Goal: Communication & Community: Ask a question

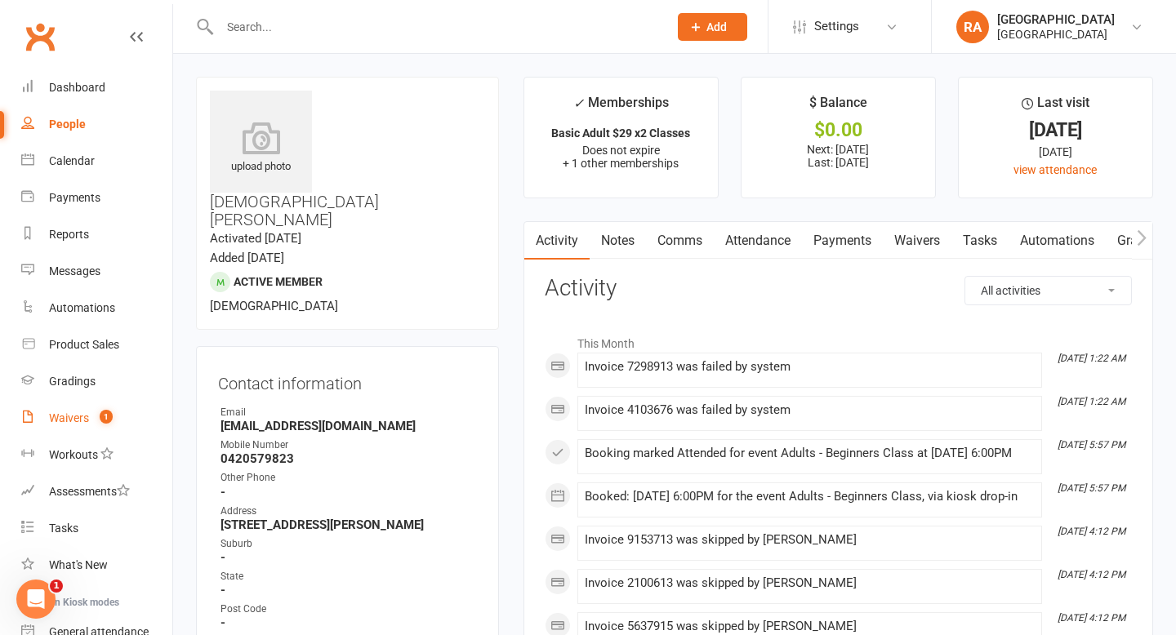
click at [80, 430] on link "Waivers 1" at bounding box center [96, 418] width 151 height 37
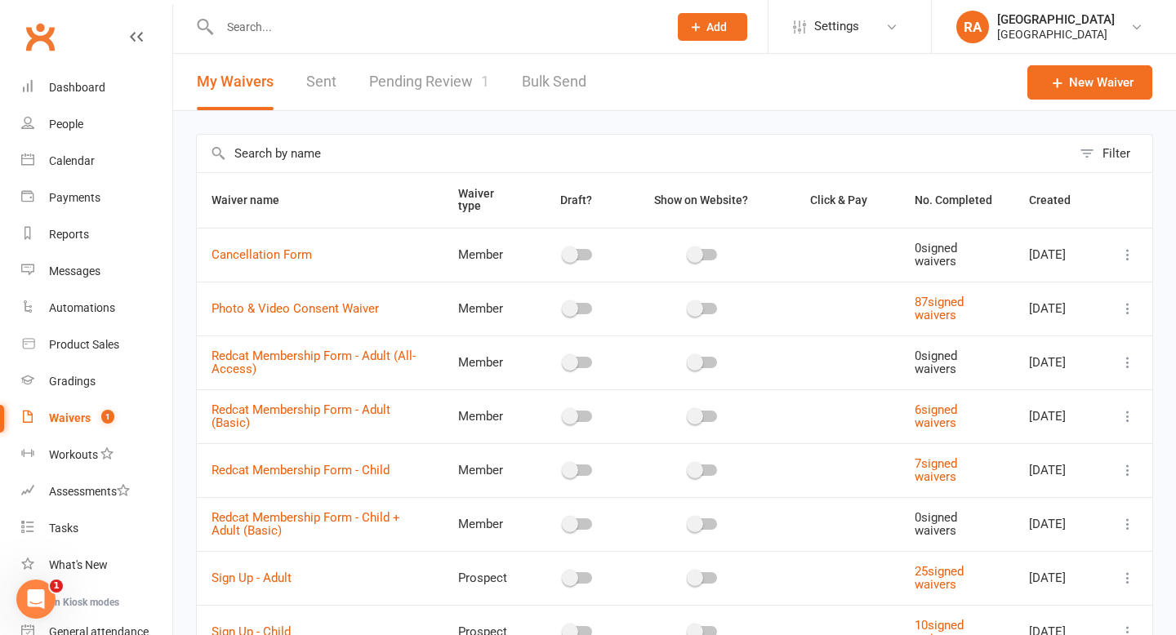
click at [438, 75] on link "Pending Review 1" at bounding box center [429, 82] width 120 height 56
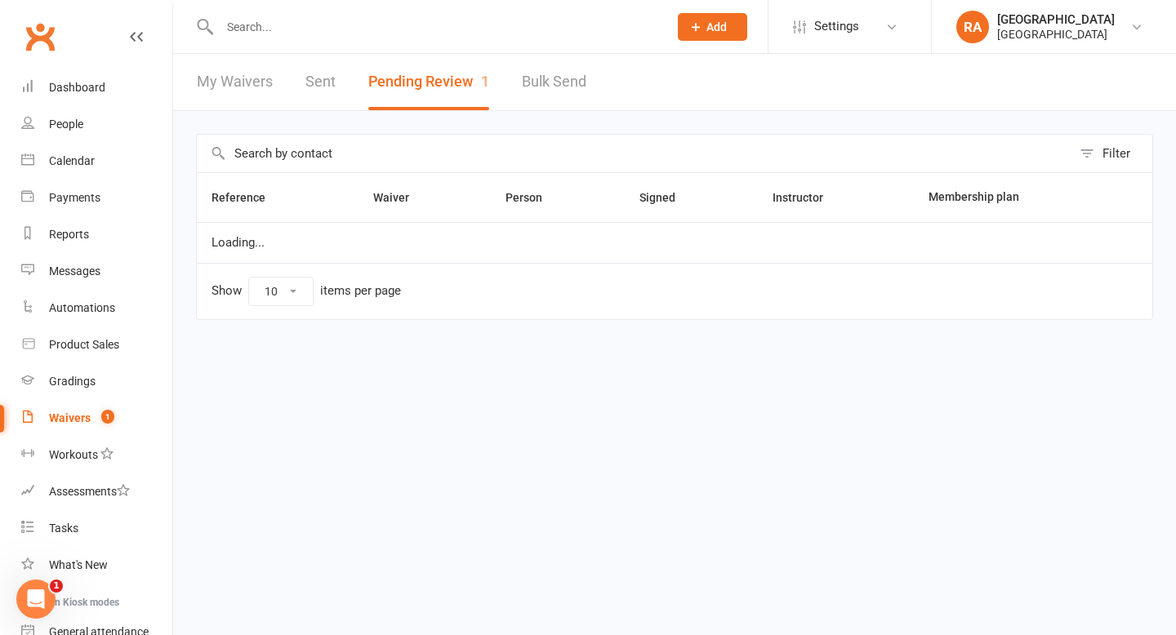
select select "100"
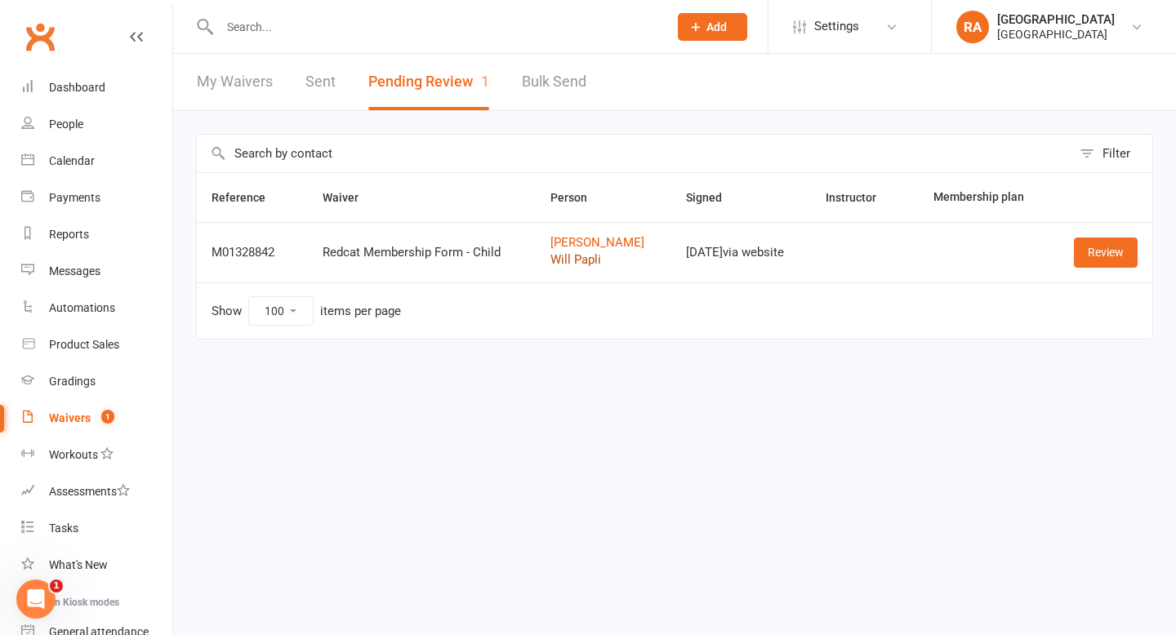
click at [574, 256] on link "Will Papli" at bounding box center [603, 260] width 106 height 14
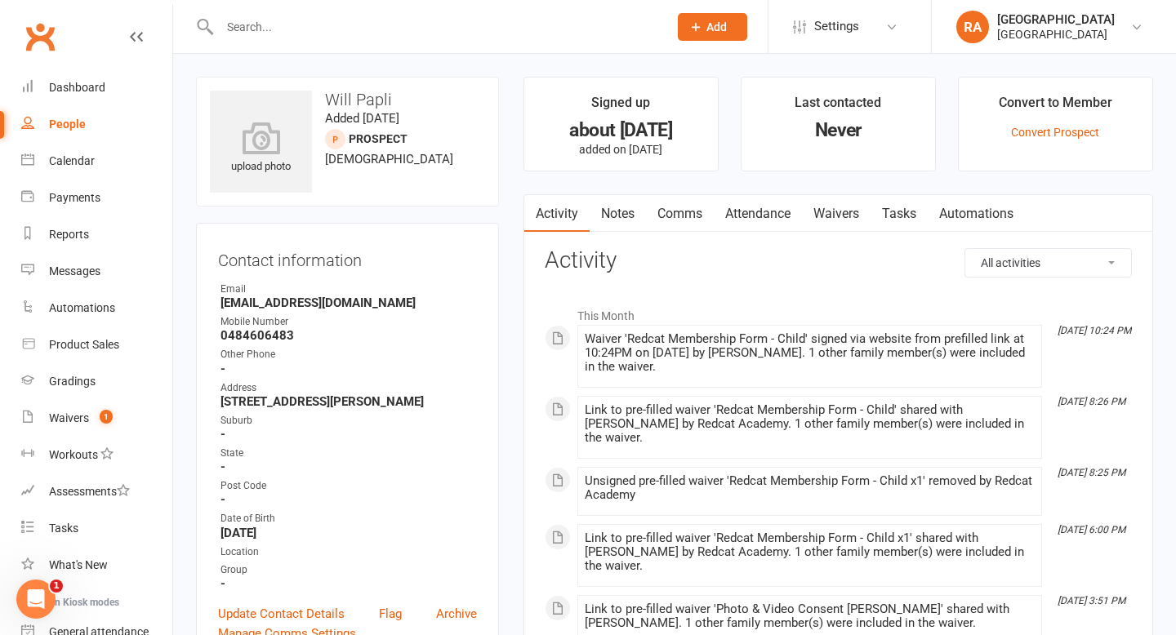
select select "100"
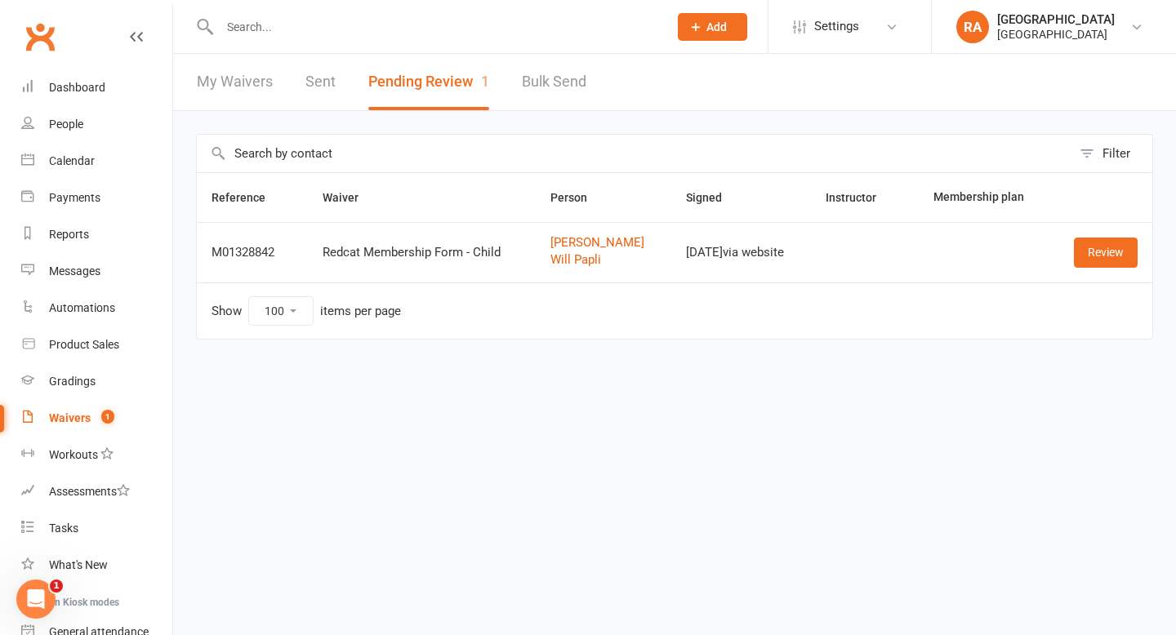
click at [566, 233] on td "Alex Papli Will Papli" at bounding box center [604, 252] width 136 height 60
click at [566, 238] on link "Alex Papli" at bounding box center [603, 243] width 106 height 14
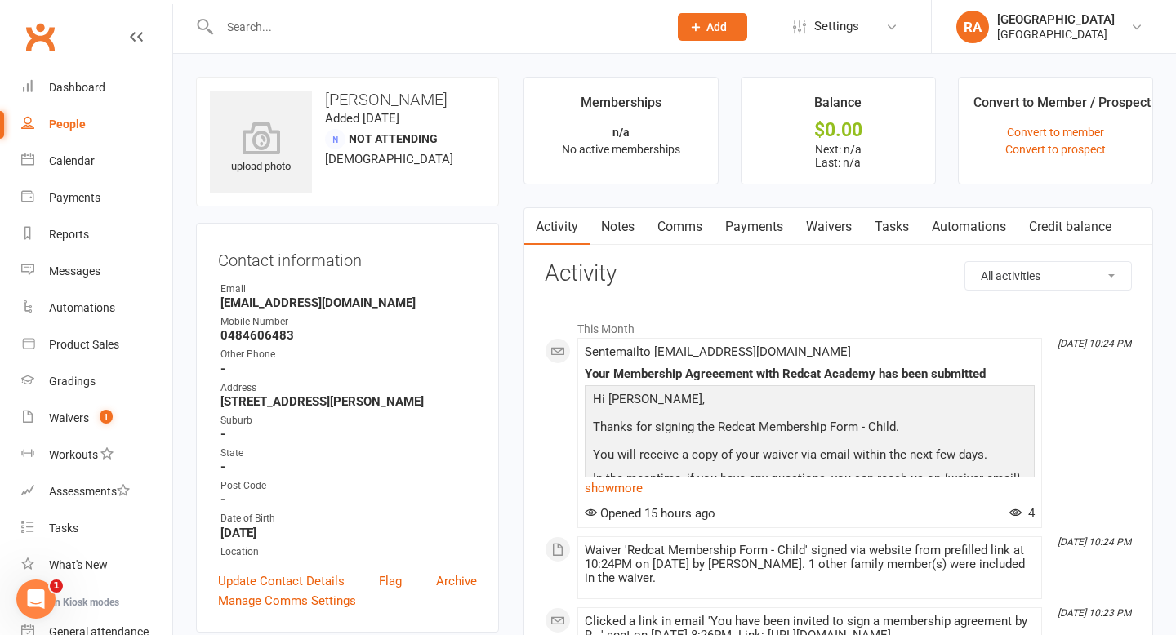
click at [824, 230] on link "Waivers" at bounding box center [828, 227] width 69 height 38
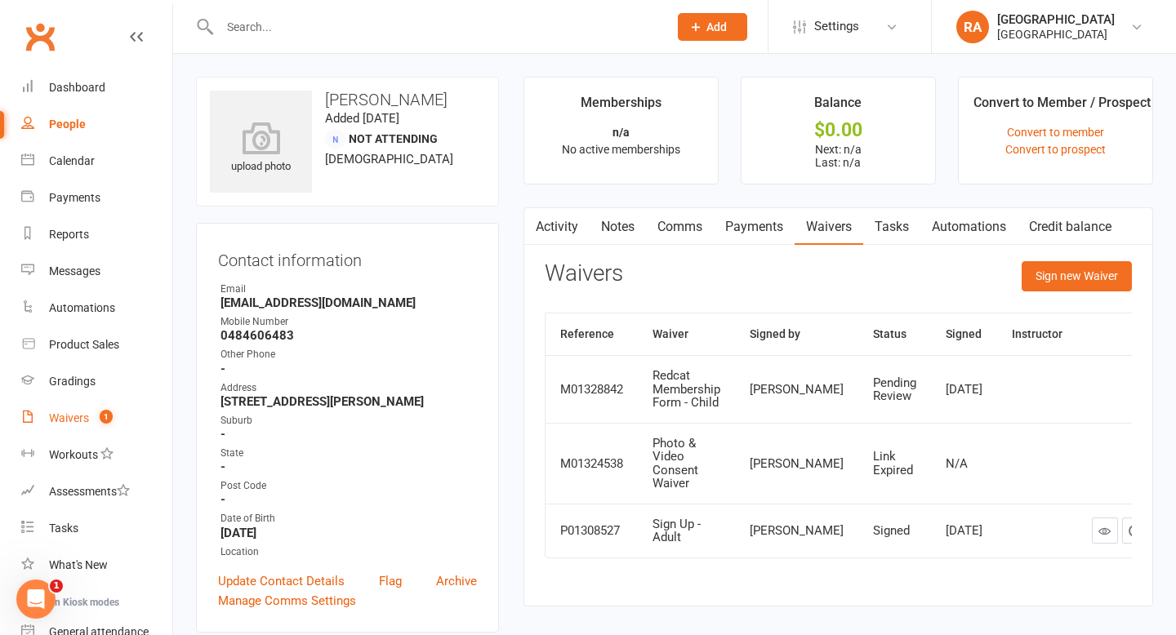
click at [50, 418] on div "Waivers" at bounding box center [69, 417] width 40 height 13
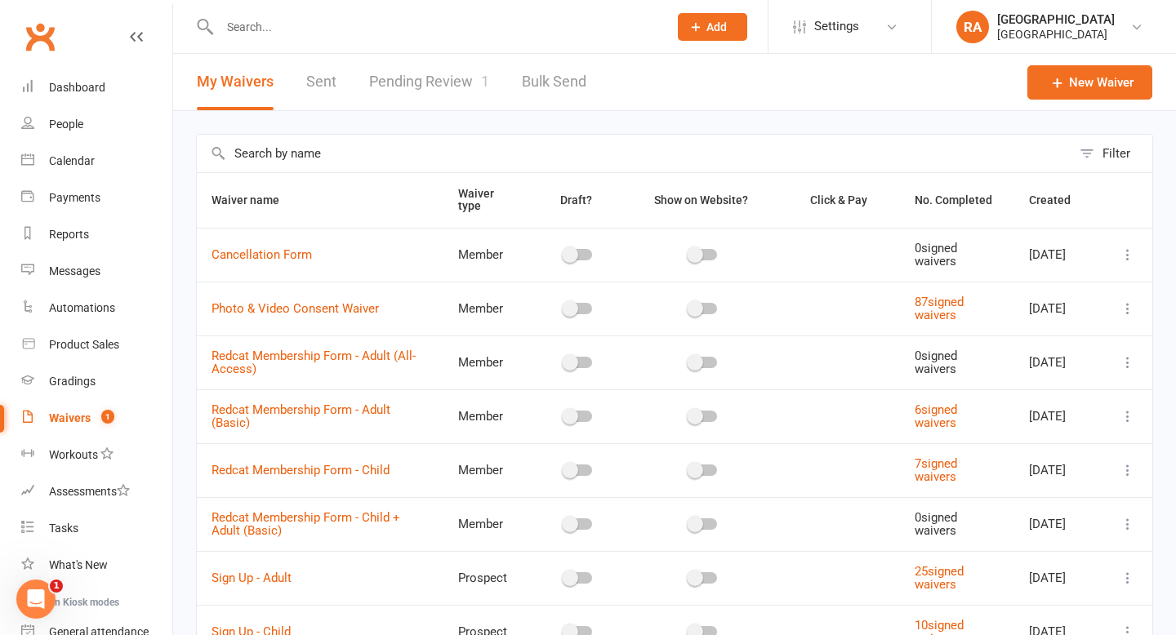
click at [413, 78] on link "Pending Review 1" at bounding box center [429, 82] width 120 height 56
select select "100"
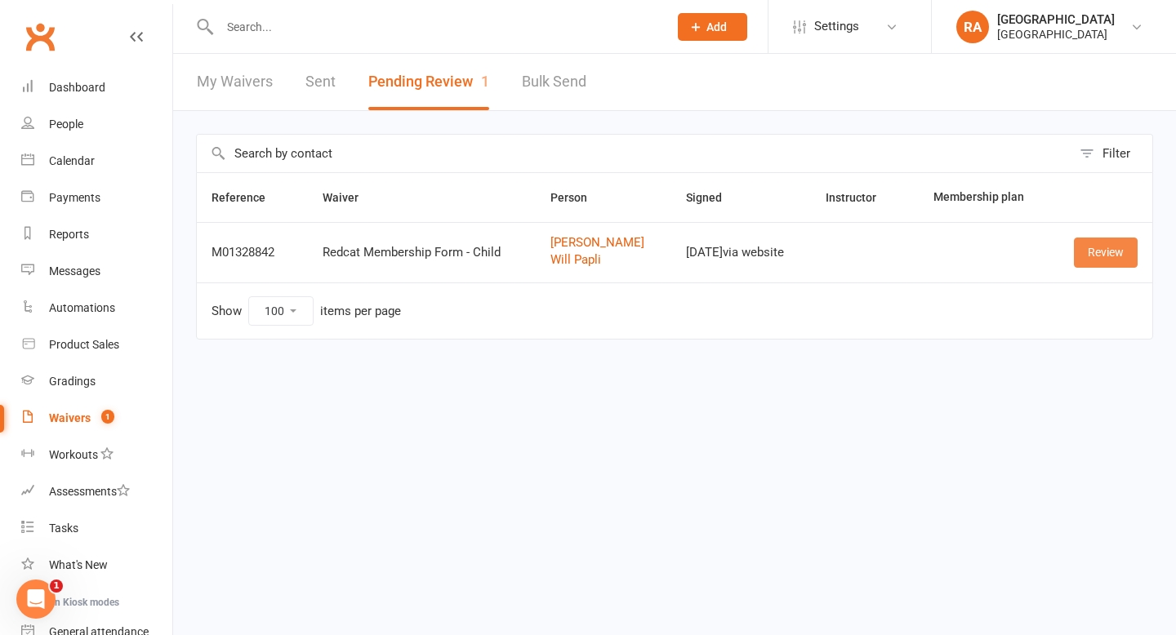
click at [1109, 252] on link "Review" at bounding box center [1106, 252] width 64 height 29
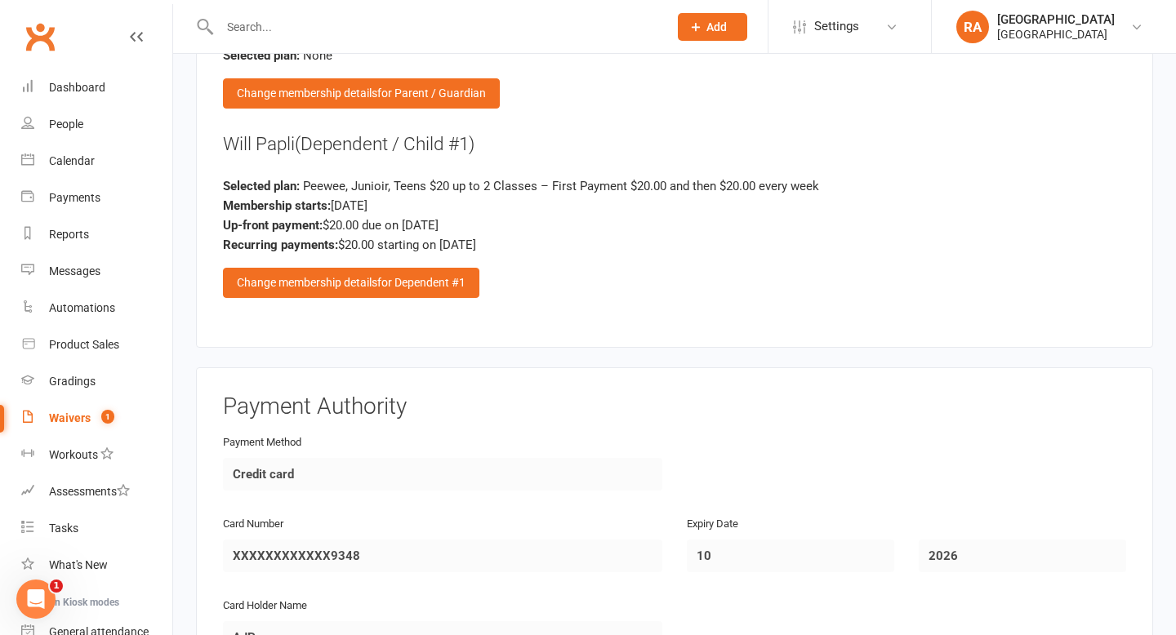
scroll to position [1482, 0]
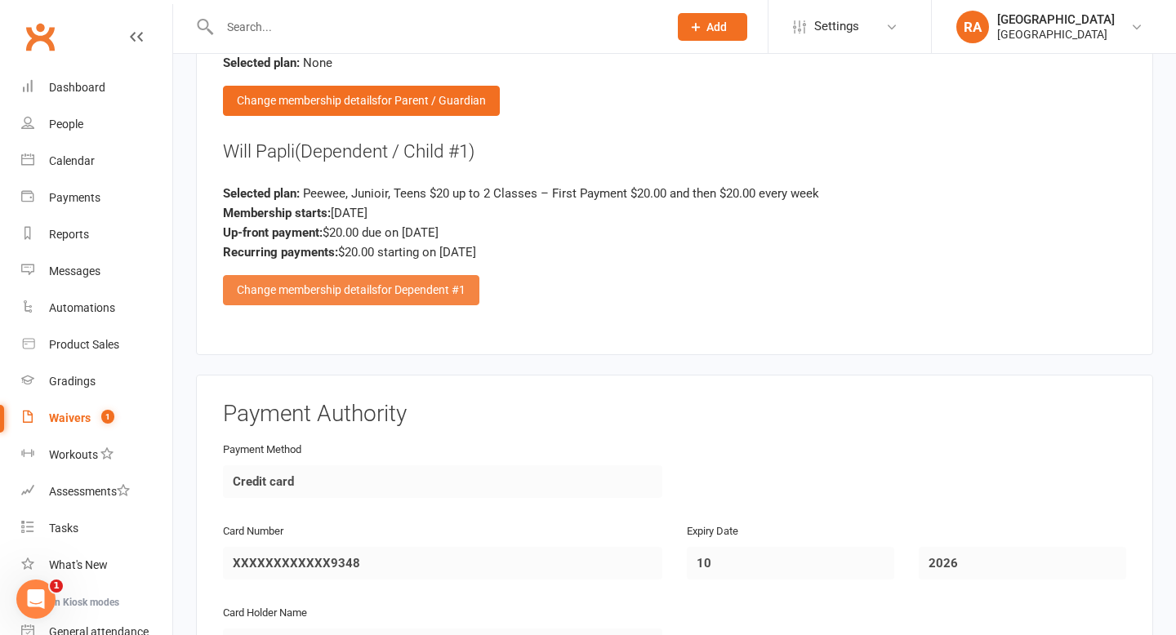
click at [405, 283] on span "for Dependent #1" at bounding box center [421, 289] width 88 height 13
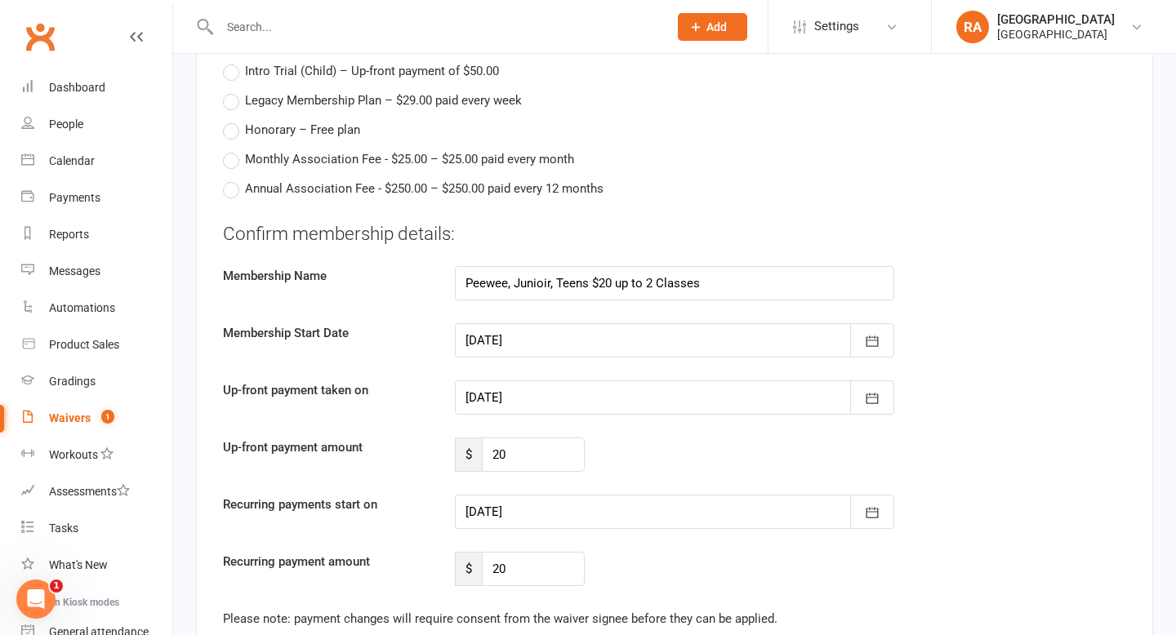
scroll to position [1643, 0]
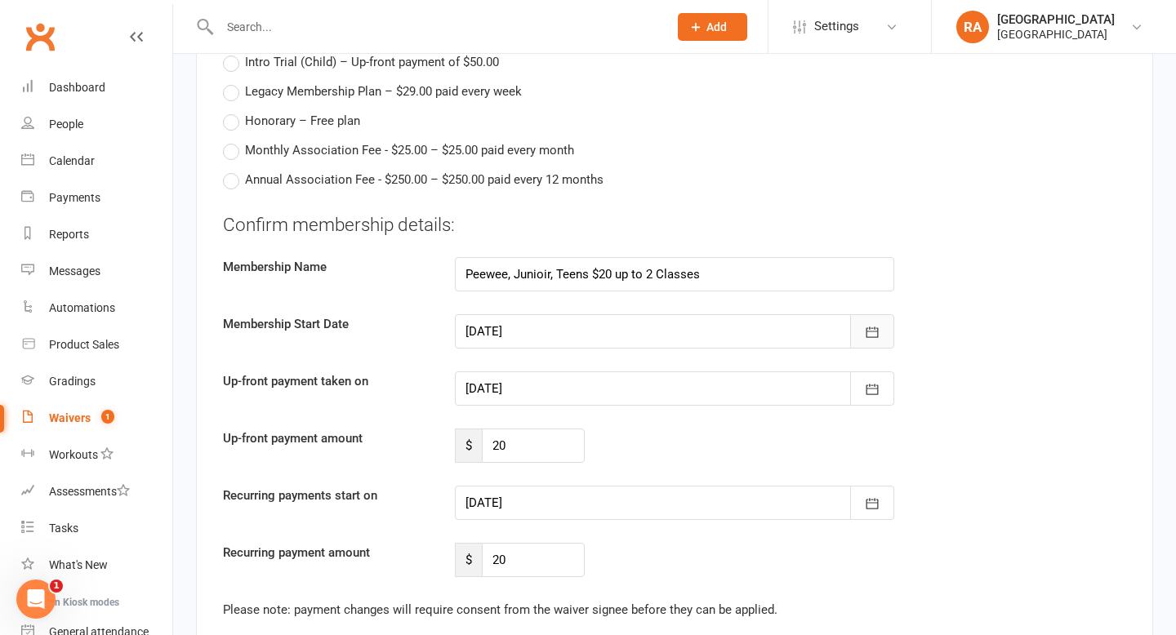
click at [868, 324] on icon "button" at bounding box center [872, 332] width 16 height 16
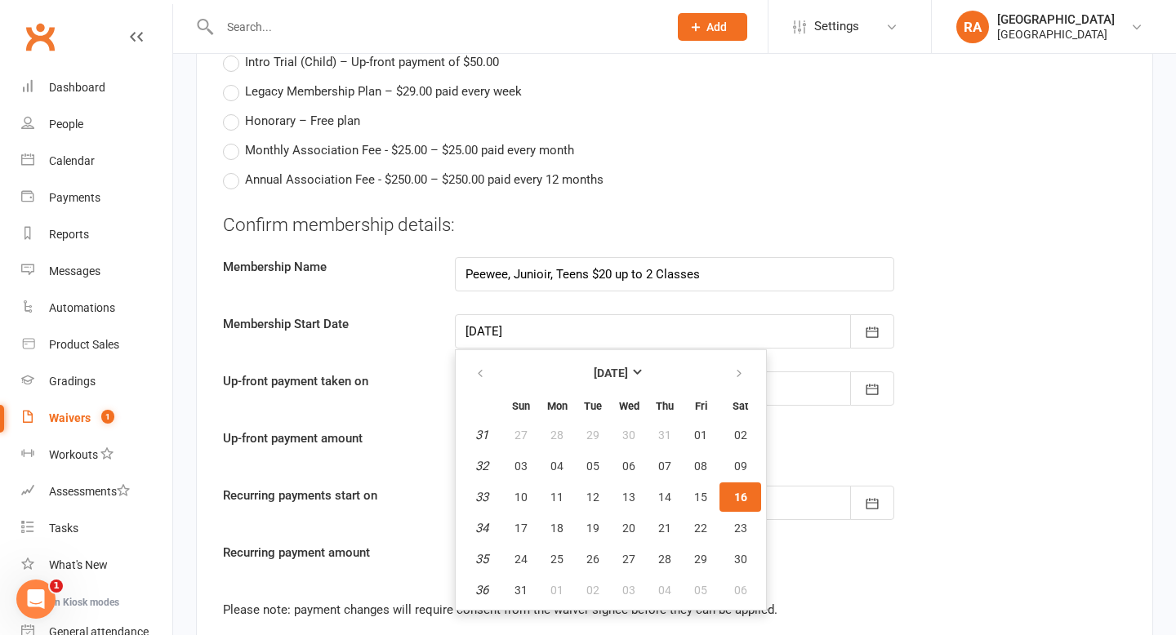
click at [960, 47] on li "RA Redcat Academy Redcat Academy My profile Help Terms & conditions Privacy pol…" at bounding box center [1053, 26] width 245 height 53
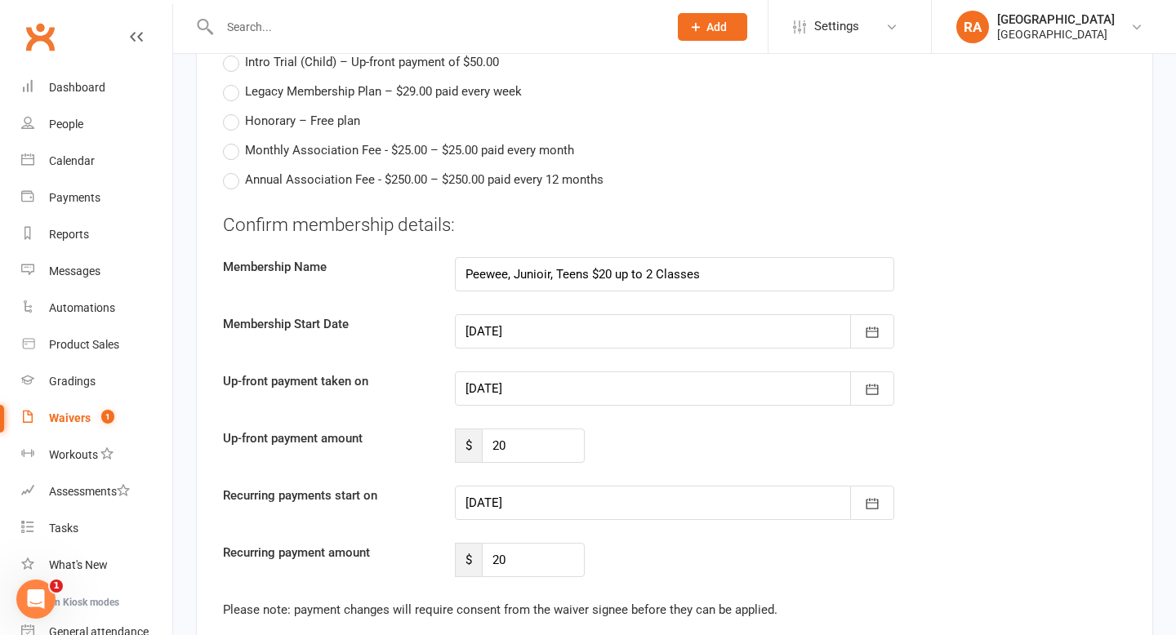
click at [672, 371] on div at bounding box center [674, 388] width 439 height 34
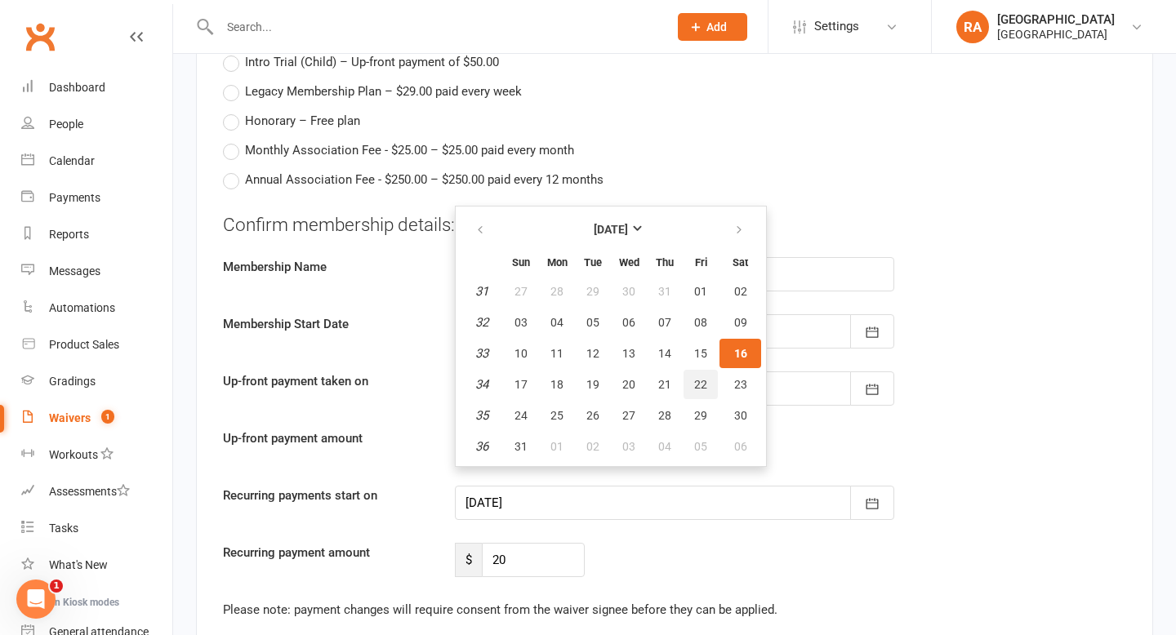
click at [695, 378] on span "22" at bounding box center [700, 384] width 13 height 13
type input "22 Aug 2025"
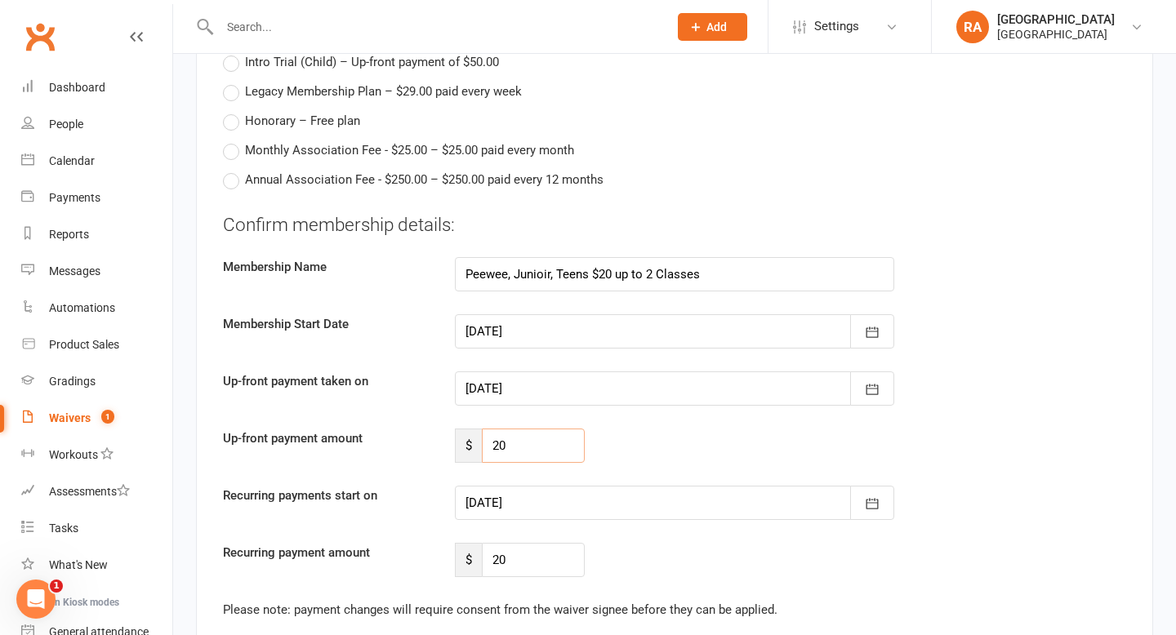
click at [551, 429] on input "20" at bounding box center [533, 446] width 103 height 34
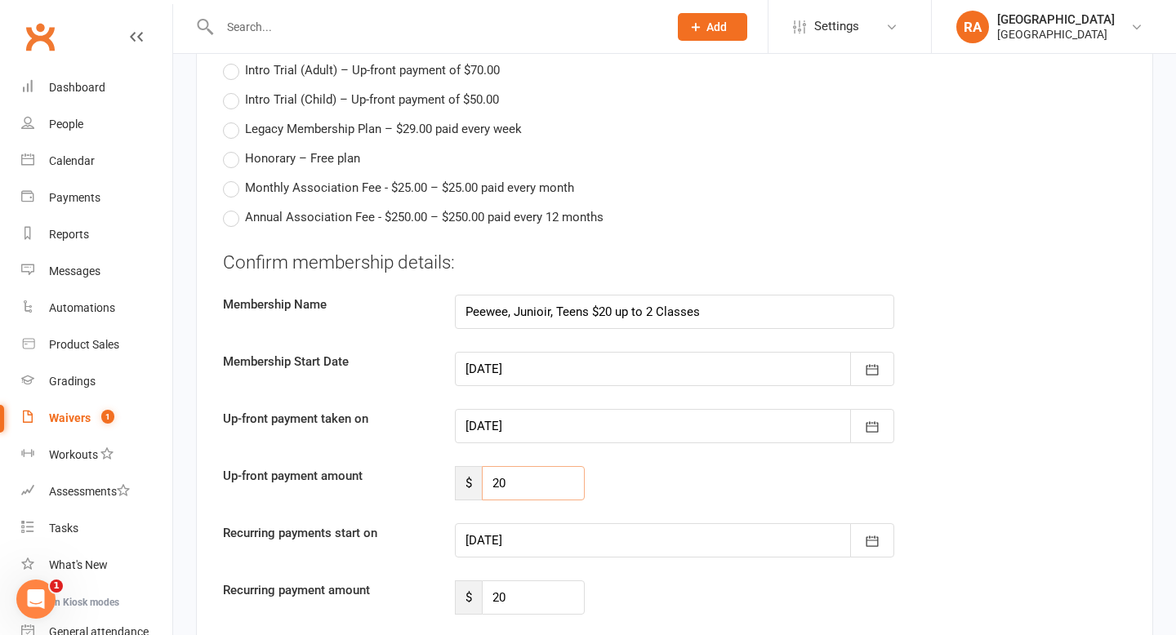
scroll to position [1625, 0]
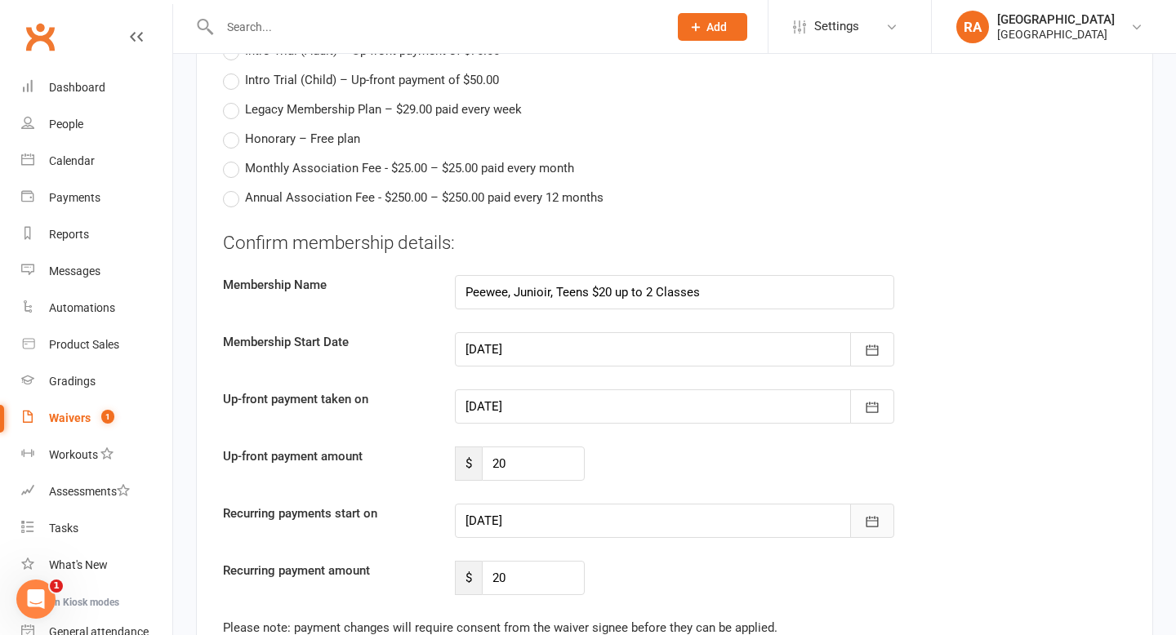
click at [879, 514] on icon "button" at bounding box center [872, 522] width 16 height 16
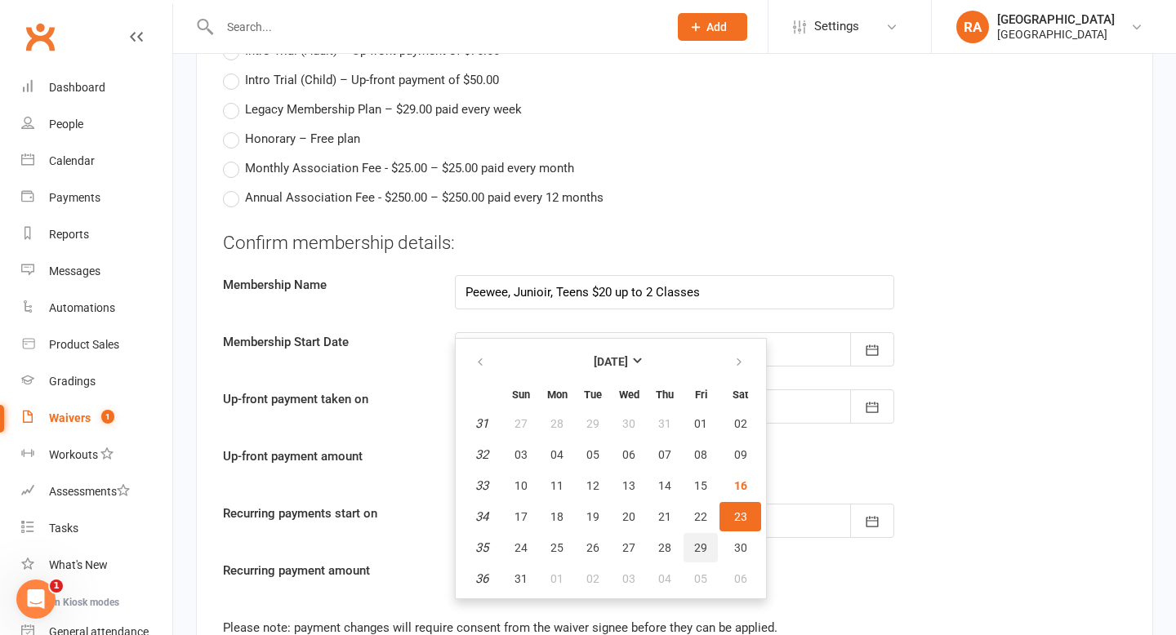
click at [697, 541] on span "29" at bounding box center [700, 547] width 13 height 13
type input "29 Aug 2025"
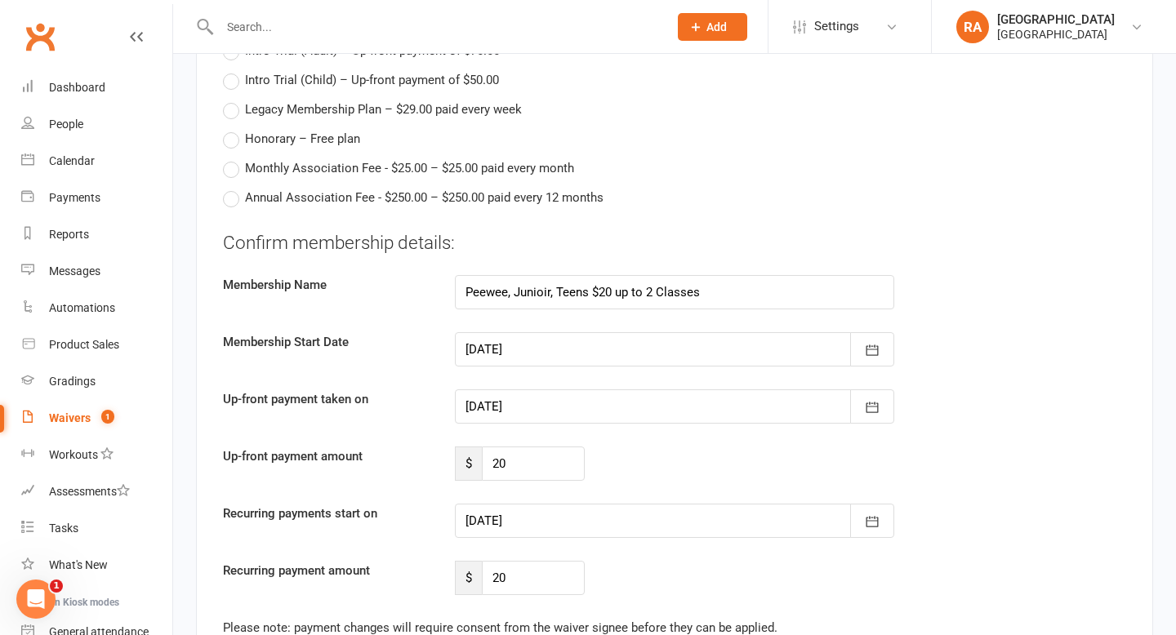
click at [763, 561] on div "Recurring payment amount $ 20" at bounding box center [674, 578] width 927 height 34
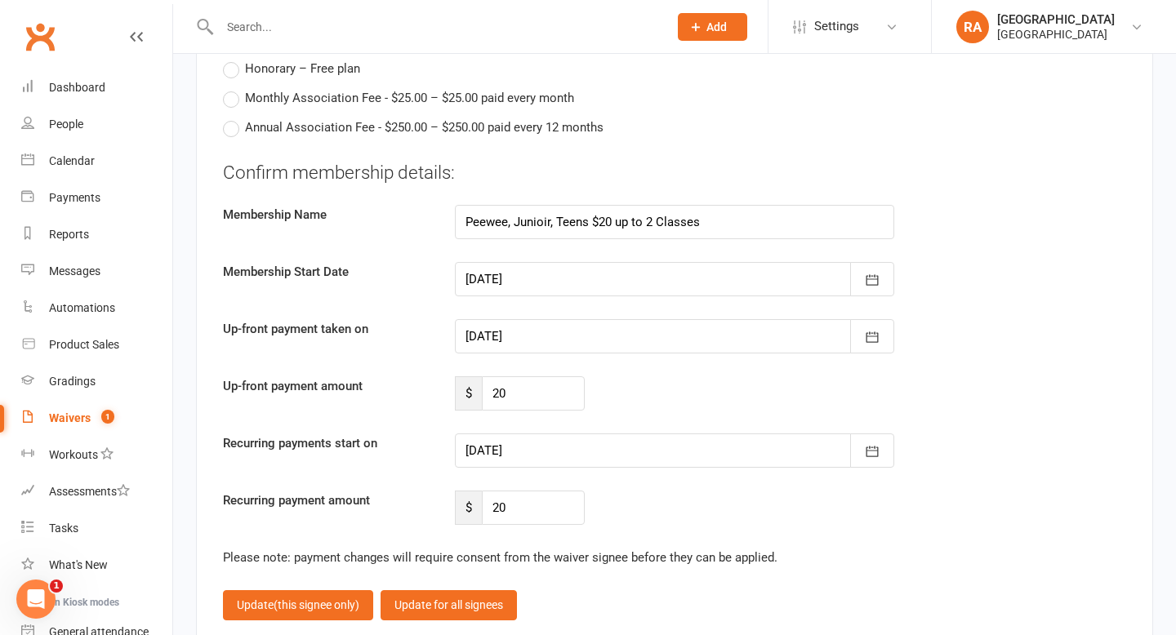
scroll to position [1700, 0]
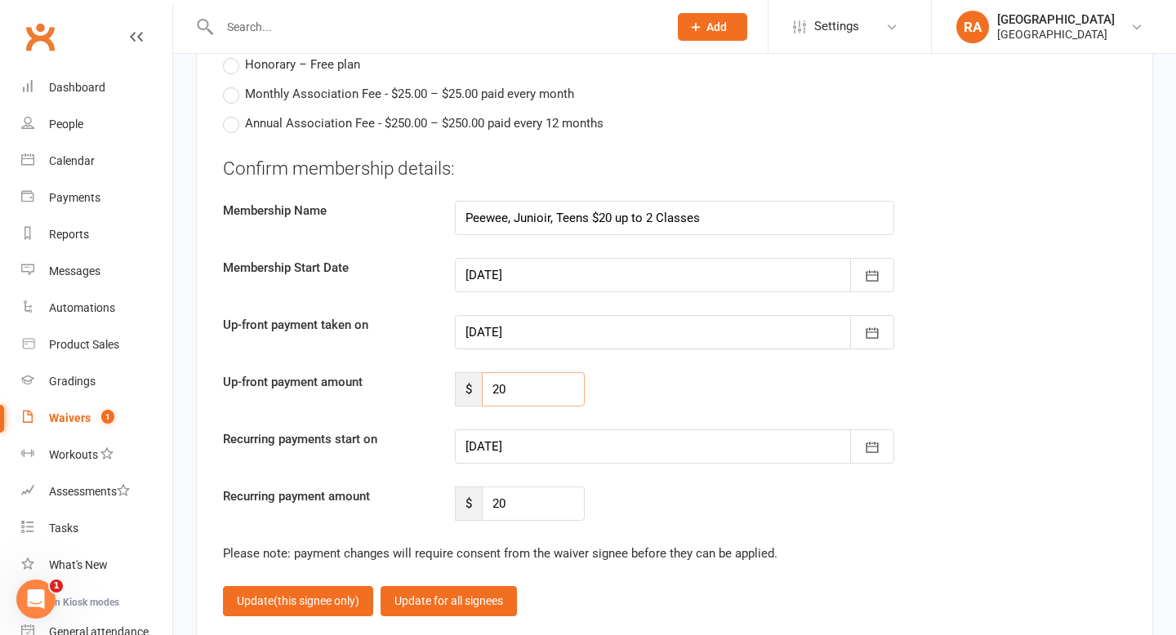
click at [520, 372] on input "20" at bounding box center [533, 389] width 103 height 34
type input "2"
type input "135"
click at [710, 487] on div "Recurring payment amount $ 20" at bounding box center [674, 504] width 927 height 34
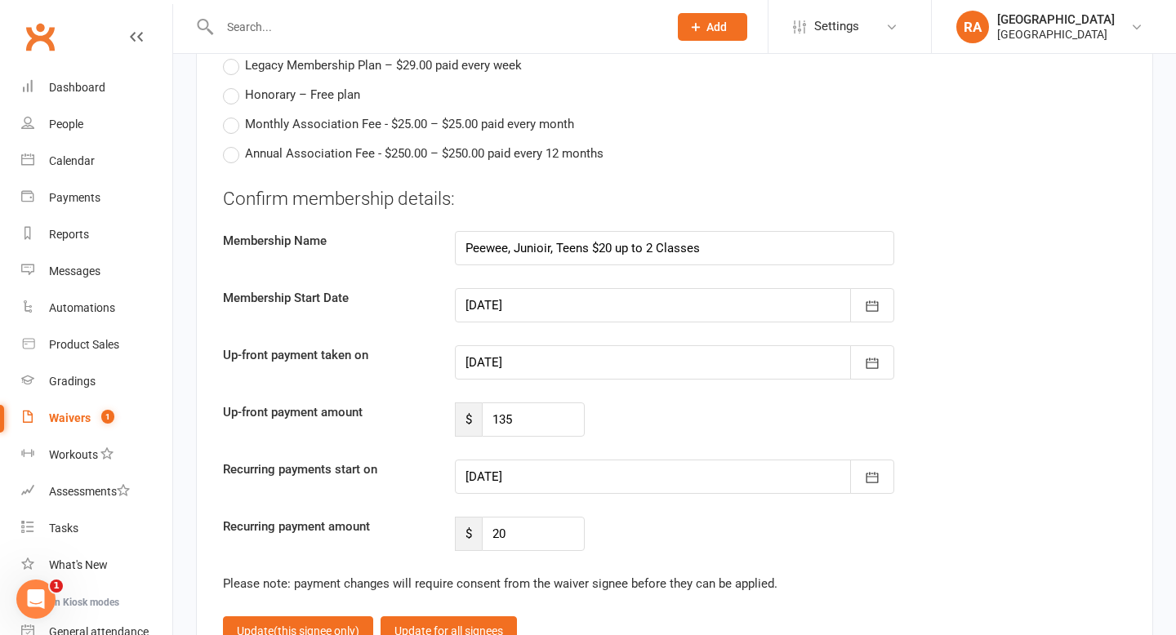
scroll to position [1671, 0]
click at [524, 401] on input "135" at bounding box center [533, 418] width 103 height 34
click at [666, 515] on div "Recurring payment amount $ 20" at bounding box center [674, 532] width 927 height 34
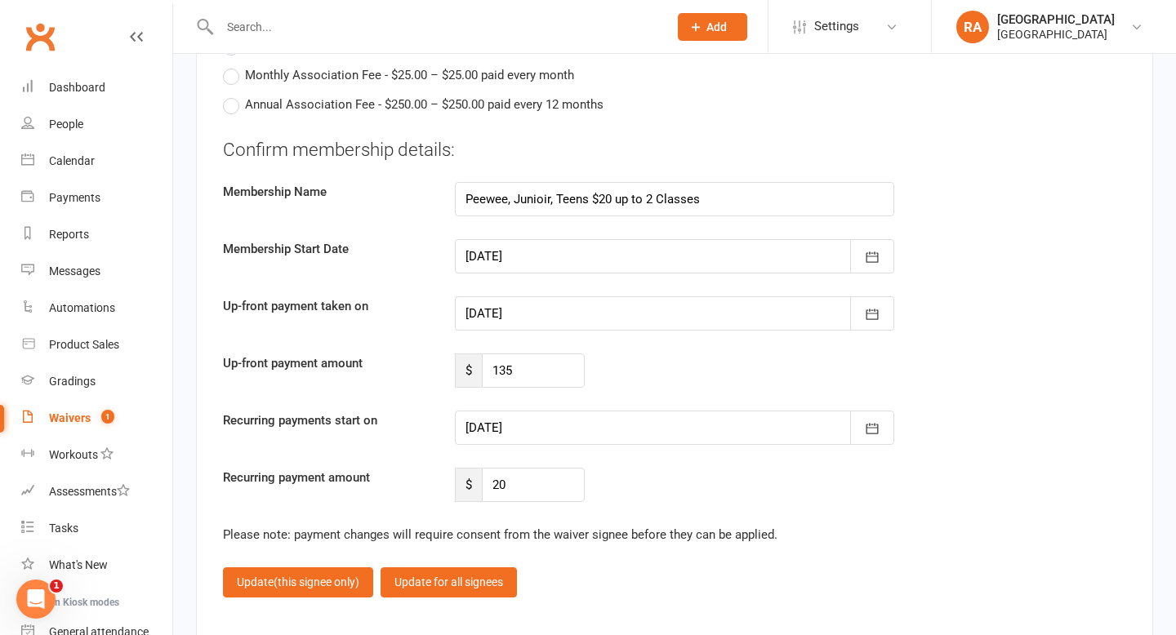
scroll to position [1722, 0]
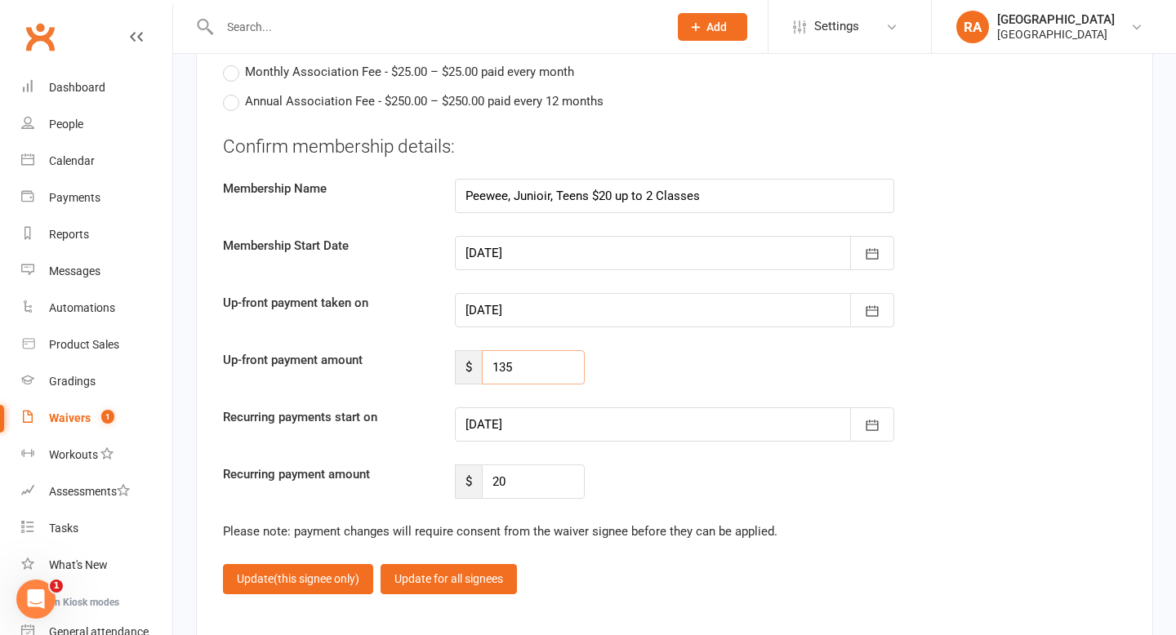
click at [522, 350] on input "135" at bounding box center [533, 367] width 103 height 34
click at [328, 564] on button "Update (this signee only)" at bounding box center [298, 578] width 150 height 29
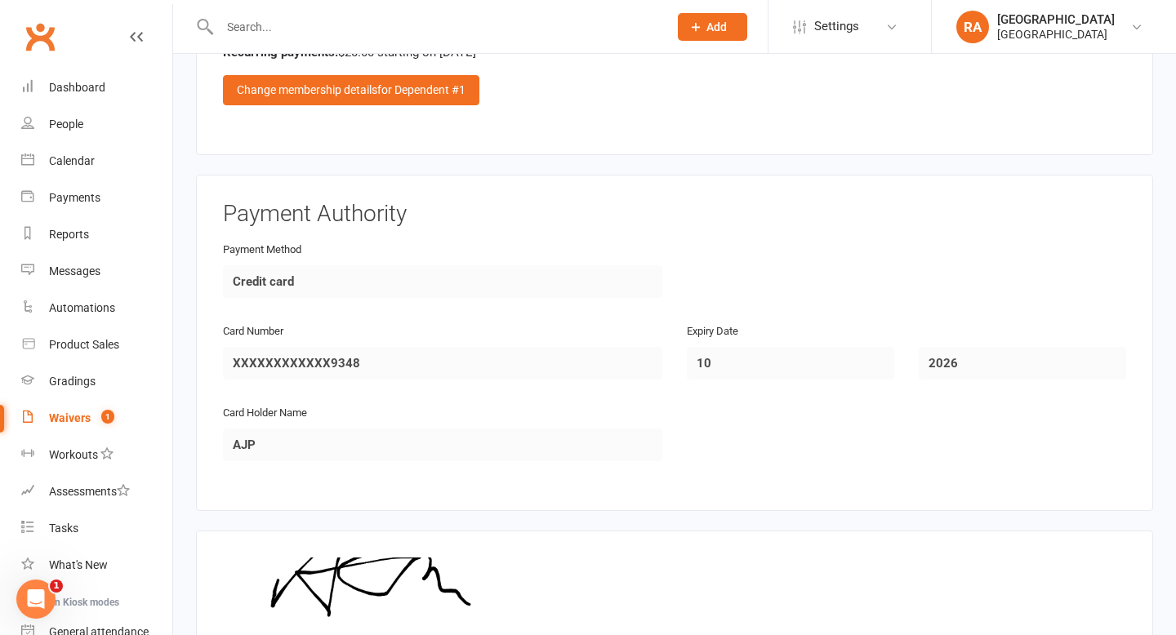
scroll to position [1861, 0]
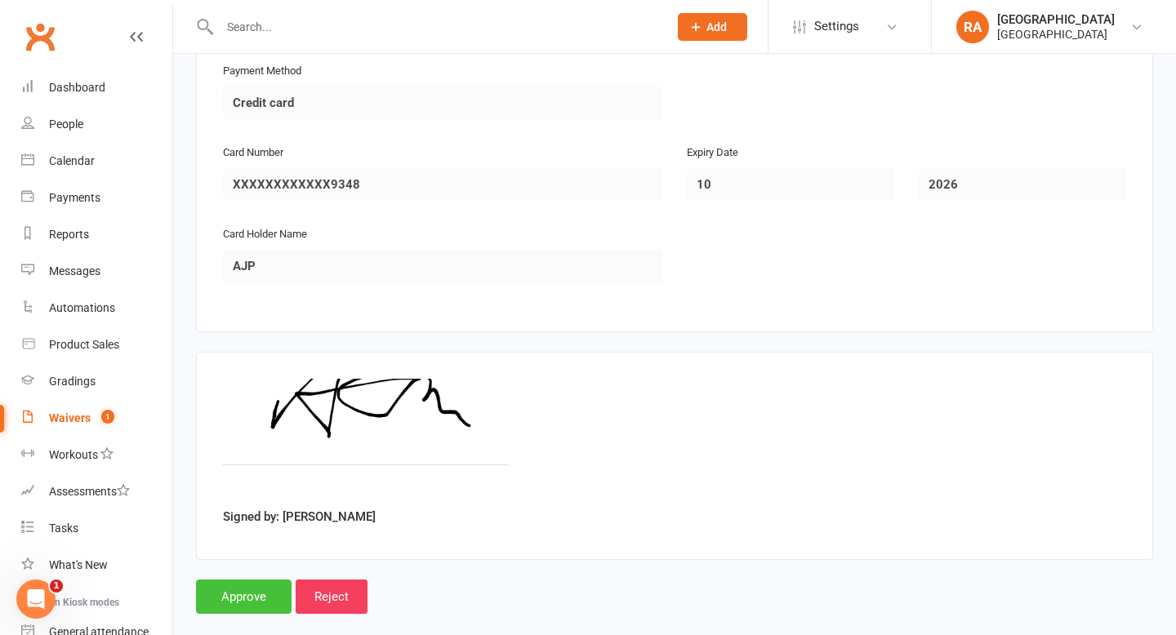
click at [248, 580] on input "Approve" at bounding box center [244, 597] width 96 height 34
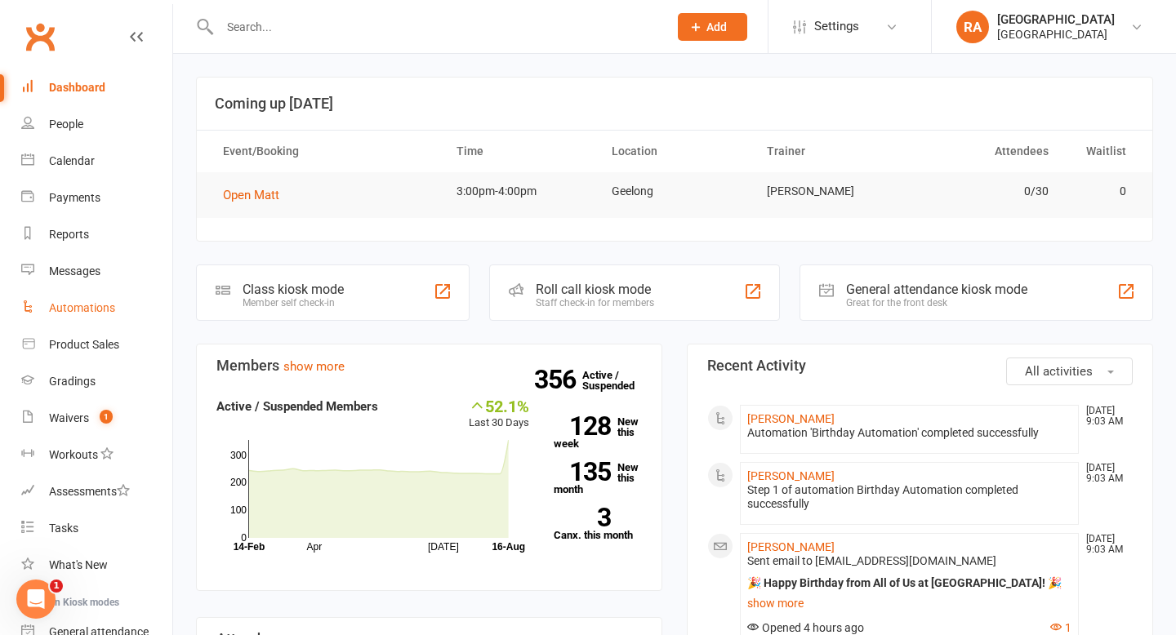
click at [78, 315] on link "Automations" at bounding box center [96, 308] width 151 height 37
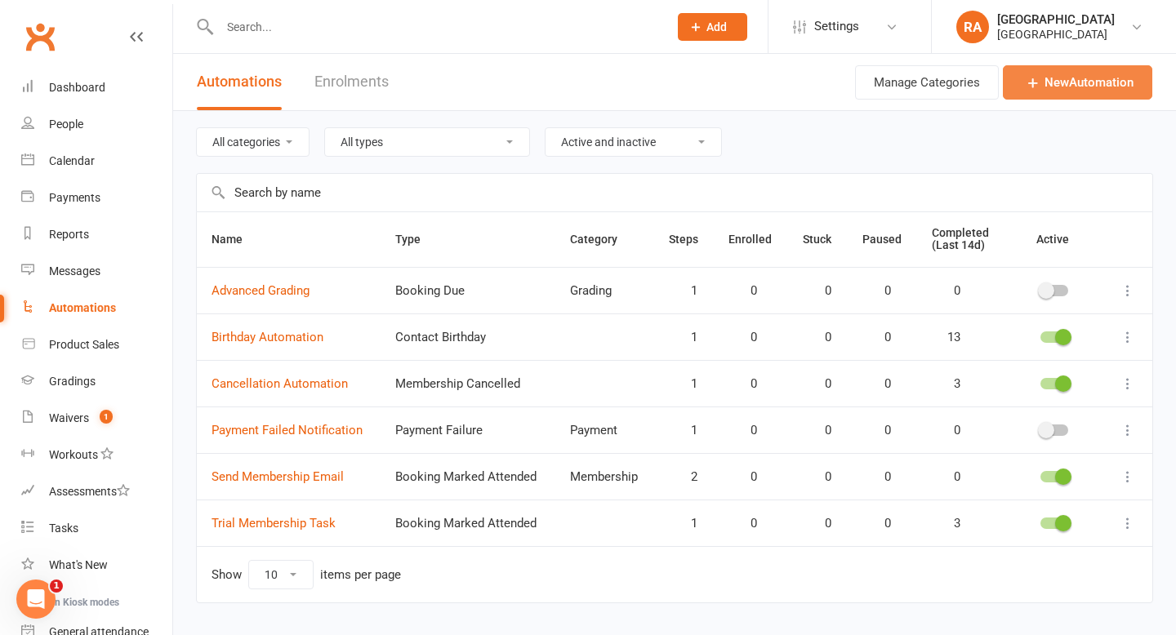
click at [1096, 85] on link "New Automation" at bounding box center [1077, 82] width 149 height 34
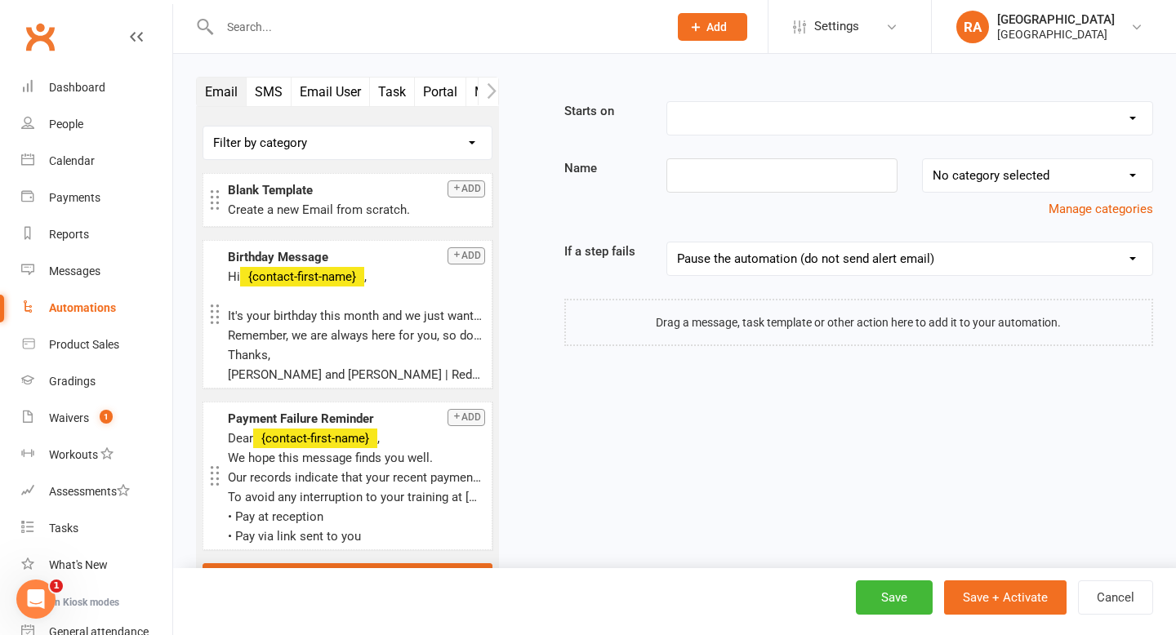
click at [677, 114] on select "Booking Cancelled Booking Due Booking Late-Cancelled Booking Marked Absent Book…" at bounding box center [909, 118] width 485 height 33
select select "19"
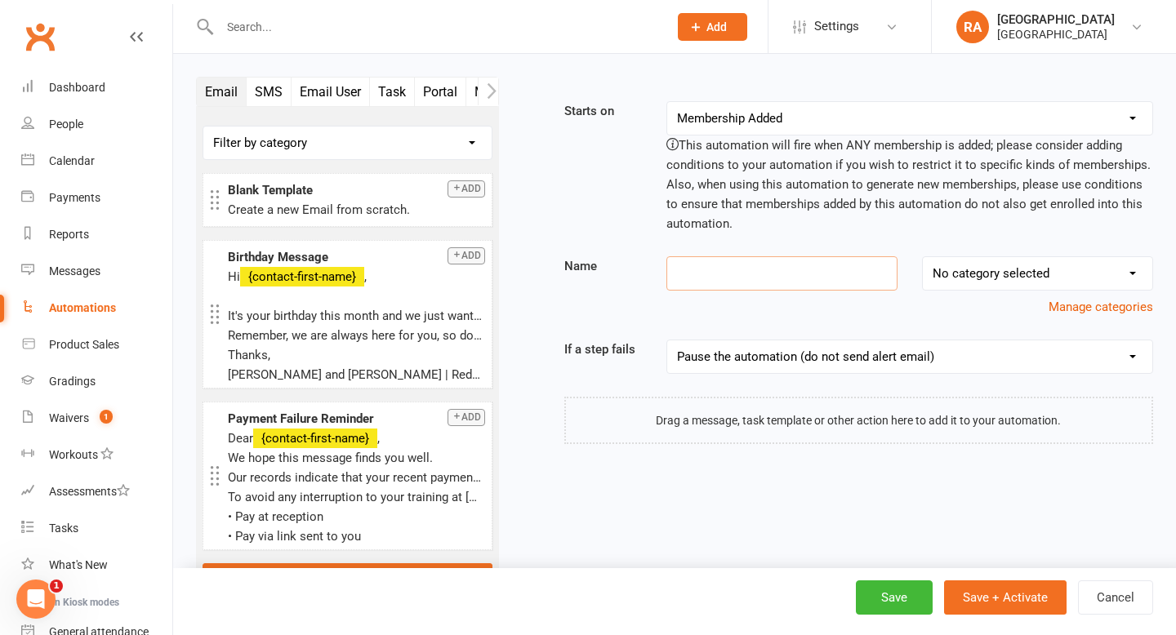
click at [712, 282] on input at bounding box center [781, 273] width 231 height 34
type input "a"
type input "Gap fee"
click at [1064, 284] on select "No category selected Grading Membership Payment" at bounding box center [1037, 273] width 229 height 33
select select "1"
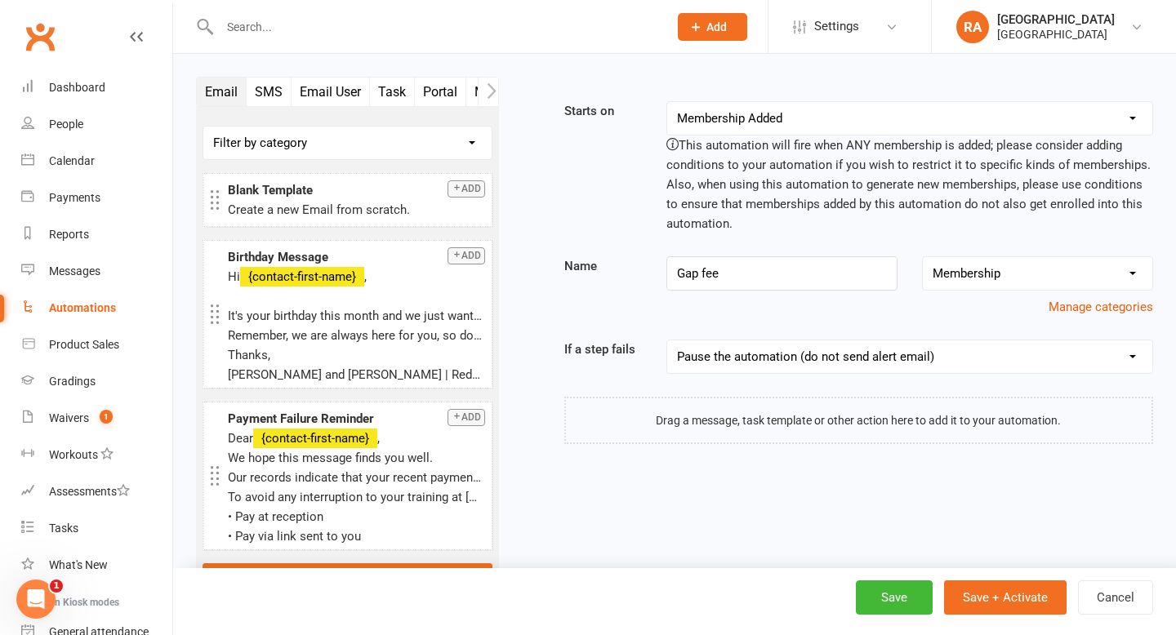
click at [488, 92] on icon "button" at bounding box center [492, 90] width 10 height 17
click at [390, 87] on button "Membership" at bounding box center [388, 92] width 89 height 29
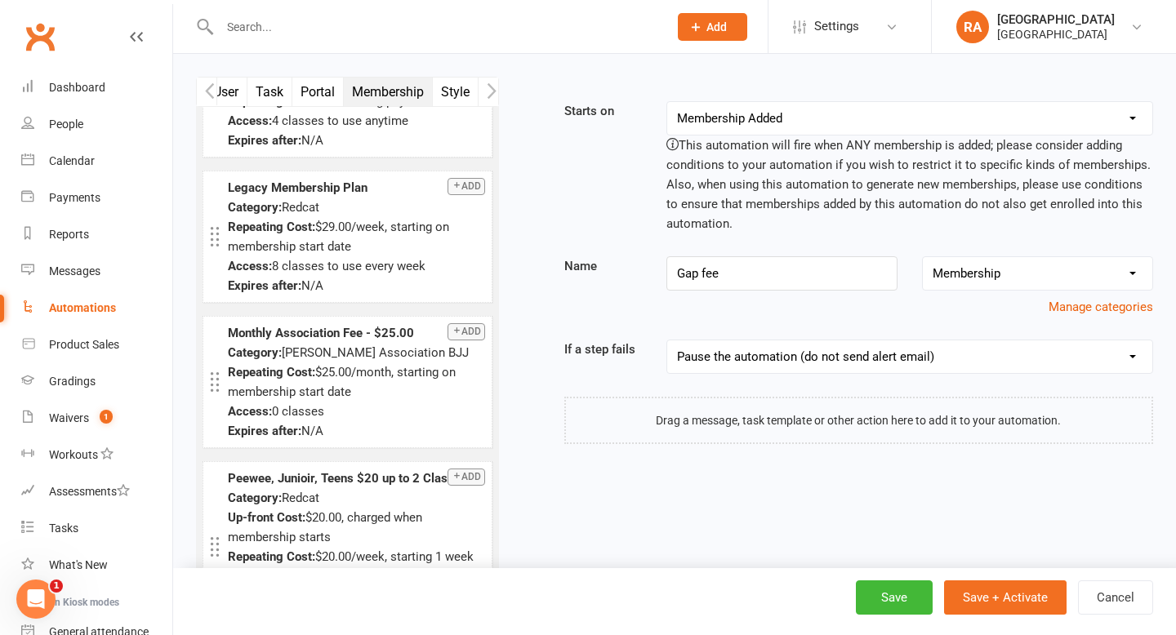
scroll to position [0, 0]
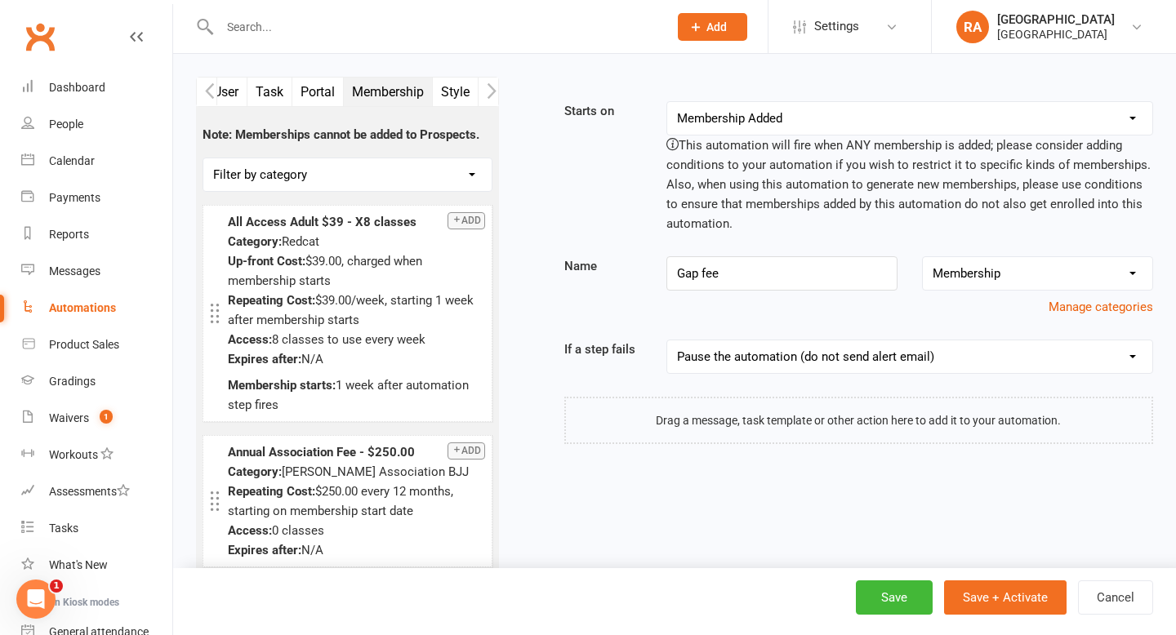
click at [213, 85] on icon "button" at bounding box center [210, 90] width 10 height 17
click at [229, 91] on button "Email" at bounding box center [222, 92] width 50 height 29
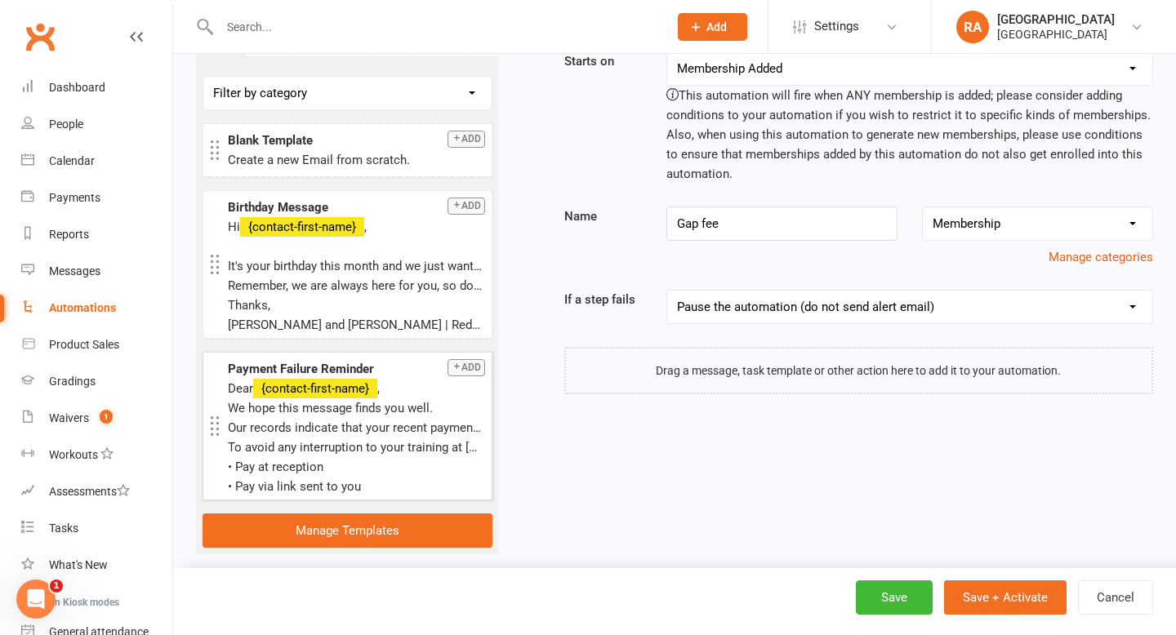
scroll to position [25, 0]
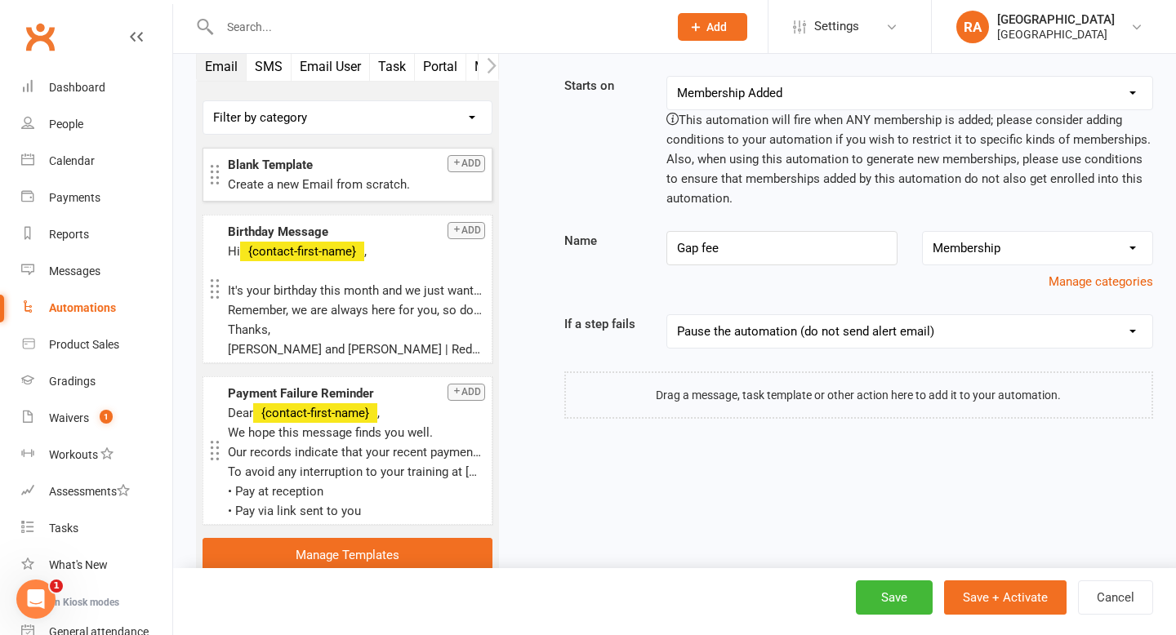
click at [465, 164] on button "Add" at bounding box center [466, 163] width 38 height 17
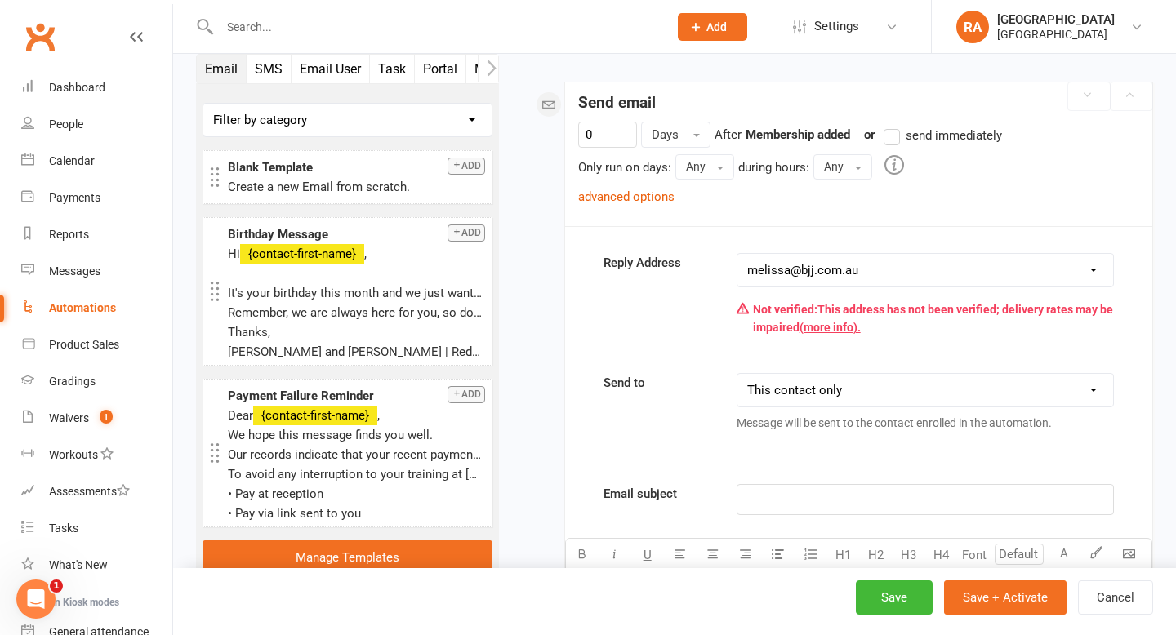
scroll to position [300, 0]
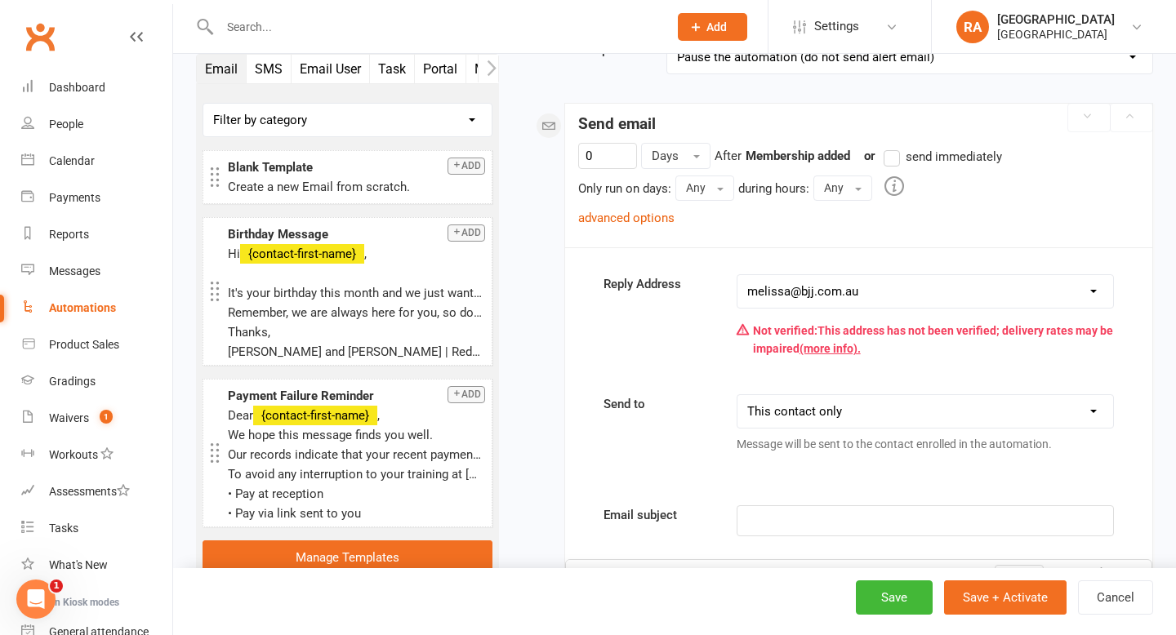
click at [896, 159] on label "send immediately" at bounding box center [942, 157] width 118 height 20
click at [894, 147] on input "send immediately" at bounding box center [888, 147] width 11 height 0
click at [653, 228] on div "0 Days After Membership added previous step or send immediately Only run on day…" at bounding box center [858, 195] width 587 height 104
click at [646, 219] on link "advanced options" at bounding box center [626, 218] width 96 height 15
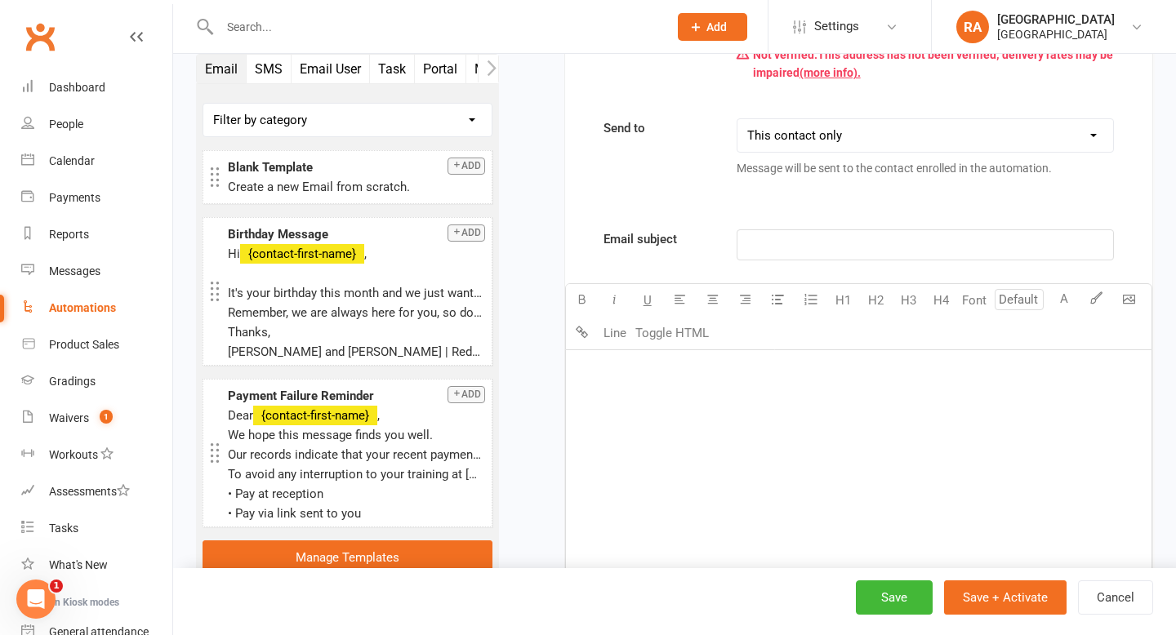
scroll to position [603, 0]
click at [757, 247] on p "﻿" at bounding box center [924, 243] width 355 height 20
click at [723, 387] on div "﻿" at bounding box center [858, 470] width 585 height 245
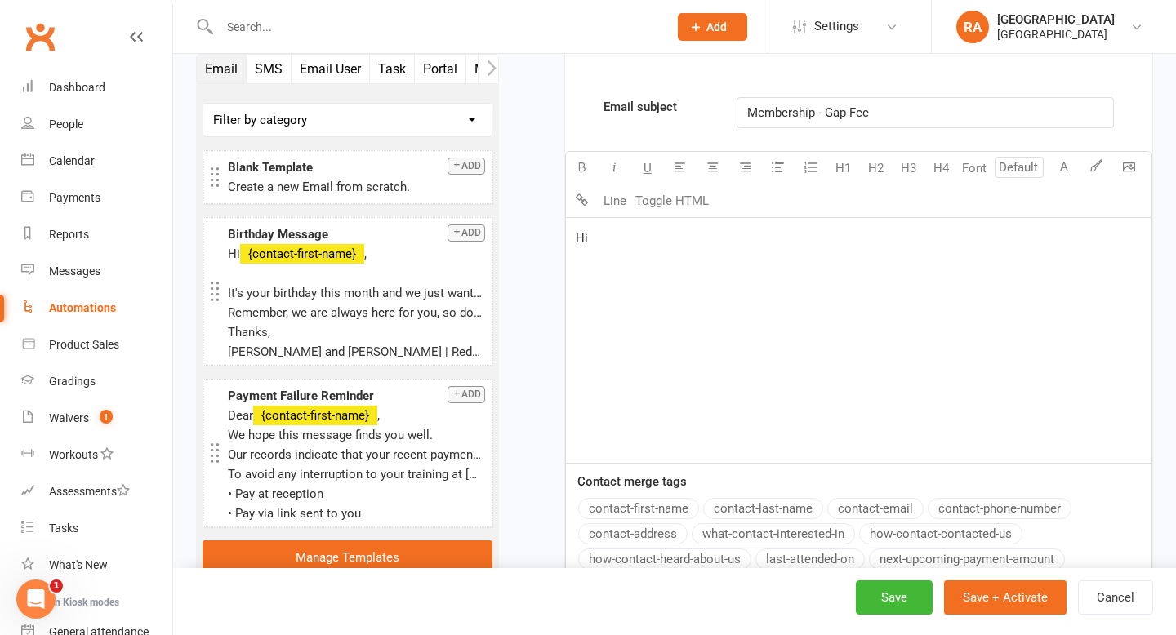
scroll to position [779, 0]
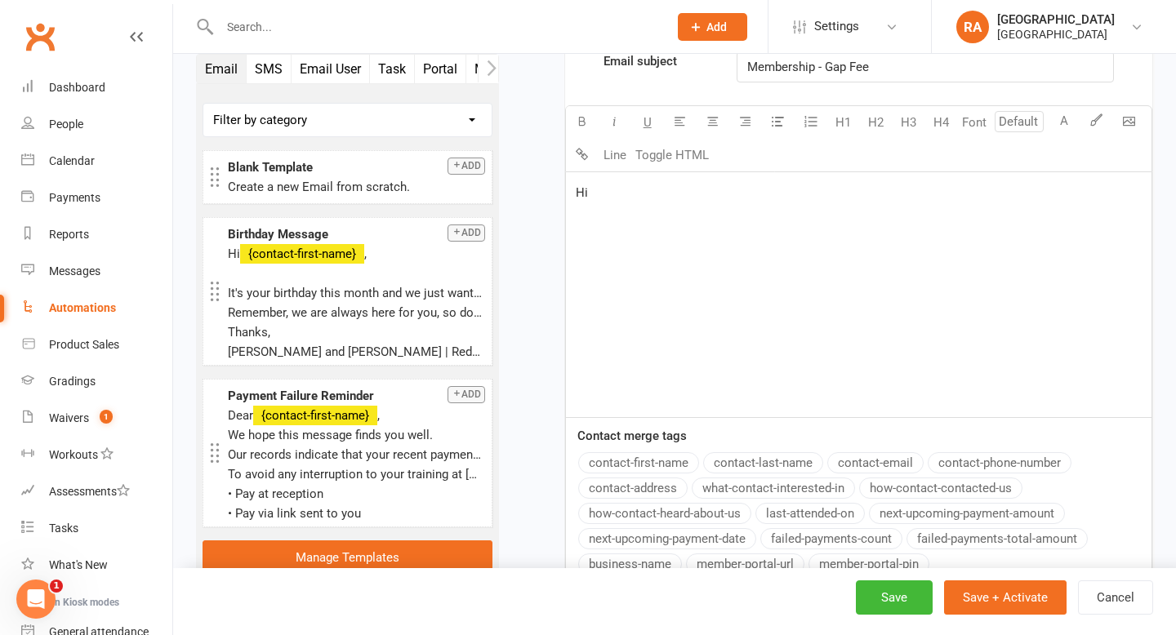
click at [659, 462] on button "contact-first-name" at bounding box center [638, 462] width 121 height 21
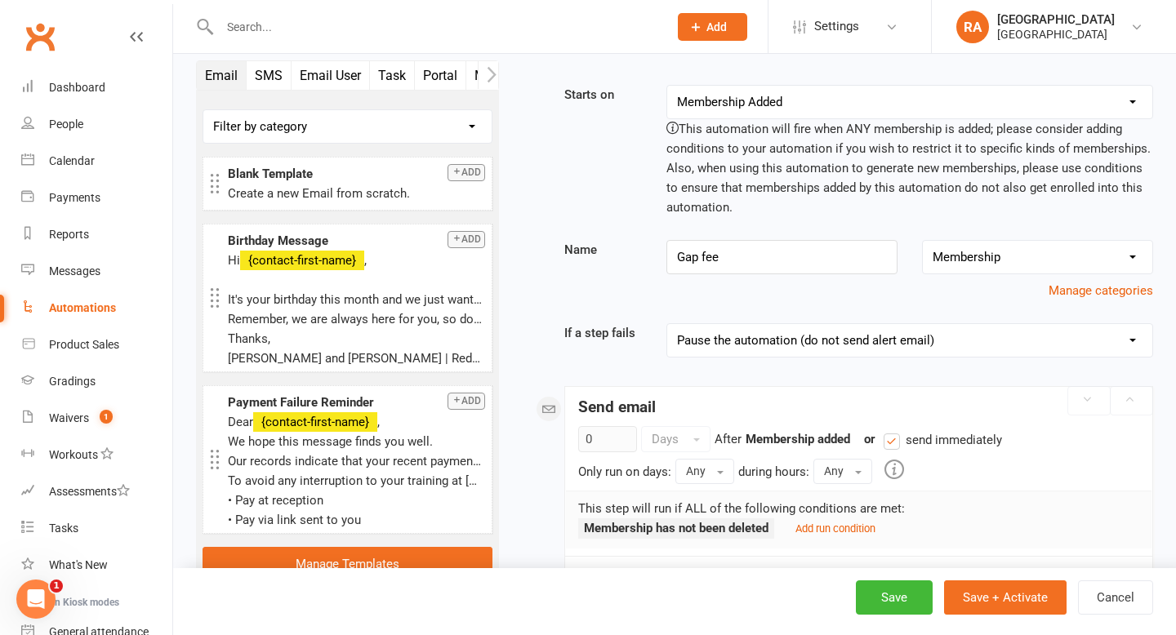
scroll to position [0, 0]
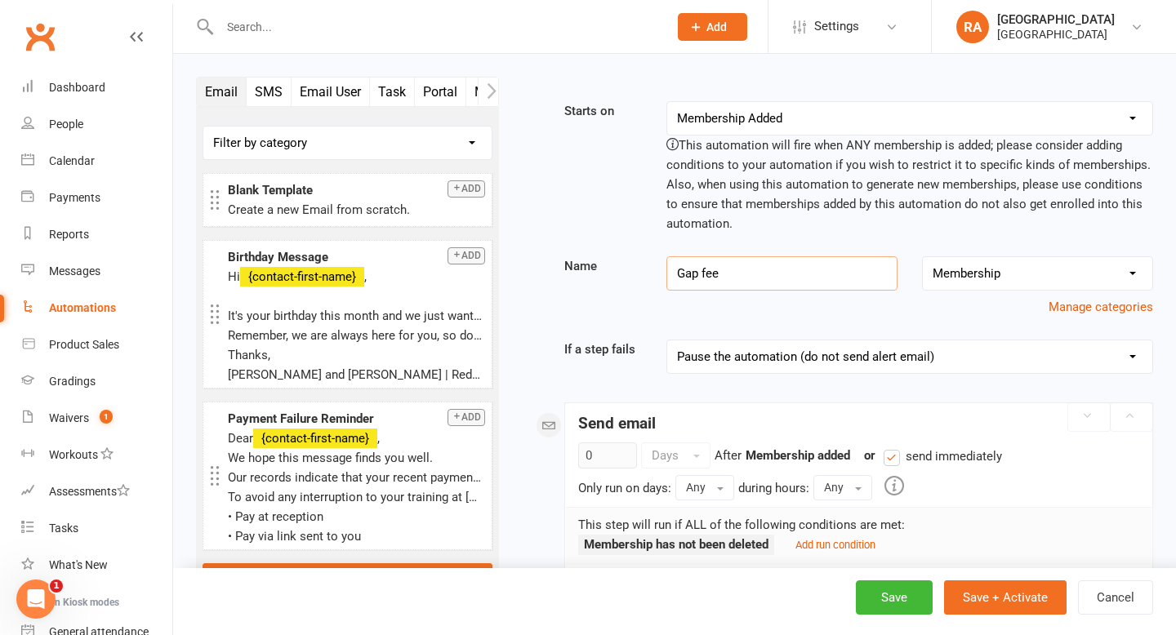
click at [677, 273] on input "Gap fee" at bounding box center [781, 273] width 231 height 34
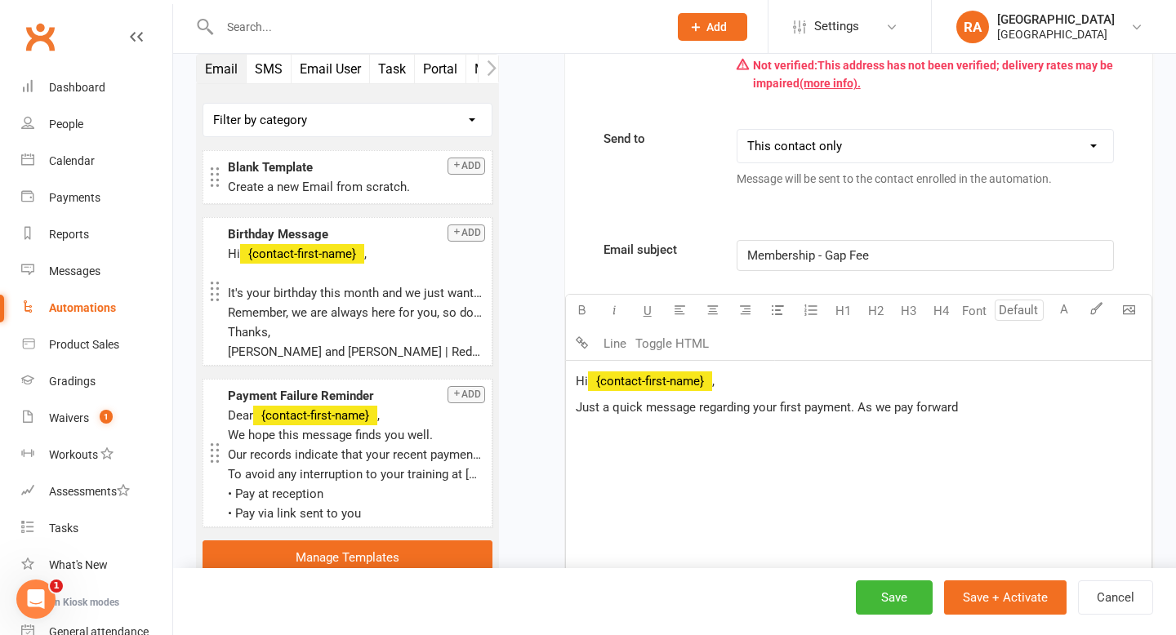
scroll to position [603, 0]
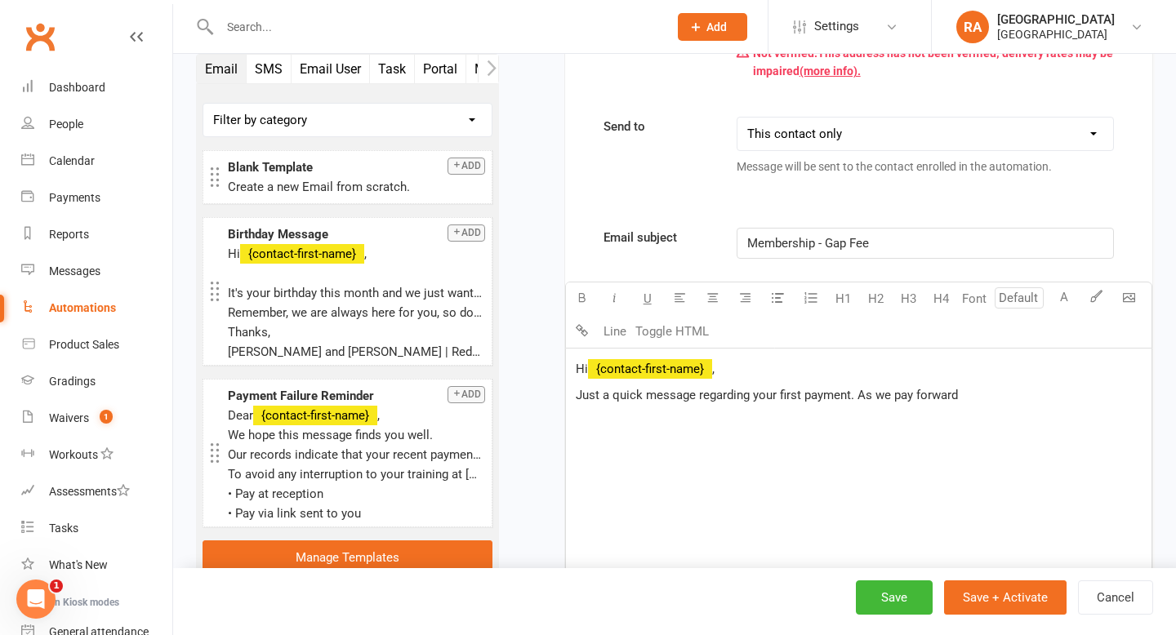
type input "Membership - Gap fee"
click at [981, 398] on p "Just a quick message regarding your first payment. As we pay forward" at bounding box center [859, 395] width 566 height 20
click at [1025, 400] on span "Just a quick message regarding your first payment. As we pay forward the paymen…" at bounding box center [850, 405] width 549 height 34
drag, startPoint x: 782, startPoint y: 417, endPoint x: 753, endPoint y: 423, distance: 29.9
click at [753, 423] on p "Just a quick message regarding your first payment. As we pay forward the paymen…" at bounding box center [859, 404] width 566 height 39
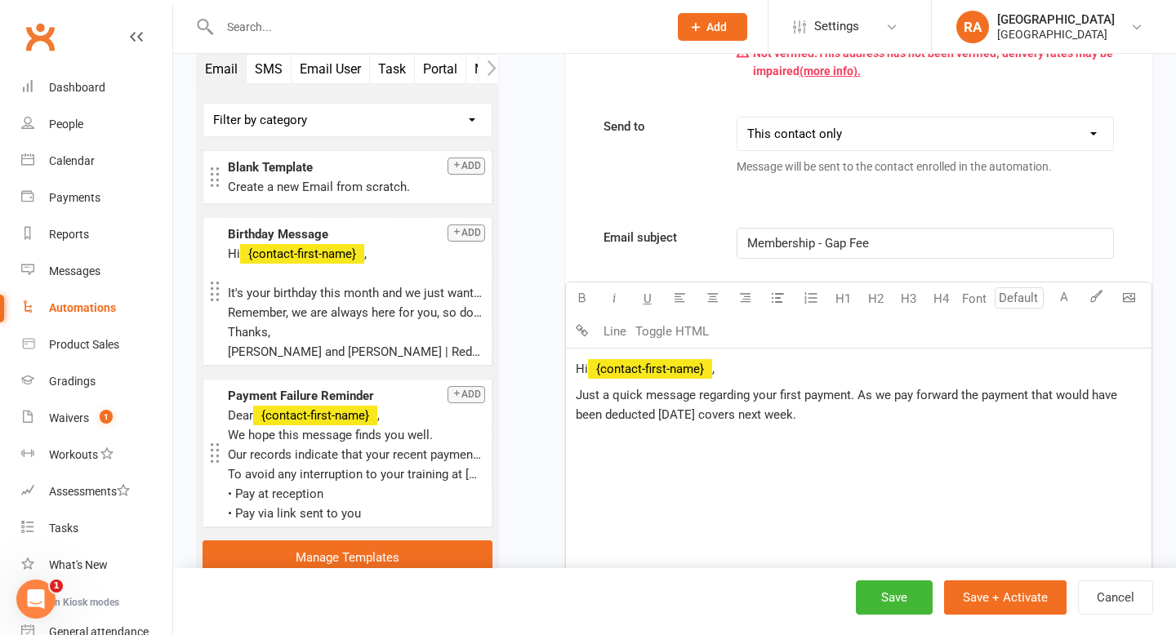
click at [860, 398] on span "Just a quick message regarding your first payment. As we pay forward the paymen…" at bounding box center [848, 405] width 545 height 34
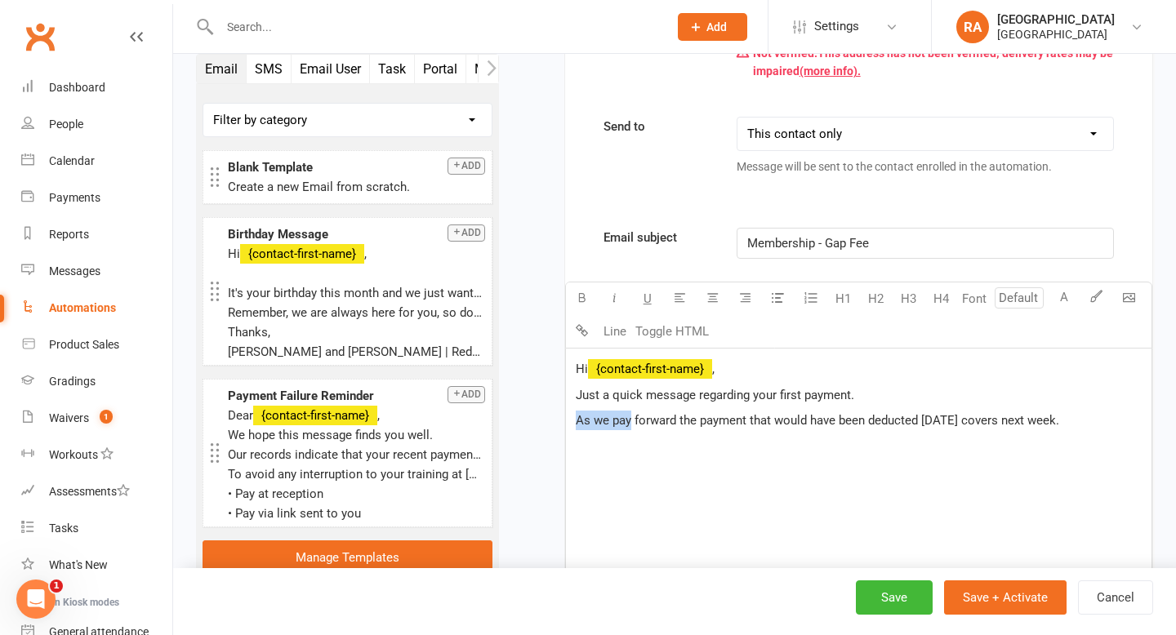
drag, startPoint x: 631, startPoint y: 421, endPoint x: 563, endPoint y: 421, distance: 67.8
click at [564, 421] on div "Send email 0 Days After Membership added previous step or send immediately Only…" at bounding box center [858, 406] width 589 height 1213
click at [683, 423] on span "We pay forward the payment that would have been deducted yesterday covers next …" at bounding box center [809, 420] width 467 height 15
drag, startPoint x: 592, startPoint y: 423, endPoint x: 560, endPoint y: 423, distance: 31.8
click at [560, 423] on div "Starts on Booking Cancelled Booking Due Booking Late-Cancelled Booking Marked A…" at bounding box center [837, 287] width 629 height 1576
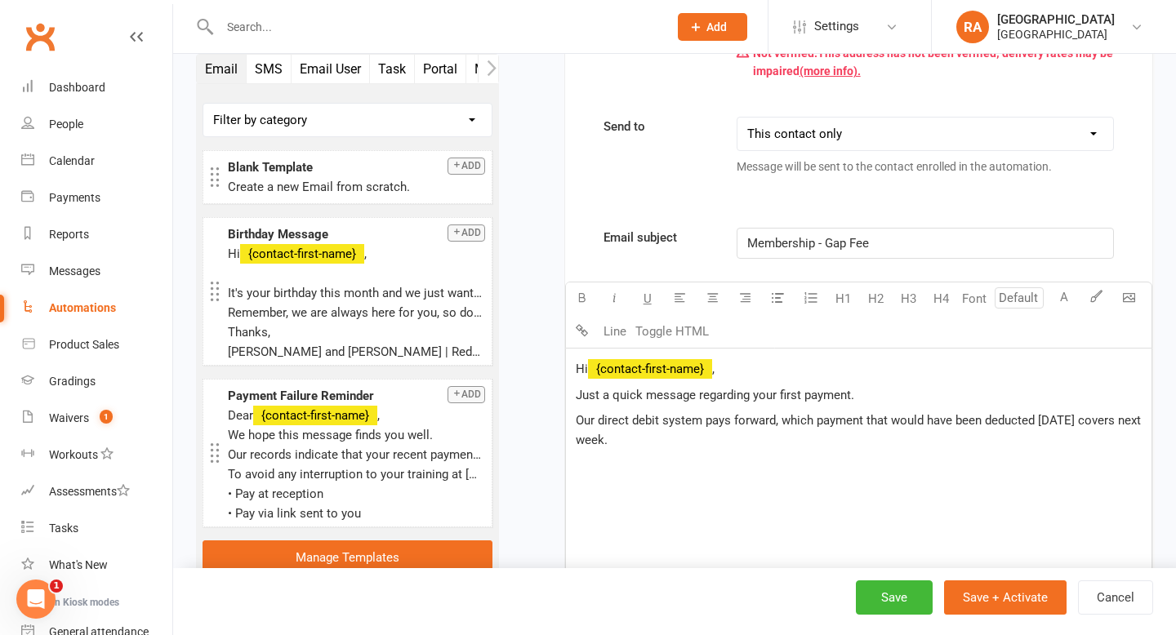
click at [807, 426] on span "Our direct debit system pays forward, which payment that would have been deduct…" at bounding box center [860, 430] width 568 height 34
click at [880, 421] on span "Our direct debit system pays forward, which means that deduction cover the foll…" at bounding box center [837, 430] width 523 height 34
drag, startPoint x: 1008, startPoint y: 442, endPoint x: 596, endPoint y: 447, distance: 412.3
click at [596, 447] on p "Our direct debit system pays forward, which means that deductions on Fridays co…" at bounding box center [859, 430] width 566 height 39
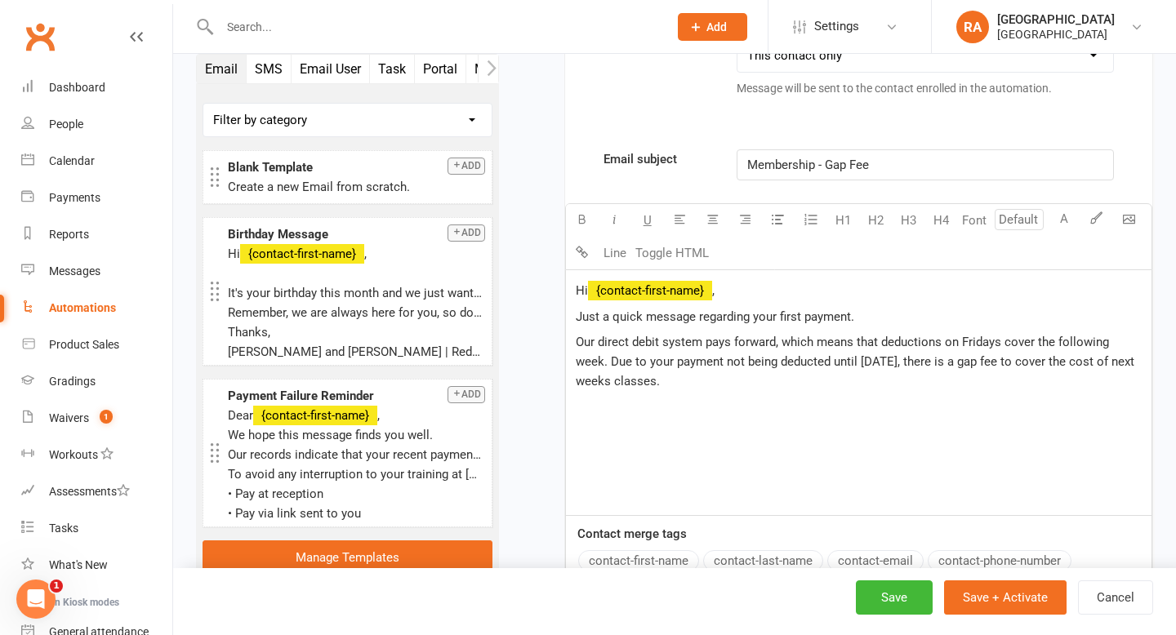
scroll to position [695, 0]
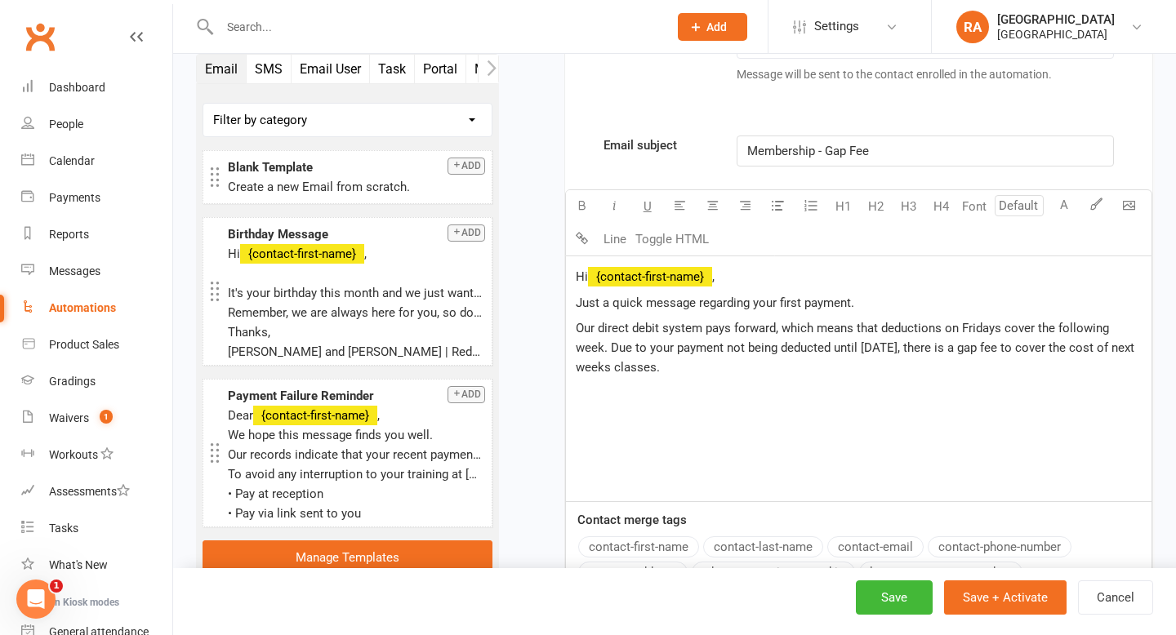
click at [602, 365] on span "Our direct debit system pays forward, which means that deductions on Fridays co…" at bounding box center [857, 348] width 562 height 54
click at [680, 369] on p "Our direct debit system pays forward, which means that deductions on Fridays co…" at bounding box center [859, 347] width 566 height 59
drag, startPoint x: 628, startPoint y: 395, endPoint x: 599, endPoint y: 395, distance: 28.6
click at [599, 395] on span "Your intial payment" at bounding box center [628, 393] width 105 height 15
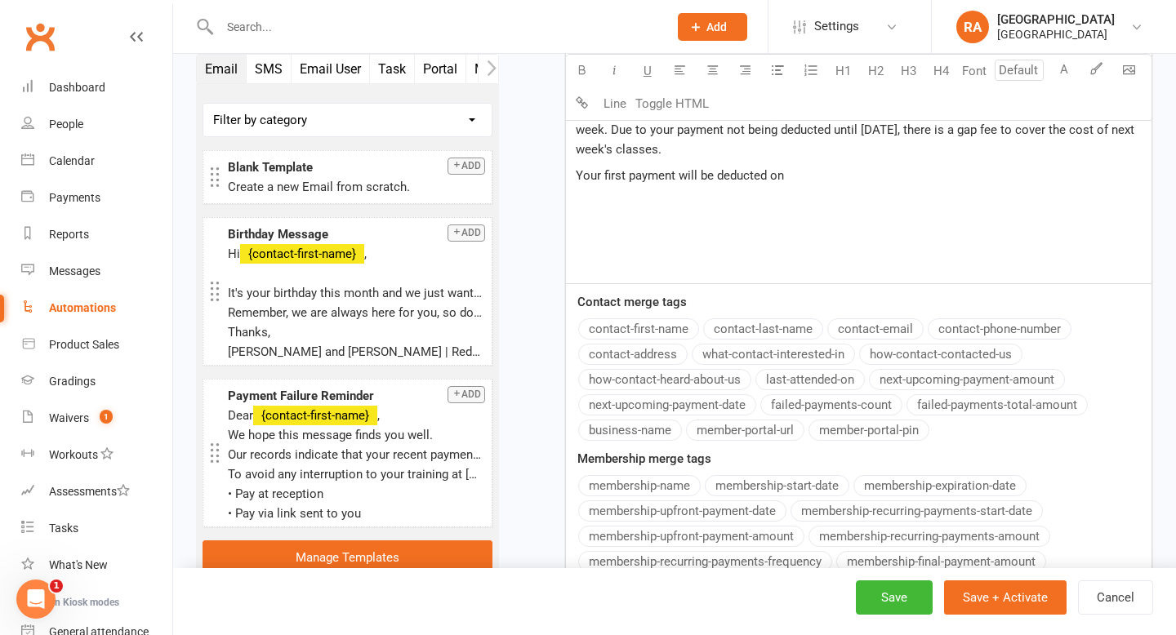
scroll to position [922, 0]
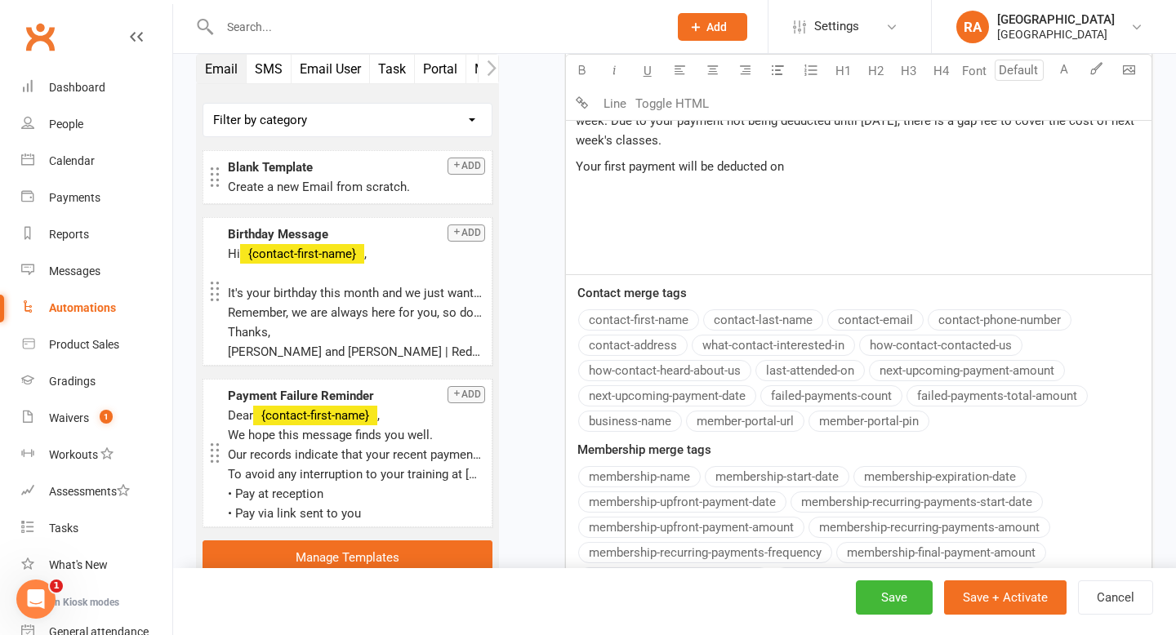
click at [718, 503] on button "membership-upfront-payment-date" at bounding box center [682, 501] width 208 height 21
click at [714, 163] on span "Your first payment will be deducted on" at bounding box center [680, 166] width 208 height 15
click at [743, 521] on button "membership-upfront-payment-amount" at bounding box center [691, 527] width 226 height 21
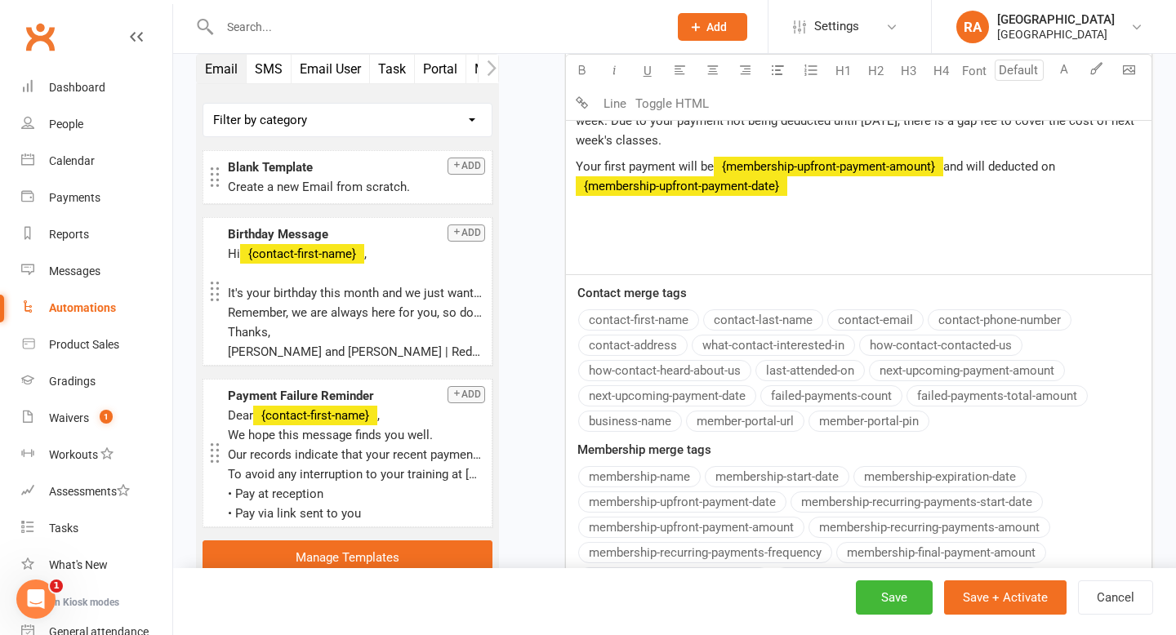
click at [956, 170] on span "and will deducted on" at bounding box center [999, 166] width 112 height 15
click at [849, 188] on p "Your first payment will be ﻿ {membership-upfront-payment-amount} and will deduc…" at bounding box center [859, 176] width 566 height 39
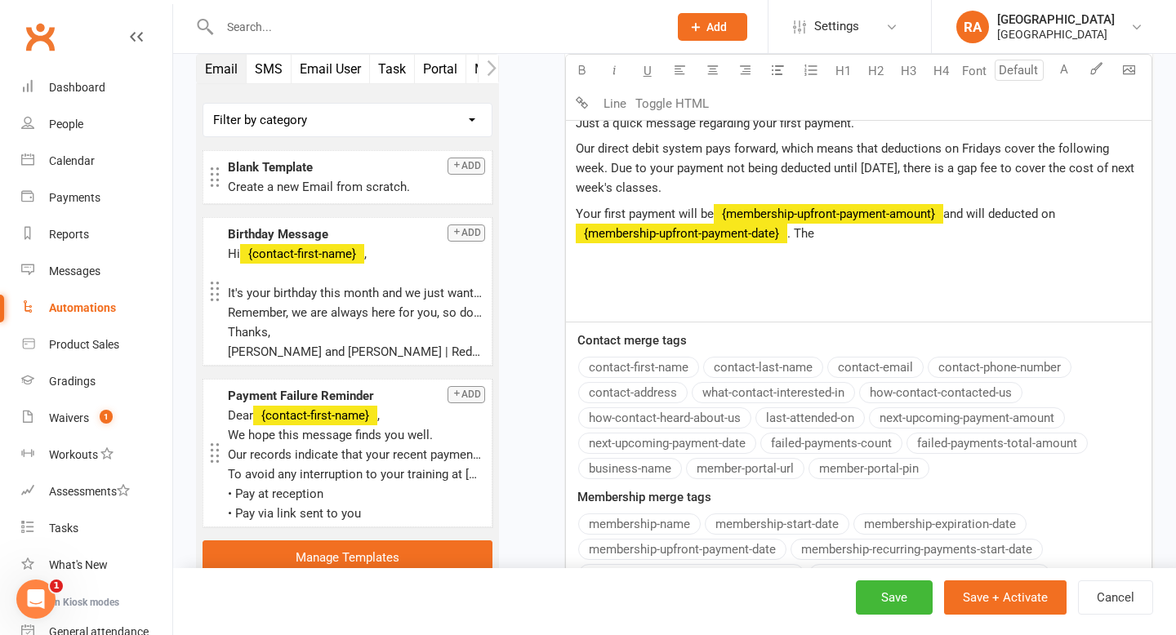
scroll to position [874, 0]
click at [710, 211] on span "Your first payment will be" at bounding box center [645, 214] width 138 height 15
click at [877, 236] on p "Your first payment will be ﻿ {membership-upfront-payment-amount} and will deduc…" at bounding box center [859, 224] width 566 height 39
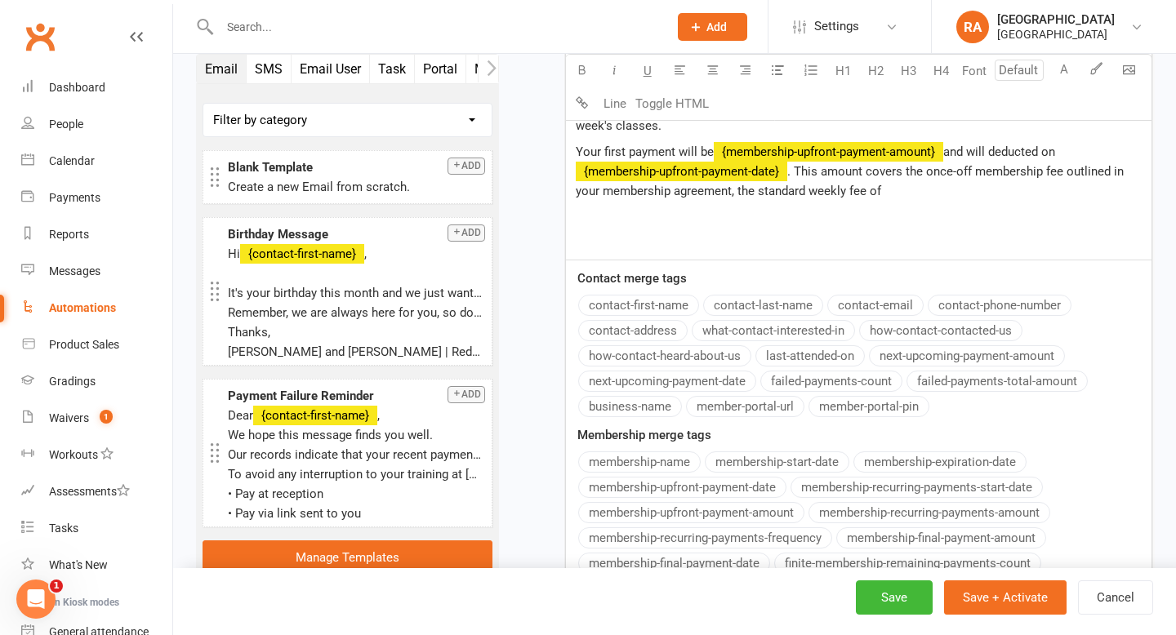
scroll to position [941, 0]
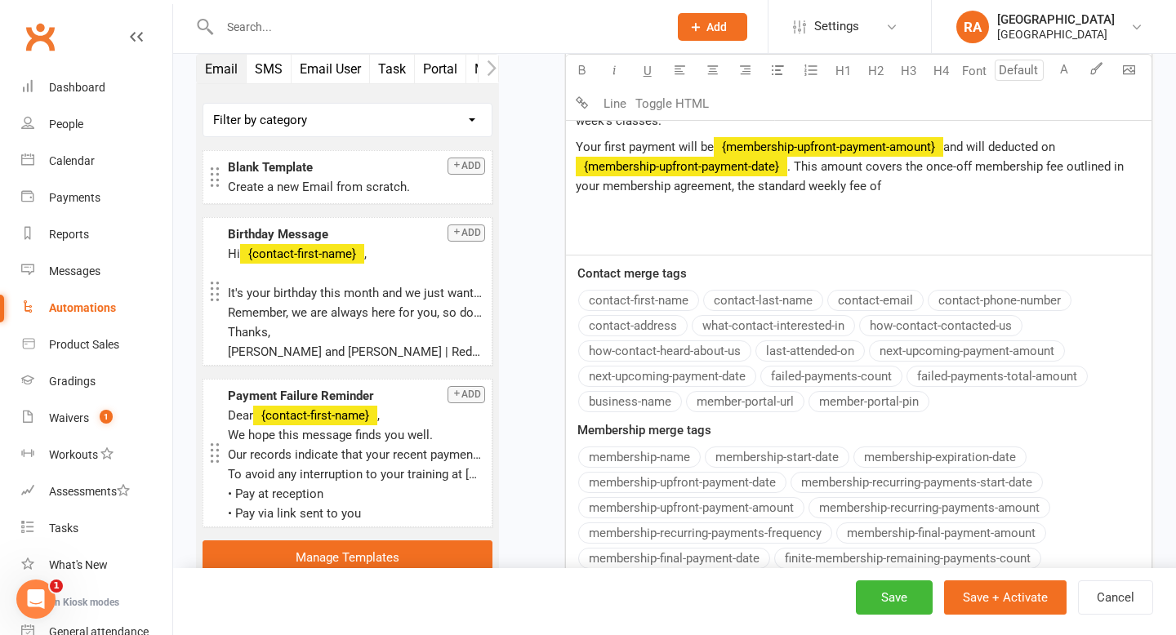
click at [847, 501] on button "membership-recurring-payments-amount" at bounding box center [929, 507] width 242 height 21
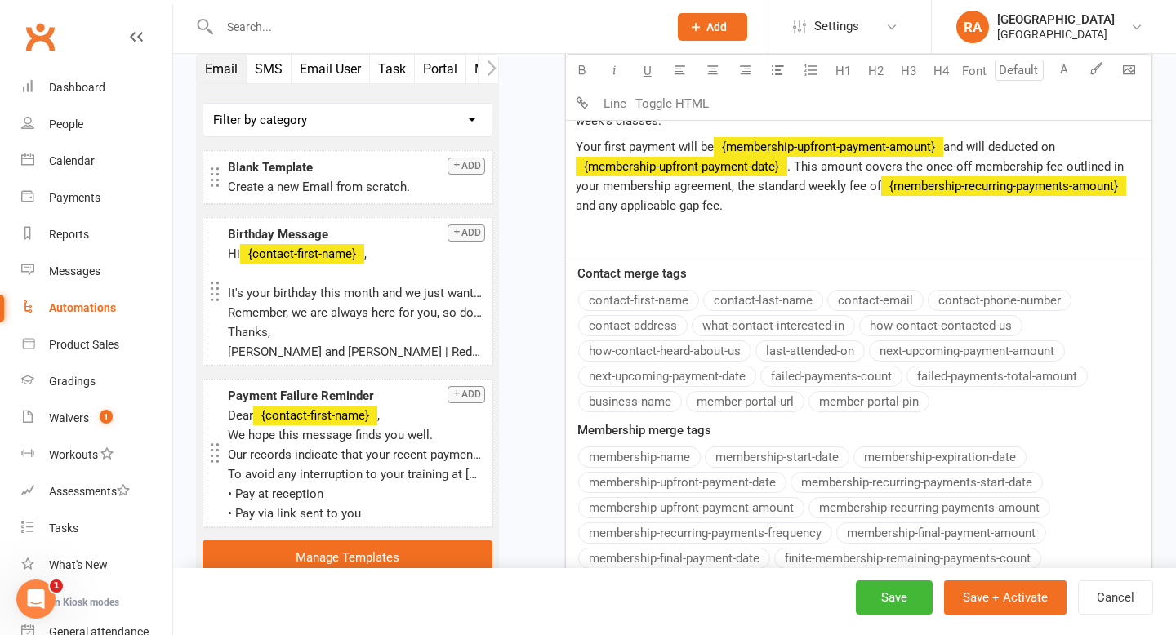
click at [742, 207] on p "Your first payment will be ﻿ {membership-upfront-payment-amount} and will deduc…" at bounding box center [859, 176] width 566 height 78
click at [841, 508] on button "membership-recurring-payments-amount" at bounding box center [929, 507] width 242 height 21
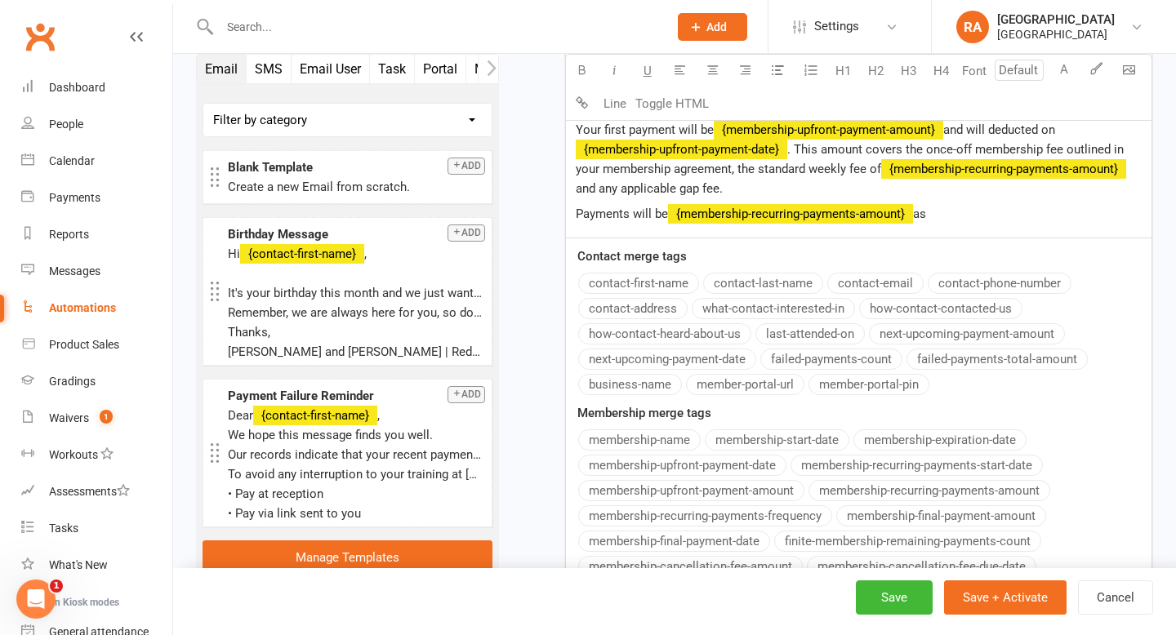
scroll to position [964, 0]
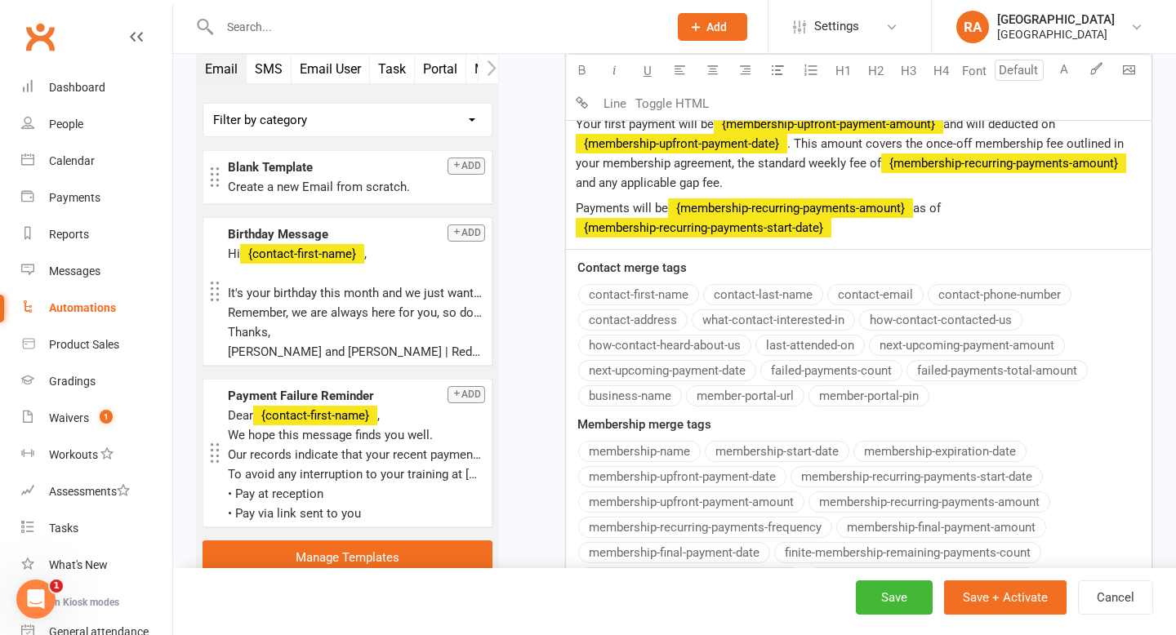
click at [851, 460] on div "membership-name membership-start-date membership-expiration-date membership-upf…" at bounding box center [864, 517] width 573 height 152
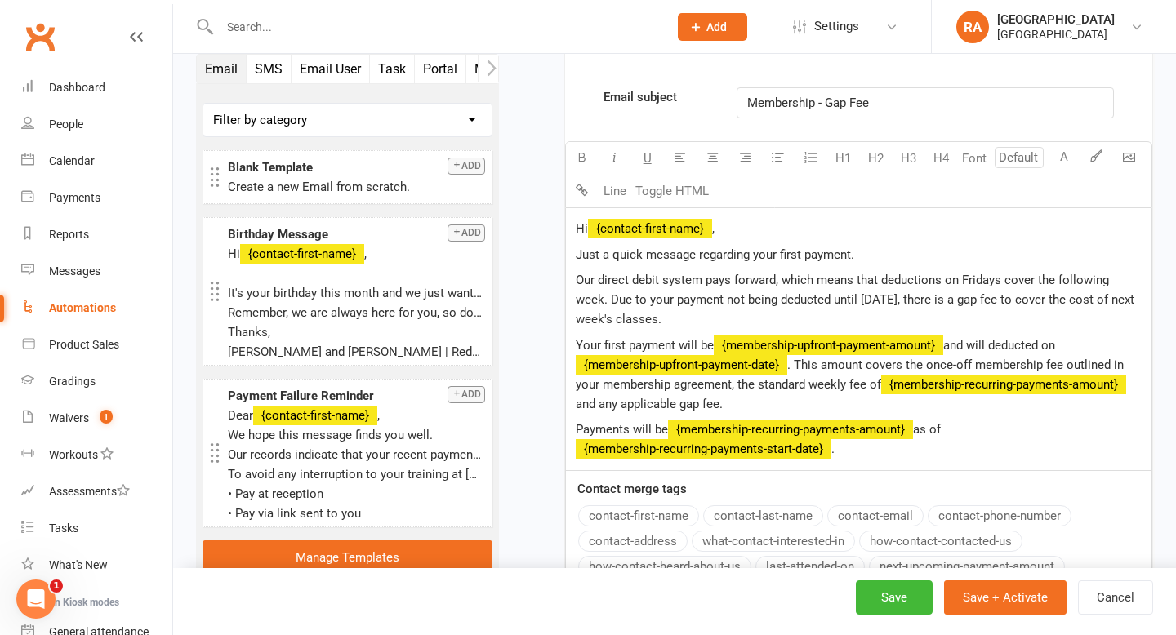
scroll to position [740, 0]
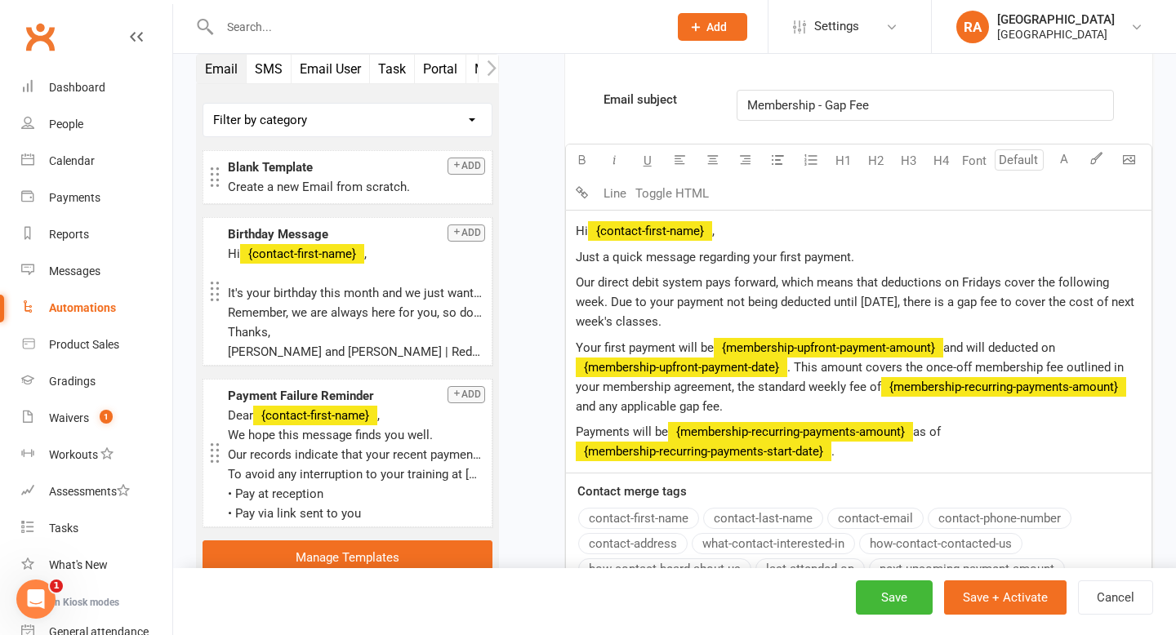
click at [1035, 280] on span "Our direct debit system pays forward, which means that deductions on Fridays co…" at bounding box center [857, 302] width 562 height 54
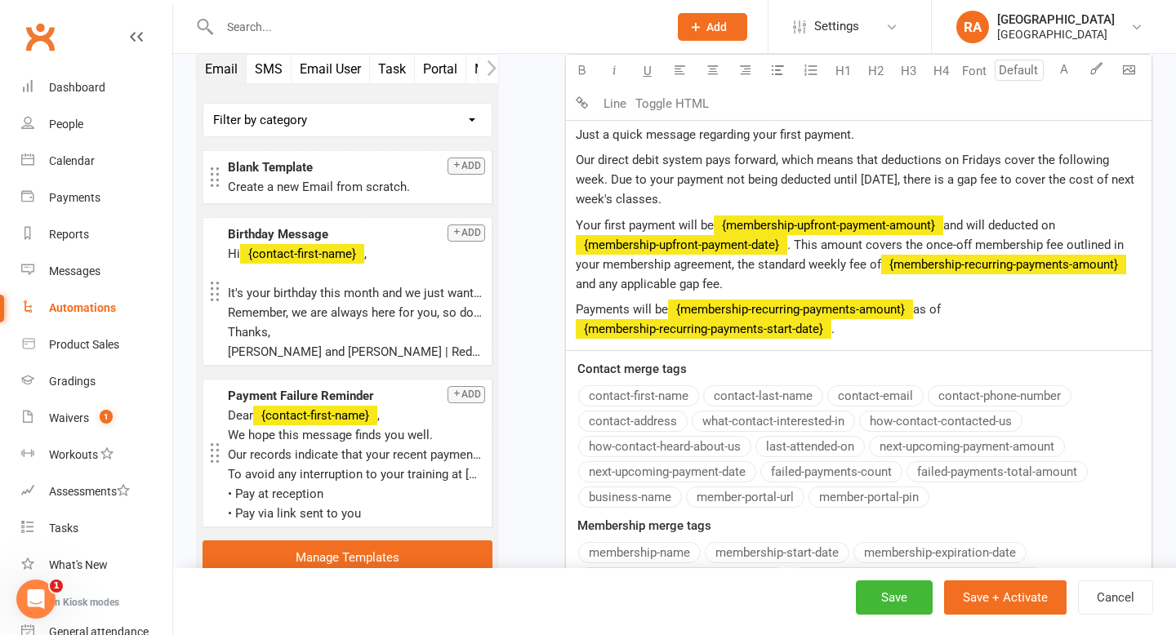
scroll to position [865, 0]
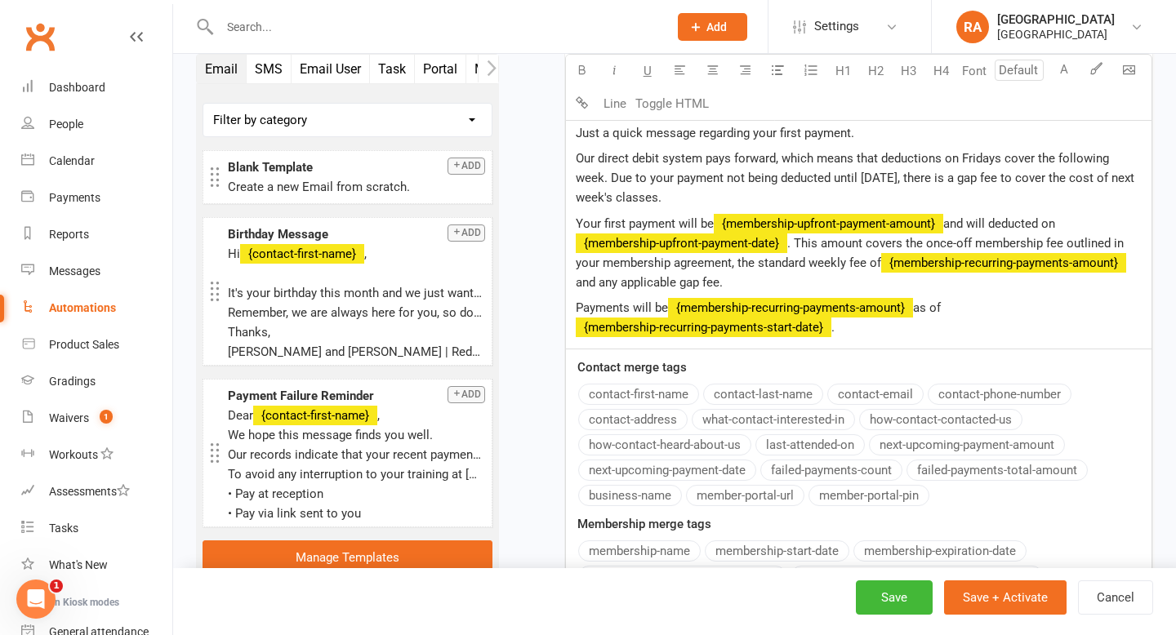
click at [914, 334] on p "Payments will be ﻿ {membership-recurring-payments-amount} as of ﻿ {membership-r…" at bounding box center [859, 317] width 566 height 39
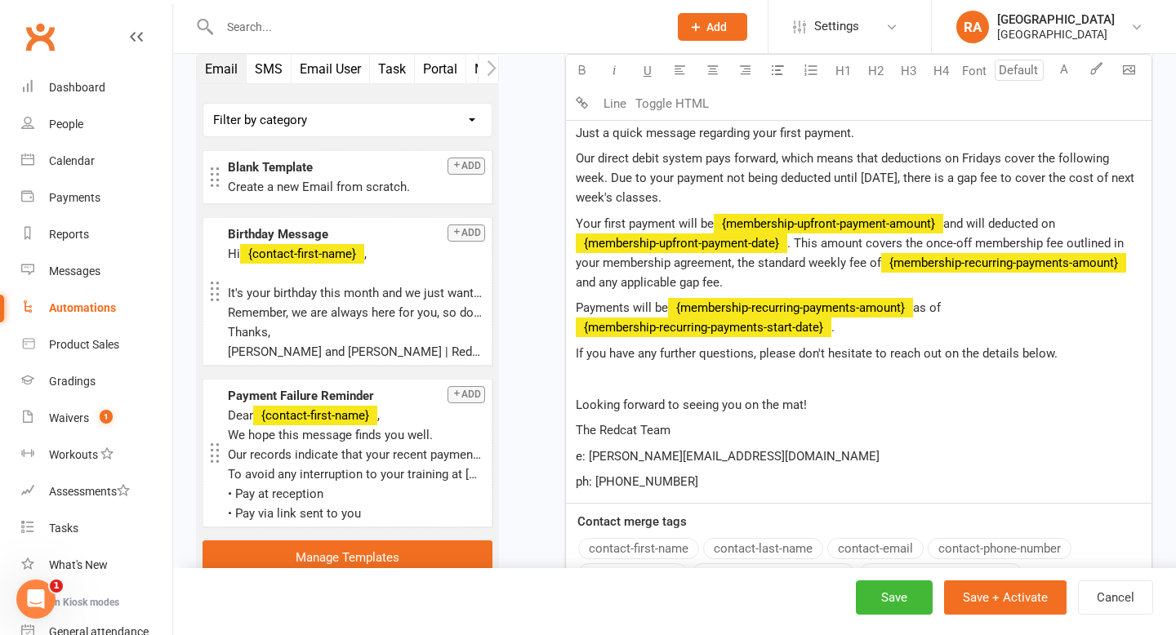
click at [816, 403] on p "Looking forward to seeing you on the mat!" at bounding box center [859, 405] width 566 height 20
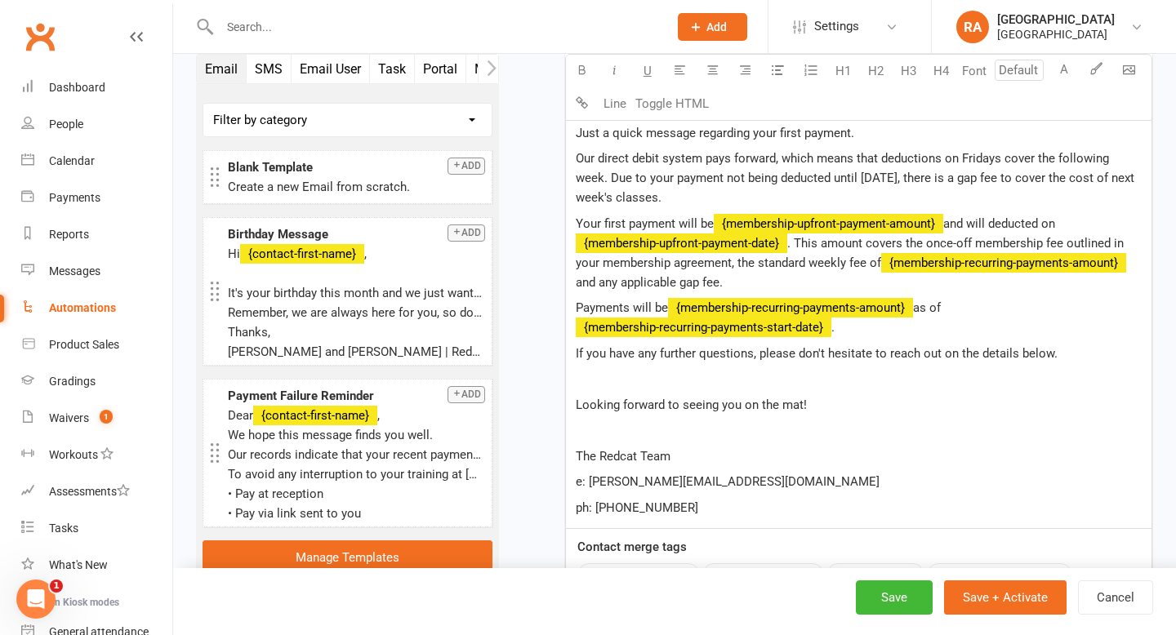
click at [674, 392] on div "Hi ﻿ {contact-first-name} , Just a quick message regarding your first payment. …" at bounding box center [858, 308] width 585 height 442
click at [646, 431] on p "﻿" at bounding box center [859, 430] width 566 height 20
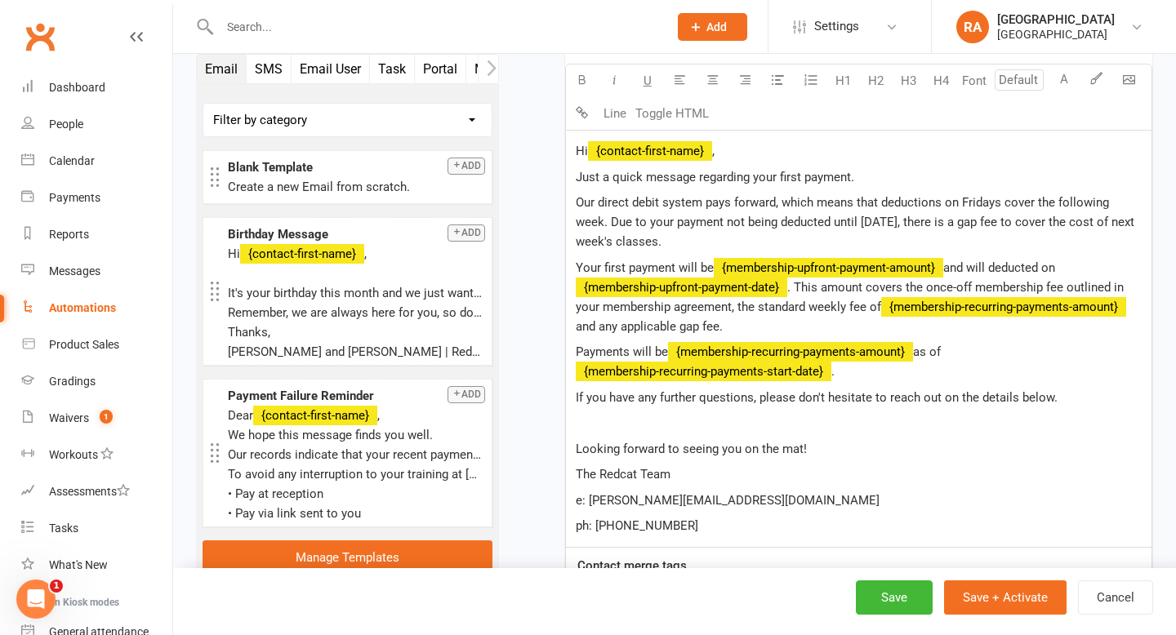
scroll to position [818, 0]
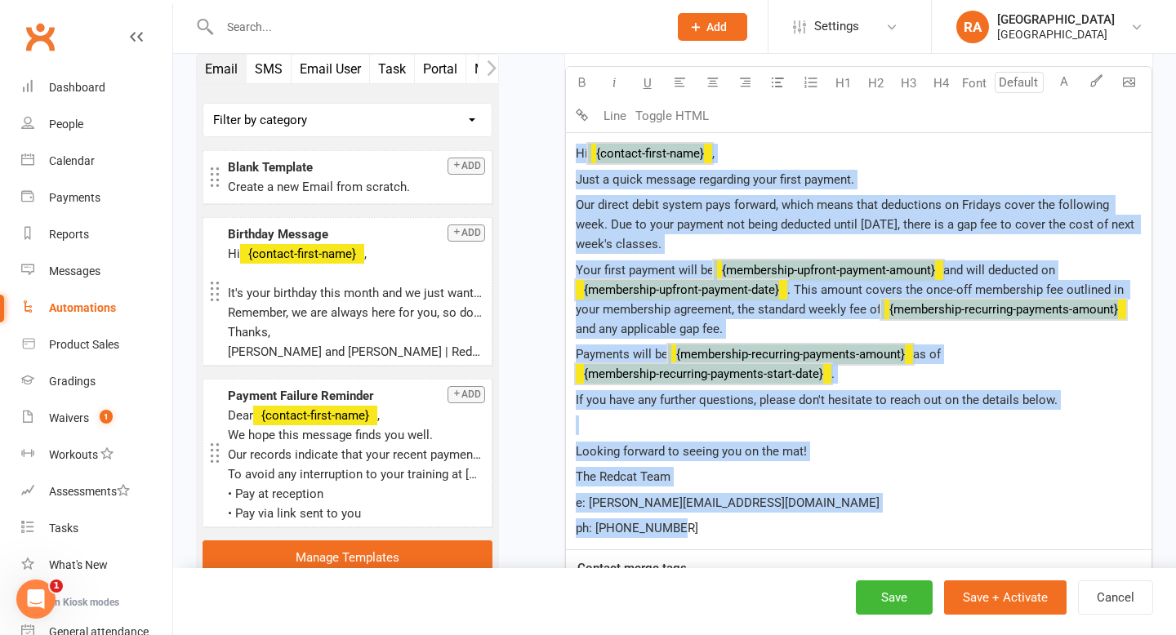
drag, startPoint x: 688, startPoint y: 531, endPoint x: 551, endPoint y: 127, distance: 426.8
click at [551, 127] on div "Starts on Booking Cancelled Booking Due Booking Late-Cancelled Booking Marked A…" at bounding box center [837, 156] width 629 height 1747
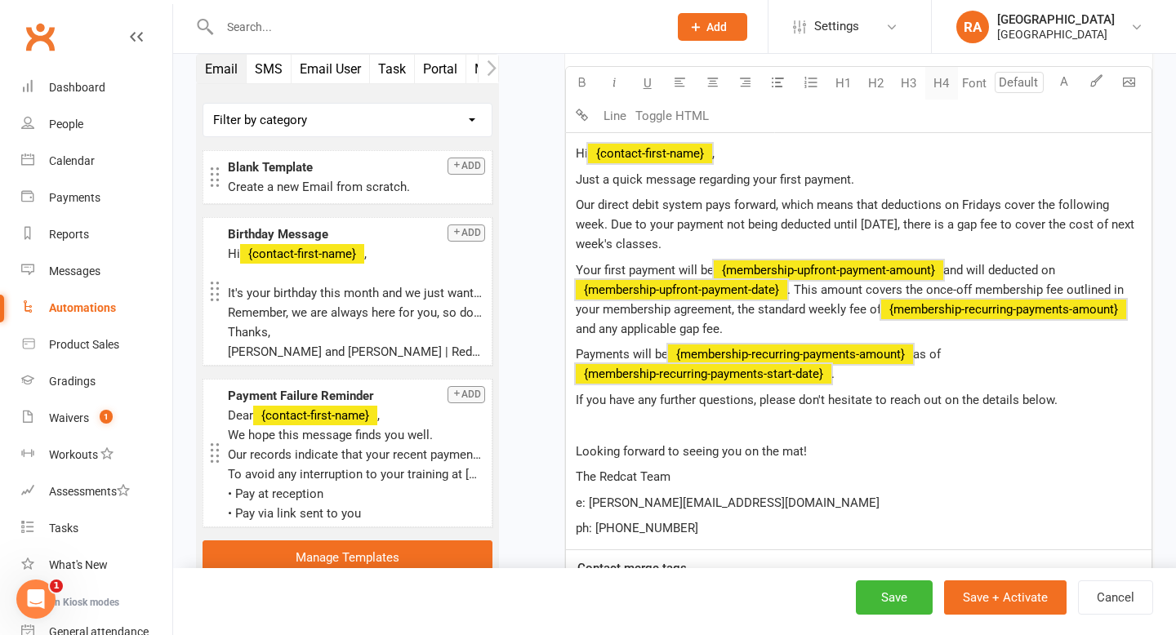
click at [942, 76] on button "H4" at bounding box center [941, 83] width 33 height 33
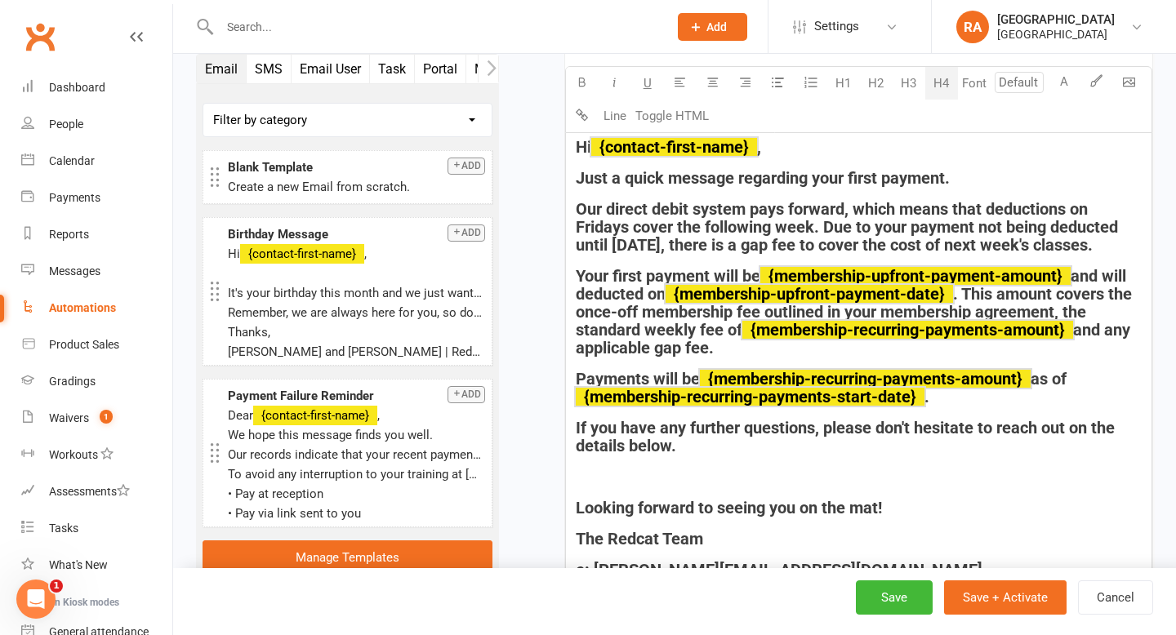
click at [780, 469] on h4 "﻿" at bounding box center [859, 477] width 566 height 18
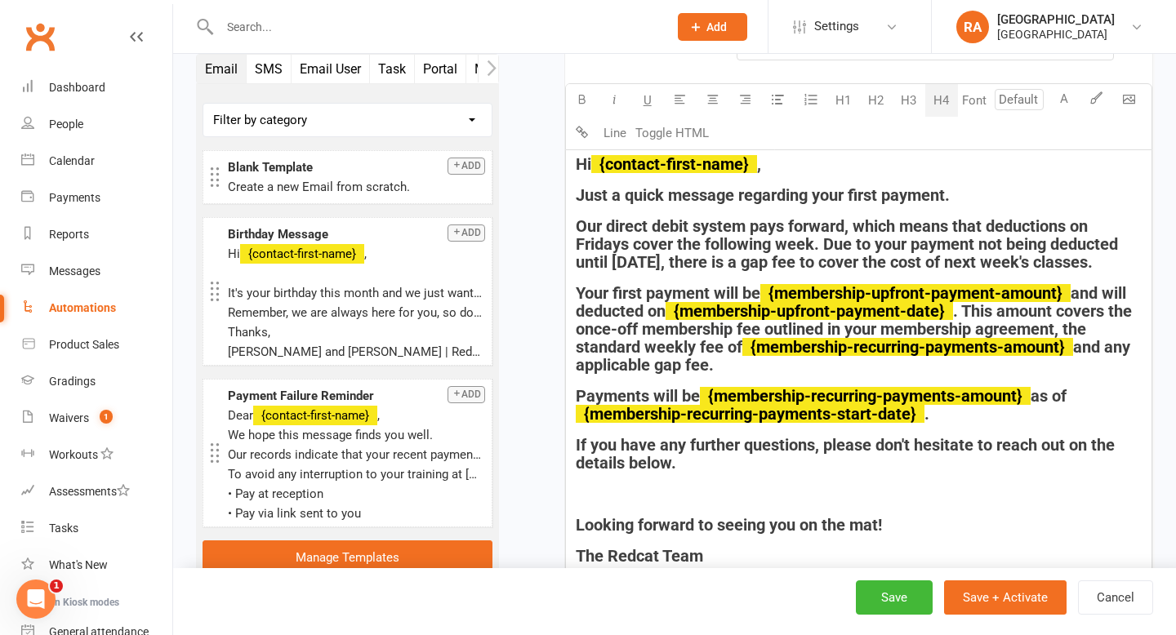
scroll to position [798, 0]
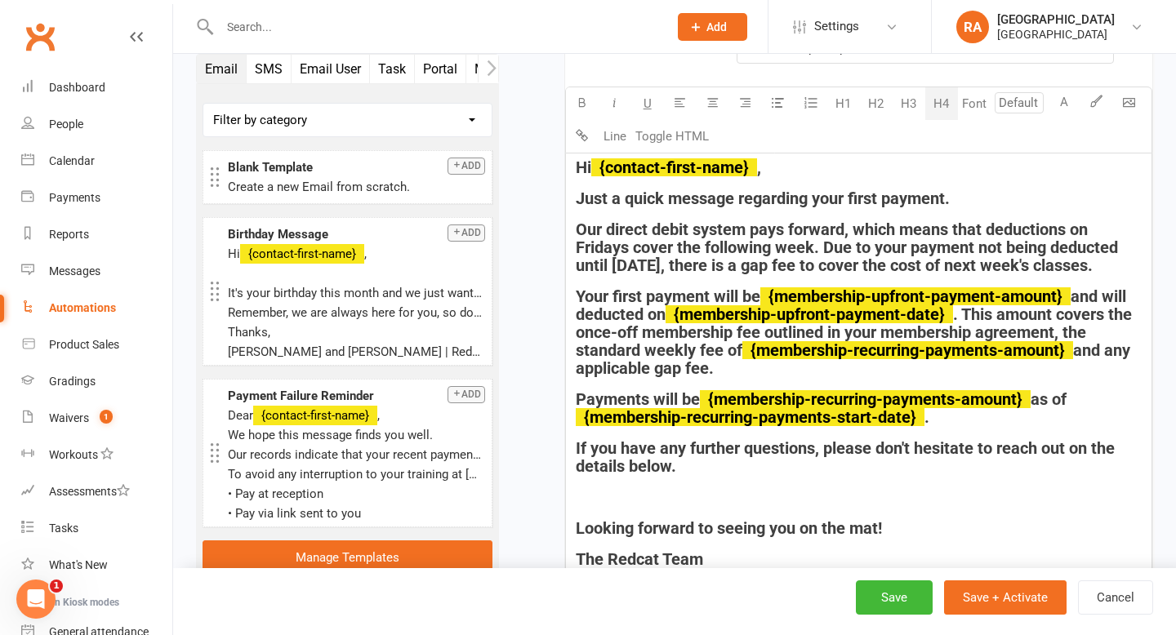
click at [674, 247] on span "Our direct debit system pays forward, which means that deductions on Fridays co…" at bounding box center [849, 248] width 546 height 56
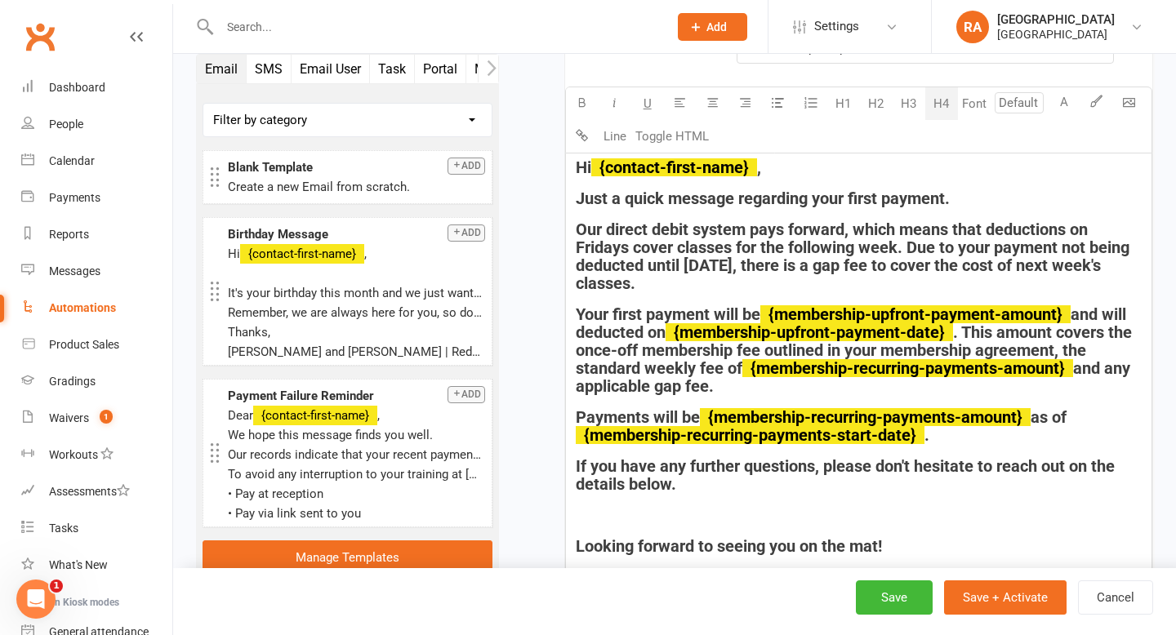
click at [991, 245] on span "Our direct debit system pays forward, which means that deductions on Fridays co…" at bounding box center [855, 256] width 558 height 73
click at [737, 283] on h4 "Our direct debit system pays forward, which means that deductions on Fridays co…" at bounding box center [859, 256] width 566 height 72
click at [937, 247] on span "Our direct debit system pays forward, which means that deductions on Fridays co…" at bounding box center [849, 256] width 547 height 73
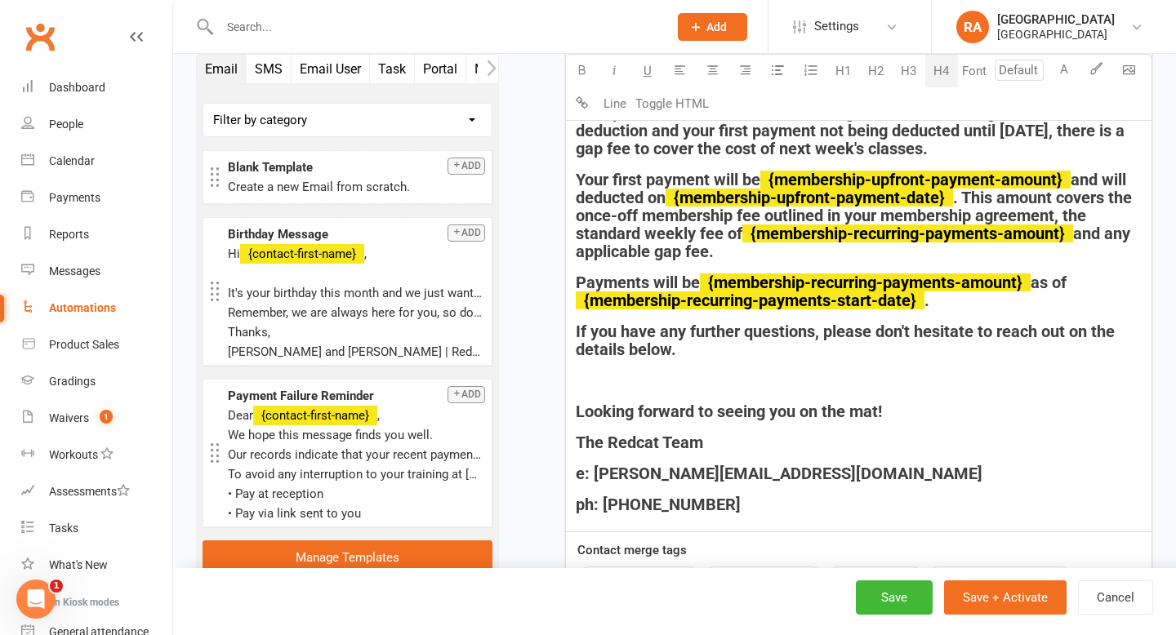
scroll to position [941, 0]
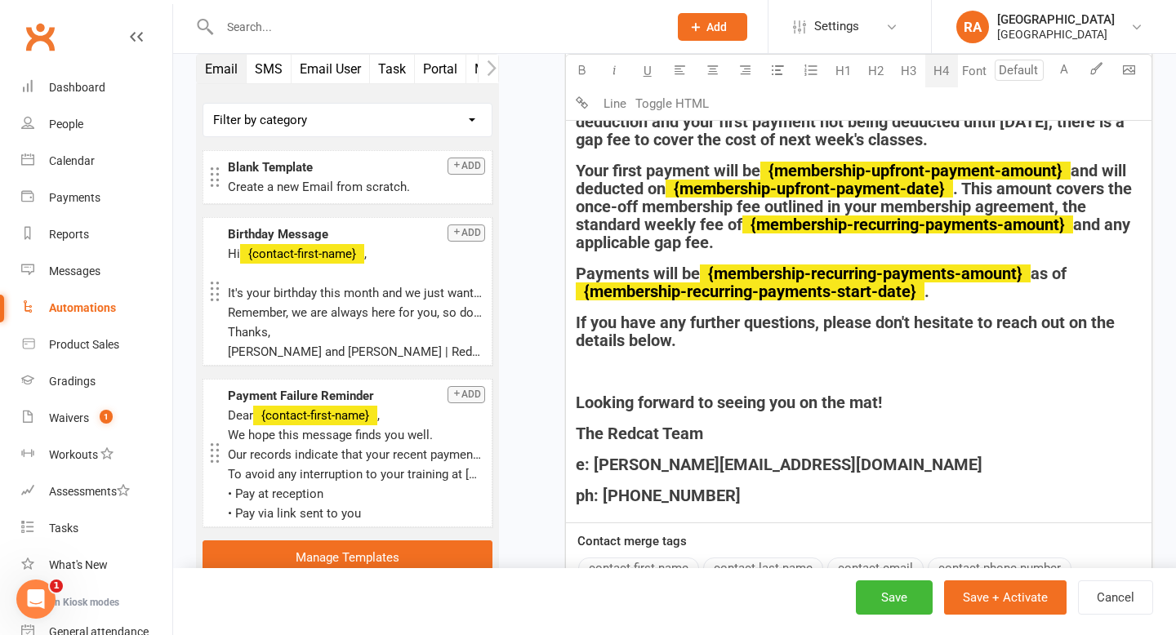
click at [718, 500] on h4 "ph: 03 5223 3666" at bounding box center [859, 496] width 566 height 18
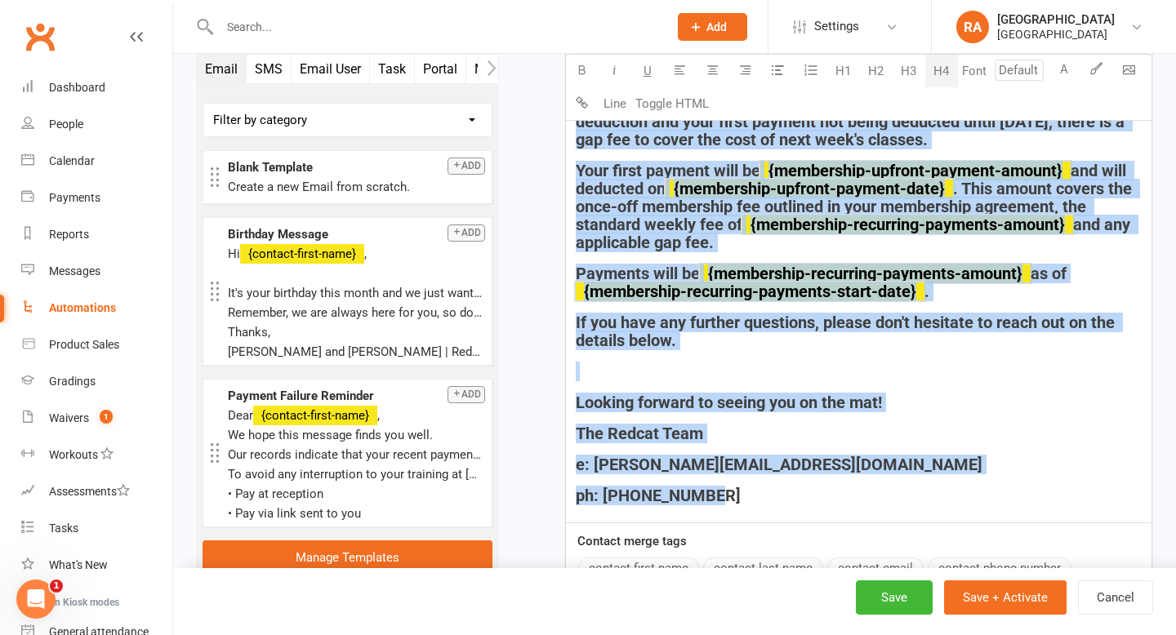
copy div "Hi ﻿ {contact-first-name} , Just a quick message regarding your first payment. …"
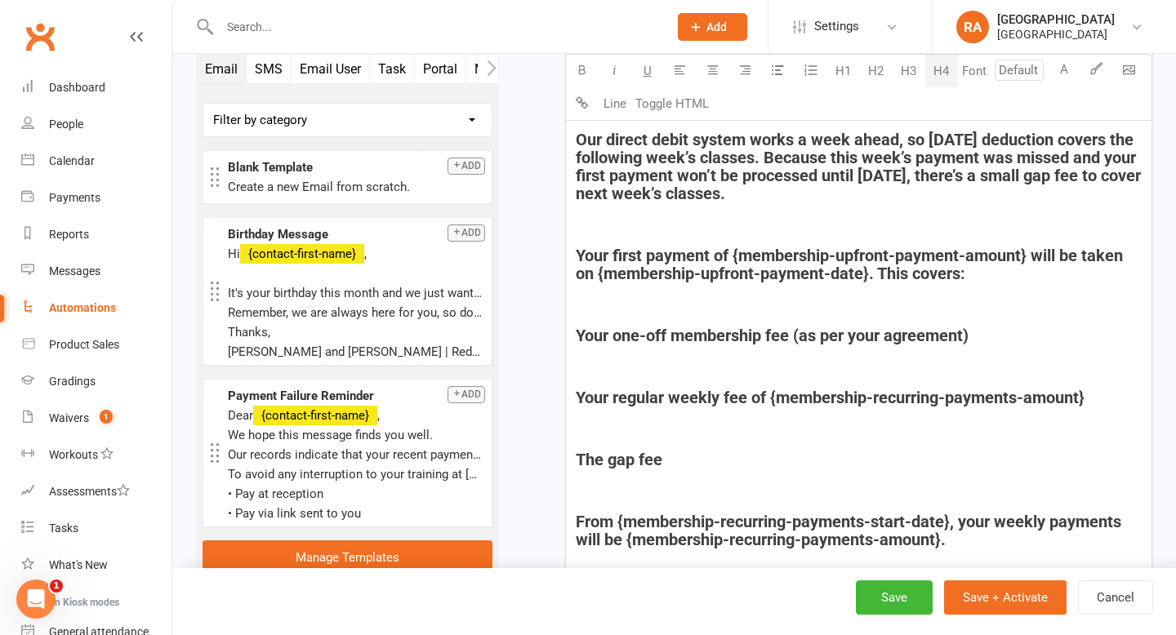
scroll to position [968, 0]
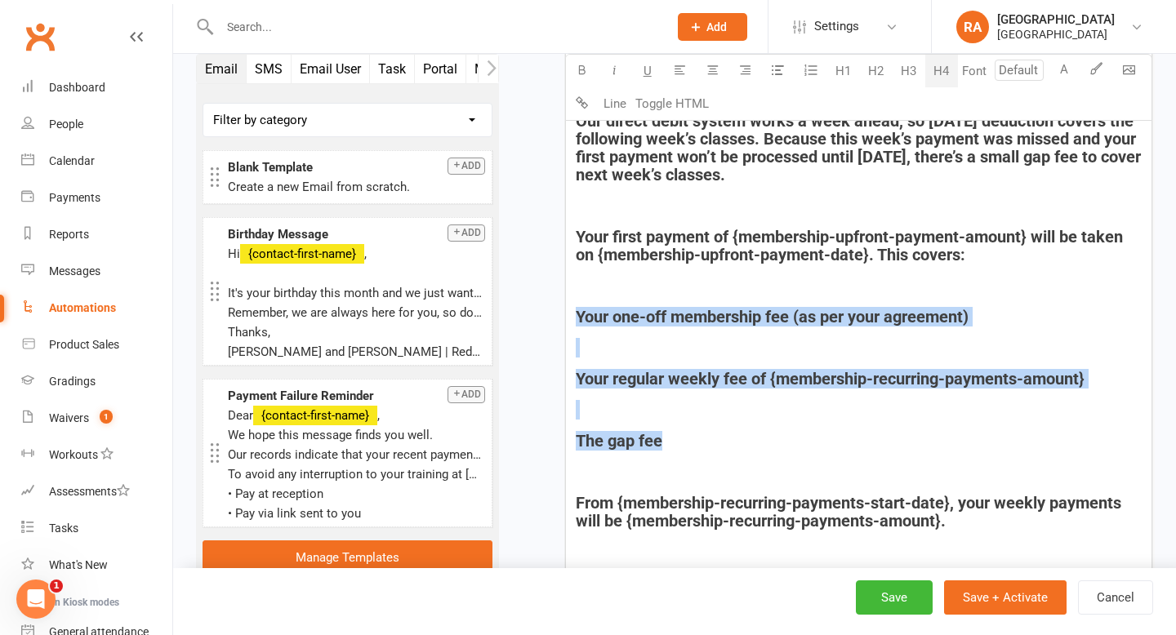
drag, startPoint x: 674, startPoint y: 438, endPoint x: 585, endPoint y: 306, distance: 159.2
click at [585, 306] on div "Hi {contact-first-name}, ﻿ Just a quick note about your first payment. ﻿ Our di…" at bounding box center [858, 374] width 585 height 782
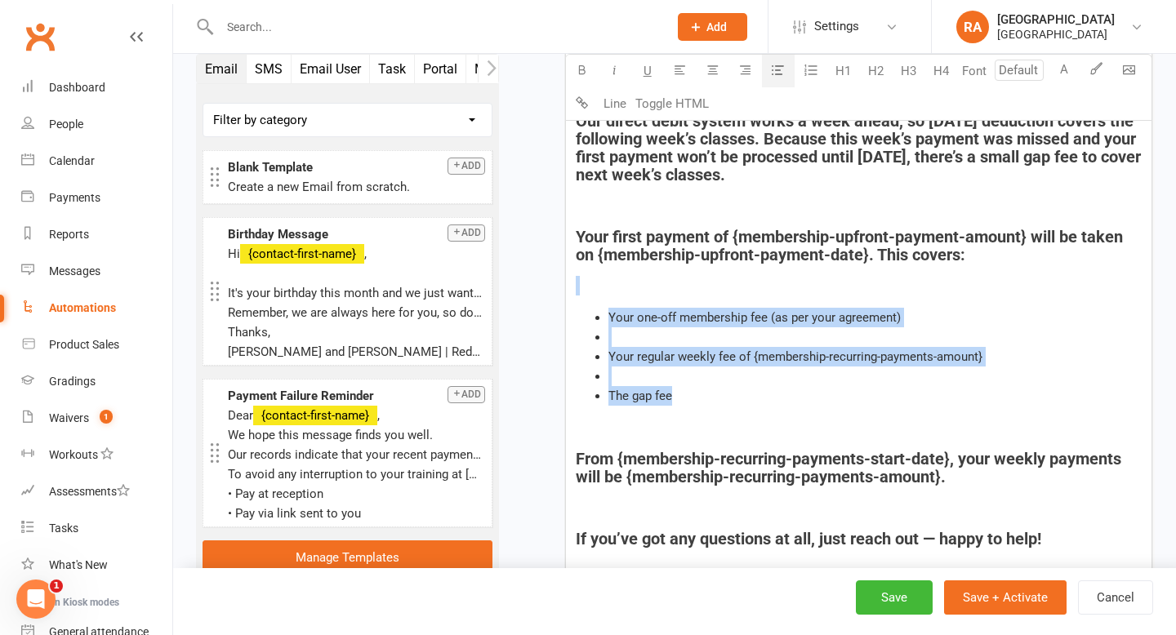
click at [777, 70] on icon "button" at bounding box center [778, 70] width 12 height 12
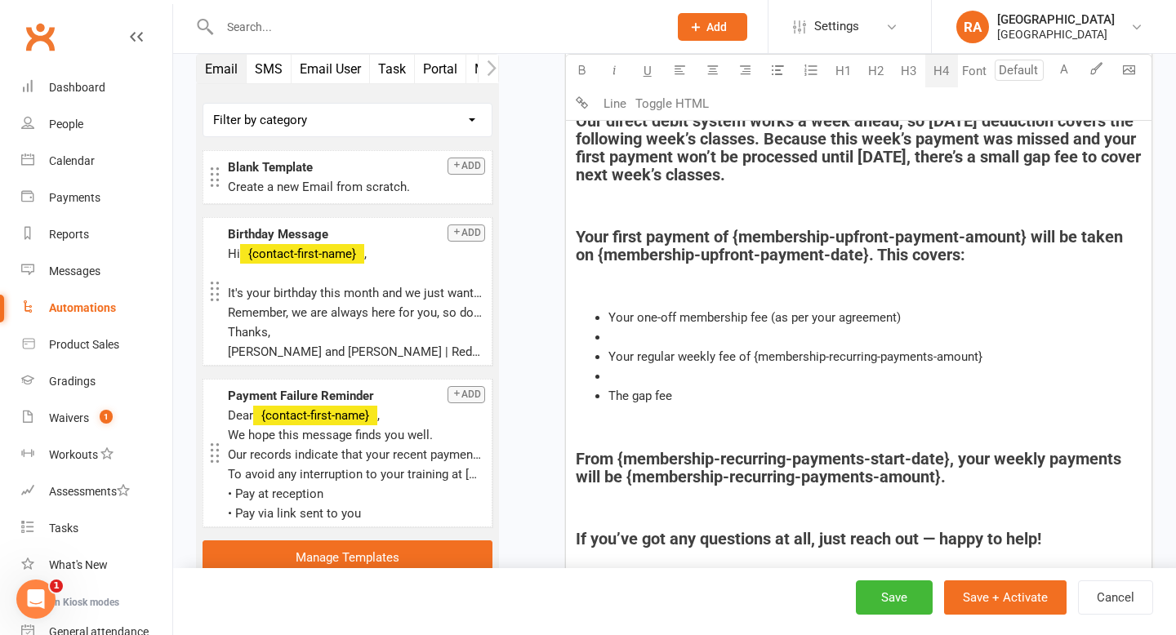
click at [621, 336] on li "﻿" at bounding box center [874, 337] width 533 height 20
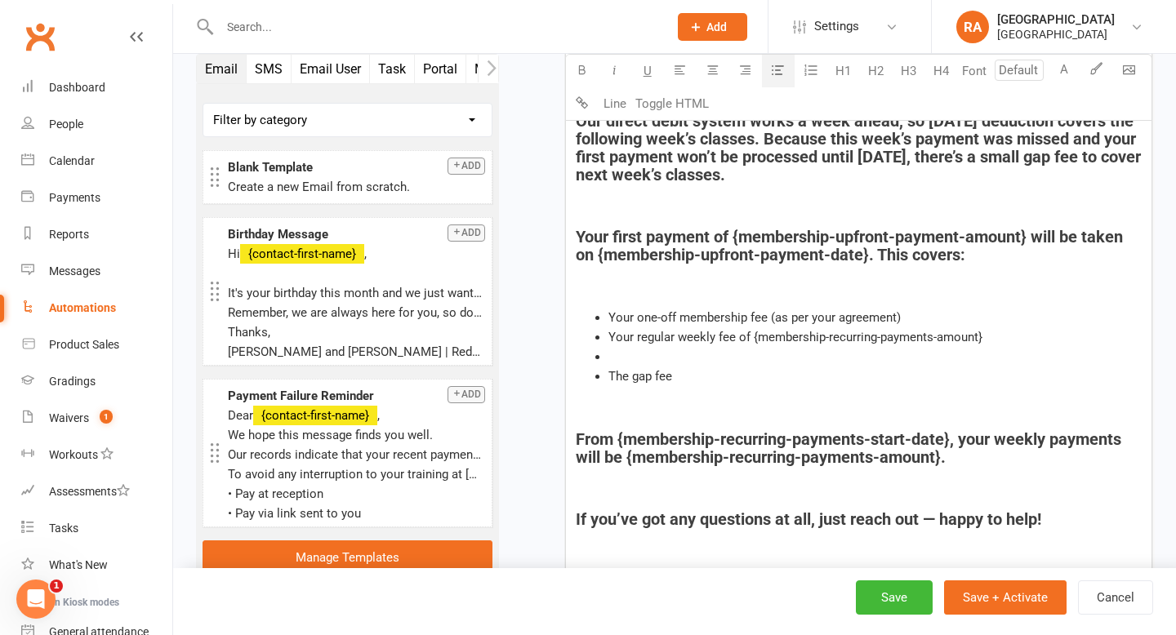
click at [616, 358] on li "﻿" at bounding box center [874, 357] width 533 height 20
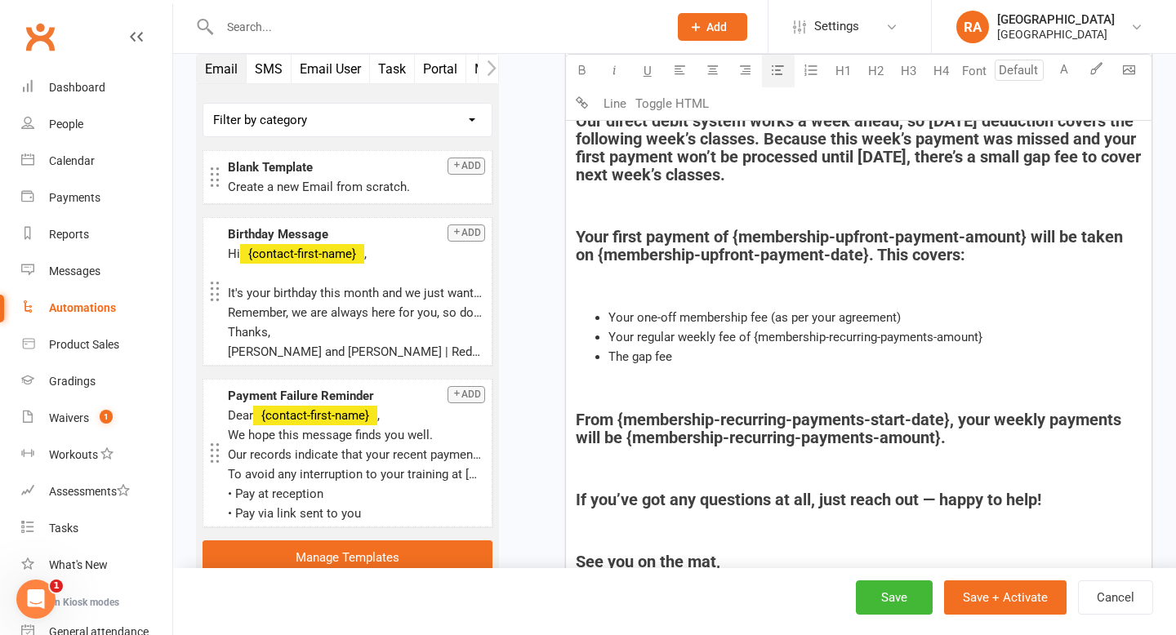
click at [631, 354] on span "The gap fee" at bounding box center [640, 356] width 64 height 15
click at [689, 358] on span "Any applicable gap fee" at bounding box center [669, 356] width 122 height 15
click at [689, 358] on li "The gap fee" at bounding box center [874, 357] width 533 height 20
click at [641, 398] on div "Hi {contact-first-name}, ﻿ Just a quick note about your first payment. ﻿ Our di…" at bounding box center [858, 332] width 585 height 699
click at [637, 391] on h4 "﻿" at bounding box center [859, 389] width 566 height 18
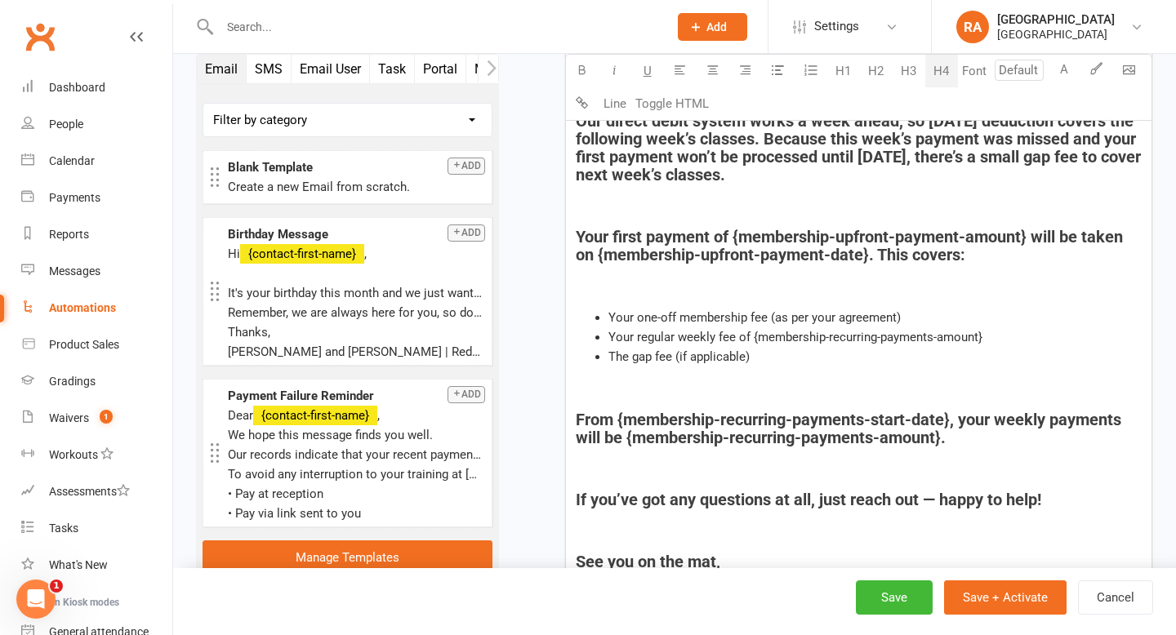
click at [634, 471] on h4 "﻿" at bounding box center [859, 469] width 566 height 18
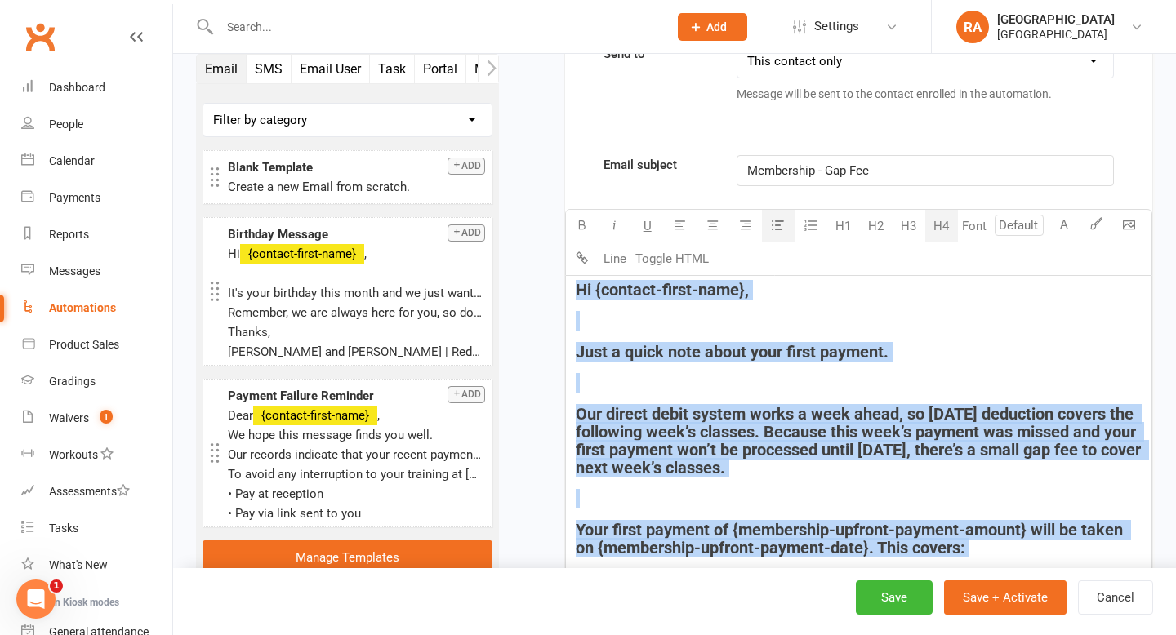
scroll to position [598, 0]
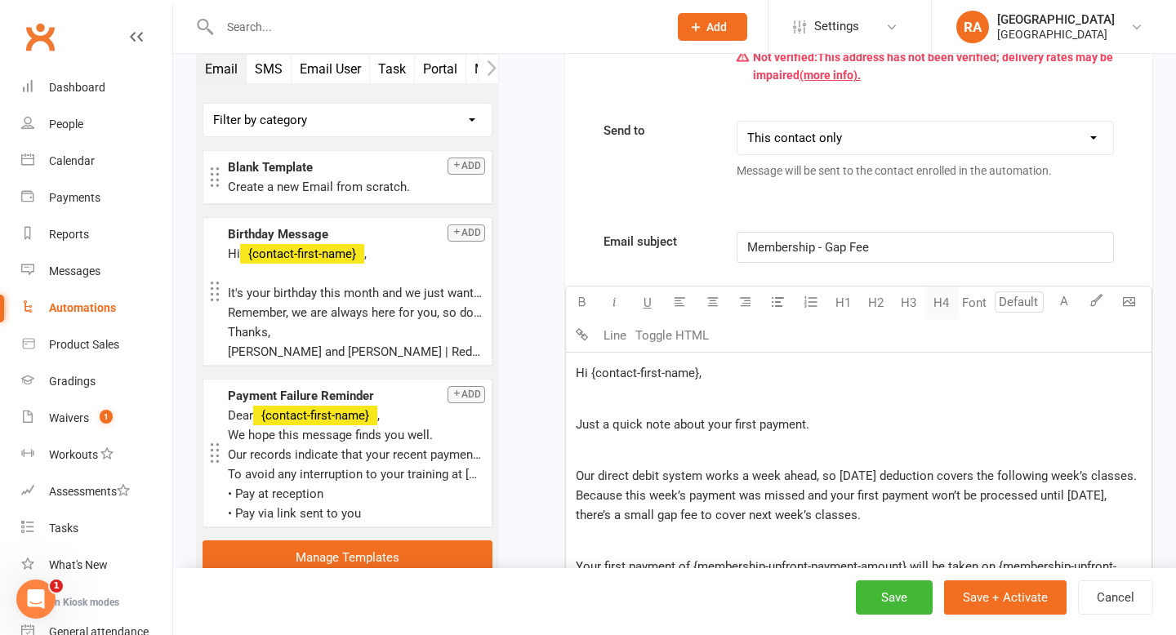
click at [935, 313] on button "H4" at bounding box center [941, 303] width 33 height 33
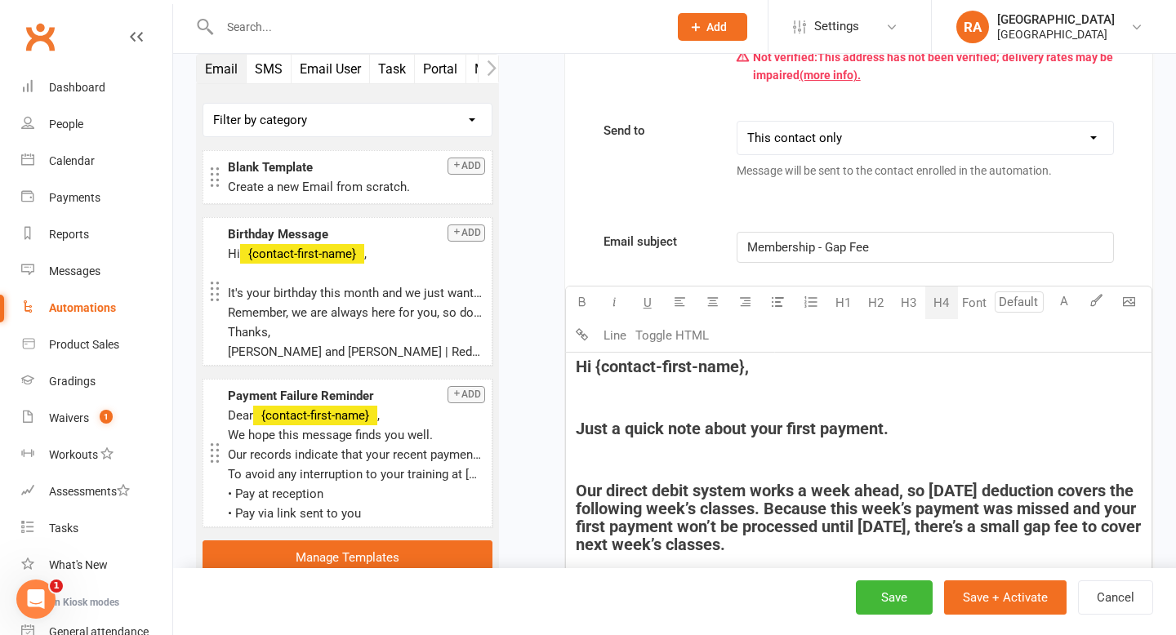
click at [745, 371] on span "Hi {contact-first-name}," at bounding box center [662, 367] width 173 height 20
drag, startPoint x: 745, startPoint y: 371, endPoint x: 597, endPoint y: 371, distance: 148.6
click at [597, 371] on span "Hi {contact-first-name}," at bounding box center [662, 367] width 173 height 20
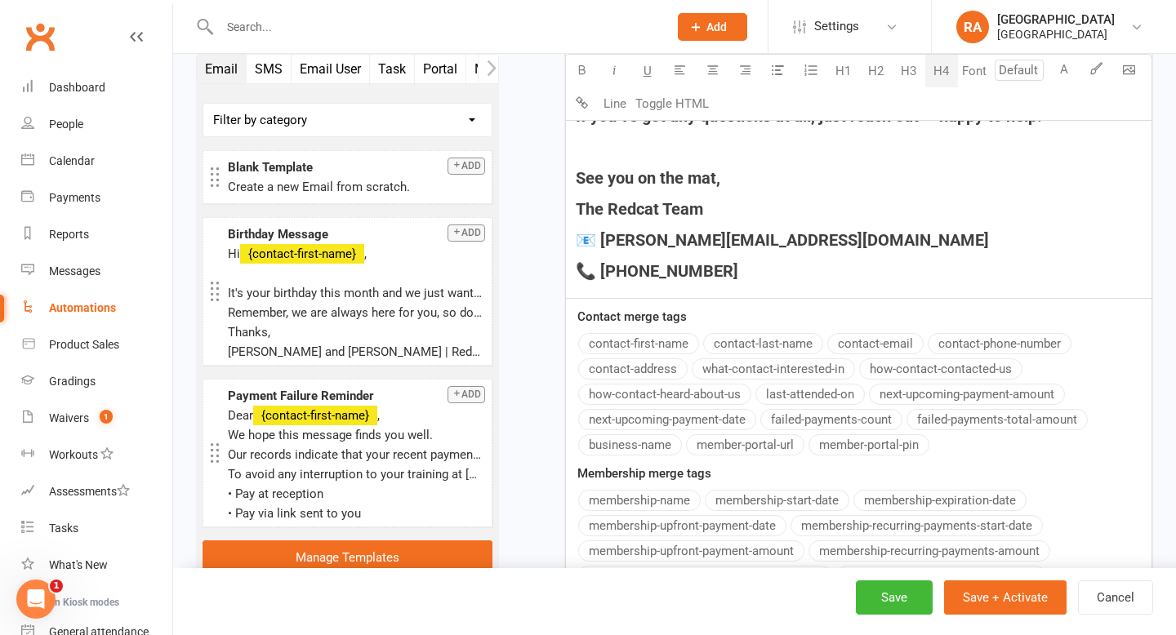
click at [635, 340] on div "Email subject Membership - Gap Fee U H1 H2 H3 H4 Font A Line Toggle HTML Hi {co…" at bounding box center [858, 71] width 587 height 1167
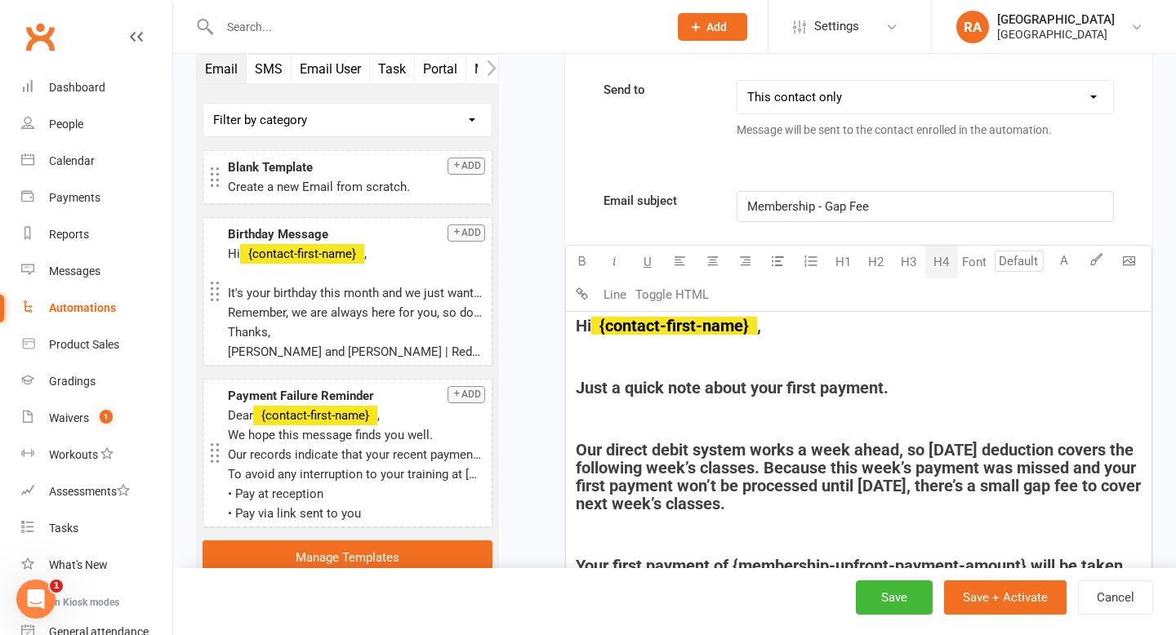
scroll to position [649, 0]
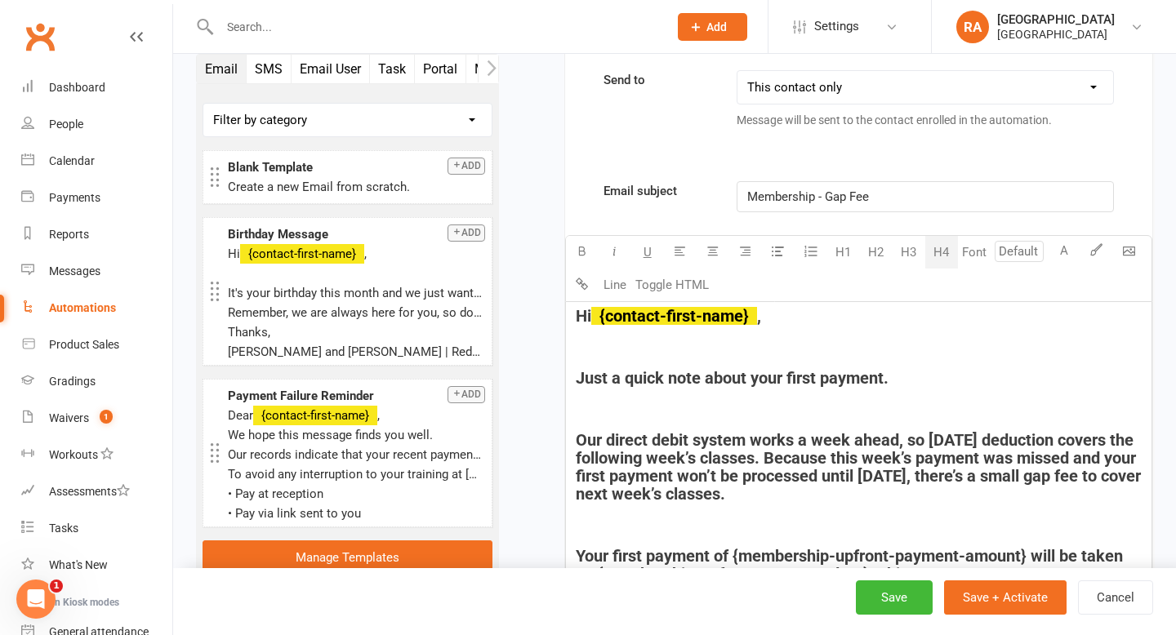
click at [605, 418] on div "Hi ﻿ {contact-first-name} , ﻿ Just a quick note about your first payment. ﻿ Our…" at bounding box center [858, 646] width 585 height 689
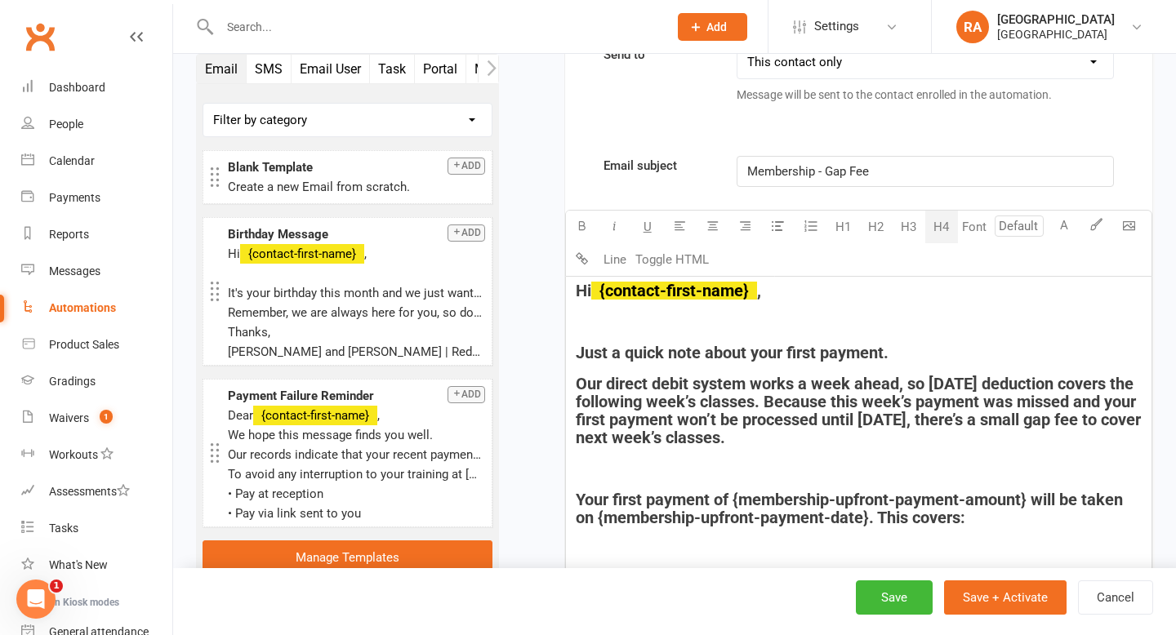
scroll to position [683, 0]
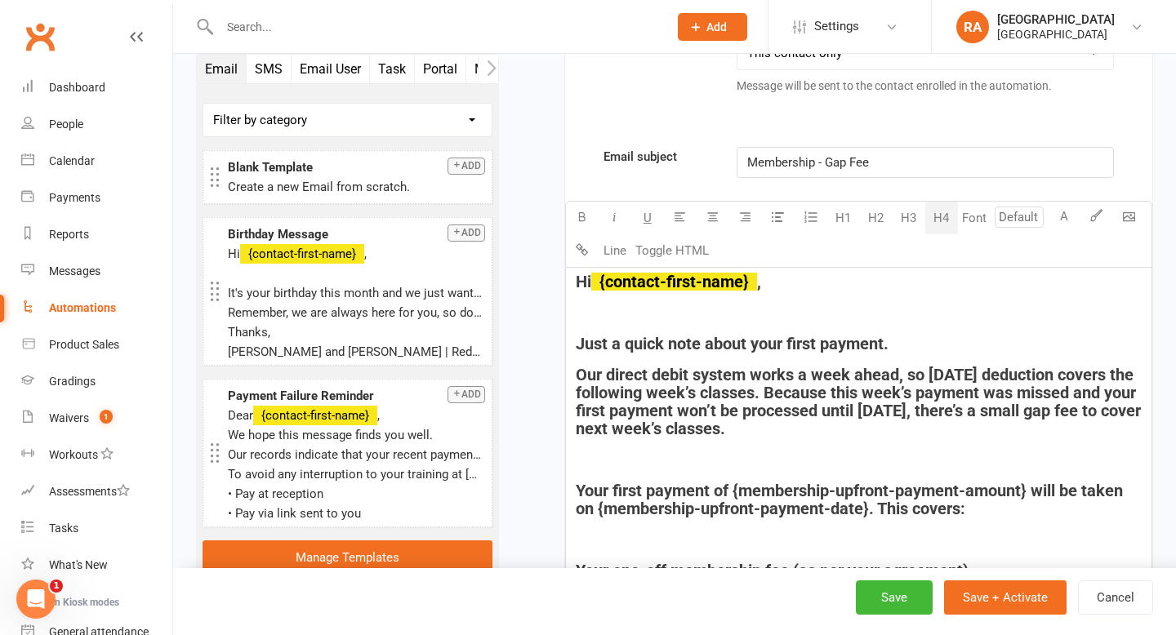
click at [675, 373] on span "Our direct debit system works a week ahead, so Friday’s deduction covers the fo…" at bounding box center [860, 401] width 569 height 73
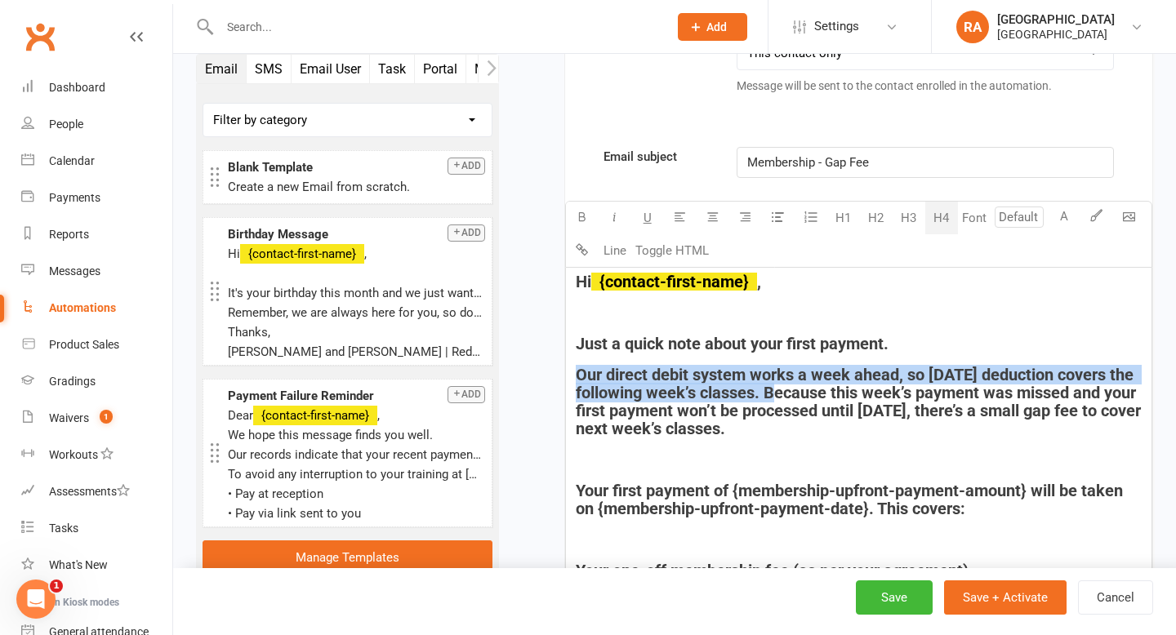
drag, startPoint x: 786, startPoint y: 394, endPoint x: 542, endPoint y: 377, distance: 244.7
click at [542, 377] on div "Starts on Booking Cancelled Booking Due Booking Late-Cancelled Booking Marked A…" at bounding box center [837, 412] width 629 height 1989
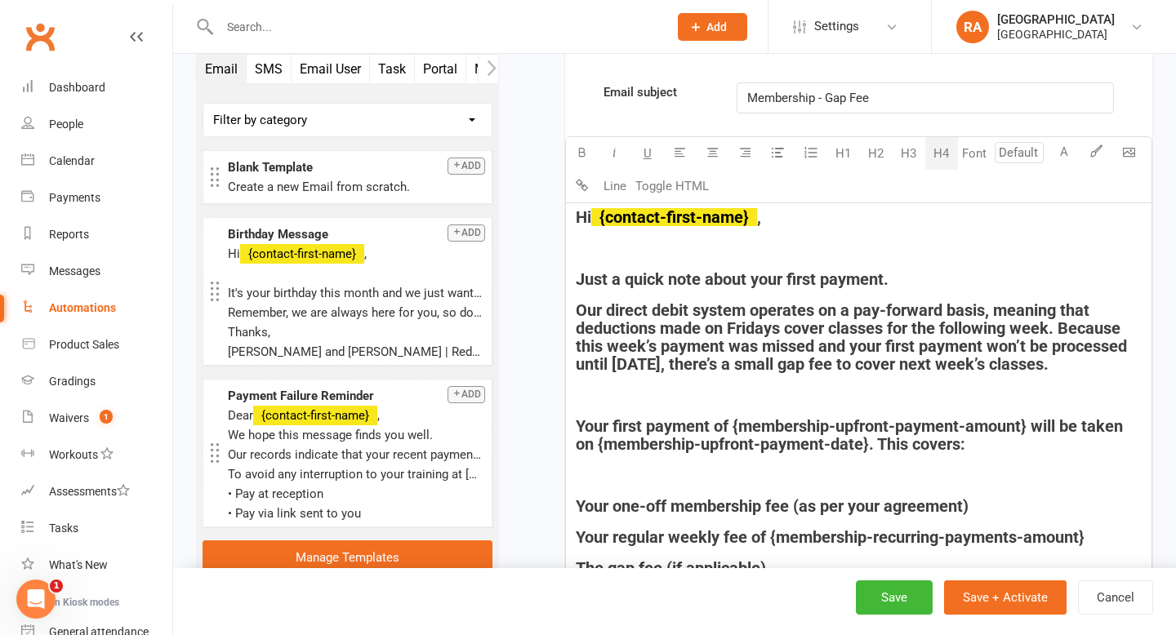
scroll to position [752, 0]
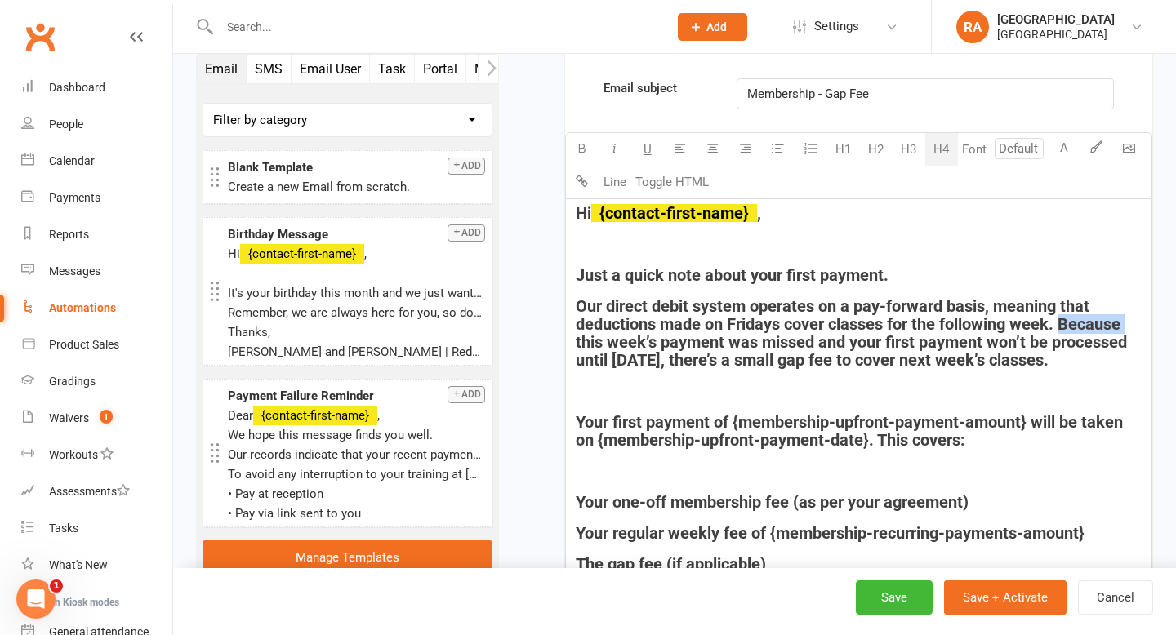
drag, startPoint x: 1132, startPoint y: 322, endPoint x: 1065, endPoint y: 323, distance: 67.0
click at [1065, 323] on h4 "Our direct debit system operates on a pay-forward basis, meaning that deduction…" at bounding box center [859, 333] width 566 height 72
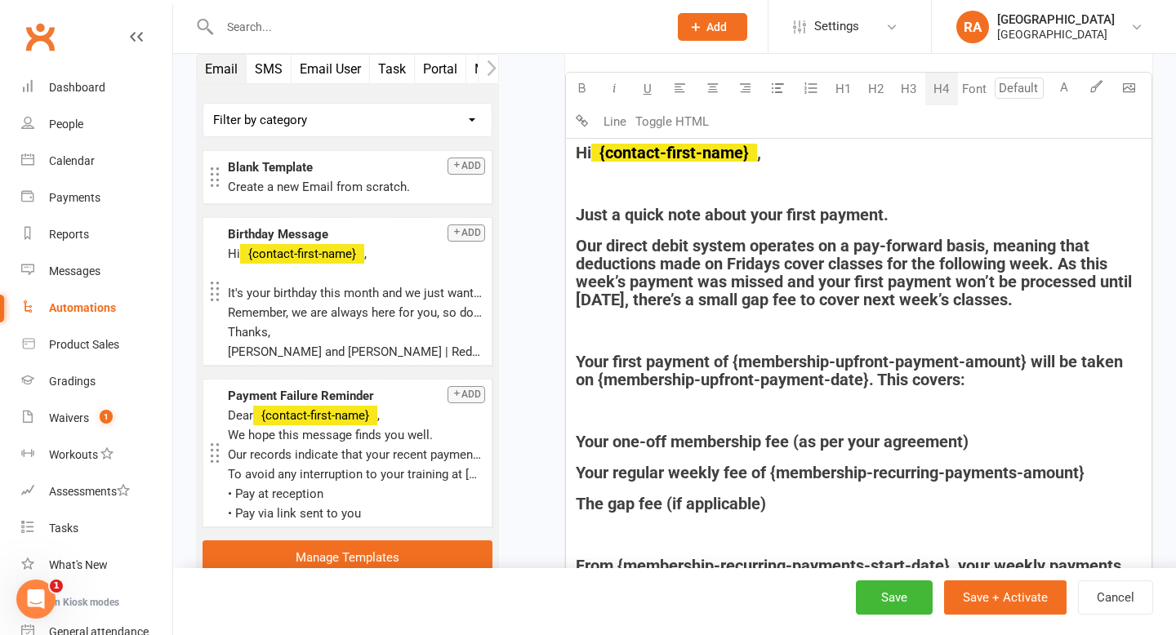
scroll to position [827, 0]
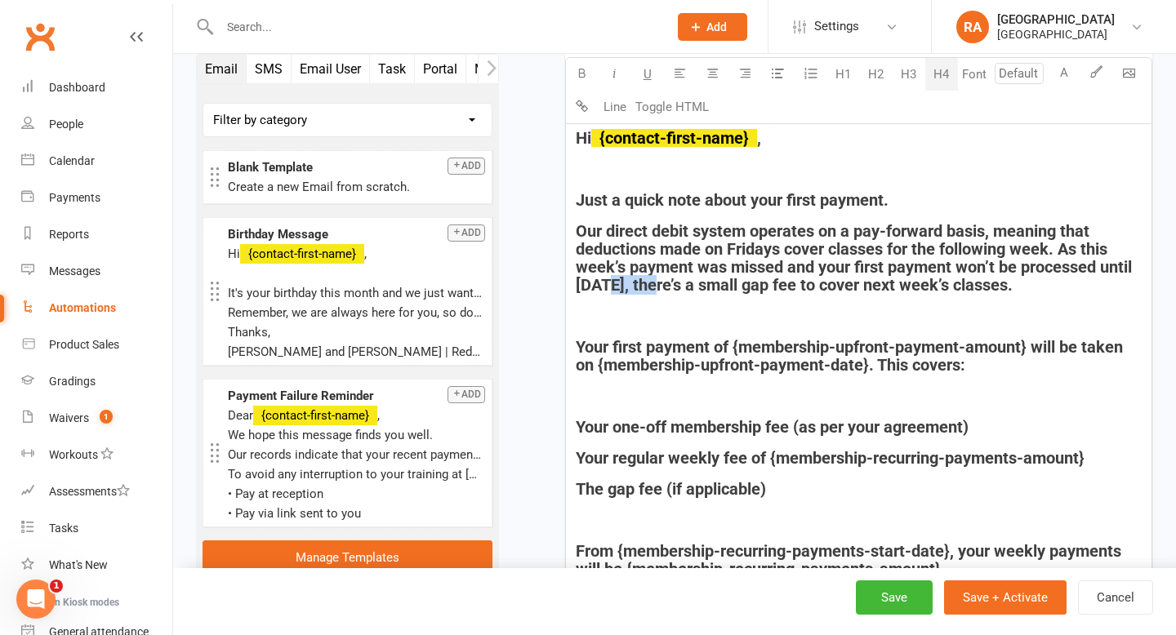
drag, startPoint x: 656, startPoint y: 285, endPoint x: 609, endPoint y: 286, distance: 46.5
click at [609, 286] on span "Our direct debit system operates on a pay-forward basis, meaning that deduction…" at bounding box center [856, 257] width 560 height 73
click at [639, 303] on div "Hi ﻿ {contact-first-name} , ﻿ Just a quick note about your first payment. Our d…" at bounding box center [858, 453] width 585 height 658
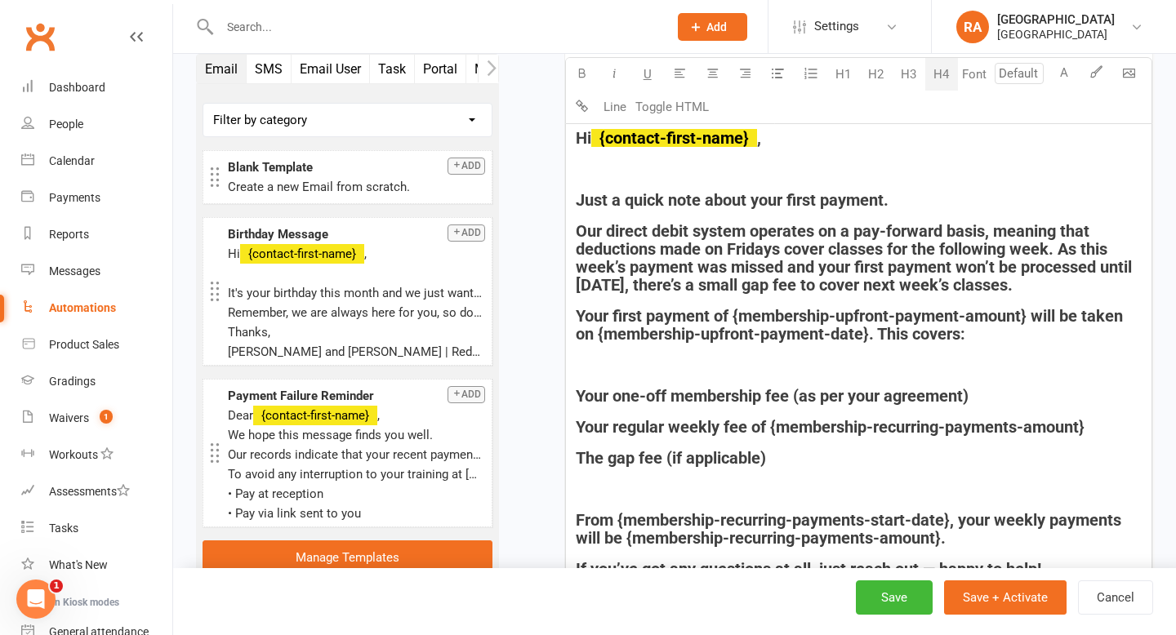
click at [623, 356] on h4 "﻿" at bounding box center [859, 365] width 566 height 18
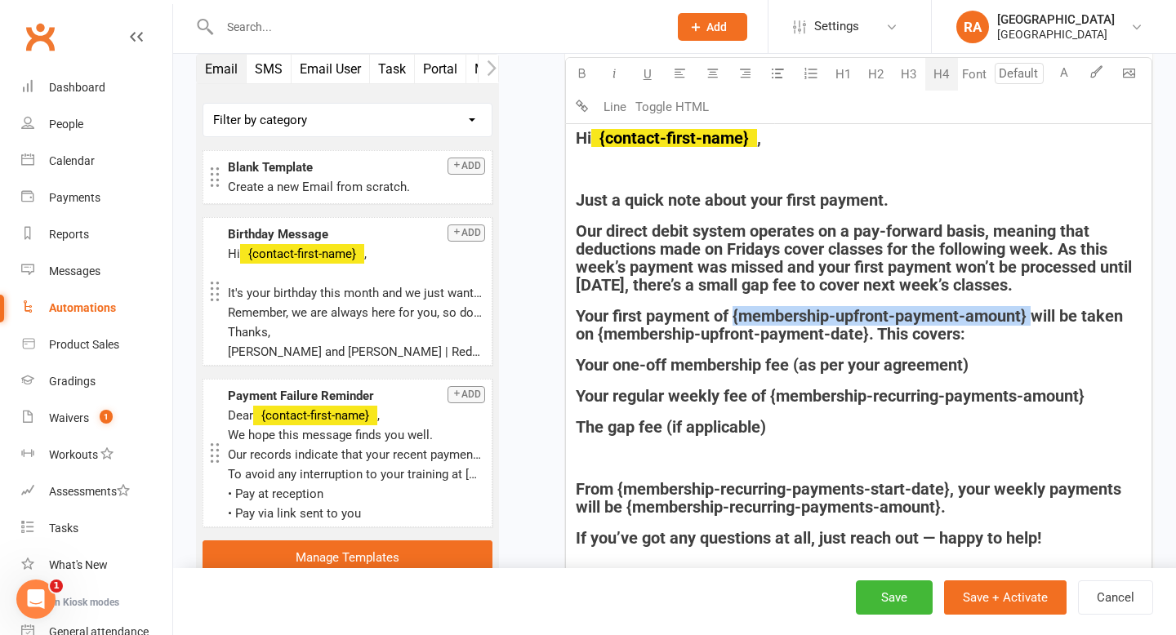
drag, startPoint x: 1033, startPoint y: 315, endPoint x: 732, endPoint y: 312, distance: 300.5
click at [732, 312] on span "Your first payment of {membership-upfront-payment-amount} will be taken on {mem…" at bounding box center [851, 325] width 551 height 38
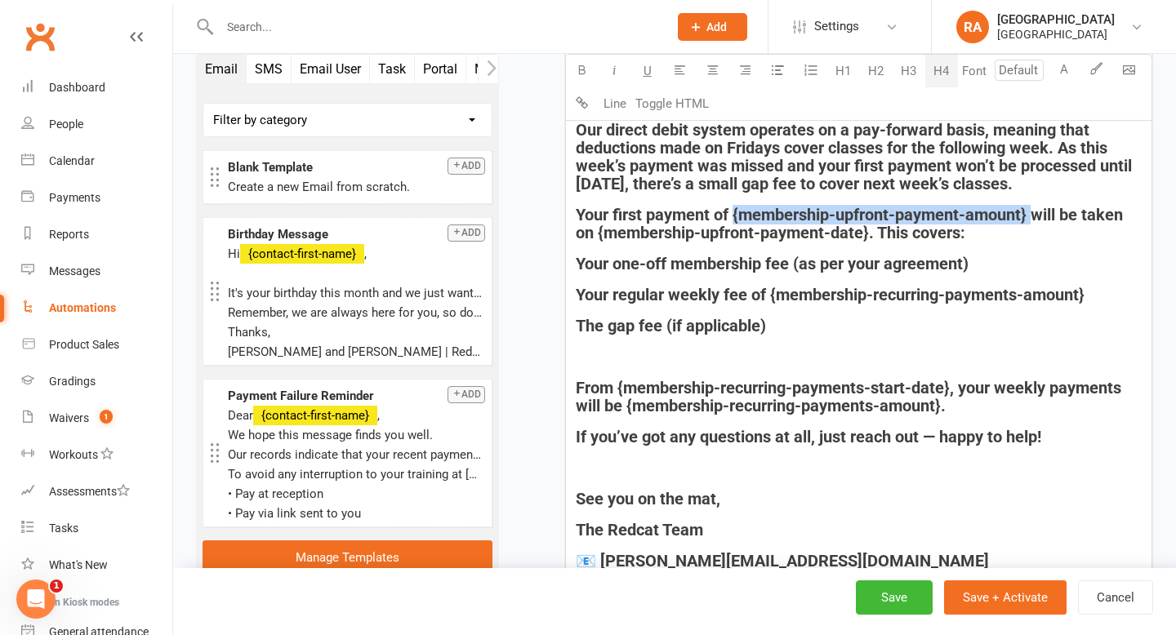
scroll to position [914, 0]
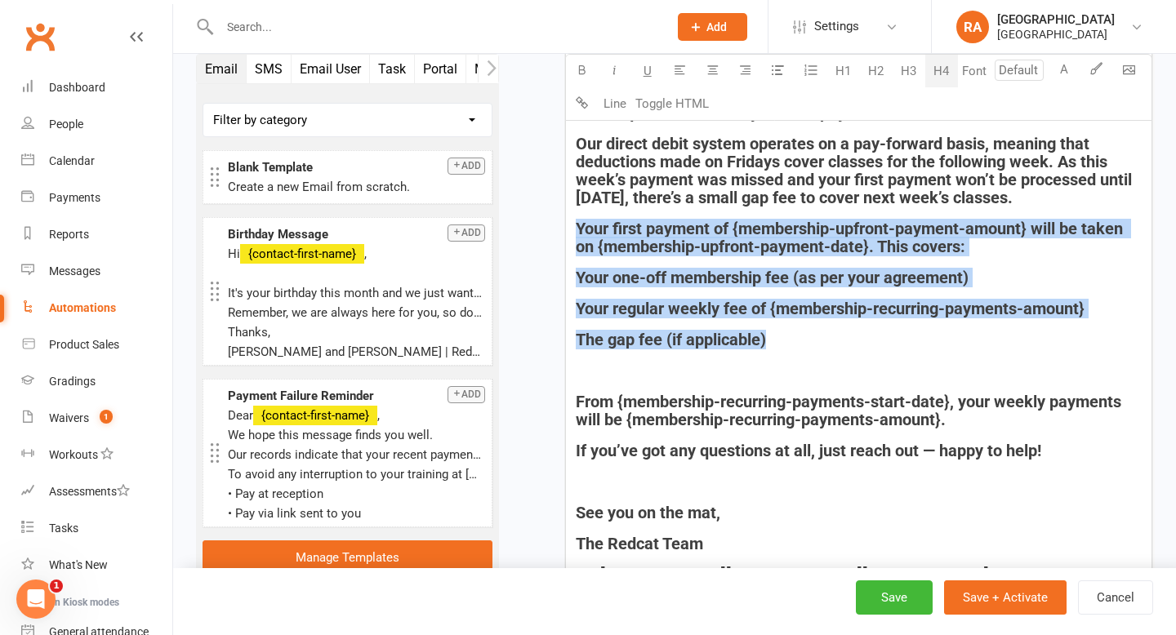
drag, startPoint x: 774, startPoint y: 341, endPoint x: 556, endPoint y: 216, distance: 251.2
click at [556, 216] on div "Starts on Booking Cancelled Booking Due Booking Late-Cancelled Booking Marked A…" at bounding box center [837, 150] width 629 height 1927
click at [734, 291] on div "Hi ﻿ {contact-first-name} , ﻿ Just a quick note about your first payment. Our d…" at bounding box center [858, 335] width 585 height 596
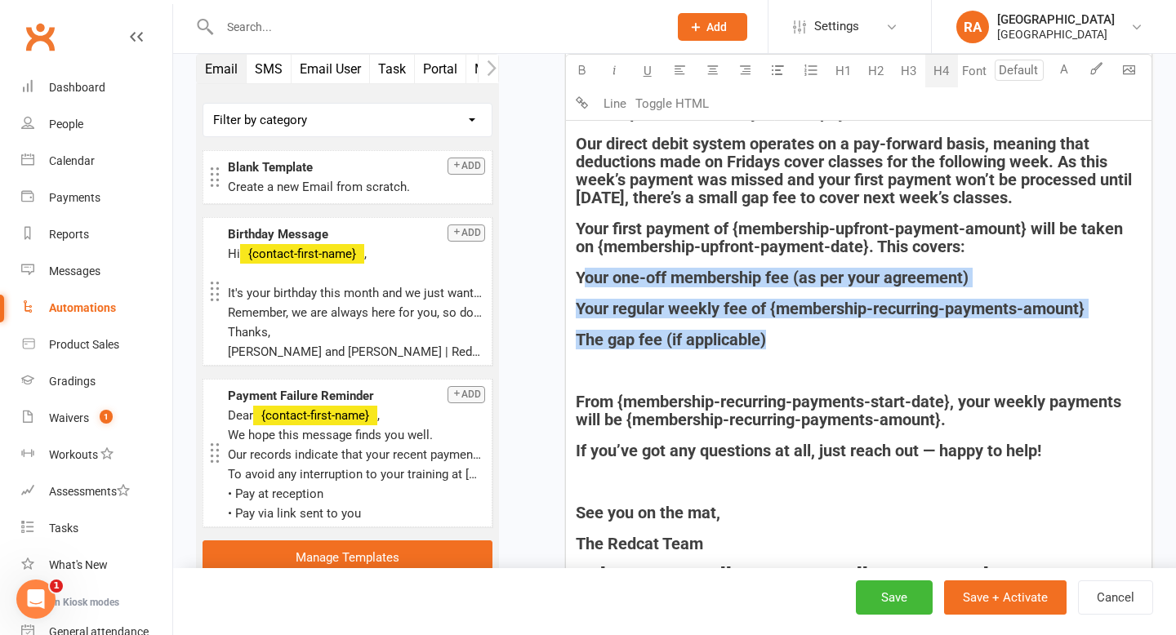
drag, startPoint x: 792, startPoint y: 336, endPoint x: 581, endPoint y: 269, distance: 221.0
click at [581, 269] on div "Hi ﻿ {contact-first-name} , ﻿ Just a quick note about your first payment. Our d…" at bounding box center [858, 335] width 585 height 596
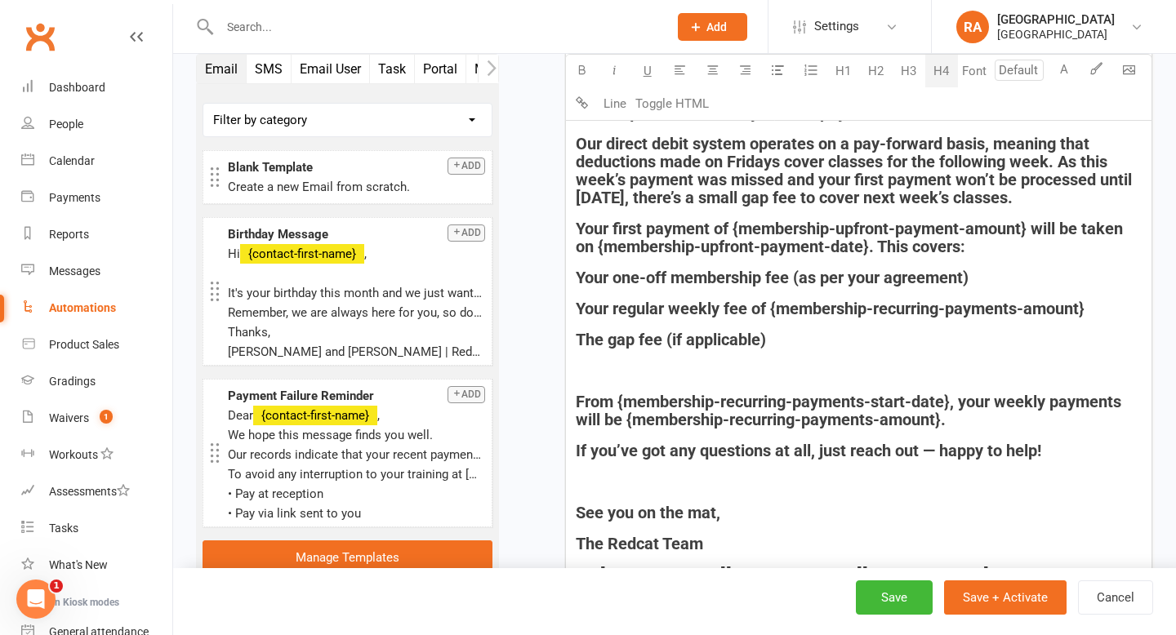
click at [714, 311] on span "Your regular weekly fee of {membership-recurring-payments-amount}" at bounding box center [830, 309] width 509 height 20
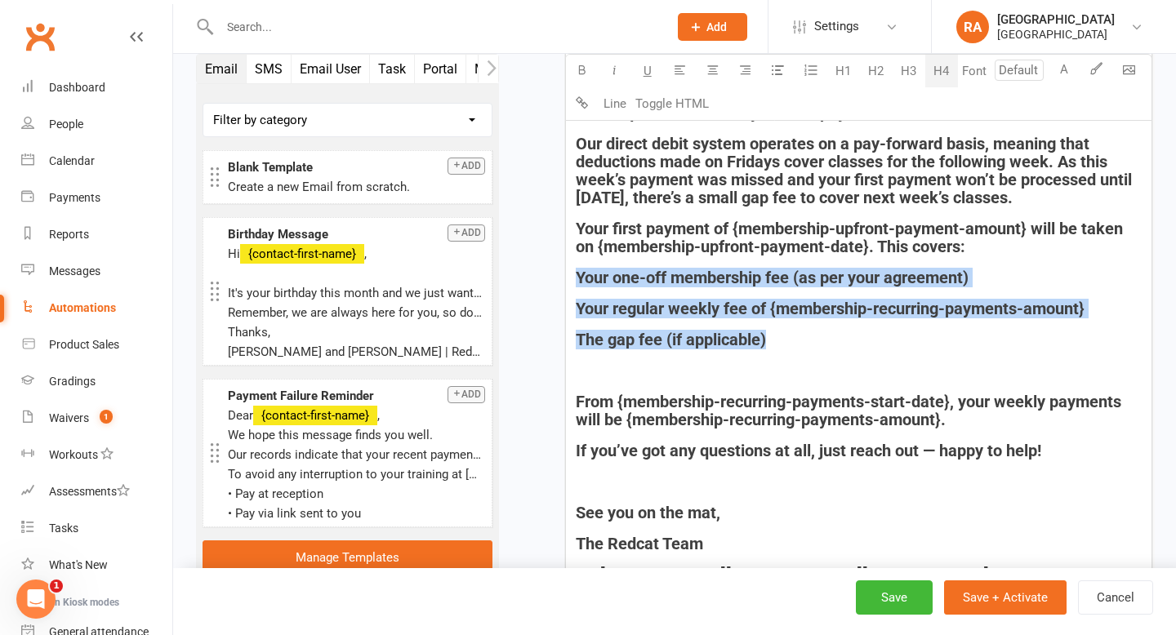
drag, startPoint x: 782, startPoint y: 345, endPoint x: 567, endPoint y: 278, distance: 225.7
click at [567, 278] on div "Hi ﻿ {contact-first-name} , ﻿ Just a quick note about your first payment. Our d…" at bounding box center [858, 335] width 585 height 596
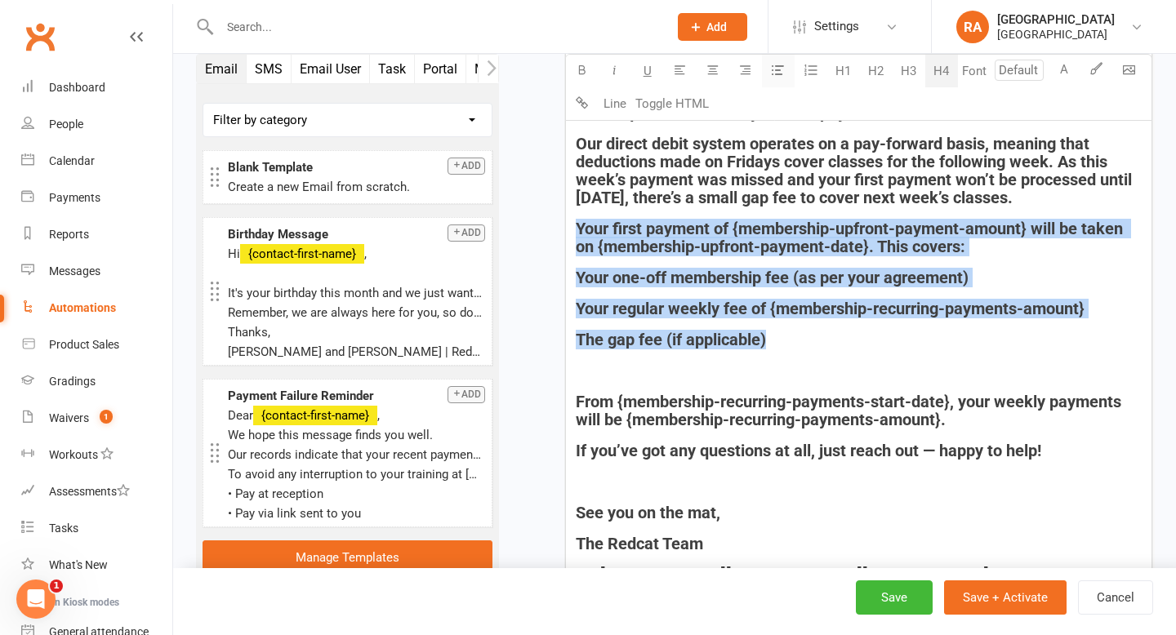
click at [771, 67] on button "button" at bounding box center [778, 71] width 33 height 33
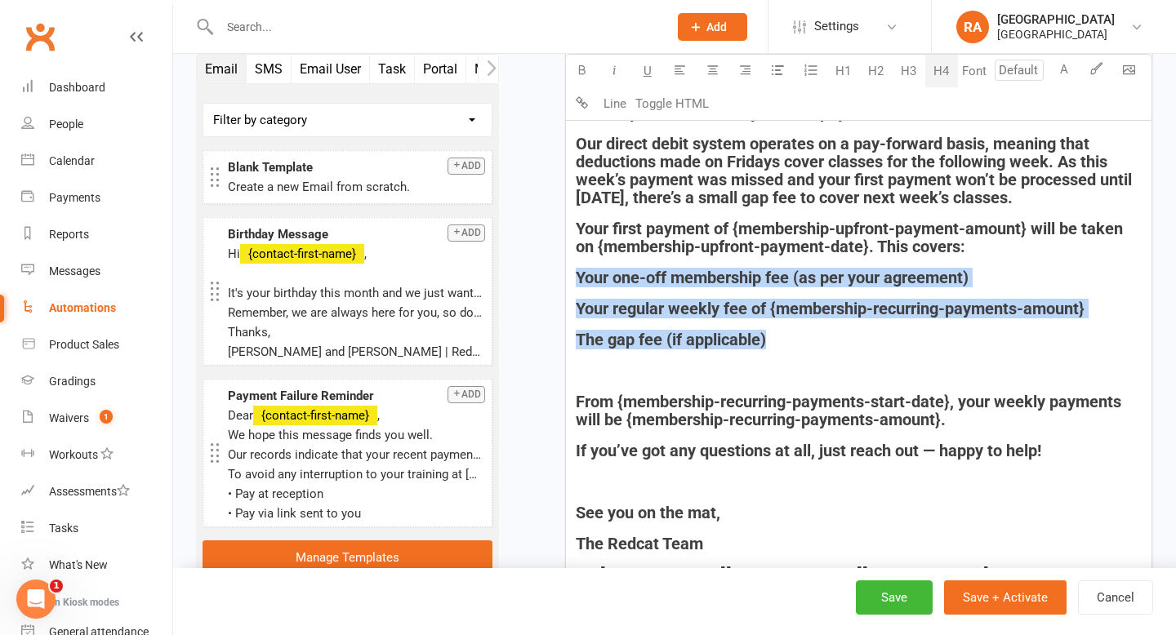
click at [942, 70] on button "H4" at bounding box center [941, 71] width 33 height 33
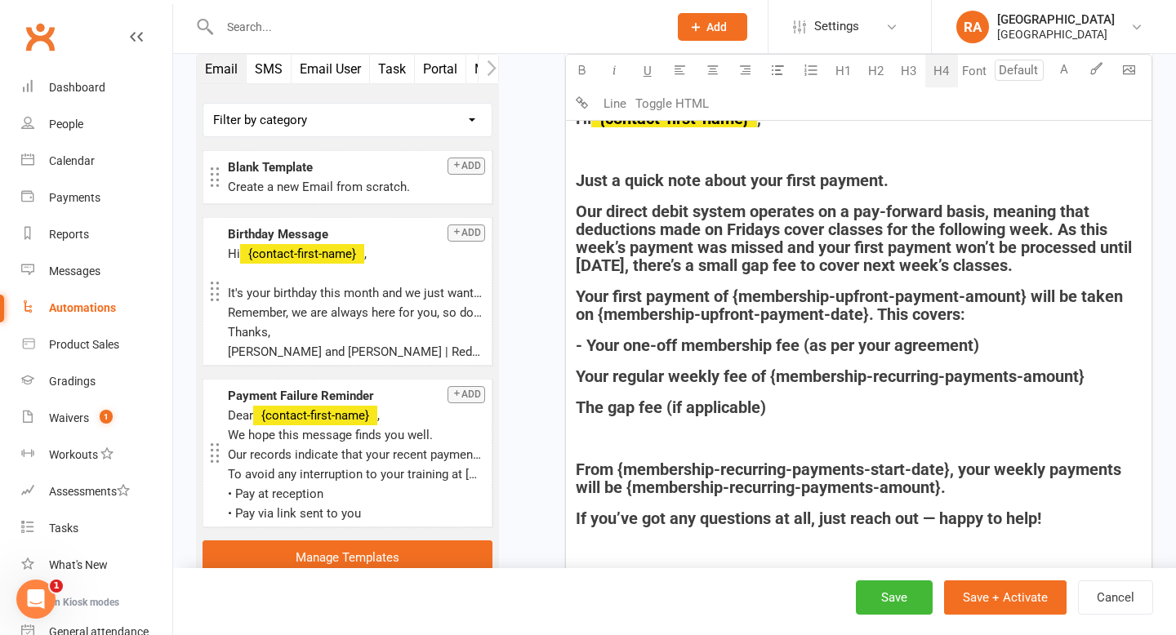
scroll to position [845, 0]
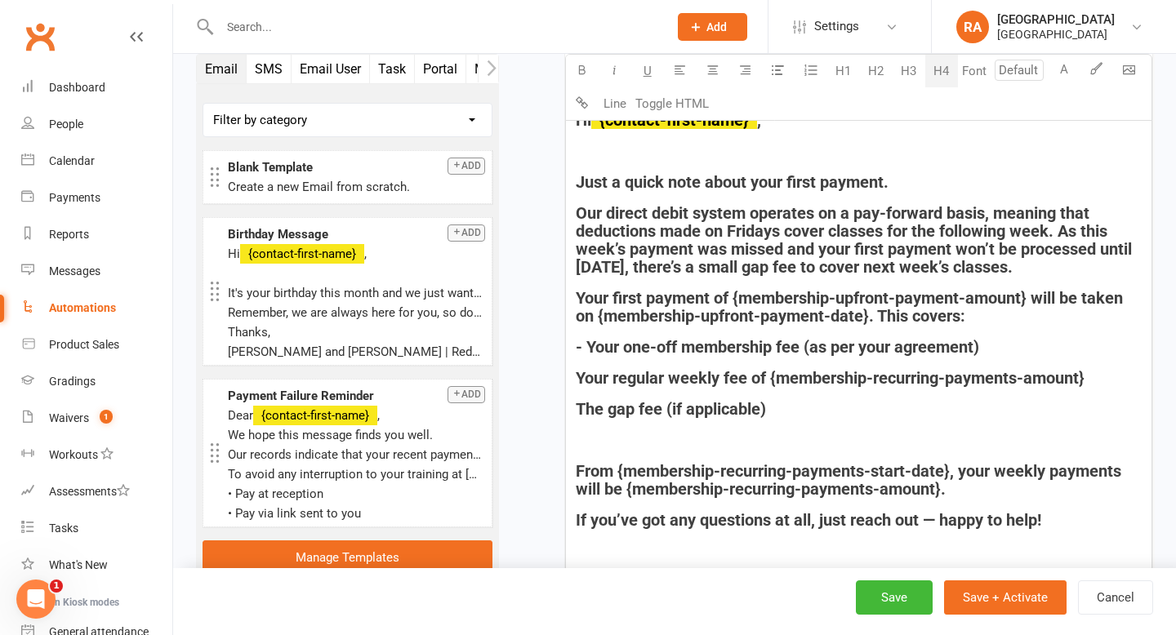
click at [578, 375] on span "Your regular weekly fee of {membership-recurring-payments-amount}" at bounding box center [830, 378] width 509 height 20
click at [643, 344] on span "- Your one-off membership fee (as per your agreement)" at bounding box center [777, 347] width 403 height 20
click at [578, 398] on div "Hi ﻿ {contact-first-name} , ﻿ Just a quick note about your first payment. Our d…" at bounding box center [858, 404] width 585 height 596
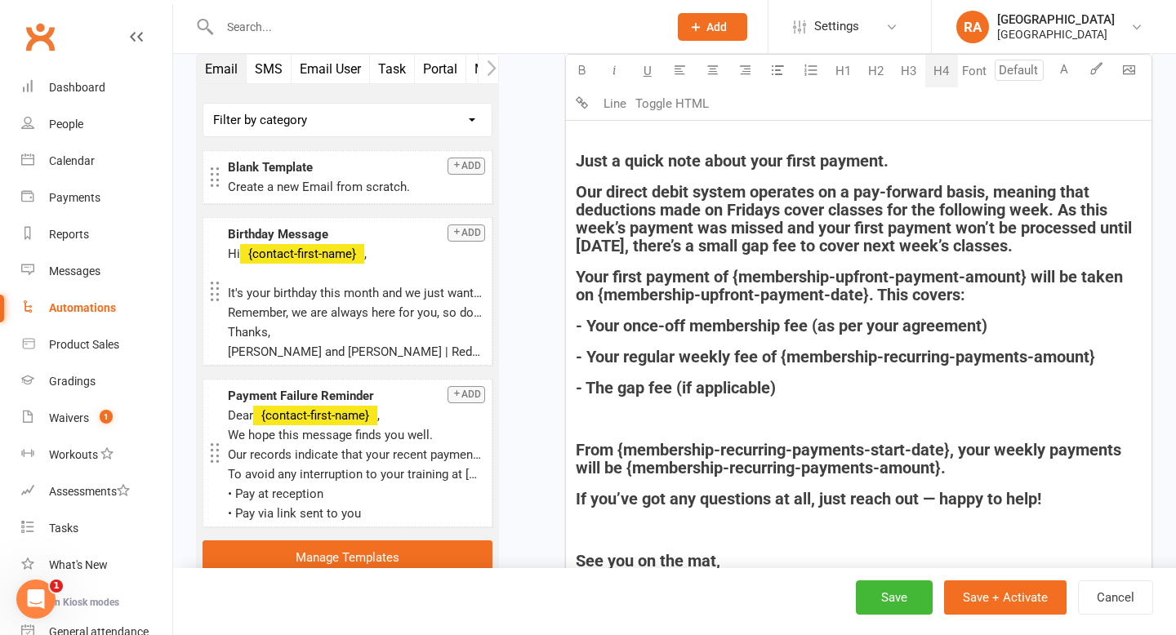
scroll to position [885, 0]
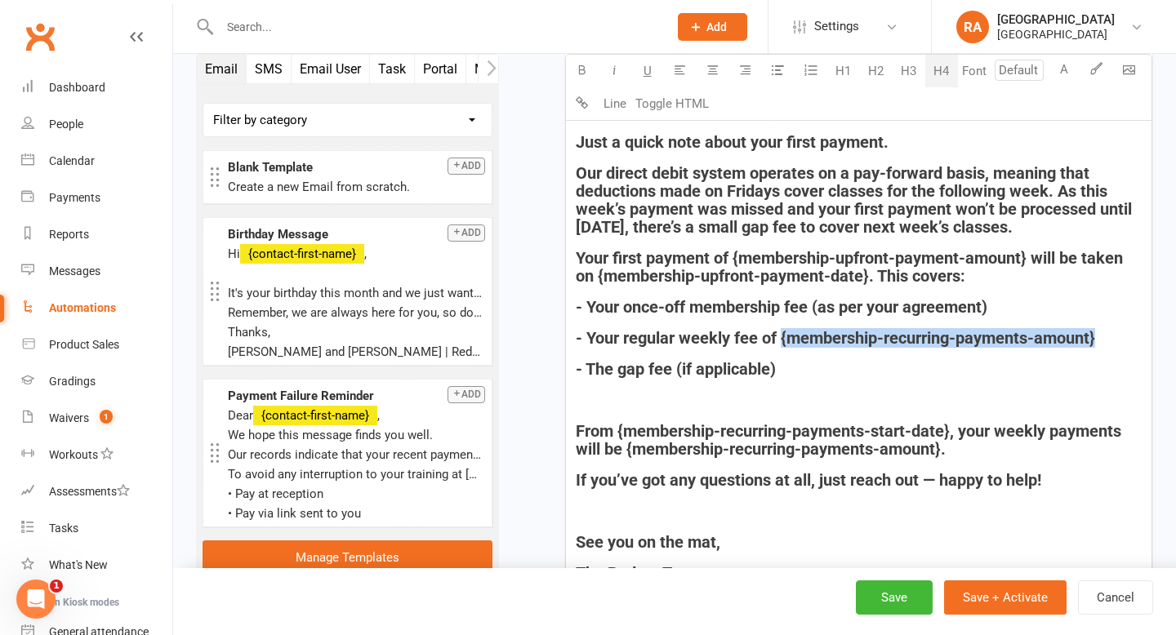
drag, startPoint x: 1108, startPoint y: 336, endPoint x: 780, endPoint y: 346, distance: 327.5
click at [780, 346] on h4 "- Your regular weekly fee of {membership-recurring-payments-amount}" at bounding box center [859, 338] width 566 height 18
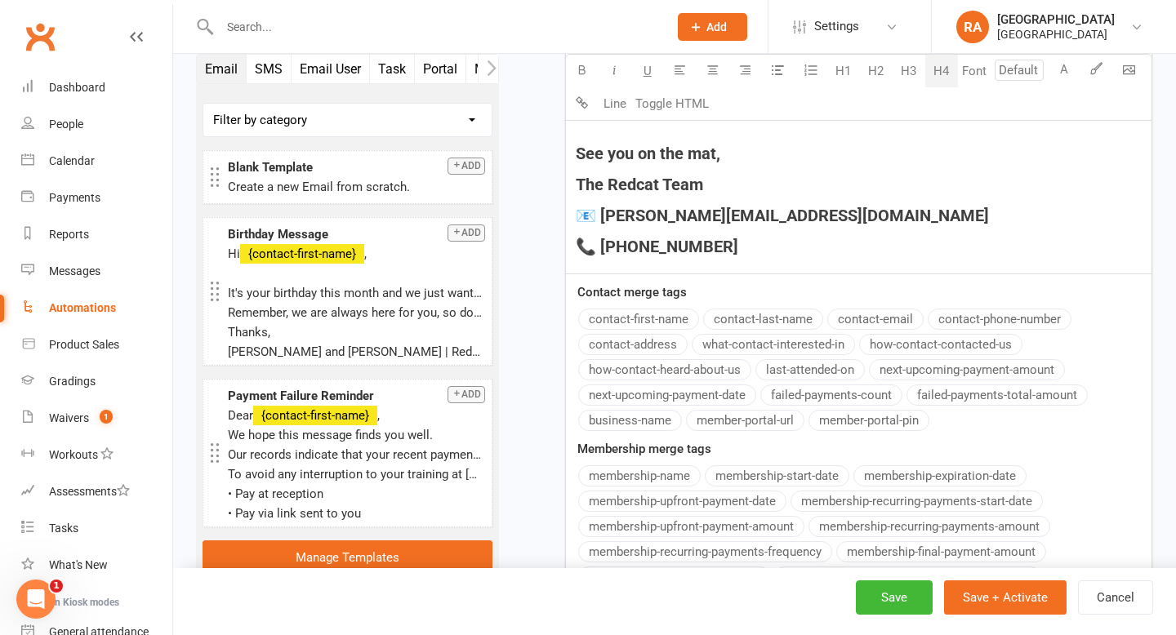
scroll to position [1274, 0]
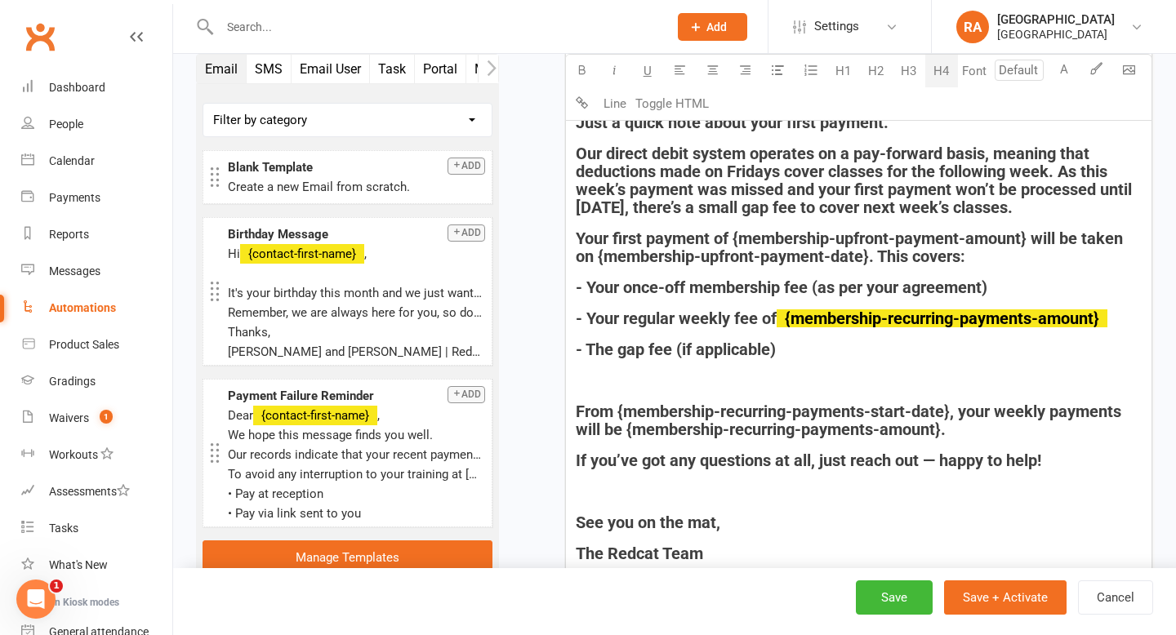
click at [887, 524] on div "Email subject Membership - Gap Fee Font U H1 H2 H3 H4 Font A Line Toggle HTML H…" at bounding box center [858, 463] width 587 height 1074
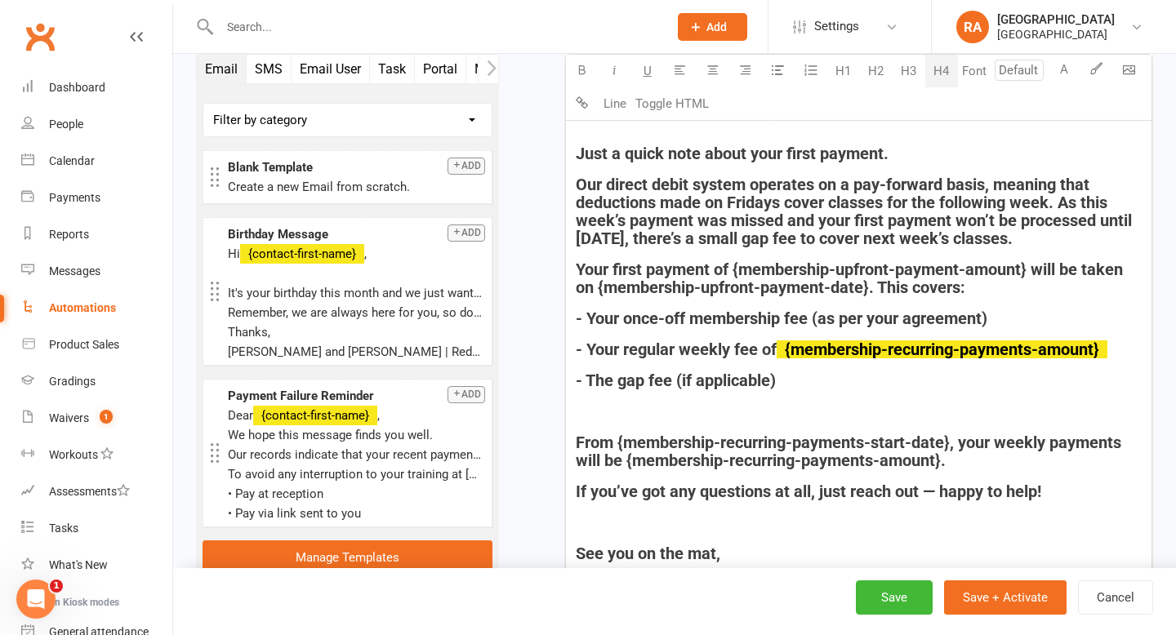
scroll to position [873, 0]
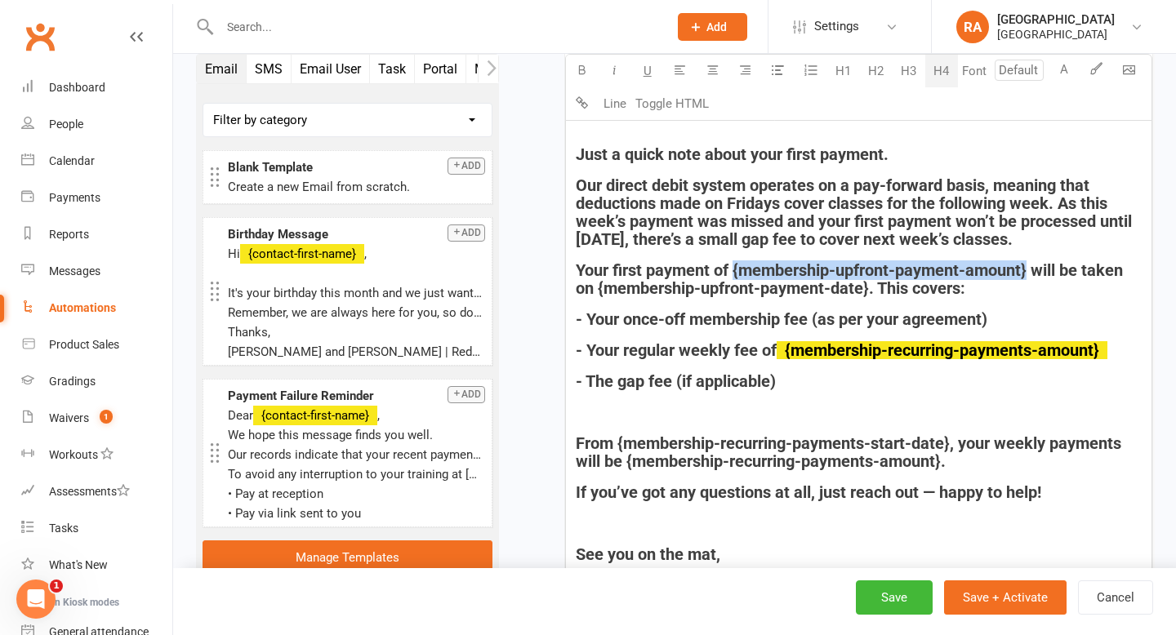
drag, startPoint x: 1028, startPoint y: 273, endPoint x: 736, endPoint y: 278, distance: 292.3
click at [736, 278] on span "Your first payment of {membership-upfront-payment-amount} will be taken on {mem…" at bounding box center [851, 279] width 551 height 38
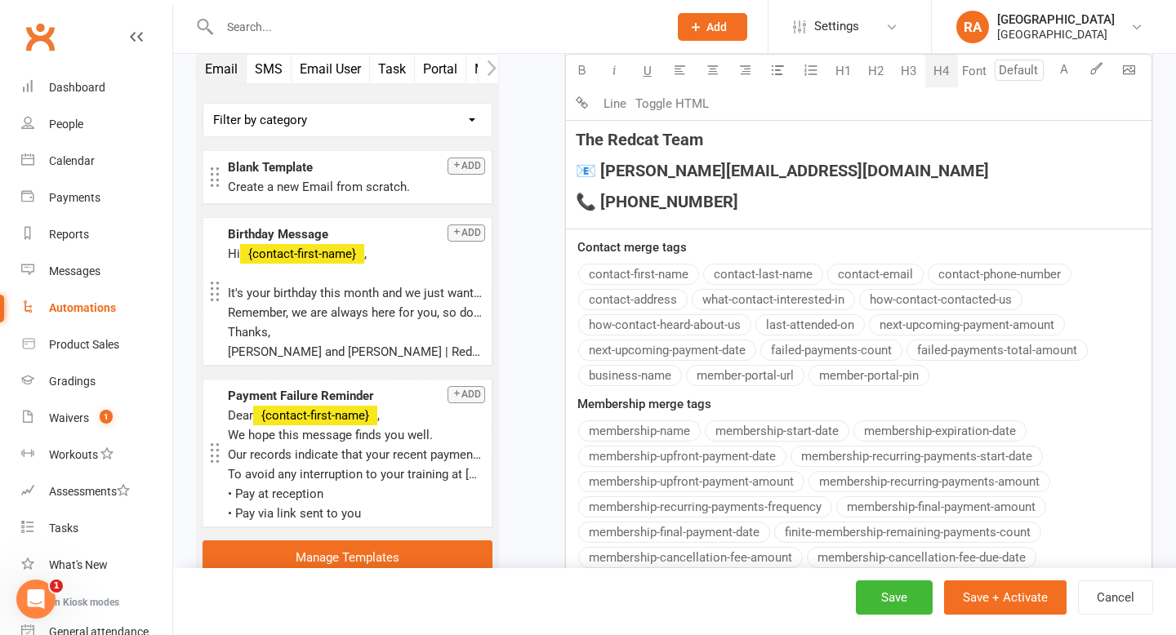
scroll to position [1332, 0]
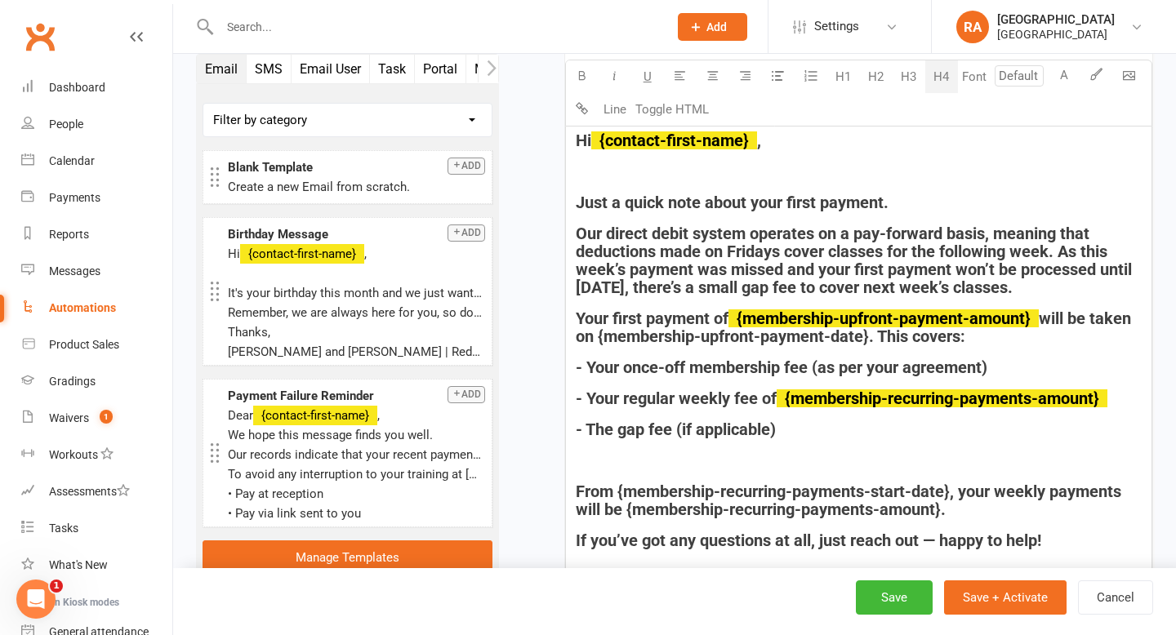
click at [678, 463] on div "Email subject Membership - Gap Fee Font U H1 H2 H3 H4 Font A Line Toggle HTML H…" at bounding box center [858, 543] width 587 height 1074
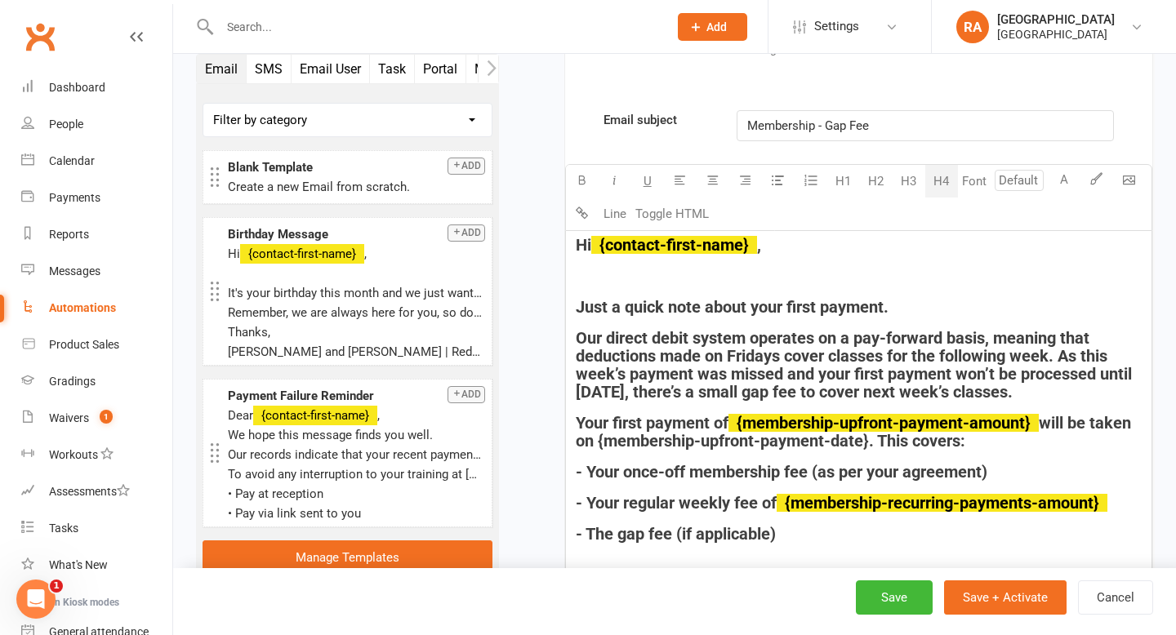
scroll to position [760, 0]
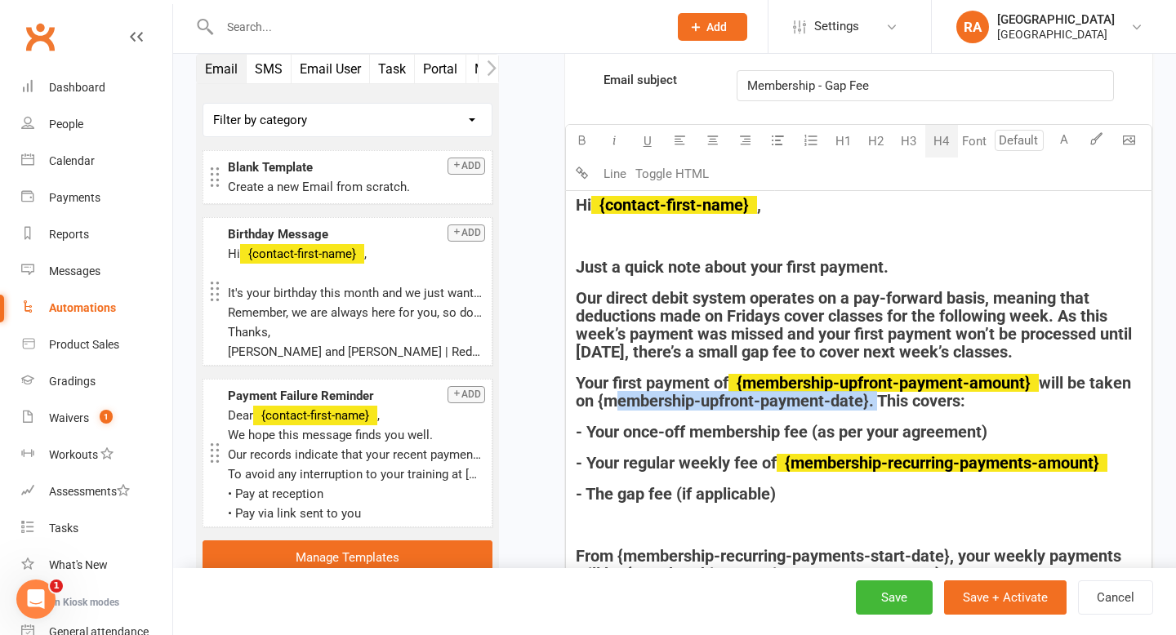
drag, startPoint x: 913, startPoint y: 401, endPoint x: 645, endPoint y: 405, distance: 267.8
click at [645, 405] on span "will be taken on {membership-upfront-payment-date}. This covers:" at bounding box center [855, 392] width 559 height 38
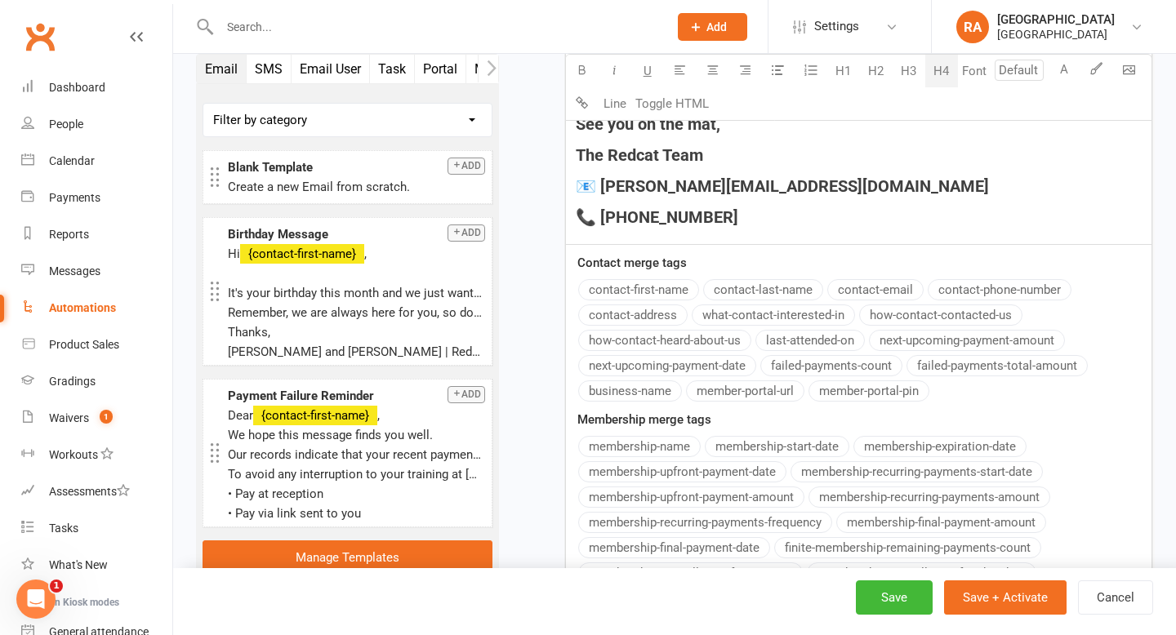
scroll to position [1308, 0]
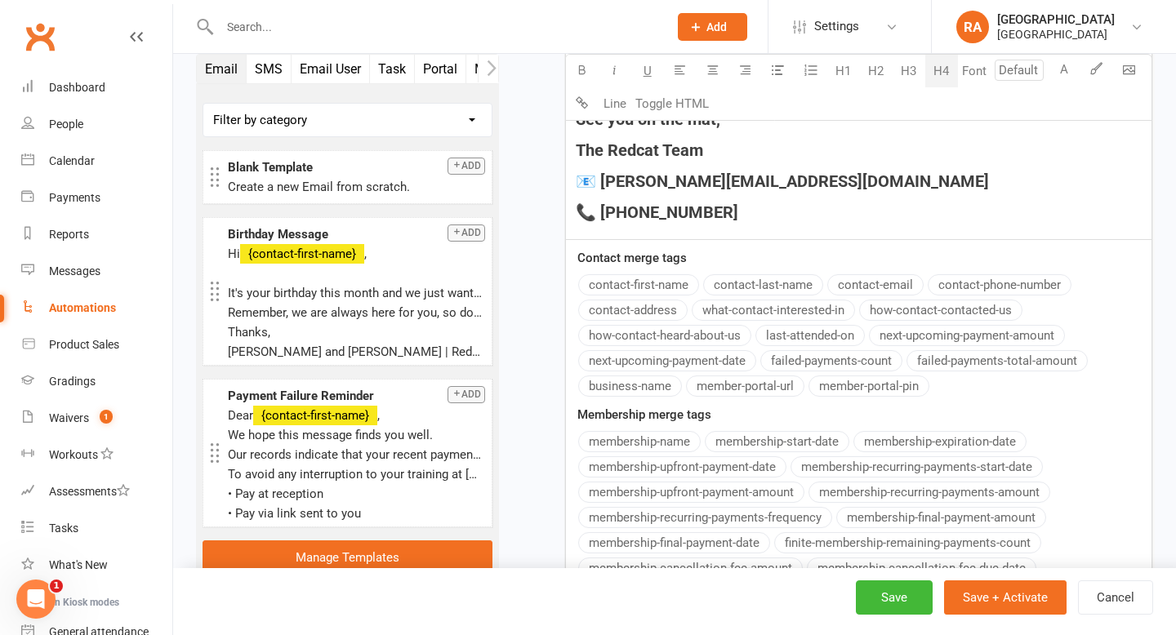
click at [709, 467] on div "Email subject Membership - Gap Fee Font U H1 H2 H3 H4 Font A Line Toggle HTML H…" at bounding box center [858, 59] width 587 height 1074
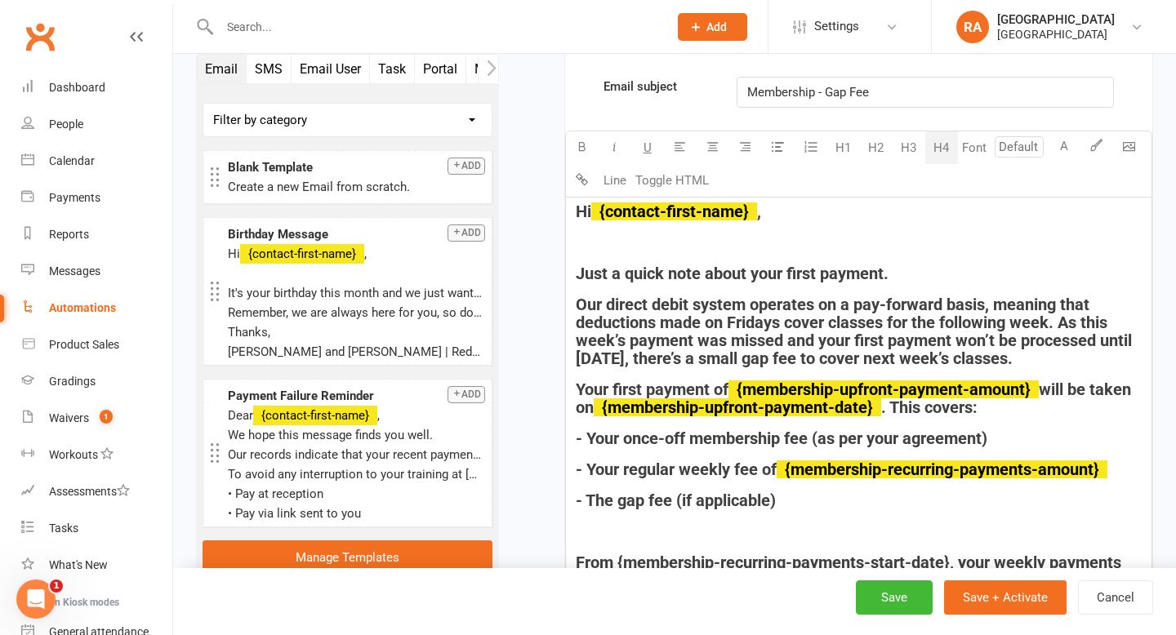
scroll to position [759, 0]
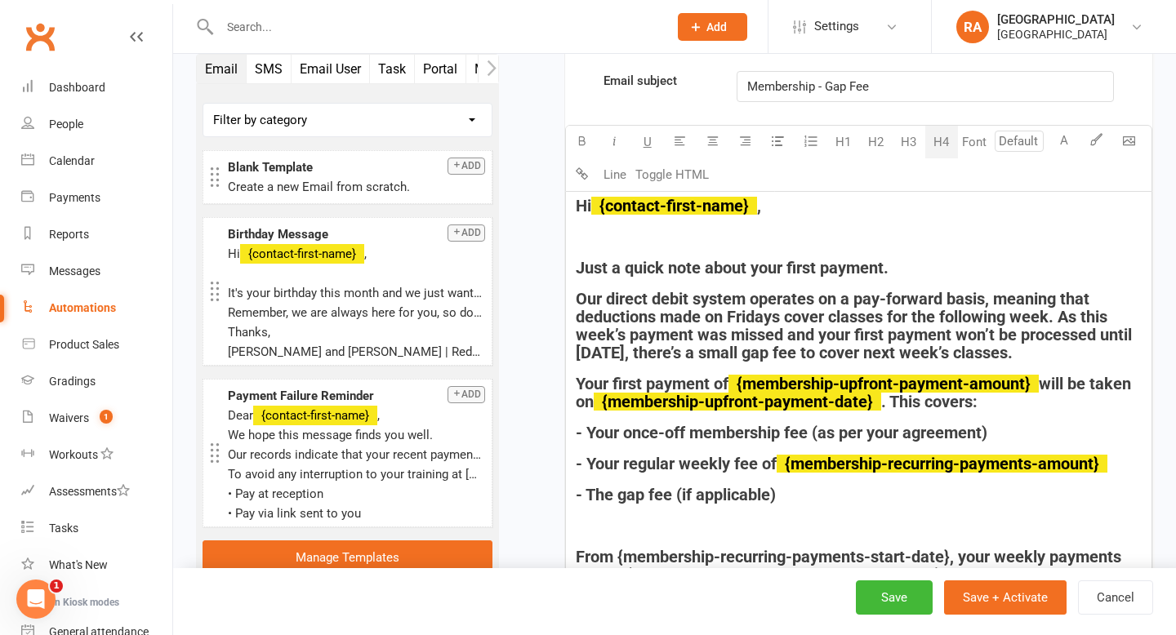
click at [1056, 380] on span "will be taken on" at bounding box center [855, 393] width 559 height 38
click at [936, 408] on span ". This covers:" at bounding box center [929, 402] width 96 height 20
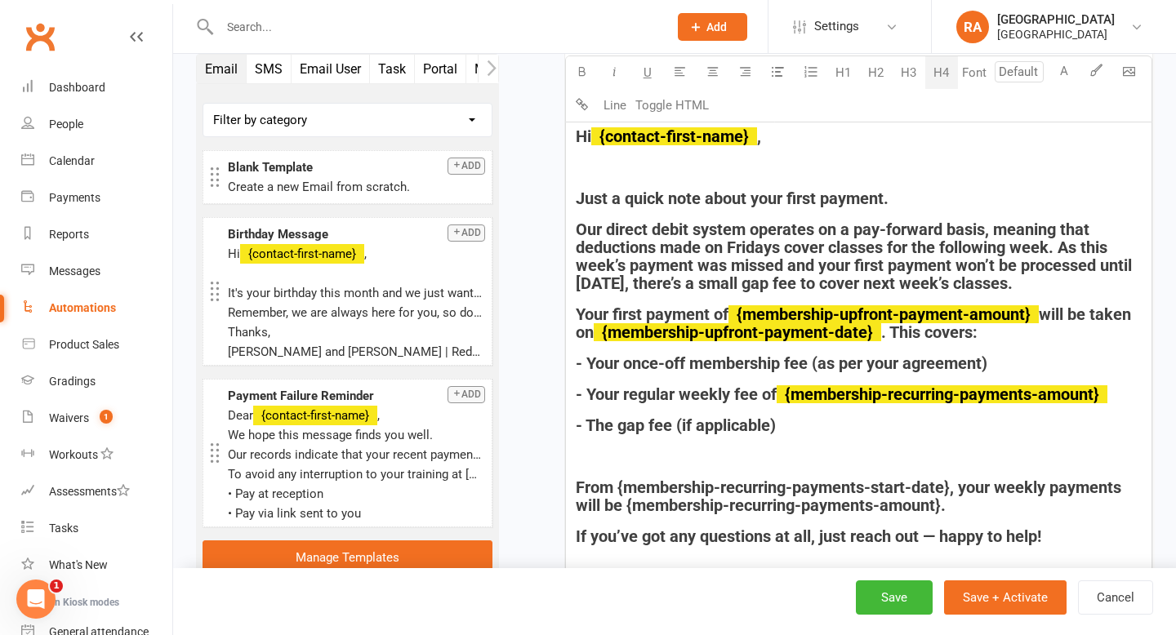
scroll to position [896, 0]
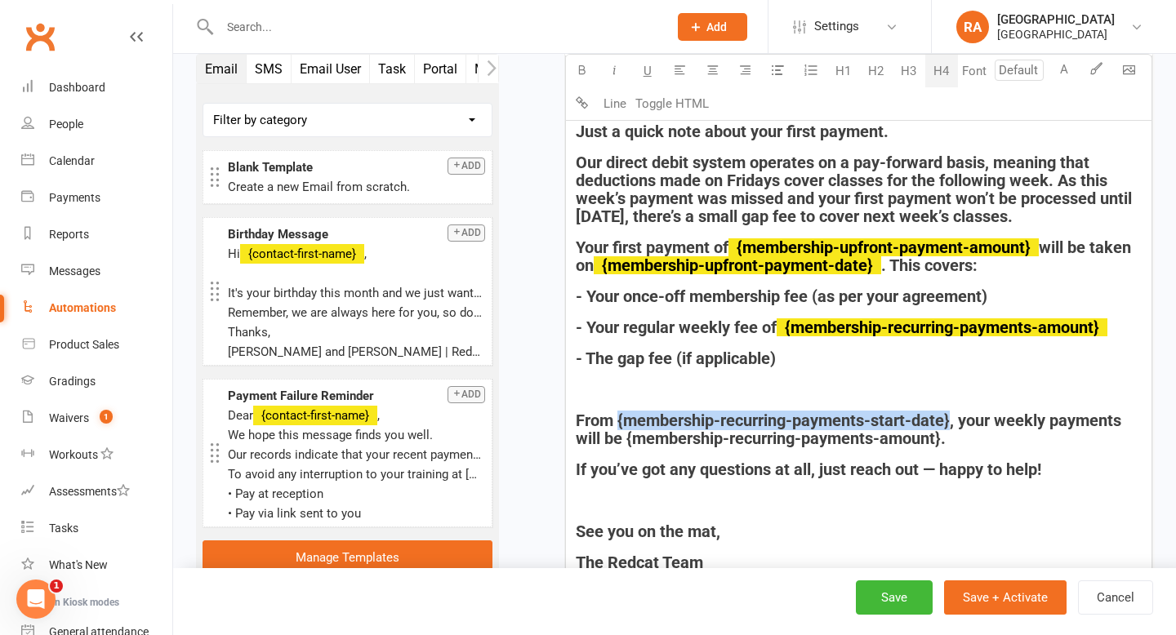
drag, startPoint x: 952, startPoint y: 418, endPoint x: 616, endPoint y: 421, distance: 335.6
click at [616, 421] on span "From {membership-recurring-payments-start-date}, your weekly payments will be {…" at bounding box center [850, 430] width 549 height 38
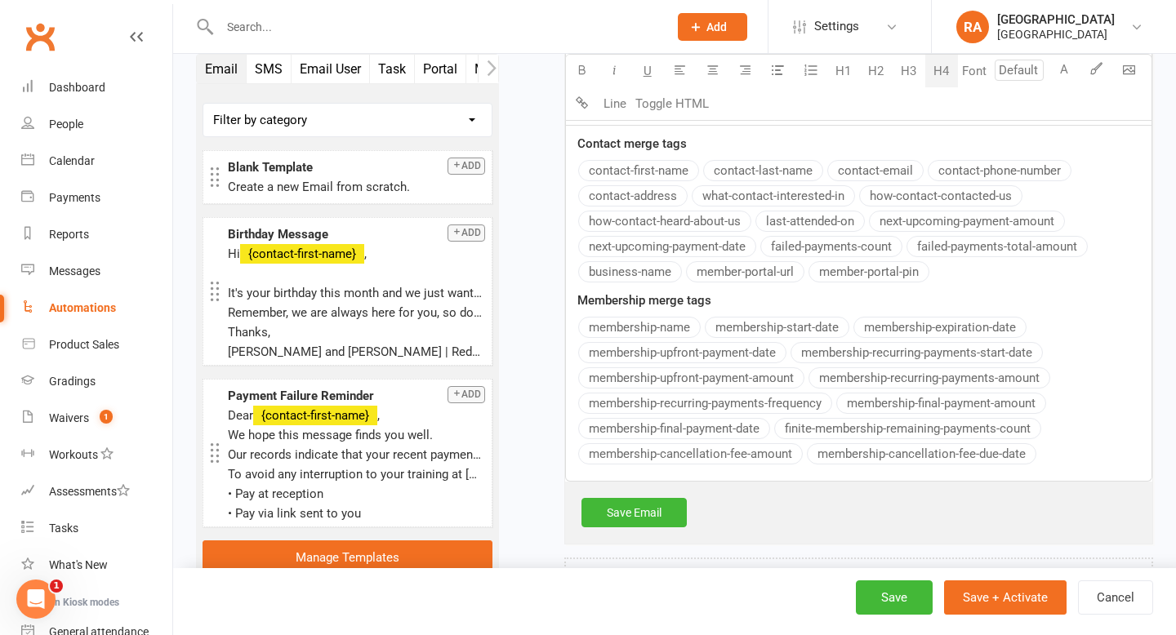
scroll to position [1428, 0]
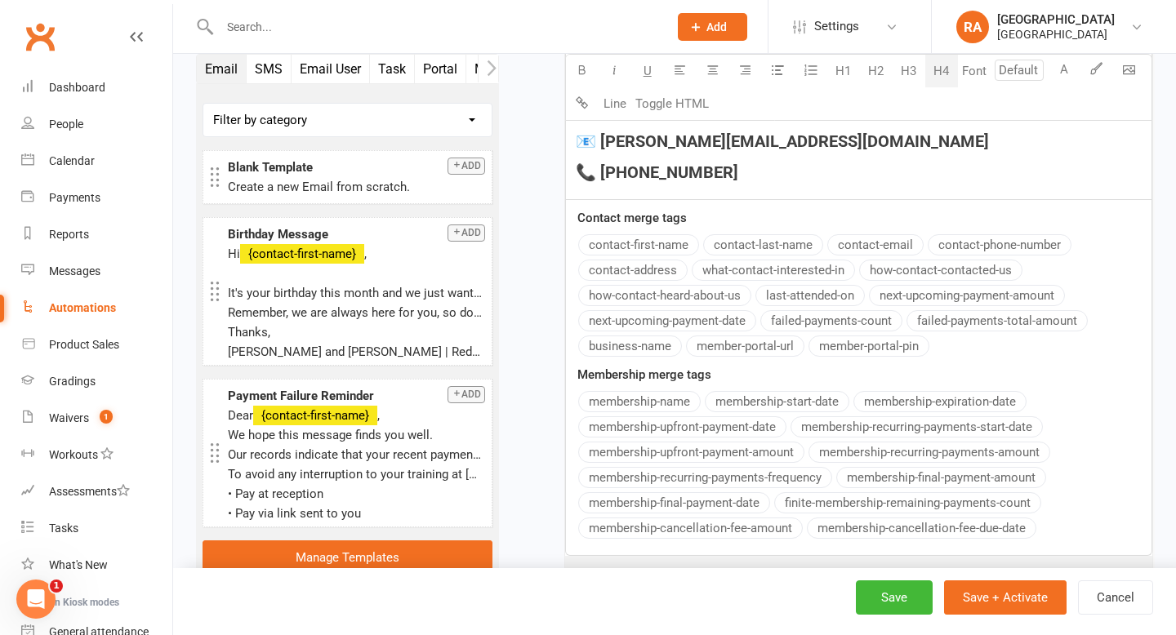
click at [891, 422] on div "Email subject Membership - Gap Fee Font U H1 H2 H3 H4 Font A Line Toggle HTML H…" at bounding box center [858, 19] width 587 height 1074
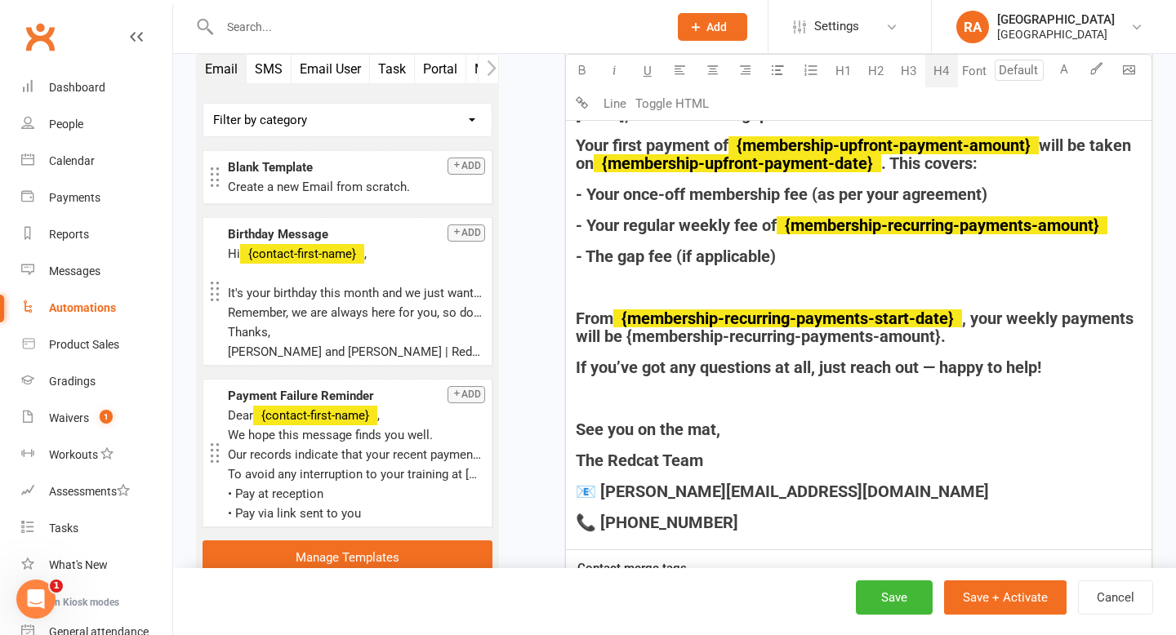
scroll to position [914, 0]
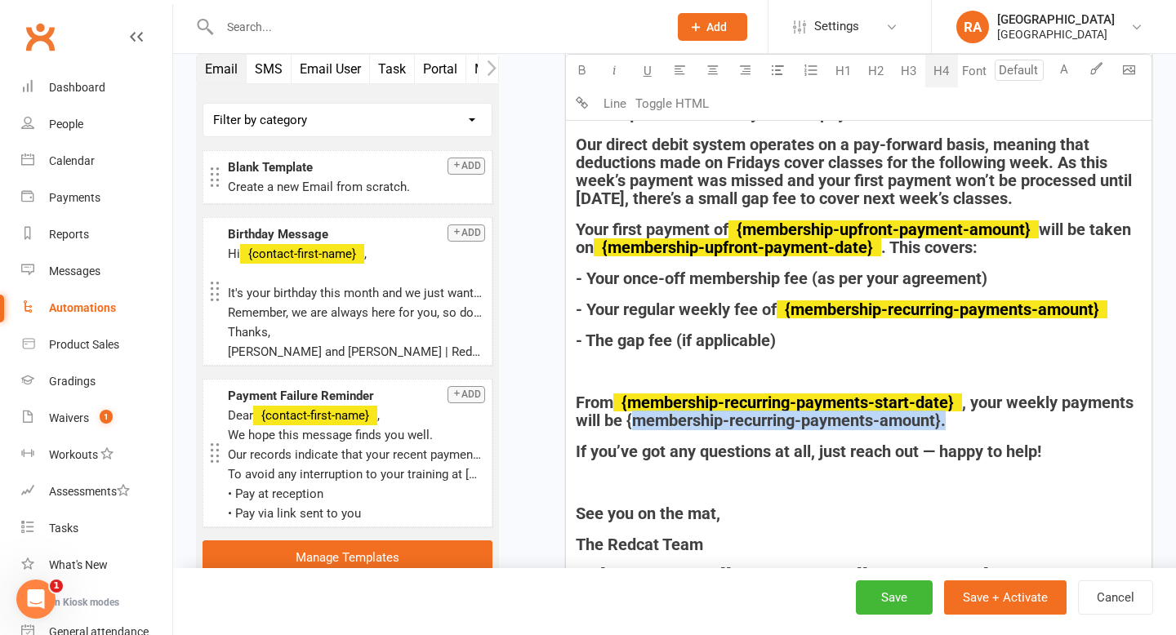
drag, startPoint x: 1020, startPoint y: 419, endPoint x: 702, endPoint y: 428, distance: 317.7
click at [702, 428] on span ", your weekly payments will be {membership-recurring-payments-amount}." at bounding box center [857, 412] width 562 height 38
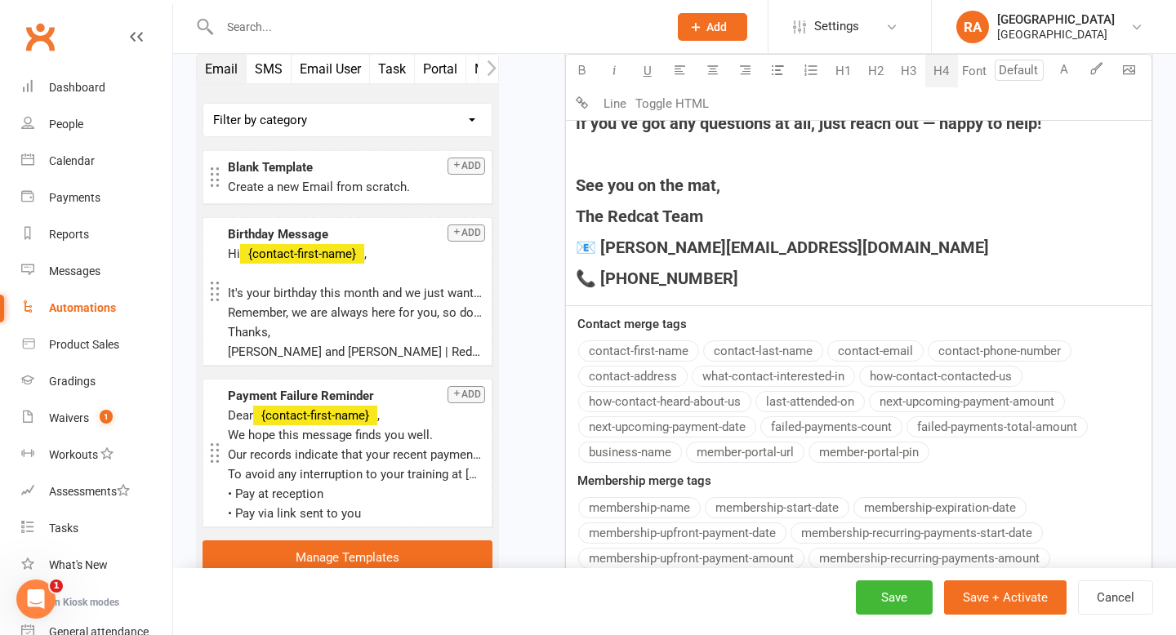
scroll to position [1265, 0]
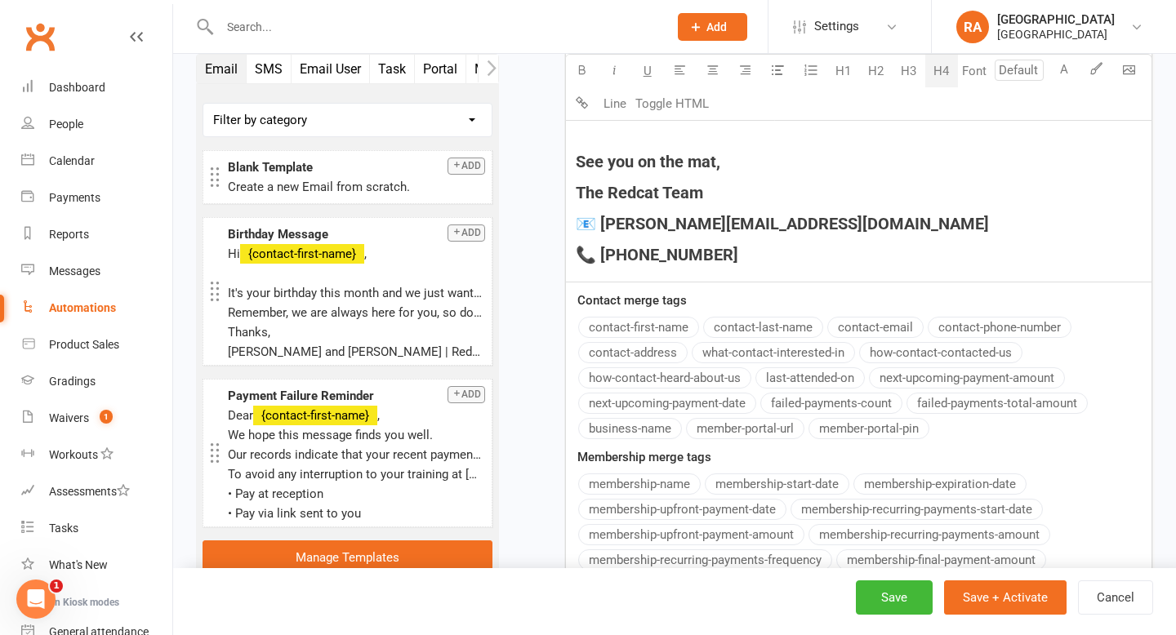
click at [900, 531] on button "membership-recurring-payments-amount" at bounding box center [929, 534] width 242 height 21
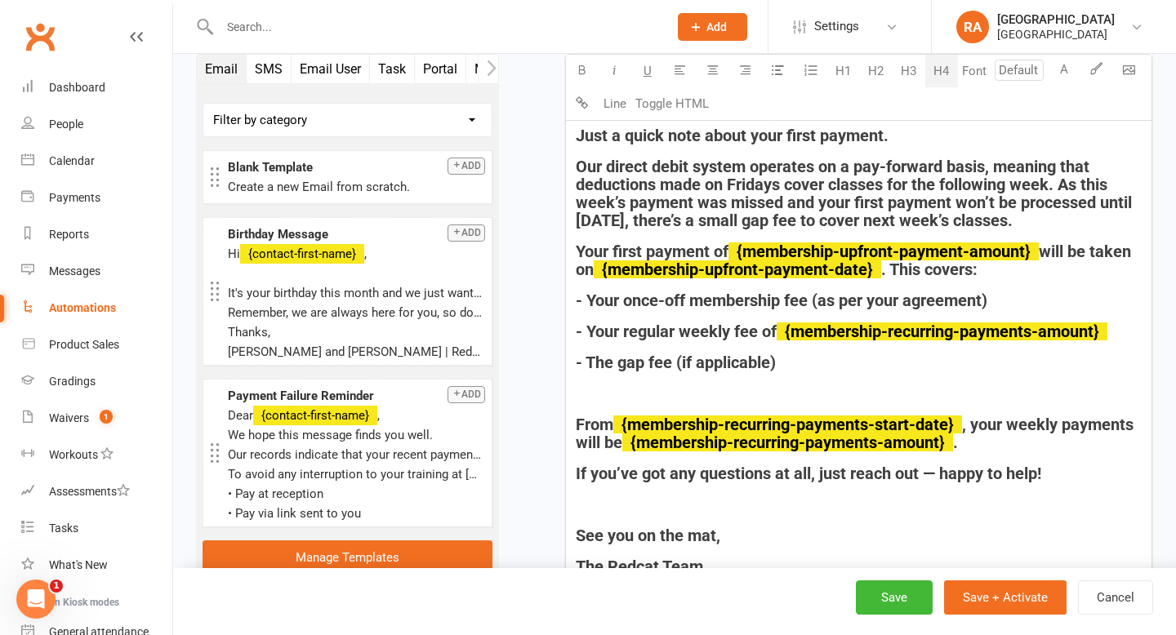
scroll to position [899, 0]
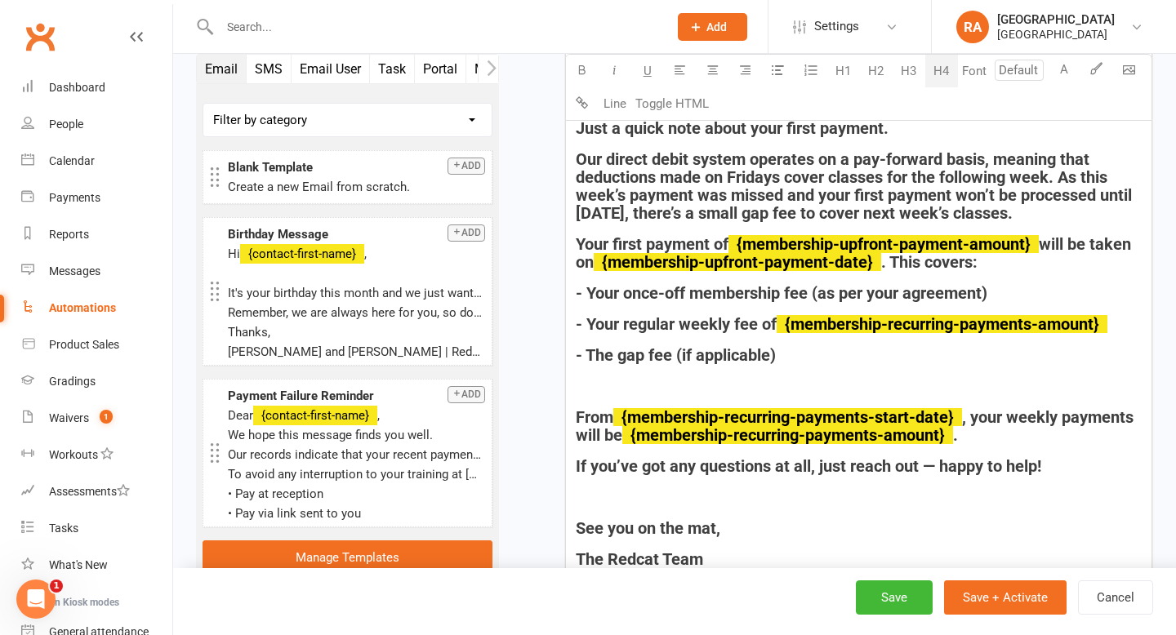
click at [665, 389] on h4 "﻿" at bounding box center [859, 386] width 566 height 18
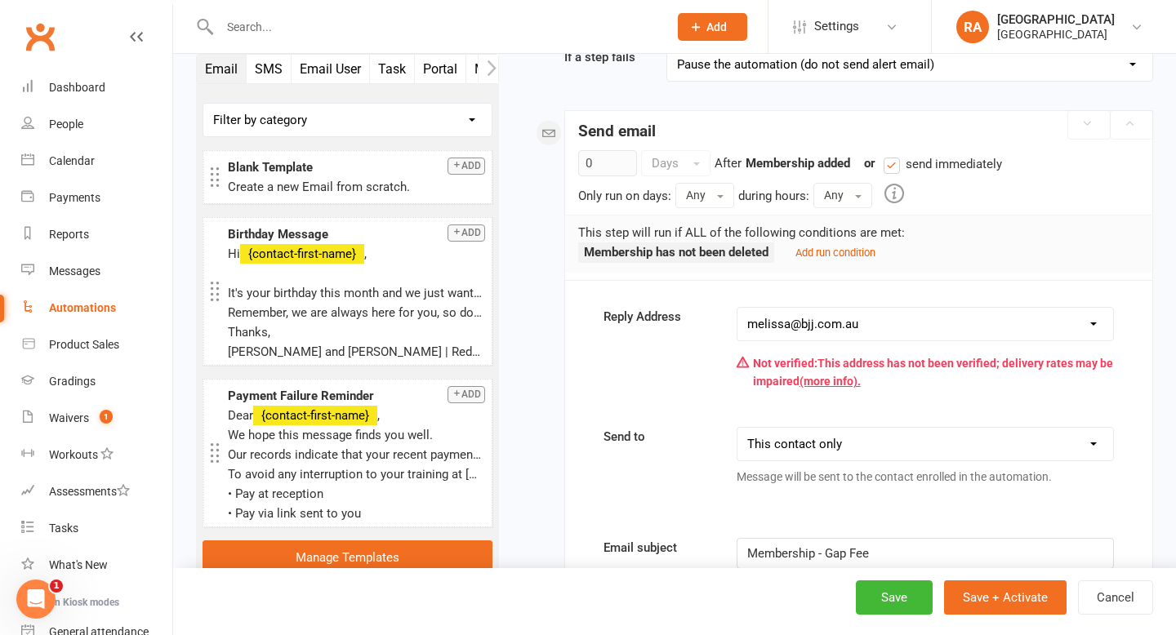
scroll to position [267, 0]
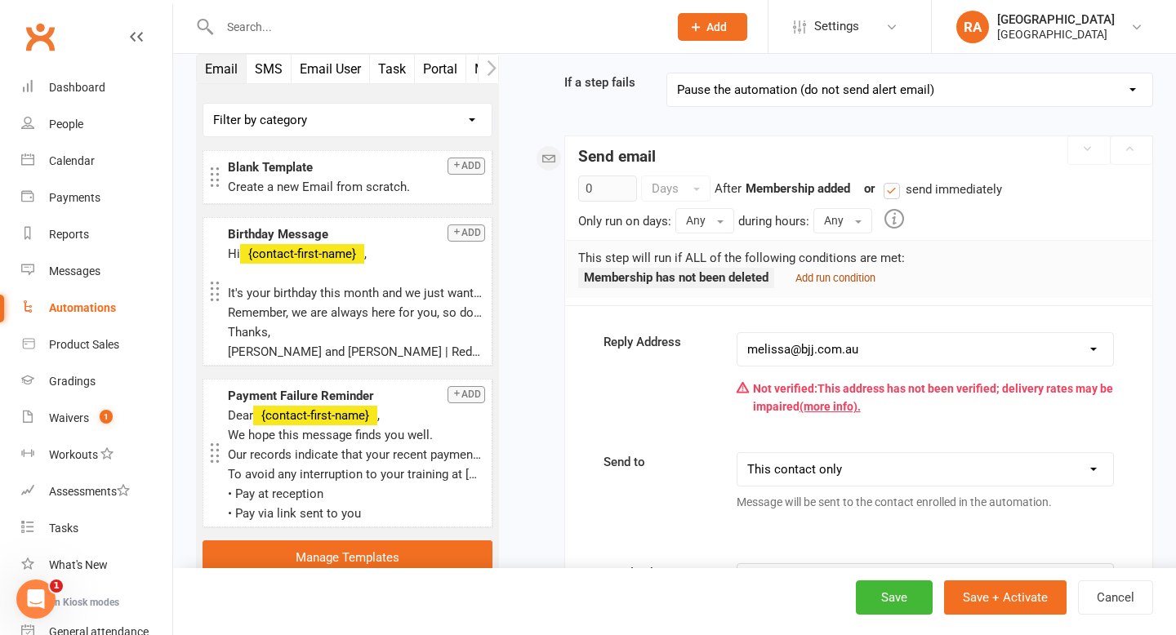
click at [840, 275] on small "Add run condition" at bounding box center [835, 278] width 80 height 12
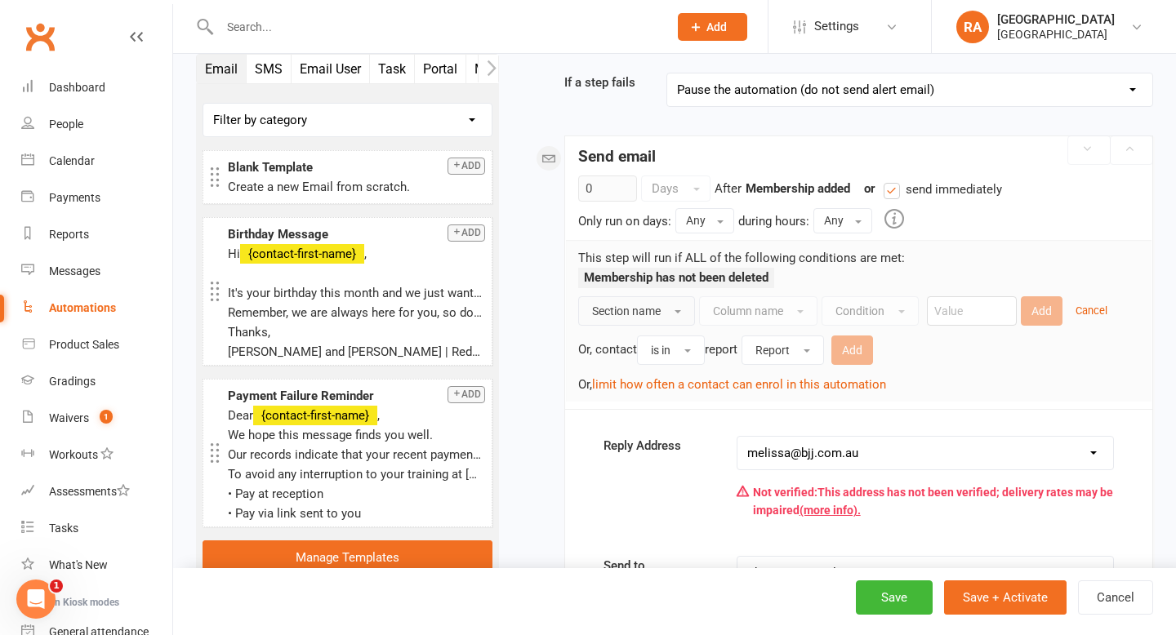
click at [664, 310] on button "Section name" at bounding box center [636, 310] width 117 height 29
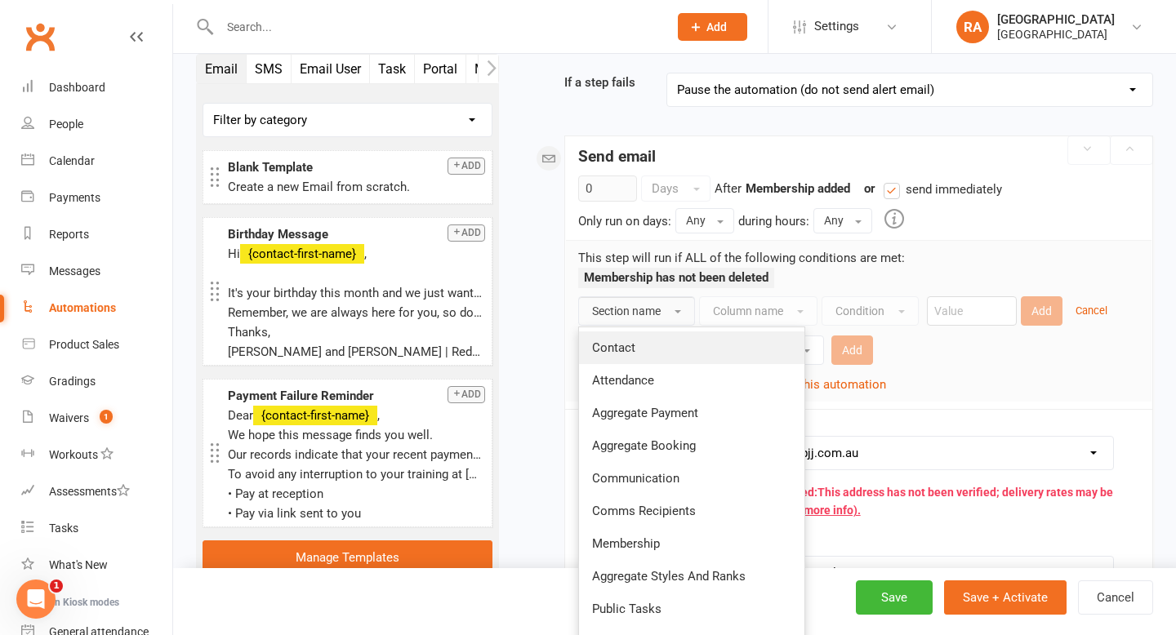
click at [660, 357] on link "Contact" at bounding box center [691, 347] width 225 height 33
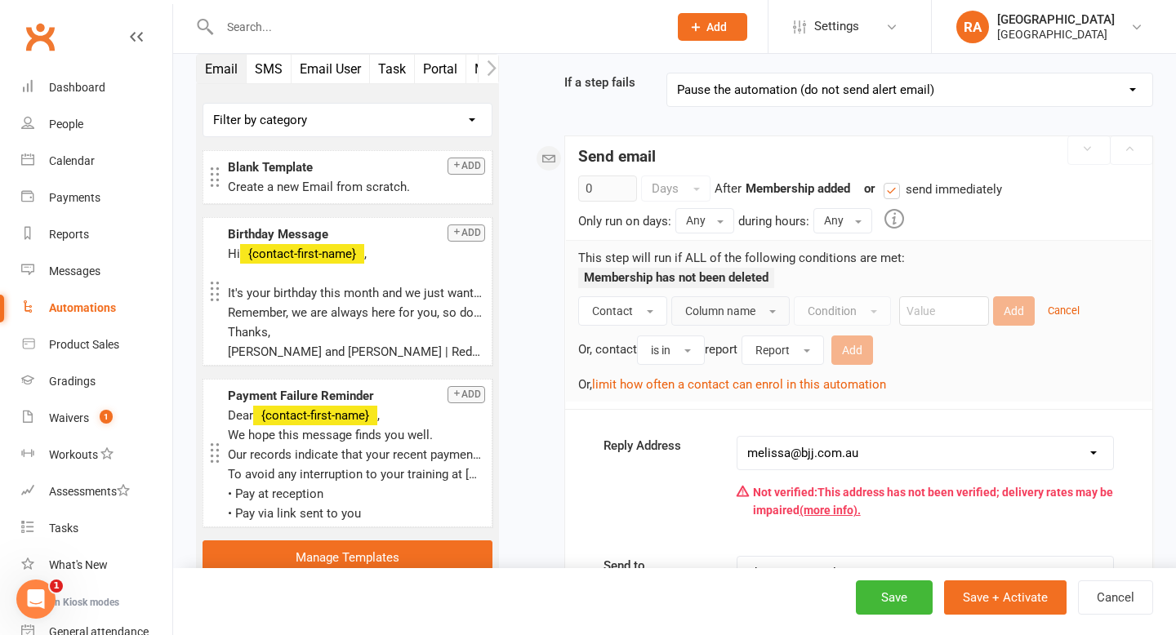
click at [734, 316] on span "Column name" at bounding box center [720, 311] width 70 height 13
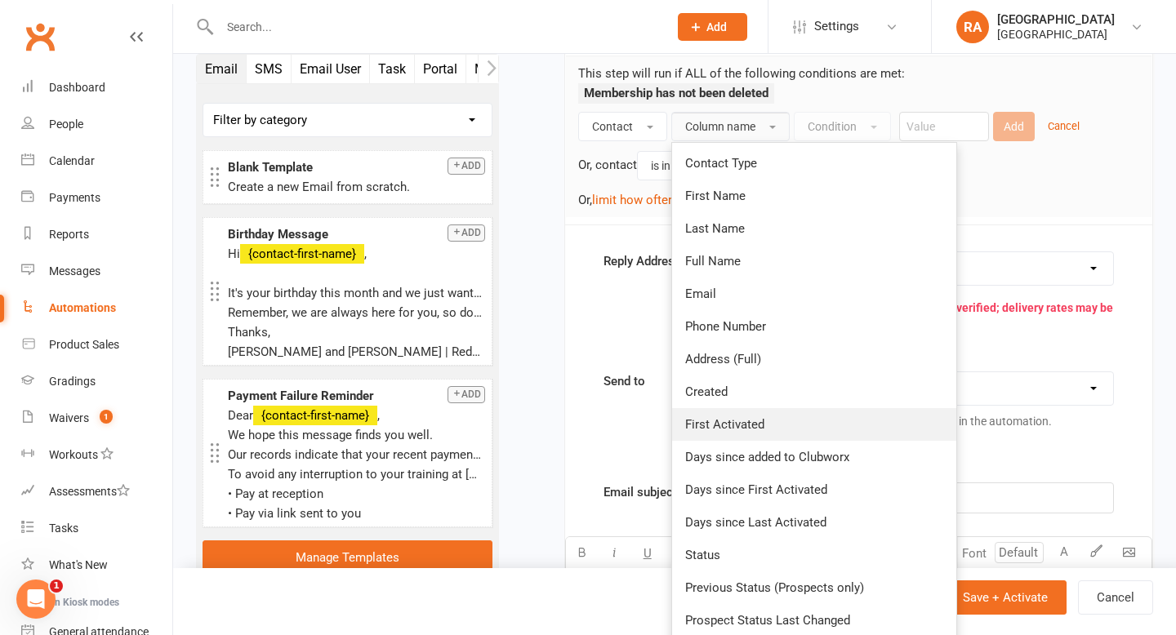
scroll to position [465, 0]
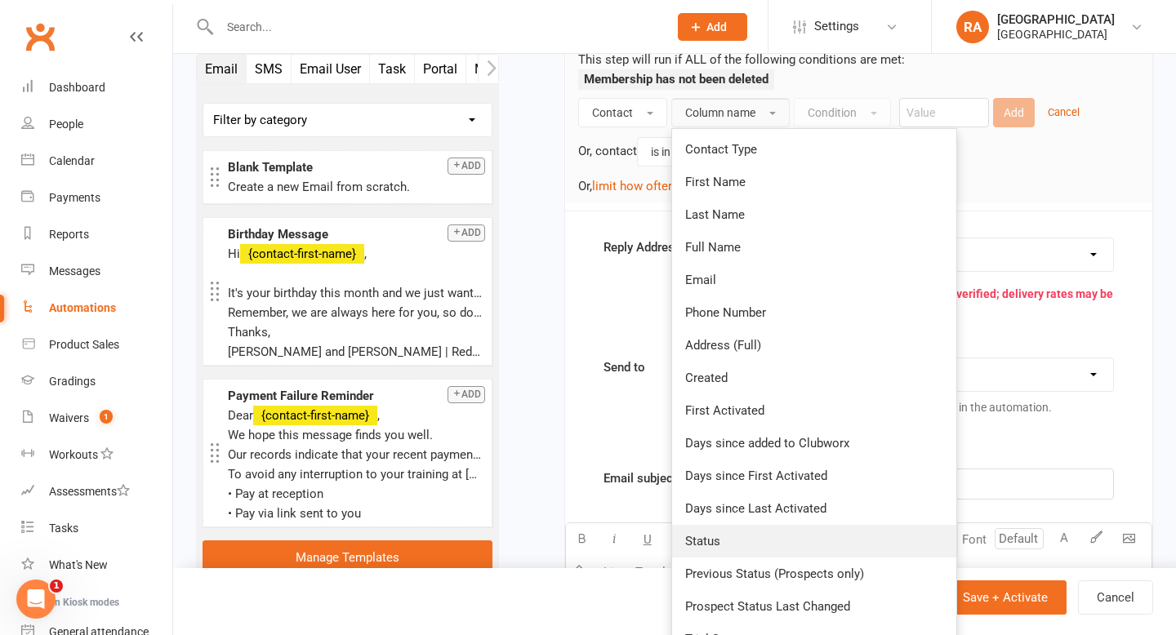
click at [724, 543] on link "Status" at bounding box center [814, 541] width 284 height 33
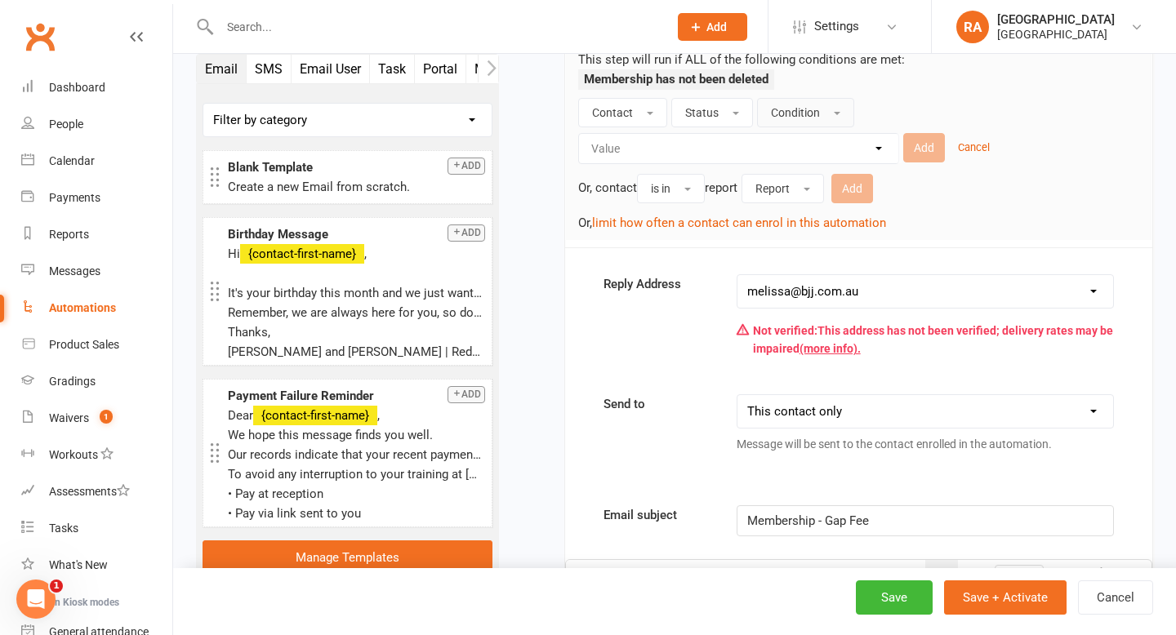
click at [811, 123] on button "Condition" at bounding box center [805, 112] width 97 height 29
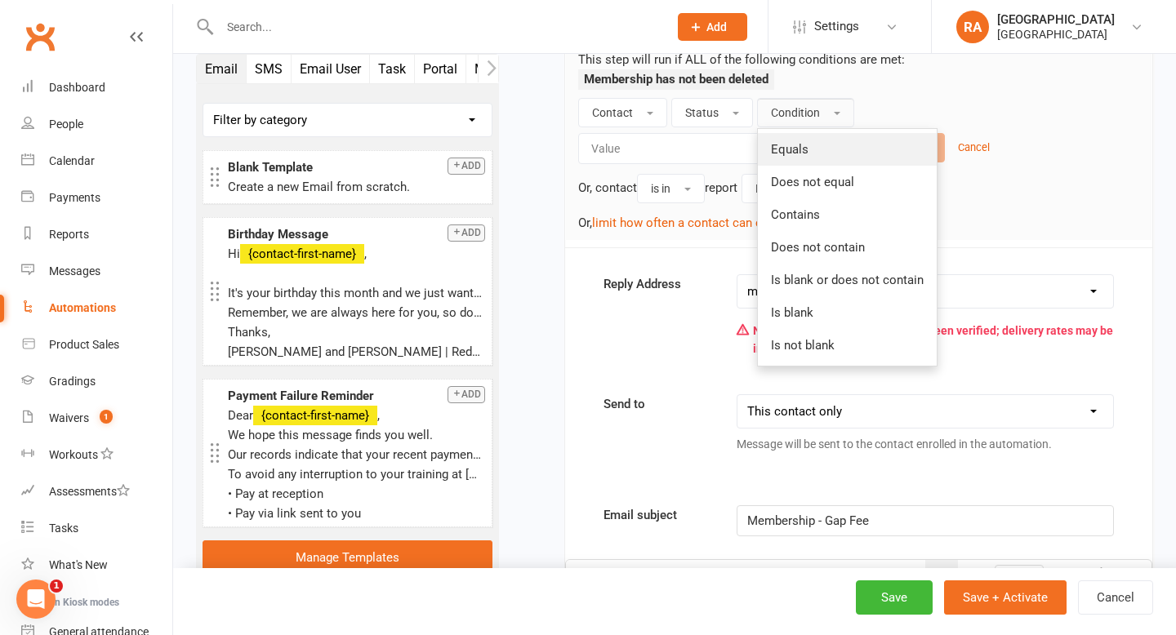
click at [816, 141] on link "Equals" at bounding box center [847, 149] width 179 height 33
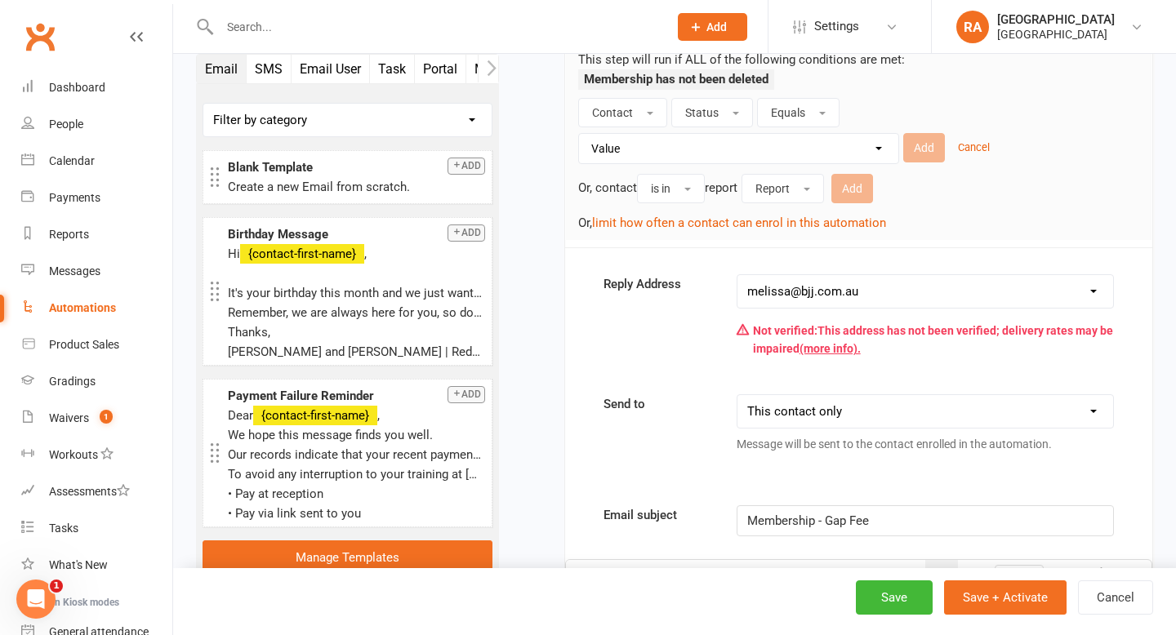
click at [812, 151] on select "Value Prospect: 1st Trial Prospect: 2nd Trial Prospect: 3rd Trial Prospect: Giv…" at bounding box center [742, 148] width 319 height 29
select select "7"
click at [932, 149] on button "Add" at bounding box center [924, 147] width 42 height 29
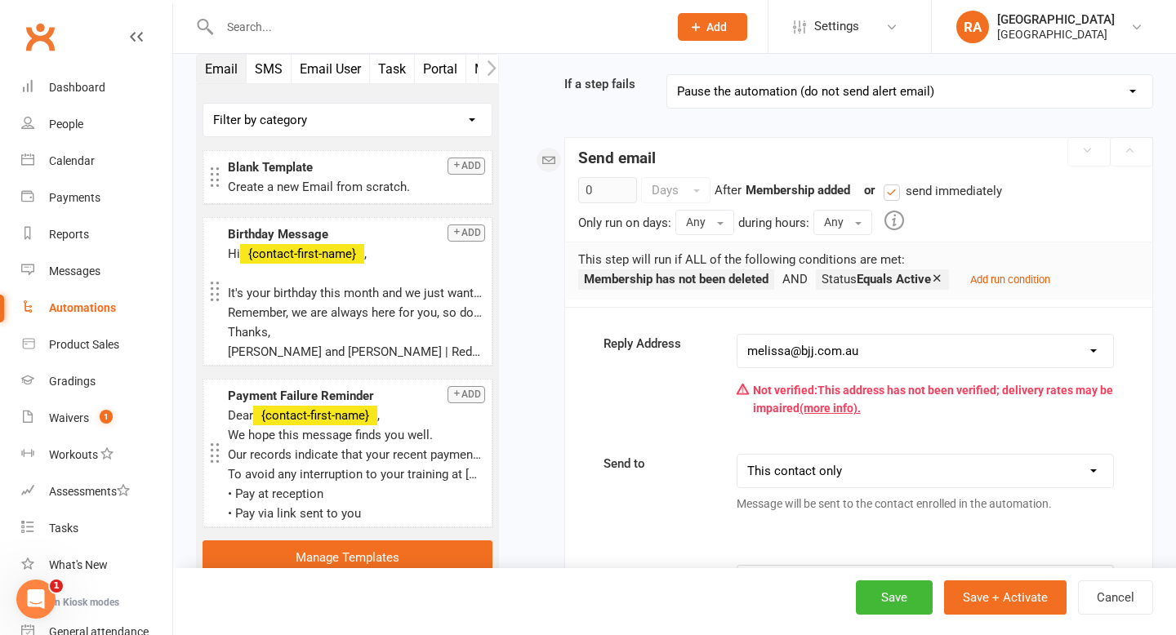
scroll to position [263, 0]
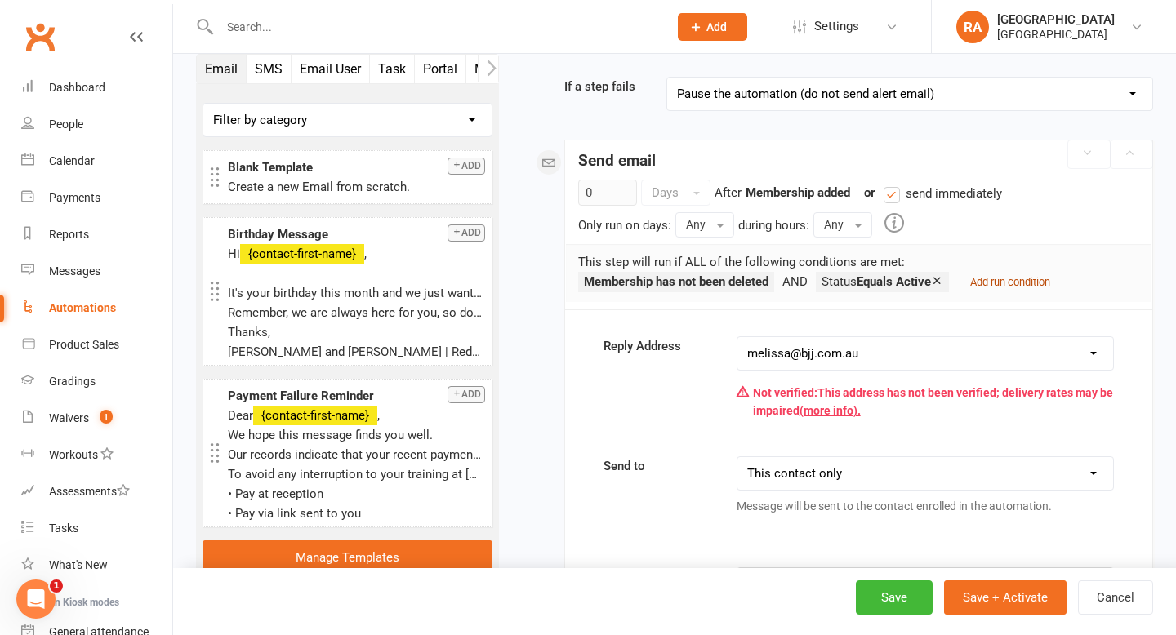
click at [1004, 281] on small "Add run condition" at bounding box center [1010, 282] width 80 height 12
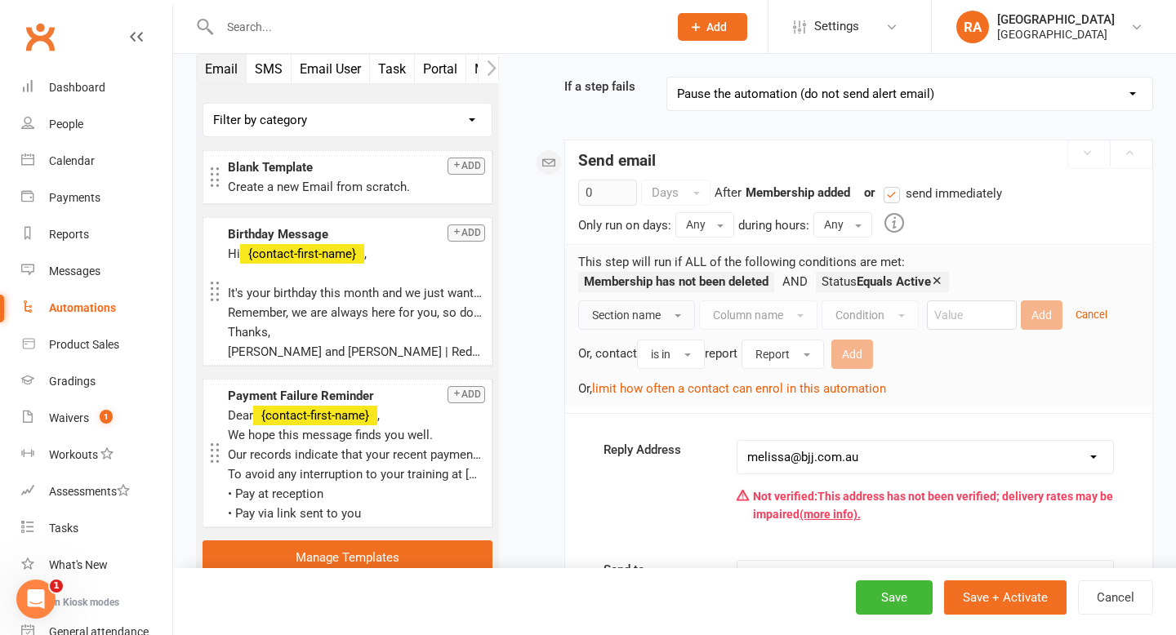
click at [653, 320] on span "Section name" at bounding box center [626, 315] width 69 height 13
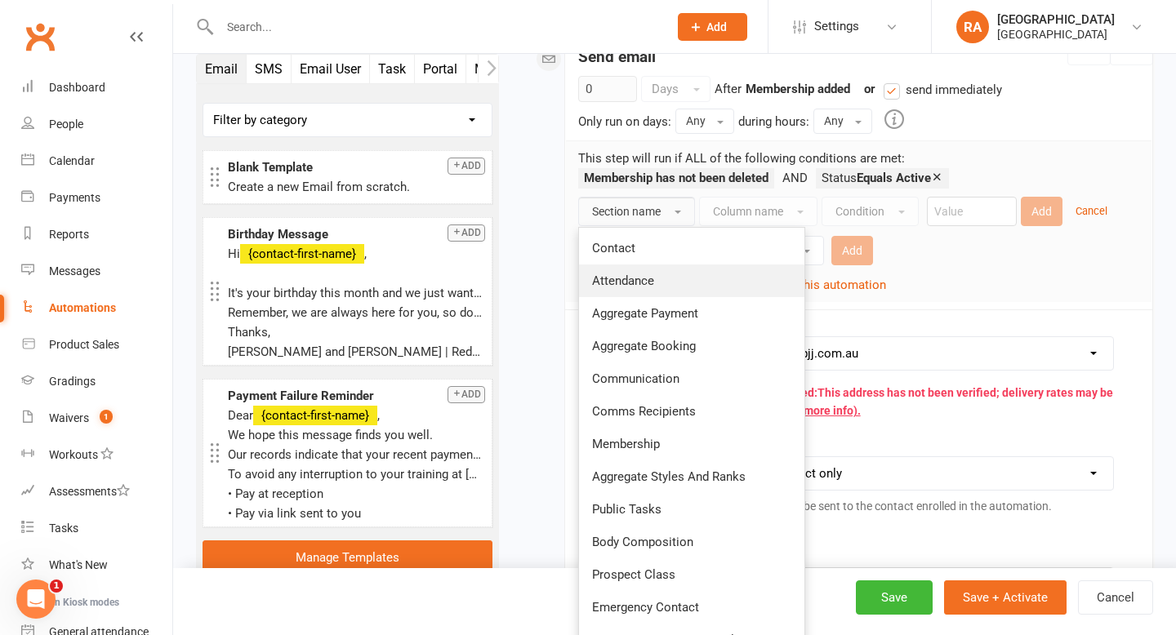
scroll to position [371, 0]
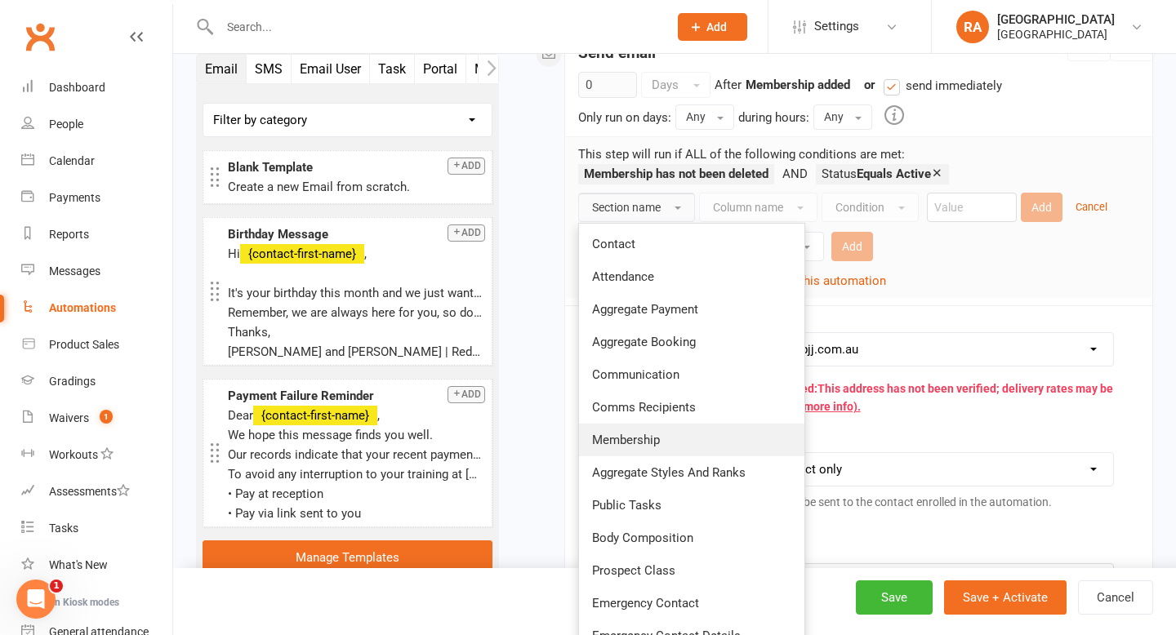
click at [658, 440] on span "Membership" at bounding box center [626, 440] width 68 height 15
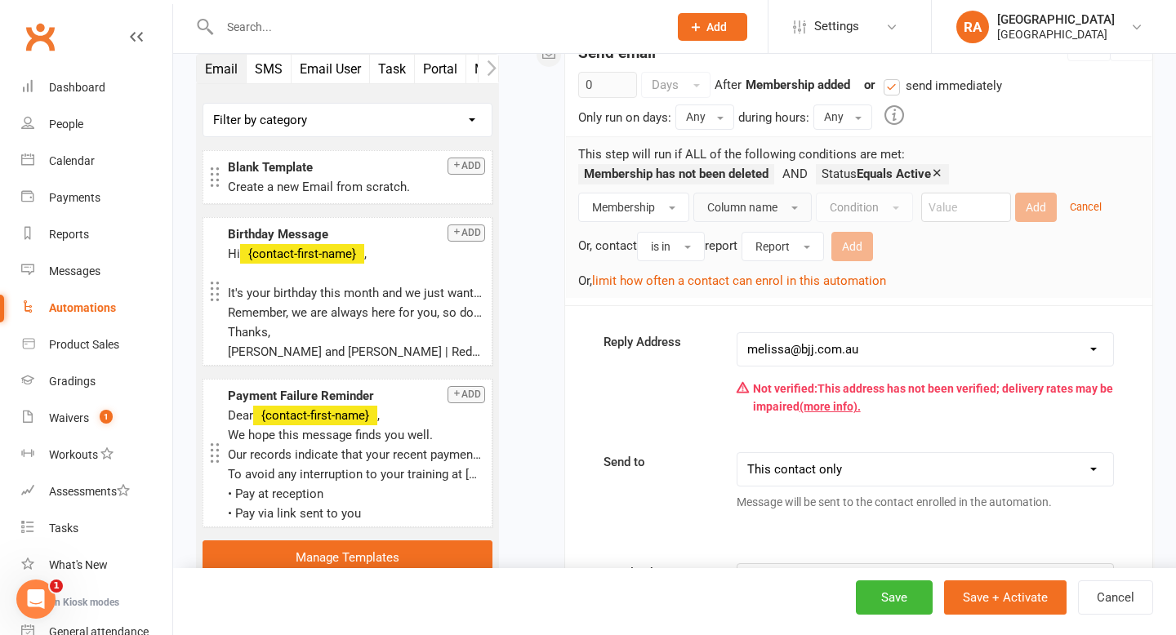
click at [762, 215] on button "Column name" at bounding box center [752, 207] width 118 height 29
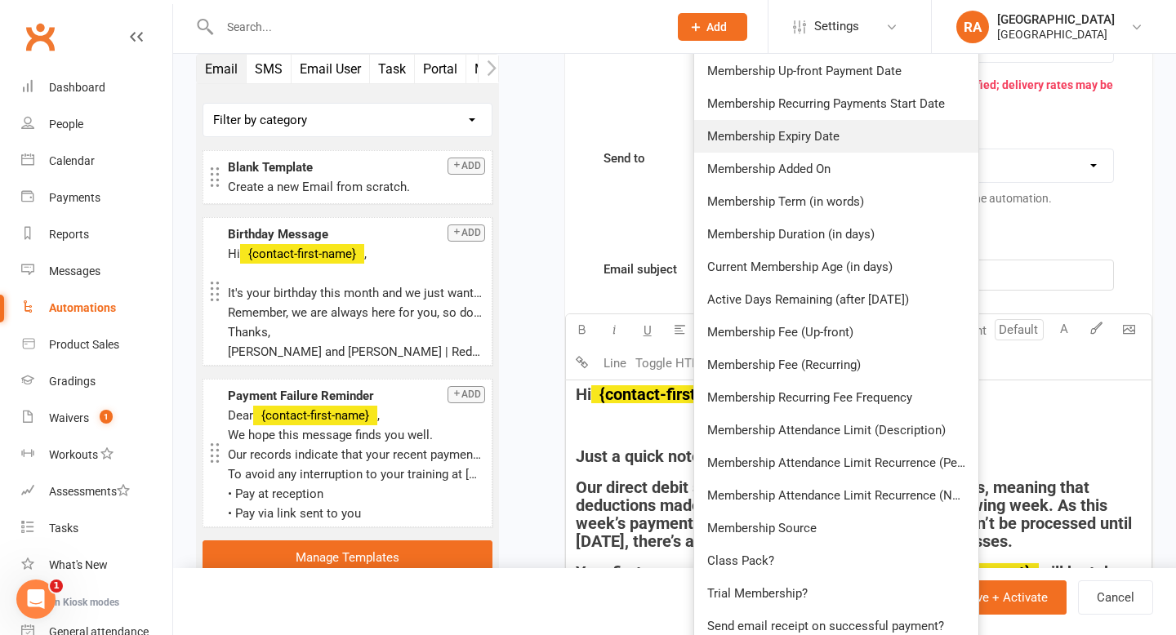
scroll to position [679, 0]
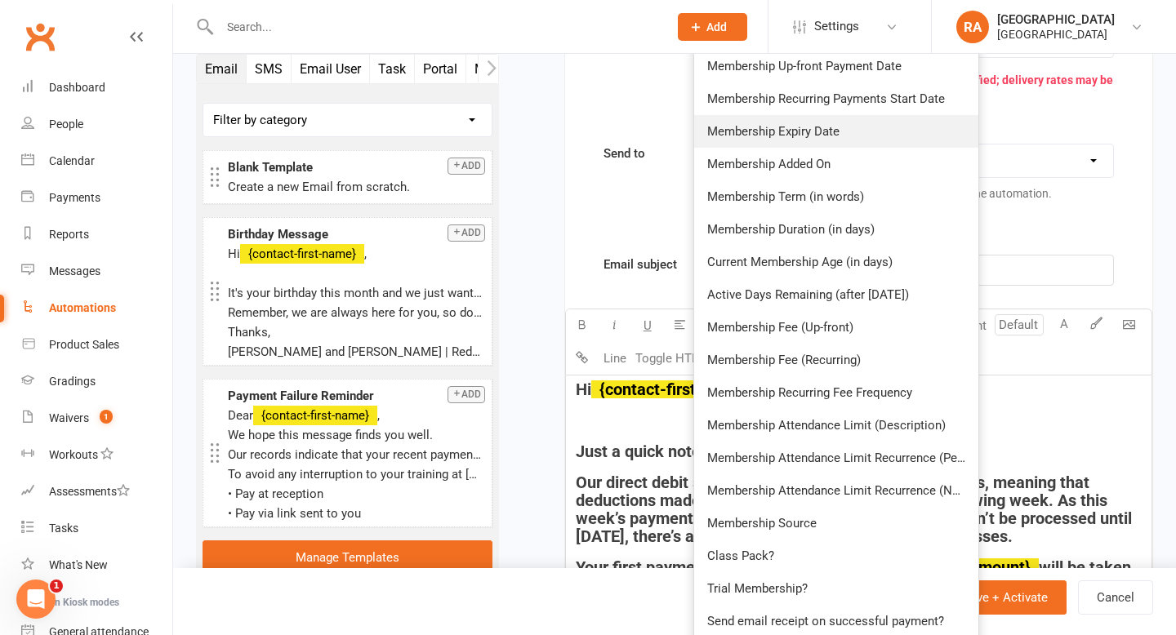
click at [790, 332] on span "Membership Fee (Up-front)" at bounding box center [780, 327] width 146 height 15
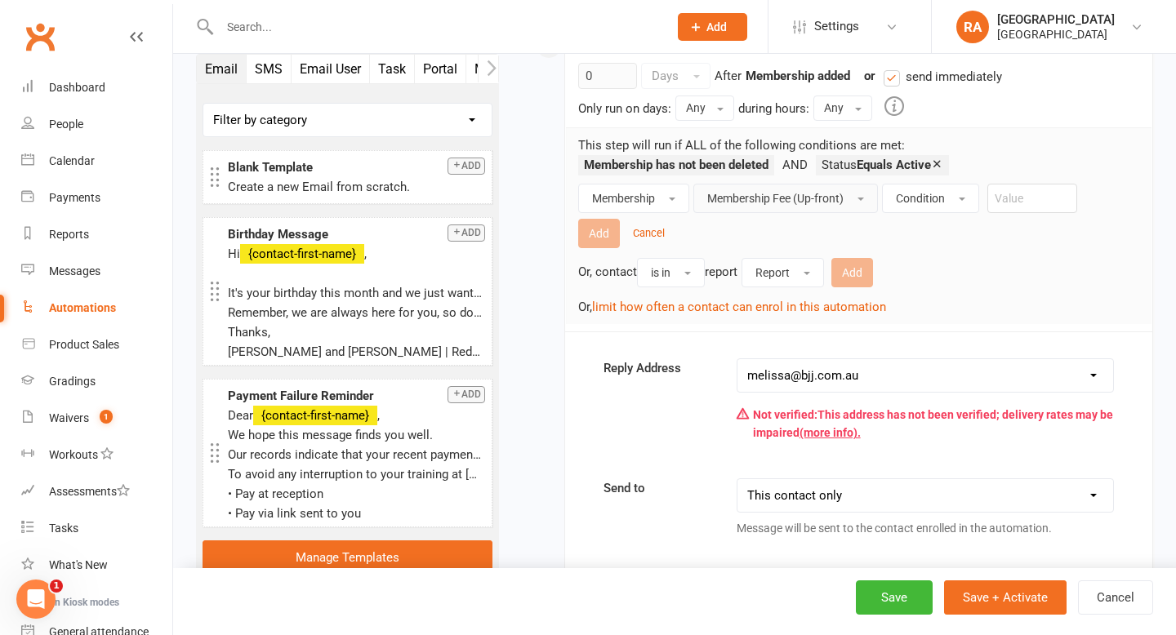
scroll to position [326, 0]
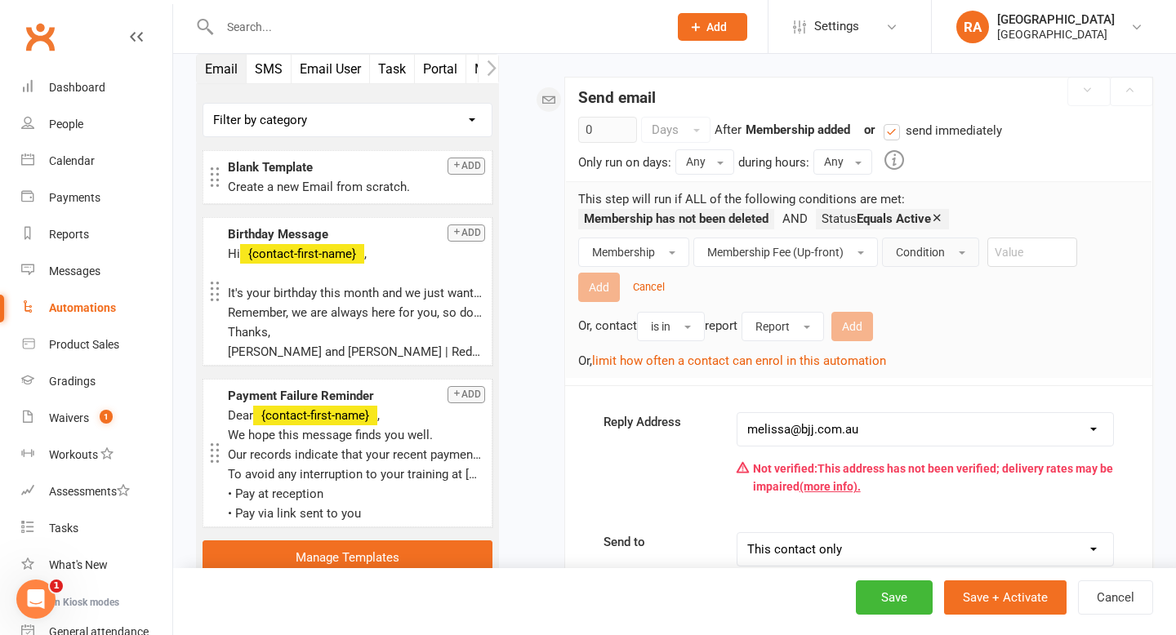
click at [937, 251] on span "Condition" at bounding box center [920, 252] width 49 height 13
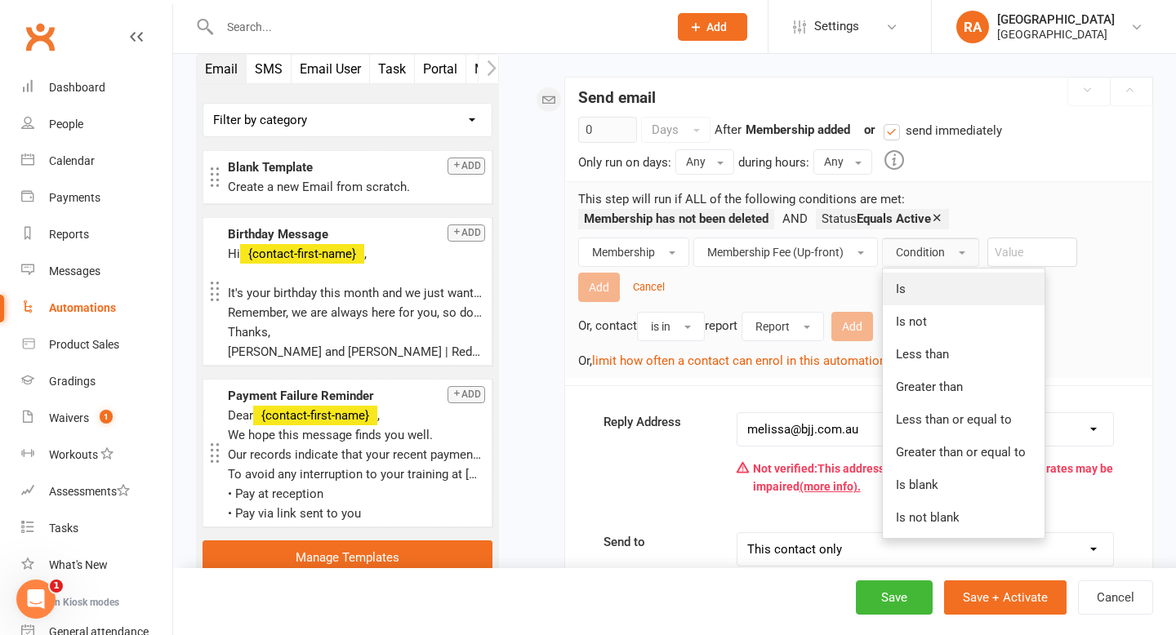
click at [927, 287] on link "Is" at bounding box center [964, 289] width 162 height 33
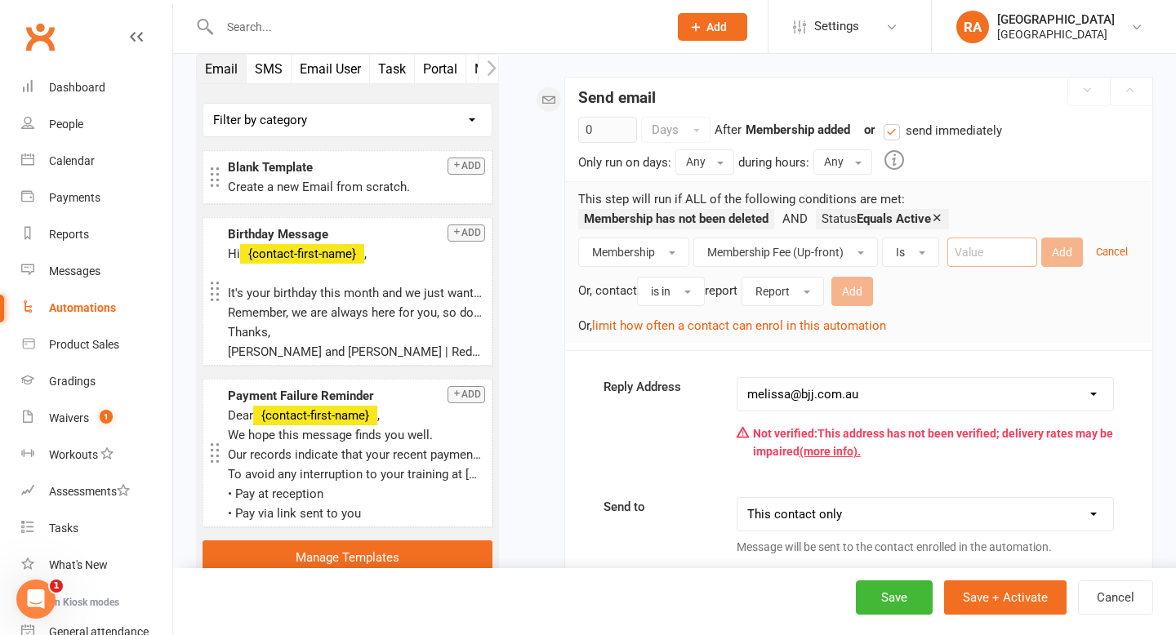
click at [1016, 252] on input "number" at bounding box center [992, 252] width 90 height 29
click at [908, 247] on button "Is" at bounding box center [910, 252] width 57 height 29
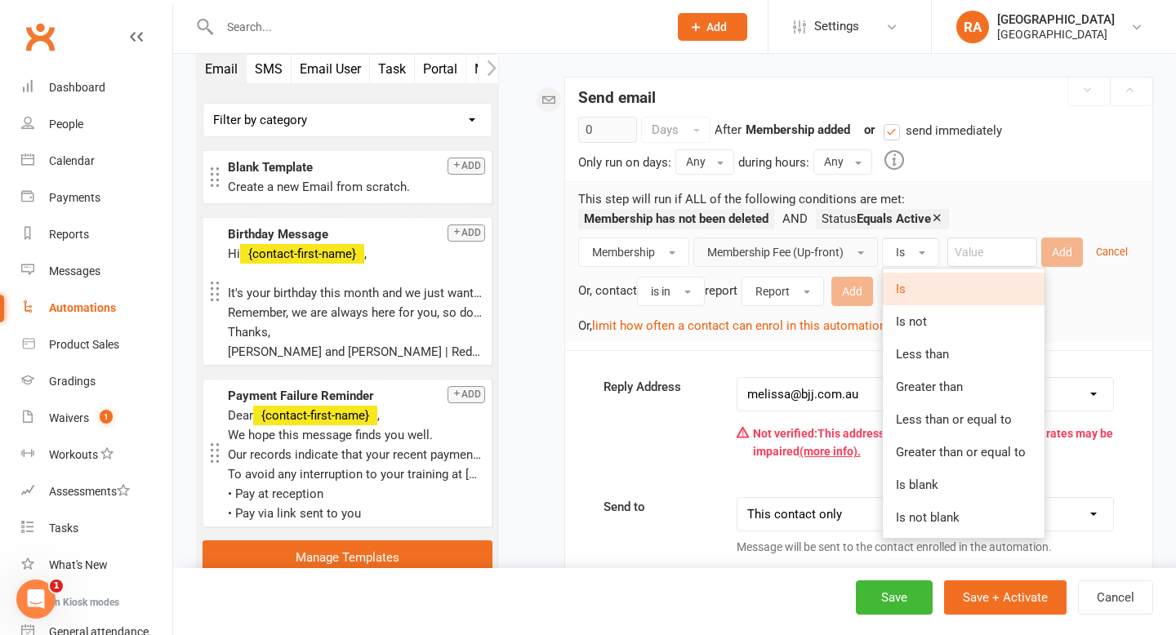
click at [847, 250] on button "Membership Fee (Up-front)" at bounding box center [785, 252] width 185 height 29
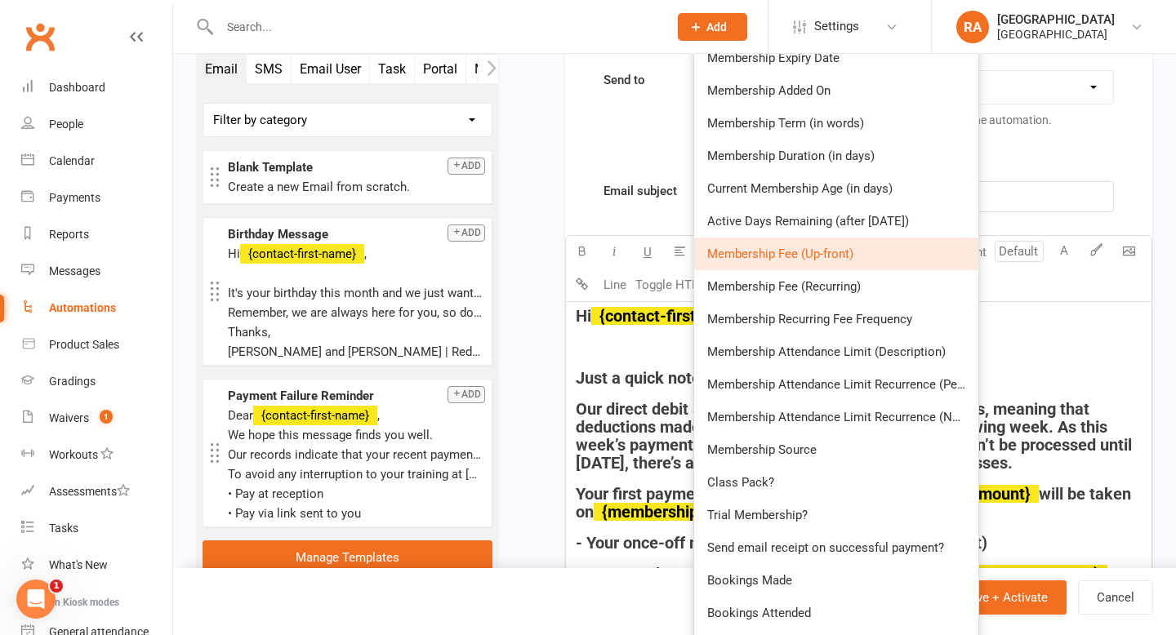
click at [1008, 319] on h4 "Hi ﻿ {contact-first-name} ," at bounding box center [859, 316] width 566 height 18
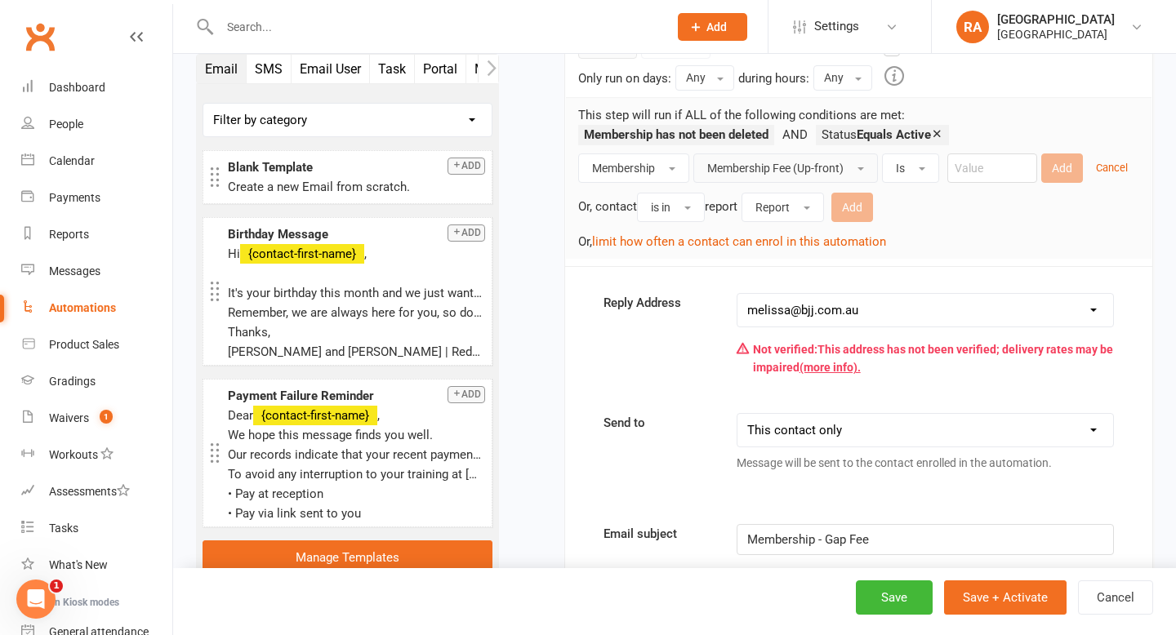
scroll to position [405, 0]
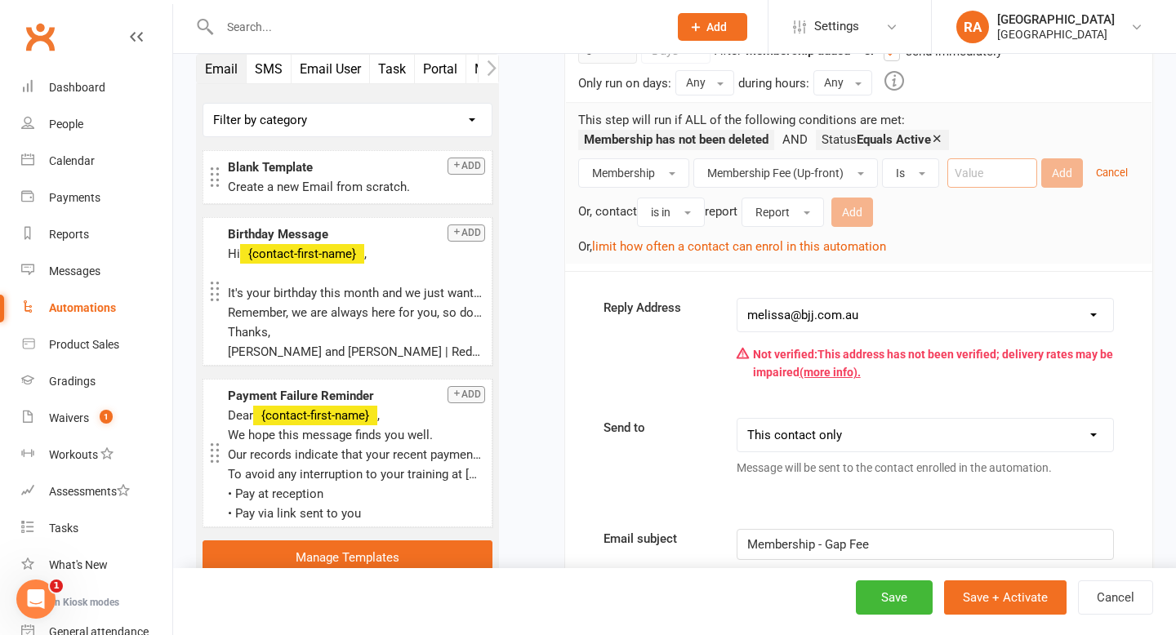
click at [982, 175] on input "number" at bounding box center [992, 172] width 90 height 29
click at [924, 174] on span "button" at bounding box center [921, 173] width 7 height 3
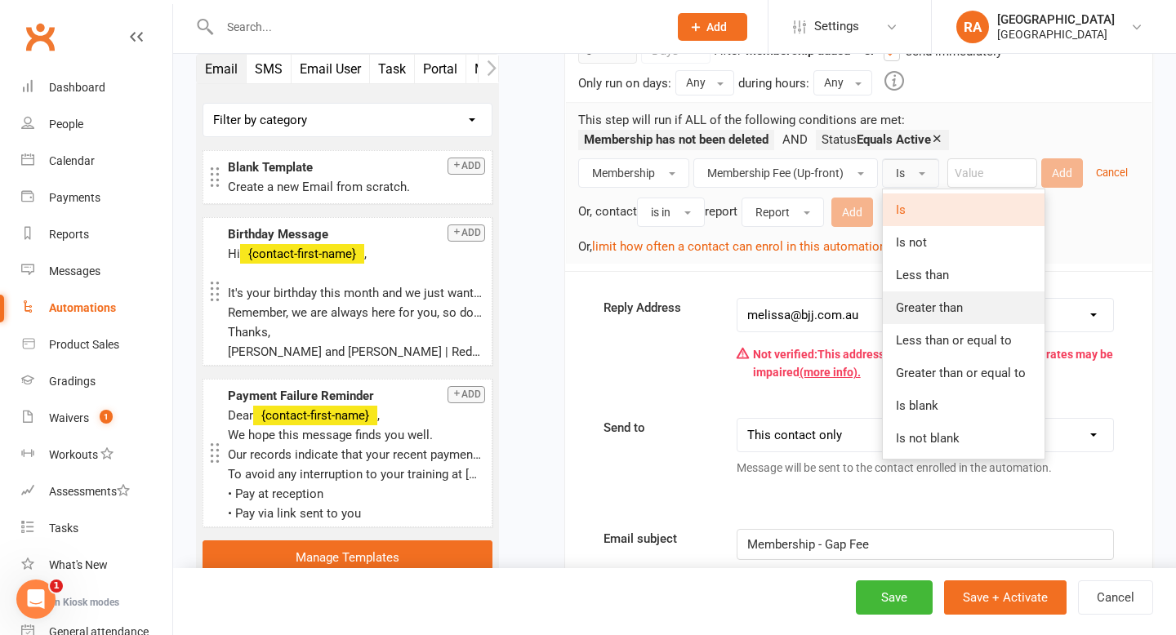
click at [939, 302] on span "Greater than" at bounding box center [929, 307] width 67 height 15
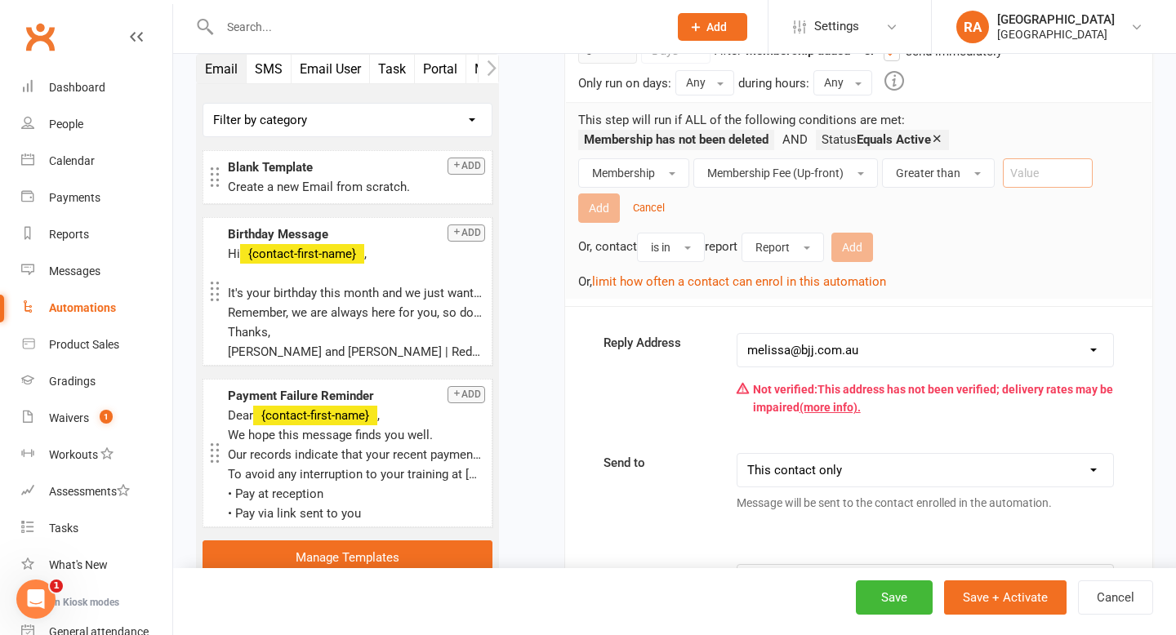
click at [1013, 175] on input "number" at bounding box center [1048, 172] width 90 height 29
click at [1012, 247] on div "Or, contact is in report Report Add" at bounding box center [858, 245] width 561 height 33
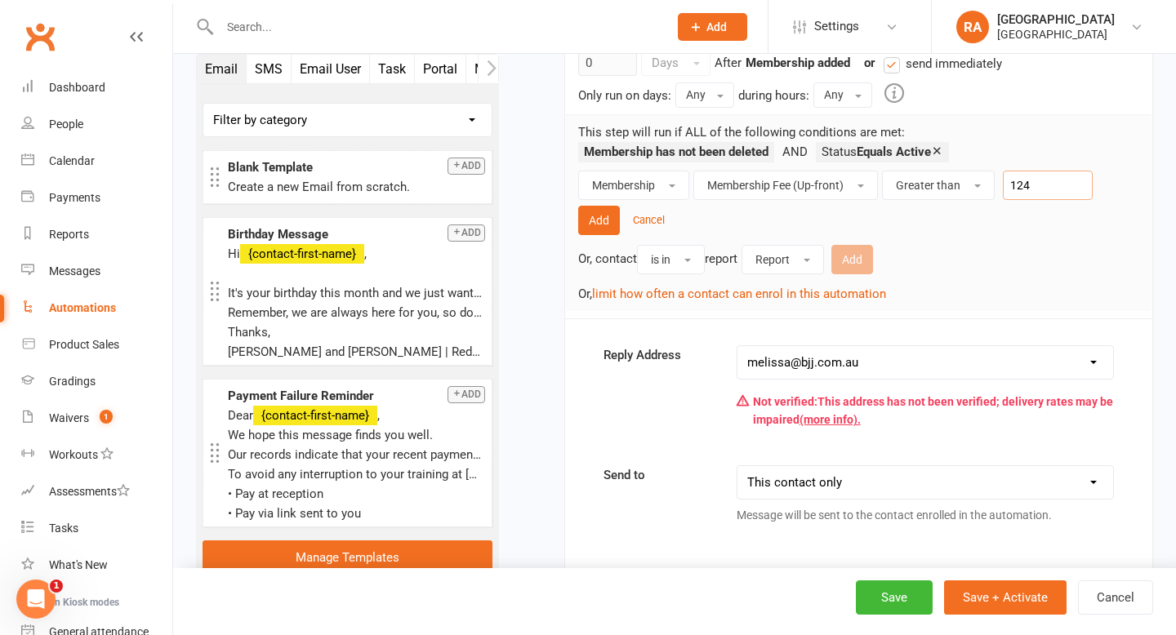
scroll to position [394, 0]
type input "124"
click at [598, 219] on button "Add" at bounding box center [599, 219] width 42 height 29
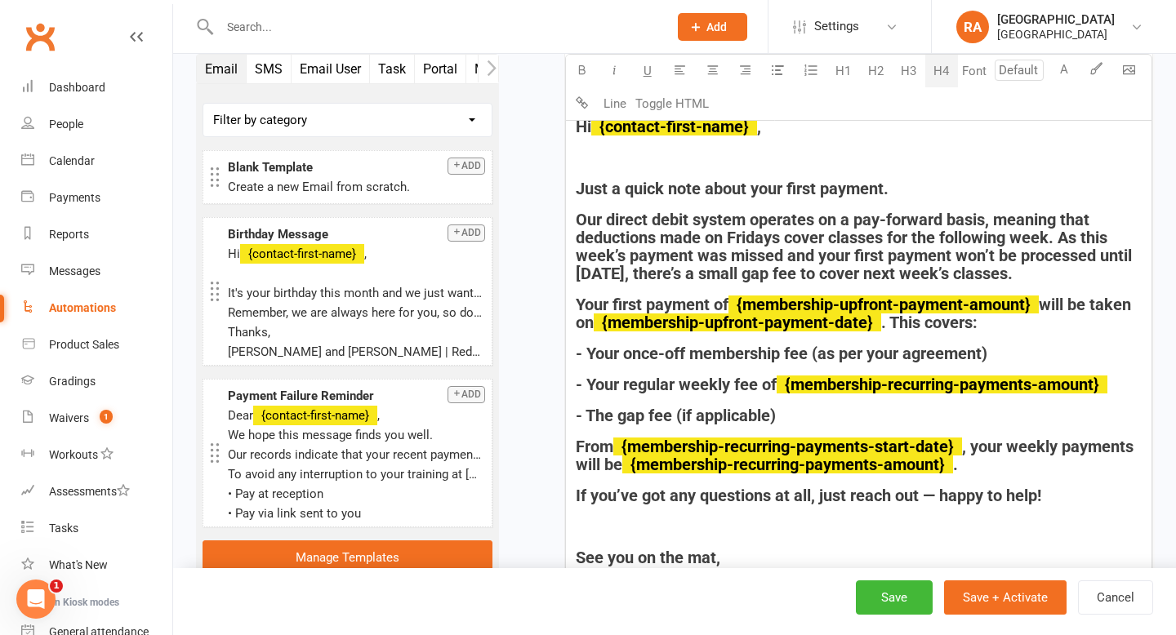
scroll to position [905, 0]
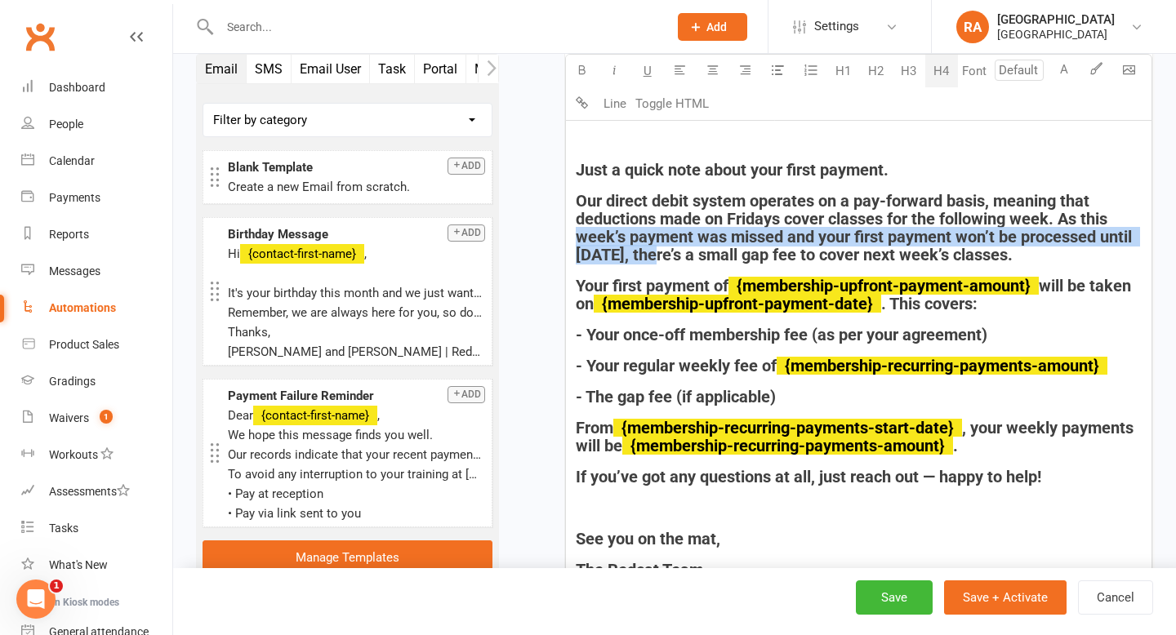
drag, startPoint x: 656, startPoint y: 256, endPoint x: 574, endPoint y: 237, distance: 83.8
click at [574, 237] on div "Hi ﻿ {contact-first-name} , ﻿ Just a quick note about your first payment. Our d…" at bounding box center [858, 376] width 585 height 565
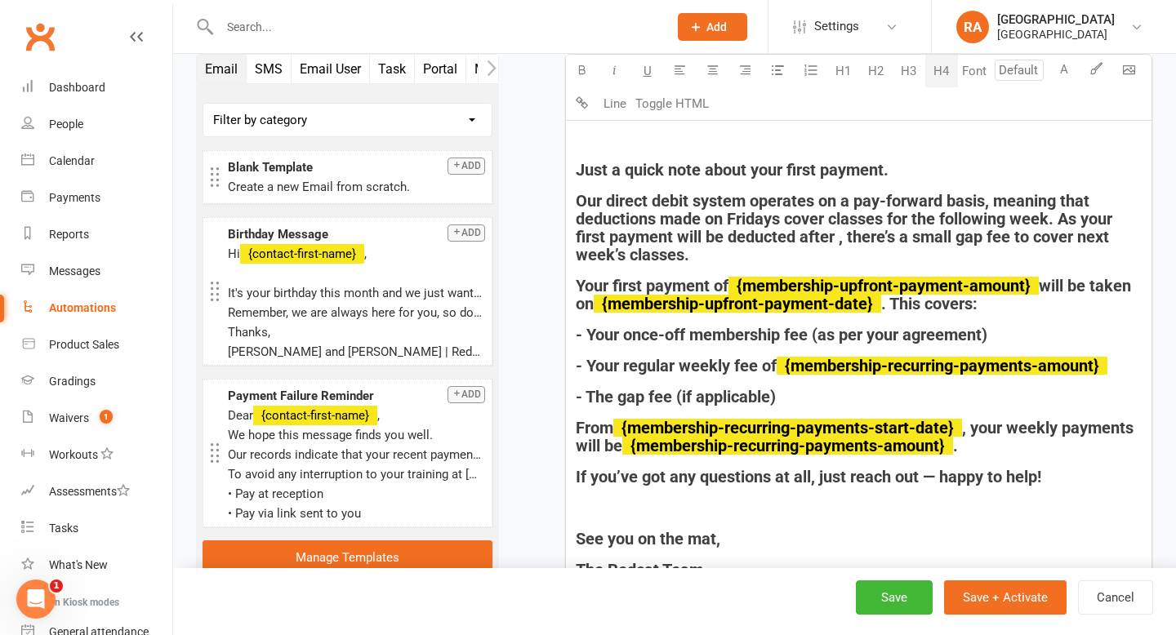
click at [1116, 214] on span "Our direct debit system operates on a pay-forward basis, meaning that deduction…" at bounding box center [846, 227] width 540 height 73
drag, startPoint x: 706, startPoint y: 251, endPoint x: 621, endPoint y: 256, distance: 85.0
click at [621, 256] on span "Our direct debit system operates on a pay-forward basis, meaning that deduction…" at bounding box center [849, 227] width 547 height 73
drag, startPoint x: 643, startPoint y: 234, endPoint x: 571, endPoint y: 237, distance: 72.7
click at [571, 237] on div "Hi ﻿ {contact-first-name} , ﻿ Just a quick note about your first payment. Our d…" at bounding box center [858, 376] width 585 height 565
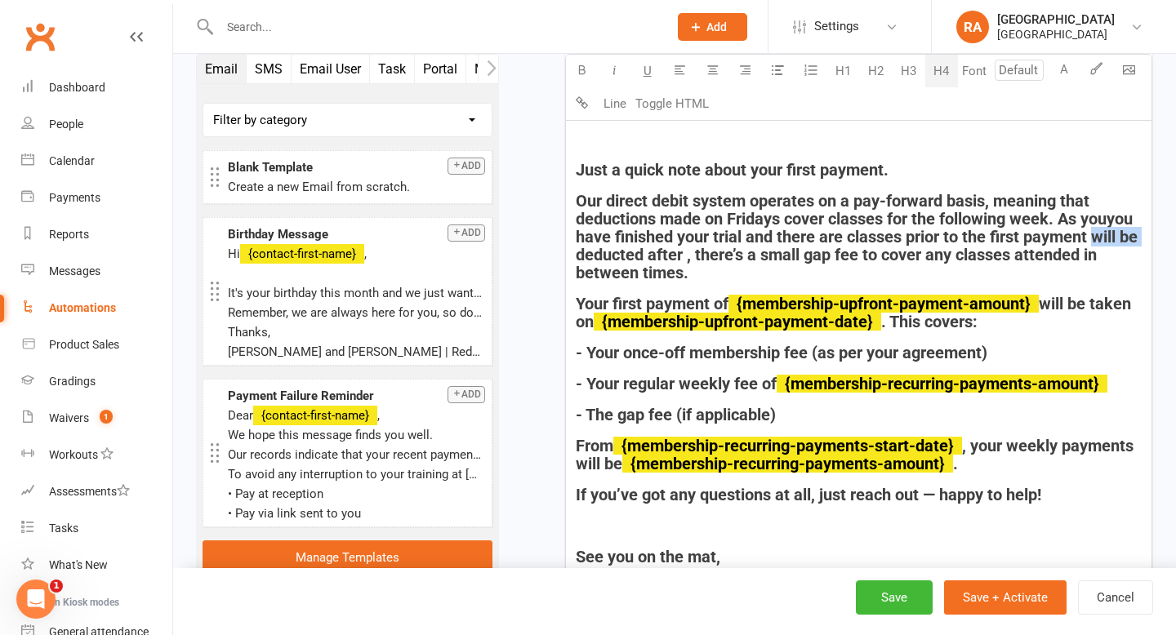
drag, startPoint x: 572, startPoint y: 254, endPoint x: 1096, endPoint y: 242, distance: 523.4
click at [1096, 242] on div "Hi ﻿ {contact-first-name} , ﻿ Just a quick note about your first payment. Our d…" at bounding box center [858, 385] width 585 height 583
click at [685, 256] on span "Our direct debit system operates on a pay-forward basis, meaning that deduction…" at bounding box center [856, 236] width 561 height 91
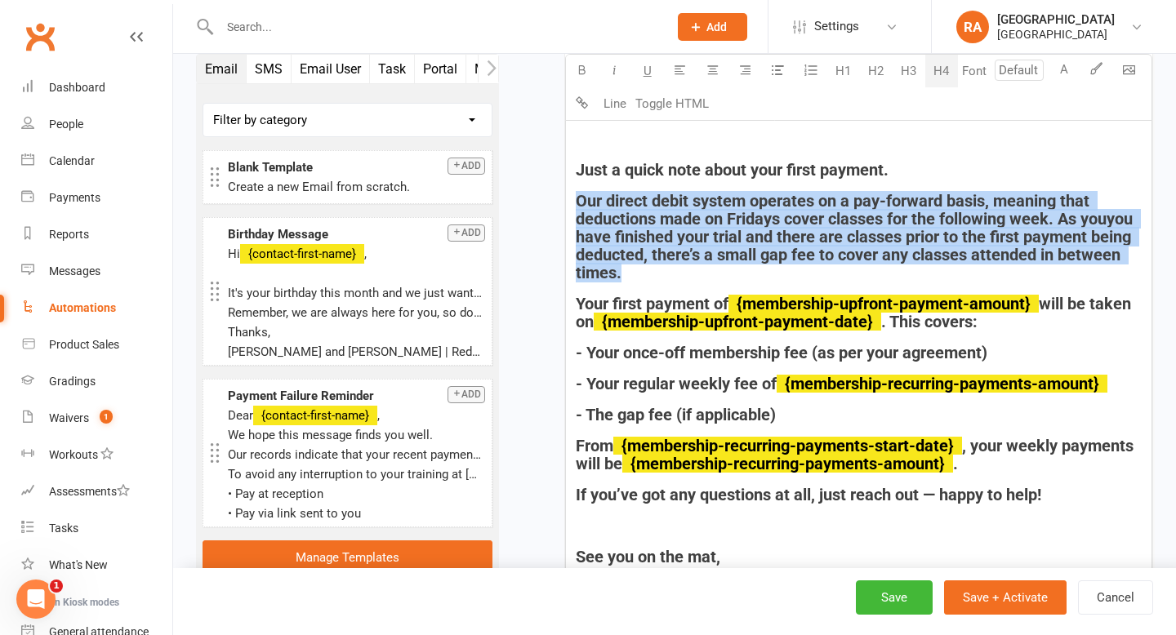
drag, startPoint x: 661, startPoint y: 265, endPoint x: 573, endPoint y: 195, distance: 112.7
click at [573, 195] on div "Hi ﻿ {contact-first-name} , ﻿ Just a quick note about your first payment. Our d…" at bounding box center [858, 385] width 585 height 583
copy span "Our direct debit system operates on a pay-forward basis, meaning that deduction…"
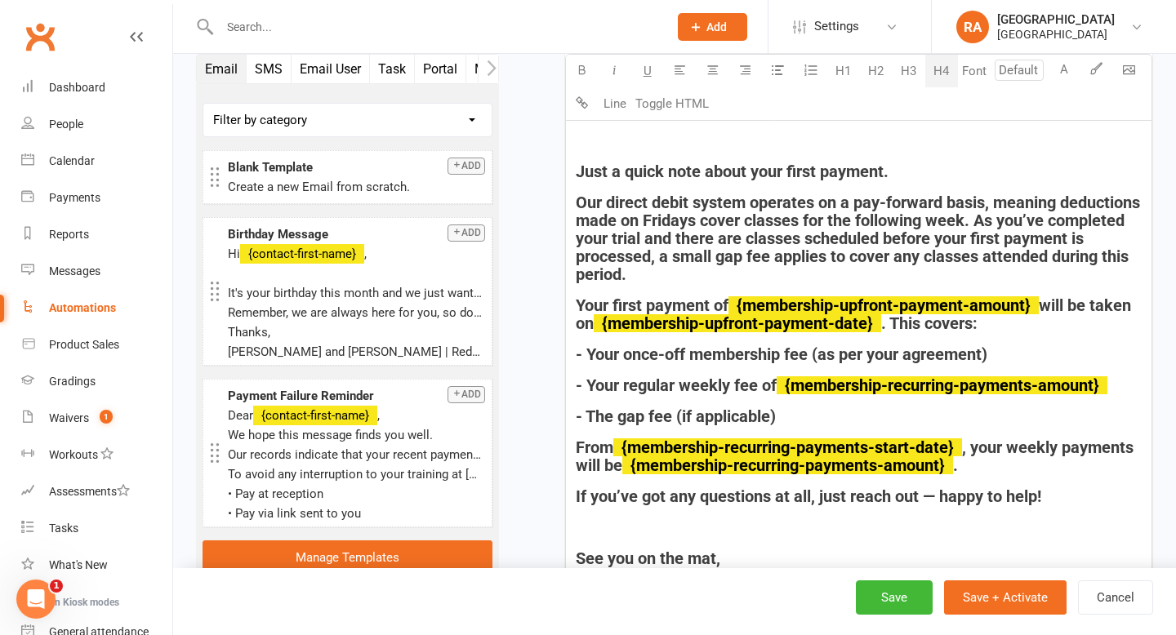
scroll to position [900, 0]
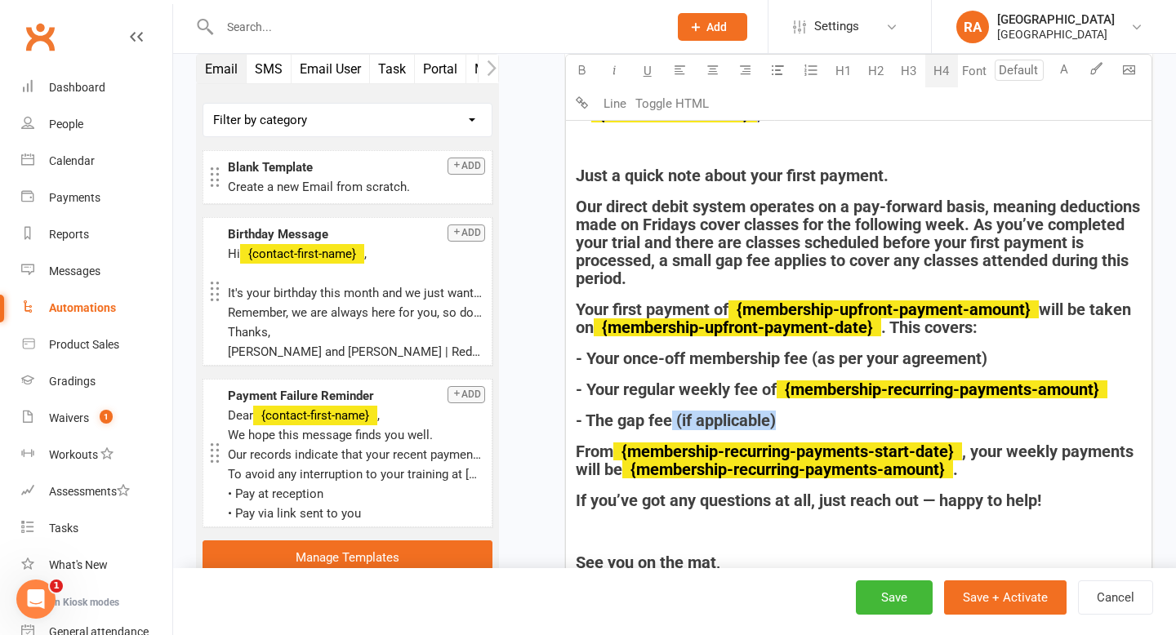
drag, startPoint x: 784, startPoint y: 425, endPoint x: 671, endPoint y: 423, distance: 112.7
click at [671, 423] on h4 "- The gap fee (if applicable)" at bounding box center [859, 420] width 566 height 18
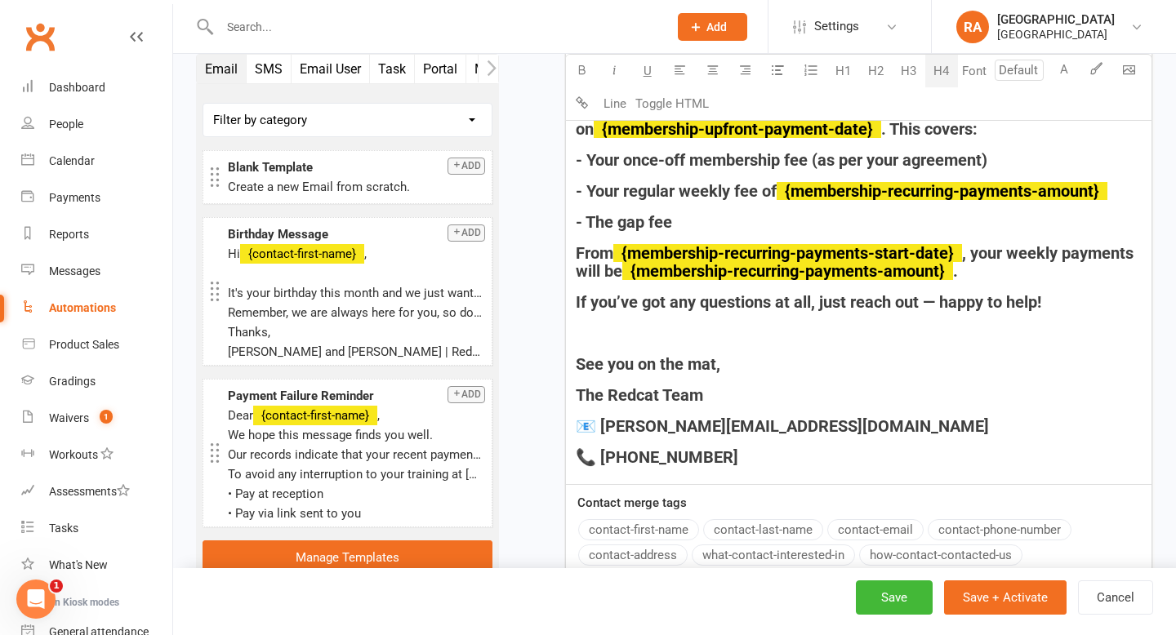
scroll to position [1118, 0]
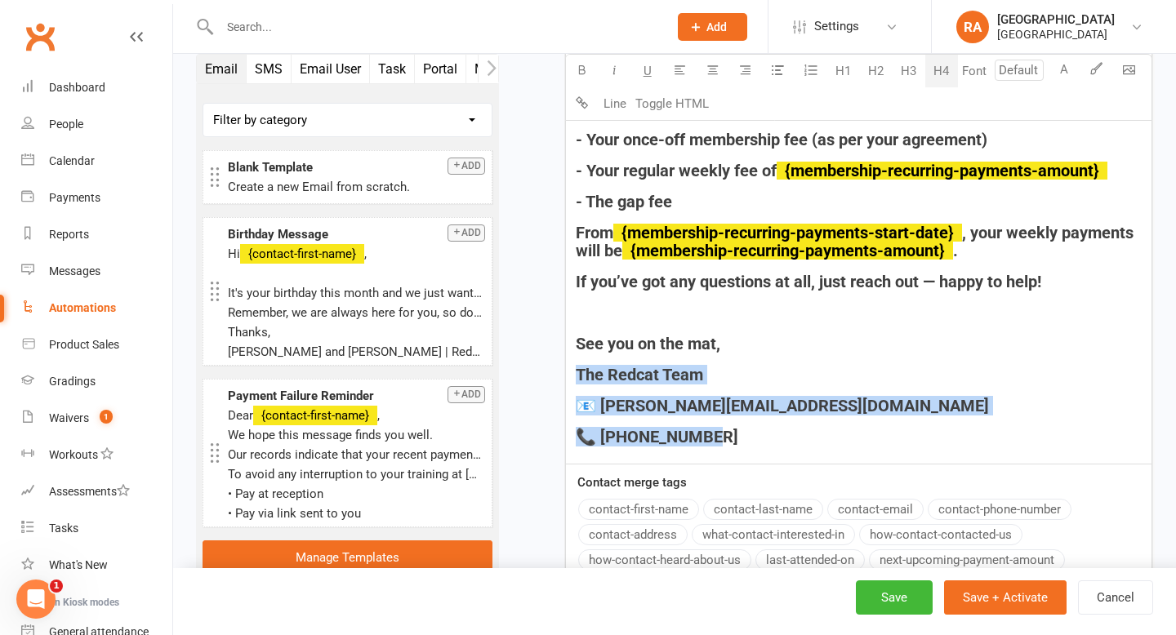
drag, startPoint x: 711, startPoint y: 451, endPoint x: 576, endPoint y: 364, distance: 160.6
click at [576, 364] on div "Hi ﻿ {contact-first-name} , ﻿ Just a quick note about your first payment. Our d…" at bounding box center [858, 172] width 585 height 583
copy div "The Redcat Team 📧 melissa@redcatacademy.com.au 📞 03 5223 3666"
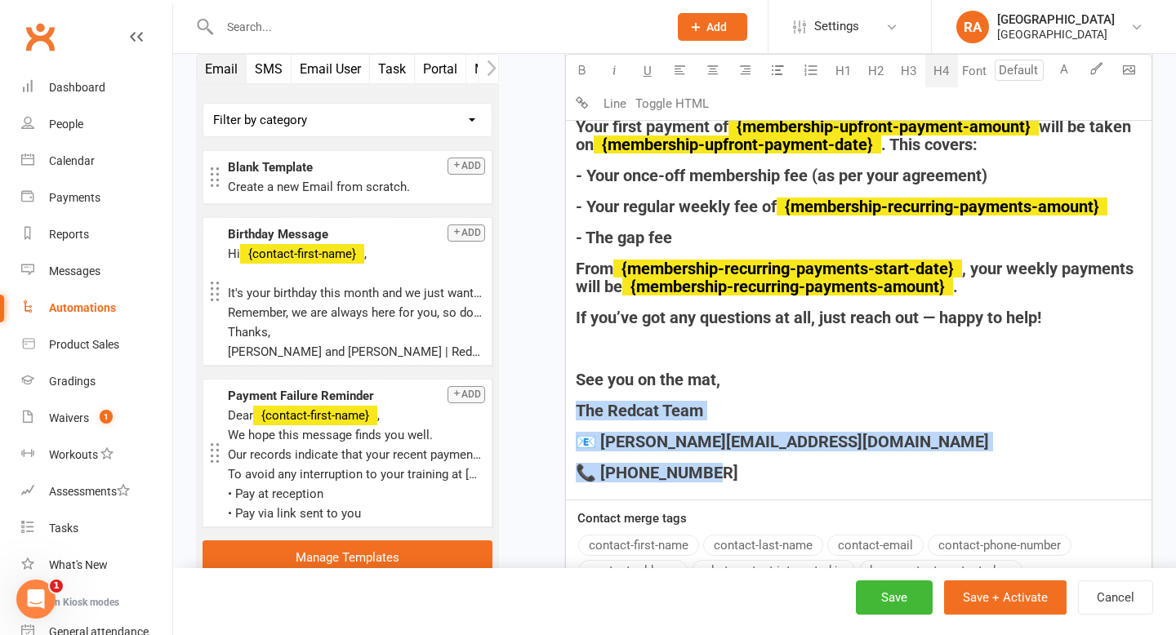
scroll to position [1092, 0]
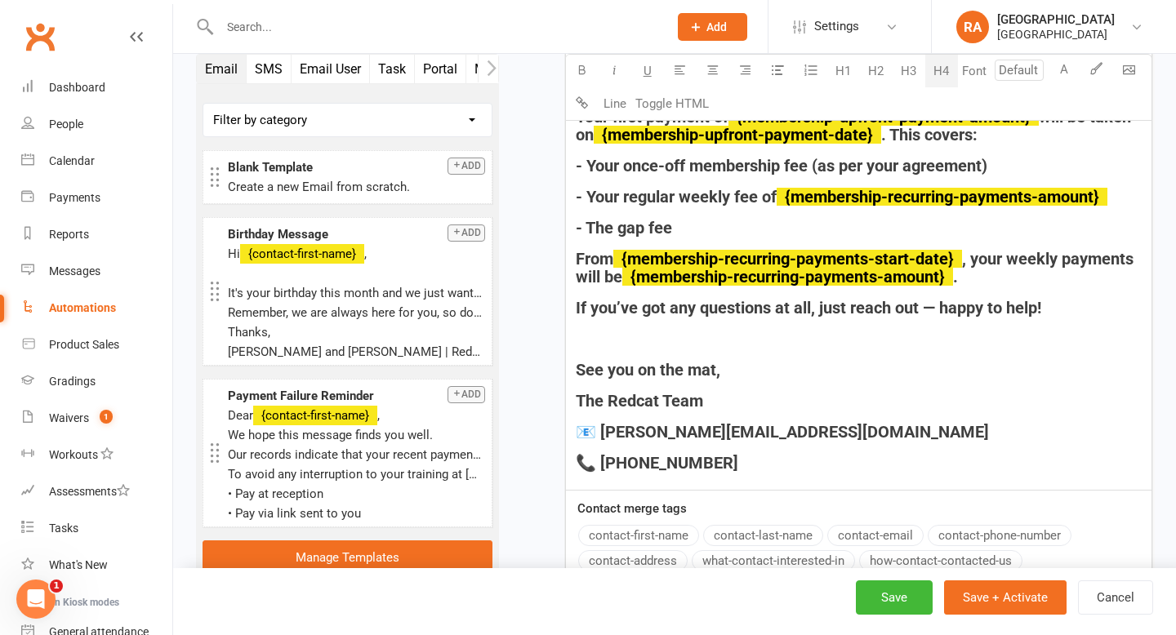
click at [683, 330] on h4 "﻿" at bounding box center [859, 339] width 566 height 18
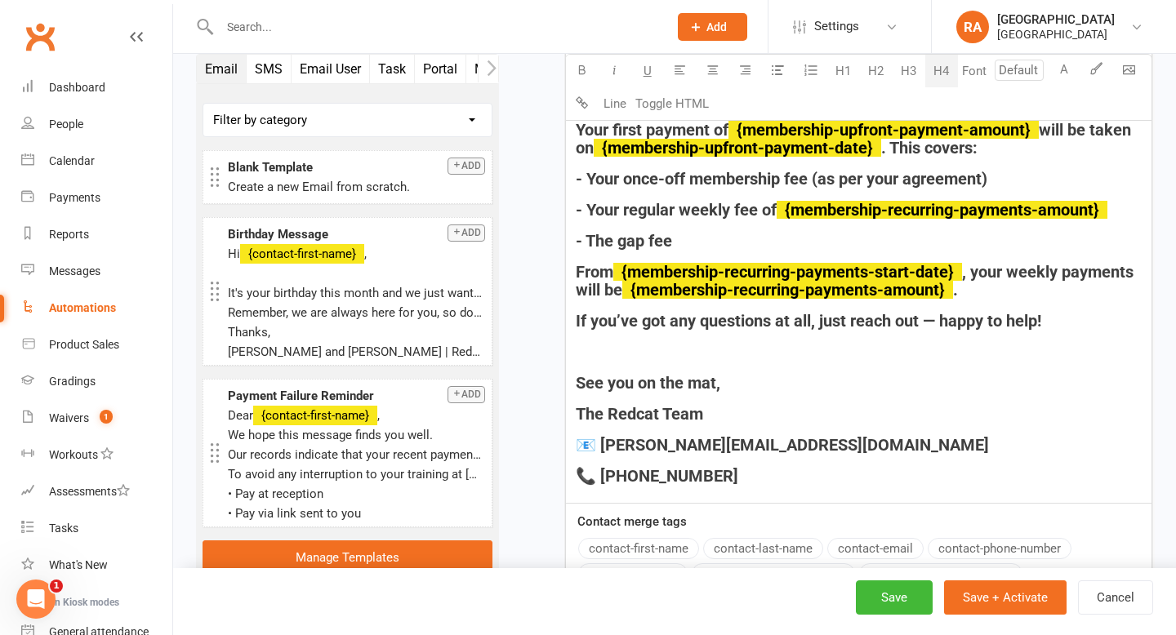
scroll to position [1074, 0]
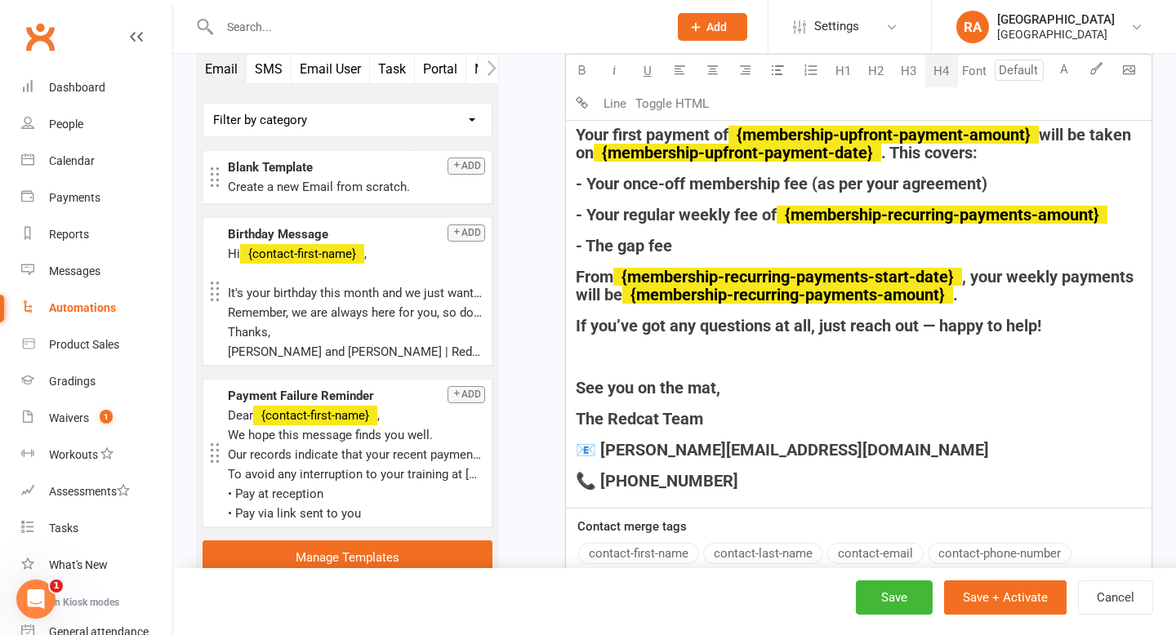
click at [721, 426] on h4 "The Redcat Team" at bounding box center [859, 419] width 566 height 18
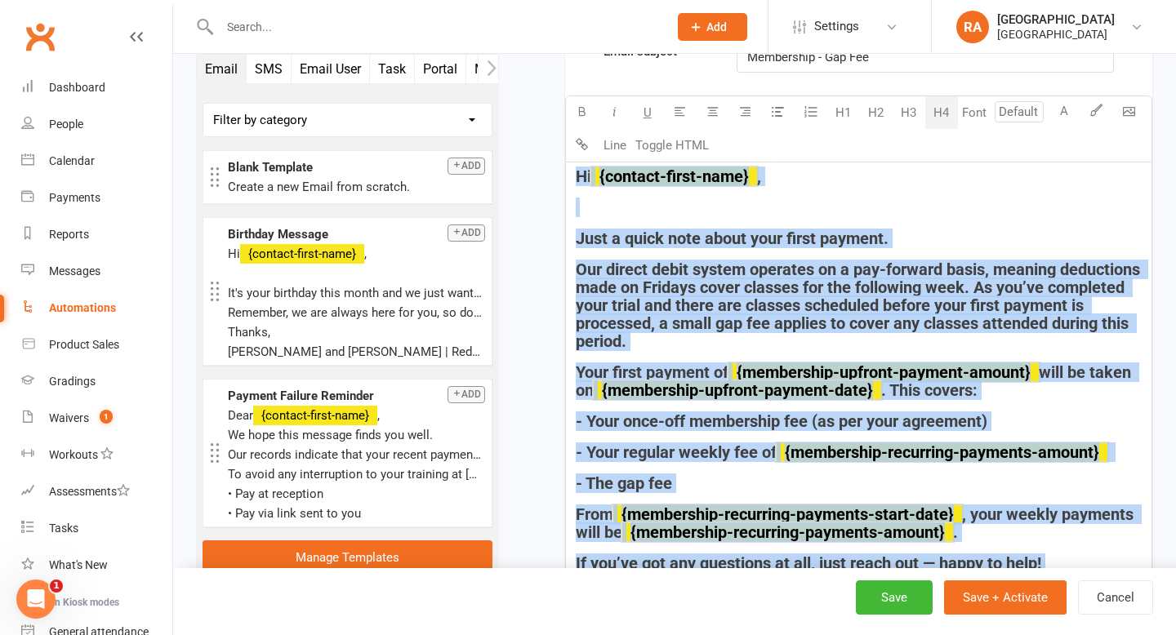
scroll to position [835, 0]
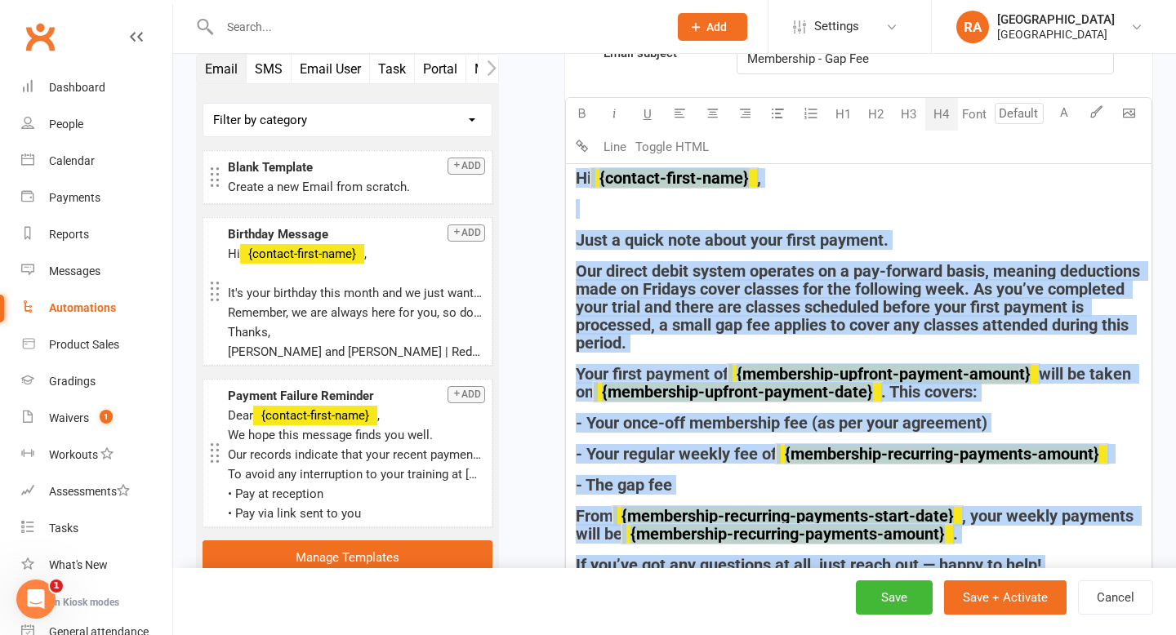
drag, startPoint x: 706, startPoint y: 447, endPoint x: 572, endPoint y: 180, distance: 299.4
click at [572, 180] on div "Hi ﻿ {contact-first-name} , ﻿ Just a quick note about your first payment. Our d…" at bounding box center [858, 471] width 585 height 614
copy div "Hi ﻿ {contact-first-name} , ﻿ Just a quick note about your first payment. Our d…"
click at [835, 212] on h4 "﻿" at bounding box center [859, 209] width 566 height 18
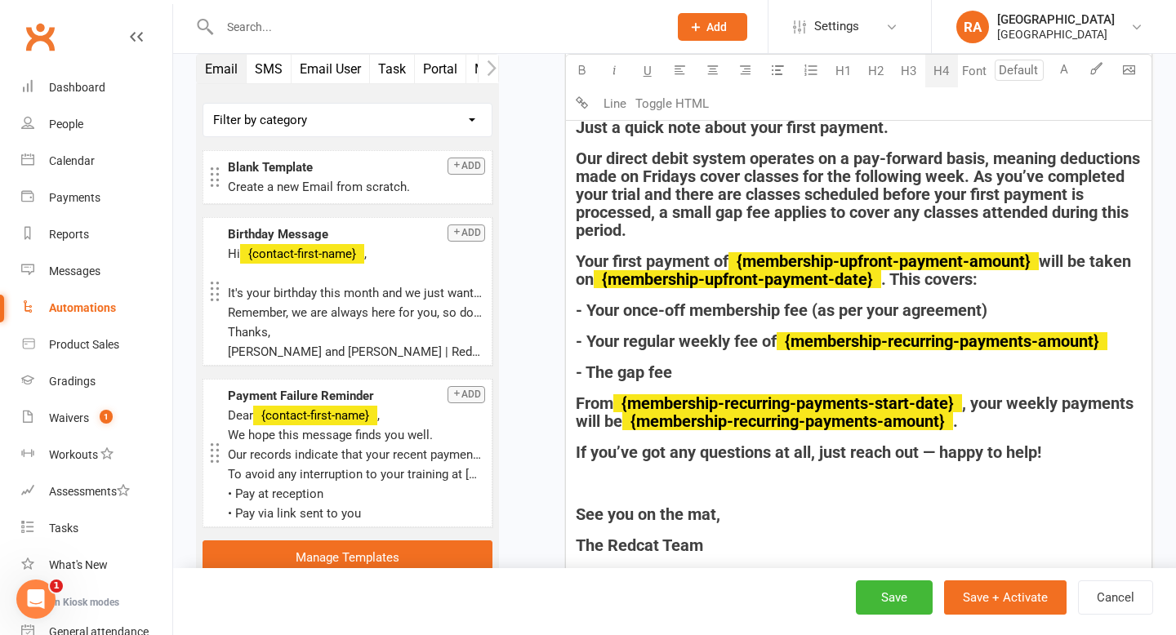
scroll to position [951, 0]
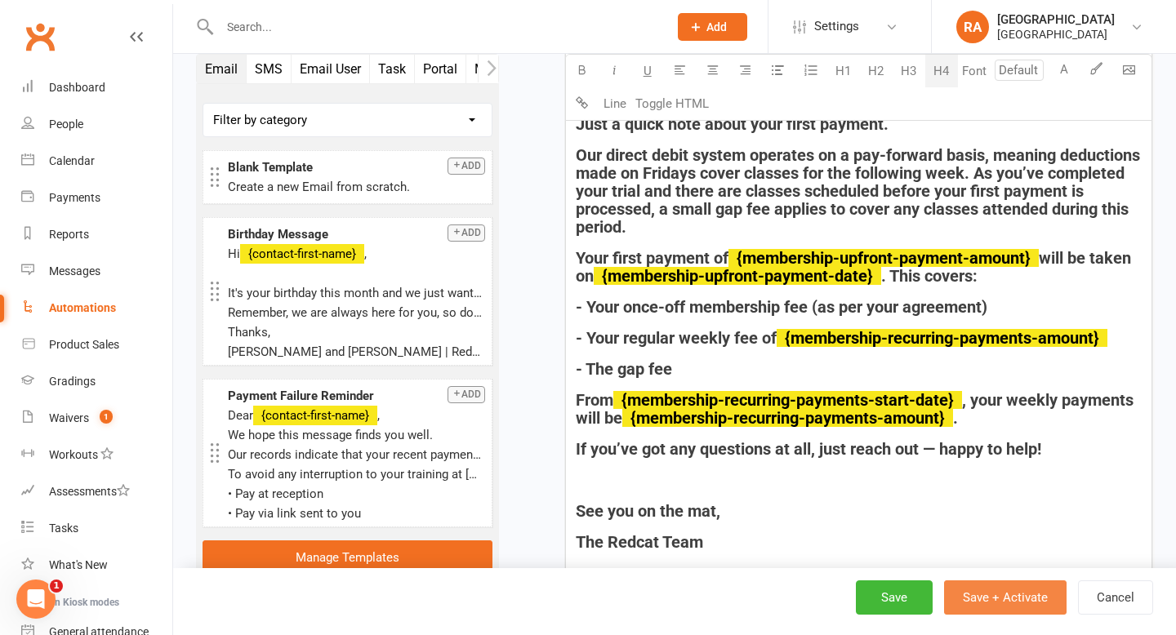
click at [967, 592] on button "Save + Activate" at bounding box center [1005, 597] width 122 height 34
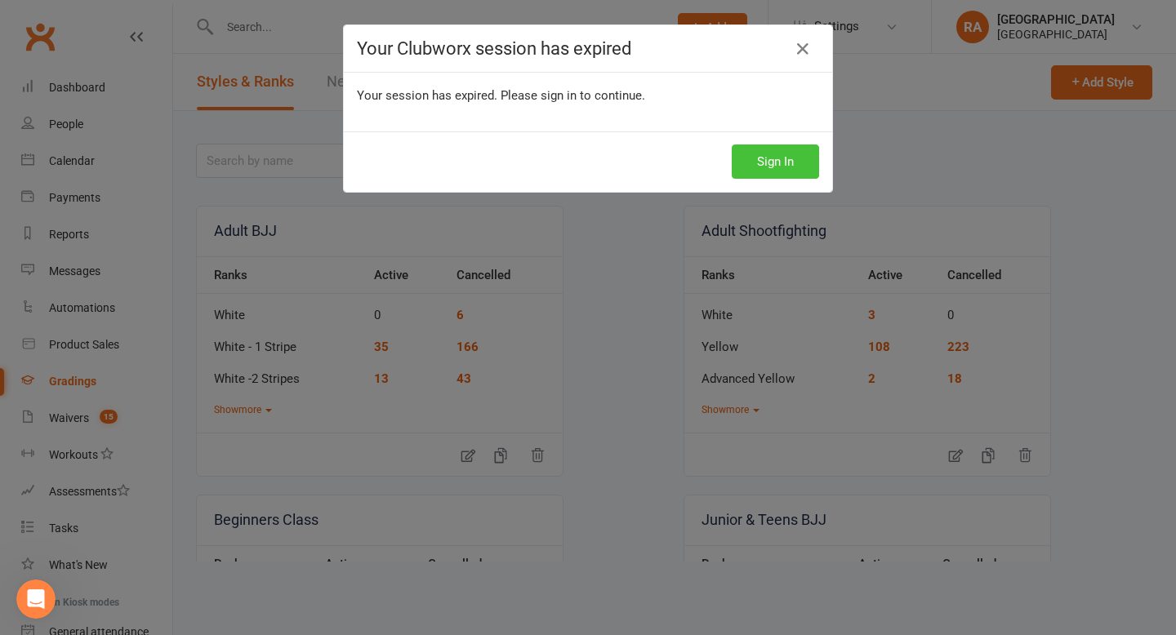
click at [772, 158] on button "Sign In" at bounding box center [774, 162] width 87 height 34
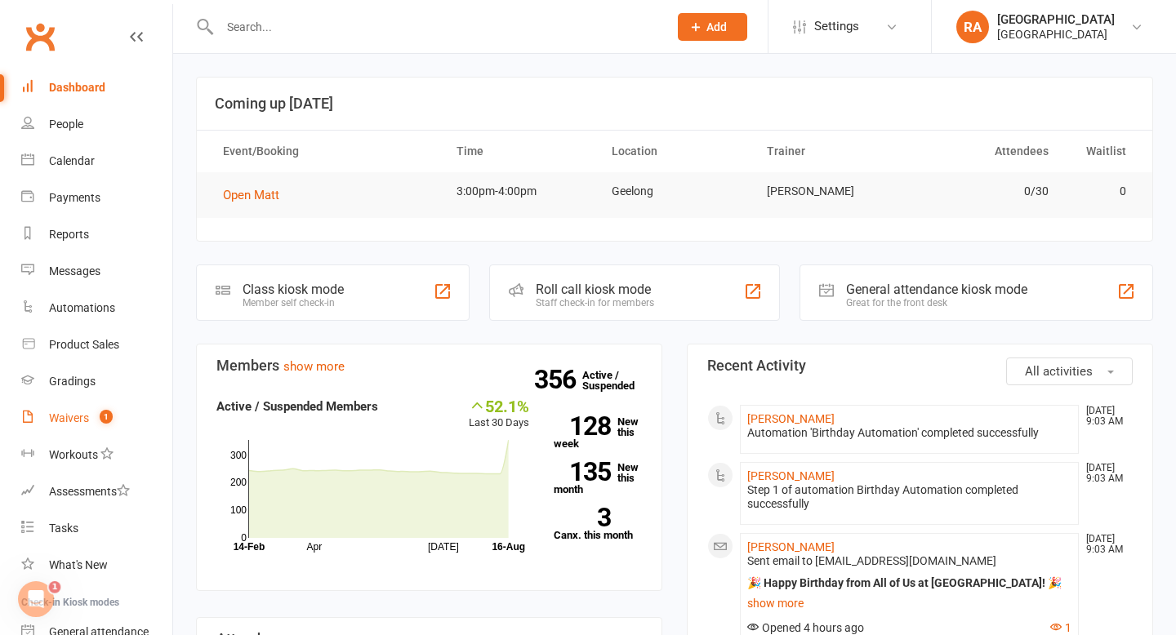
click at [76, 409] on link "Waivers 1" at bounding box center [96, 418] width 151 height 37
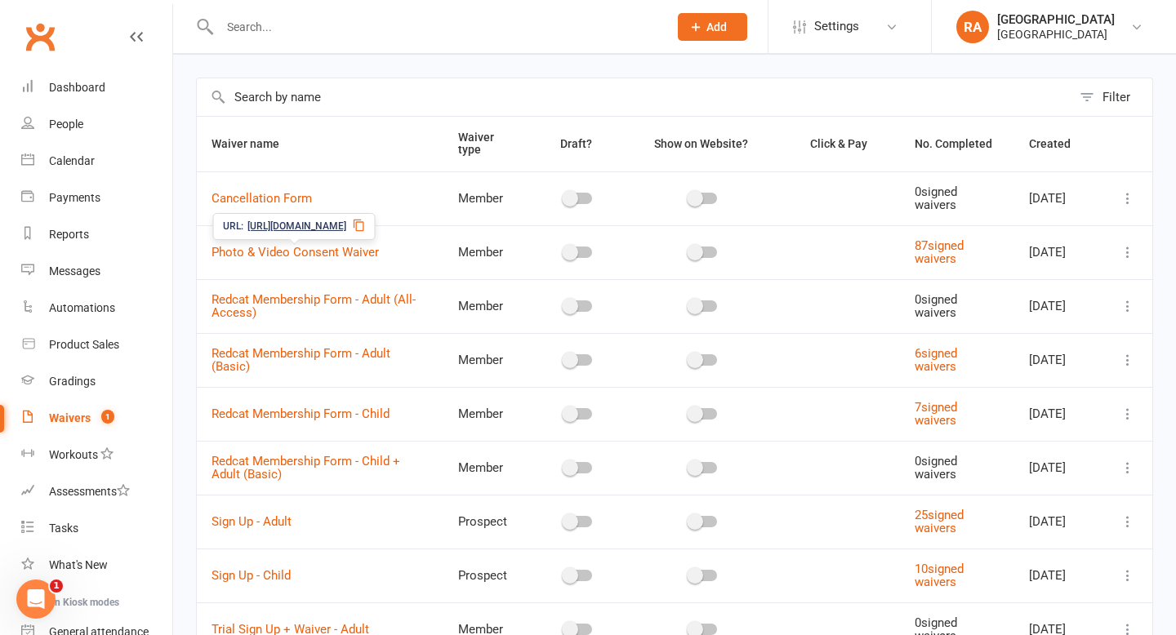
scroll to position [58, 0]
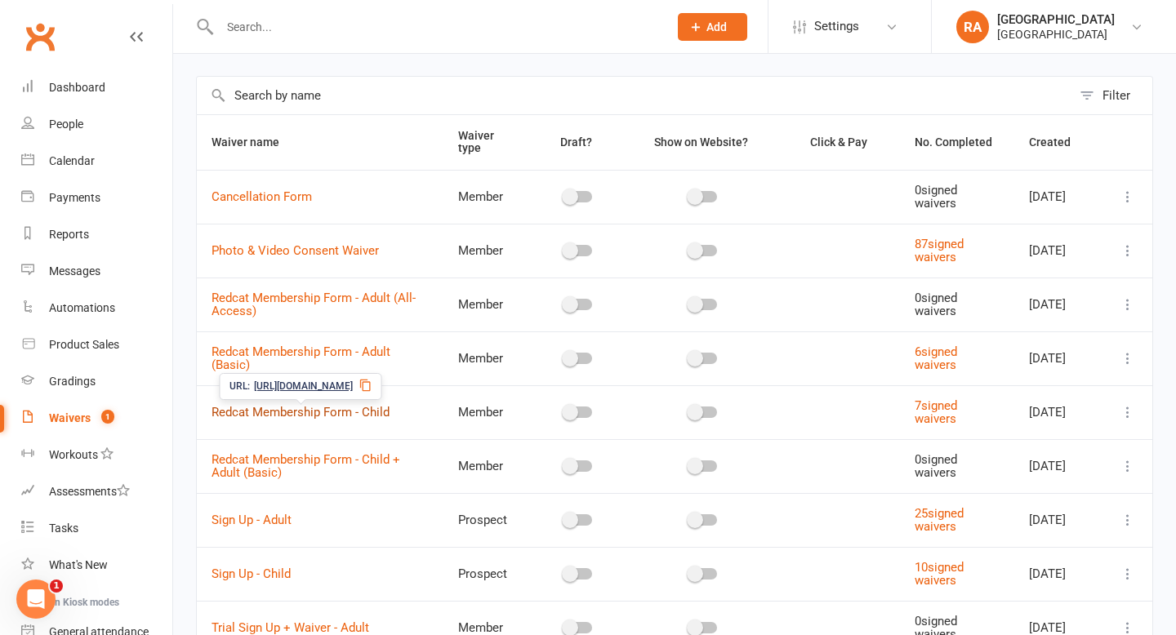
click at [322, 413] on link "Redcat Membership Form - Child" at bounding box center [300, 412] width 178 height 15
click at [305, 346] on link "Redcat Membership Form - Adult (Basic)" at bounding box center [300, 359] width 179 height 29
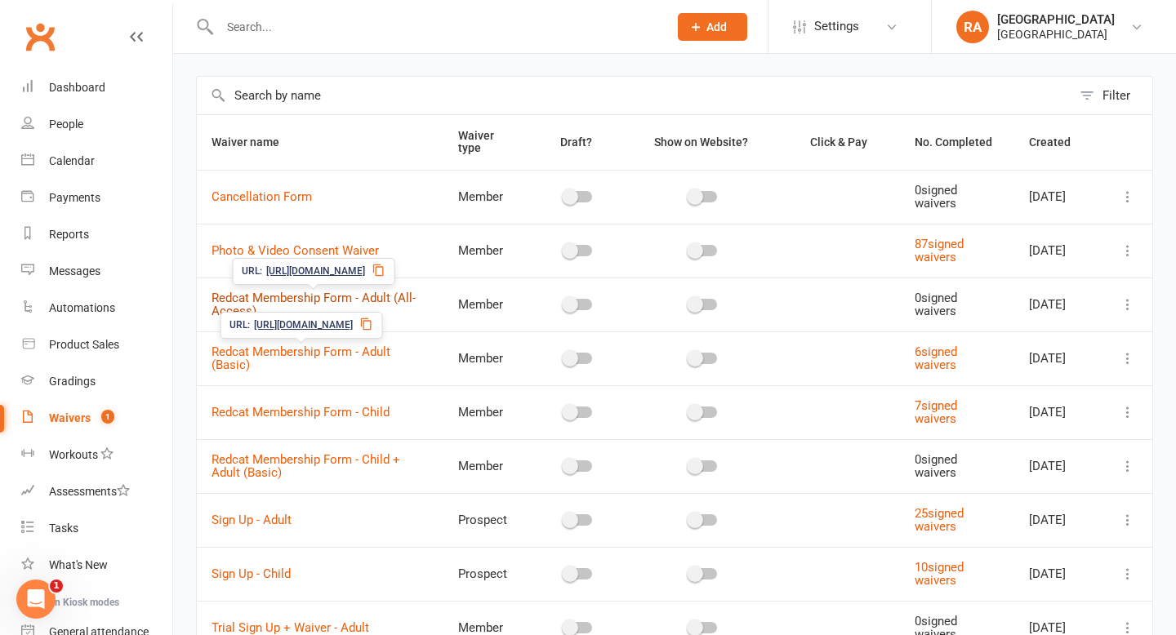
click at [293, 296] on link "Redcat Membership Form - Adult (All-Access)" at bounding box center [313, 305] width 204 height 29
click at [293, 459] on link "Redcat Membership Form - Child + Adult (Basic)" at bounding box center [305, 466] width 189 height 29
click at [306, 349] on link "Redcat Membership Form - Adult (Basic)" at bounding box center [300, 359] width 179 height 29
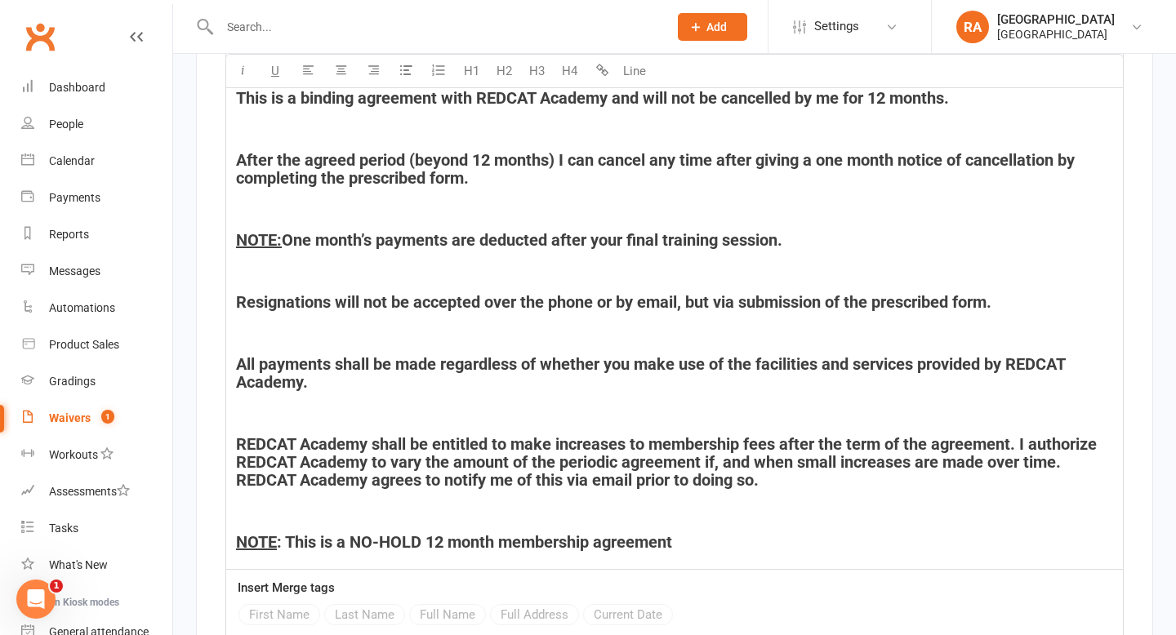
scroll to position [4396, 0]
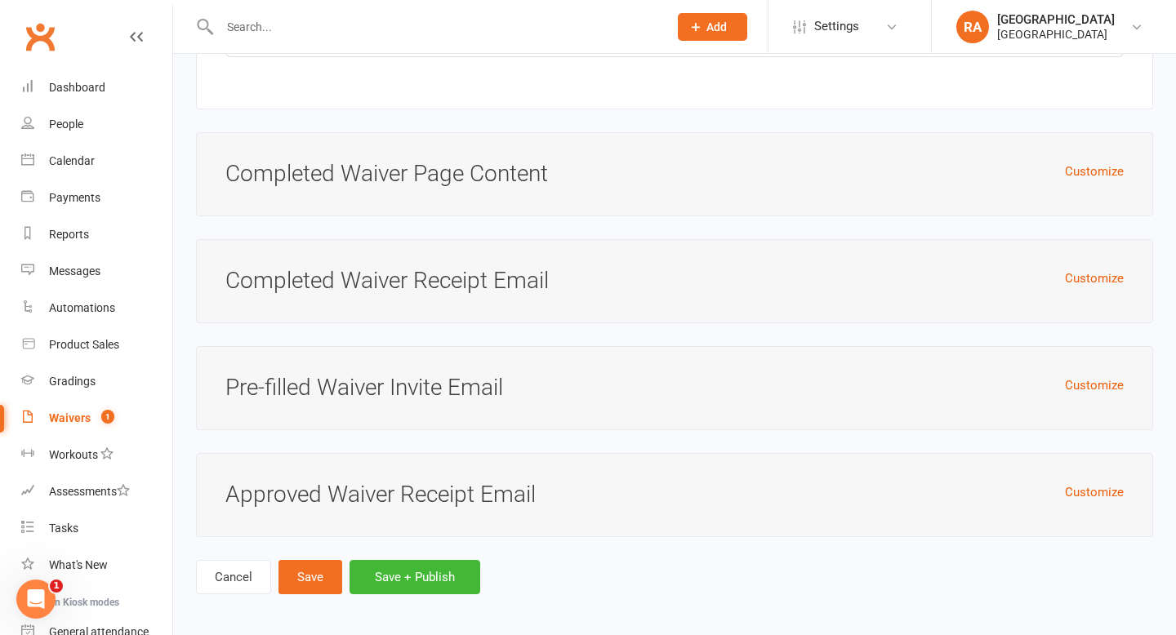
click at [330, 379] on h3 "Pre-filled Waiver Invite Email" at bounding box center [674, 388] width 898 height 25
click at [1110, 381] on button "Customize" at bounding box center [1094, 386] width 59 height 20
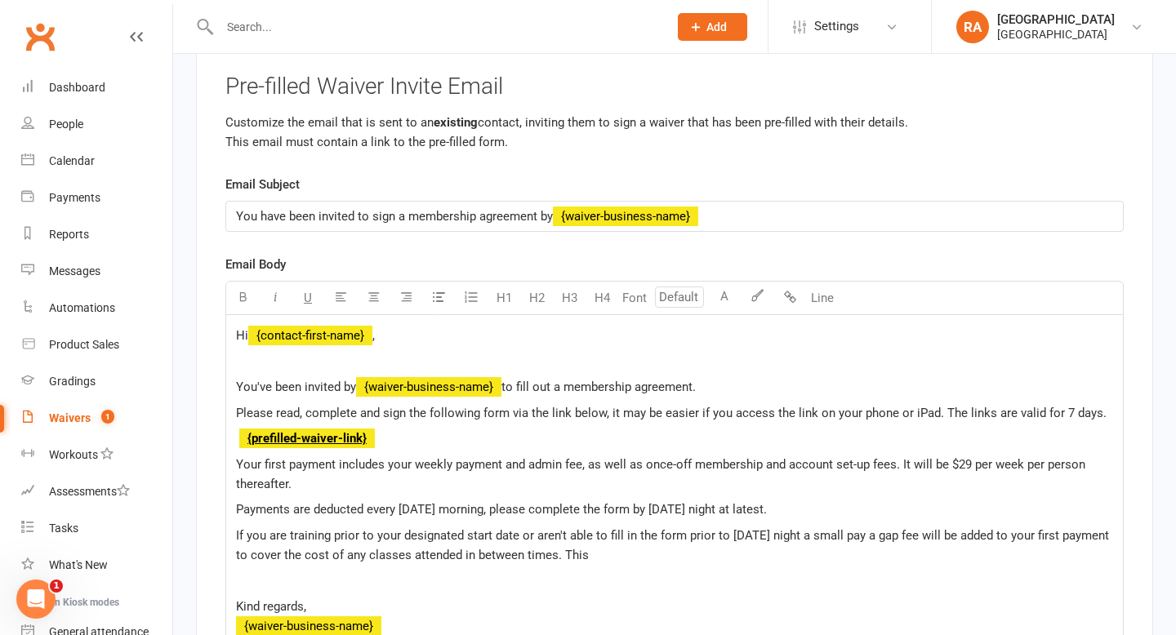
scroll to position [4796, 0]
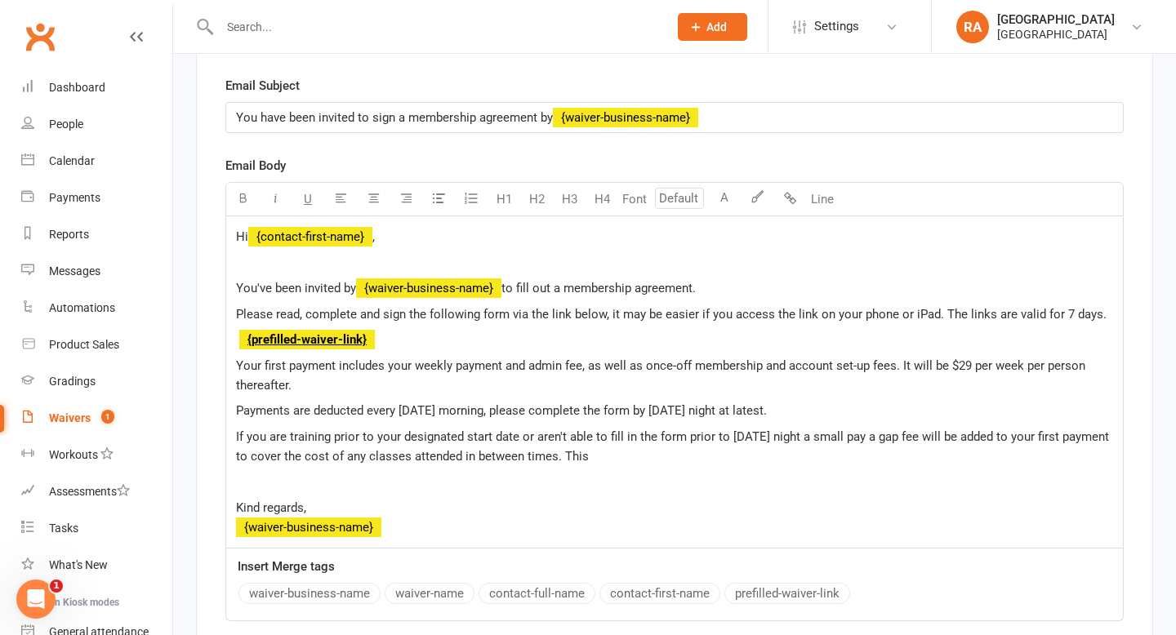
click at [442, 532] on div "Hi ﻿ {contact-first-name} , You've been invited by ﻿ {waiver-business-name} to …" at bounding box center [674, 382] width 896 height 332
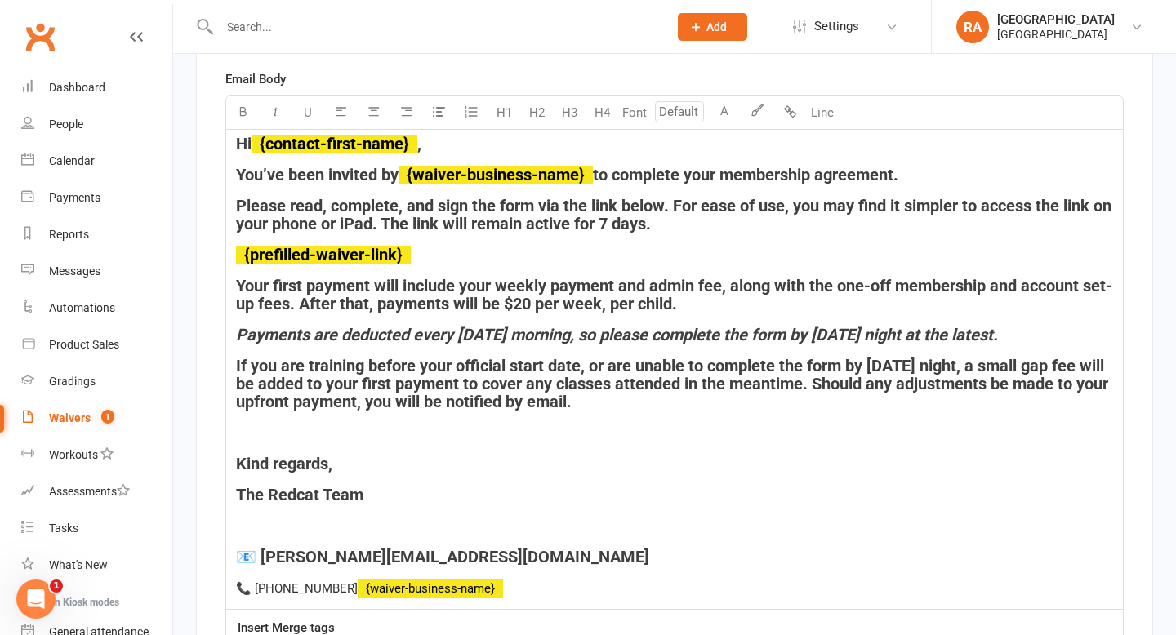
scroll to position [4877, 0]
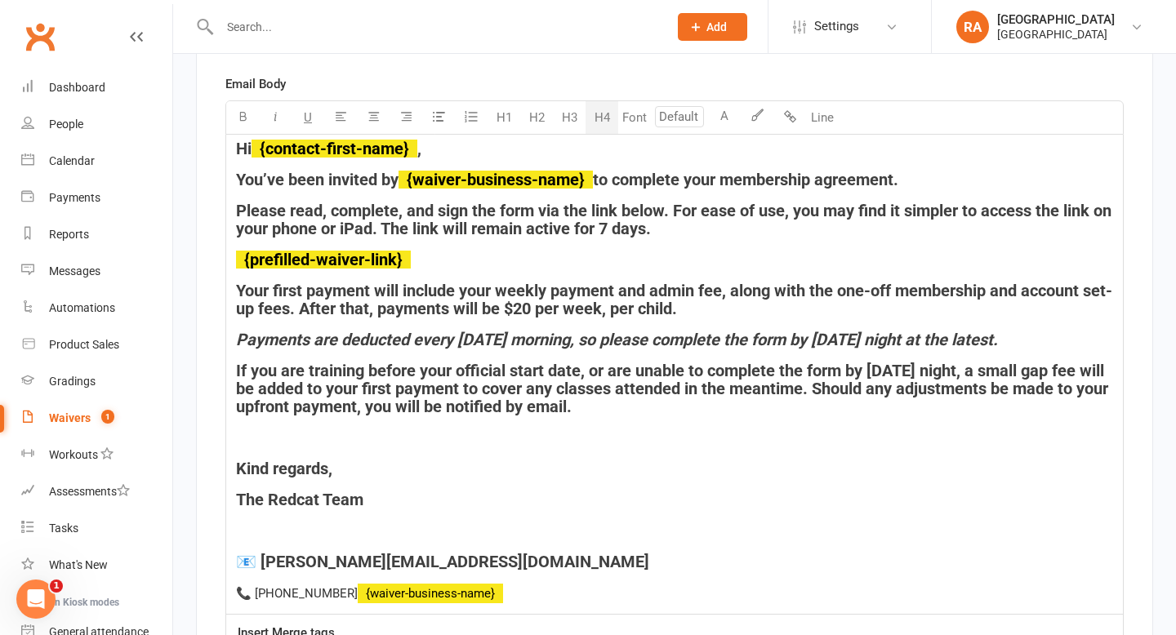
click at [555, 302] on span "Your first payment will include your weekly payment and admin fee, along with t…" at bounding box center [674, 300] width 876 height 38
click at [693, 303] on span "Your first payment will include your weekly payment and admin fee, along with t…" at bounding box center [674, 300] width 876 height 38
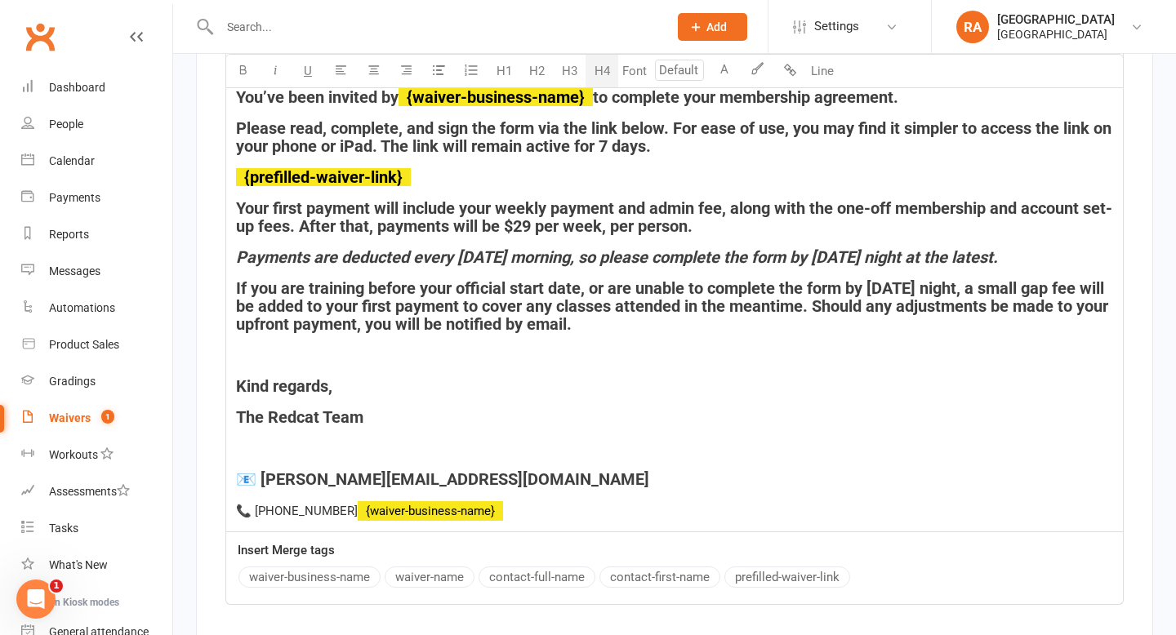
scroll to position [4960, 0]
click at [389, 520] on p "📞 03 5223 3666 ﻿ {waiver-business-name} ﻿" at bounding box center [674, 510] width 877 height 20
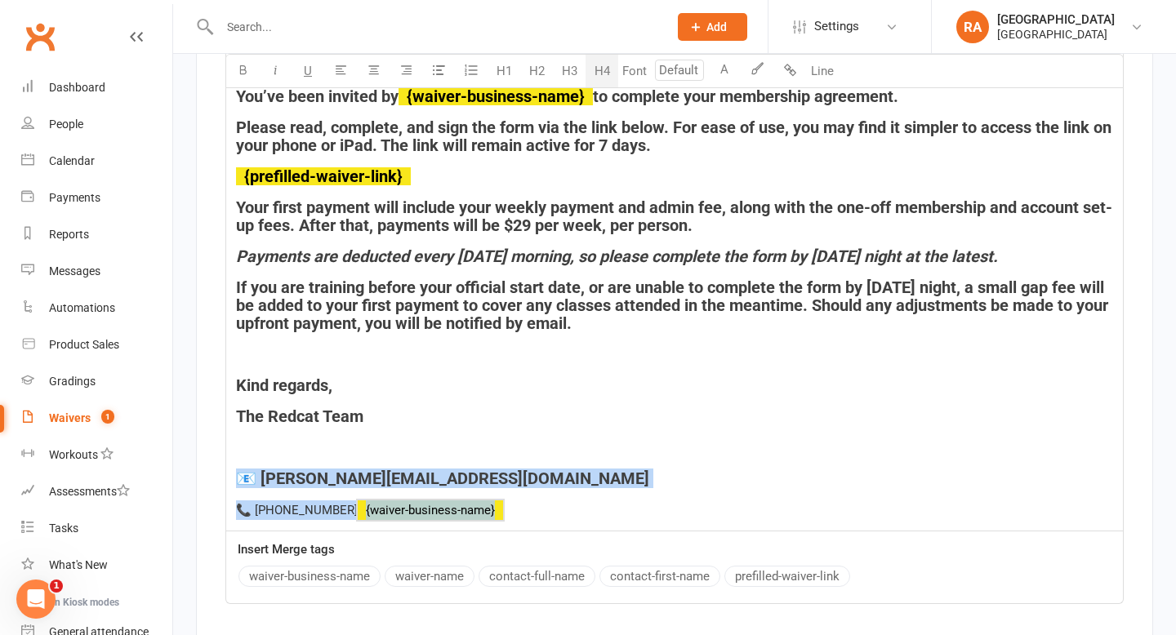
drag, startPoint x: 394, startPoint y: 528, endPoint x: 227, endPoint y: 474, distance: 176.1
click at [227, 474] on div "Hi ﻿ {contact-first-name} , You’ve been invited by ﻿ {waiver-business-name} to …" at bounding box center [674, 291] width 896 height 480
click at [602, 73] on button "H4" at bounding box center [601, 71] width 33 height 33
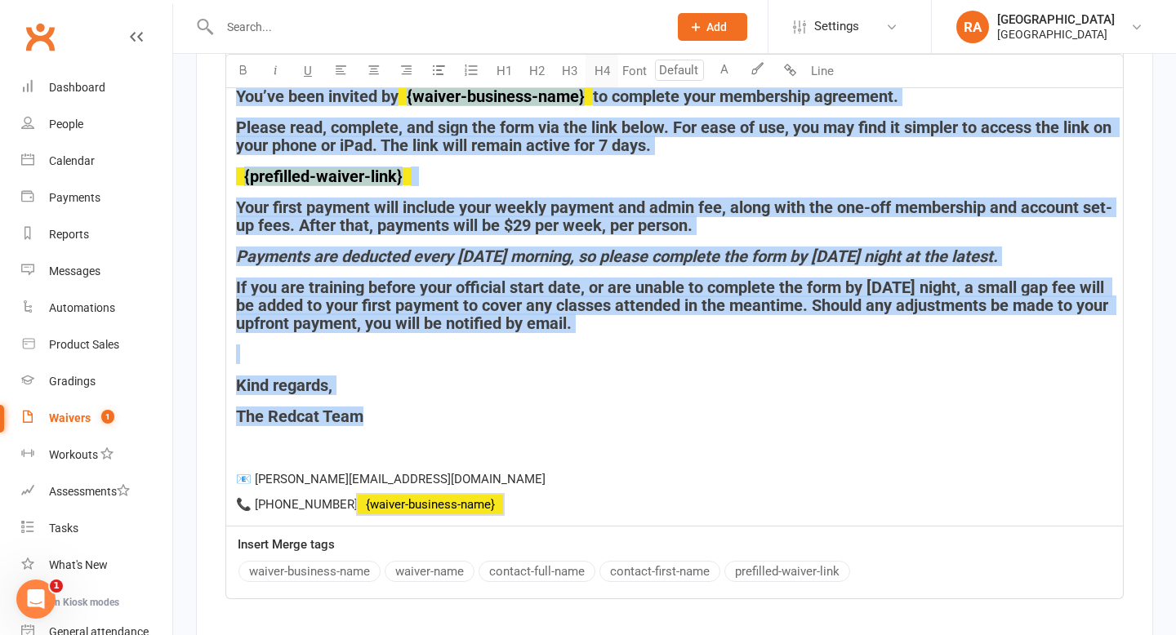
click at [602, 73] on button "H4" at bounding box center [601, 71] width 33 height 33
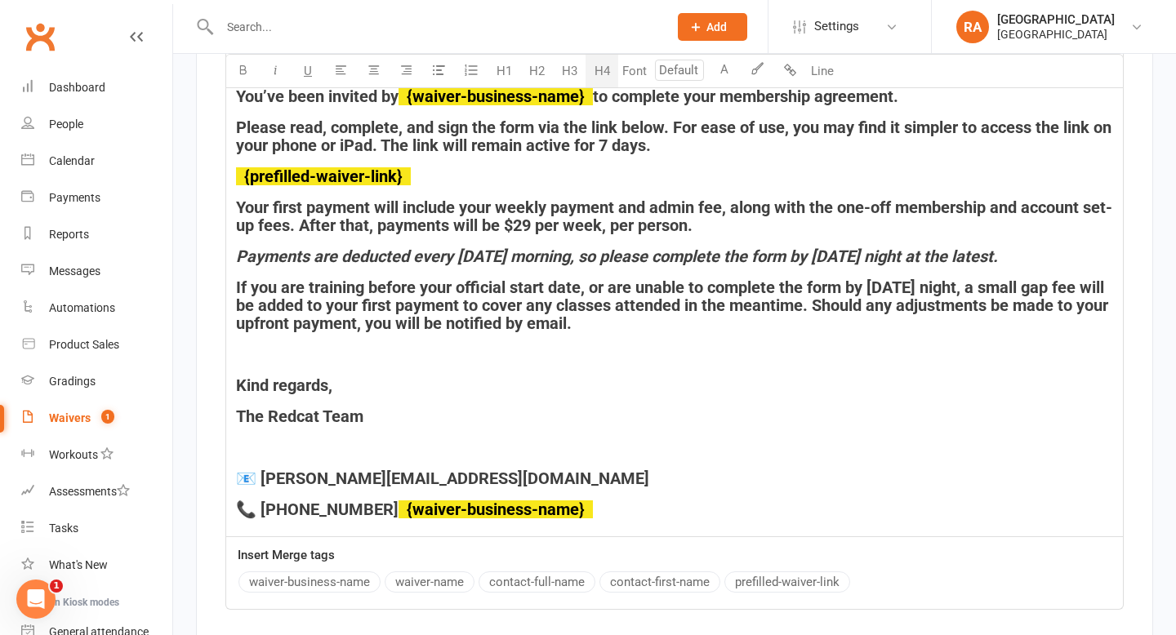
click at [441, 518] on h4 "📞 03 5223 3666 ﻿ {waiver-business-name} ﻿" at bounding box center [674, 509] width 877 height 18
drag, startPoint x: 444, startPoint y: 520, endPoint x: 241, endPoint y: 523, distance: 203.3
click at [241, 518] on h4 "📞 03 5223 3666 ﻿ {waiver-business-name} ﻿" at bounding box center [674, 509] width 877 height 18
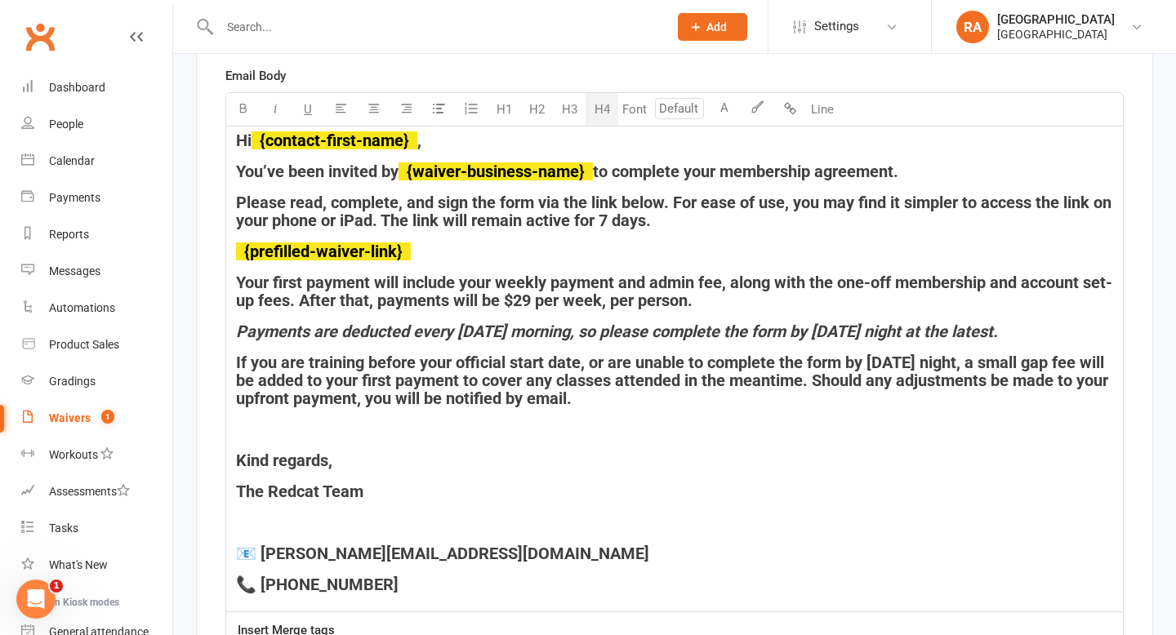
scroll to position [4900, 0]
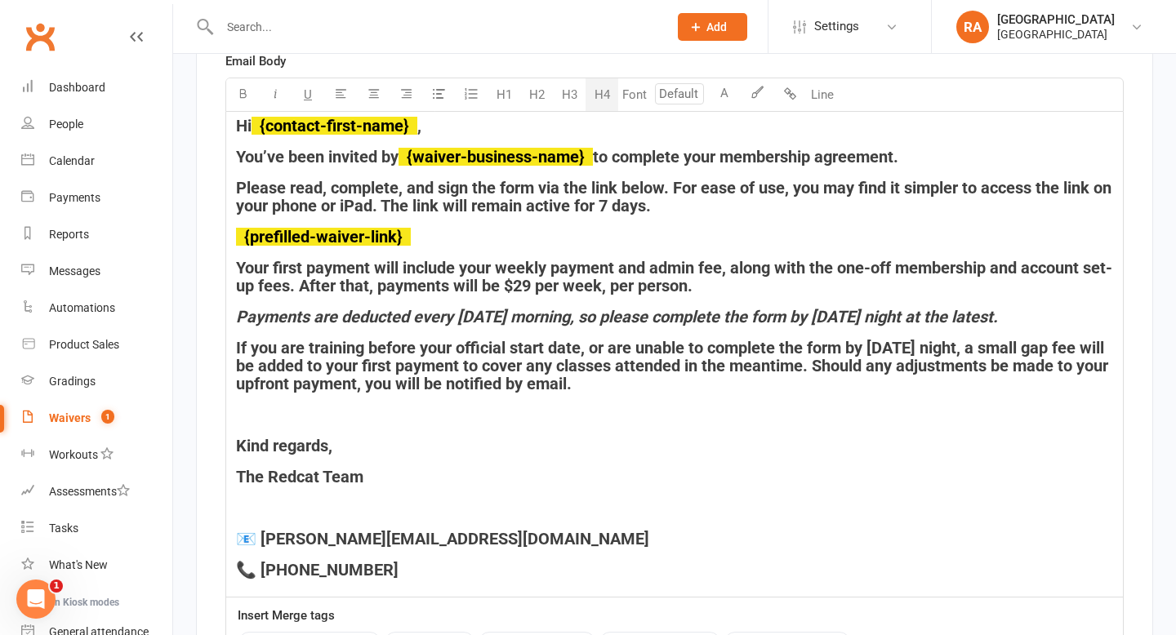
click at [362, 424] on div "Hi ﻿ {contact-first-name} , You’ve been invited by ﻿ {waiver-business-name} to …" at bounding box center [674, 354] width 896 height 485
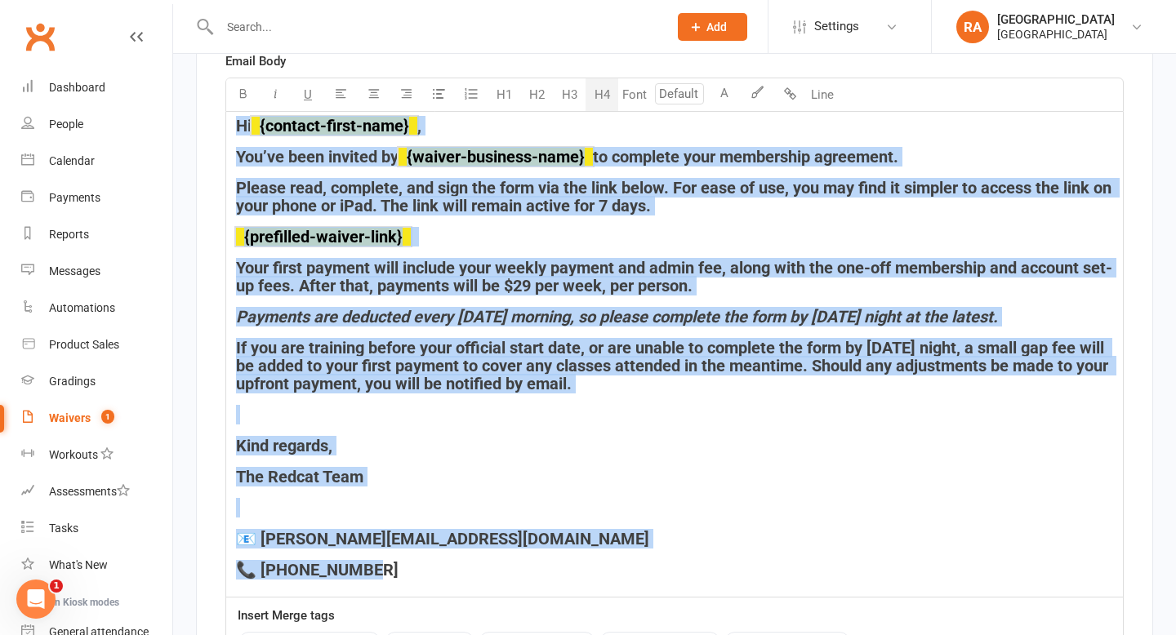
copy div "Hi ﻿ {contact-first-name} , You’ve been invited by ﻿ {waiver-business-name} to …"
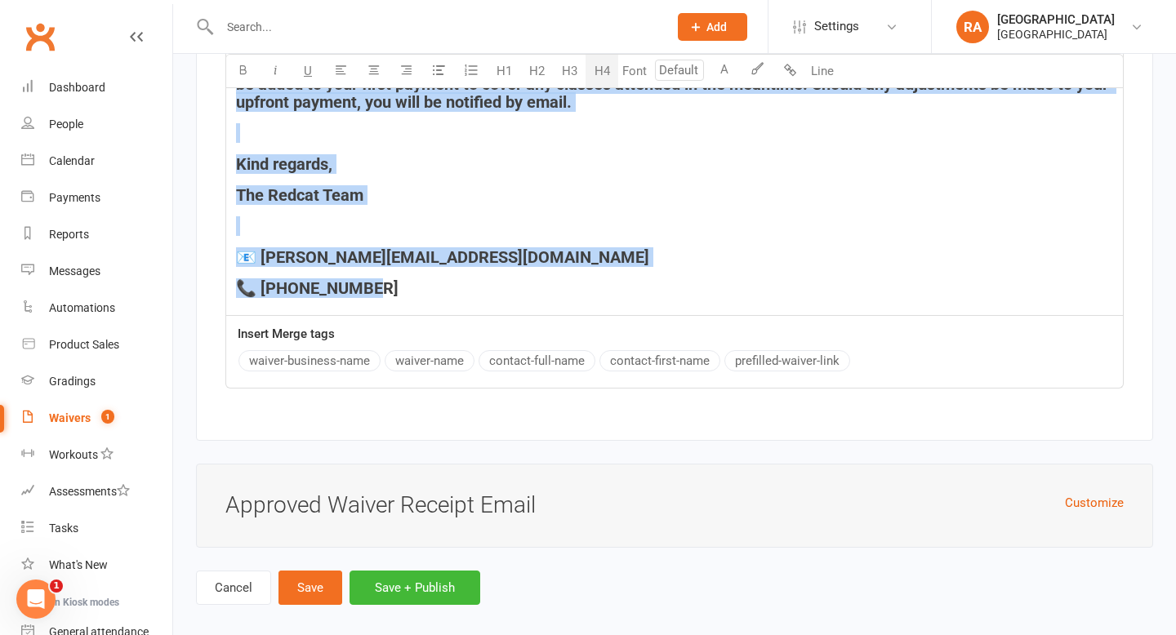
scroll to position [5184, 0]
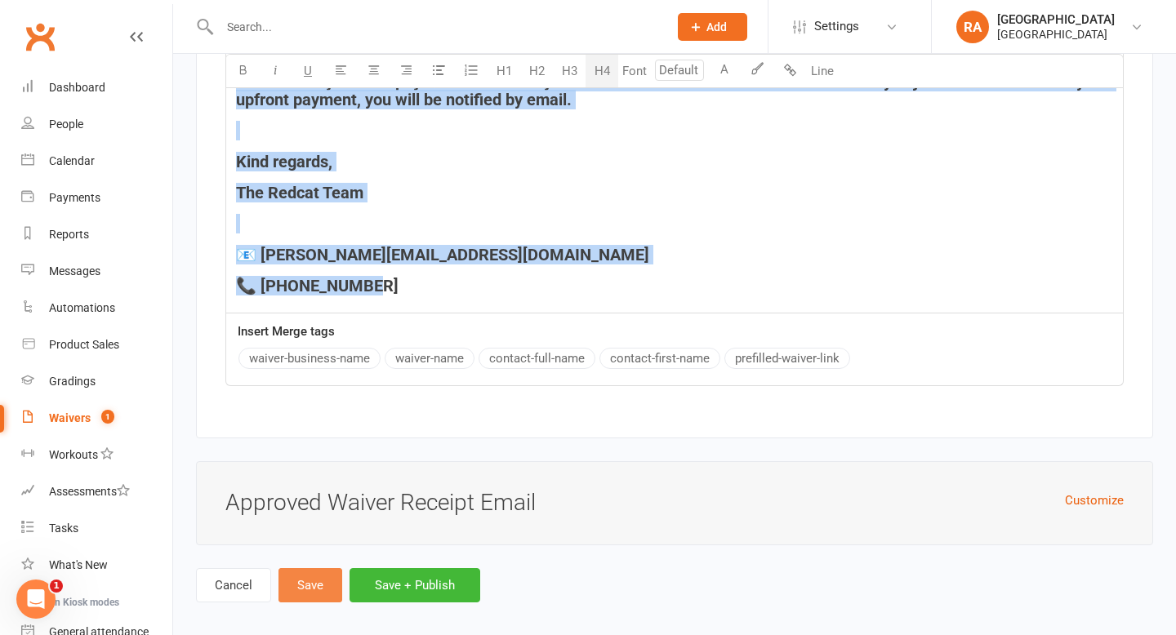
click at [305, 584] on button "Save" at bounding box center [310, 585] width 64 height 34
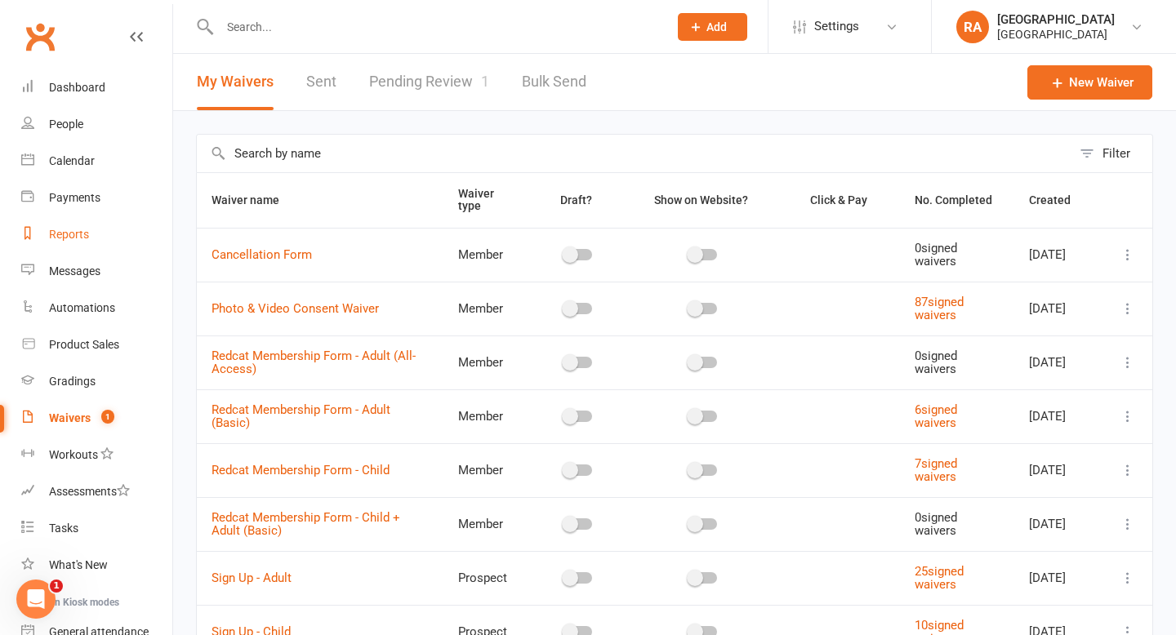
click at [83, 222] on link "Reports" at bounding box center [96, 234] width 151 height 37
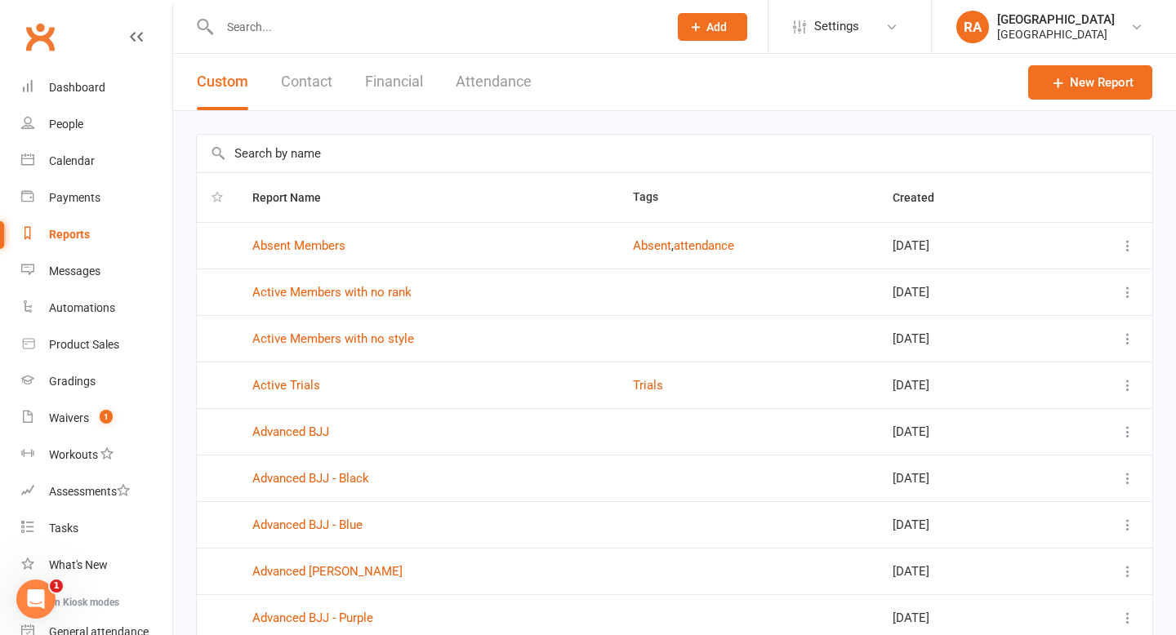
scroll to position [179, 0]
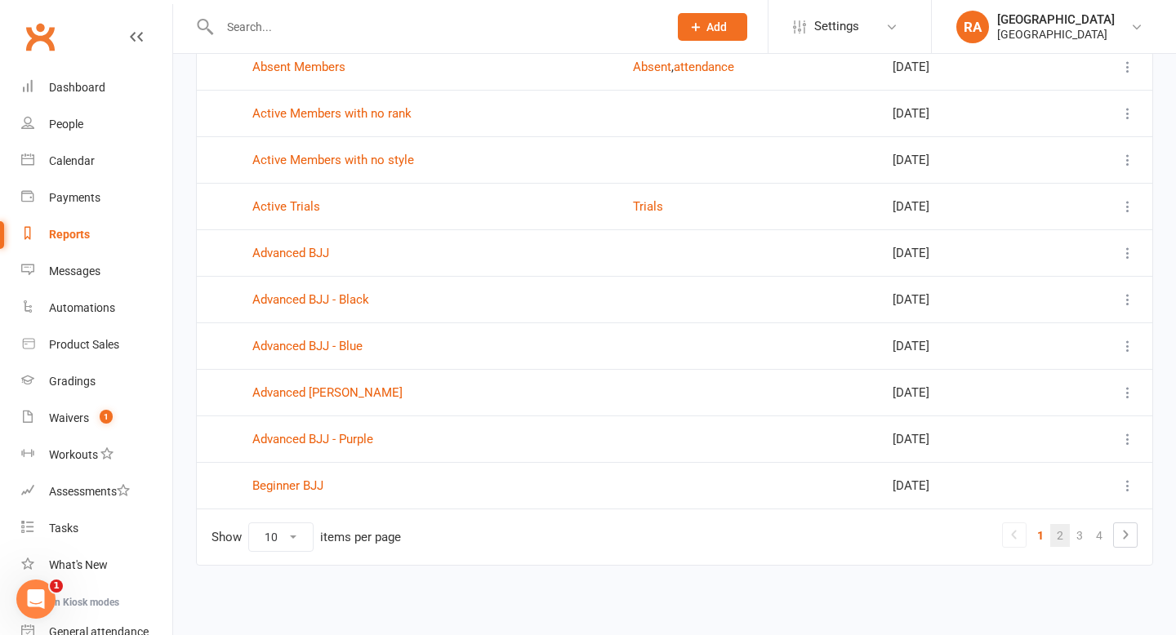
click at [1058, 542] on link "2" at bounding box center [1060, 535] width 20 height 23
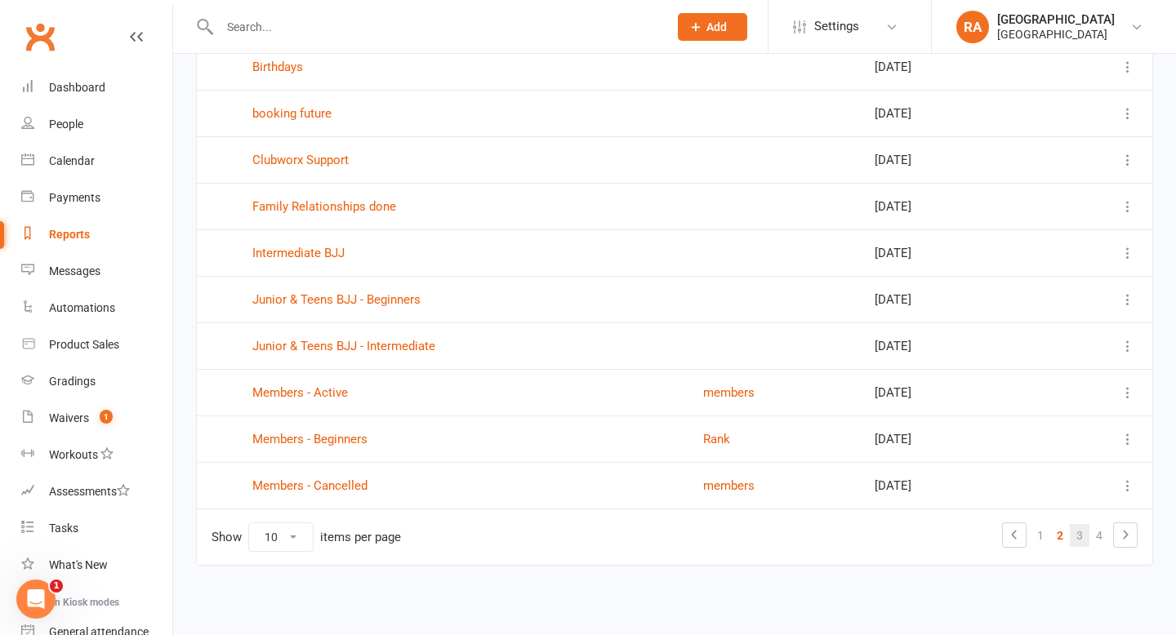
click at [1077, 531] on link "3" at bounding box center [1079, 535] width 20 height 23
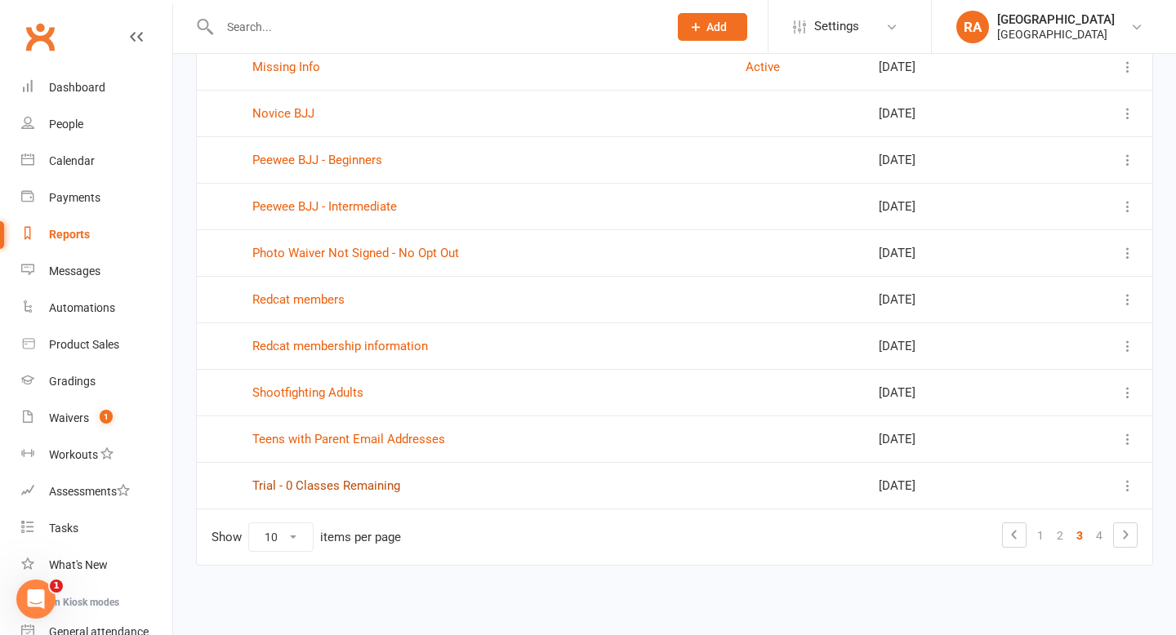
click at [341, 491] on link "Trial - 0 Classes Remaining" at bounding box center [326, 485] width 148 height 15
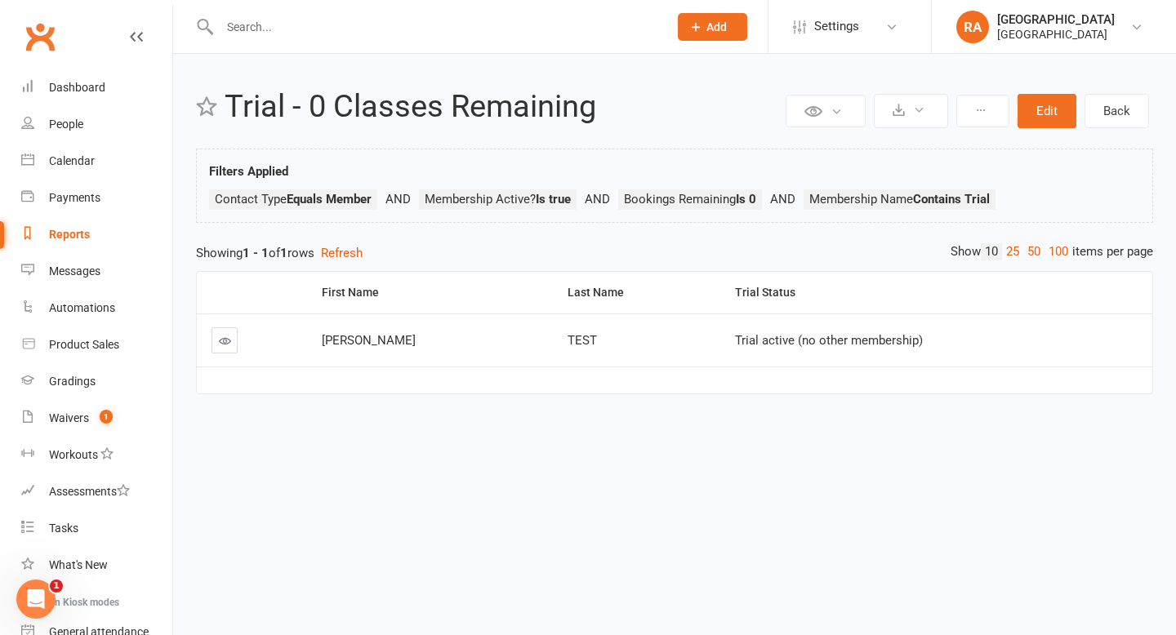
click at [227, 345] on icon at bounding box center [225, 341] width 12 height 12
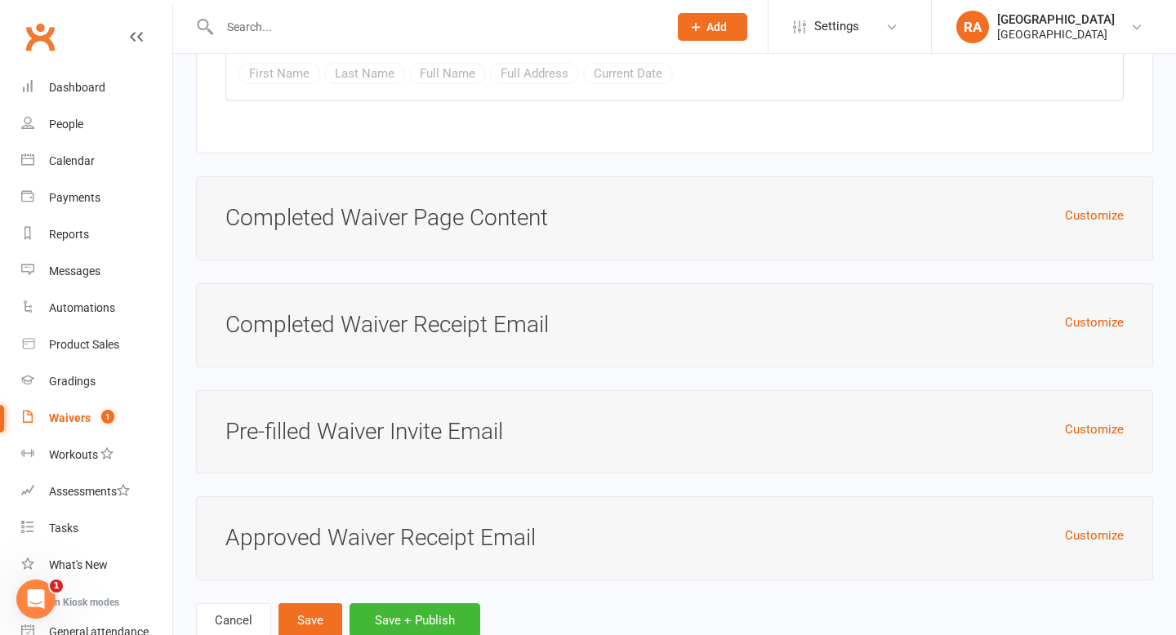
scroll to position [6387, 0]
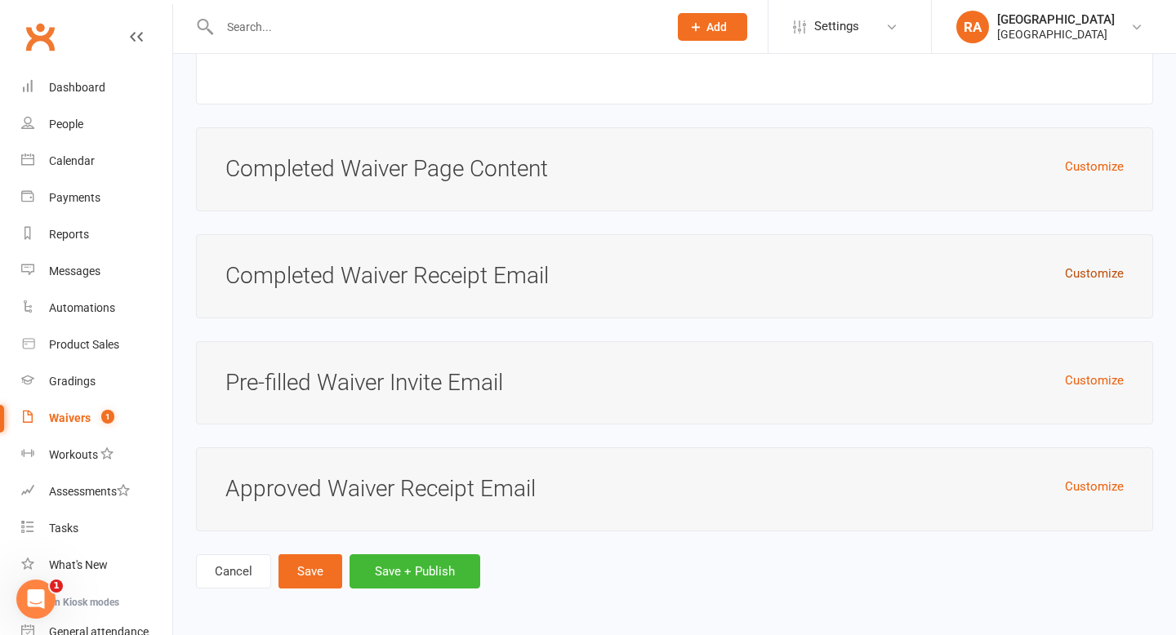
click at [1078, 273] on button "Customize" at bounding box center [1094, 274] width 59 height 20
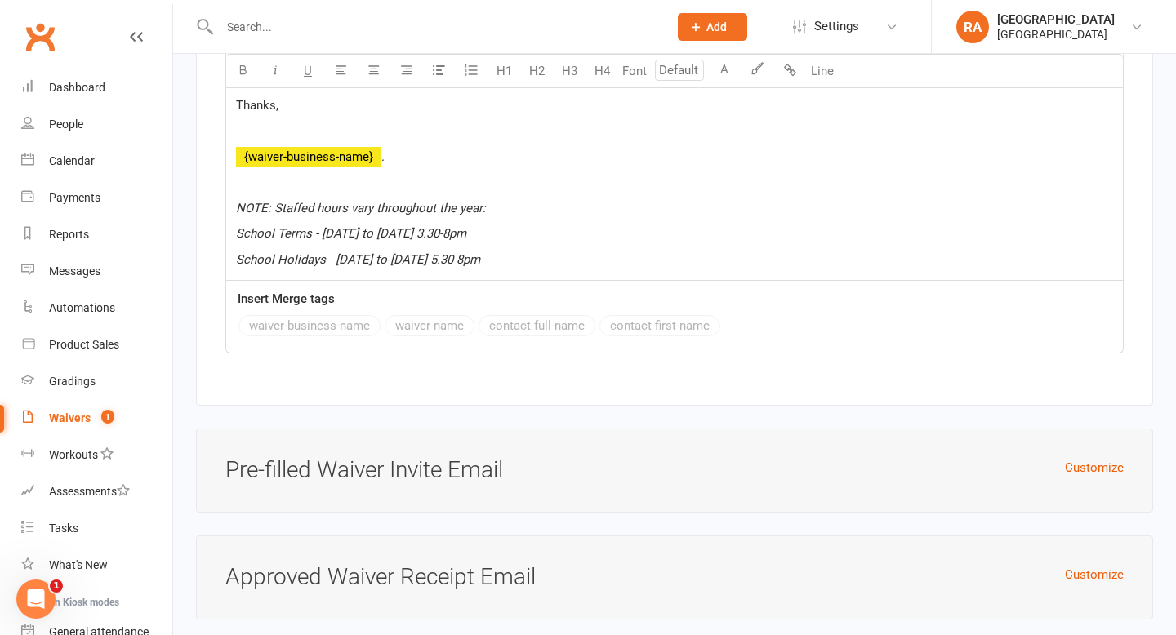
scroll to position [7129, 0]
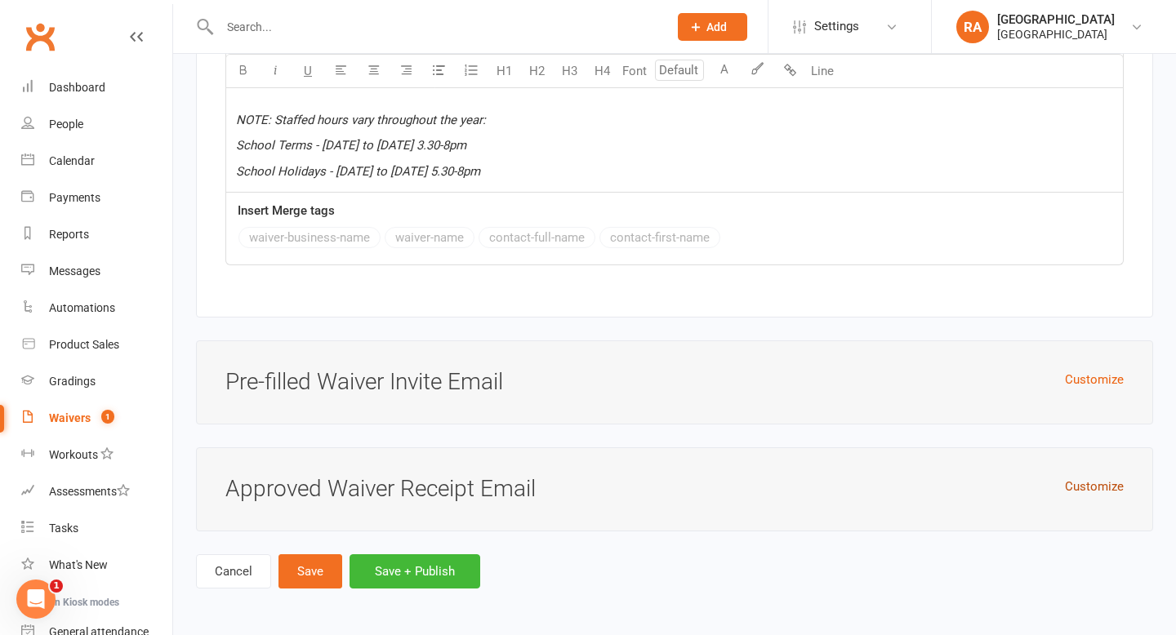
click at [1088, 484] on button "Customize" at bounding box center [1094, 487] width 59 height 20
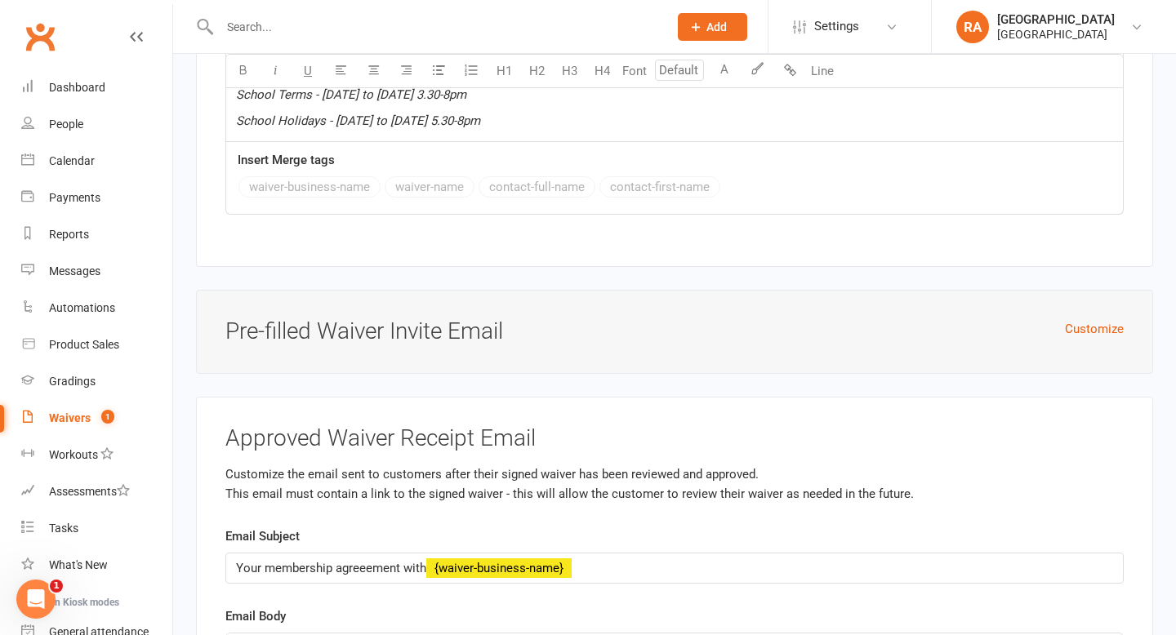
scroll to position [7147, 0]
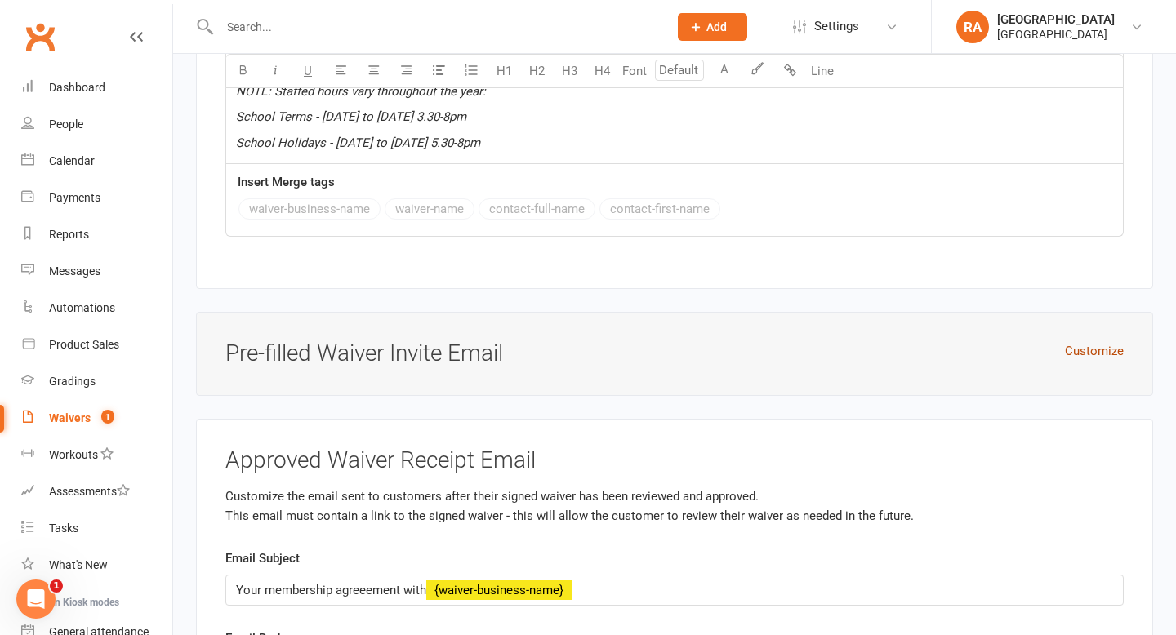
click at [1086, 358] on button "Customize" at bounding box center [1094, 351] width 59 height 20
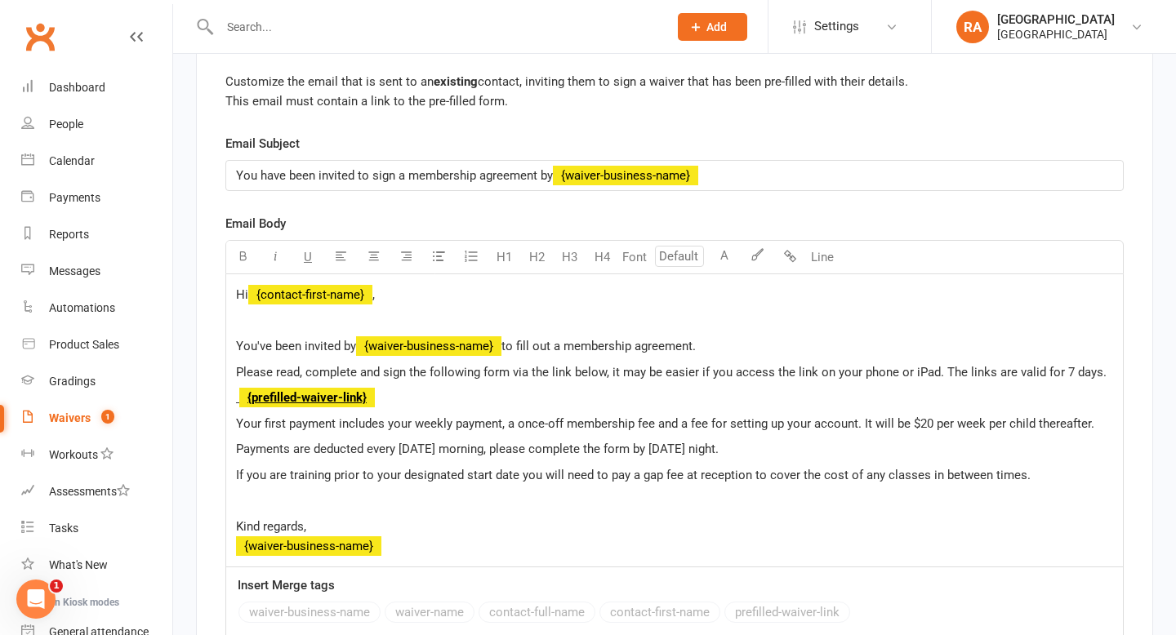
scroll to position [7512, 0]
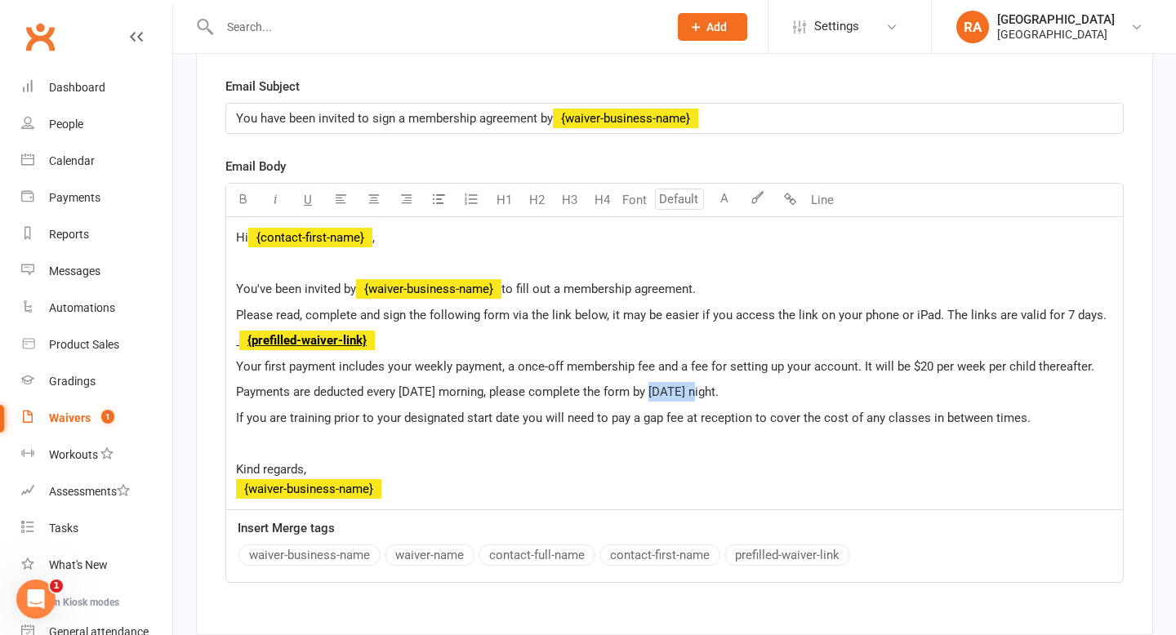
drag, startPoint x: 695, startPoint y: 402, endPoint x: 643, endPoint y: 403, distance: 52.3
click at [643, 399] on span "Payments are deducted every [DATE] morning, please complete the form by [DATE] …" at bounding box center [477, 392] width 482 height 15
click at [718, 399] on span "Payments are deducted every Friday morning, please complete the form by Wednesd…" at bounding box center [477, 392] width 482 height 15
click at [518, 425] on span "If you are training prior to your designated start date you will need to pay a …" at bounding box center [633, 418] width 794 height 15
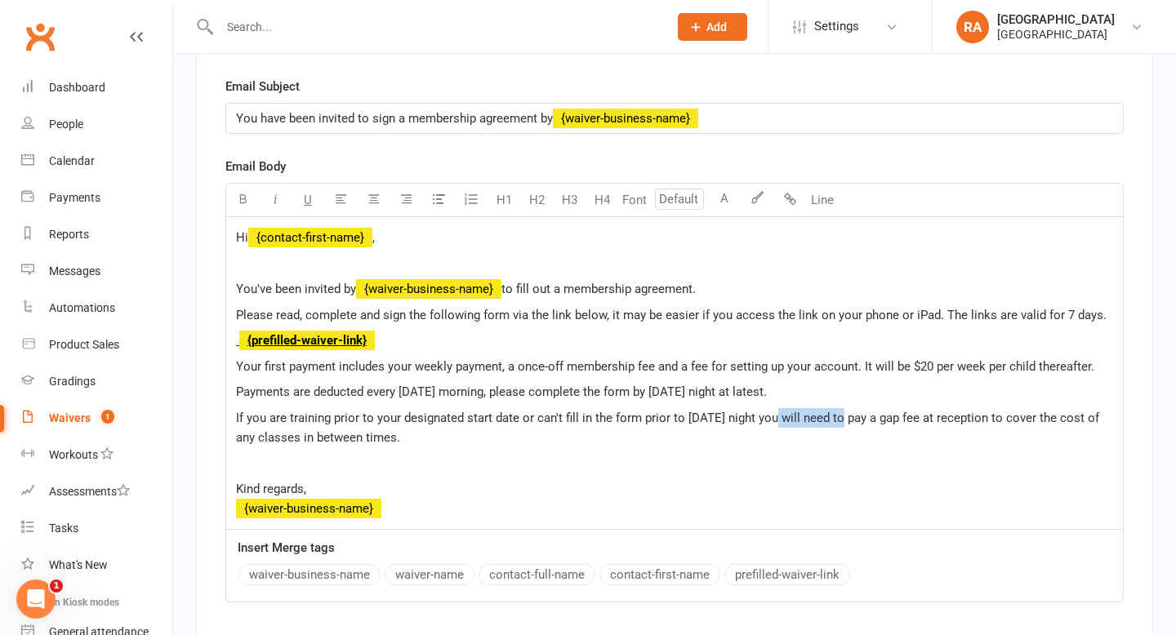
drag, startPoint x: 851, startPoint y: 429, endPoint x: 780, endPoint y: 432, distance: 71.1
click at [780, 432] on span "If you are training prior to your designated start date or can't fill in the fo…" at bounding box center [669, 428] width 866 height 34
drag, startPoint x: 964, startPoint y: 427, endPoint x: 914, endPoint y: 427, distance: 50.6
click at [914, 427] on span "If you are training prior to your designated start date or can't fill in the fo…" at bounding box center [657, 428] width 843 height 34
click at [527, 447] on p "If you are training prior to your designated start date or can't fill in the fo…" at bounding box center [674, 427] width 877 height 39
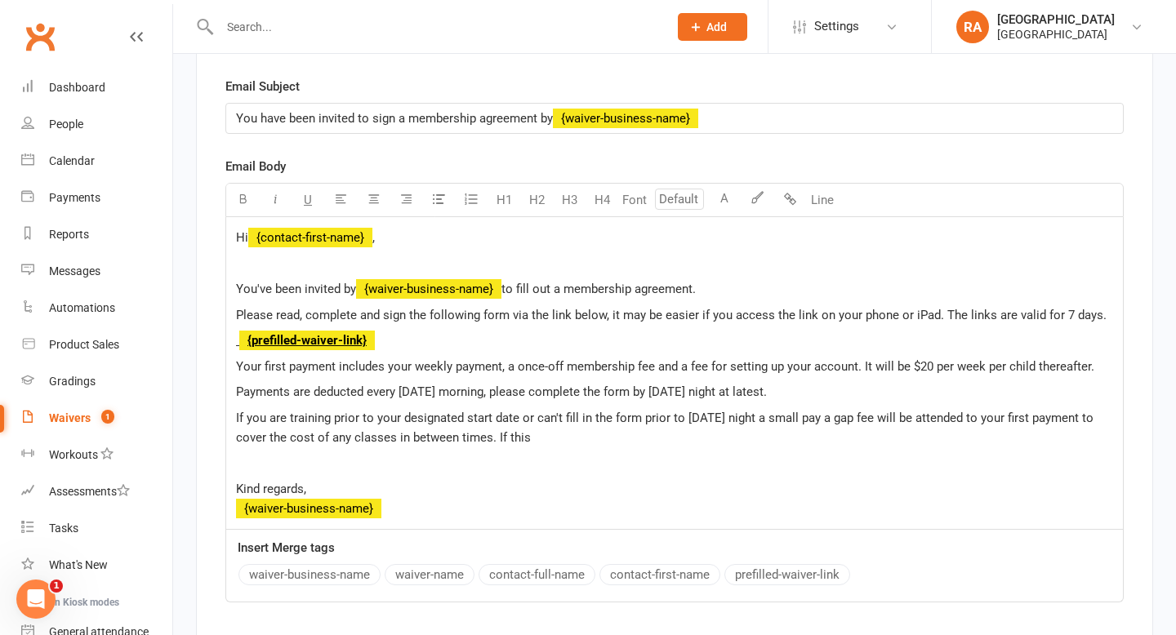
click at [528, 427] on span "If you are training prior to your designated start date or can't fill in the fo…" at bounding box center [666, 428] width 860 height 34
click at [985, 432] on span "If you are training prior to your designated start date or can't fill in the fo…" at bounding box center [666, 428] width 860 height 34
click at [389, 445] on span "If you are training prior to your designated start date or can't fill in the fo…" at bounding box center [675, 428] width 879 height 34
drag, startPoint x: 563, startPoint y: 428, endPoint x: 536, endPoint y: 428, distance: 26.1
click at [536, 428] on span "If you are training prior to your designated start date or can't fill in the fo…" at bounding box center [675, 428] width 879 height 34
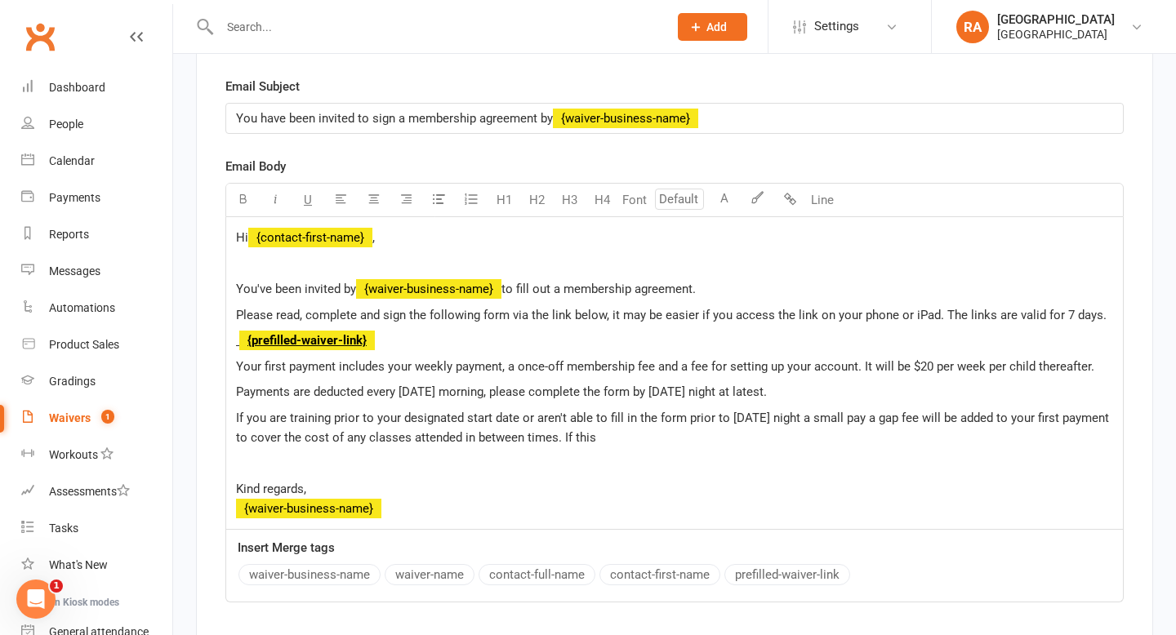
drag, startPoint x: 651, startPoint y: 451, endPoint x: 610, endPoint y: 456, distance: 41.1
click at [610, 447] on p "If you are training prior to your designated start date or aren't able to fill …" at bounding box center [674, 427] width 877 height 39
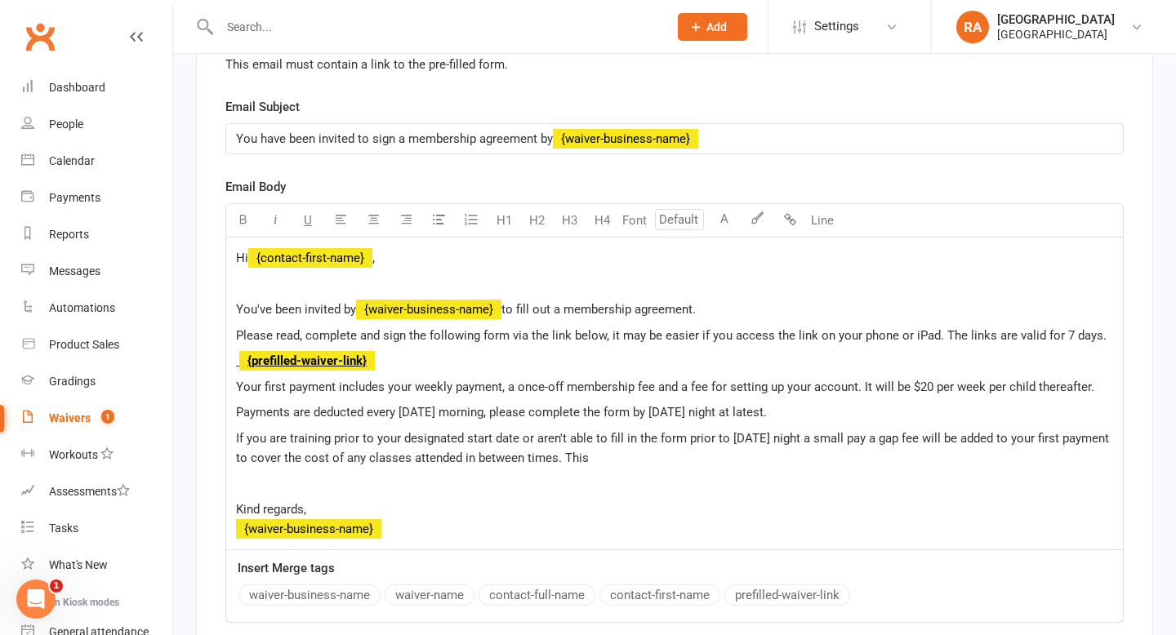
scroll to position [7497, 0]
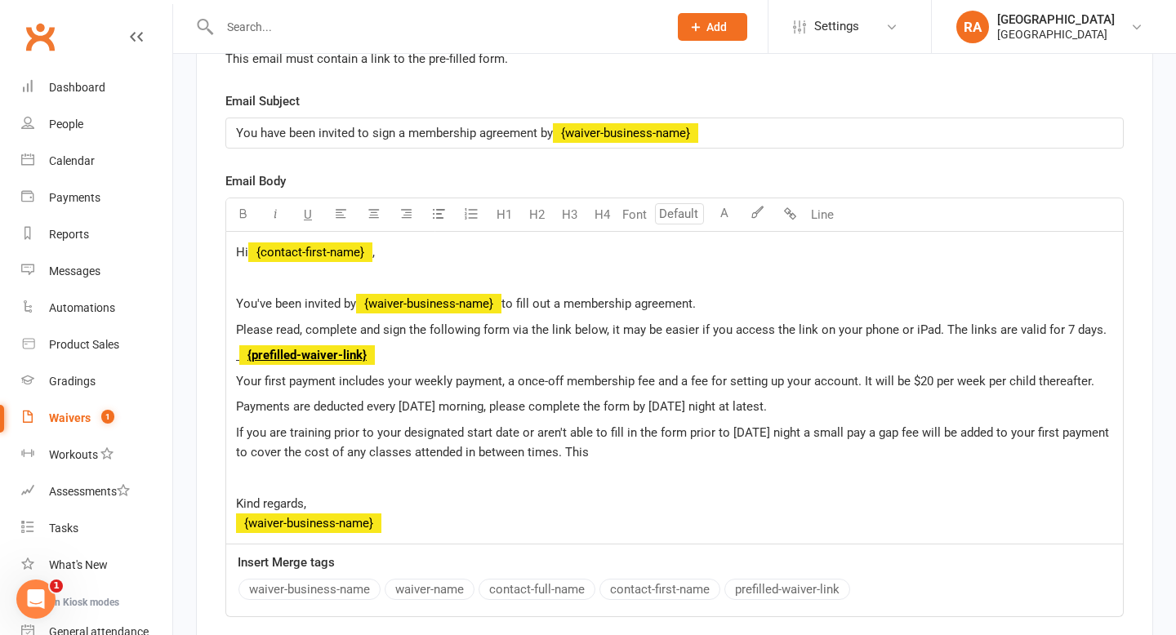
click at [1093, 337] on span "Please read, complete and sign the following form via the link below, it may be…" at bounding box center [671, 329] width 870 height 15
click at [993, 378] on div "Hi ﻿ {contact-first-name} , You've been invited by ﻿ {waiver-business-name} to …" at bounding box center [674, 388] width 896 height 313
click at [674, 460] on p "If you are training prior to your designated start date or aren't able to fill …" at bounding box center [674, 442] width 877 height 39
click at [655, 389] on span "Your first payment includes your weekly payment, a once-off membership fee and …" at bounding box center [665, 381] width 858 height 15
click at [501, 389] on span "Your first payment includes your weekly payment, a once-off membership fee and …" at bounding box center [665, 381] width 858 height 15
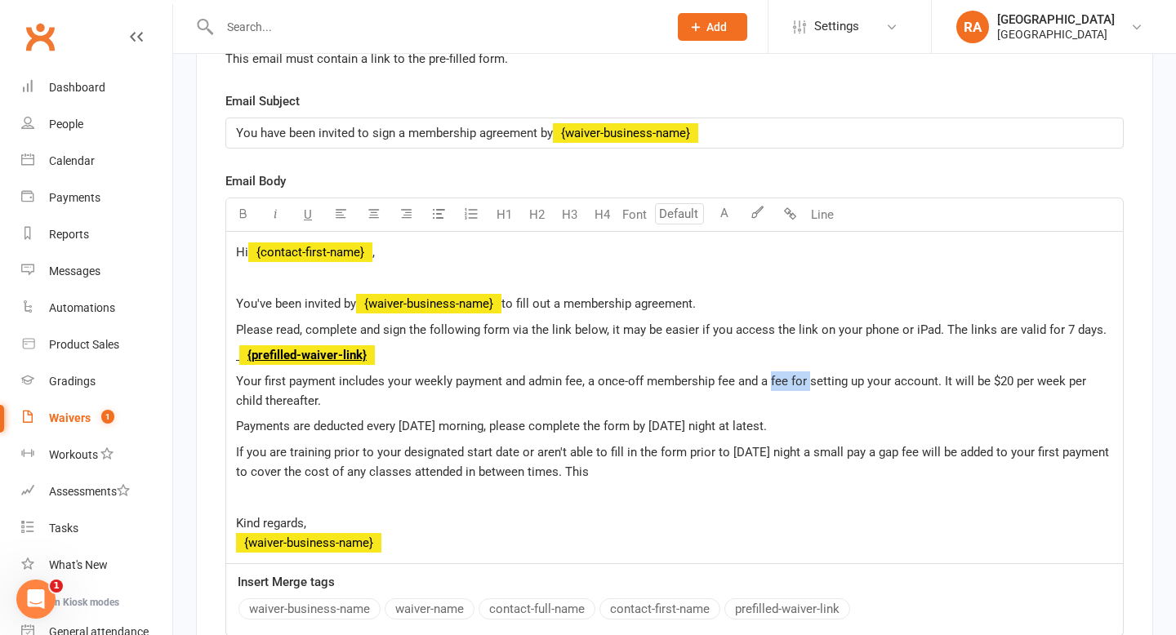
drag, startPoint x: 807, startPoint y: 392, endPoint x: 770, endPoint y: 393, distance: 37.6
click at [770, 393] on span "Your first payment includes your weekly payment and admin fee, a once-off membe…" at bounding box center [662, 391] width 853 height 34
drag, startPoint x: 988, startPoint y: 391, endPoint x: 826, endPoint y: 391, distance: 161.6
click at [826, 391] on span "Your first payment includes your weekly payment and admin fee, a once-off membe…" at bounding box center [662, 391] width 852 height 34
click at [594, 393] on span "Your first payment includes your weekly payment and admin fee, a once-off membe…" at bounding box center [647, 391] width 823 height 34
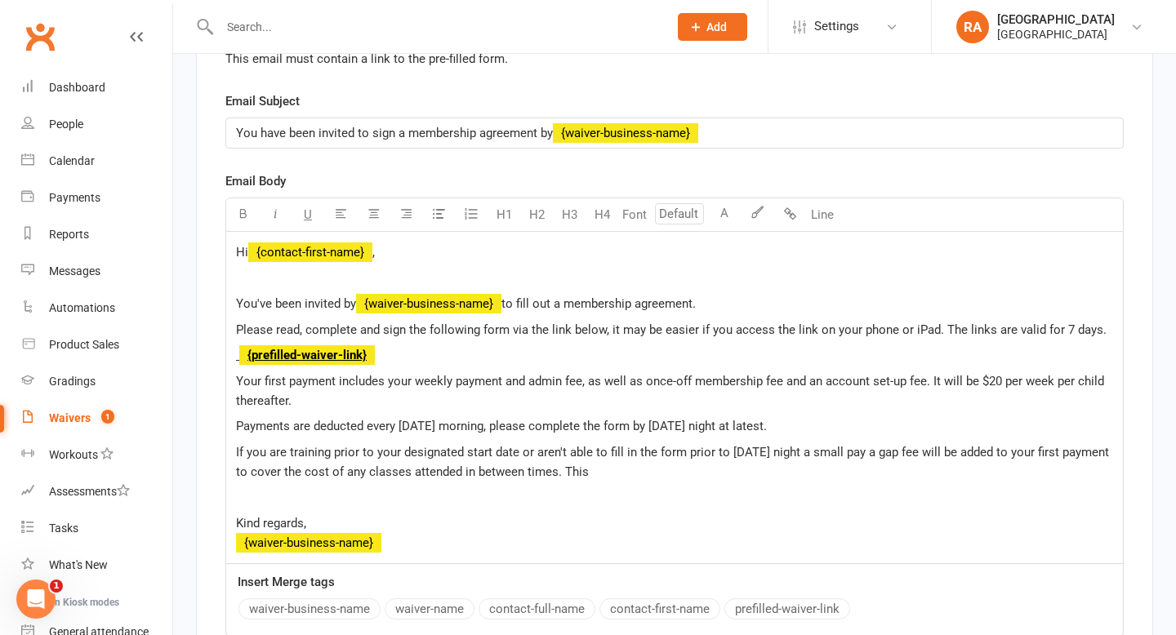
click at [820, 392] on span "Your first payment includes your weekly payment and admin fee, as well as once-…" at bounding box center [671, 391] width 871 height 34
click at [885, 394] on span "Your first payment includes your weekly payment and admin fee, as well as once-…" at bounding box center [653, 391] width 834 height 34
click at [461, 411] on p "Your first payment includes your weekly payment and admin fee, as well as once-…" at bounding box center [674, 390] width 877 height 39
drag, startPoint x: 652, startPoint y: 491, endPoint x: 185, endPoint y: 238, distance: 532.3
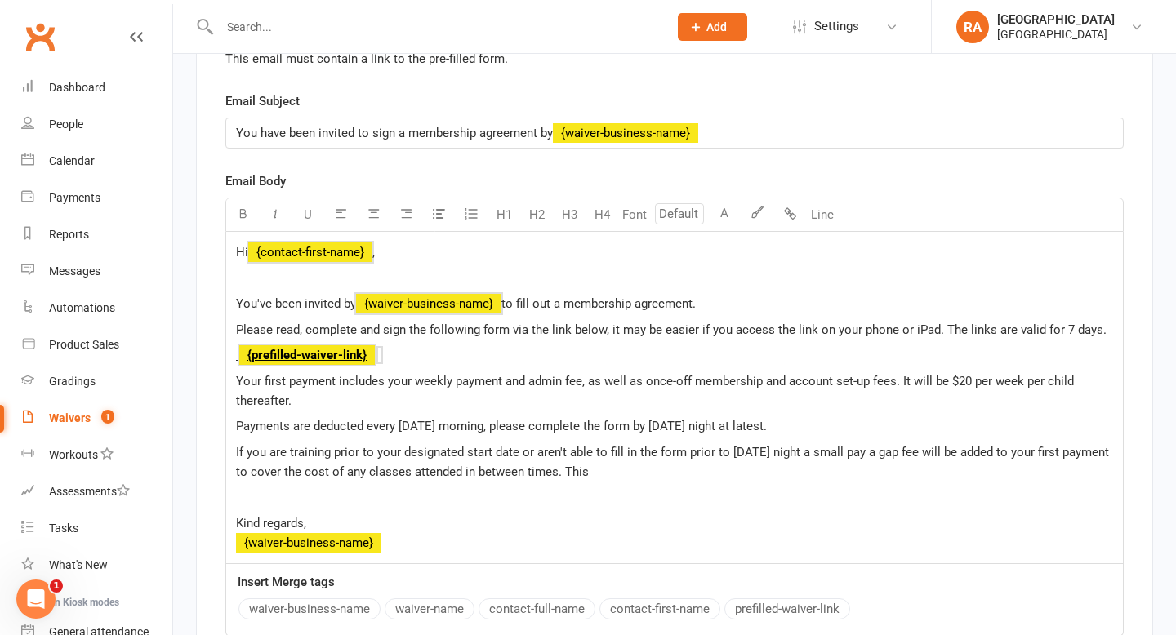
copy div "Hi ﻿ {contact-first-name} , You've been invited by ﻿ {waiver-business-name} to …"
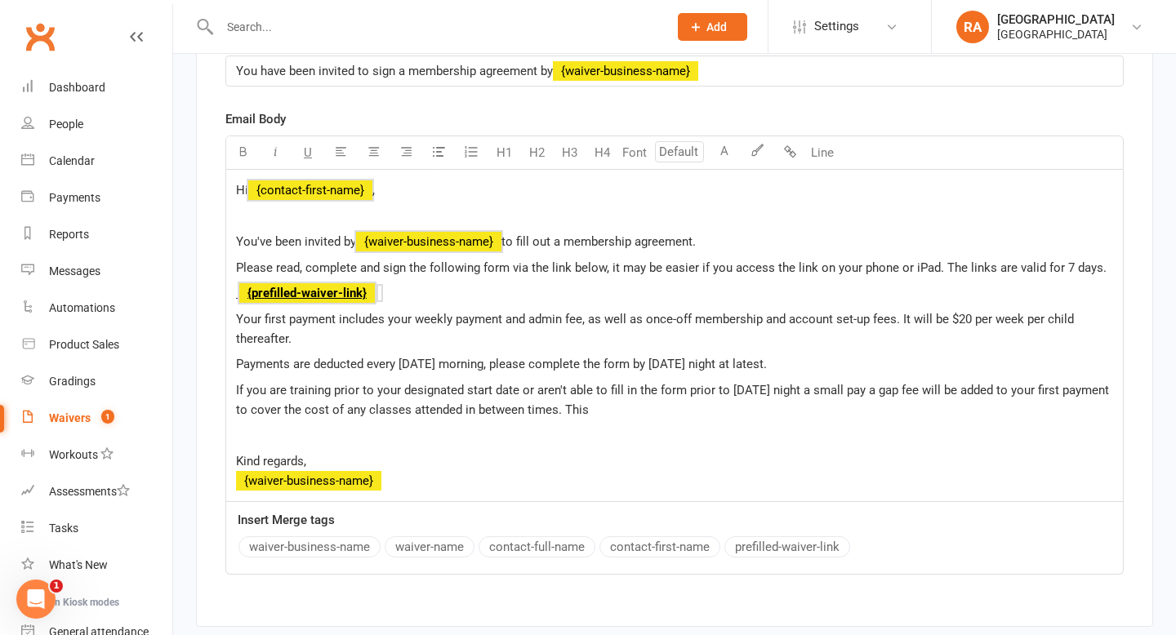
scroll to position [7557, 0]
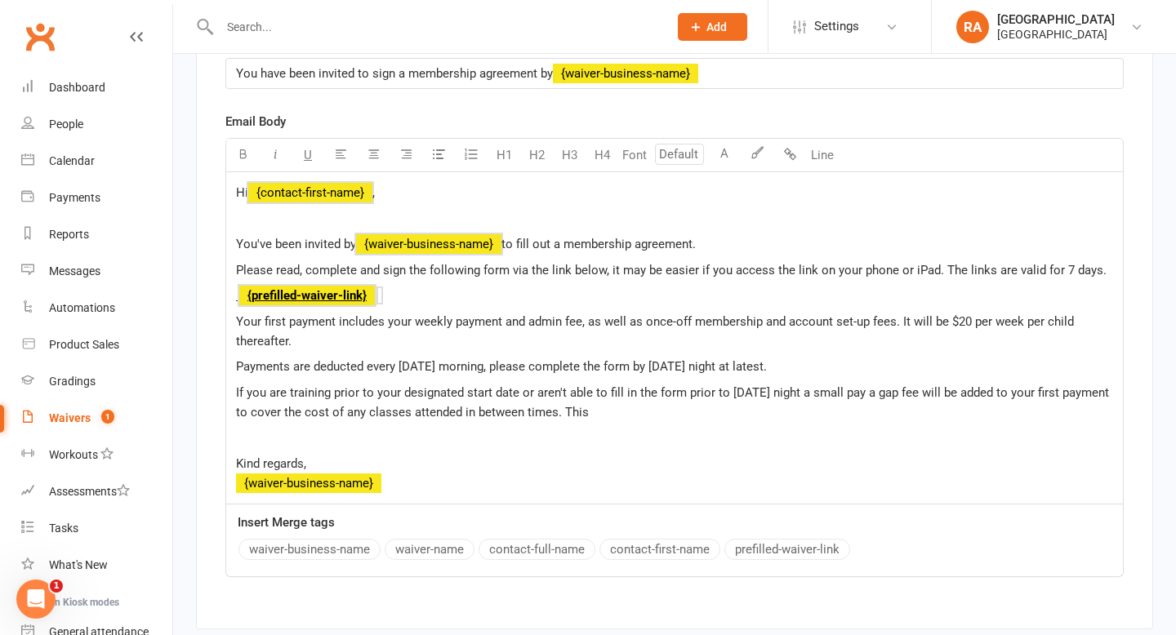
click at [491, 447] on p at bounding box center [674, 438] width 877 height 20
click at [656, 422] on p "If you are training prior to your designated start date or aren't able to fill …" at bounding box center [674, 402] width 877 height 39
drag, startPoint x: 787, startPoint y: 422, endPoint x: 765, endPoint y: 422, distance: 22.0
click at [765, 422] on p "If you are training prior to your designated start date or aren't able to fill …" at bounding box center [674, 402] width 877 height 39
drag, startPoint x: 909, startPoint y: 423, endPoint x: 615, endPoint y: 419, distance: 293.9
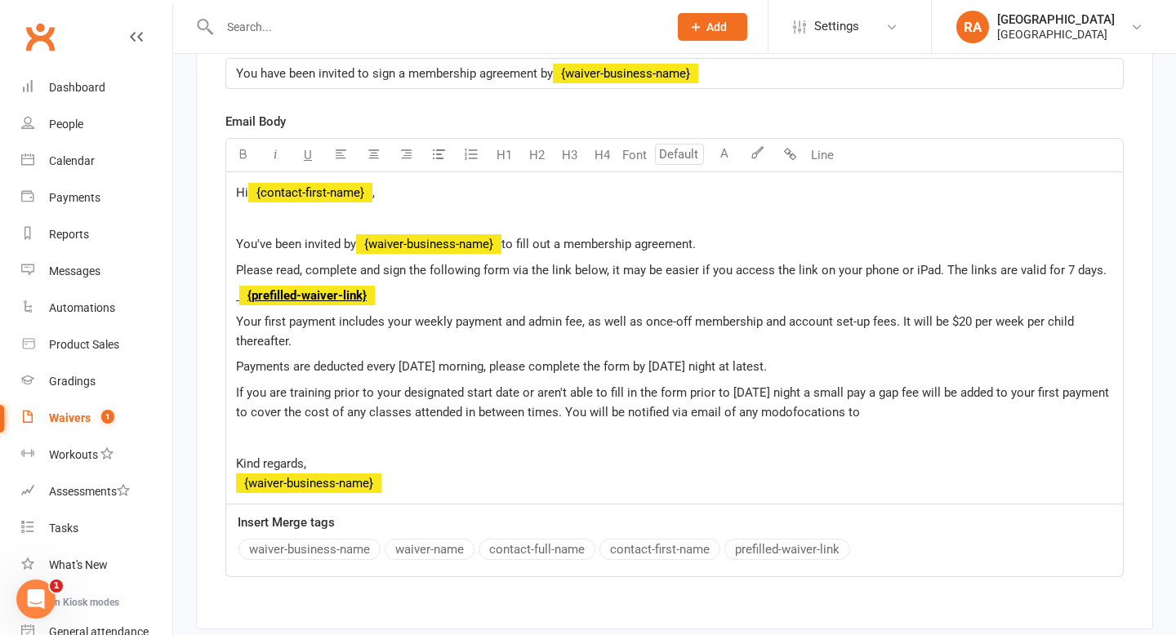
click at [615, 419] on p "If you are training prior to your designated start date or aren't able to fill …" at bounding box center [674, 402] width 877 height 39
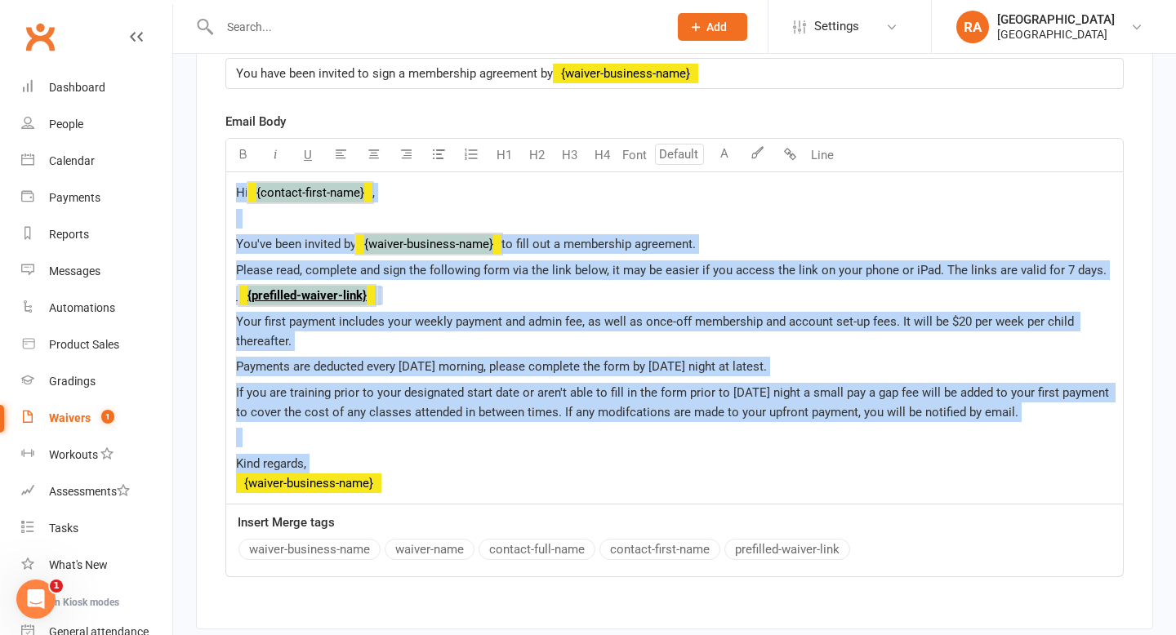
copy div "Hi ﻿ {contact-first-name} , You've been invited by ﻿ {waiver-business-name} to …"
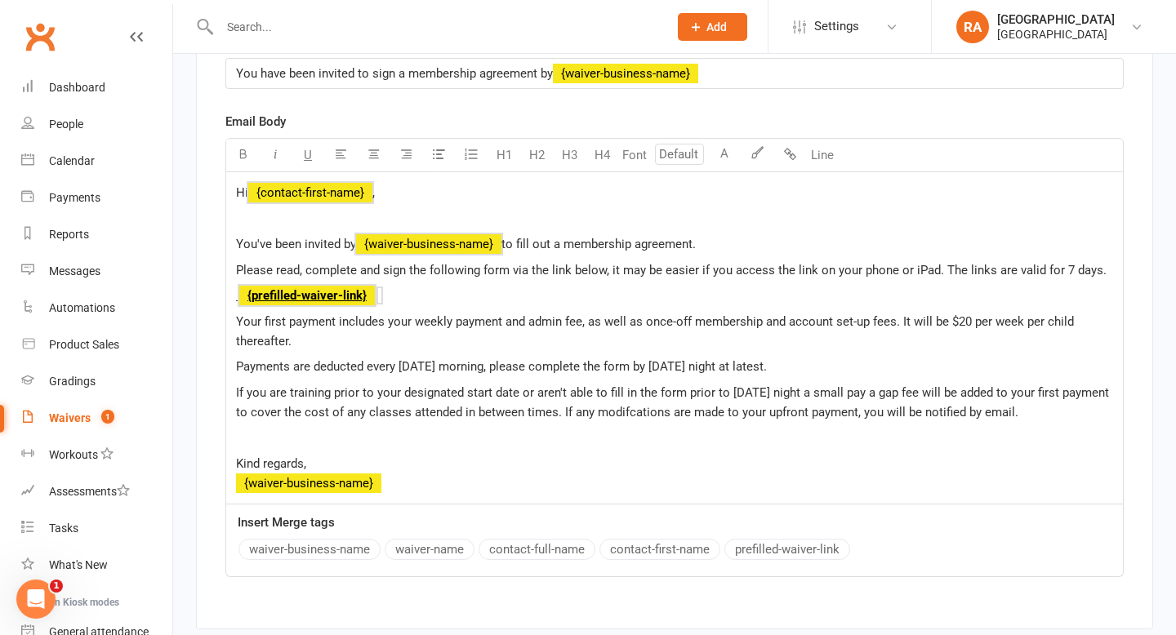
click at [363, 445] on p at bounding box center [674, 438] width 877 height 20
click at [233, 204] on div "Hi ﻿ {contact-first-name} , You've been invited by ﻿ {waiver-business-name} to …" at bounding box center [674, 338] width 896 height 332
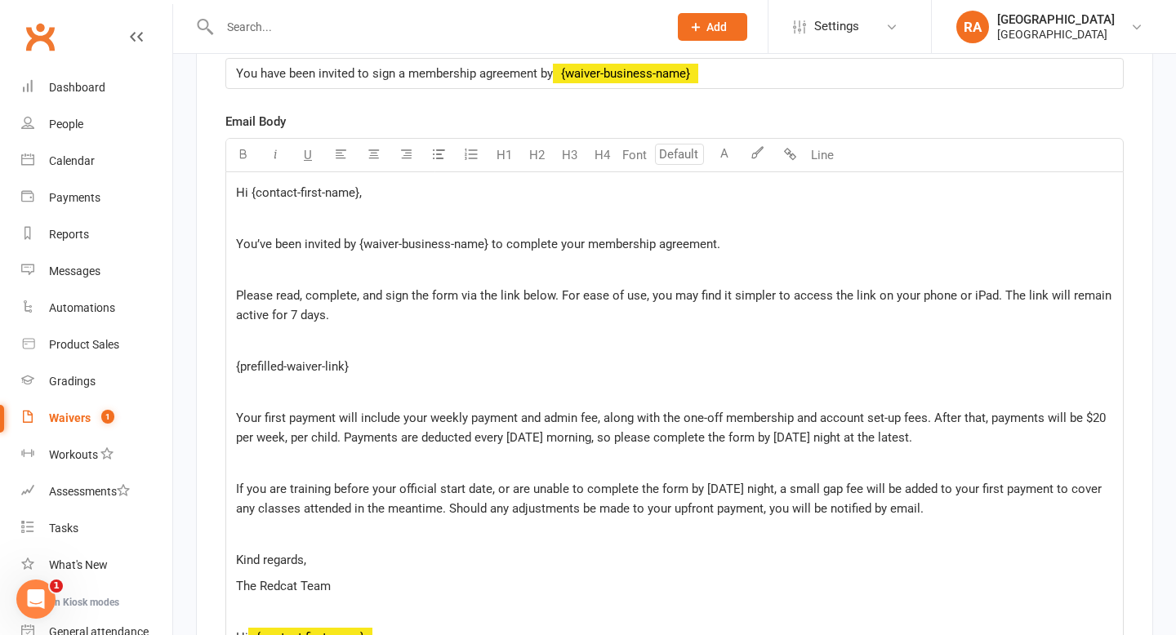
click at [262, 239] on div "Hi {contact-first-name}, ﻿ You’ve been invited by {waiver-business-name} to com…" at bounding box center [674, 560] width 896 height 776
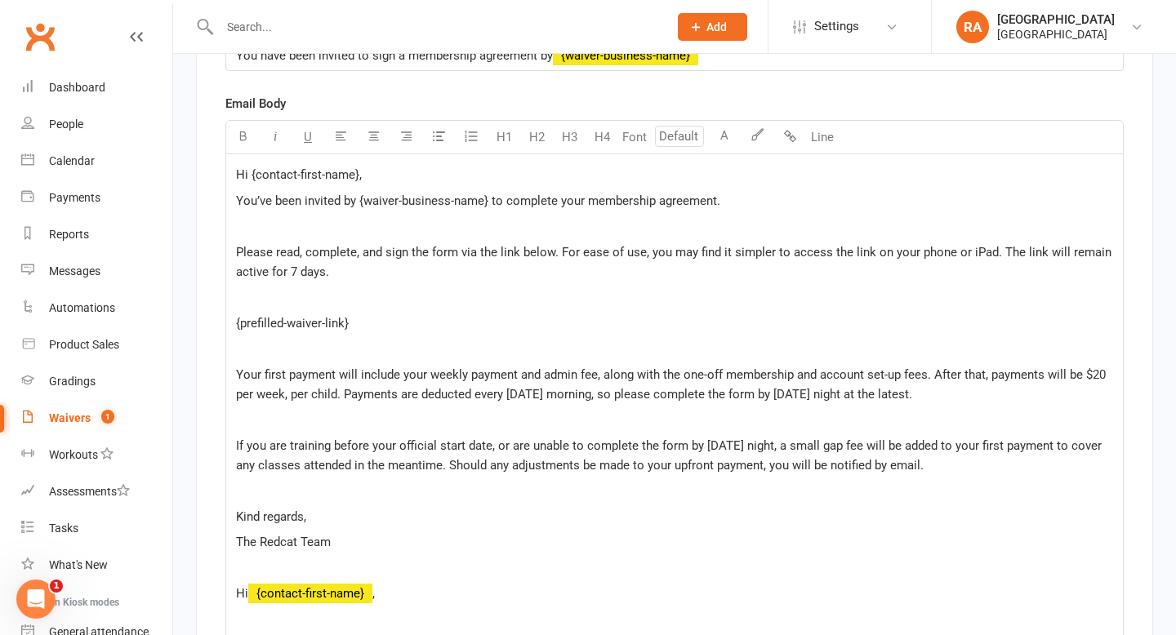
scroll to position [7580, 0]
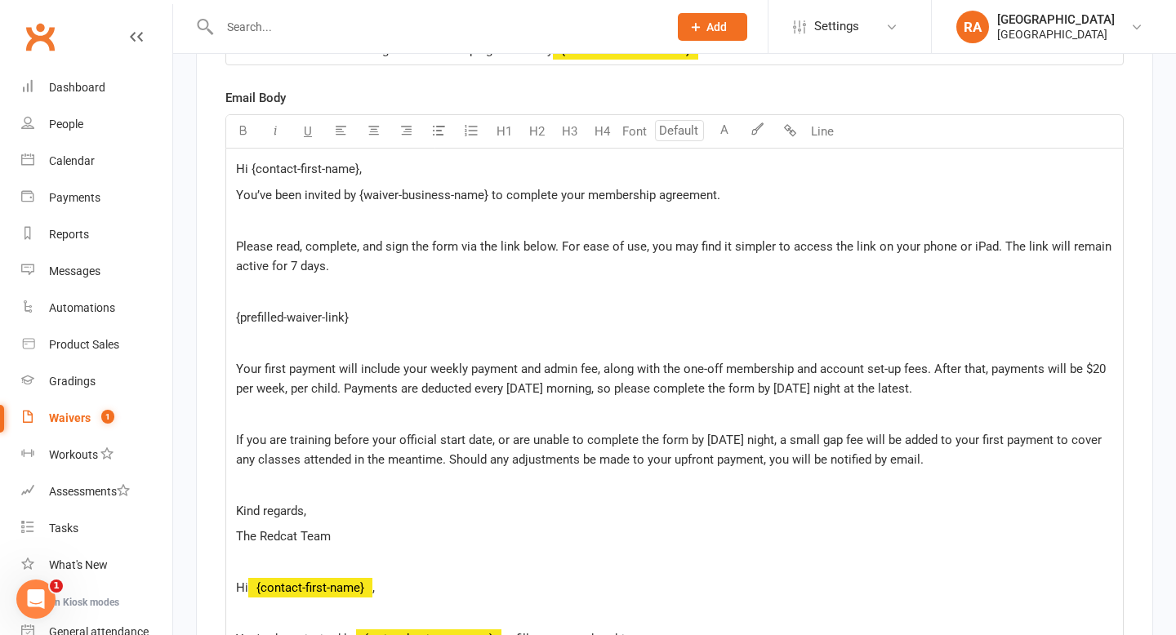
click at [328, 230] on p "﻿" at bounding box center [674, 221] width 877 height 20
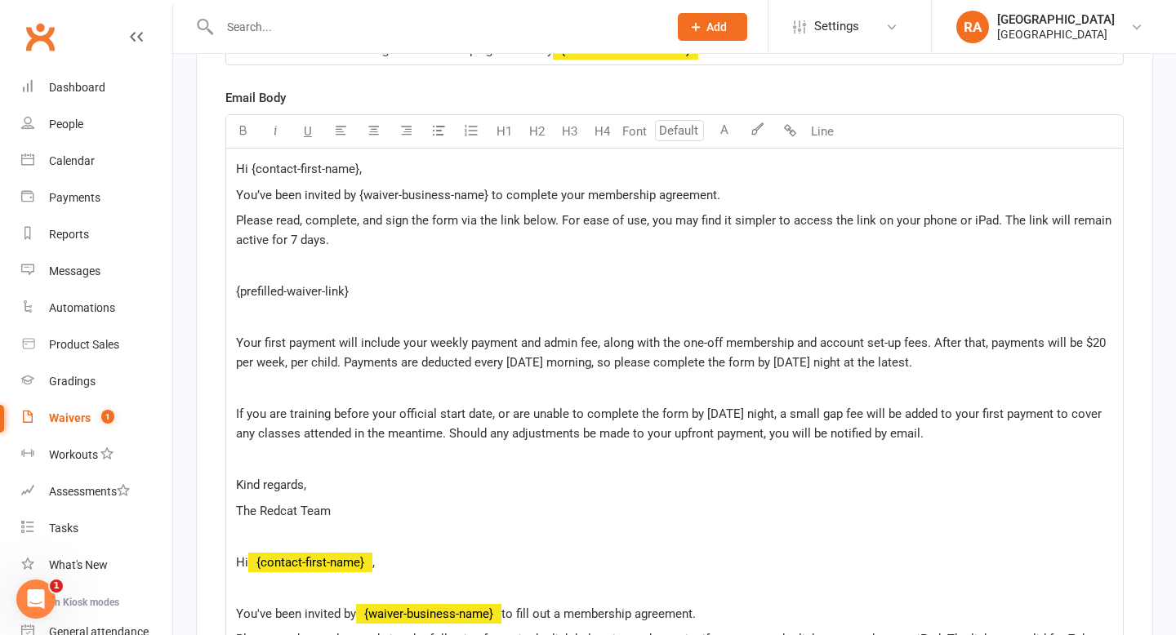
click at [287, 276] on p "﻿" at bounding box center [674, 266] width 877 height 20
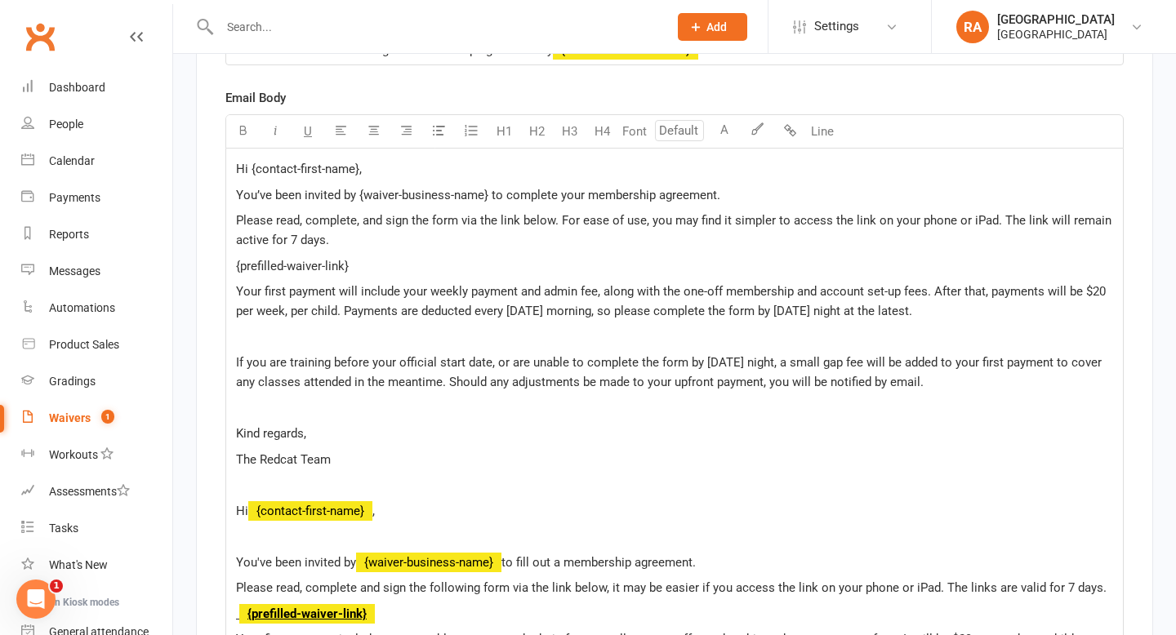
click at [291, 347] on p "﻿" at bounding box center [674, 337] width 877 height 20
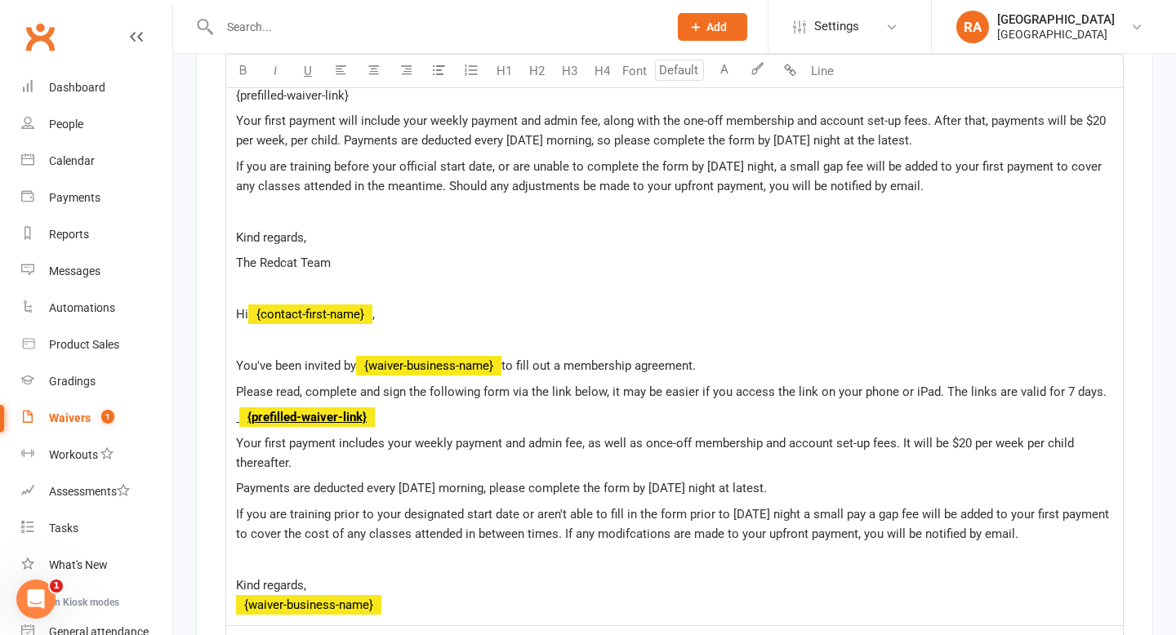
scroll to position [7753, 0]
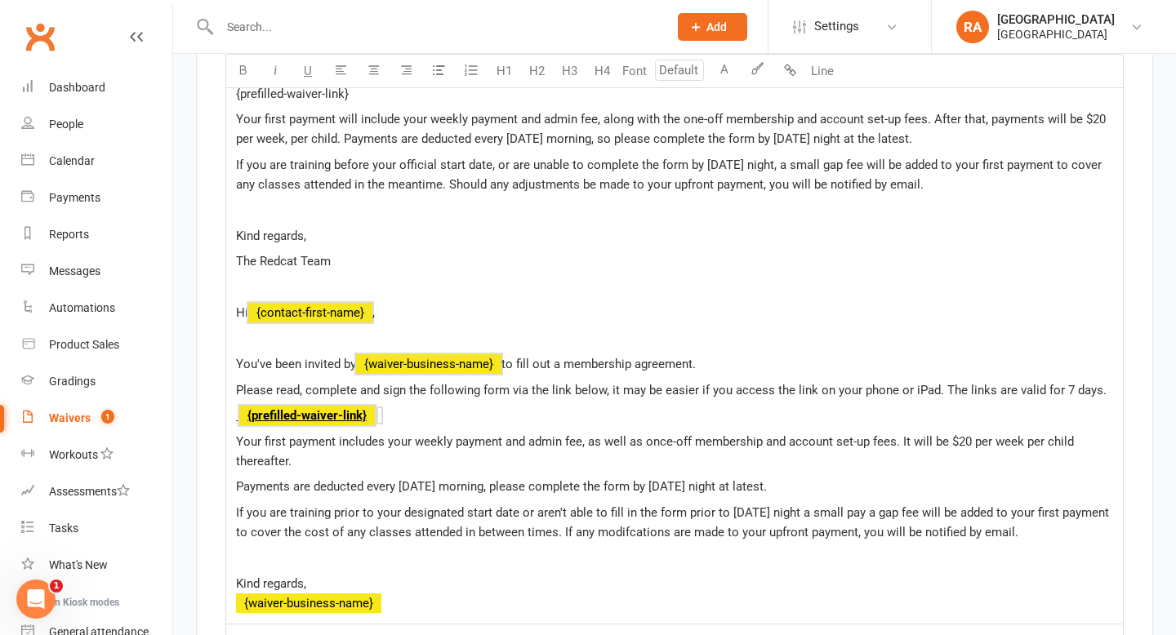
drag, startPoint x: 397, startPoint y: 615, endPoint x: 235, endPoint y: 302, distance: 352.0
click at [235, 302] on div "Hi {contact-first-name}, You’ve been invited by {waiver-business-name} to compl…" at bounding box center [674, 300] width 896 height 648
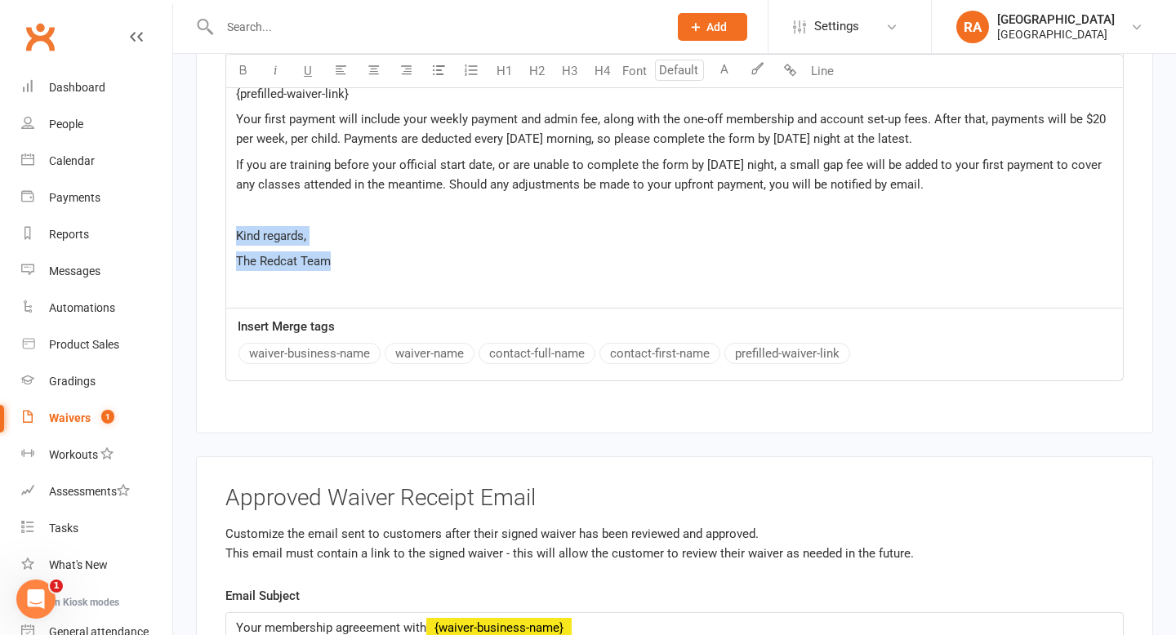
drag, startPoint x: 349, startPoint y: 279, endPoint x: 222, endPoint y: 251, distance: 130.5
click at [222, 251] on div "Pre-filled Waiver Invite Email Customize the email that is sent to an existing …" at bounding box center [674, 69] width 957 height 727
click at [331, 293] on p "﻿" at bounding box center [674, 288] width 877 height 20
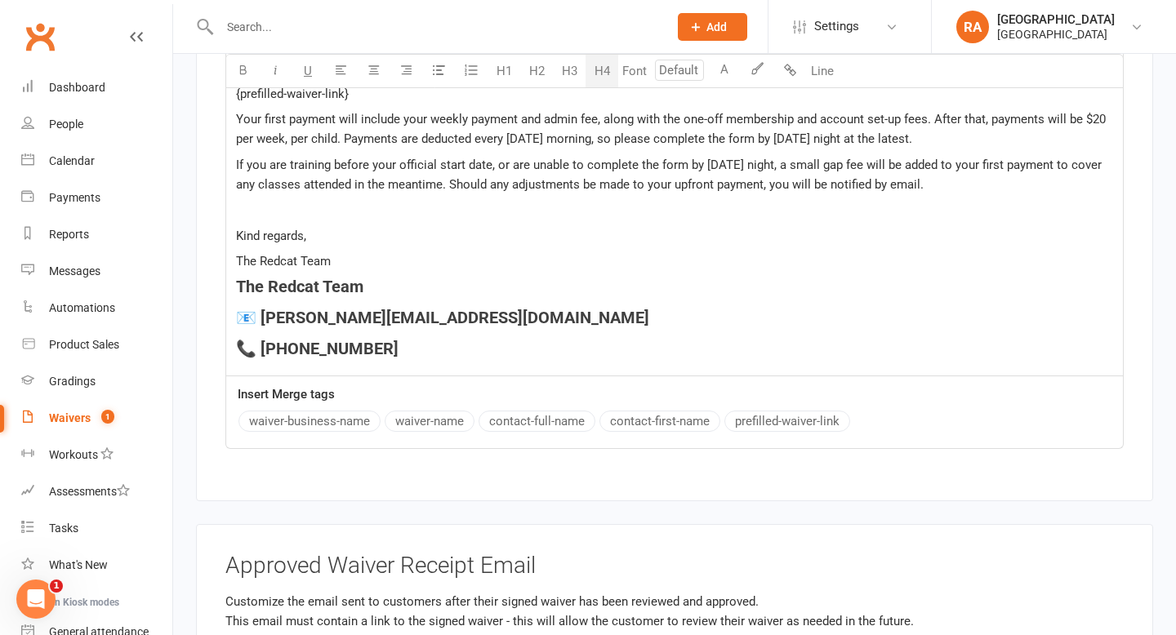
scroll to position [7768, 0]
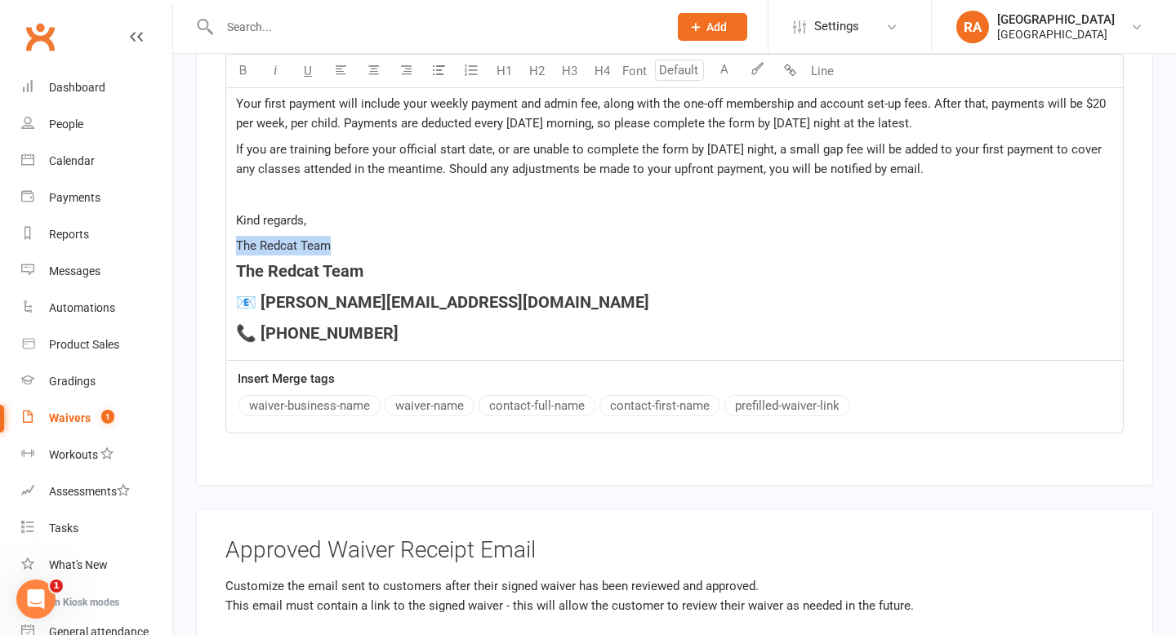
drag, startPoint x: 340, startPoint y: 260, endPoint x: 220, endPoint y: 258, distance: 120.8
click at [220, 258] on div "Pre-filled Waiver Invite Email Customize the email that is sent to an existing …" at bounding box center [674, 88] width 957 height 795
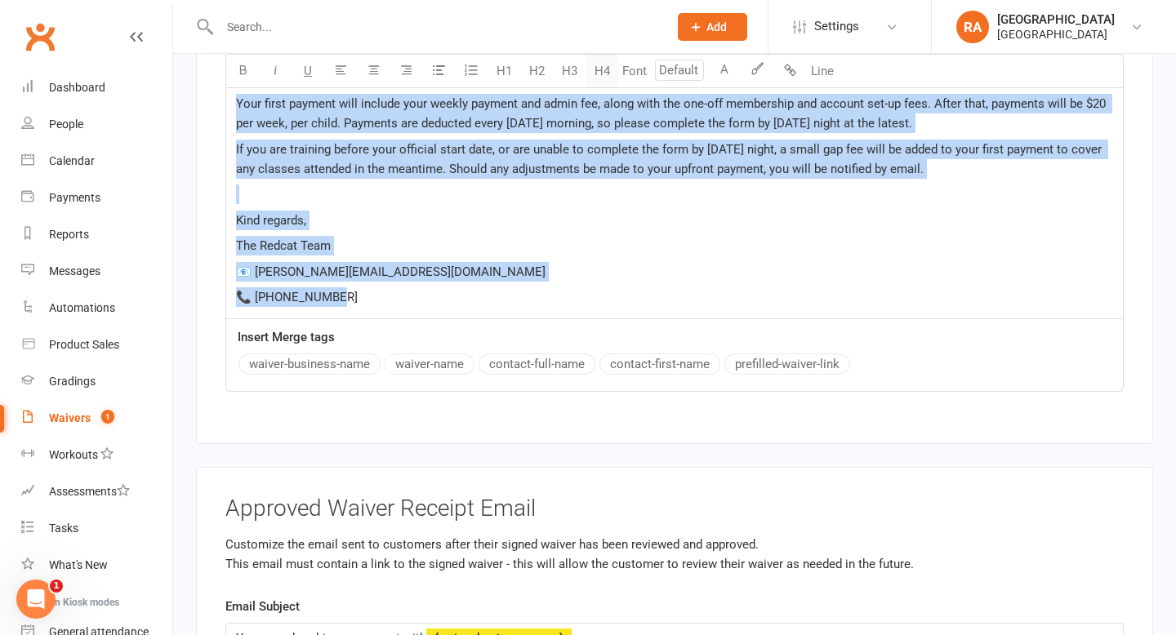
click at [607, 65] on button "H4" at bounding box center [601, 71] width 33 height 33
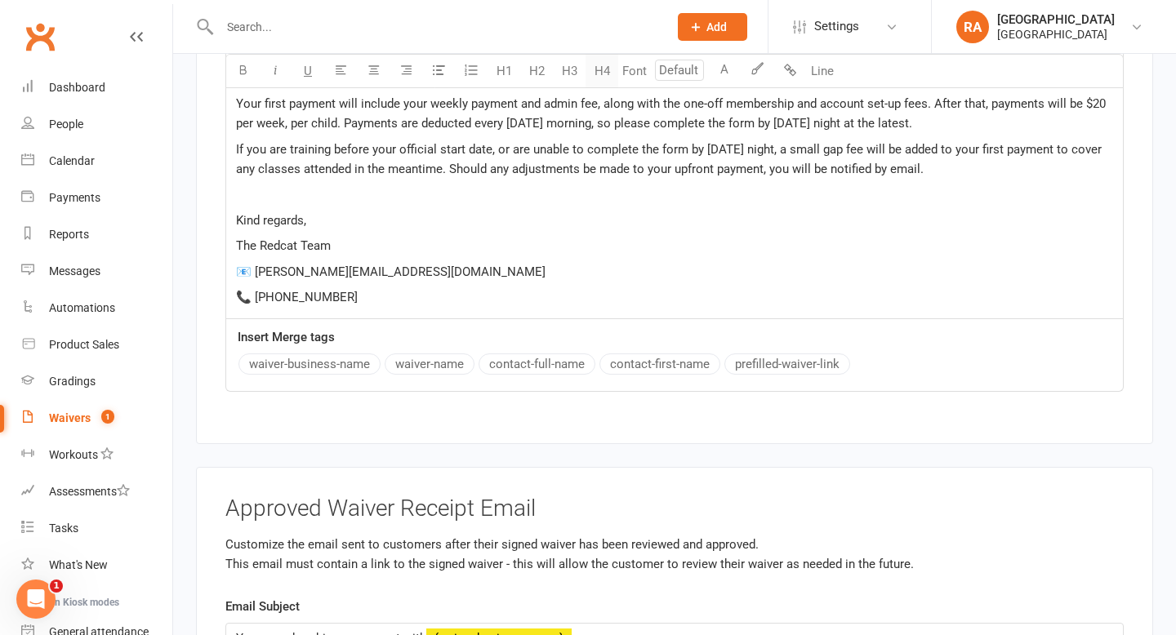
click at [607, 65] on button "H4" at bounding box center [601, 71] width 33 height 33
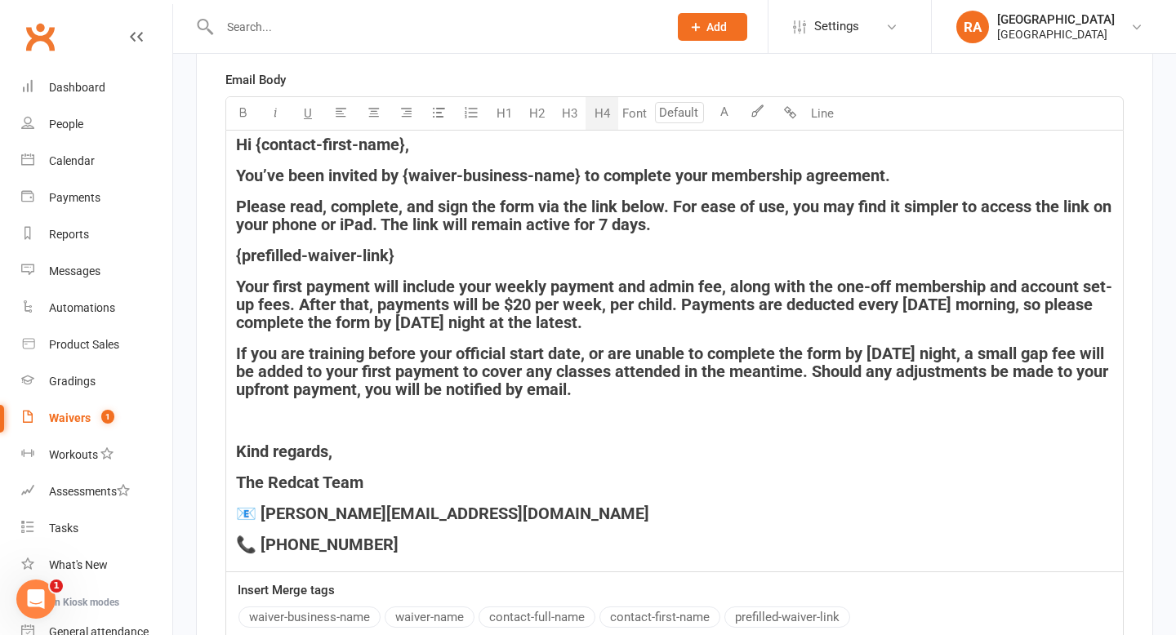
scroll to position [7597, 0]
click at [441, 256] on div "Hi {contact-first-name}, You’ve been invited by {waiver-business-name} to compl…" at bounding box center [674, 351] width 896 height 441
drag, startPoint x: 420, startPoint y: 268, endPoint x: 239, endPoint y: 271, distance: 180.5
click at [239, 265] on h4 "{prefilled-waiver-link}" at bounding box center [674, 256] width 877 height 18
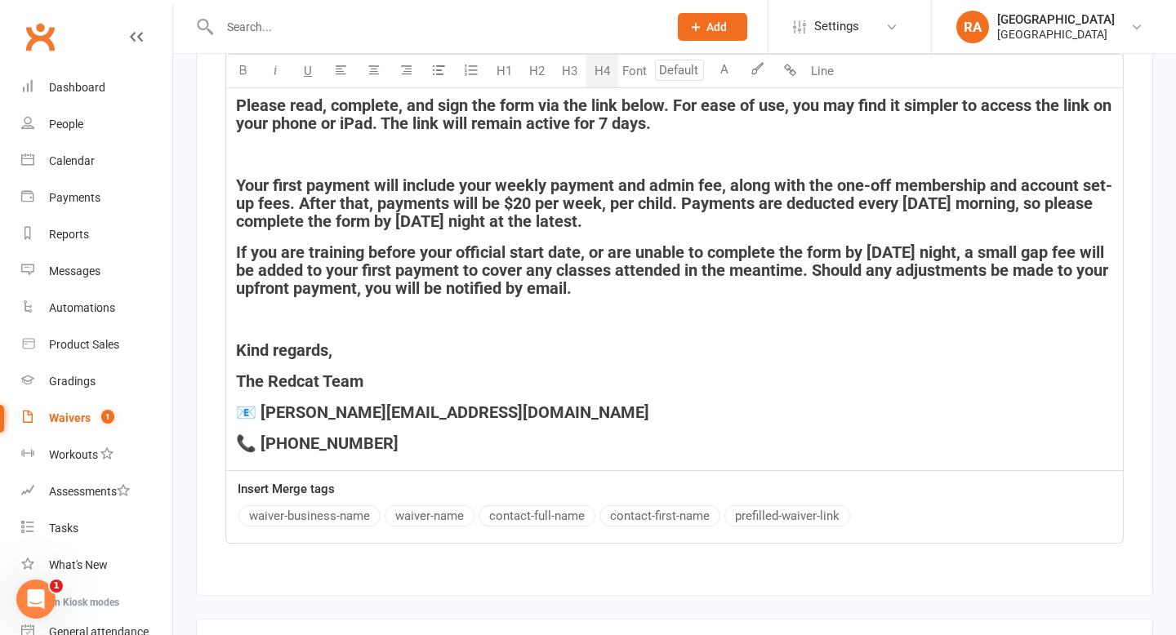
scroll to position [7707, 0]
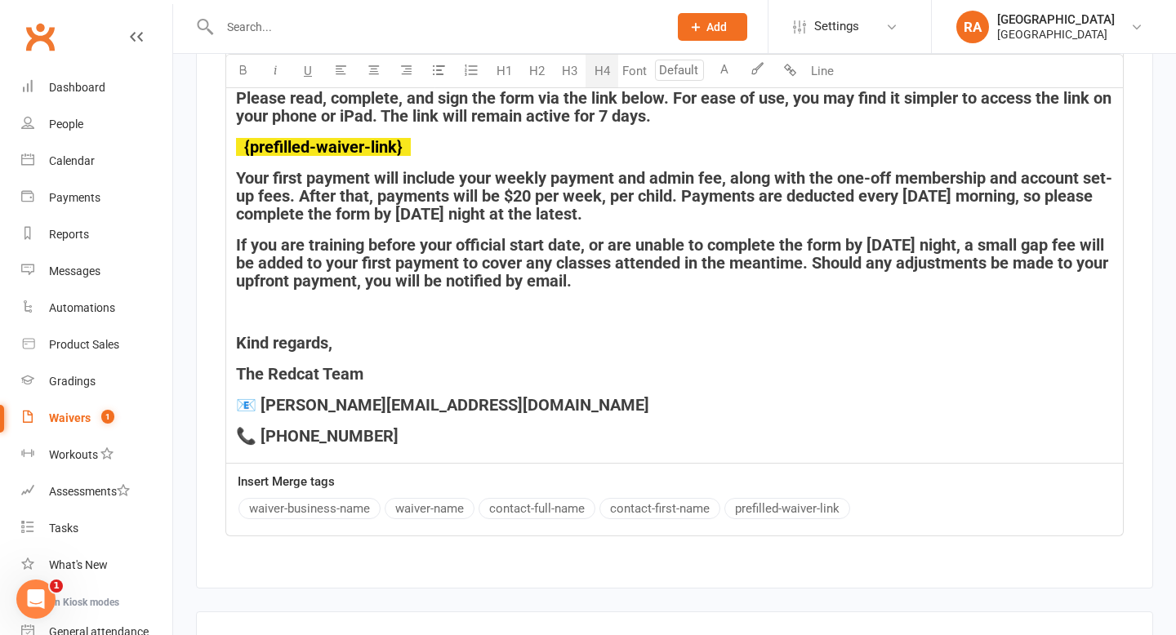
click at [772, 519] on button "prefilled-waiver-link" at bounding box center [787, 508] width 126 height 21
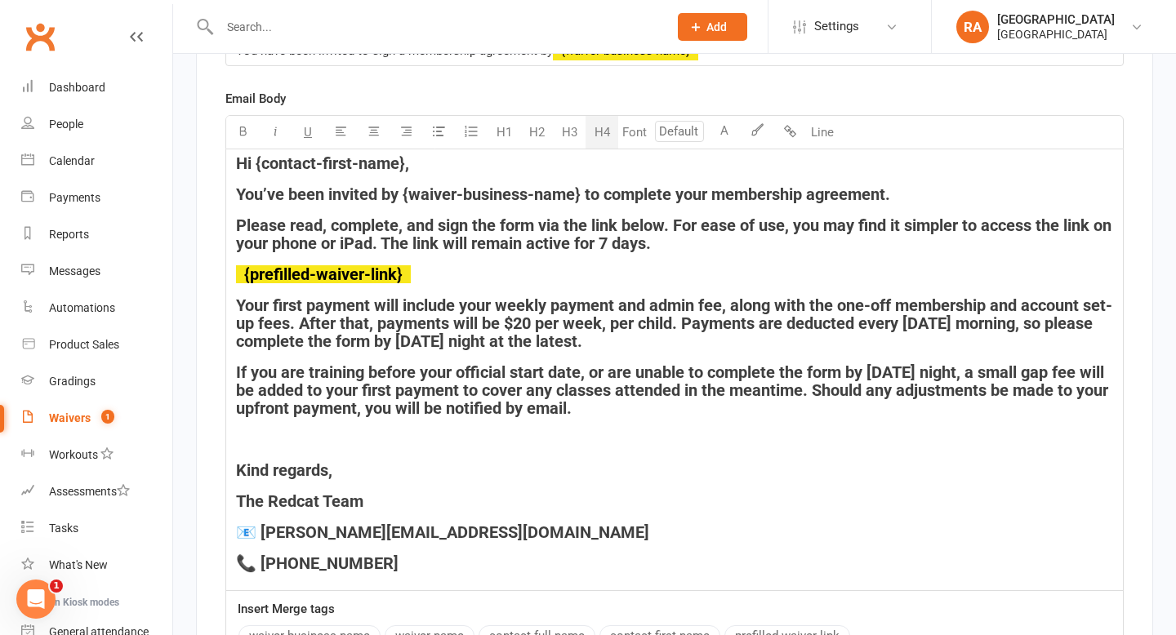
scroll to position [7589, 0]
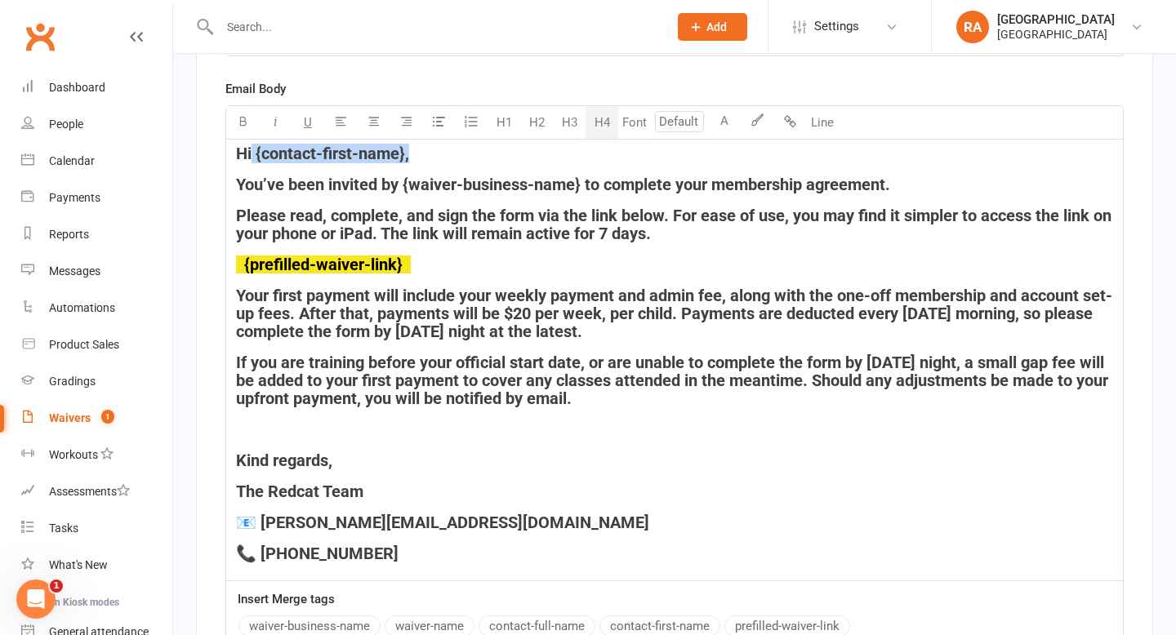
drag, startPoint x: 407, startPoint y: 163, endPoint x: 253, endPoint y: 167, distance: 154.4
click at [253, 163] on span "Hi {contact-first-name}," at bounding box center [322, 154] width 173 height 20
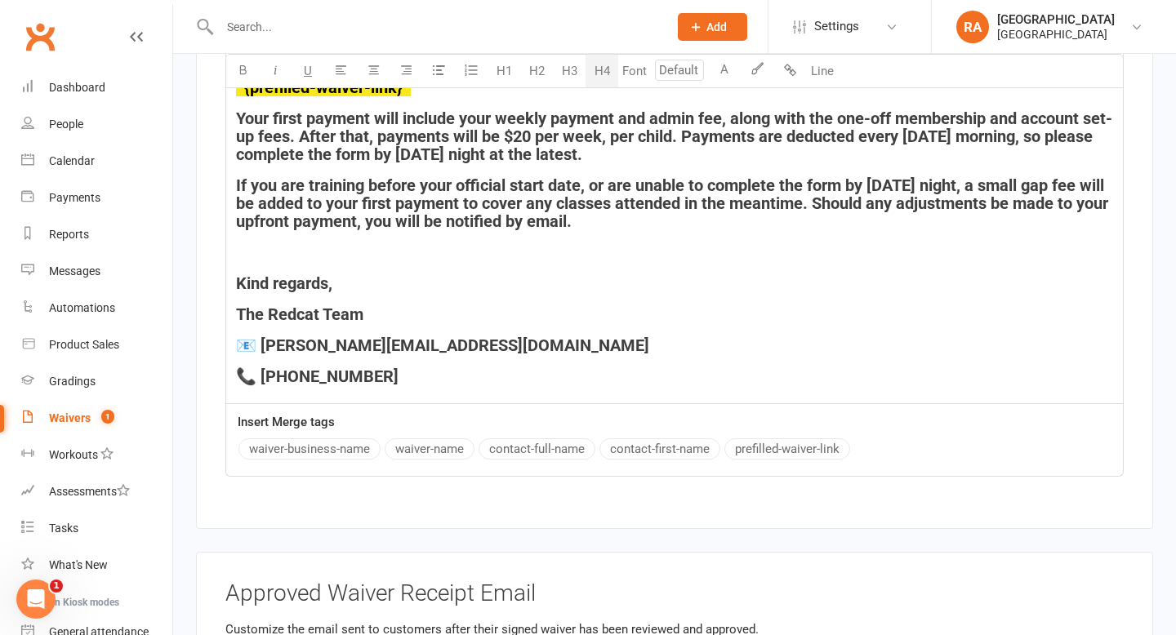
scroll to position [7778, 0]
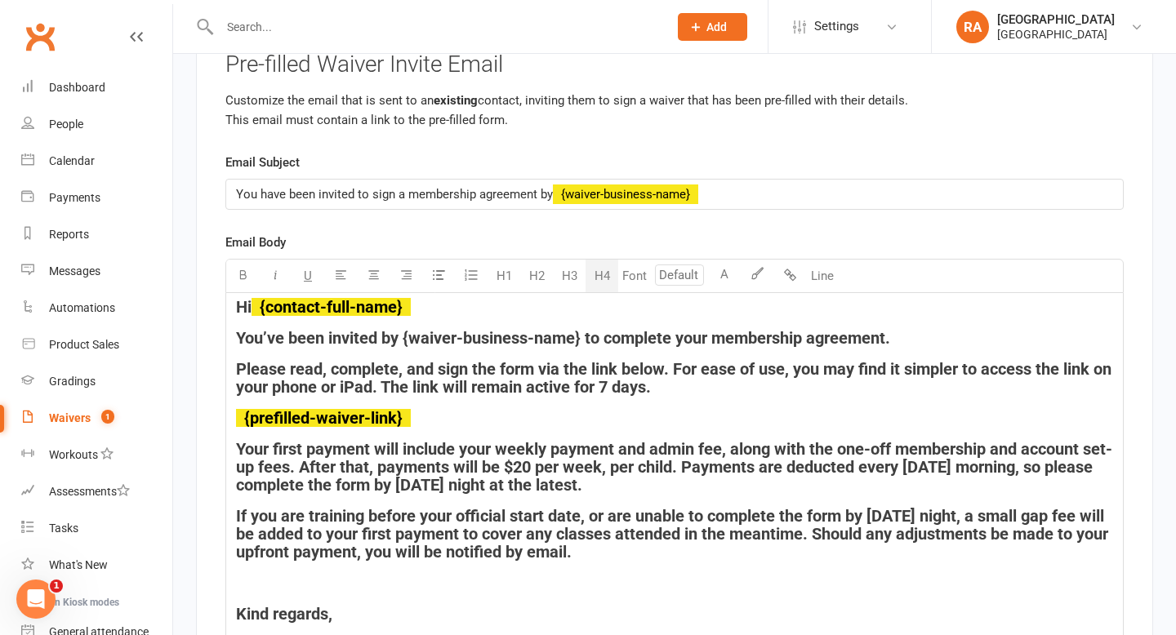
click at [548, 447] on div "Email Subject You have been invited to sign a membership agreement by ﻿ {waiver…" at bounding box center [674, 480] width 898 height 655
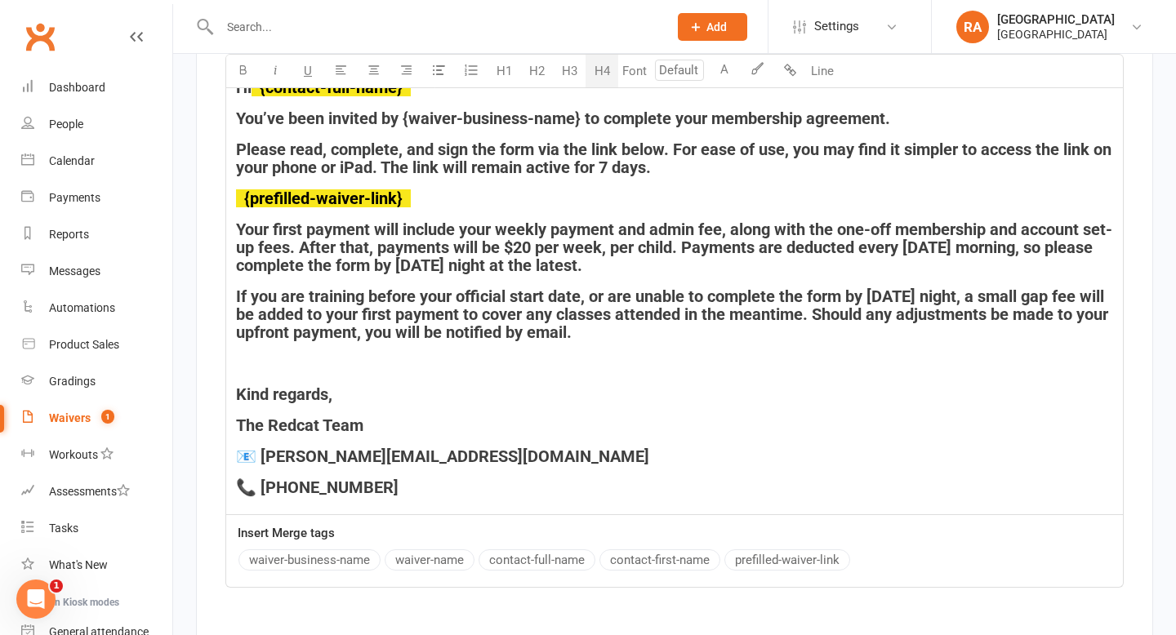
scroll to position [7659, 0]
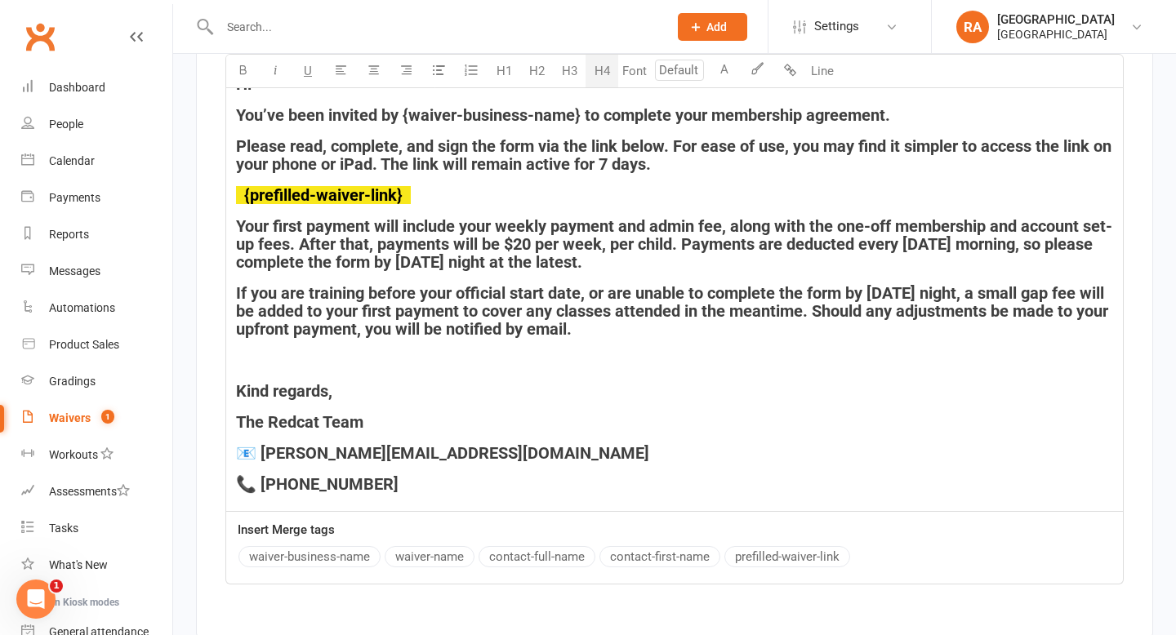
click at [688, 561] on button "contact-first-name" at bounding box center [659, 556] width 121 height 21
drag, startPoint x: 585, startPoint y: 123, endPoint x: 404, endPoint y: 124, distance: 180.4
click at [404, 124] on span "You’ve been invited by {waiver-business-name} to complete your membership agree…" at bounding box center [563, 115] width 654 height 20
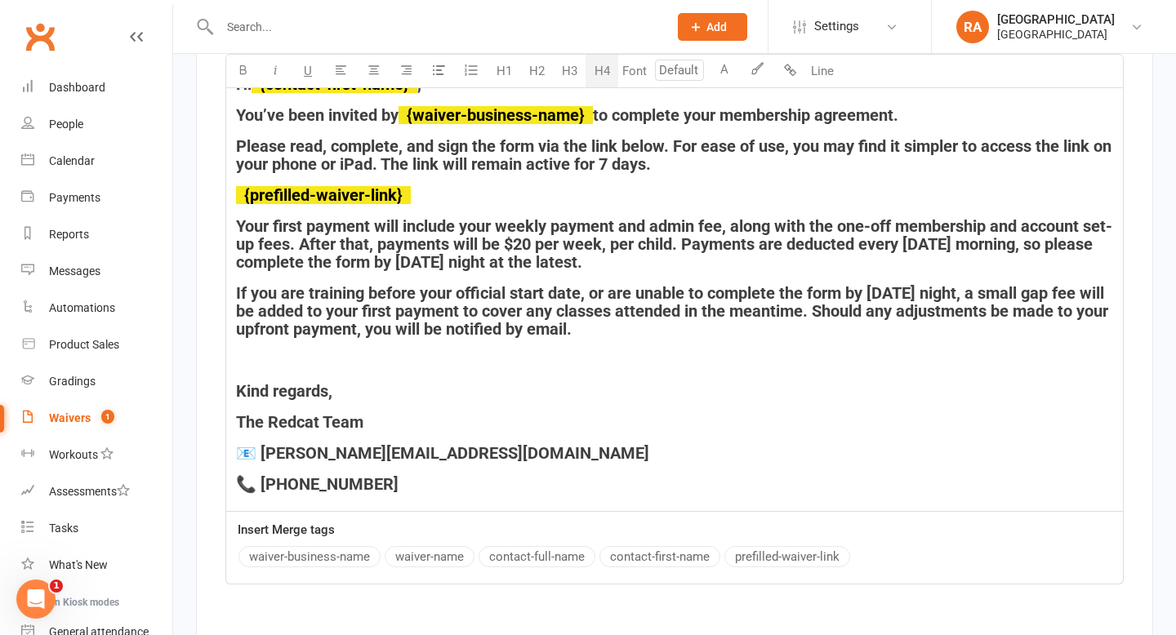
click at [327, 562] on button "waiver-business-name" at bounding box center [309, 556] width 142 height 21
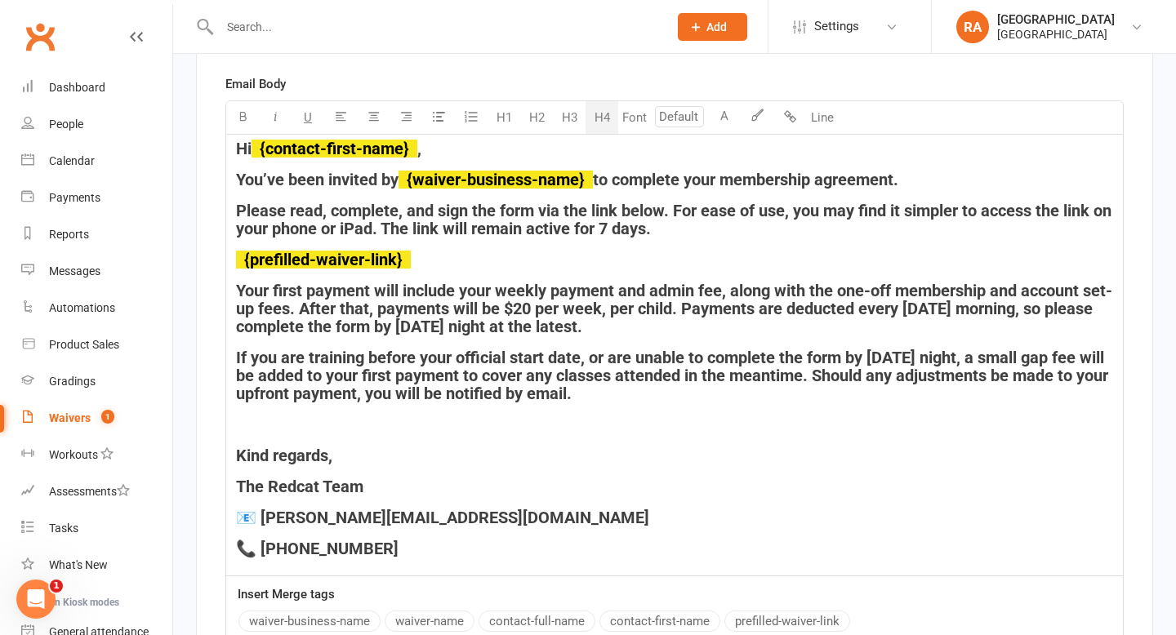
scroll to position [7592, 0]
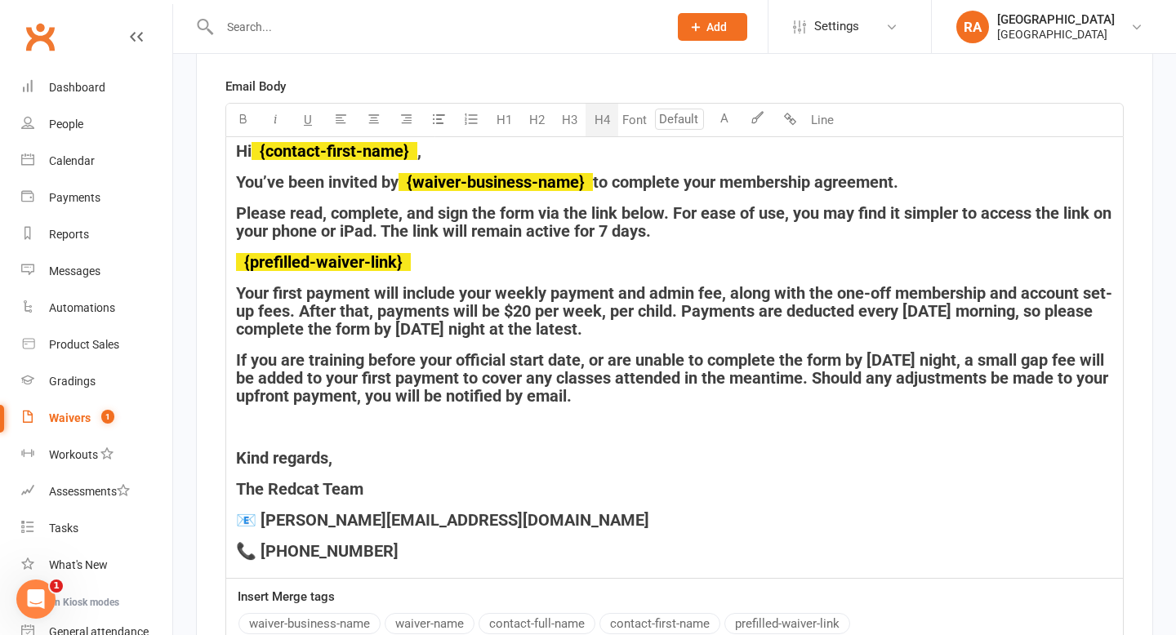
click at [366, 495] on h4 "The Redcat Team" at bounding box center [674, 489] width 877 height 18
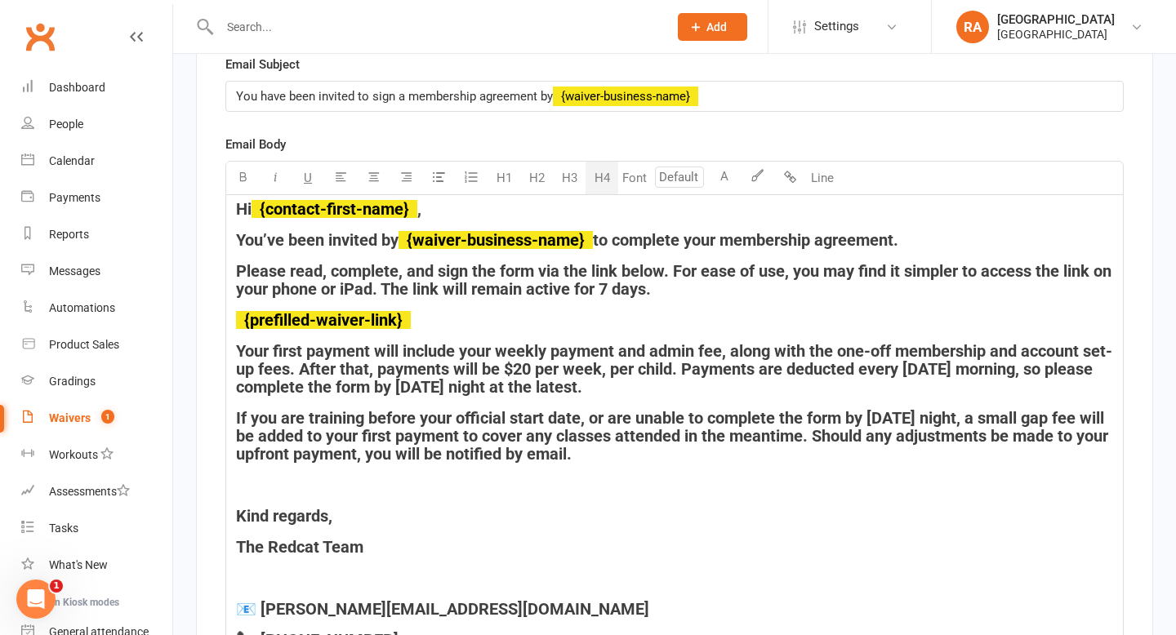
scroll to position [7535, 0]
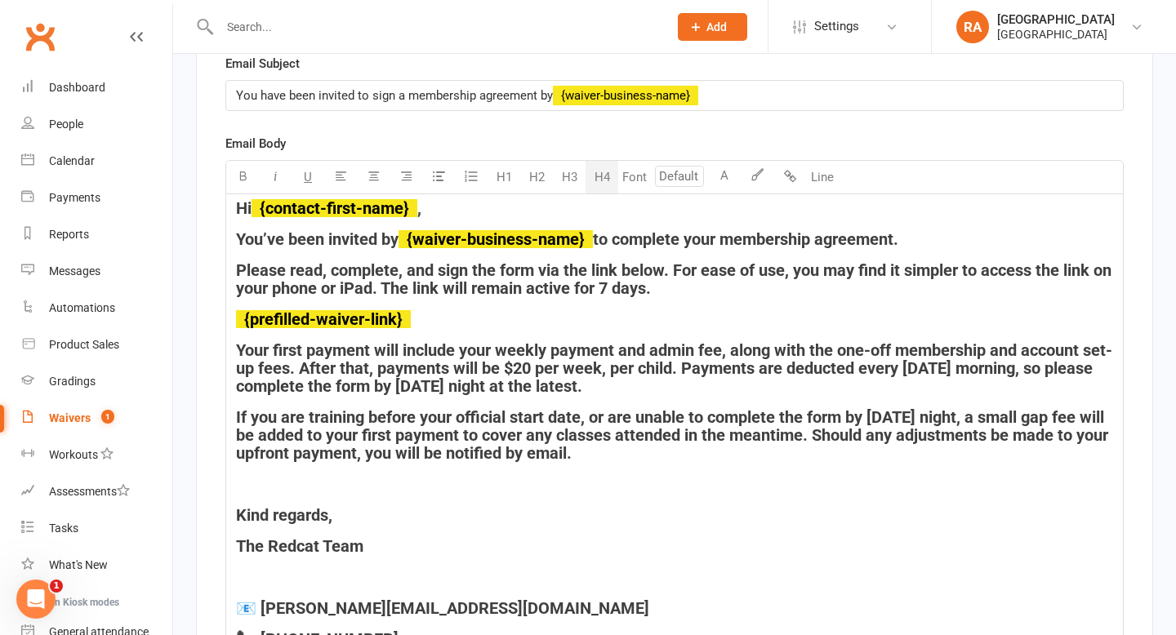
click at [716, 385] on span "Your first payment will include your weekly payment and admin fee, along with t…" at bounding box center [674, 368] width 876 height 56
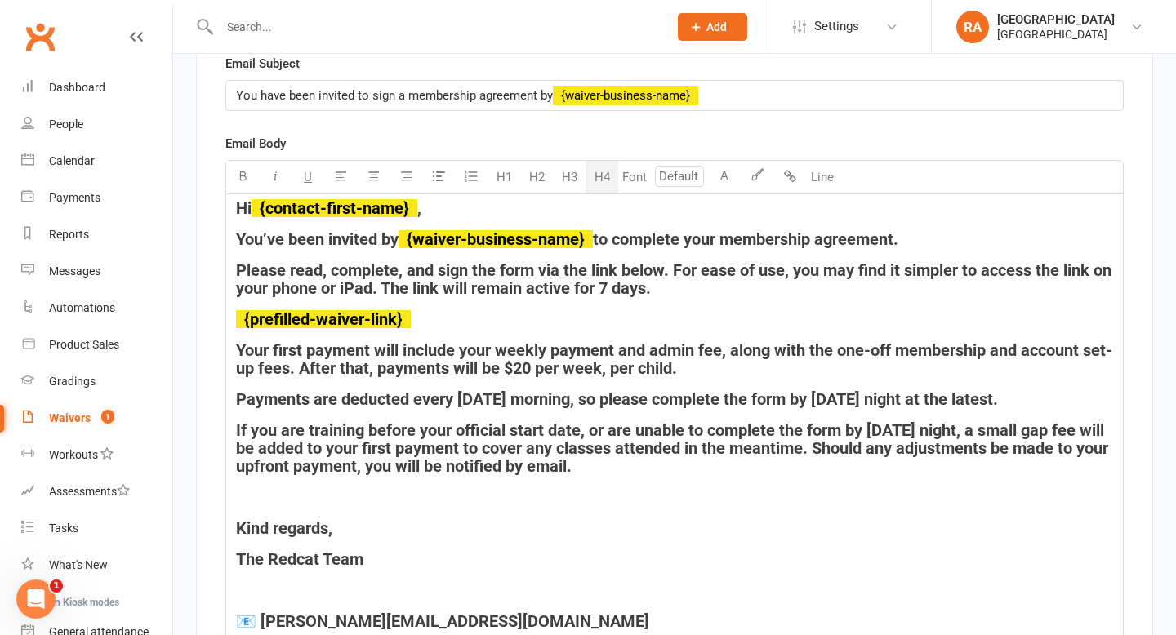
drag, startPoint x: 1055, startPoint y: 411, endPoint x: 238, endPoint y: 412, distance: 816.4
click at [238, 408] on h4 "Payments are deducted every [DATE] morning, so please complete the form by [DAT…" at bounding box center [674, 399] width 877 height 18
click at [394, 442] on span "If you are training before your official start date, or are unable to complete …" at bounding box center [674, 448] width 876 height 56
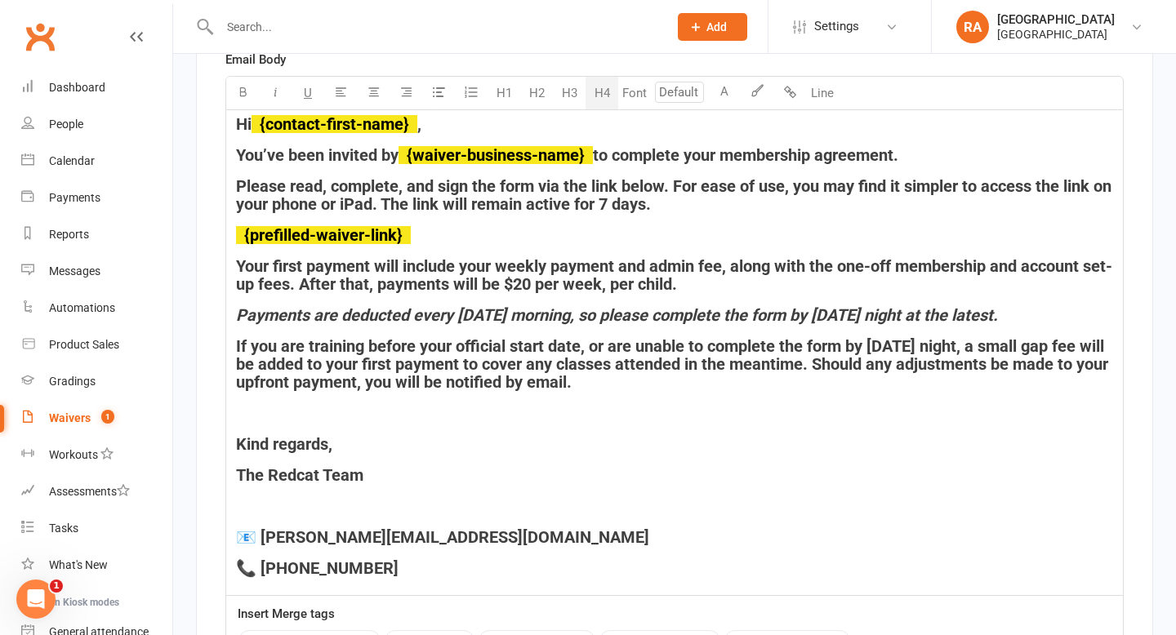
scroll to position [7614, 0]
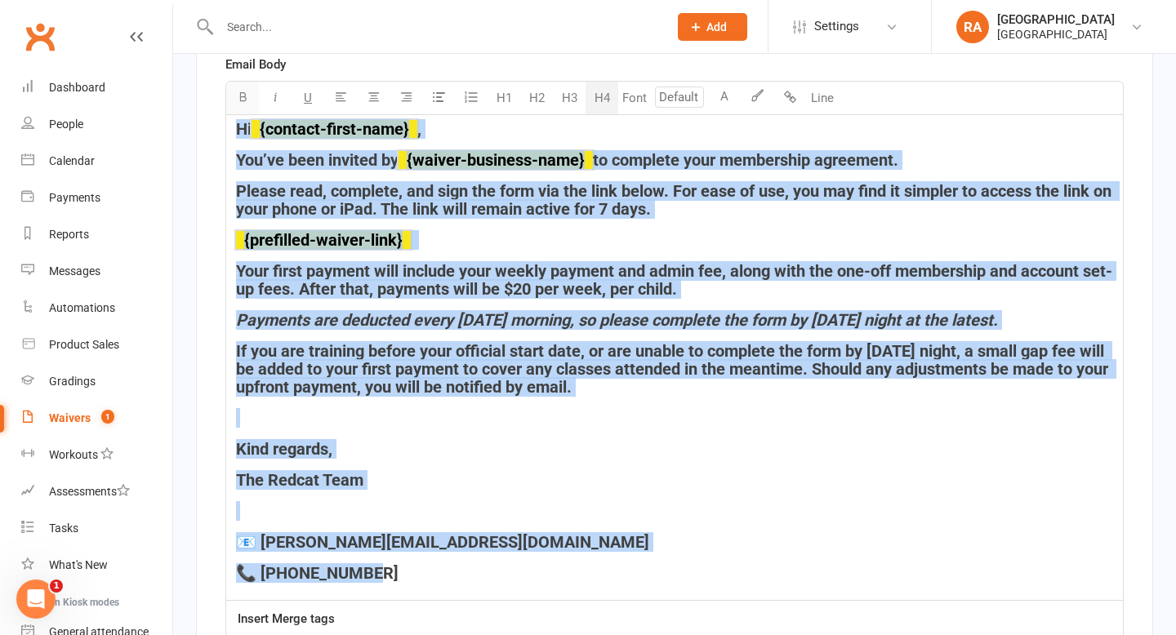
drag, startPoint x: 376, startPoint y: 587, endPoint x: 229, endPoint y: 112, distance: 497.6
click at [229, 112] on div "Text colour U H1 H2 H3 H4 Font A Line Hi ﻿ {contact-first-name} , You’ve been i…" at bounding box center [674, 341] width 898 height 520
copy div "Hi ﻿ {contact-first-name} , You’ve been invited by ﻿ {waiver-business-name} to …"
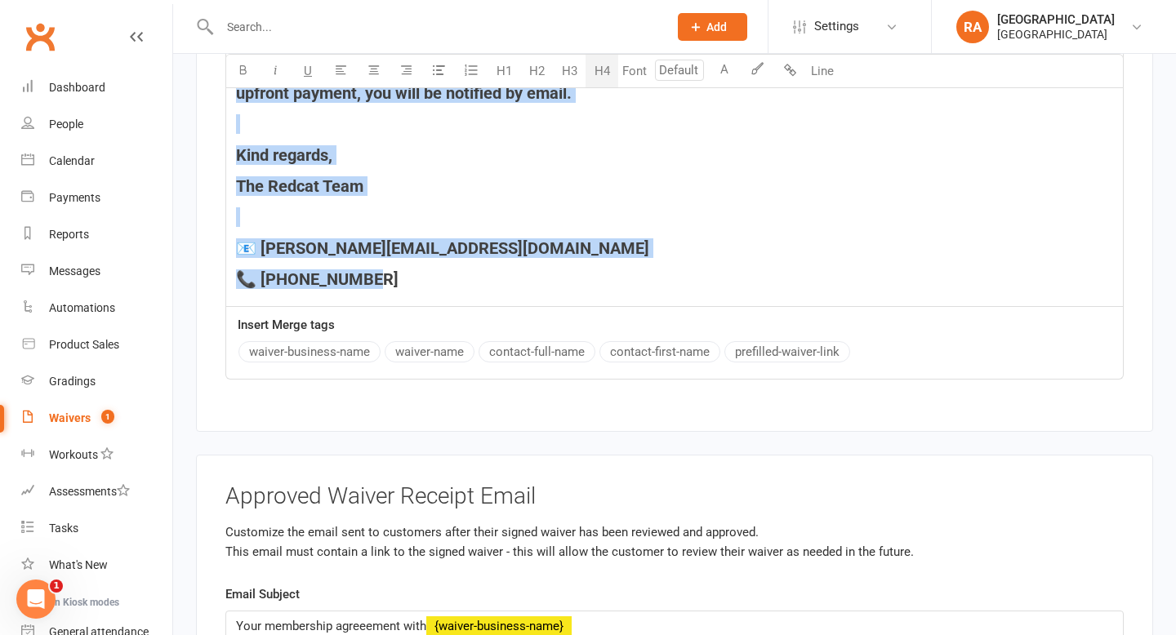
scroll to position [8531, 0]
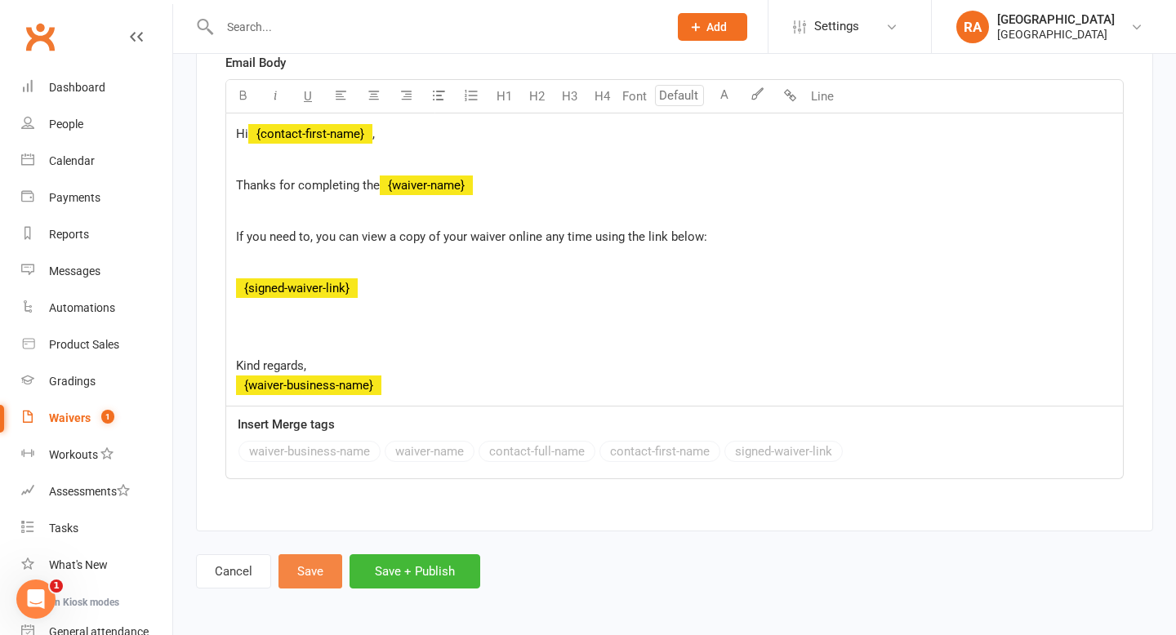
click at [298, 564] on button "Save" at bounding box center [310, 571] width 64 height 34
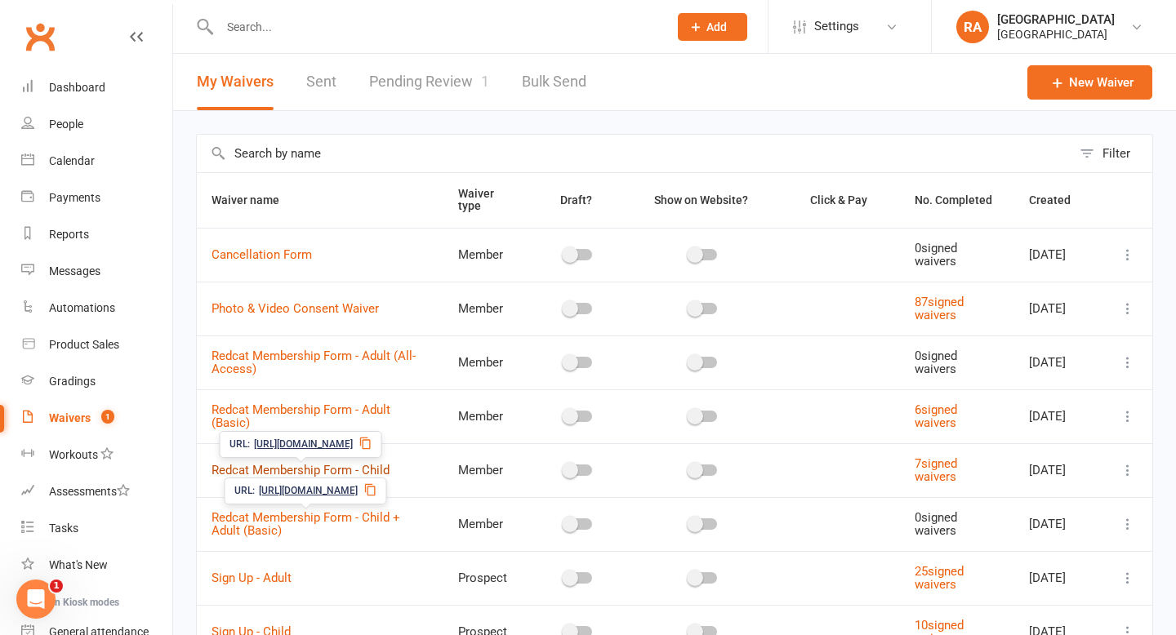
click at [274, 468] on link "Redcat Membership Form - Child" at bounding box center [300, 470] width 178 height 15
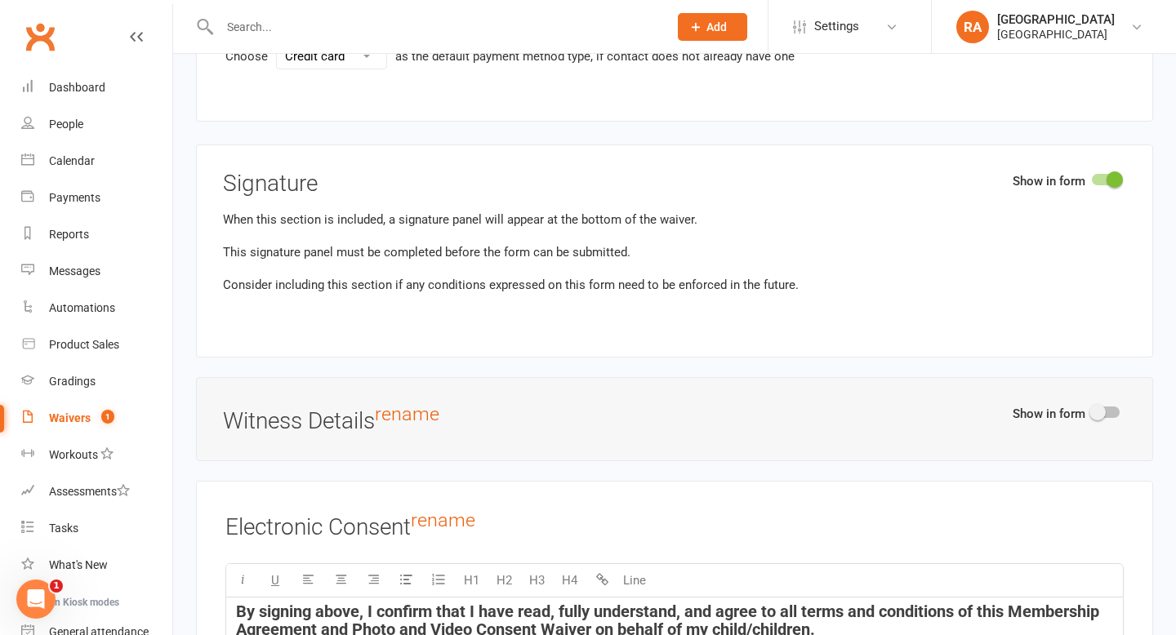
scroll to position [6387, 0]
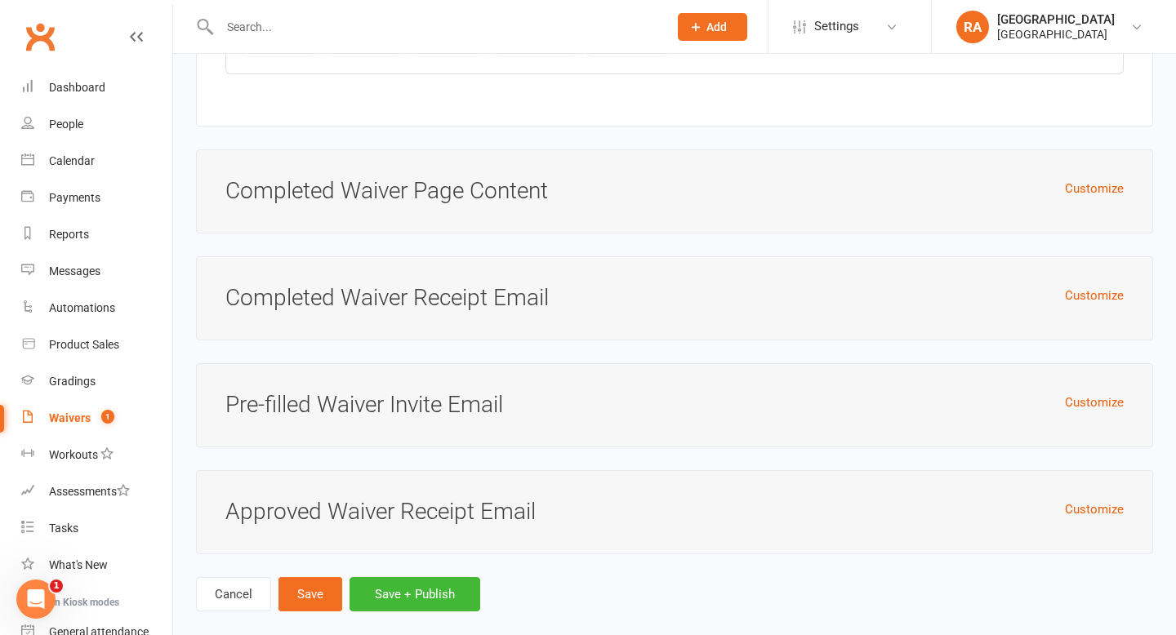
scroll to position [4396, 0]
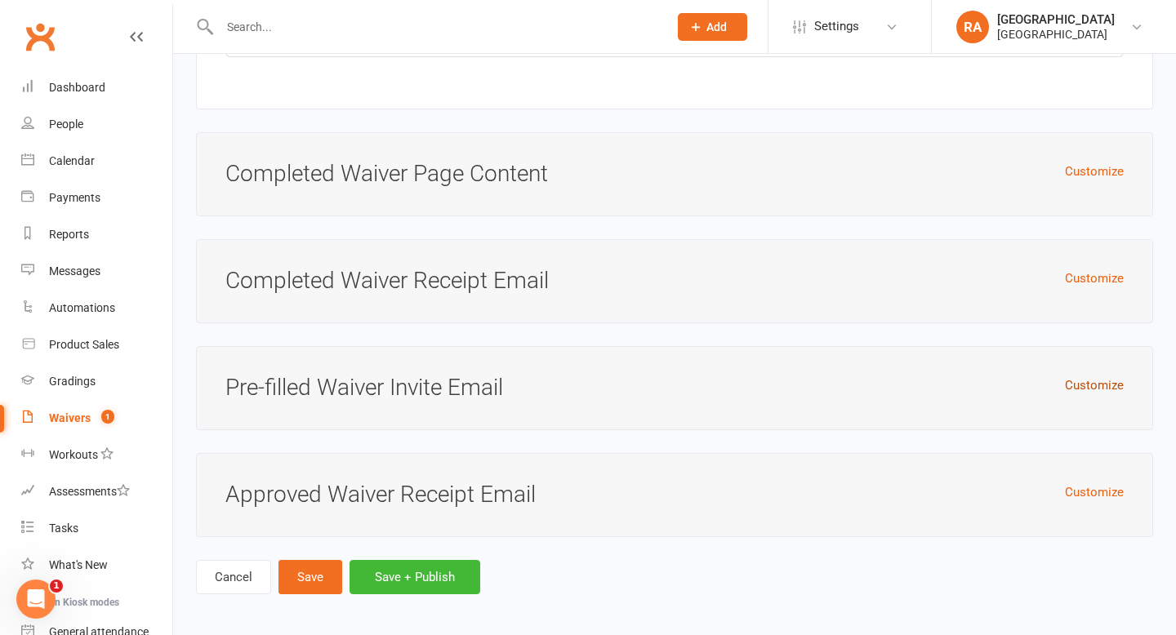
click at [1093, 387] on button "Customize" at bounding box center [1094, 386] width 59 height 20
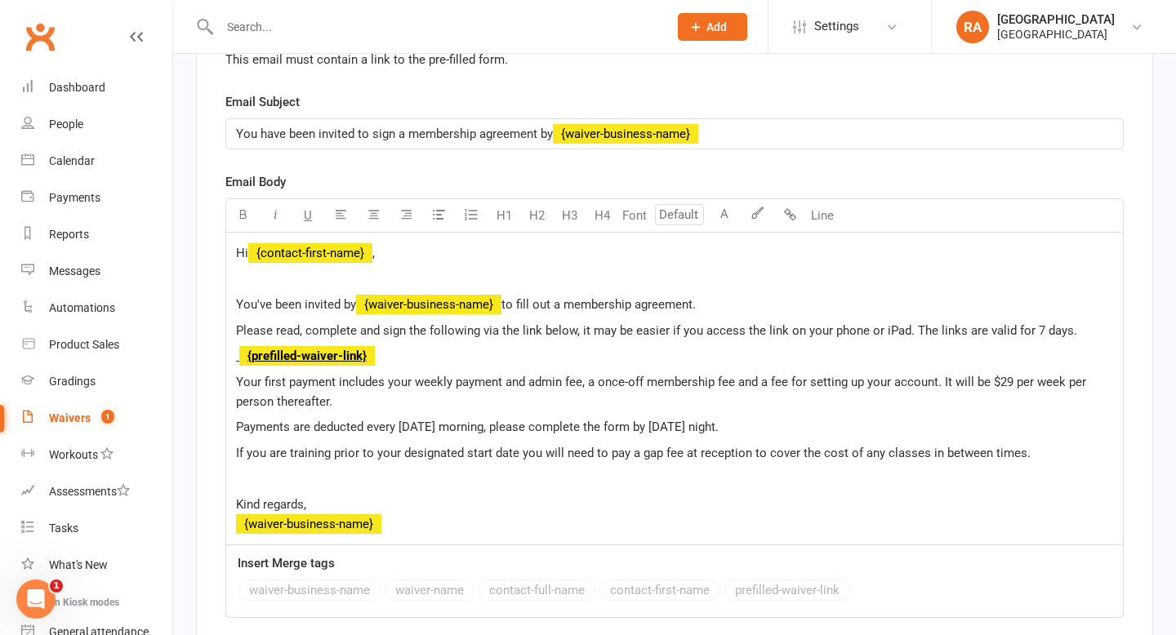
scroll to position [4780, 0]
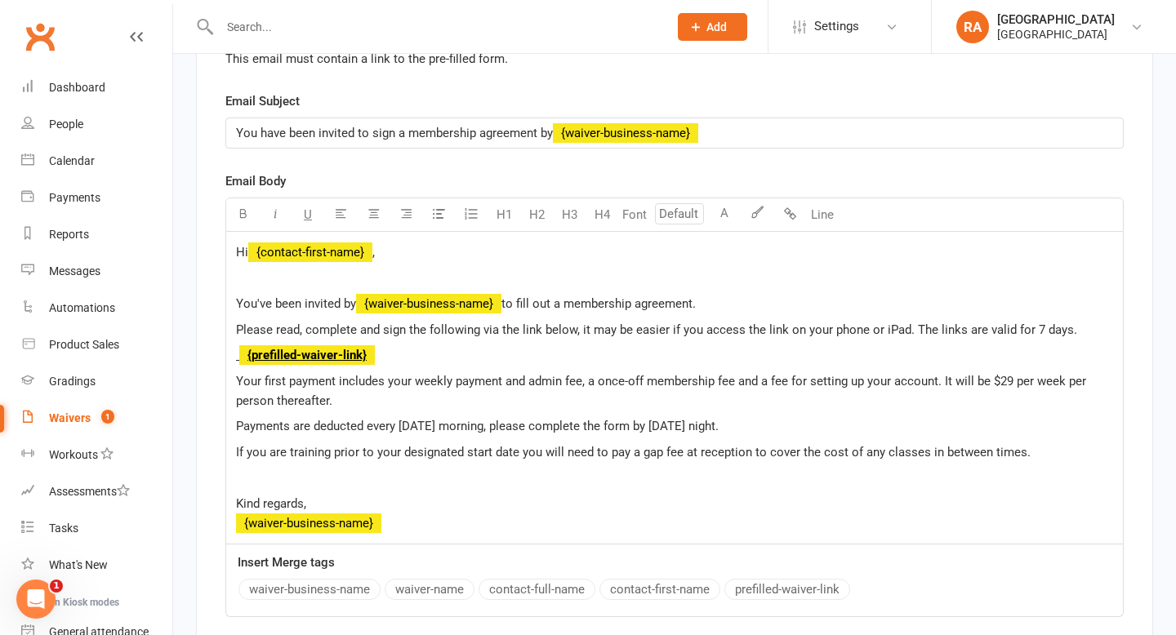
click at [1033, 447] on p "If you are training prior to your designated start date you will need to pay a …" at bounding box center [674, 452] width 877 height 20
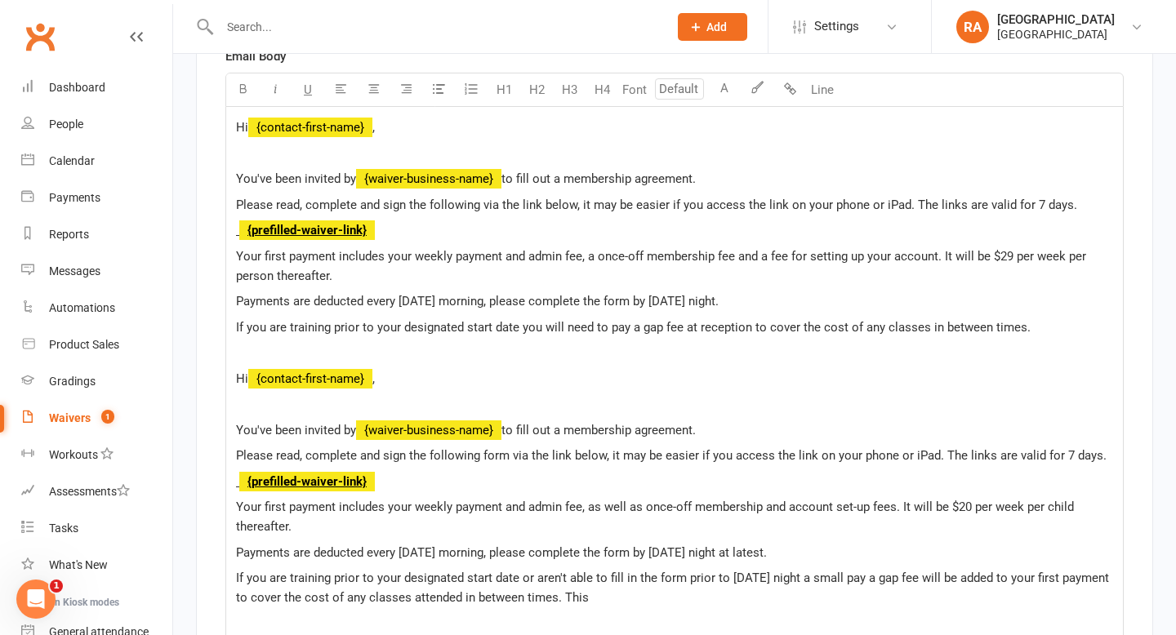
scroll to position [4909, 0]
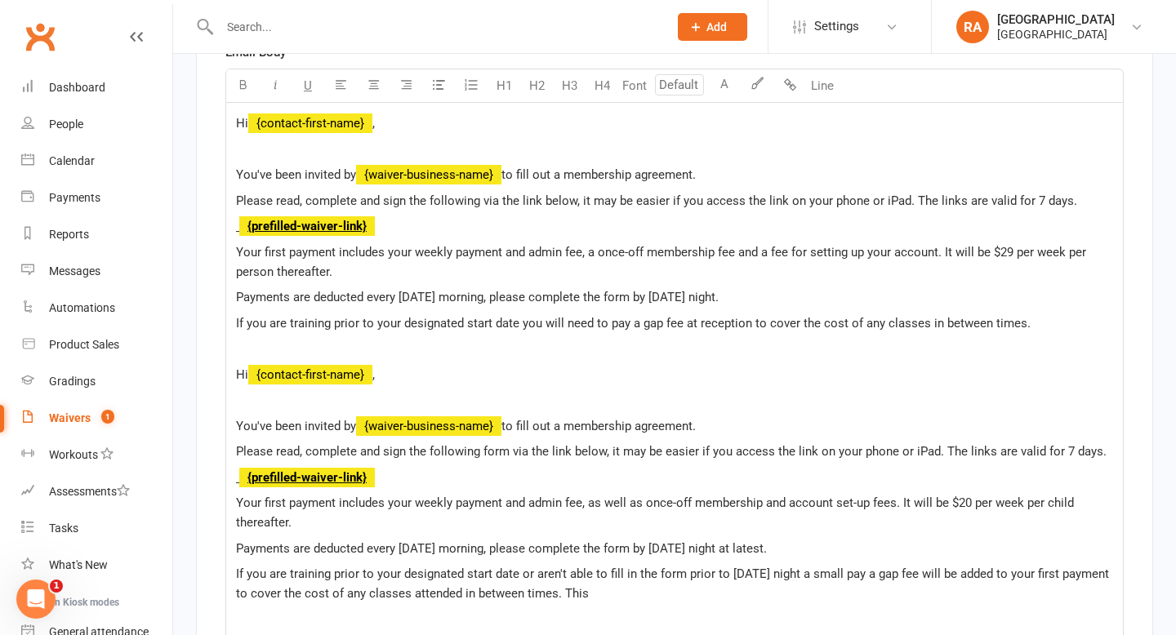
click at [968, 501] on span "Your first payment includes your weekly payment and admin fee, as well as once-…" at bounding box center [656, 513] width 841 height 34
click at [1069, 496] on span "Your first payment includes your weekly payment and admin fee, as well as once-…" at bounding box center [656, 513] width 841 height 34
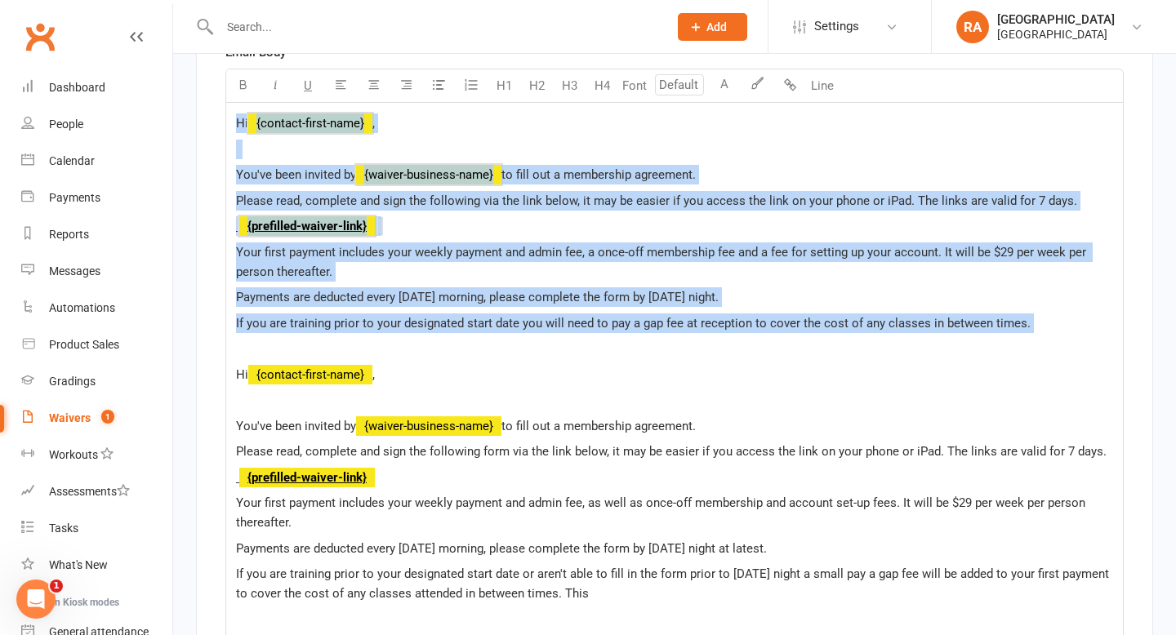
drag, startPoint x: 367, startPoint y: 347, endPoint x: 127, endPoint y: 35, distance: 393.5
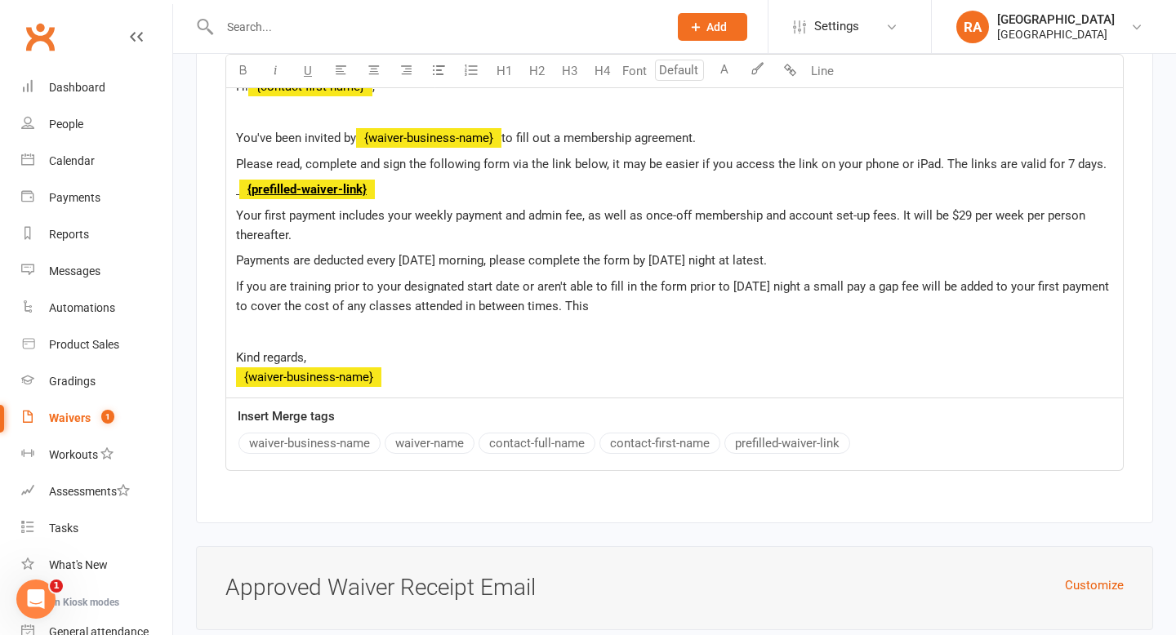
scroll to position [5040, 0]
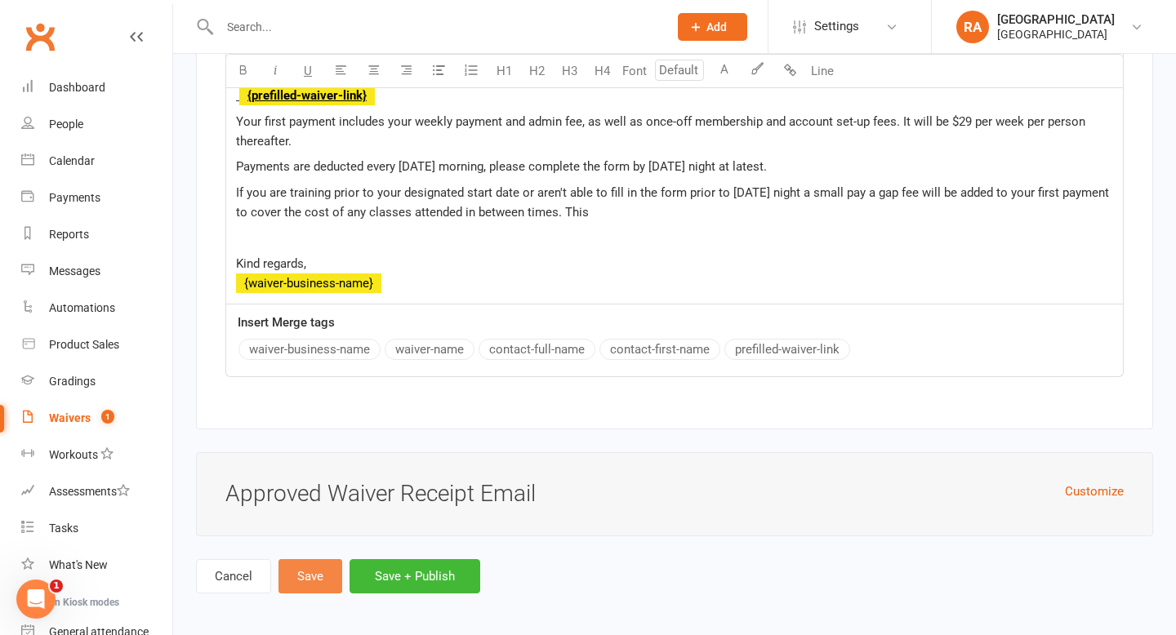
click at [318, 576] on button "Save" at bounding box center [310, 576] width 64 height 34
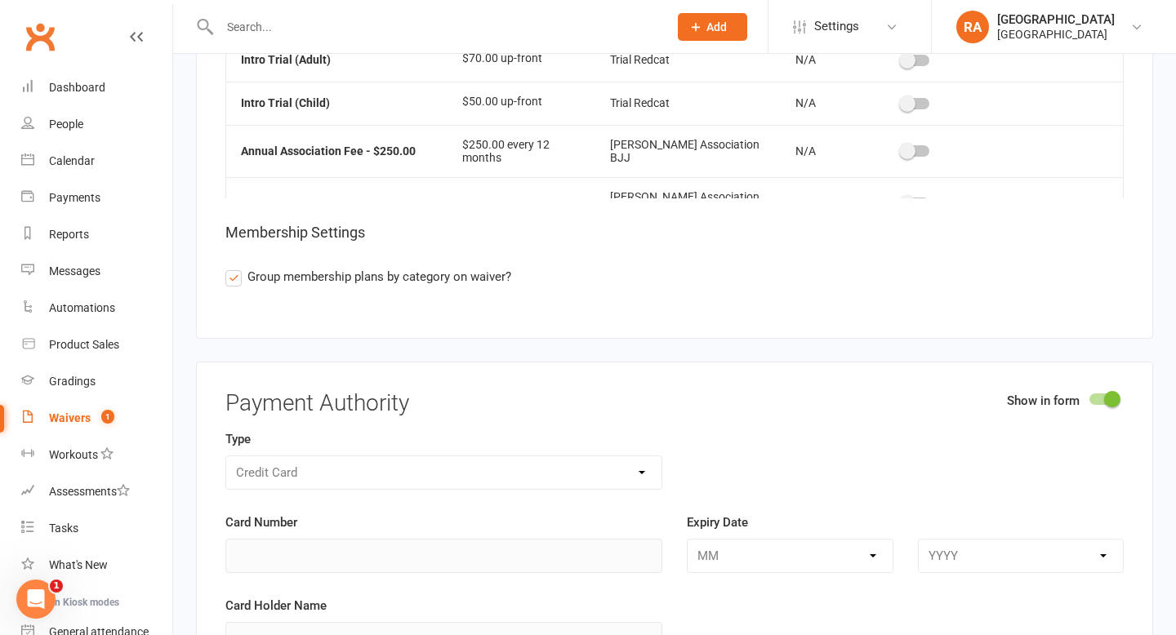
scroll to position [6092, 0]
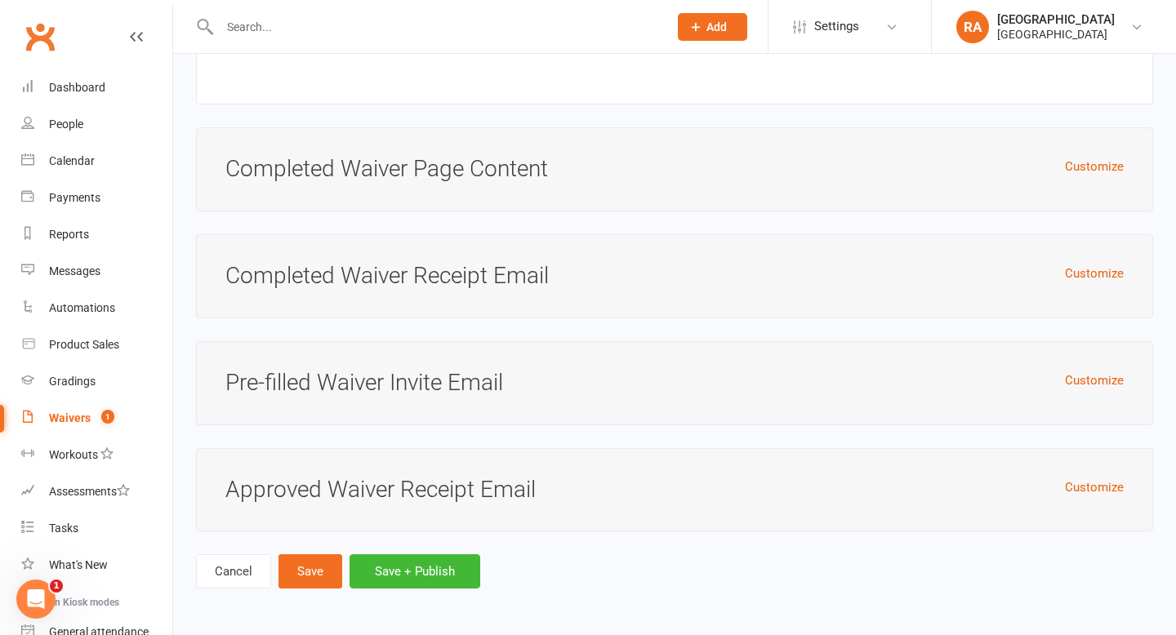
click at [363, 491] on h3 "Approved Waiver Receipt Email" at bounding box center [674, 490] width 898 height 25
click at [1086, 380] on button "Customize" at bounding box center [1094, 381] width 59 height 20
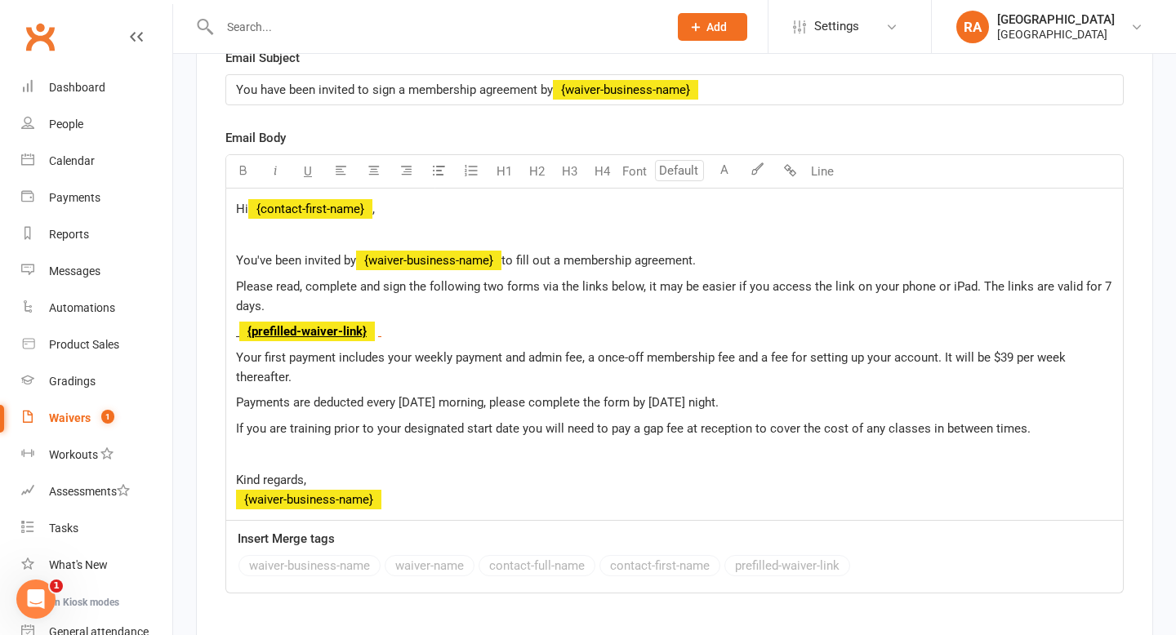
scroll to position [6506, 0]
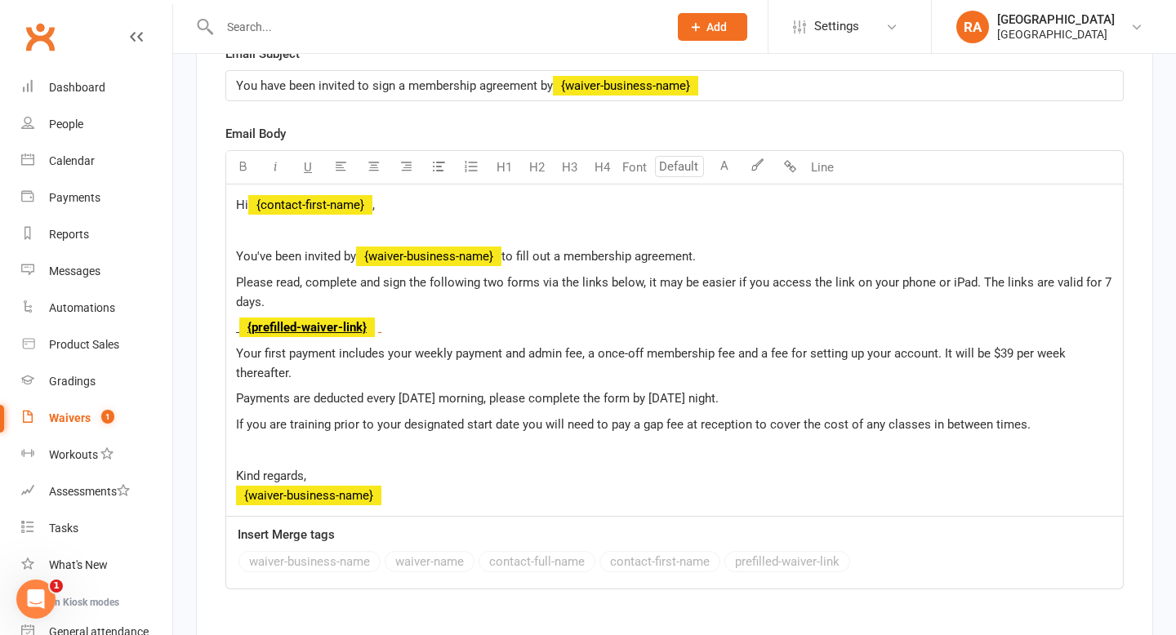
click at [410, 517] on div "Hi ﻿ {contact-first-name} , You've been invited by ﻿ {waiver-business-name} to …" at bounding box center [674, 351] width 896 height 332
click at [398, 504] on p "Kind regards, ﻿ {waiver-business-name}" at bounding box center [674, 485] width 877 height 39
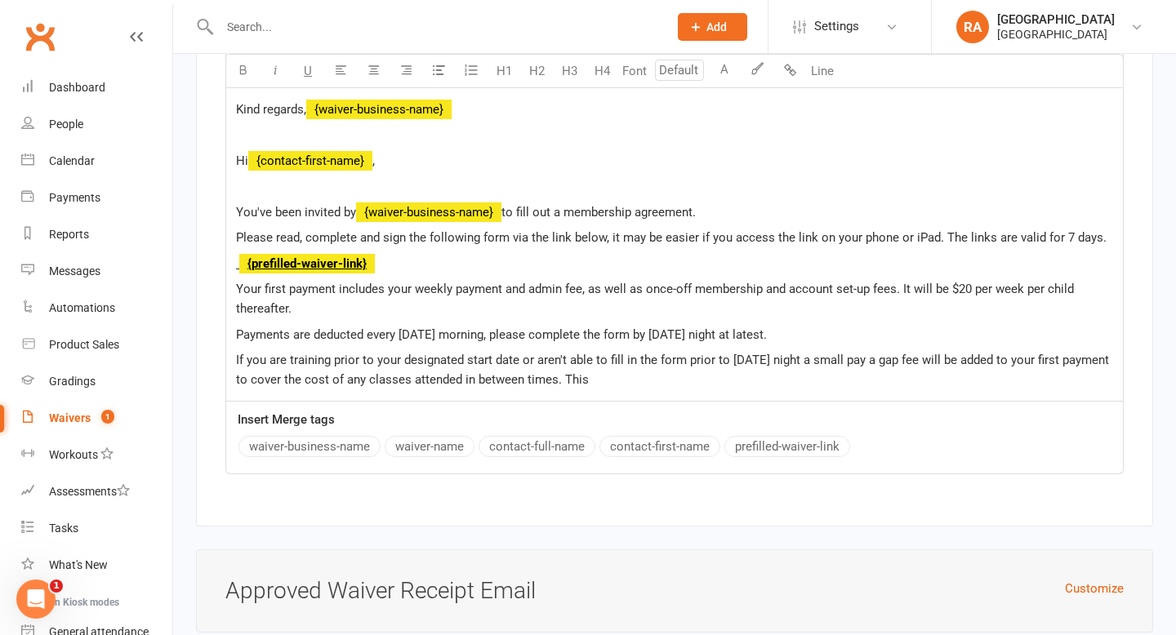
scroll to position [6868, 0]
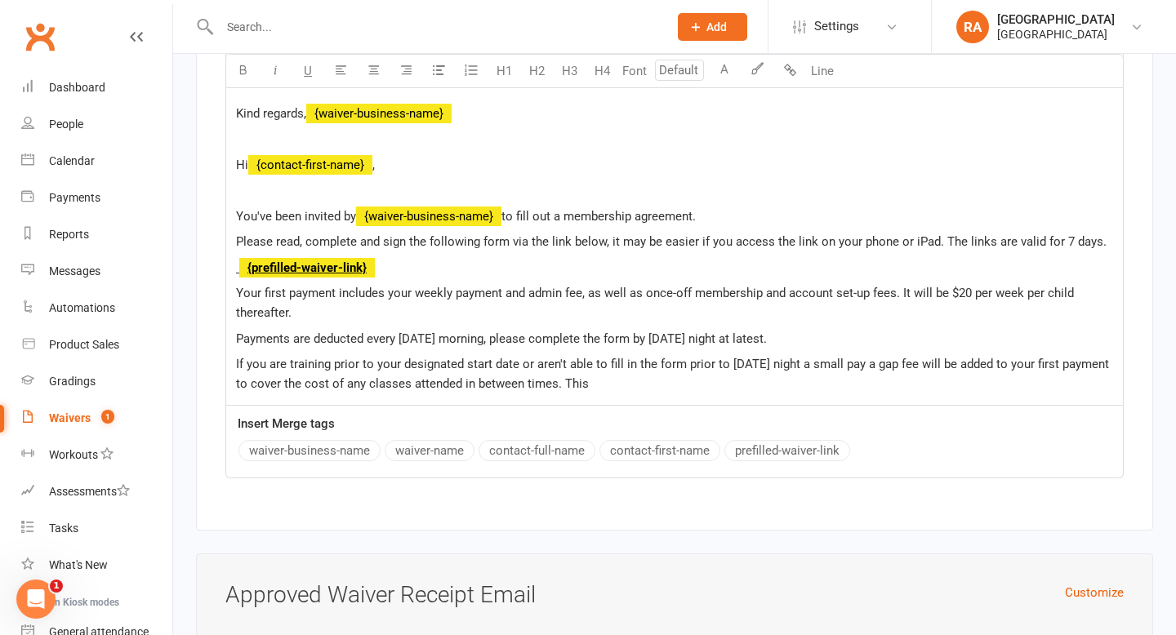
click at [362, 275] on span "﻿ {prefilled-waiver-link}" at bounding box center [307, 267] width 136 height 15
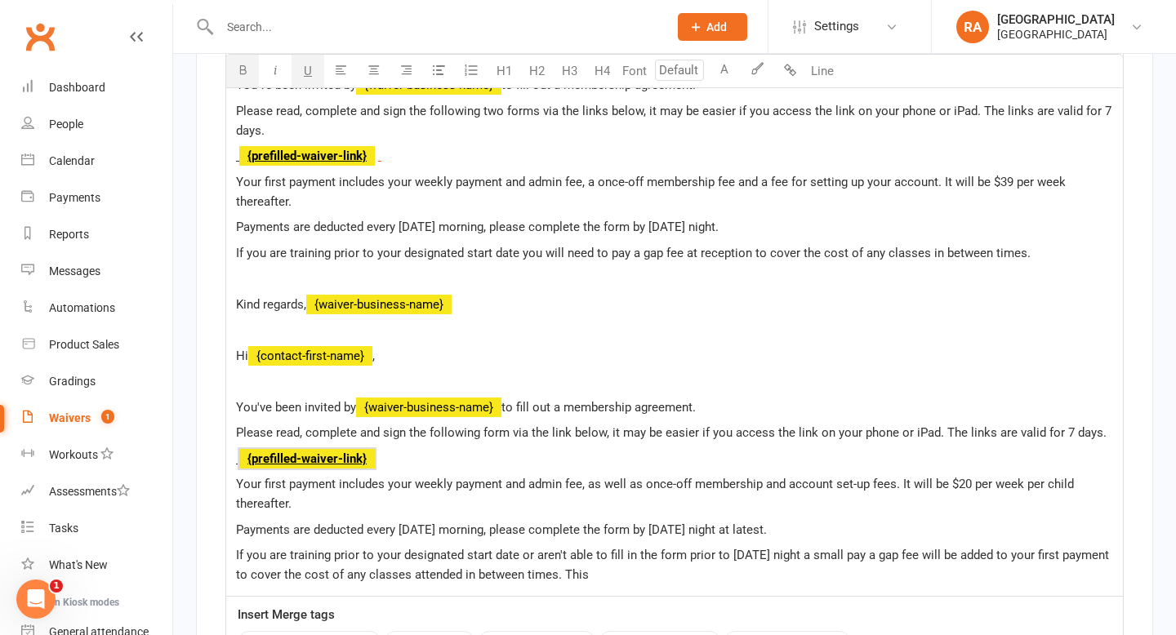
scroll to position [6678, 0]
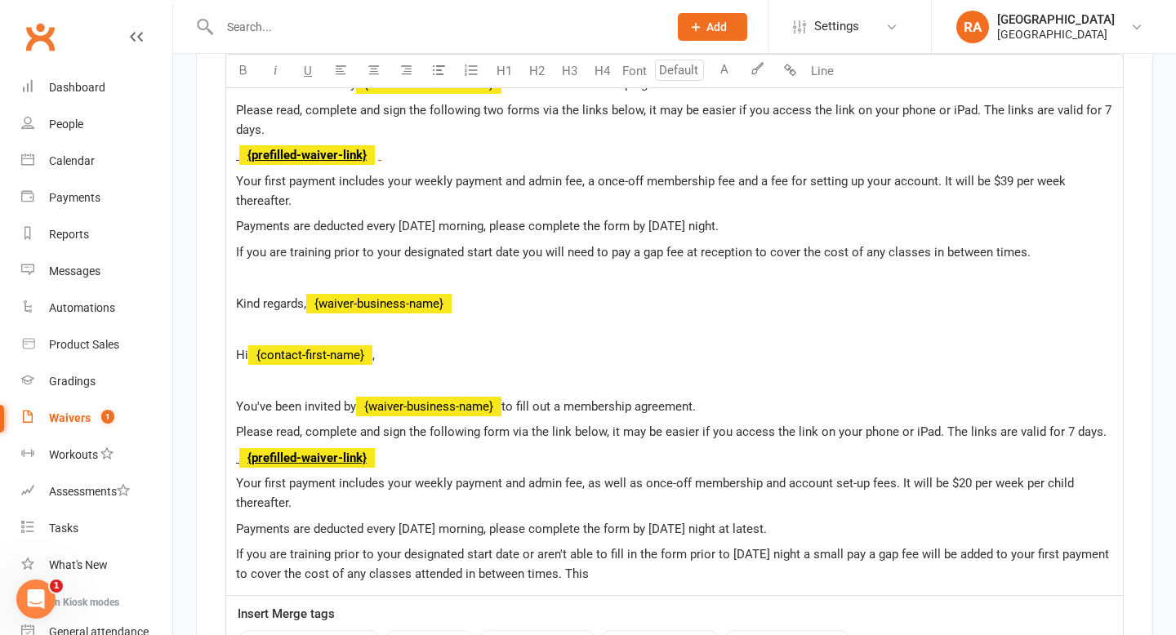
click at [967, 510] on span "Your first payment includes your weekly payment and admin fee, as well as once-…" at bounding box center [656, 493] width 841 height 34
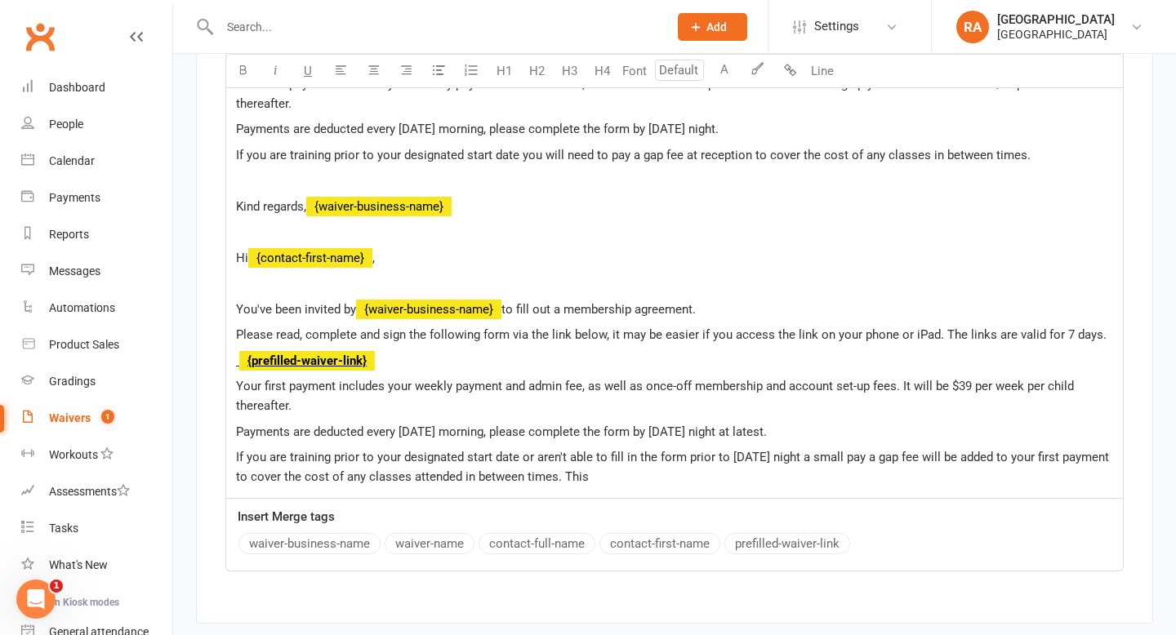
scroll to position [6783, 0]
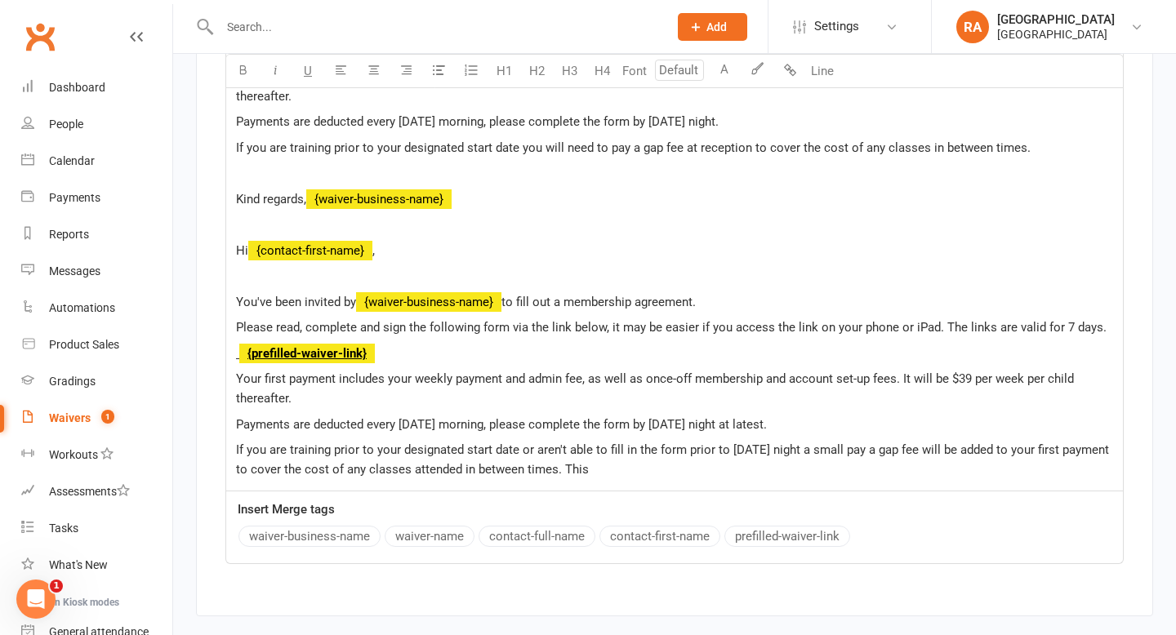
click at [659, 479] on p "If you are training prior to your designated start date or aren't able to fill …" at bounding box center [674, 459] width 877 height 39
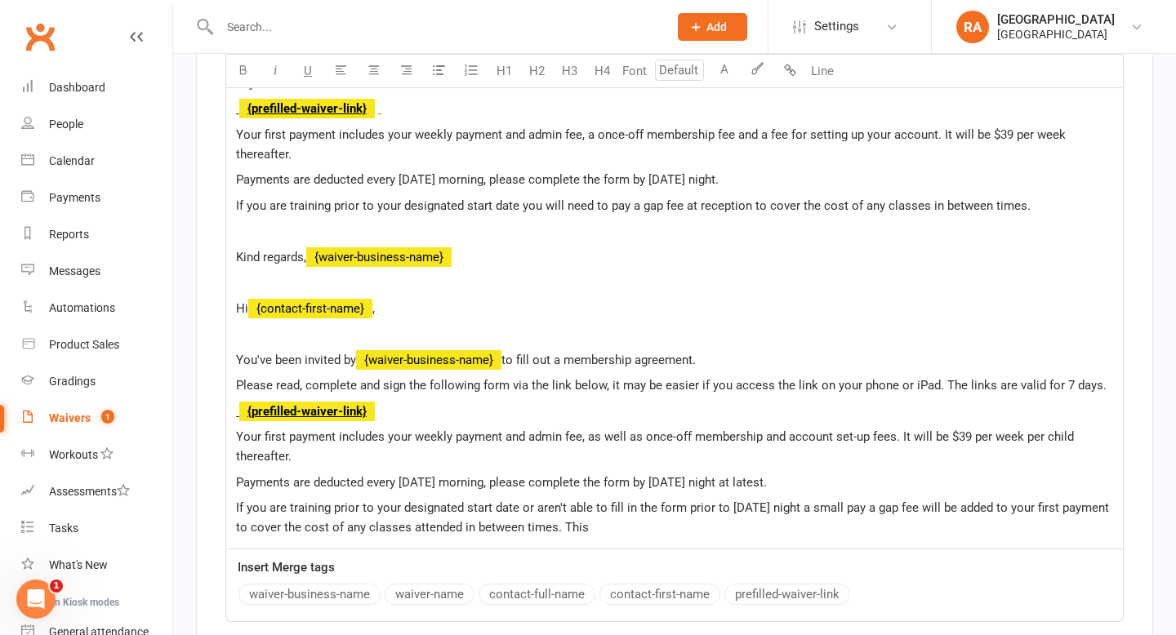
scroll to position [6728, 0]
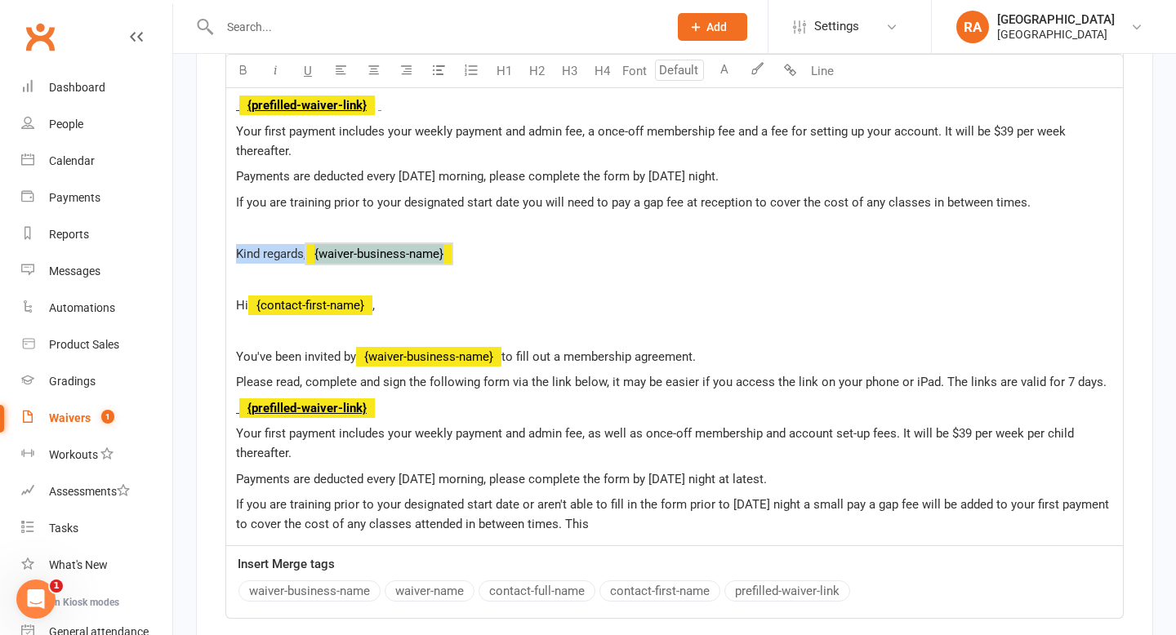
drag, startPoint x: 399, startPoint y: 291, endPoint x: 232, endPoint y: 269, distance: 168.8
click at [232, 269] on div "Hi ﻿ {contact-first-name} , You've been invited by ﻿ {waiver-business-name} to …" at bounding box center [674, 253] width 896 height 583
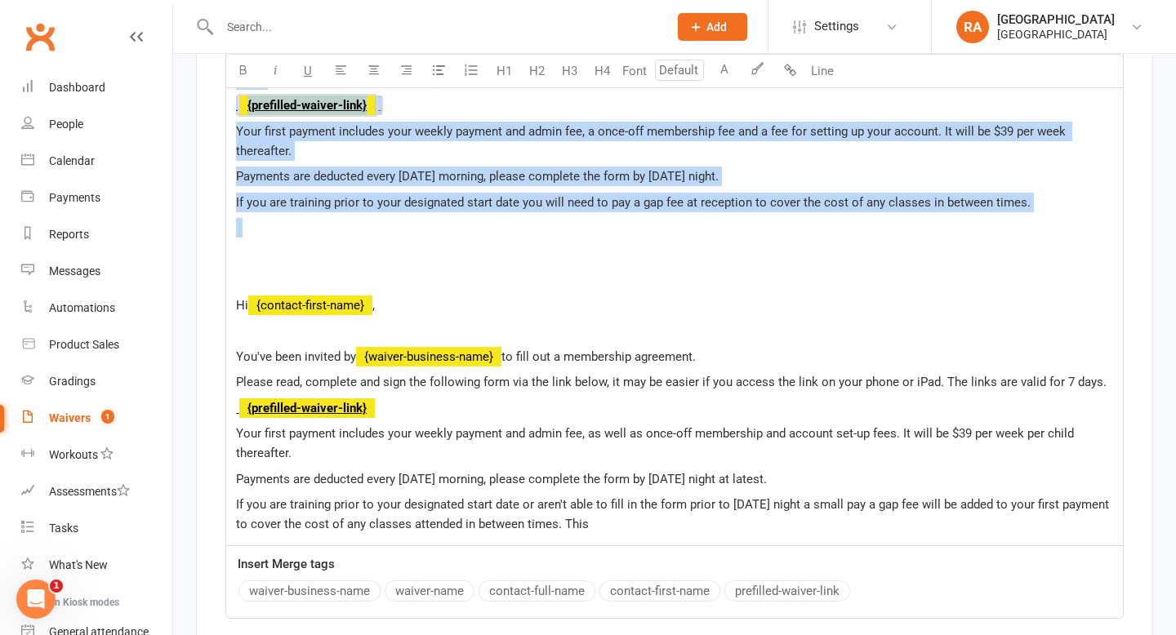
drag, startPoint x: 279, startPoint y: 260, endPoint x: 217, endPoint y: 31, distance: 237.7
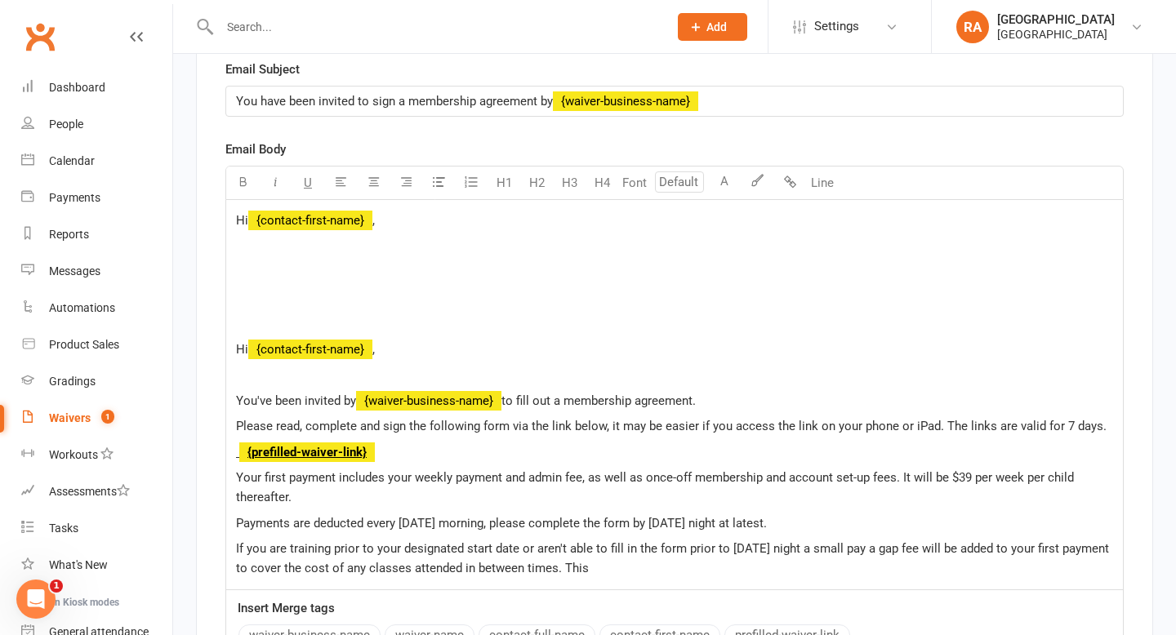
scroll to position [6484, 0]
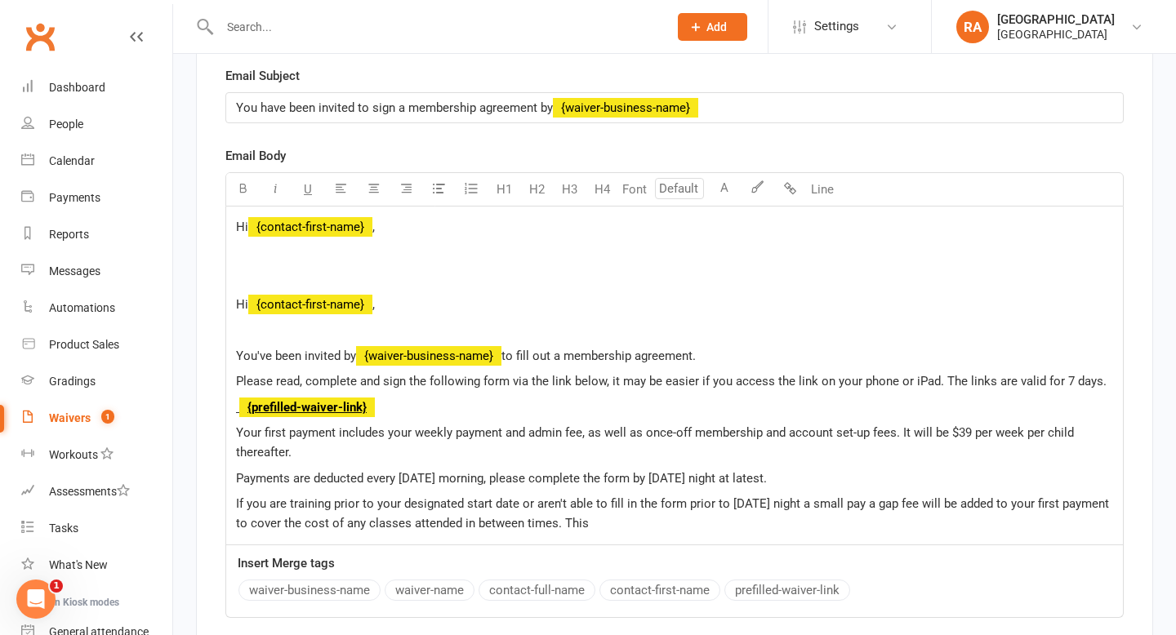
click at [237, 312] on span "Hi" at bounding box center [242, 304] width 12 height 15
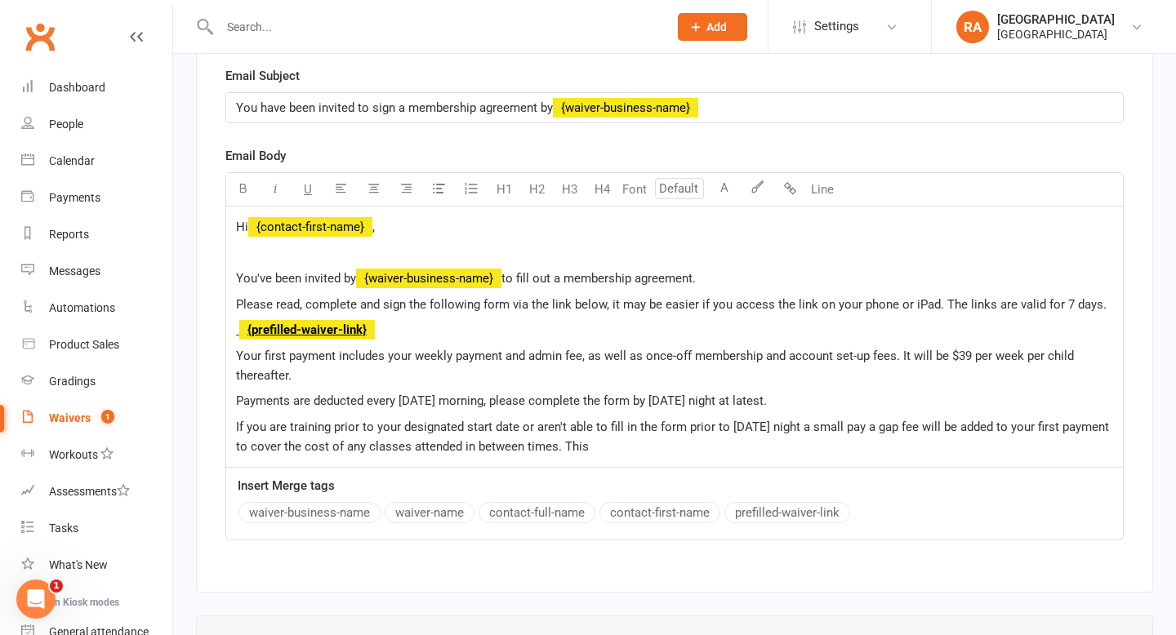
click at [638, 456] on p "If you are training prior to your designated start date or aren't able to fill …" at bounding box center [674, 436] width 877 height 39
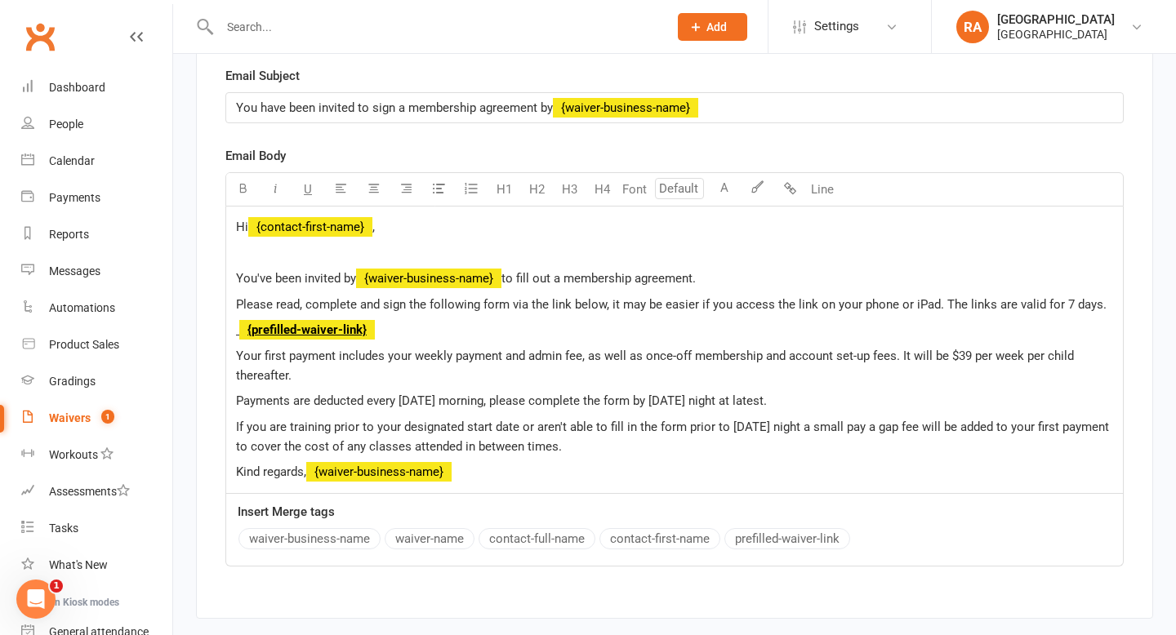
click at [237, 479] on span "Kind regards," at bounding box center [271, 472] width 70 height 15
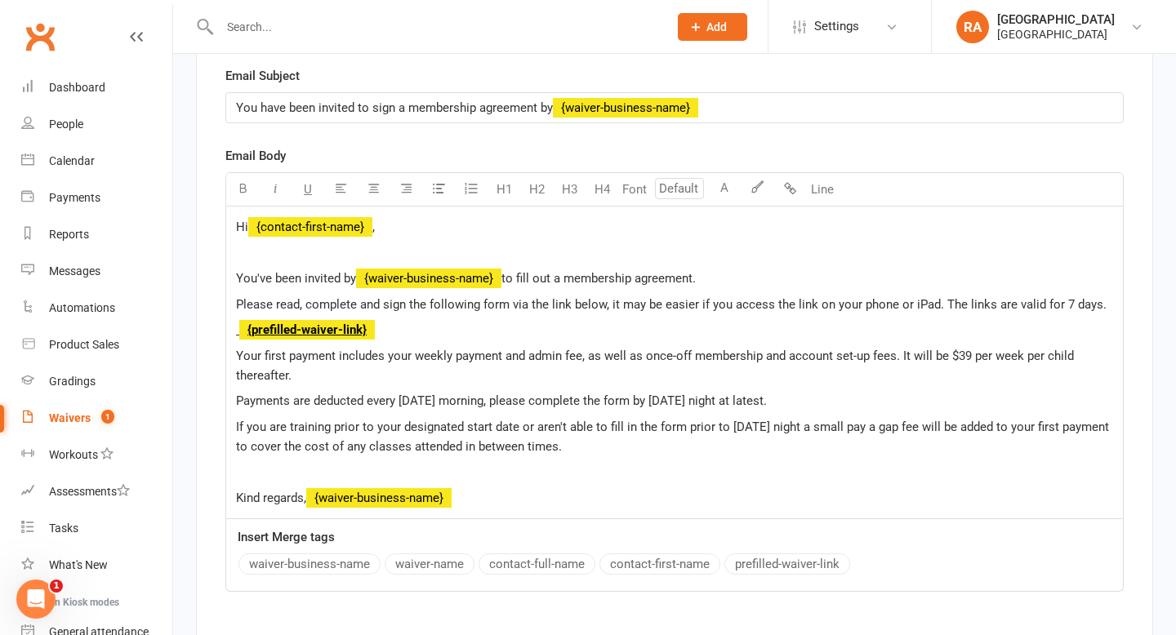
click at [404, 508] on p "Kind regards, ﻿ {waiver-business-name} ﻿" at bounding box center [674, 498] width 877 height 20
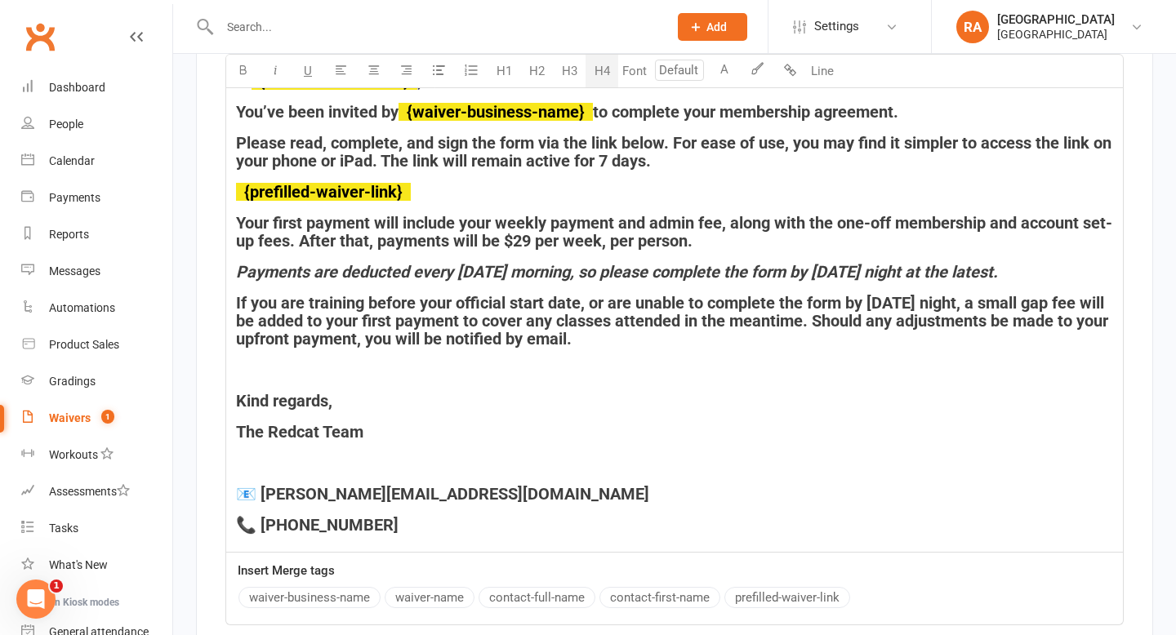
scroll to position [6619, 0]
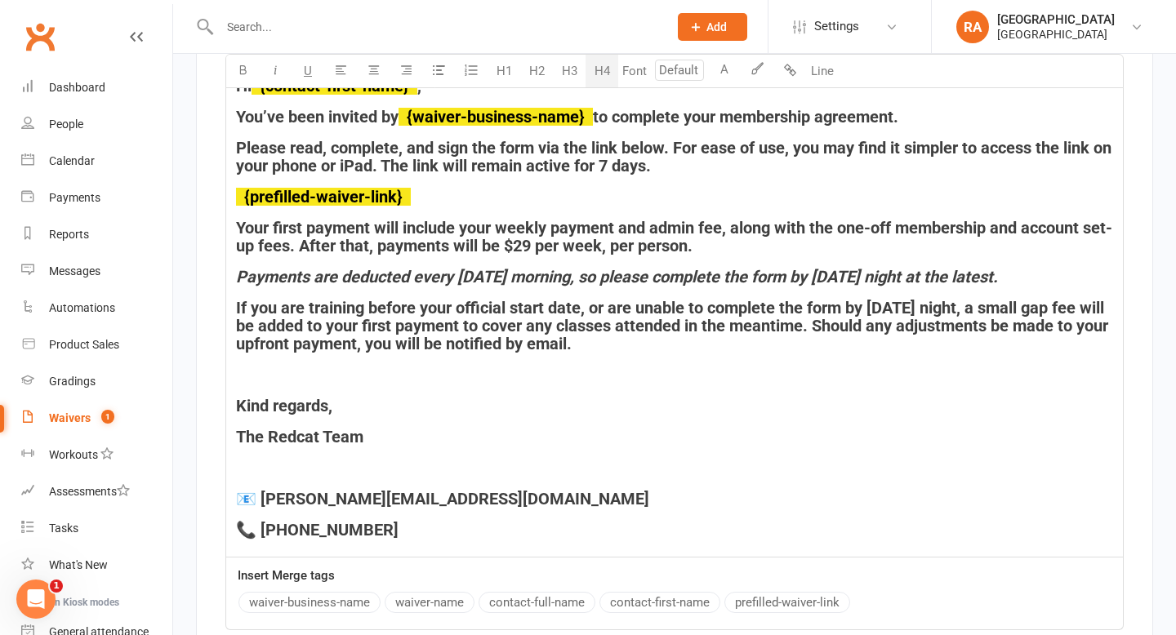
click at [548, 256] on span "Your first payment will include your weekly payment and admin fee, along with t…" at bounding box center [674, 237] width 876 height 38
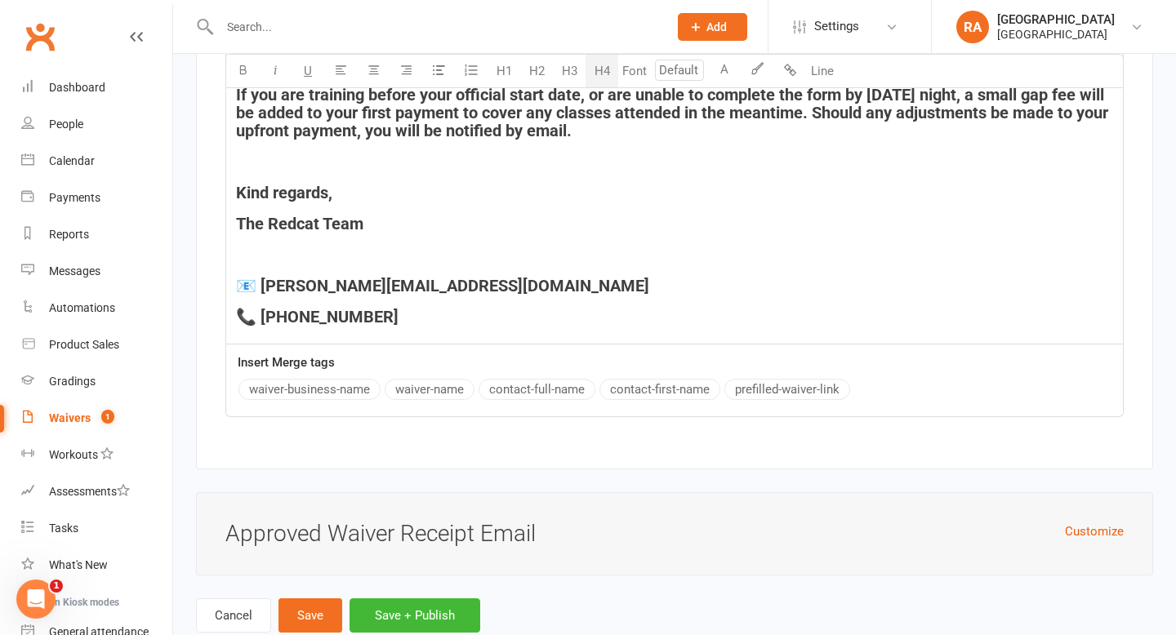
scroll to position [6877, 0]
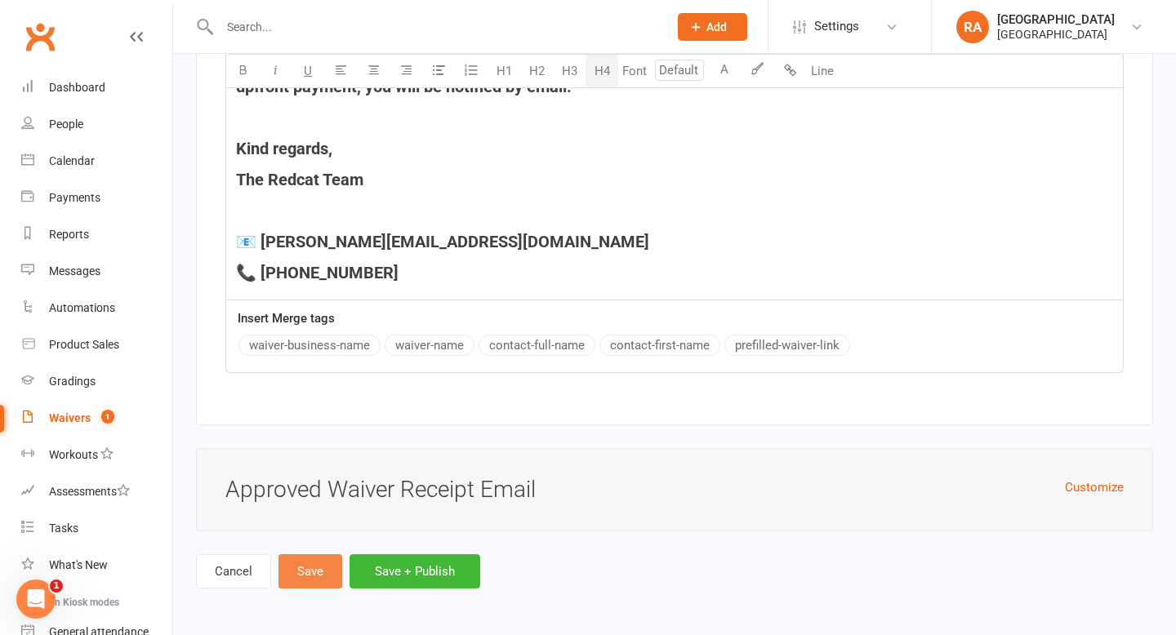
click at [308, 575] on button "Save" at bounding box center [310, 571] width 64 height 34
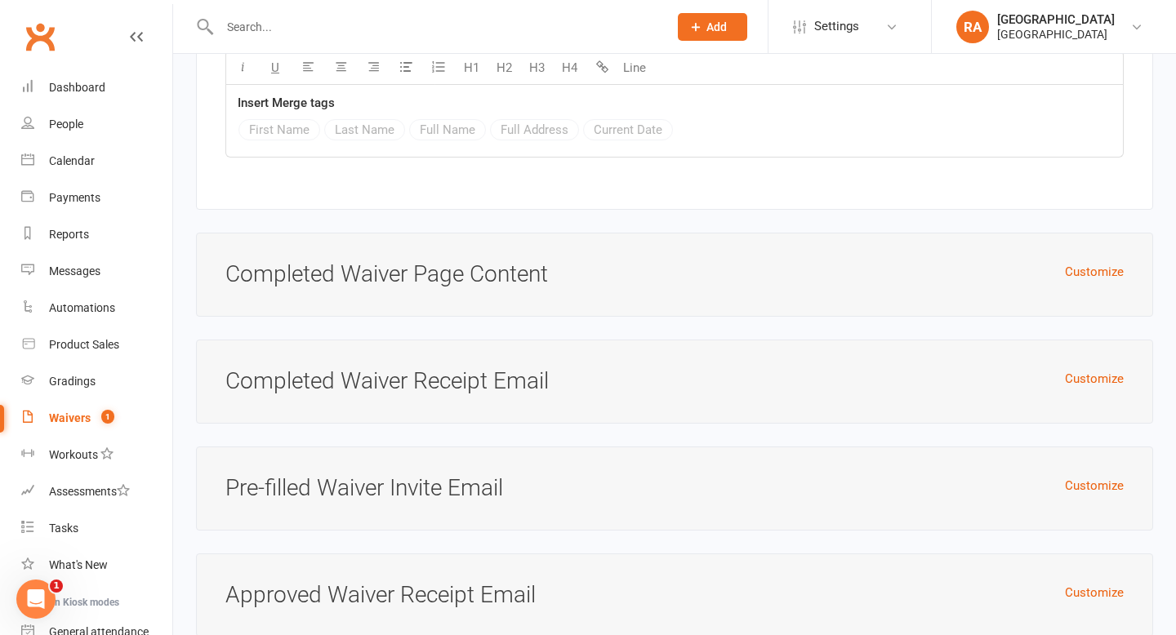
scroll to position [6097, 0]
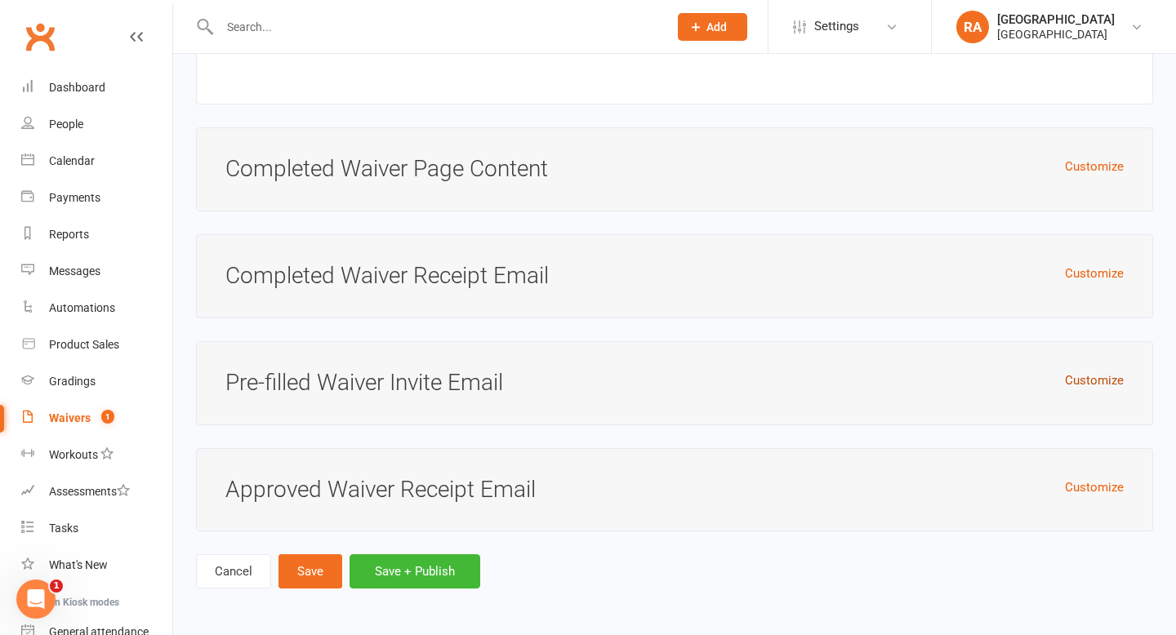
click at [1100, 384] on button "Customize" at bounding box center [1094, 381] width 59 height 20
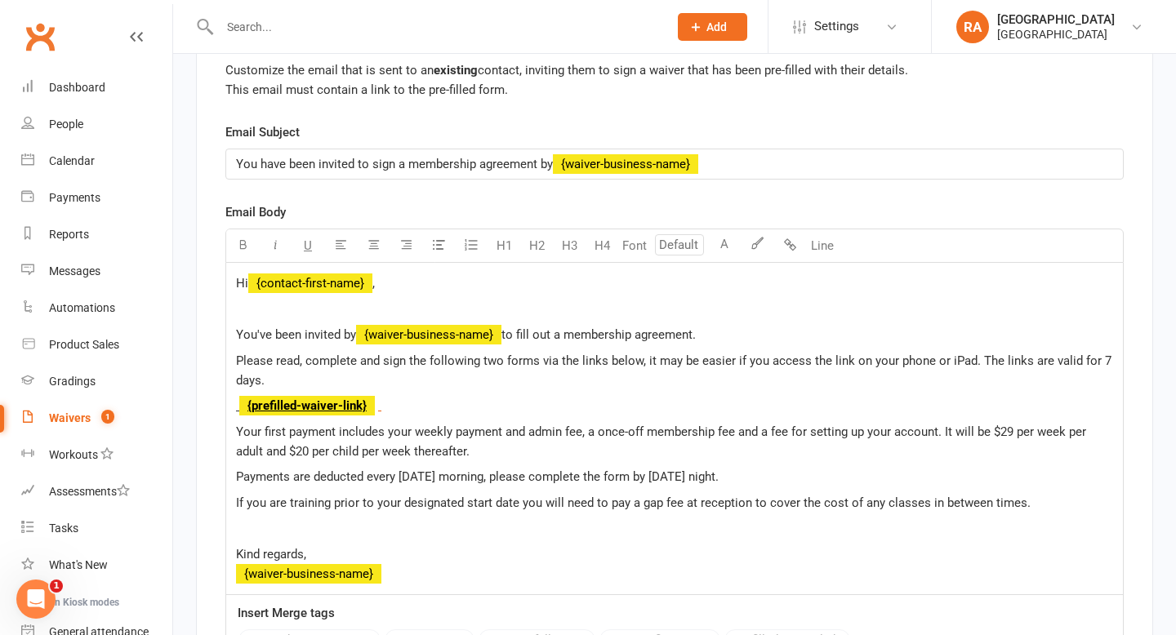
scroll to position [6441, 0]
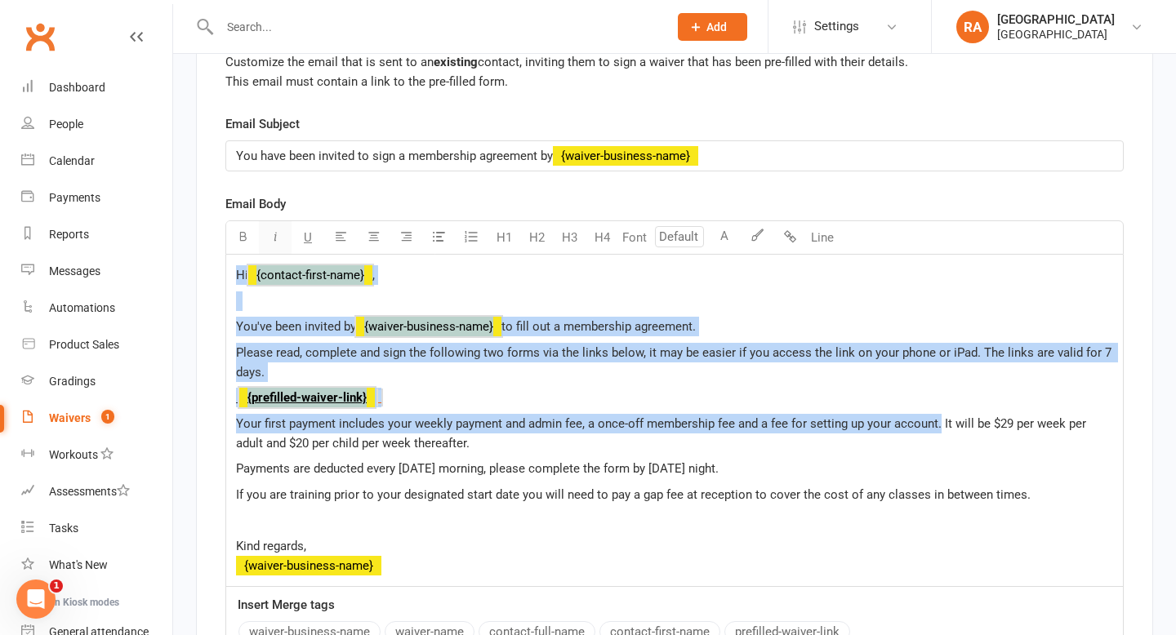
drag, startPoint x: 940, startPoint y: 437, endPoint x: 281, endPoint y: 238, distance: 688.1
click at [281, 238] on div "U H1 H2 H3 H4 Font A Line Hi ﻿ {contact-first-name} , You've been invited by ﻿ …" at bounding box center [674, 403] width 898 height 367
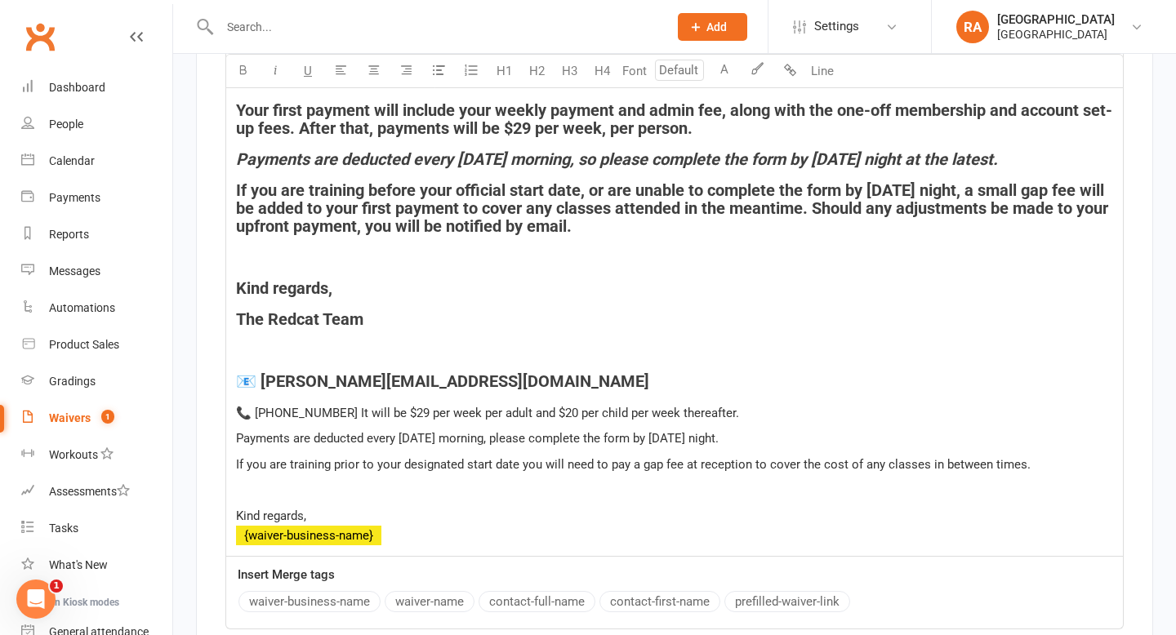
scroll to position [6739, 0]
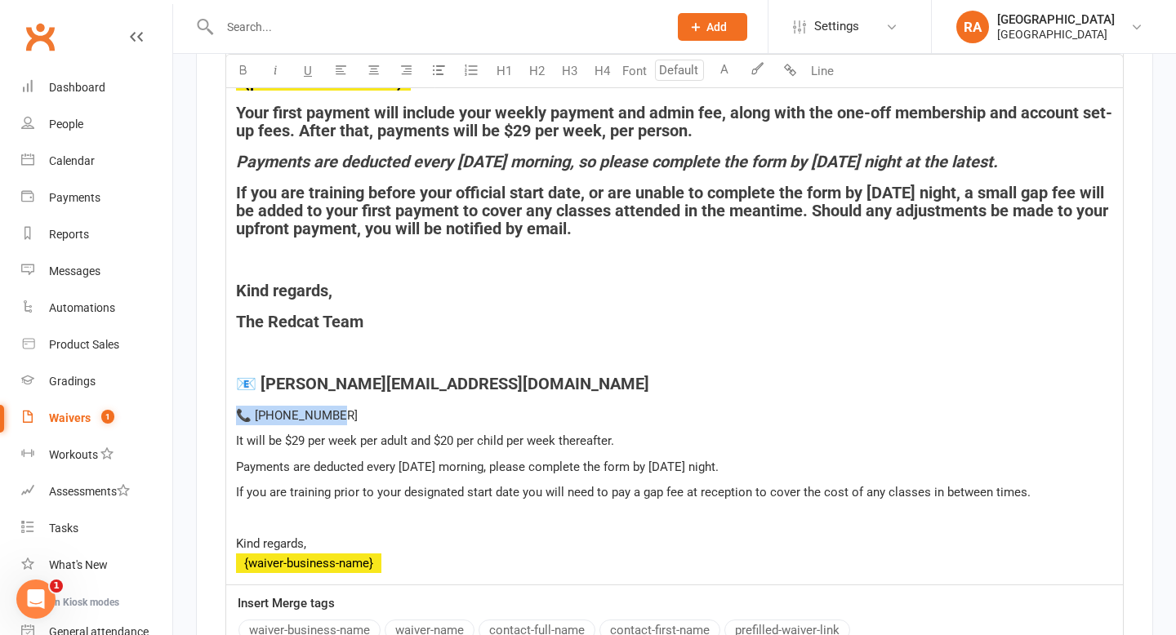
drag, startPoint x: 334, startPoint y: 425, endPoint x: 156, endPoint y: 423, distance: 178.0
click at [602, 69] on button "H4" at bounding box center [601, 71] width 33 height 33
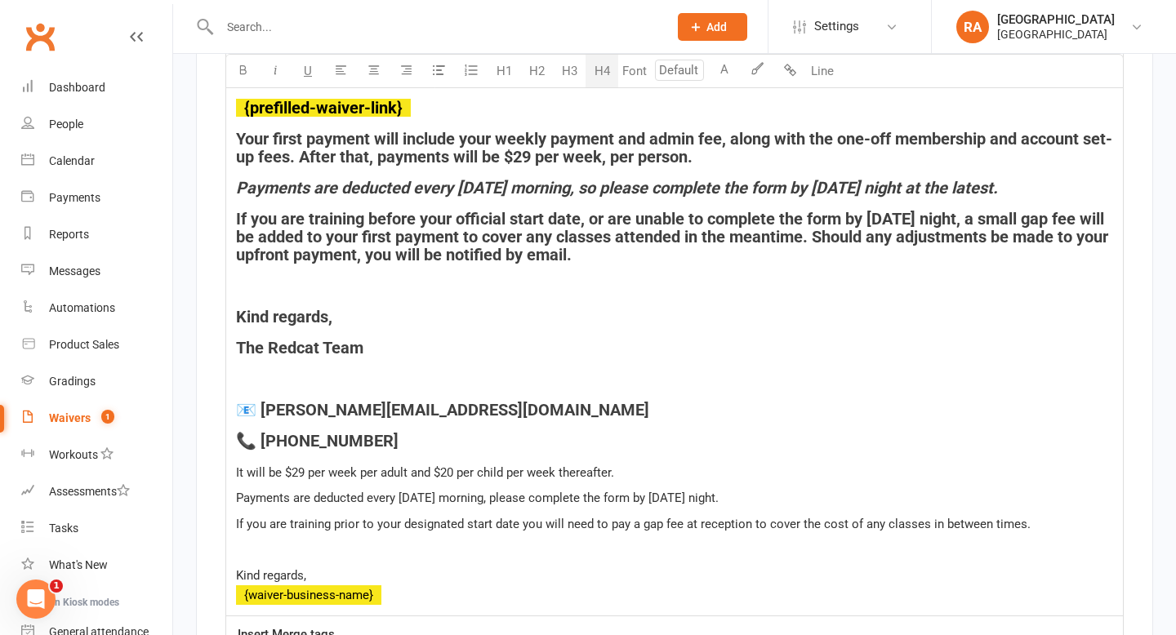
scroll to position [6708, 0]
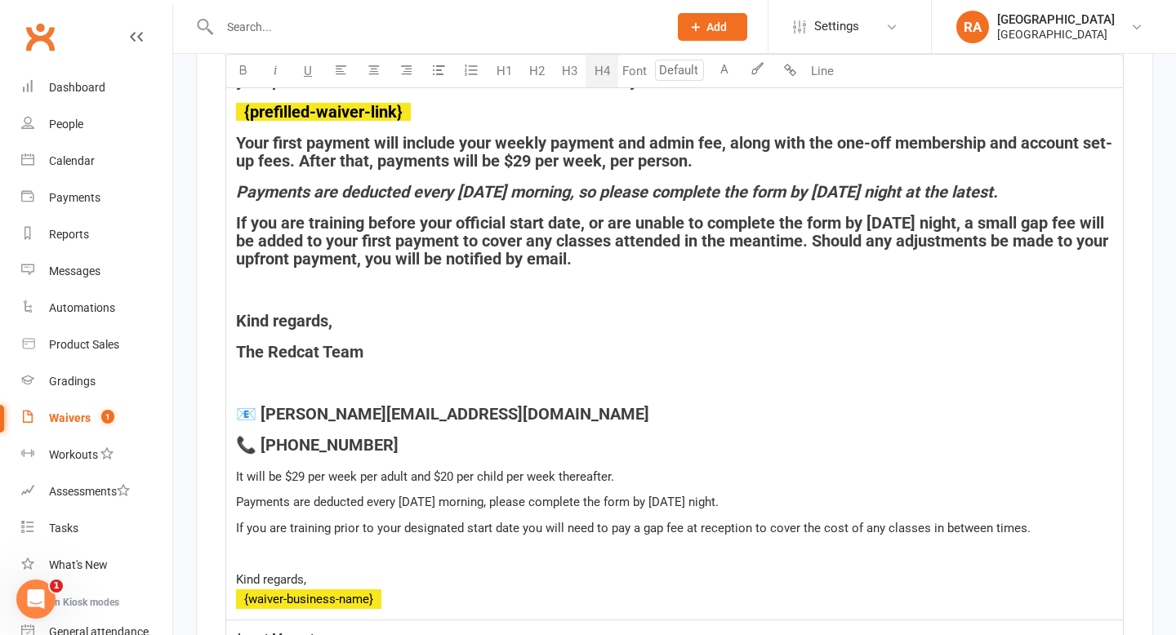
click at [717, 171] on span "Your first payment will include your weekly payment and admin fee, along with t…" at bounding box center [674, 152] width 876 height 38
drag, startPoint x: 409, startPoint y: 609, endPoint x: 192, endPoint y: 494, distance: 245.8
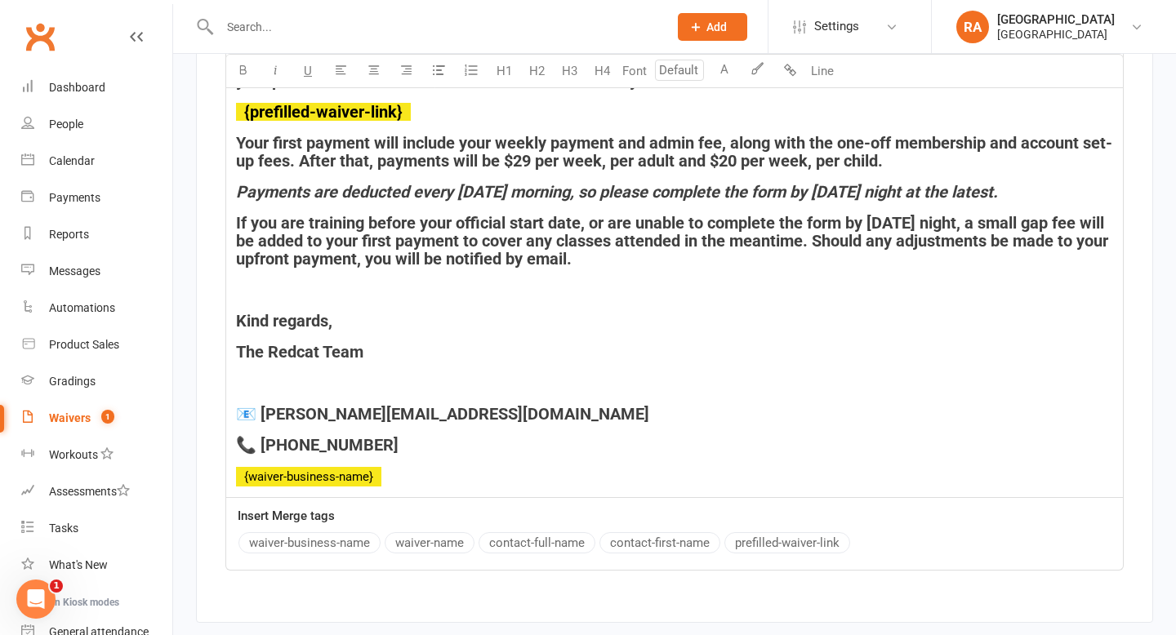
click at [402, 487] on p "﻿ ﻿ {waiver-business-name} ﻿" at bounding box center [674, 477] width 877 height 20
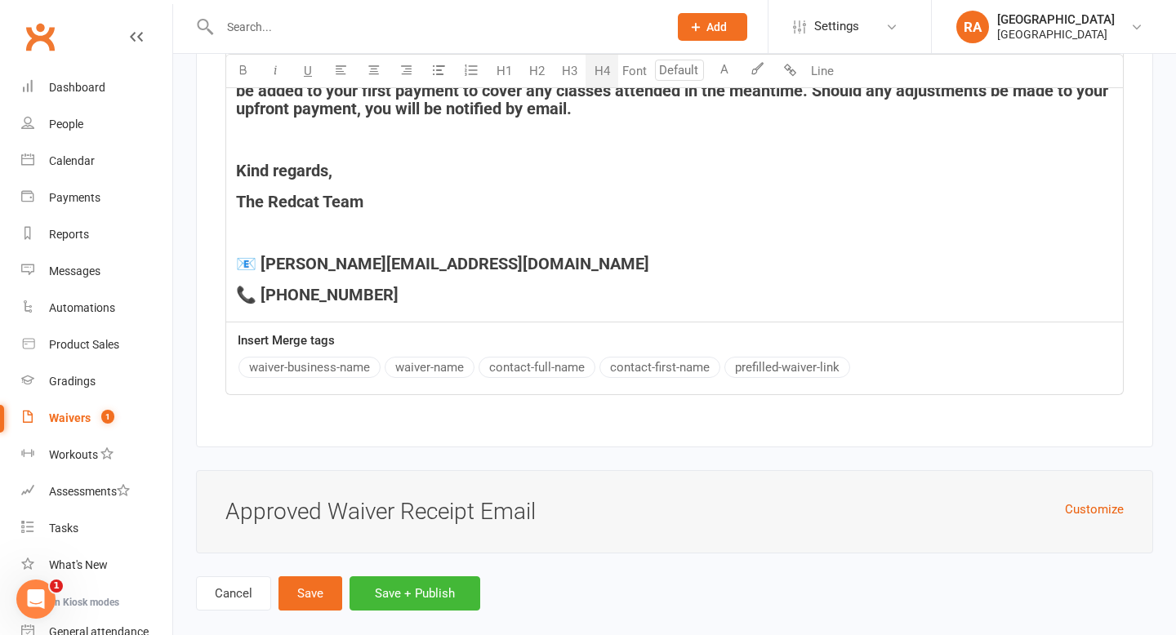
scroll to position [6894, 0]
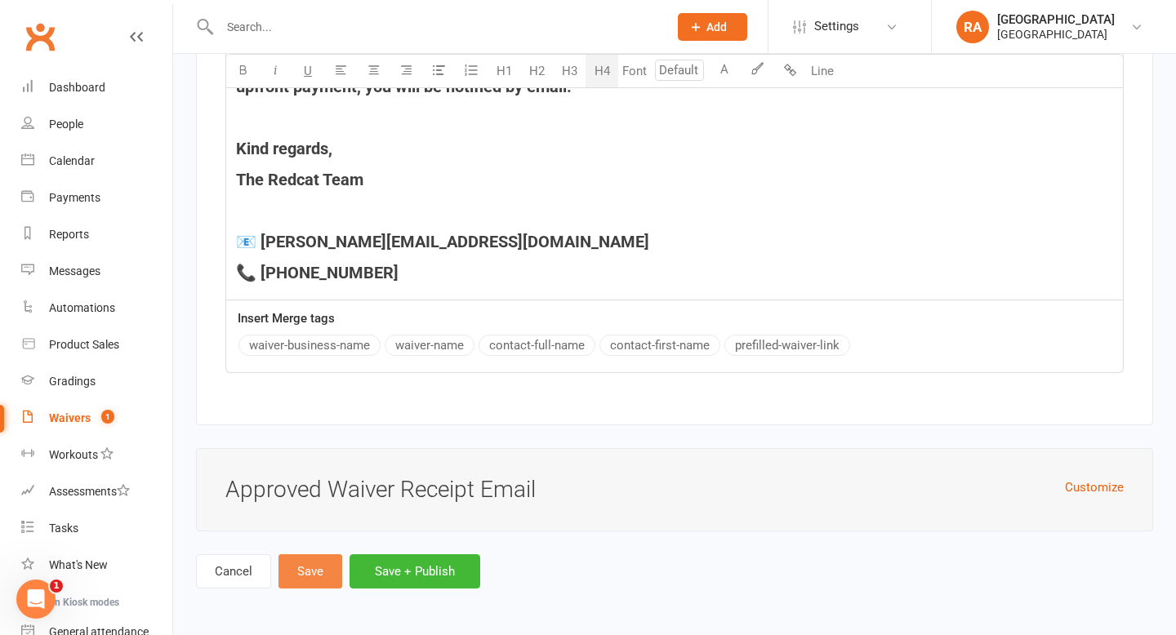
click at [309, 577] on button "Save" at bounding box center [310, 571] width 64 height 34
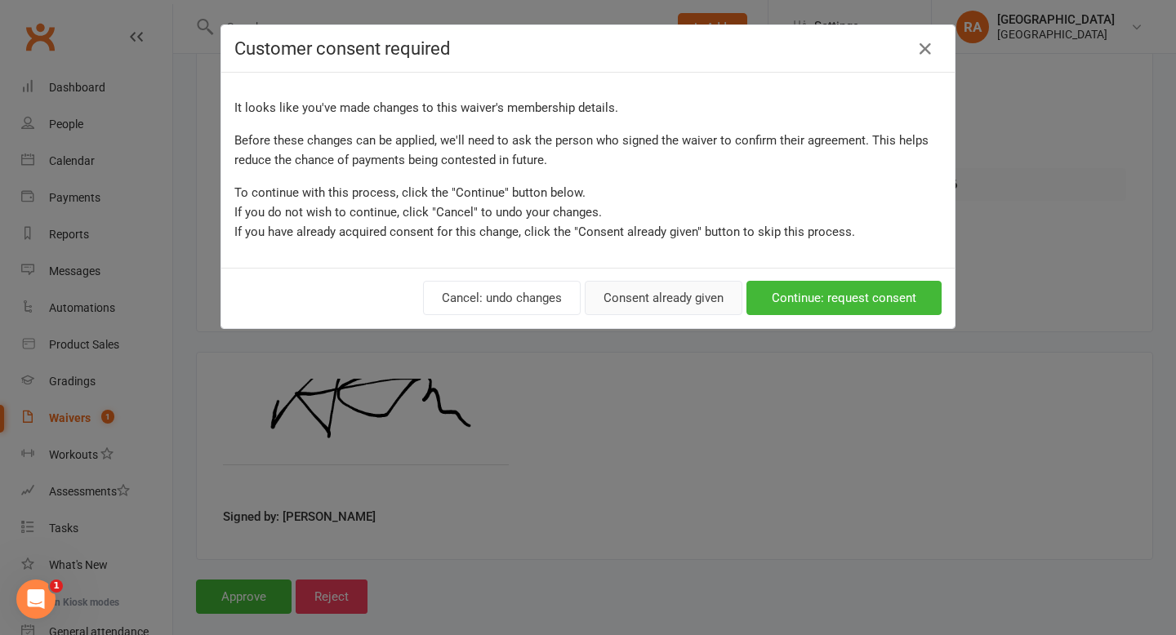
click at [635, 299] on button "Consent already given" at bounding box center [664, 298] width 158 height 34
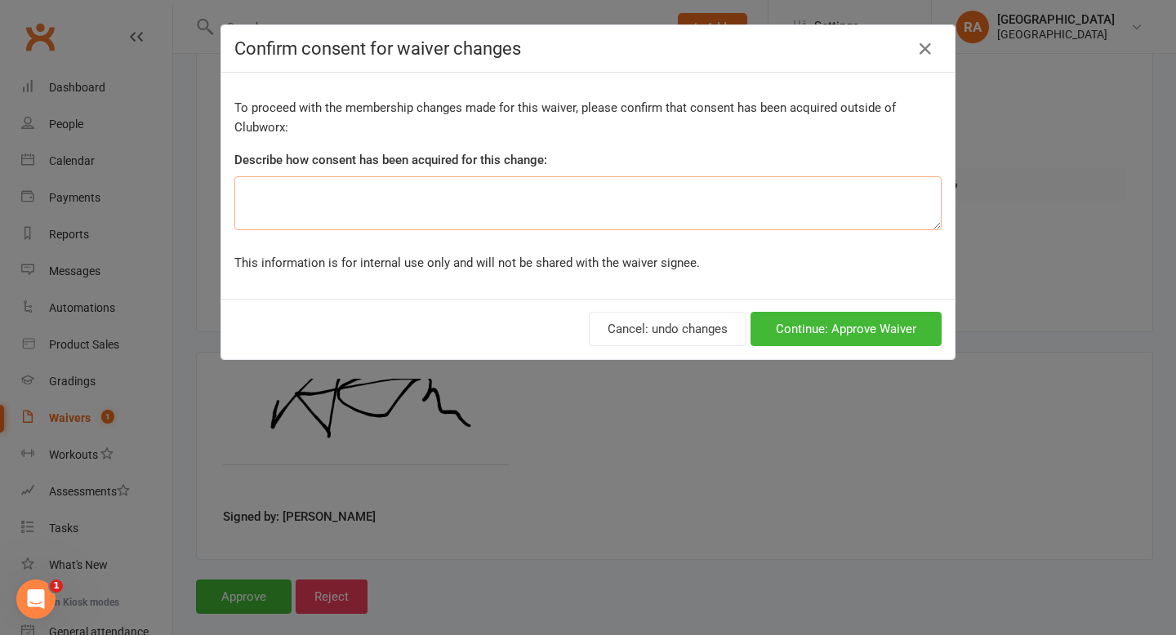
click at [506, 207] on textarea at bounding box center [587, 203] width 707 height 54
type textarea "M"
type textarea "E"
drag, startPoint x: 331, startPoint y: 194, endPoint x: 300, endPoint y: 194, distance: 30.2
click at [300, 194] on textarea "Pre-fillled email" at bounding box center [587, 203] width 707 height 54
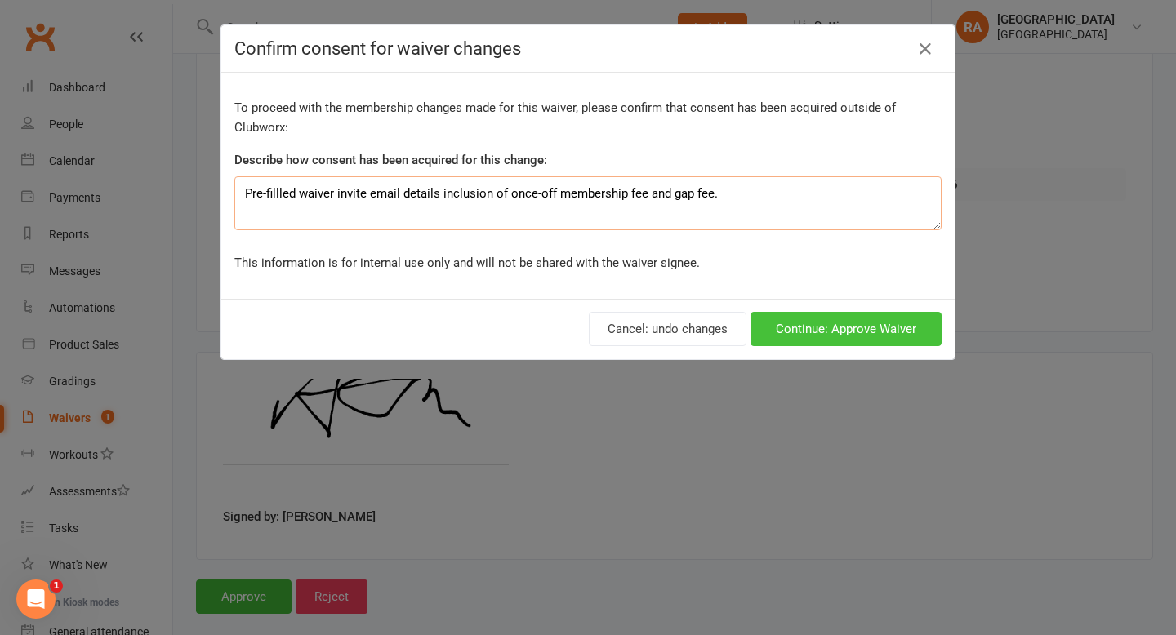
type textarea "Pre-fillled waiver invite email details inclusion of once-off membership fee an…"
click at [781, 326] on button "Continue: Approve Waiver" at bounding box center [845, 329] width 191 height 34
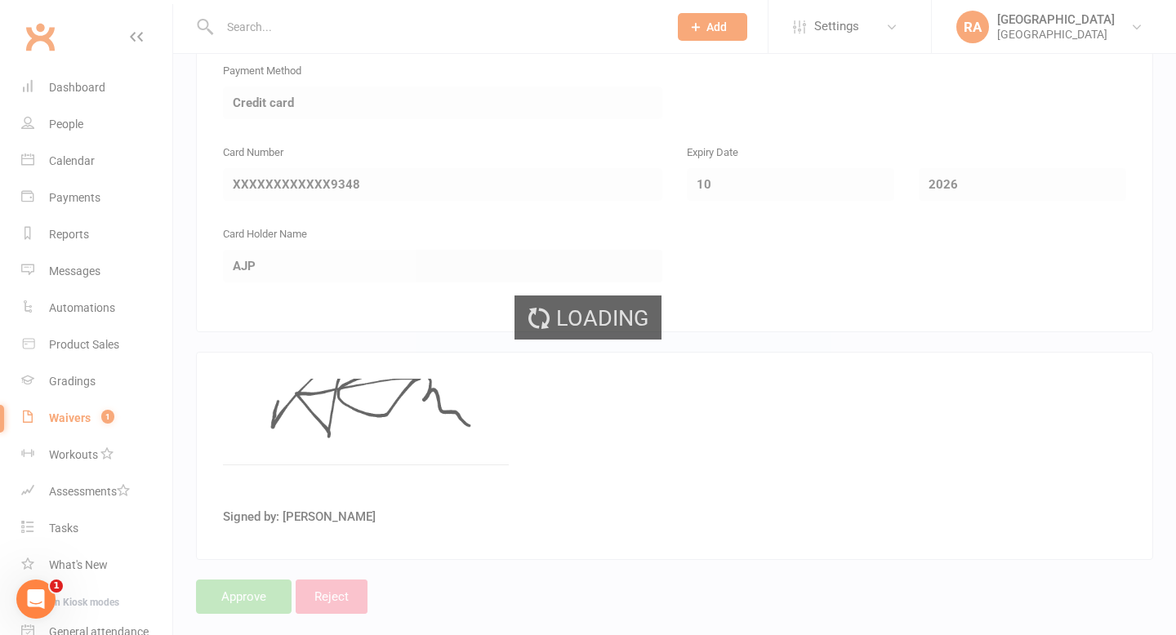
select select "100"
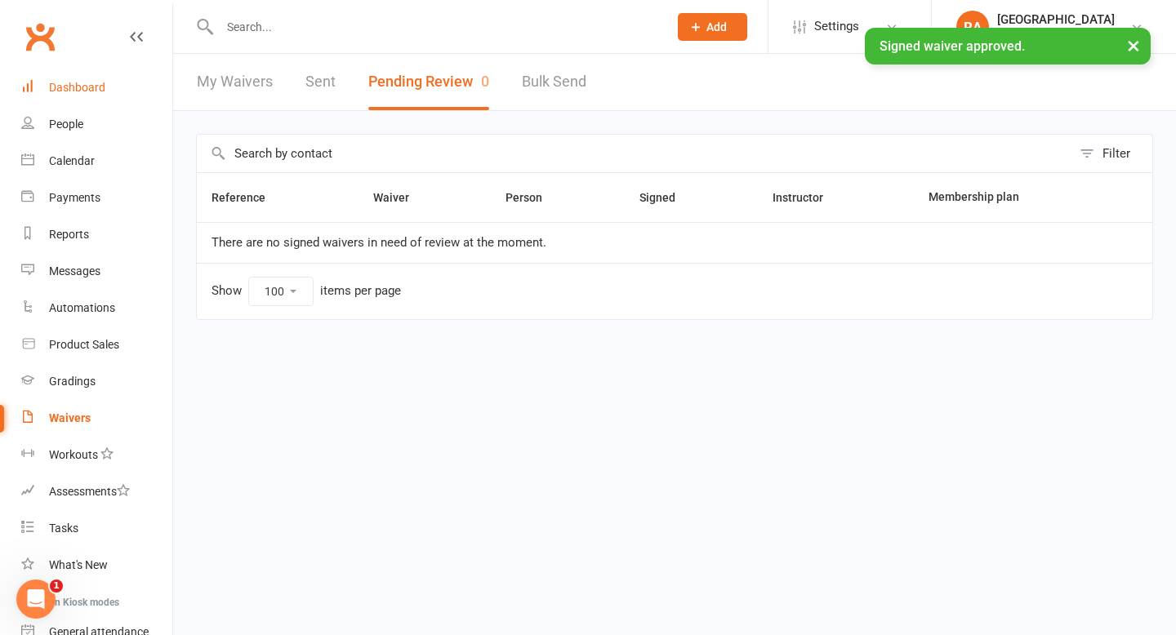
click at [71, 93] on div "Dashboard" at bounding box center [77, 87] width 56 height 13
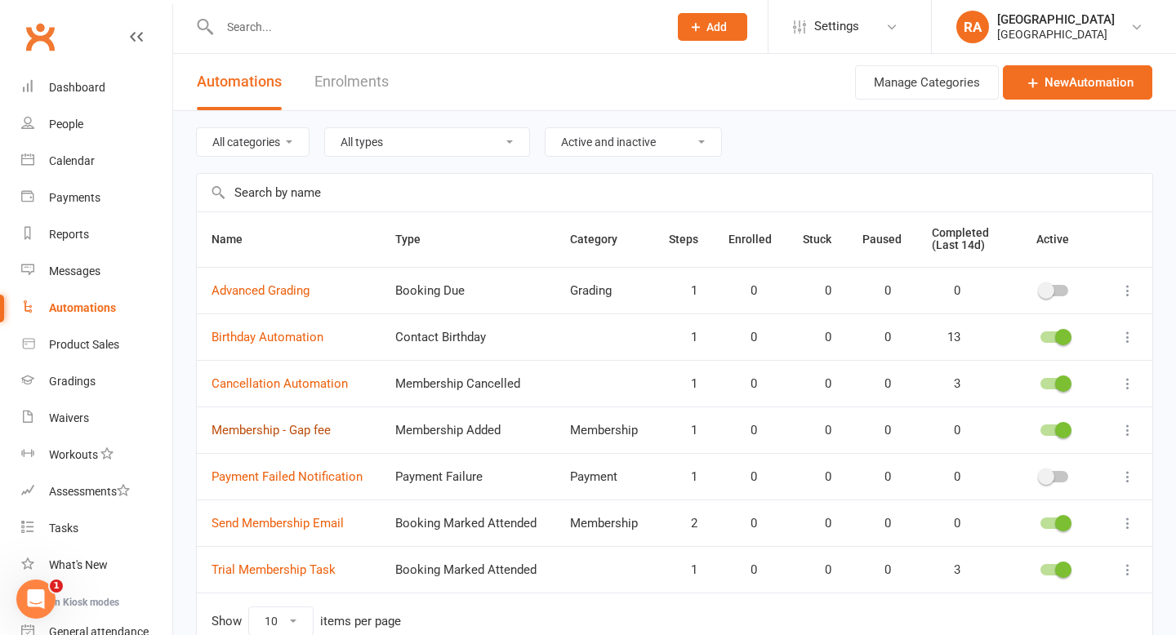
click at [248, 427] on link "Membership - Gap fee" at bounding box center [270, 430] width 119 height 15
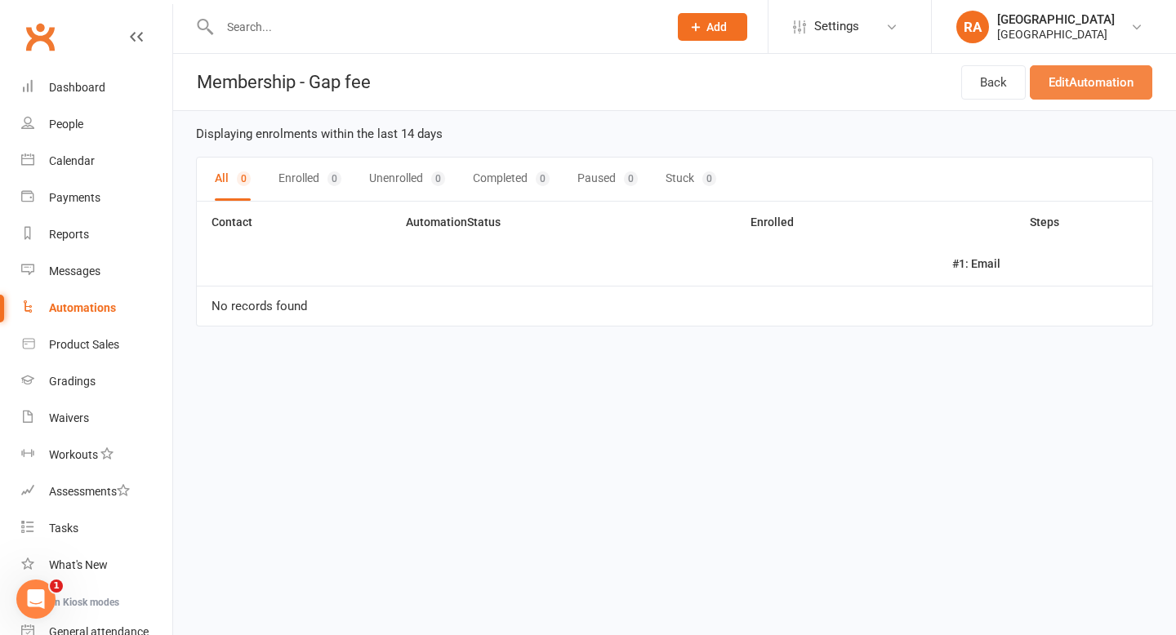
click at [1065, 82] on link "Edit Automation" at bounding box center [1090, 82] width 122 height 34
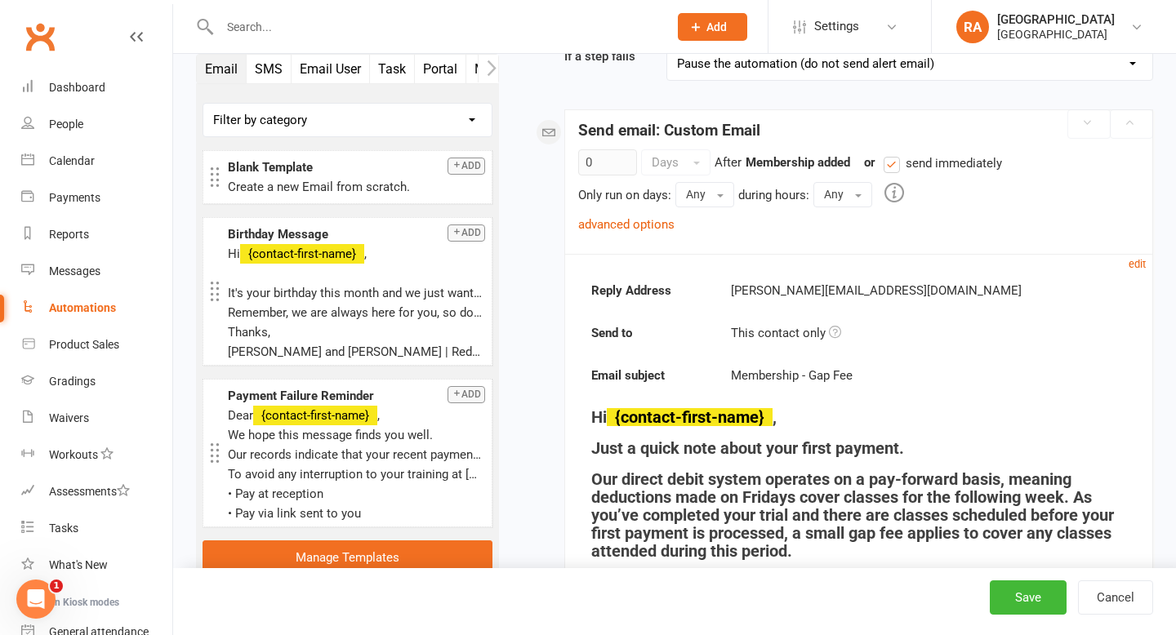
scroll to position [291, 0]
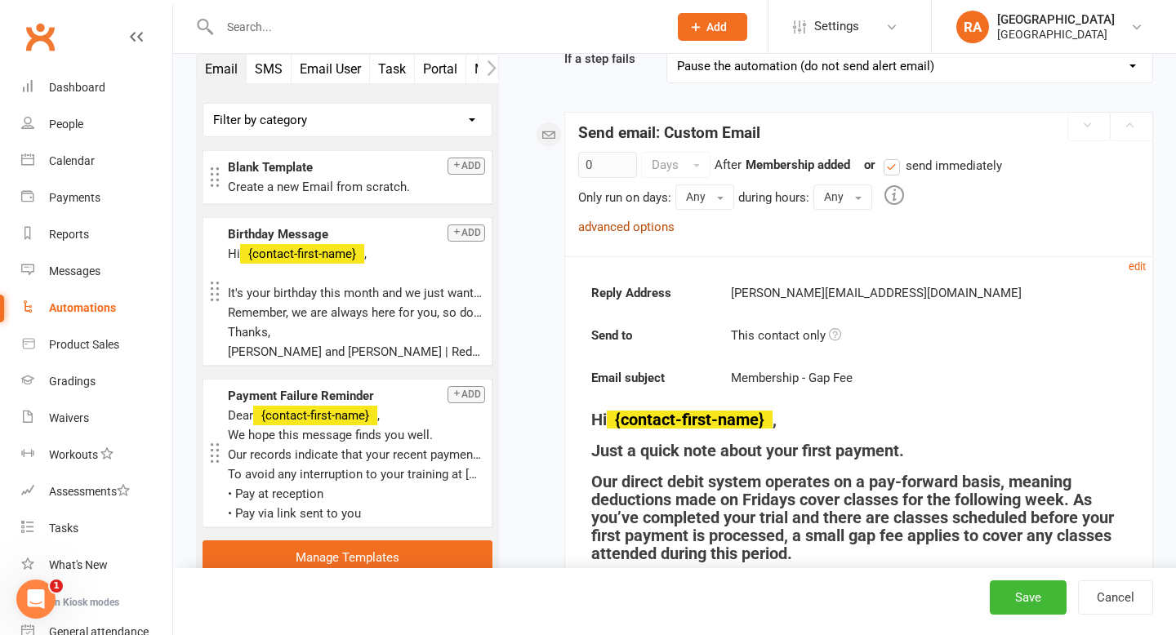
click at [639, 229] on link "advanced options" at bounding box center [626, 227] width 96 height 15
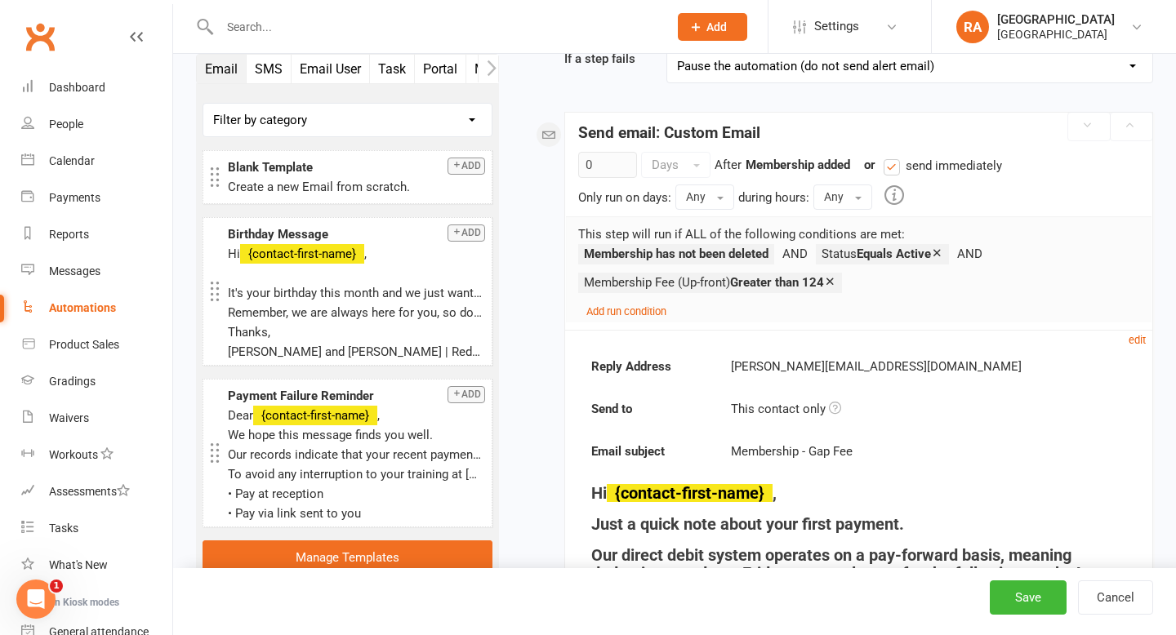
click at [67, 305] on div "Automations" at bounding box center [82, 307] width 67 height 13
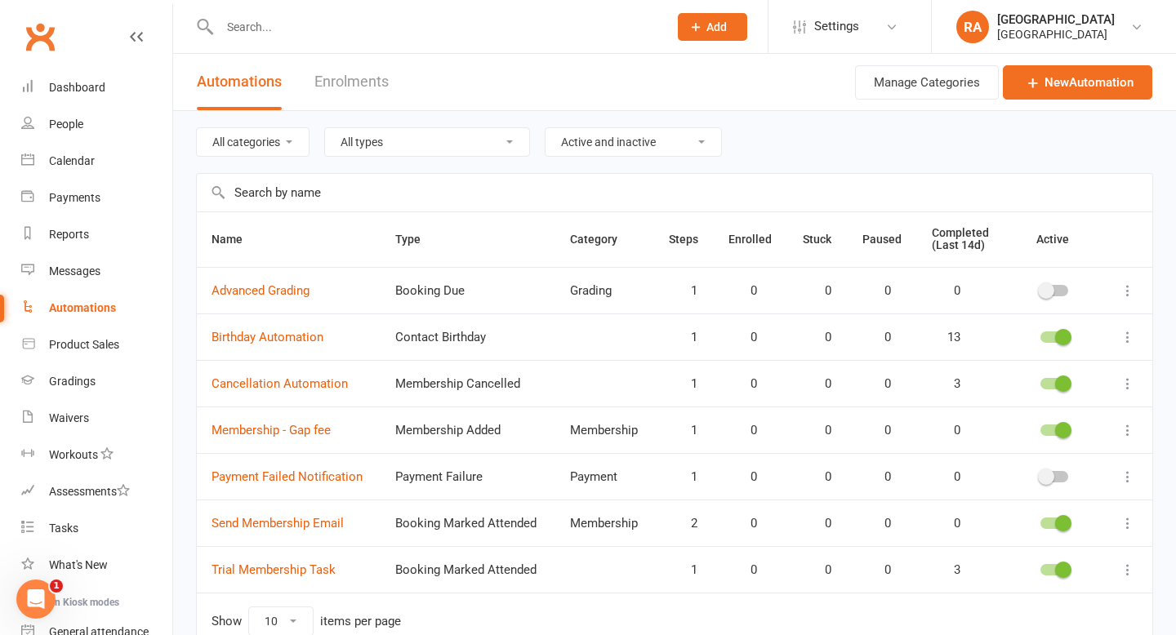
click at [100, 303] on div "Automations" at bounding box center [82, 307] width 67 height 13
click at [262, 33] on input "text" at bounding box center [436, 27] width 442 height 23
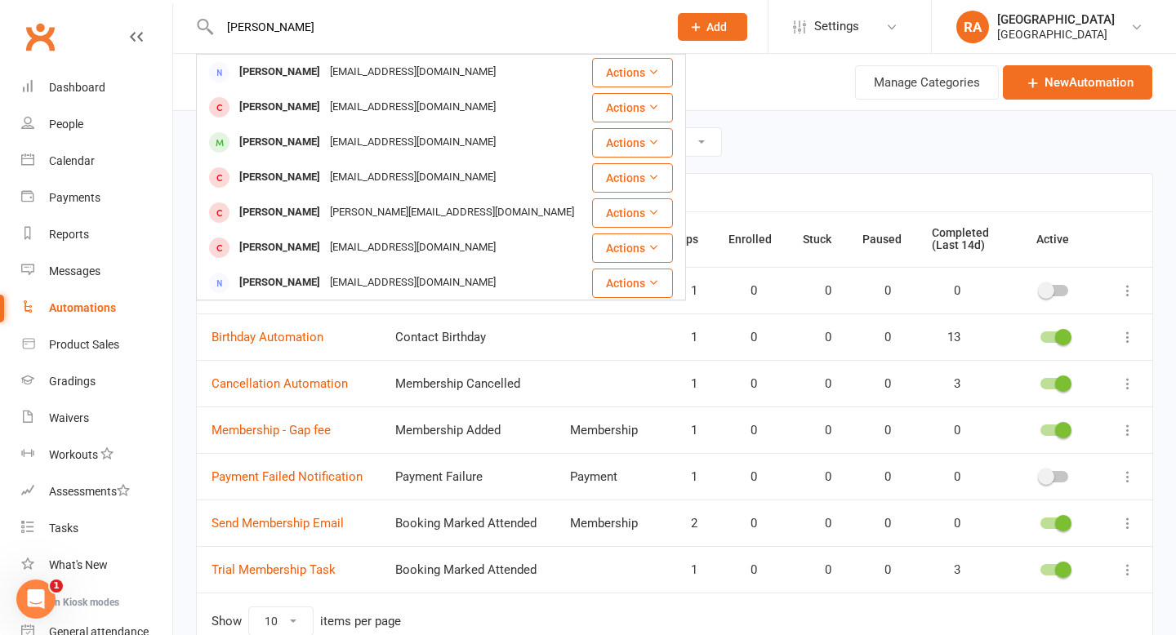
type input "[PERSON_NAME]"
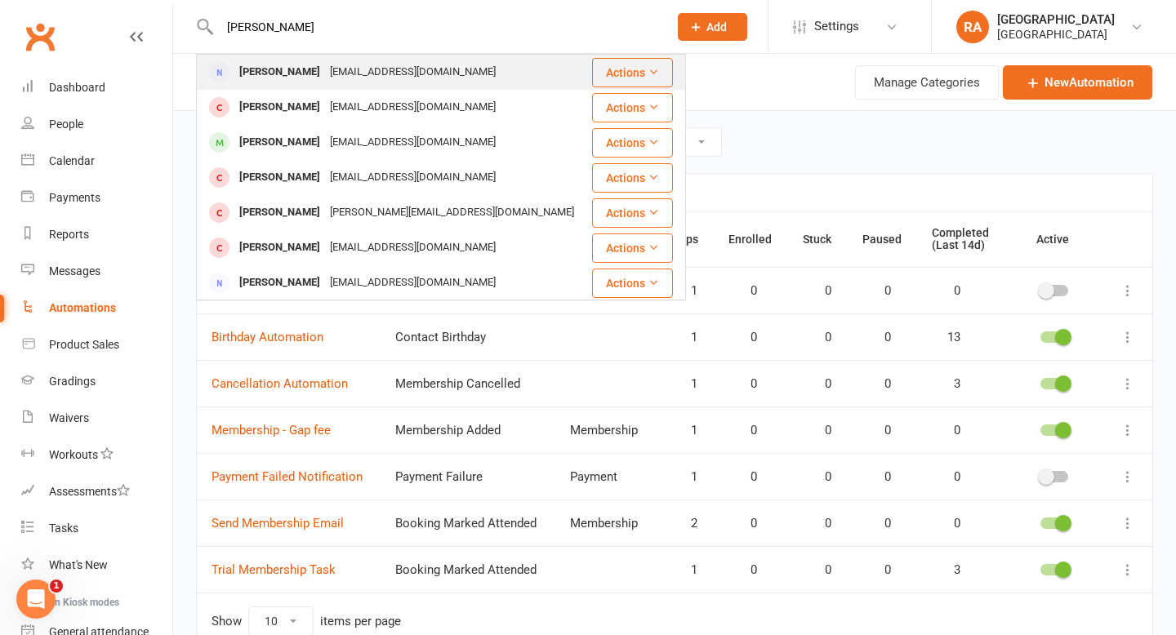
click at [344, 68] on div "[EMAIL_ADDRESS][DOMAIN_NAME]" at bounding box center [413, 72] width 176 height 24
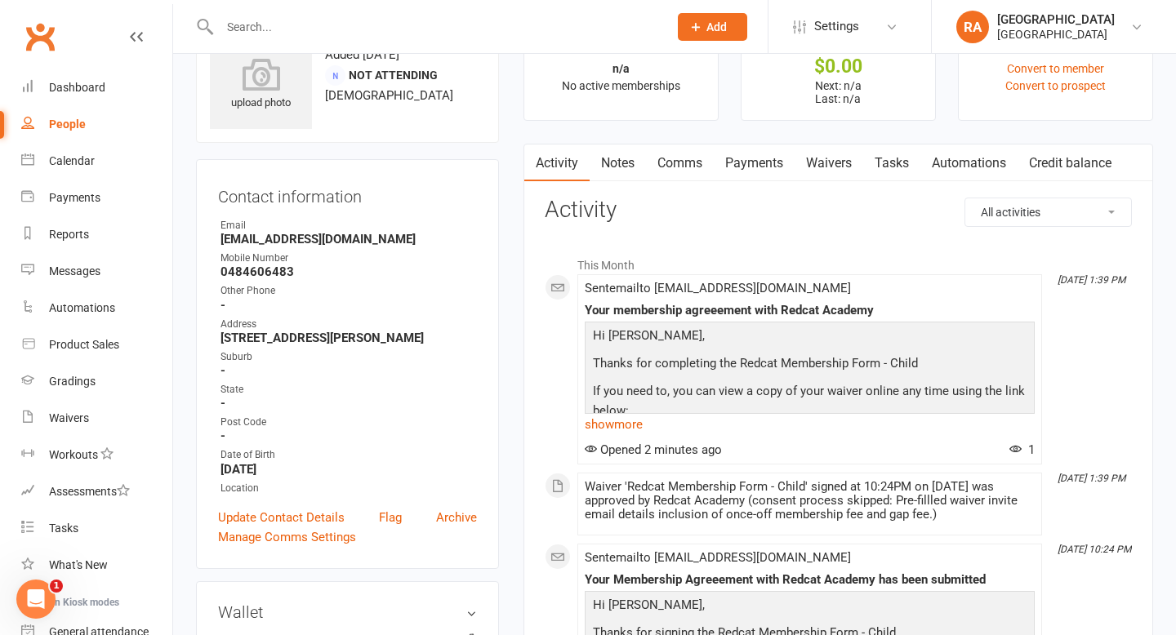
scroll to position [57, 0]
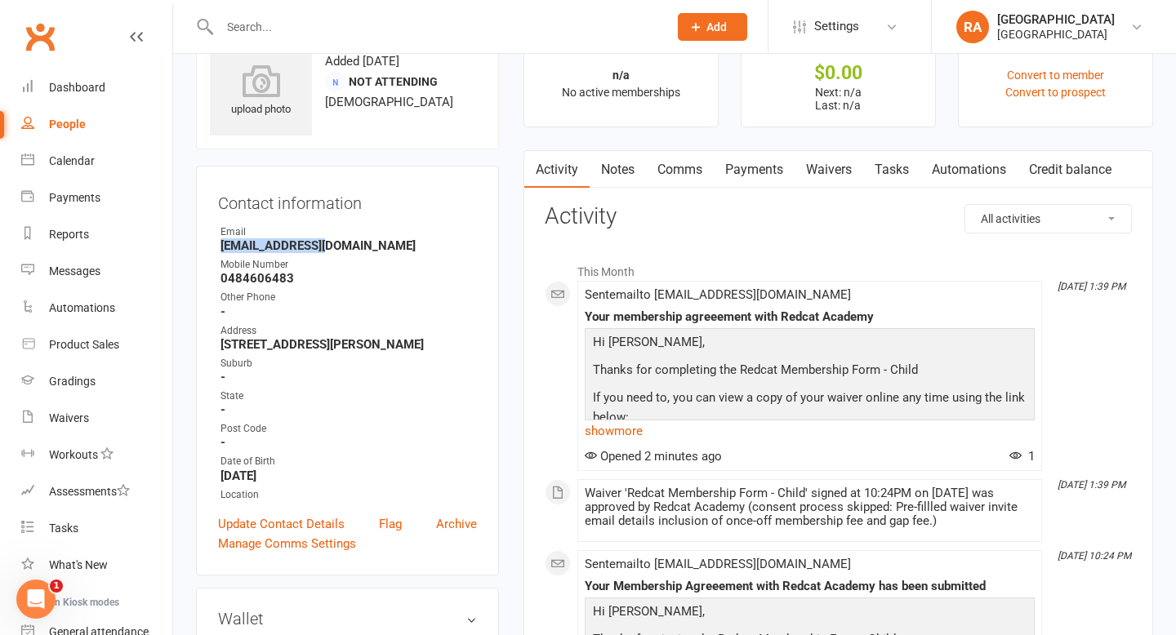
drag, startPoint x: 336, startPoint y: 248, endPoint x: 198, endPoint y: 245, distance: 138.0
click at [198, 245] on div "Contact information Owner Email apapli@gmail.com Mobile Number 0484606483 Other…" at bounding box center [347, 371] width 303 height 410
copy strong "[EMAIL_ADDRESS][DOMAIN_NAME]"
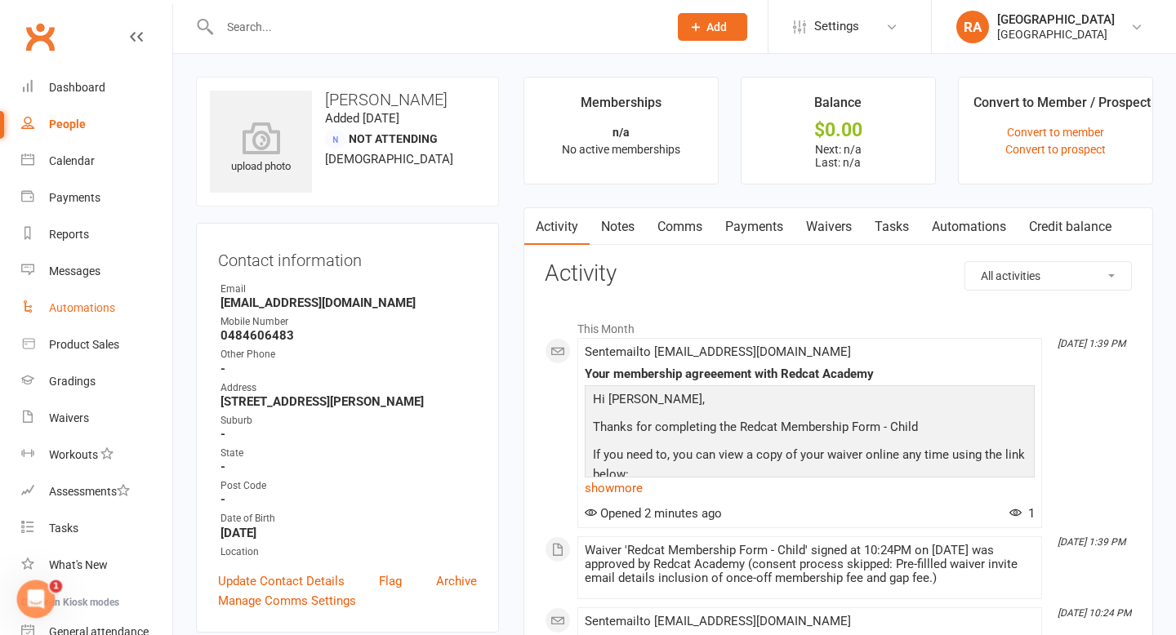
click at [89, 303] on div "Automations" at bounding box center [82, 307] width 66 height 13
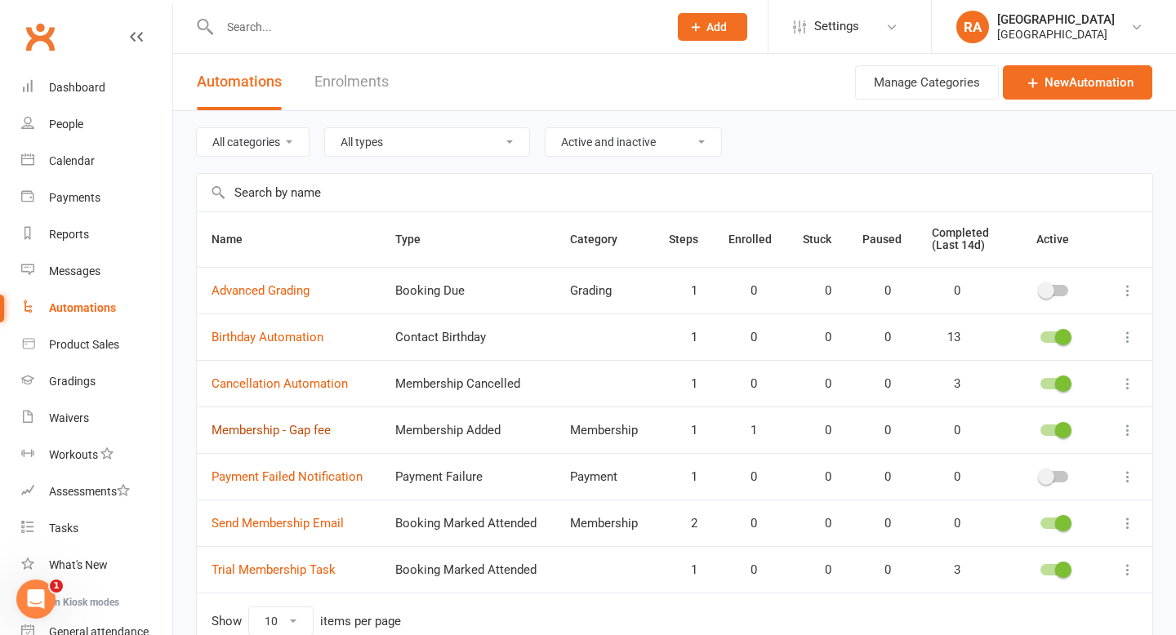
click at [284, 427] on link "Membership - Gap fee" at bounding box center [270, 430] width 119 height 15
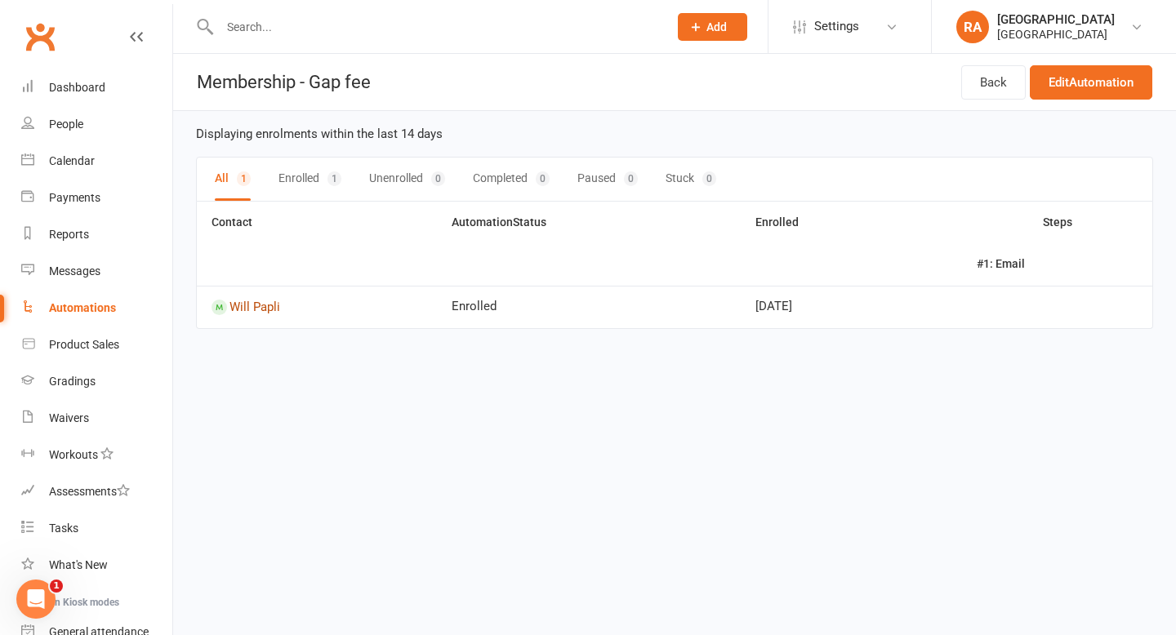
click at [262, 303] on link "Will Papli" at bounding box center [316, 308] width 211 height 16
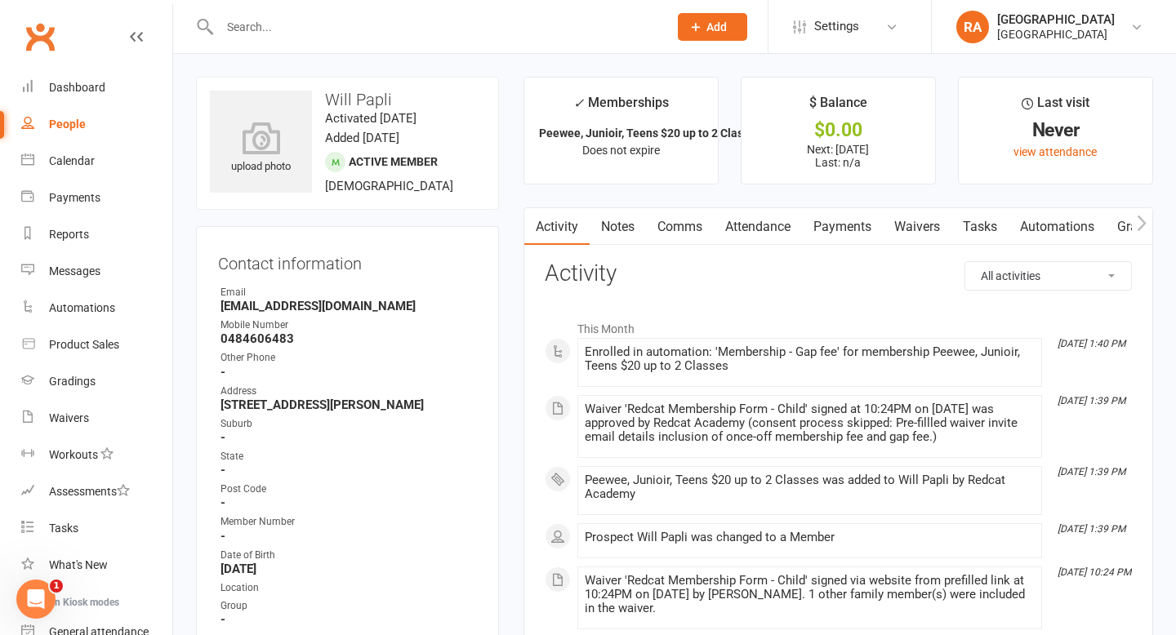
click at [275, 20] on input "text" at bounding box center [436, 27] width 442 height 23
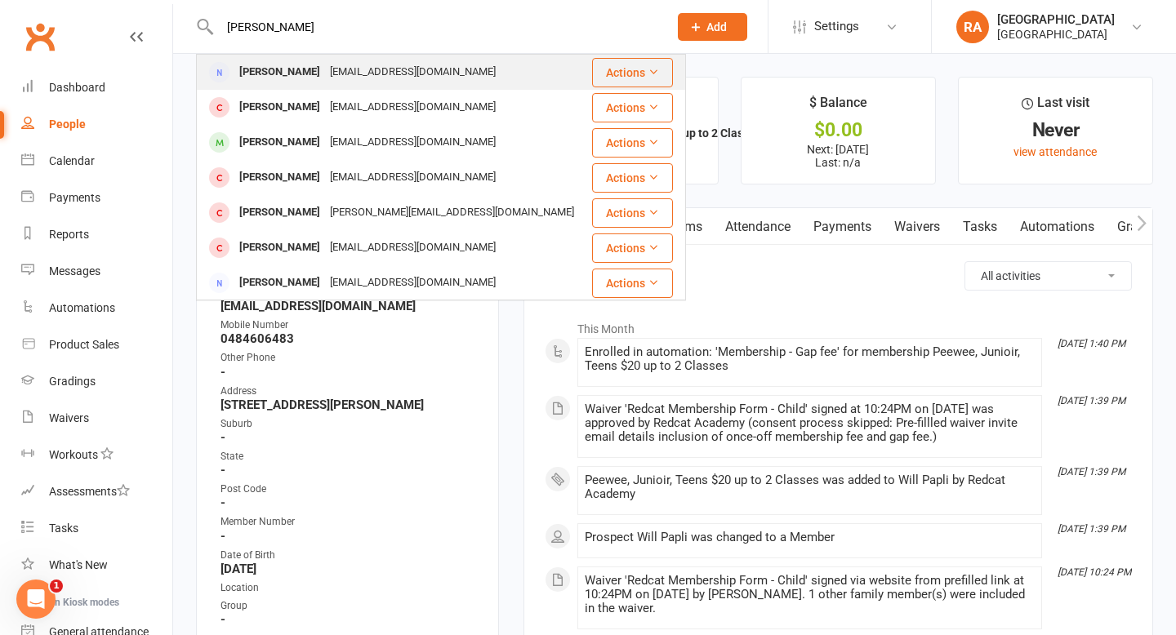
type input "[PERSON_NAME]"
click at [325, 68] on div "[EMAIL_ADDRESS][DOMAIN_NAME]" at bounding box center [413, 72] width 176 height 24
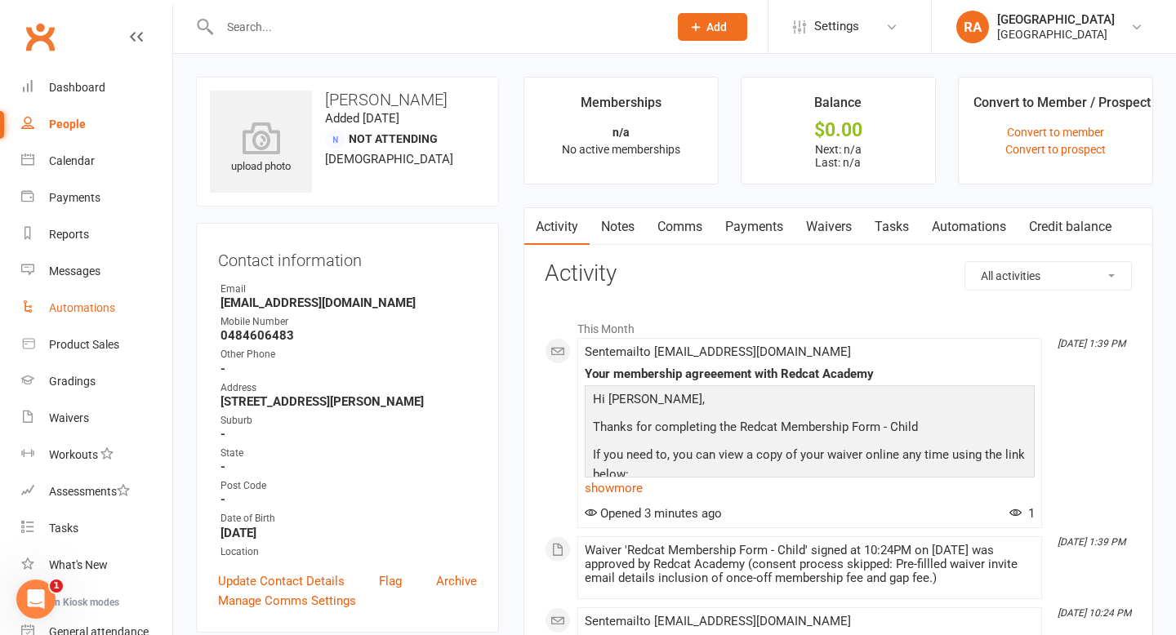
click at [73, 294] on link "Automations" at bounding box center [96, 308] width 151 height 37
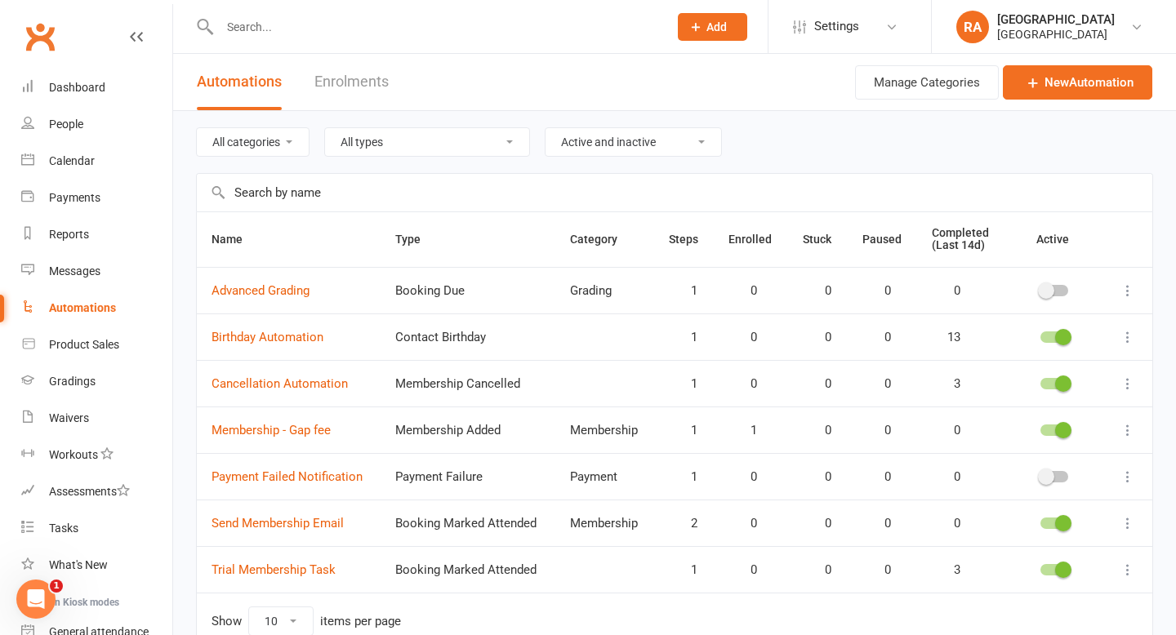
click at [278, 438] on td "Membership - Gap fee" at bounding box center [289, 430] width 184 height 47
click at [274, 426] on link "Membership - Gap fee" at bounding box center [270, 430] width 119 height 15
click at [258, 23] on input "text" at bounding box center [436, 27] width 442 height 23
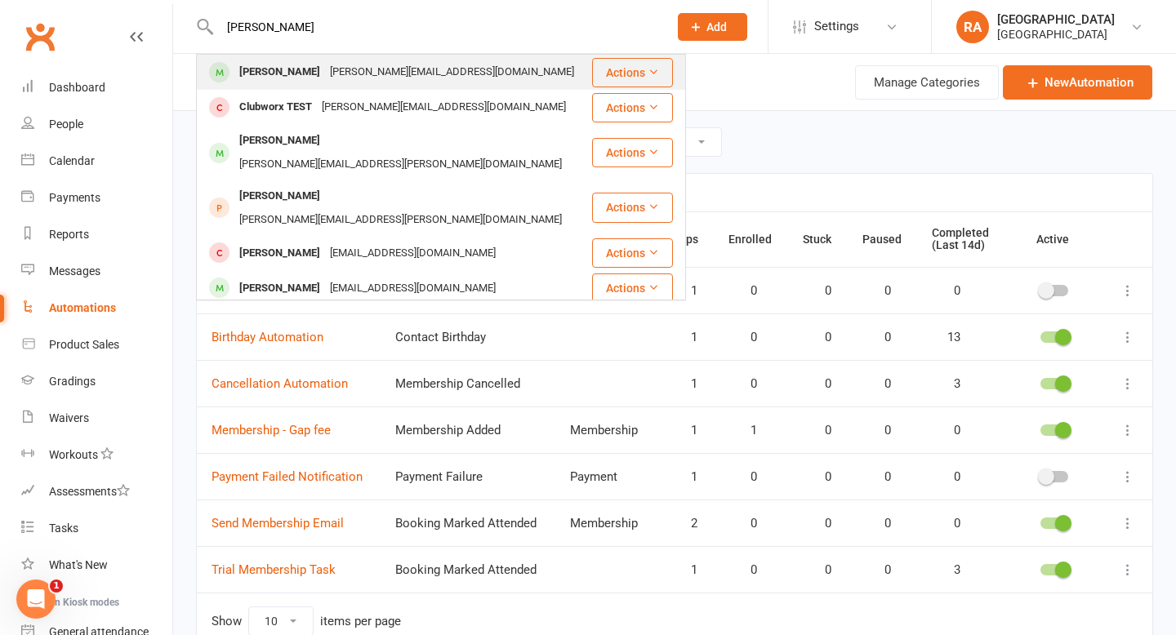
type input "[PERSON_NAME]"
click at [362, 73] on div "[PERSON_NAME][EMAIL_ADDRESS][DOMAIN_NAME]" at bounding box center [452, 72] width 254 height 24
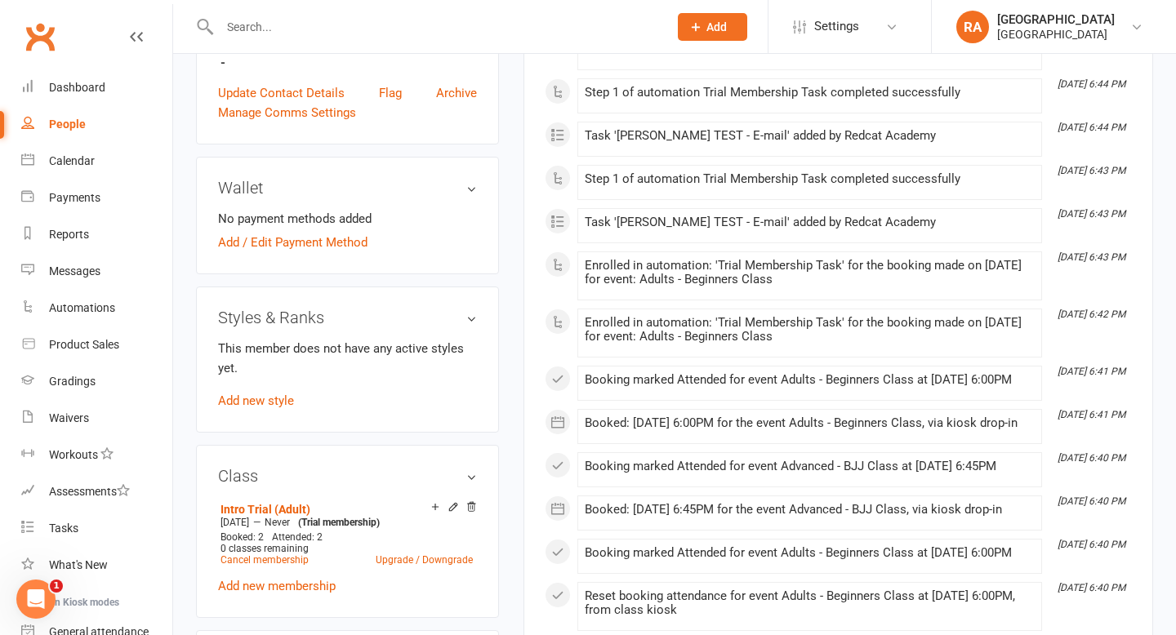
scroll to position [634, 0]
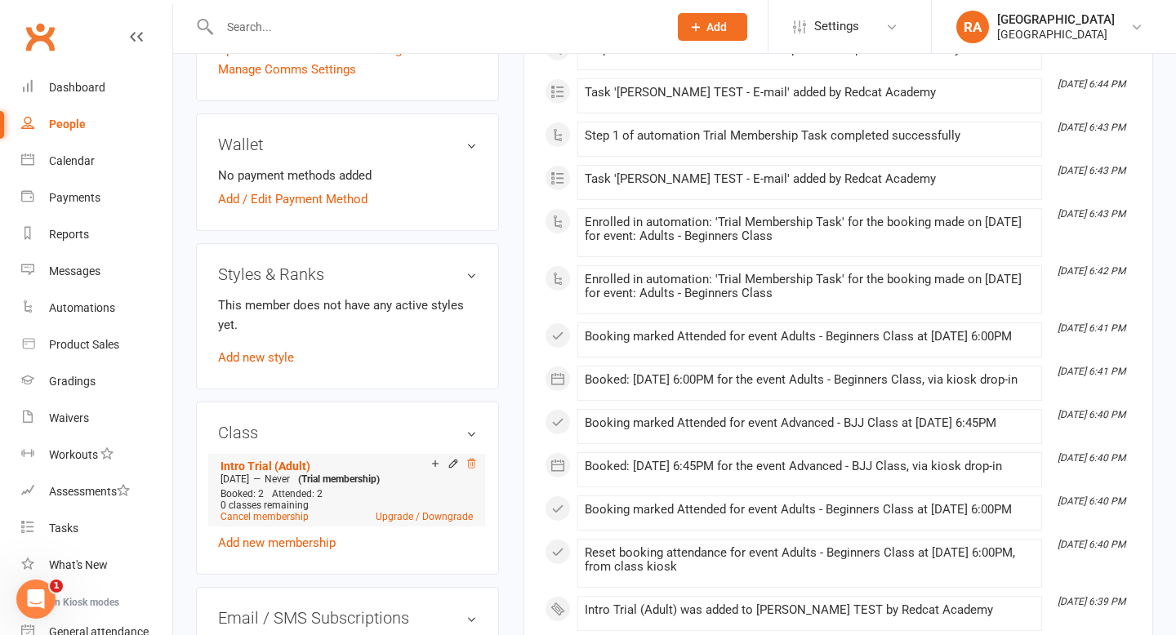
click at [470, 458] on icon at bounding box center [470, 463] width 11 height 11
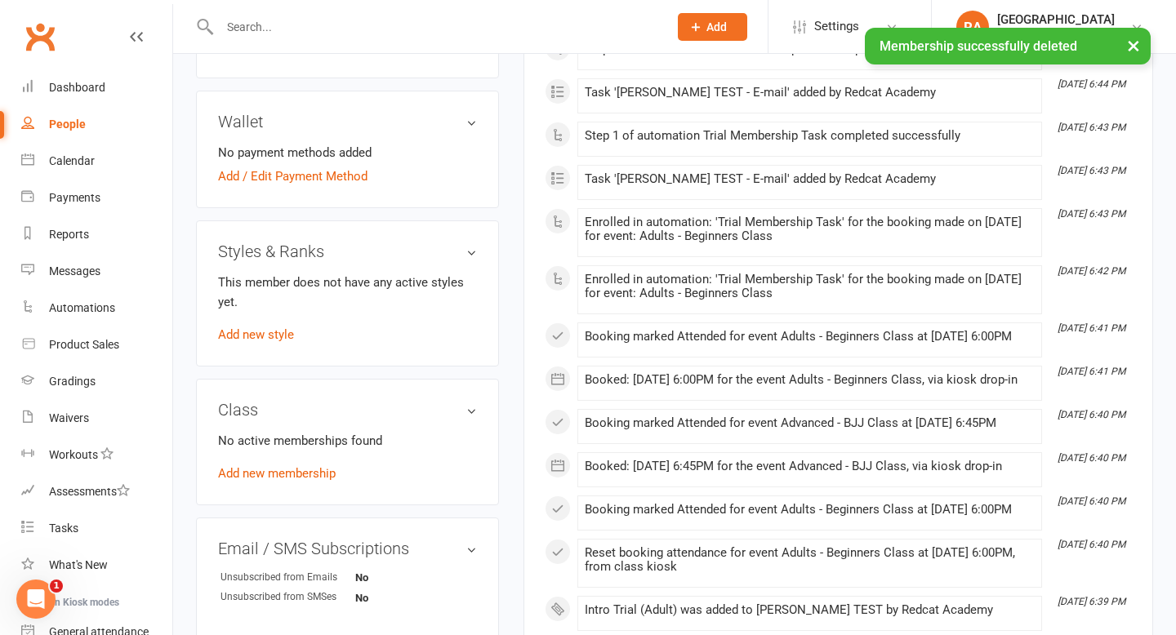
scroll to position [611, 0]
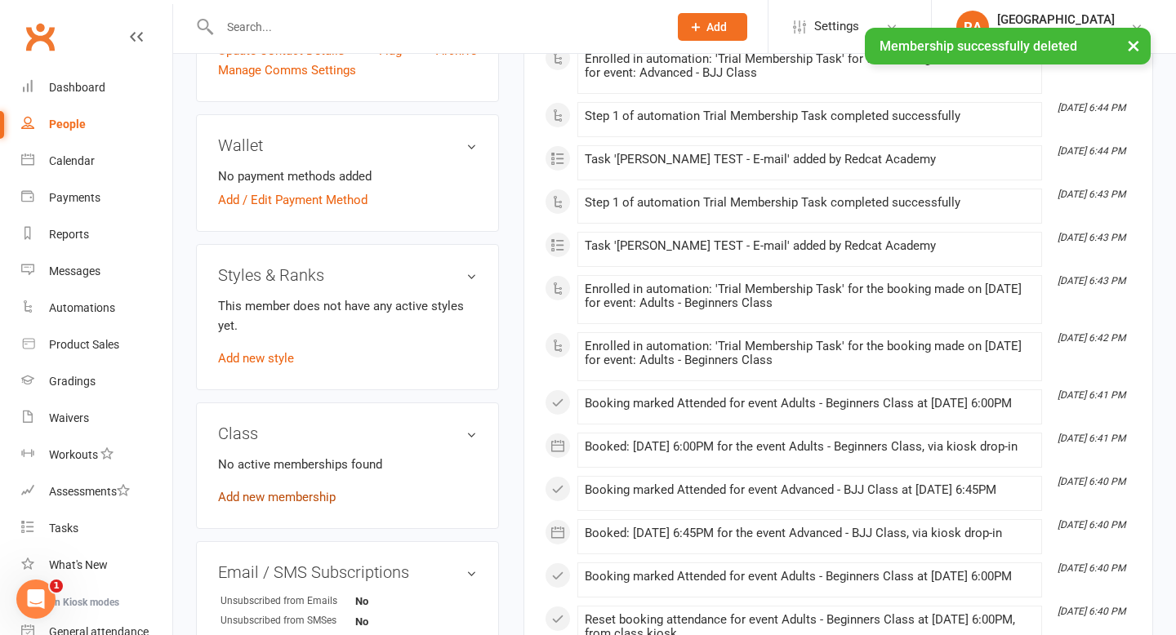
click at [313, 490] on link "Add new membership" at bounding box center [277, 497] width 118 height 15
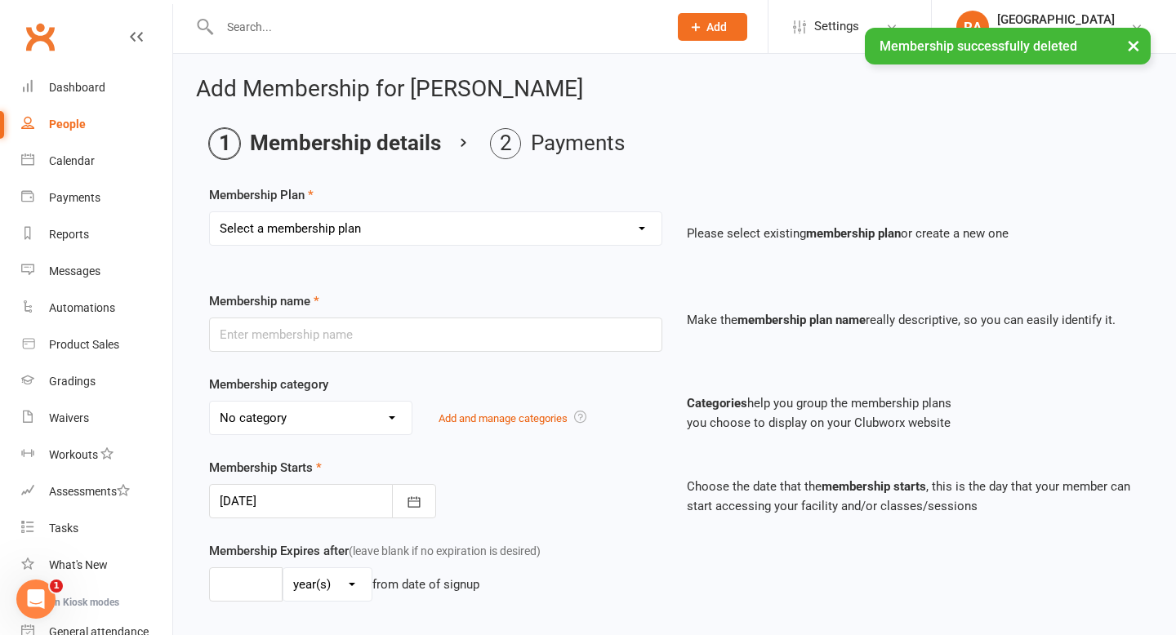
click at [376, 230] on select "Select a membership plan Create new Membership Plan Basic Adult $29 x2 Classes …" at bounding box center [435, 228] width 451 height 33
select select "4"
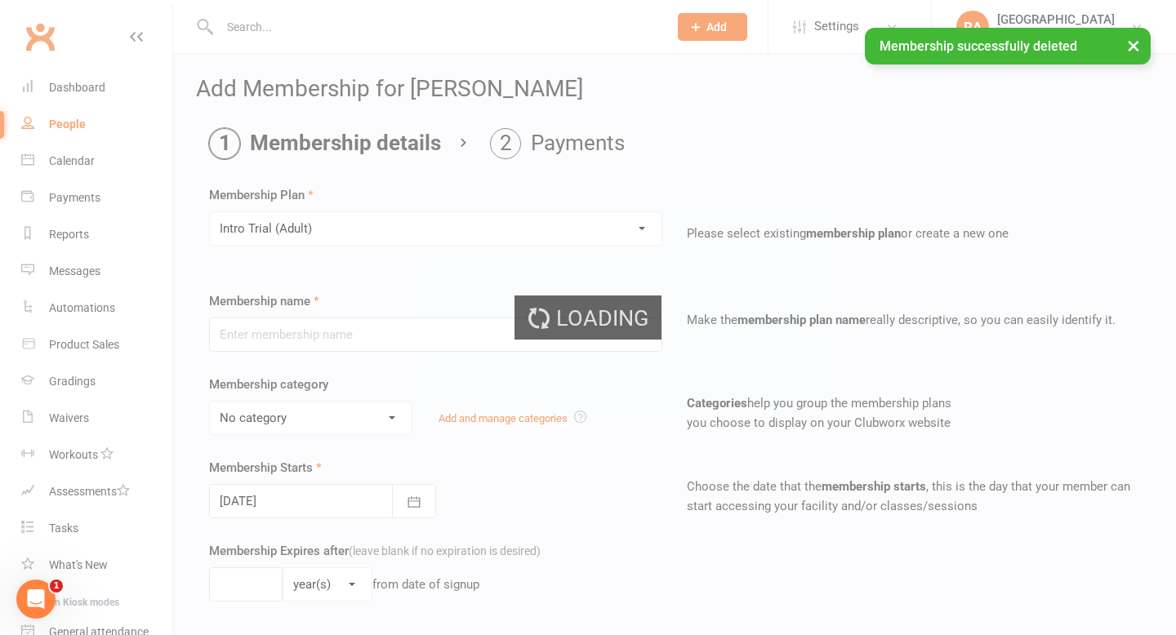
type input "Intro Trial (Adult)"
select select "3"
type input "0"
type input "4"
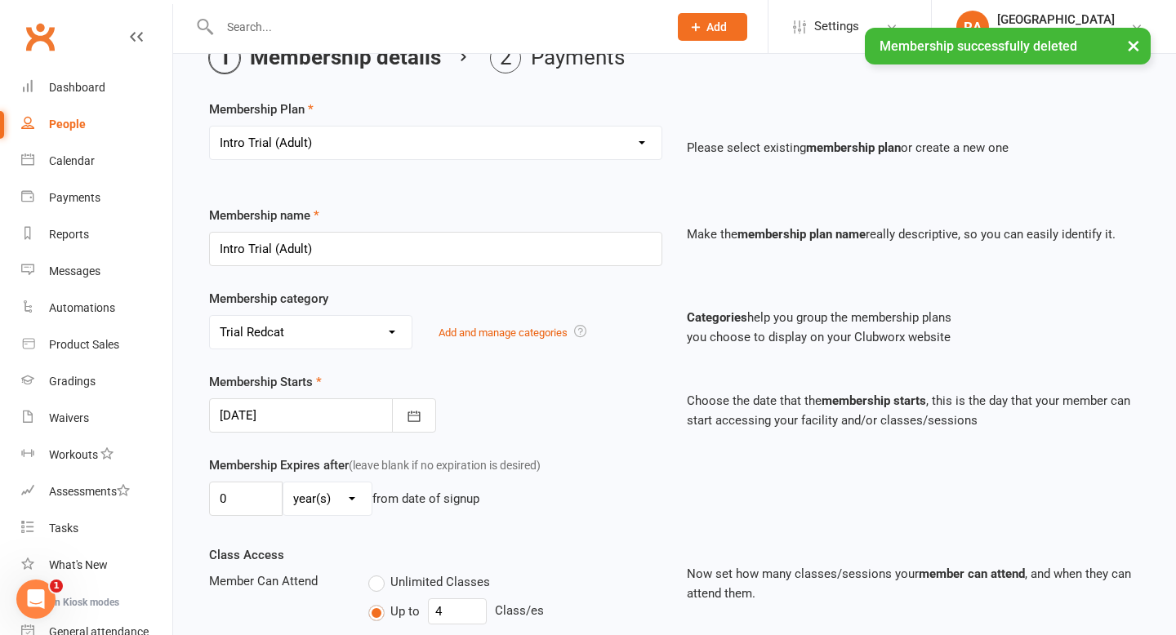
scroll to position [172, 0]
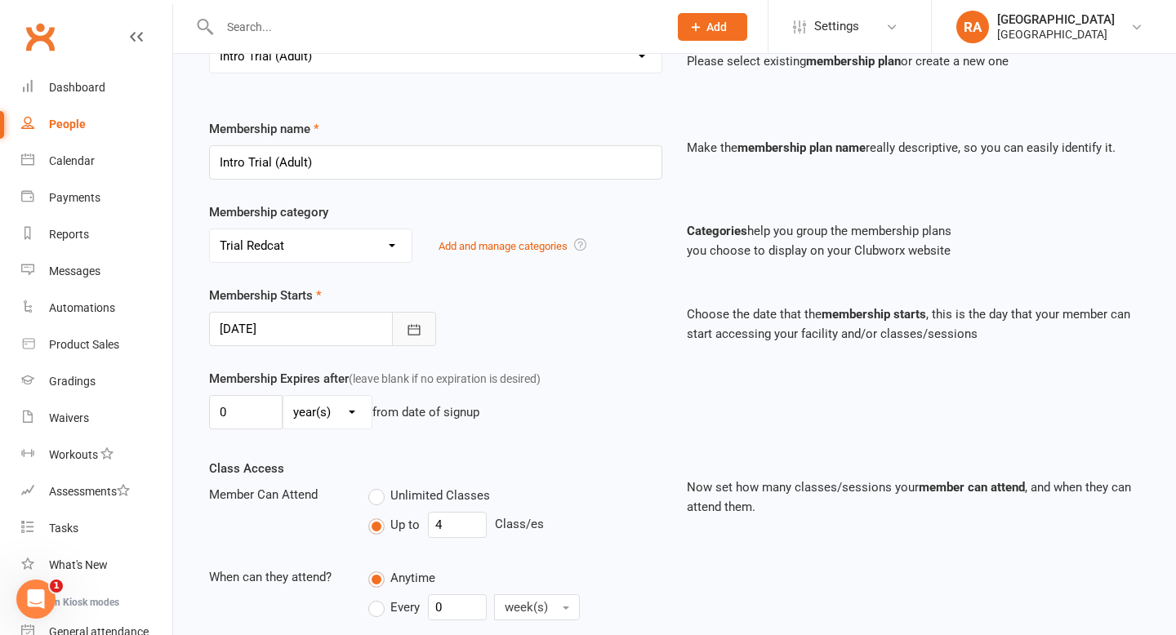
click at [422, 336] on button "button" at bounding box center [414, 329] width 44 height 34
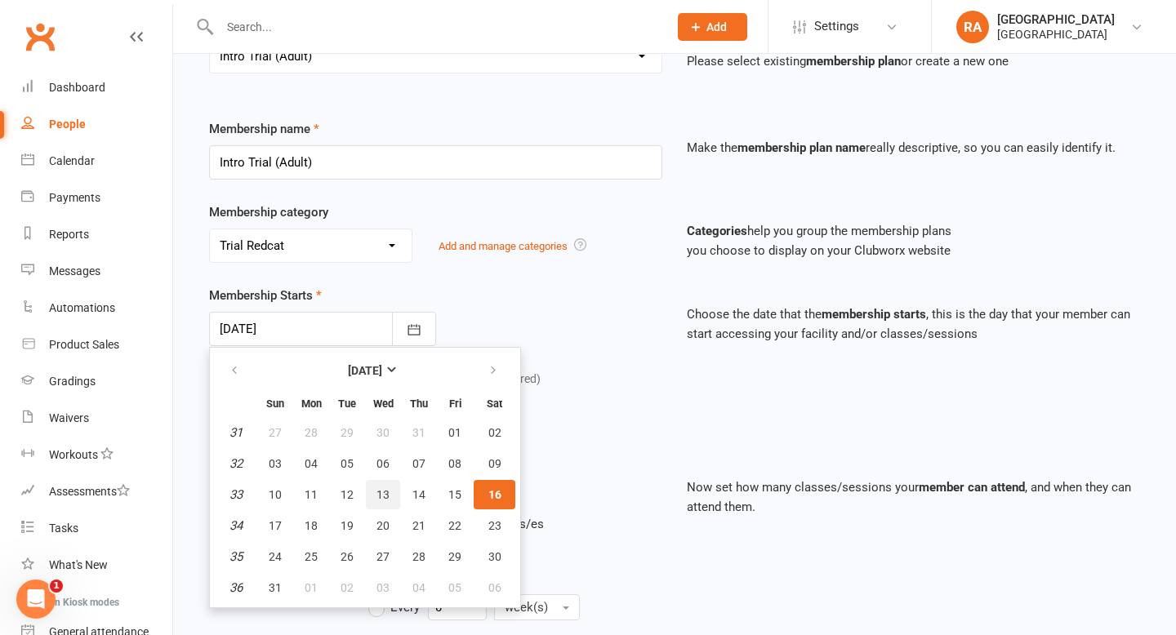
click at [390, 493] on button "13" at bounding box center [383, 494] width 34 height 29
type input "13 Aug 2025"
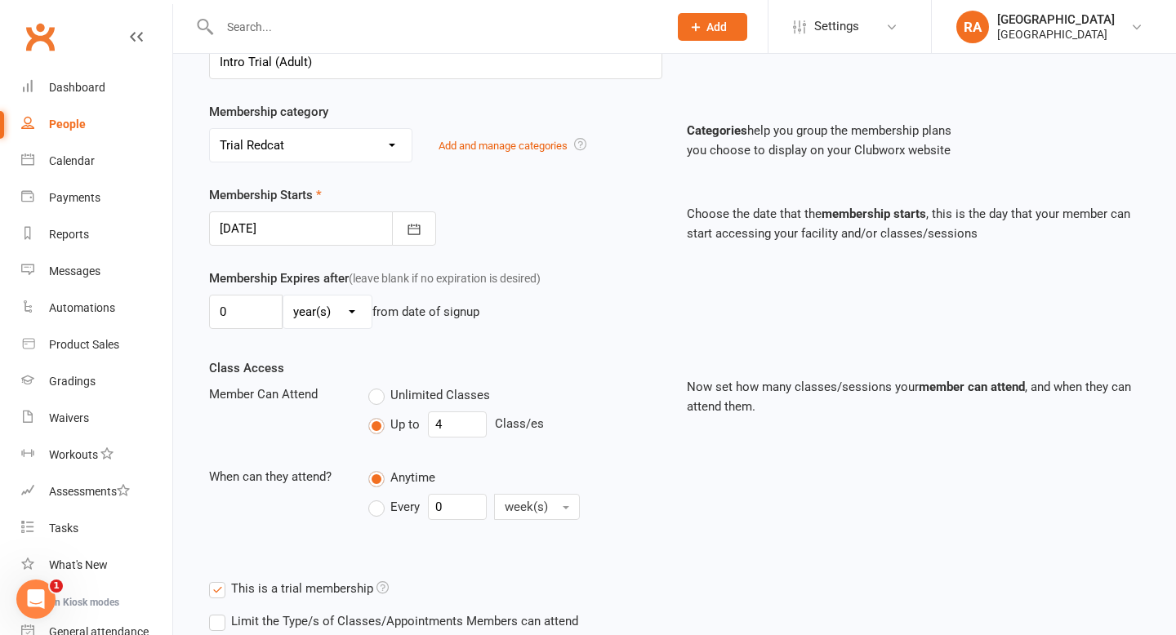
scroll to position [307, 0]
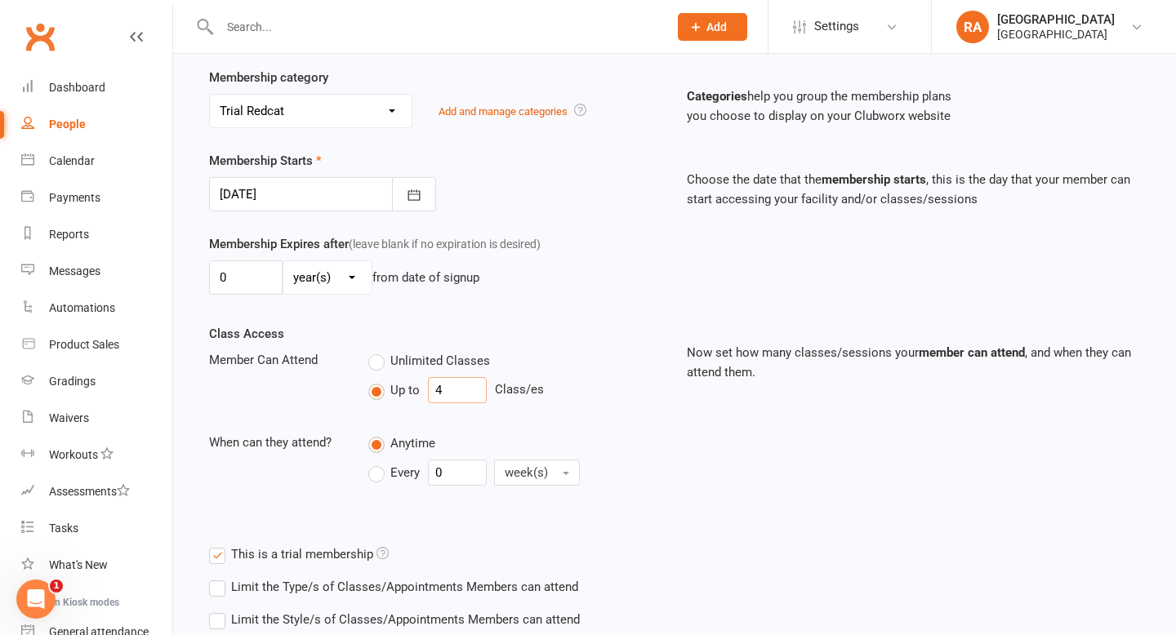
click at [456, 385] on input "4" at bounding box center [457, 390] width 59 height 26
type input "1"
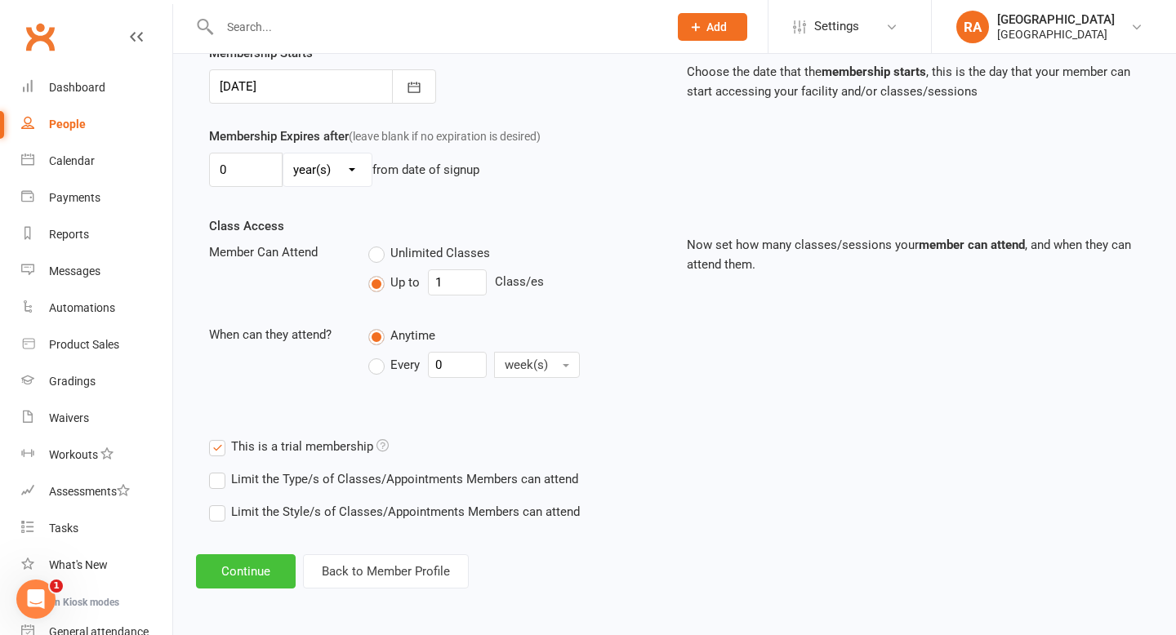
click at [246, 567] on button "Continue" at bounding box center [246, 571] width 100 height 34
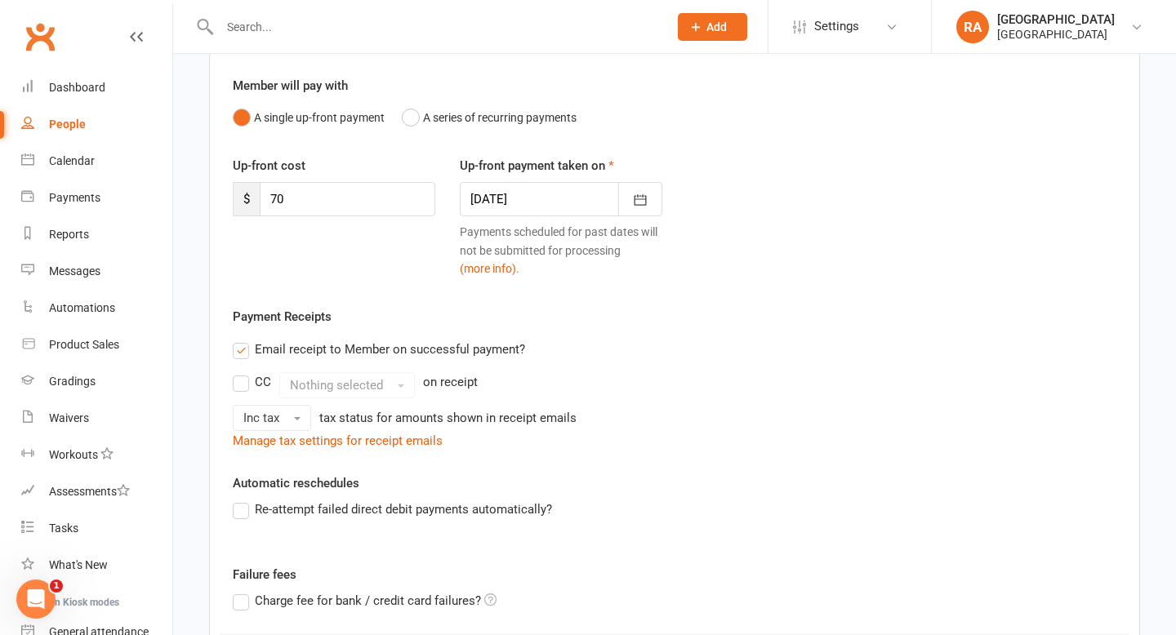
scroll to position [135, 0]
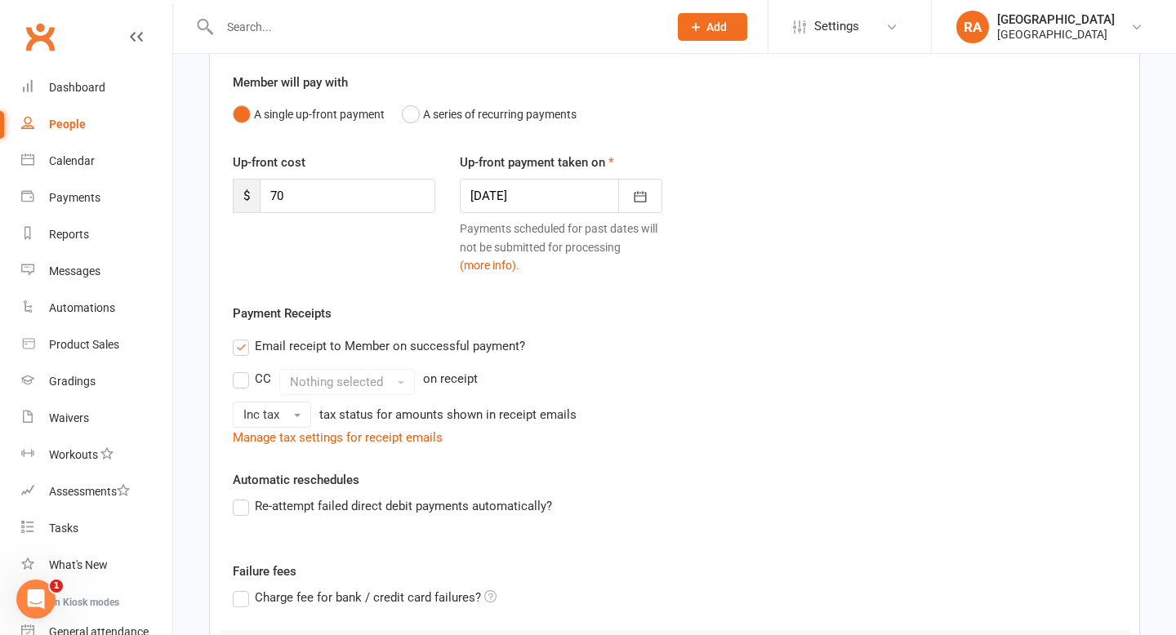
click at [515, 188] on div at bounding box center [561, 196] width 202 height 34
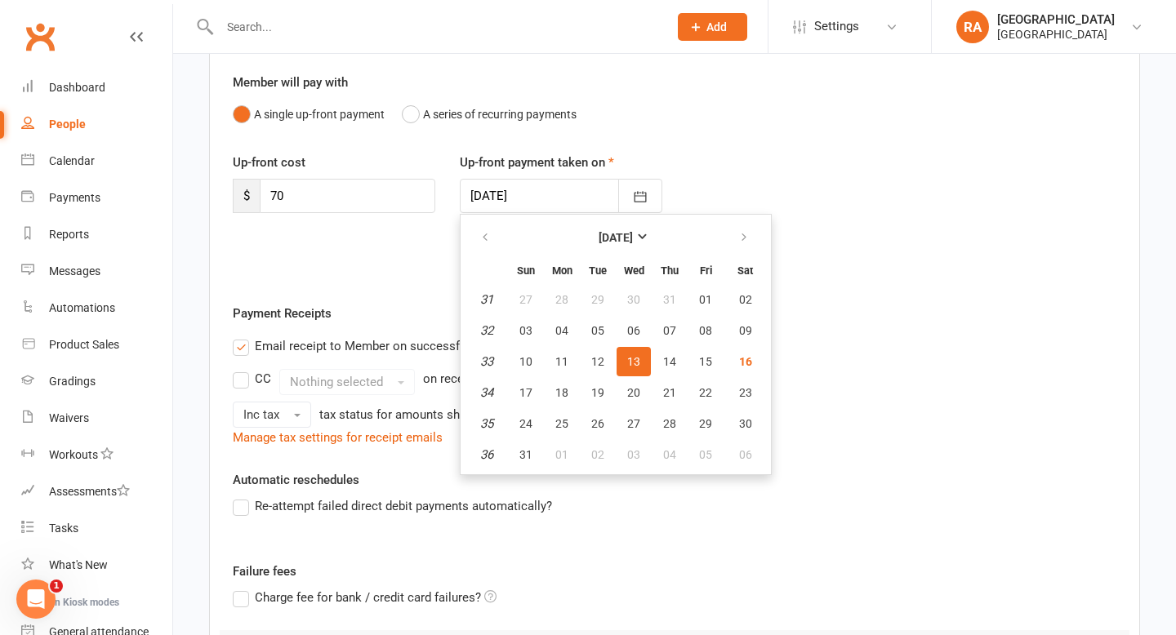
click at [413, 298] on div "Up-front cost $ 70 Up-front payment taken on 13 Aug 2025 August 2025 Sun Mon Tu…" at bounding box center [674, 228] width 908 height 151
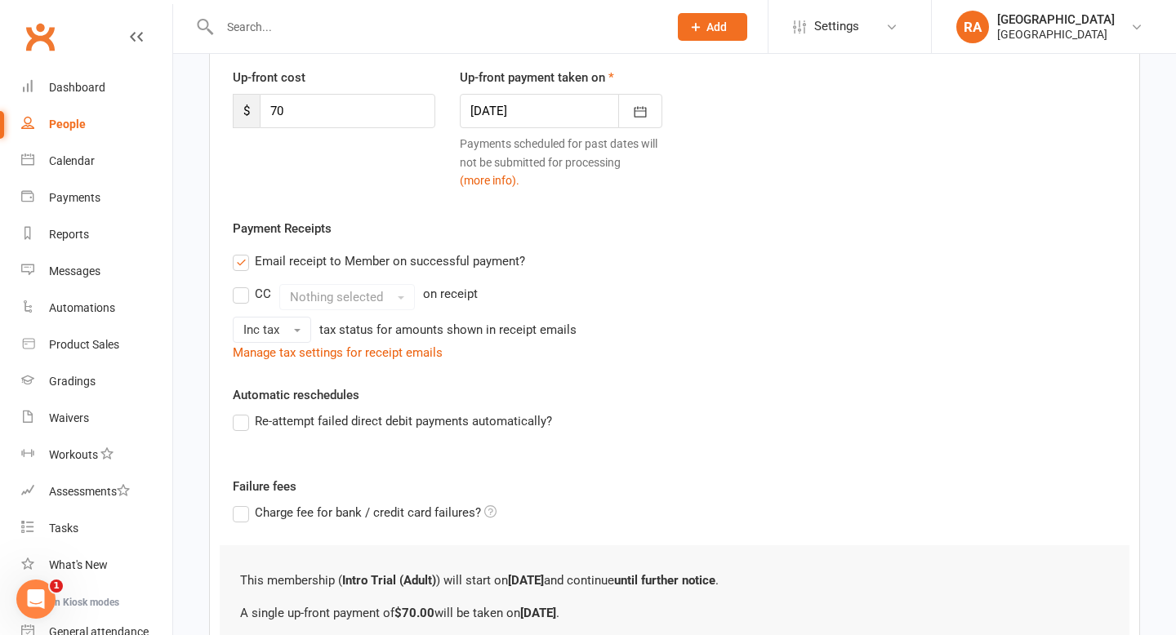
scroll to position [387, 0]
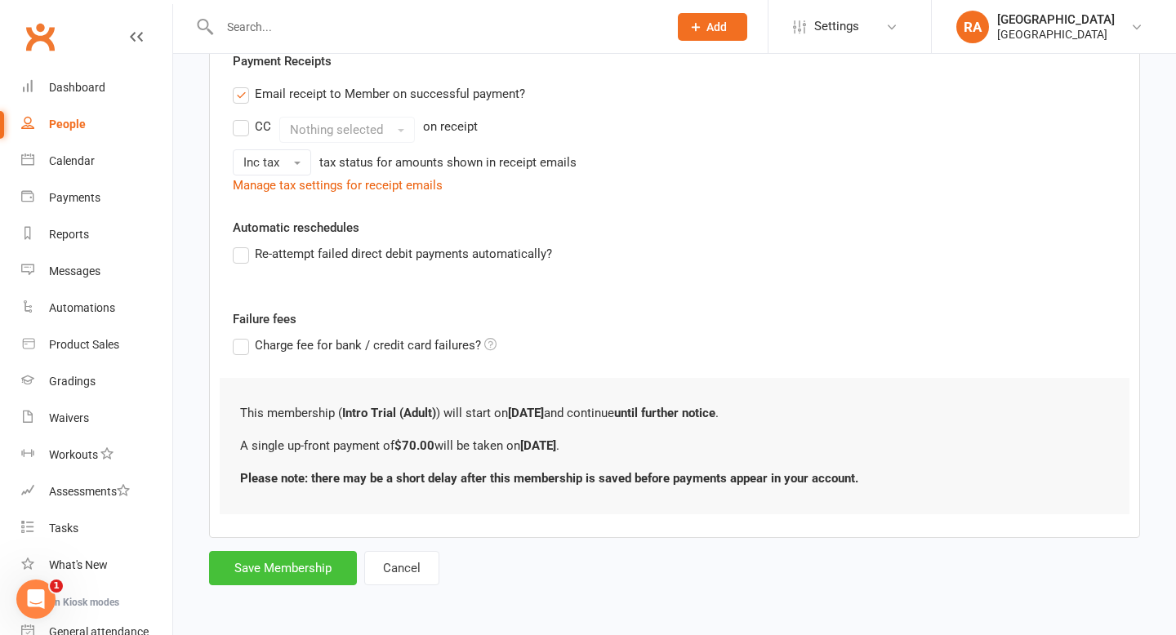
click at [284, 570] on button "Save Membership" at bounding box center [283, 568] width 148 height 34
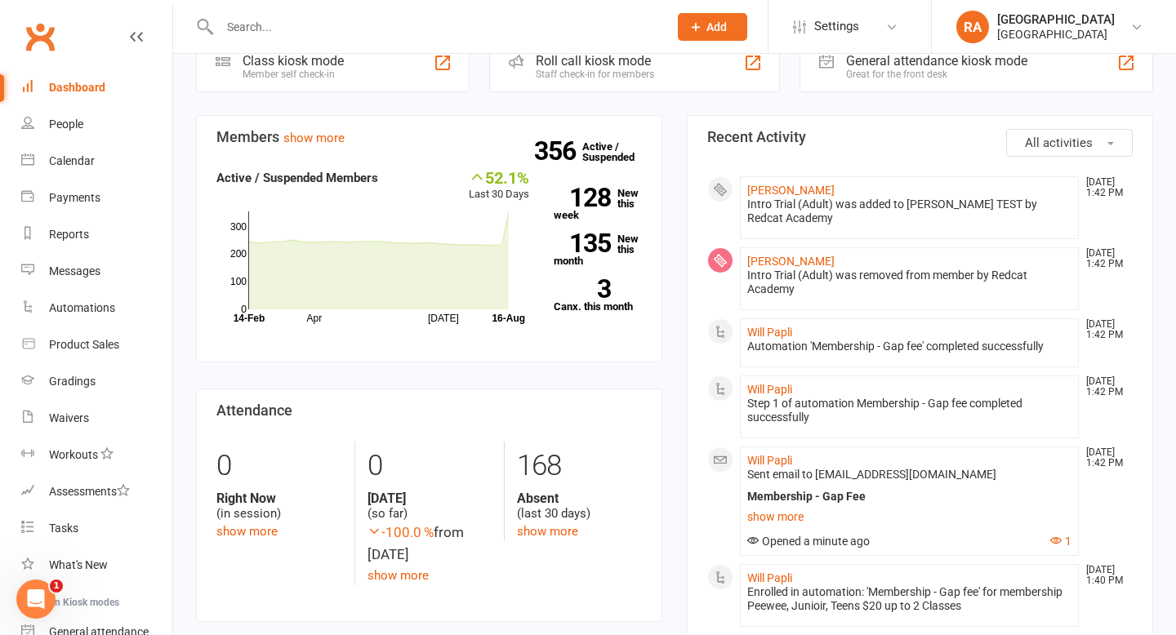
scroll to position [243, 0]
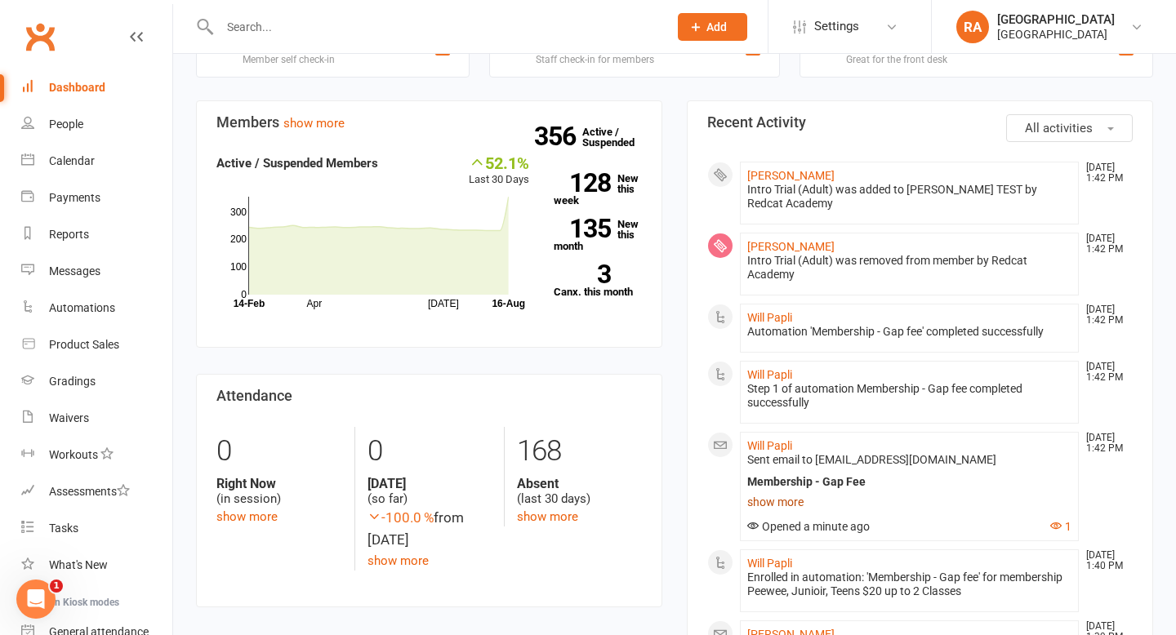
click at [779, 491] on link "show more" at bounding box center [909, 502] width 324 height 23
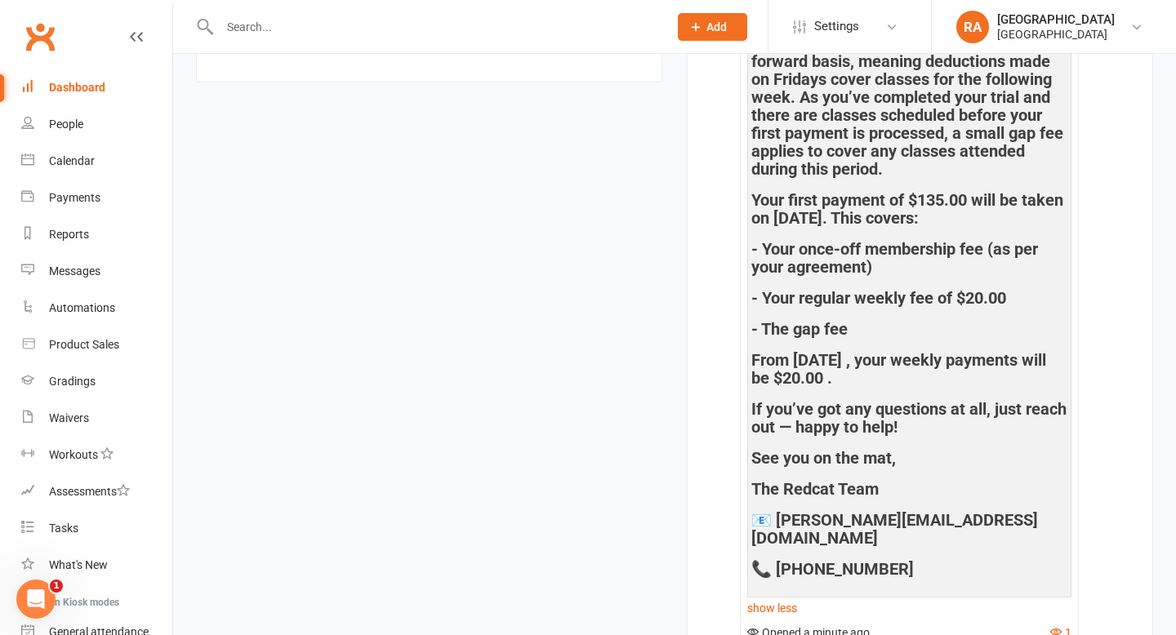
scroll to position [0, 0]
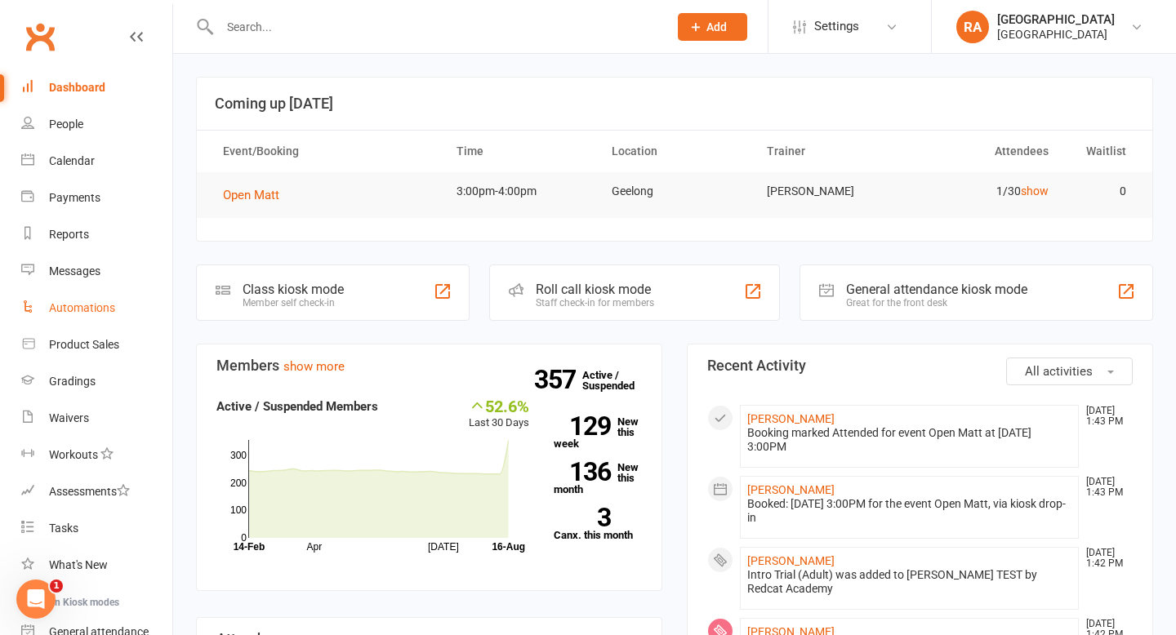
click at [60, 301] on div "Automations" at bounding box center [82, 307] width 66 height 13
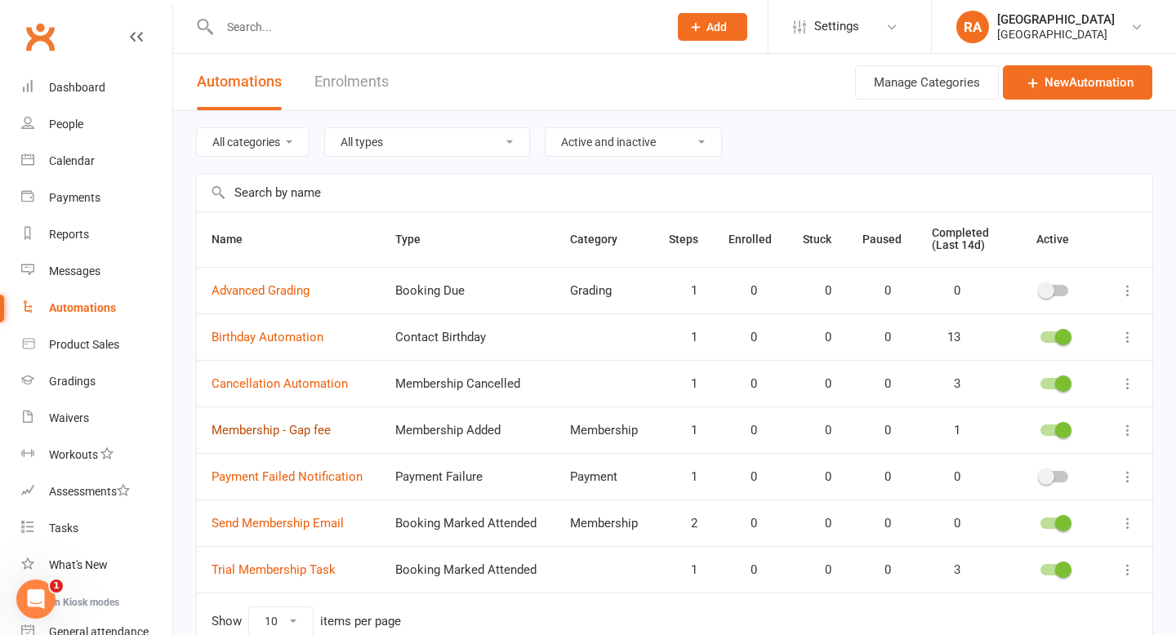
click at [289, 429] on link "Membership - Gap fee" at bounding box center [270, 430] width 119 height 15
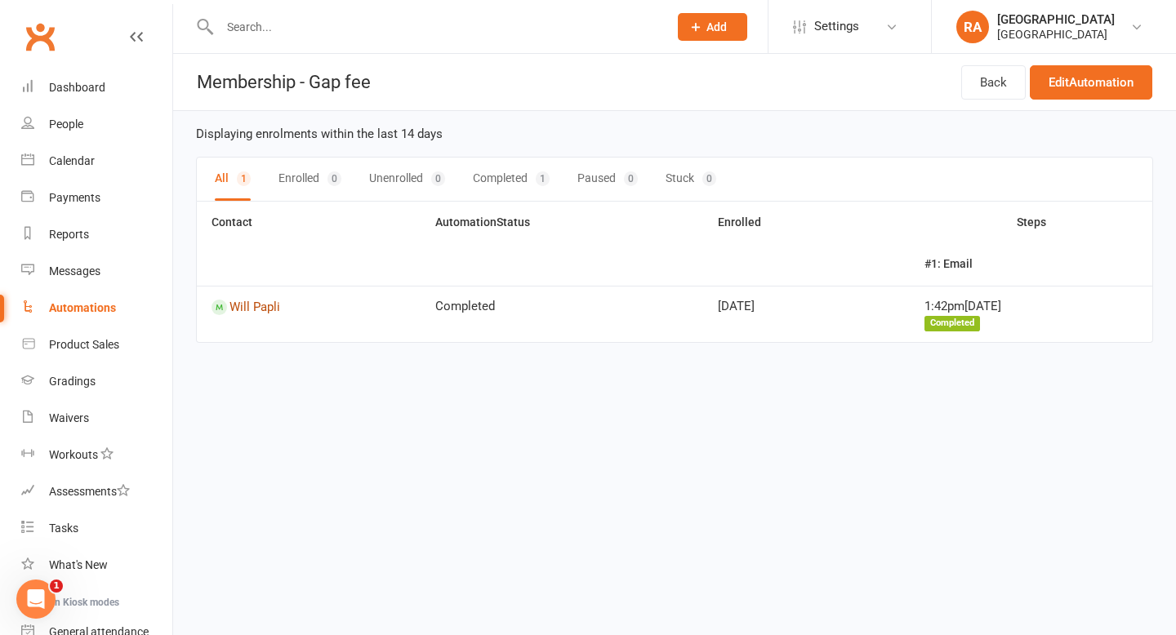
click at [270, 309] on link "Will Papli" at bounding box center [308, 308] width 194 height 16
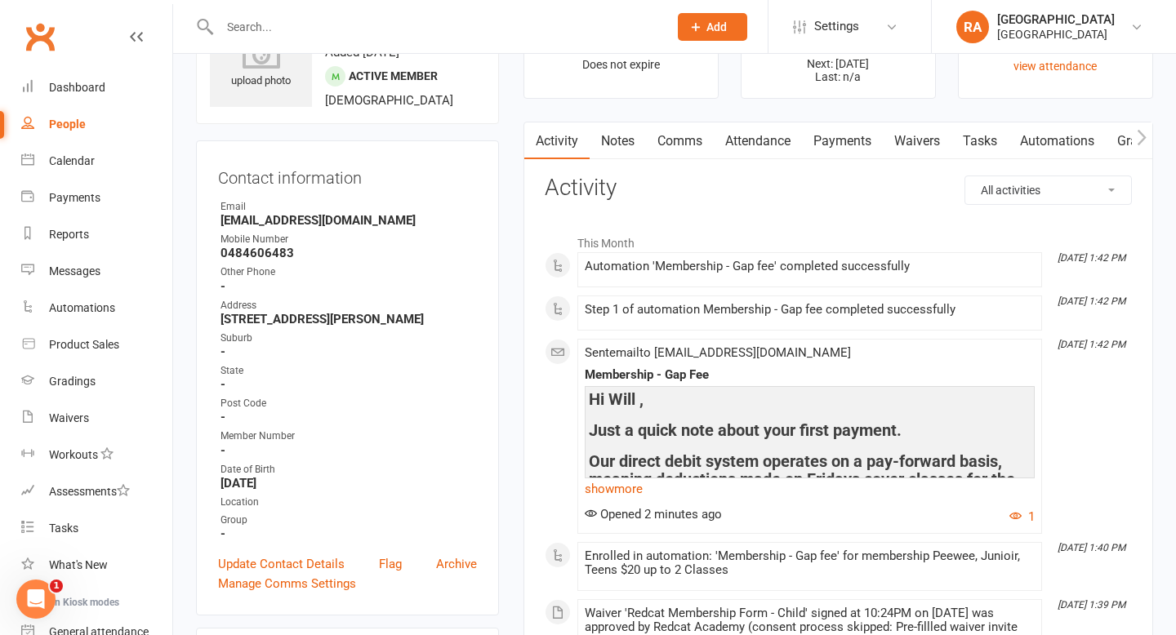
scroll to position [95, 0]
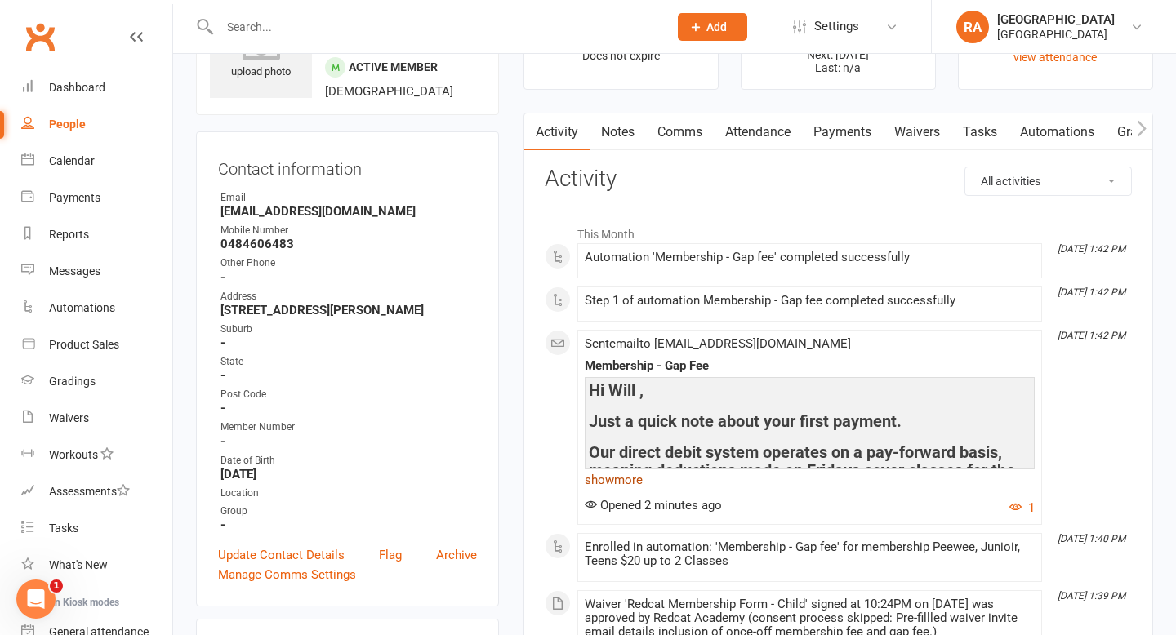
click at [634, 485] on link "show more" at bounding box center [810, 480] width 450 height 23
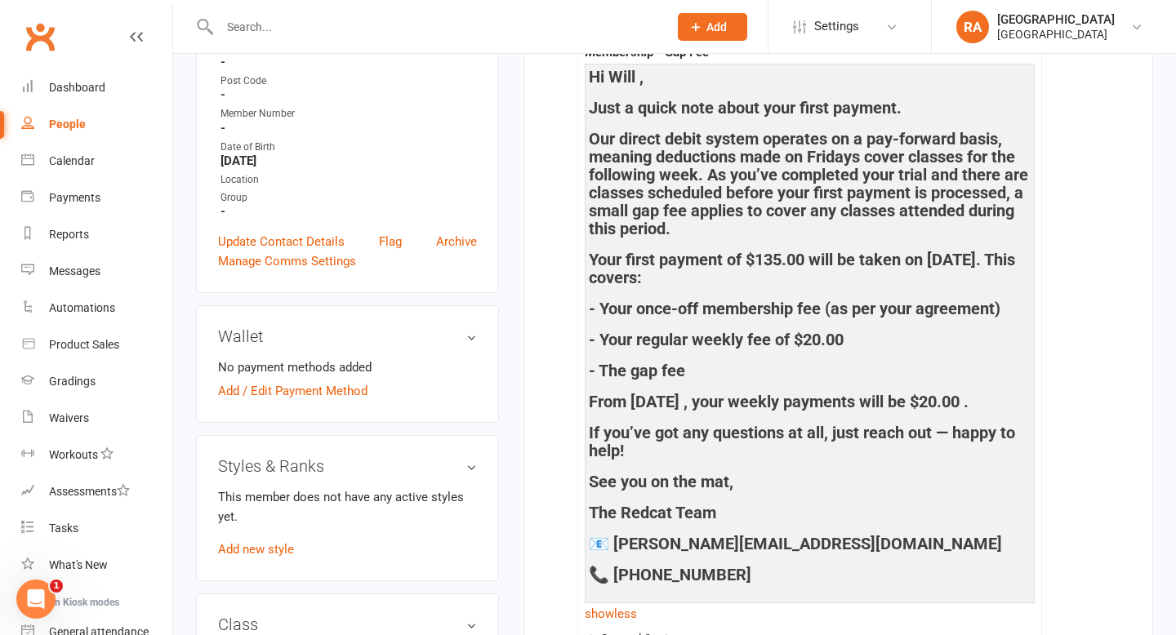
scroll to position [406, 0]
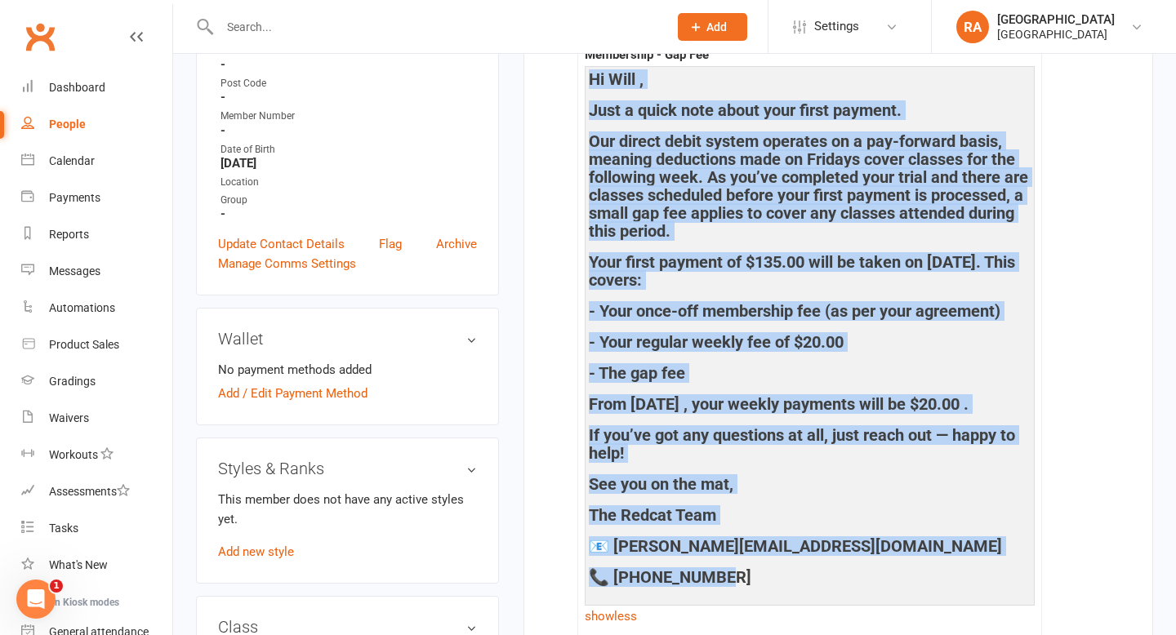
drag, startPoint x: 722, startPoint y: 598, endPoint x: 578, endPoint y: 73, distance: 545.0
click at [578, 73] on li "[DATE] 1:42 PM Sent email to [EMAIL_ADDRESS][DOMAIN_NAME] Membership - Gap Fee …" at bounding box center [809, 340] width 465 height 643
copy div "Hi Will , Just a quick note about your first payment. Our direct debit system o…"
click at [87, 83] on div "Dashboard" at bounding box center [77, 87] width 56 height 13
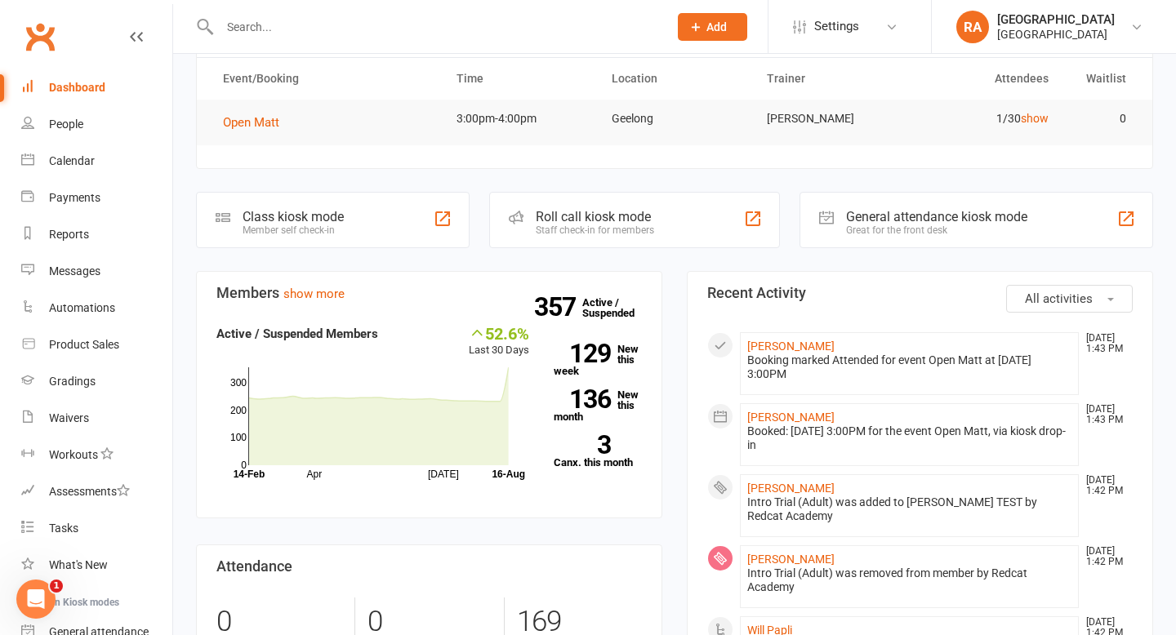
scroll to position [74, 0]
click at [84, 243] on link "Reports" at bounding box center [96, 234] width 151 height 37
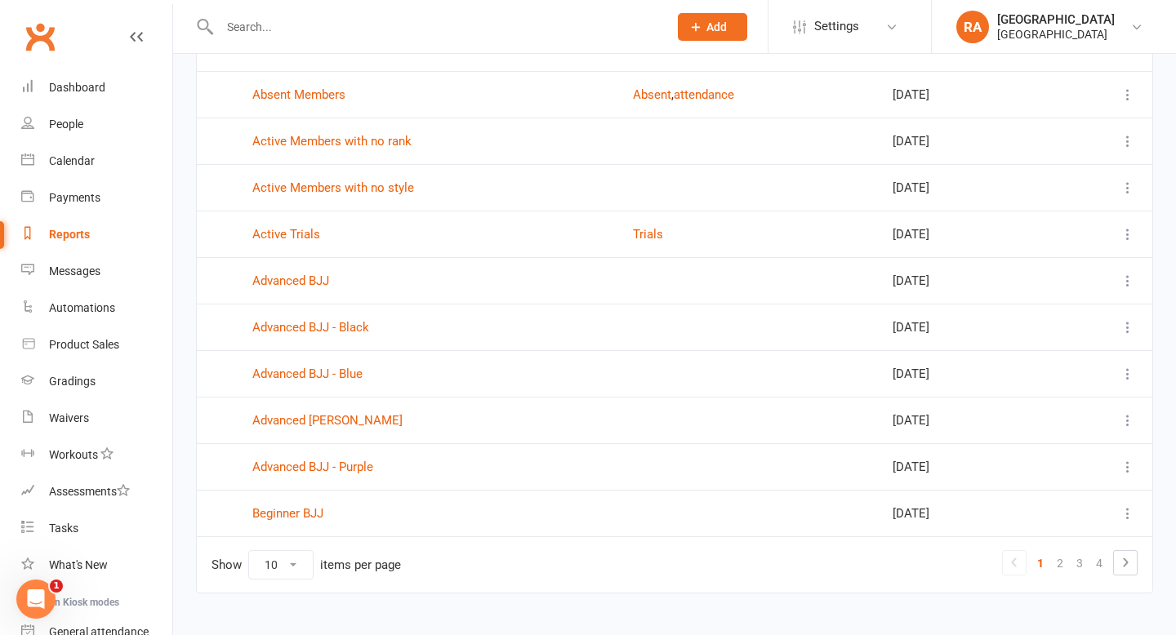
scroll to position [176, 0]
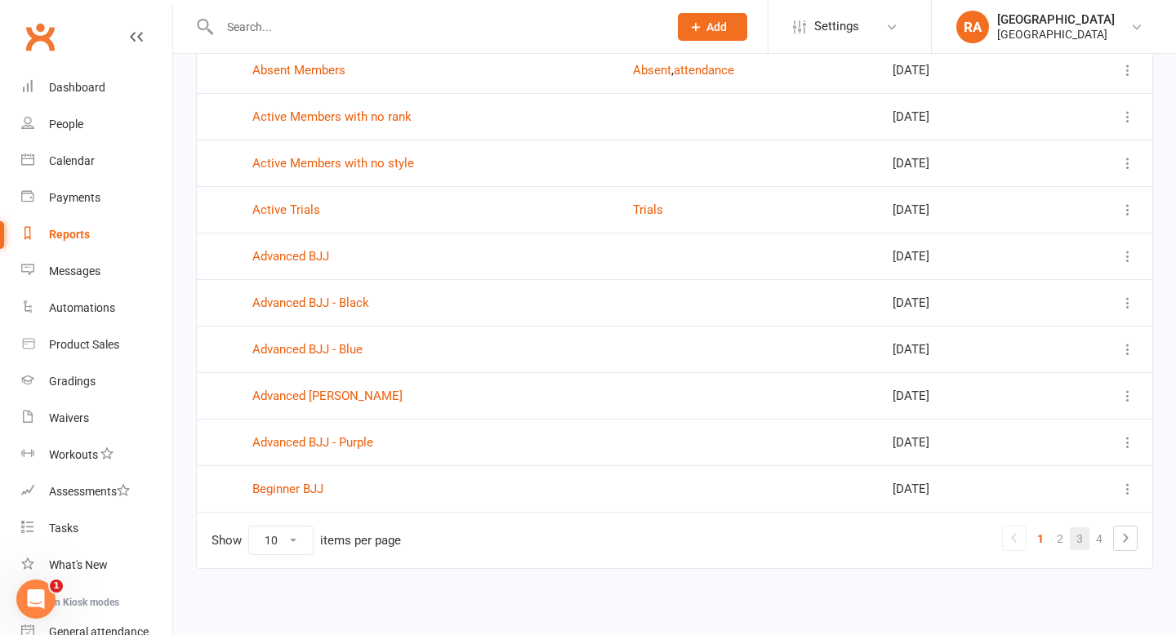
click at [1071, 538] on link "3" at bounding box center [1079, 538] width 20 height 23
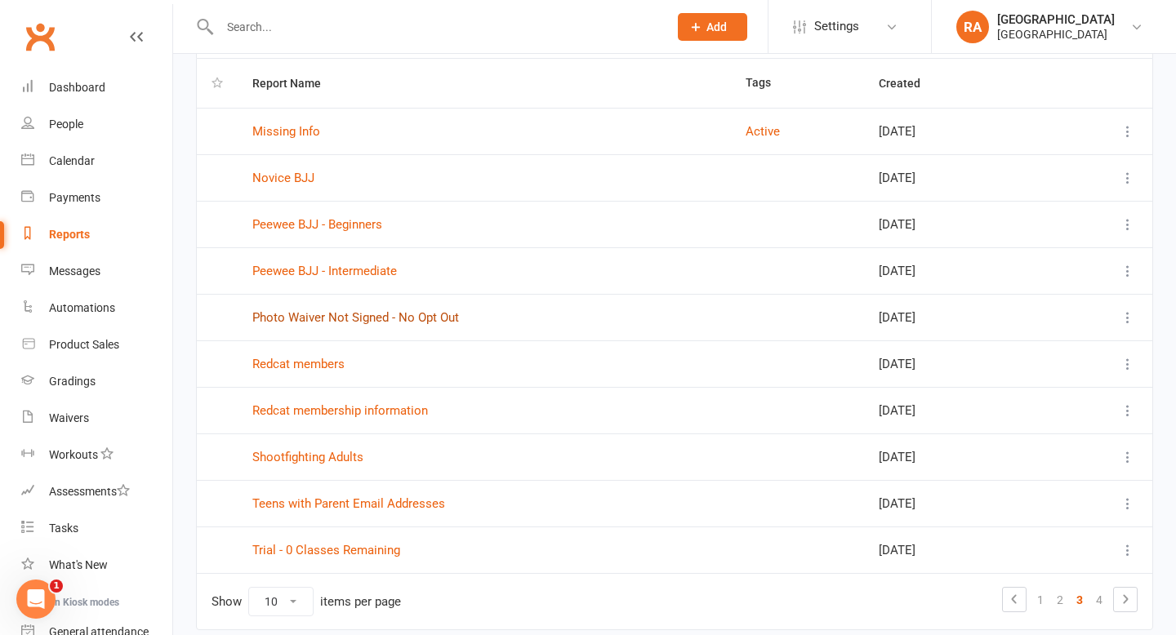
scroll to position [112, 0]
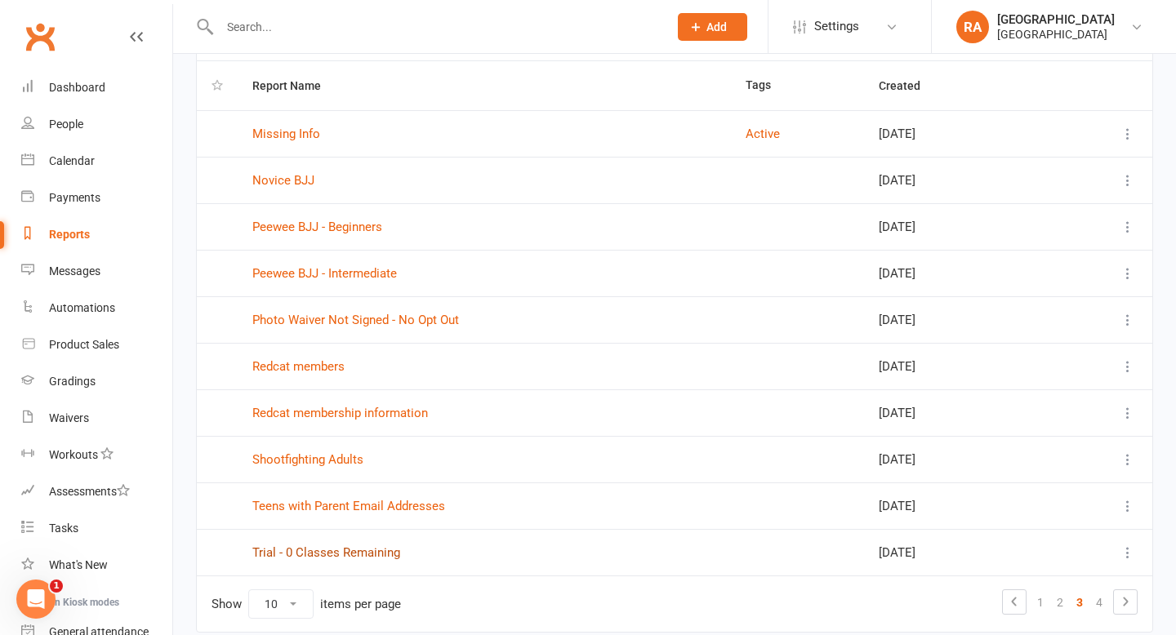
click at [334, 551] on link "Trial - 0 Classes Remaining" at bounding box center [326, 552] width 148 height 15
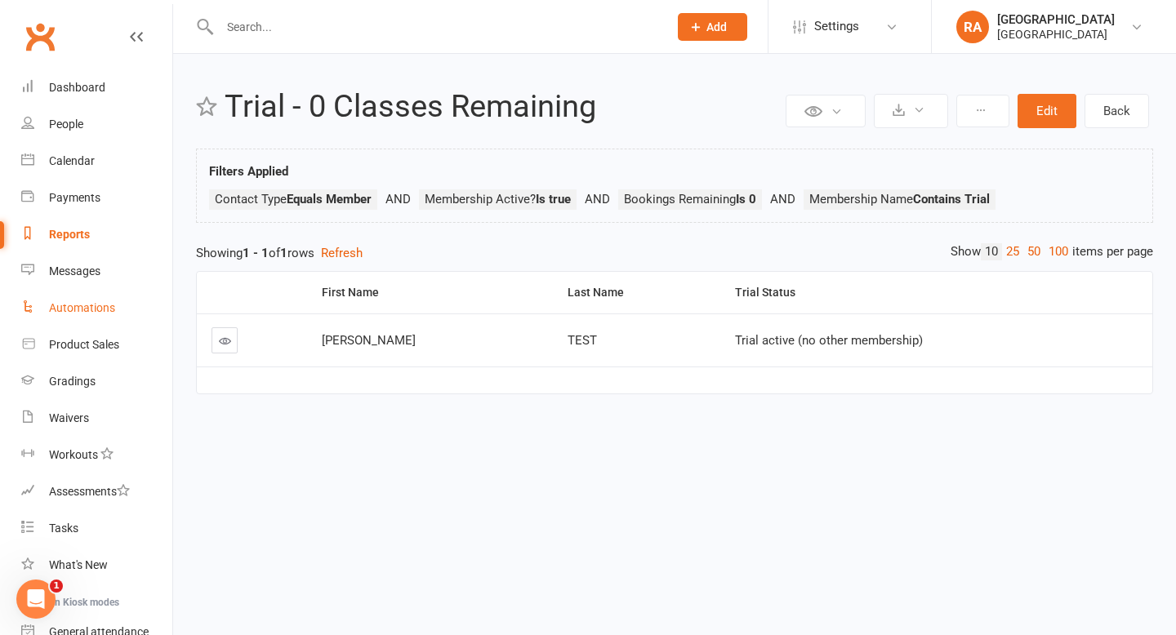
click at [82, 297] on link "Automations" at bounding box center [96, 308] width 151 height 37
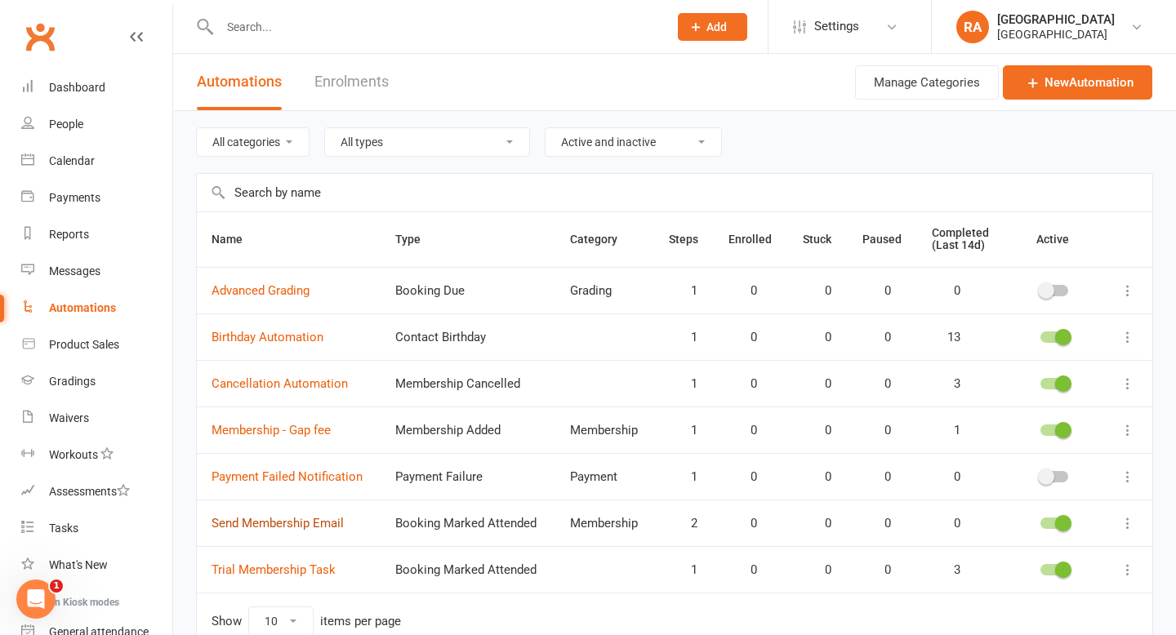
click at [317, 524] on link "Send Membership Email" at bounding box center [277, 523] width 132 height 15
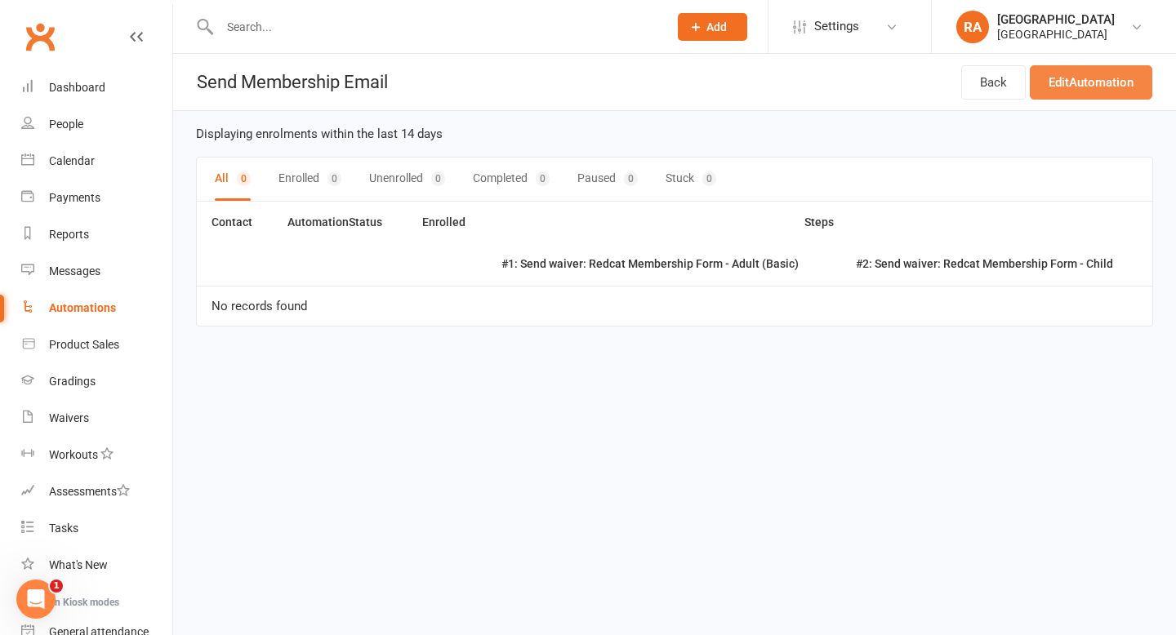
click at [1080, 79] on link "Edit Automation" at bounding box center [1090, 82] width 122 height 34
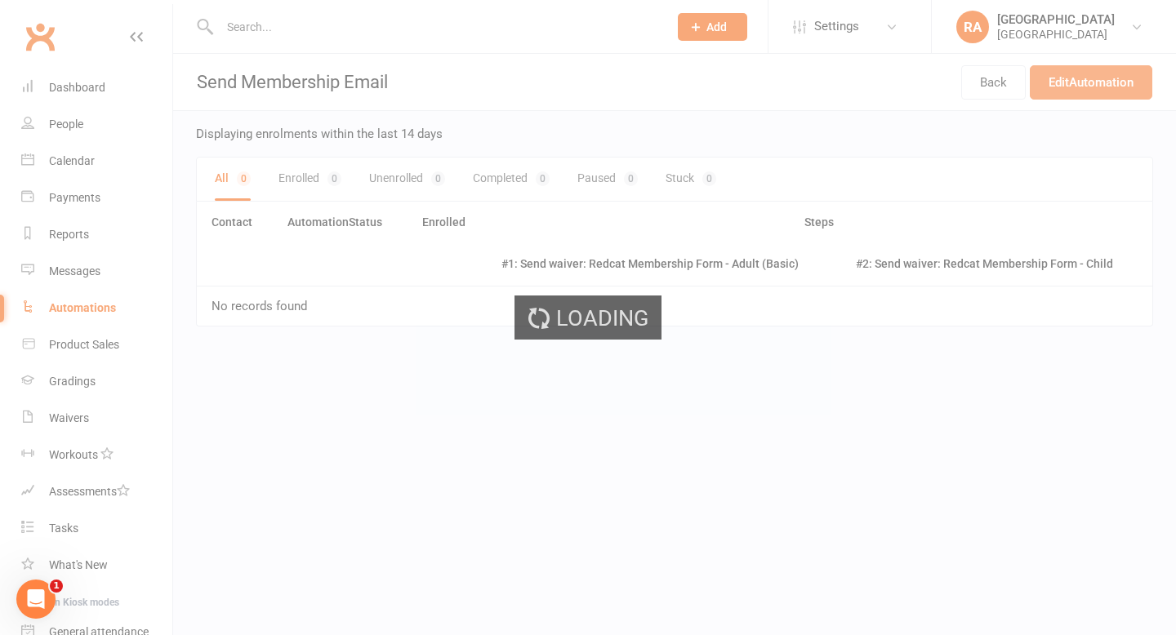
select select "send_to_parent"
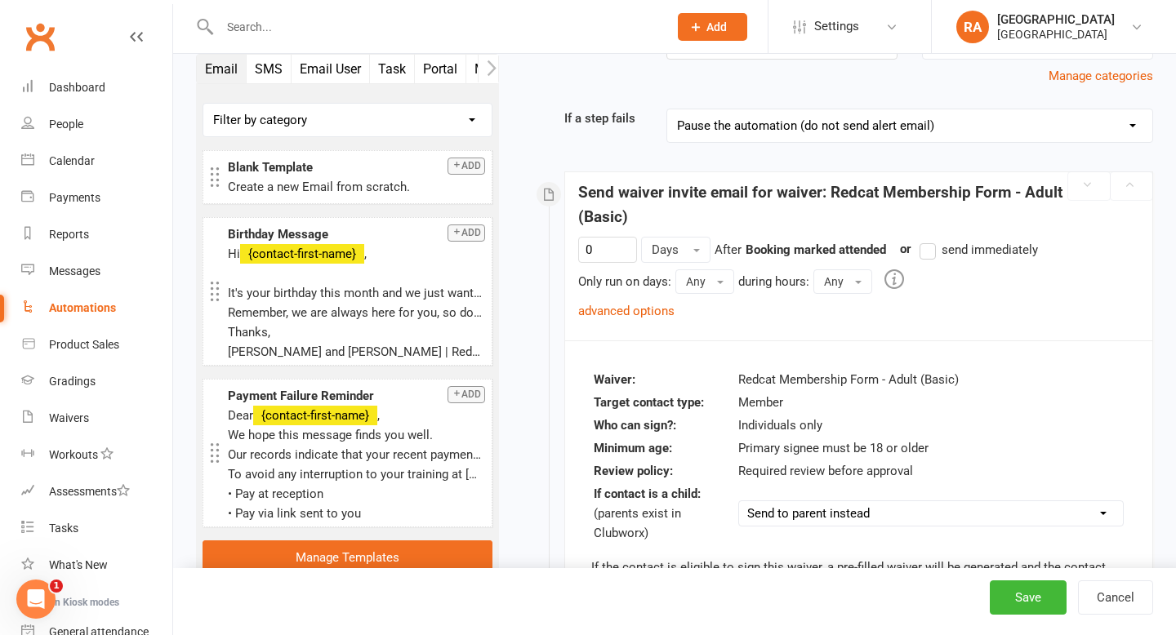
scroll to position [142, 0]
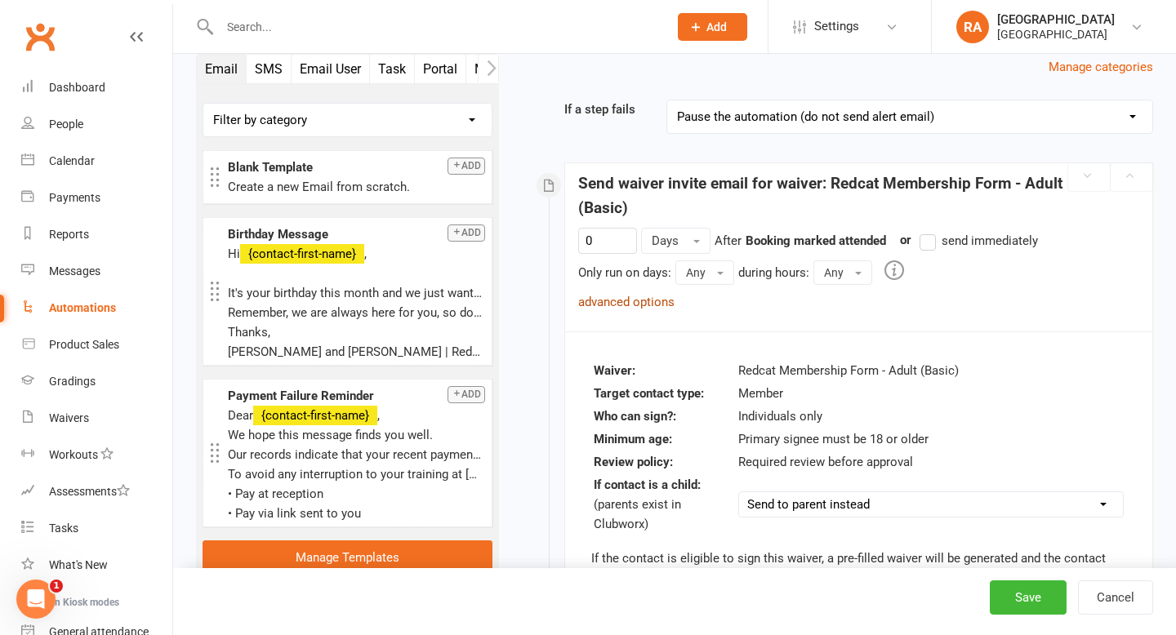
click at [646, 302] on link "advanced options" at bounding box center [626, 302] width 96 height 15
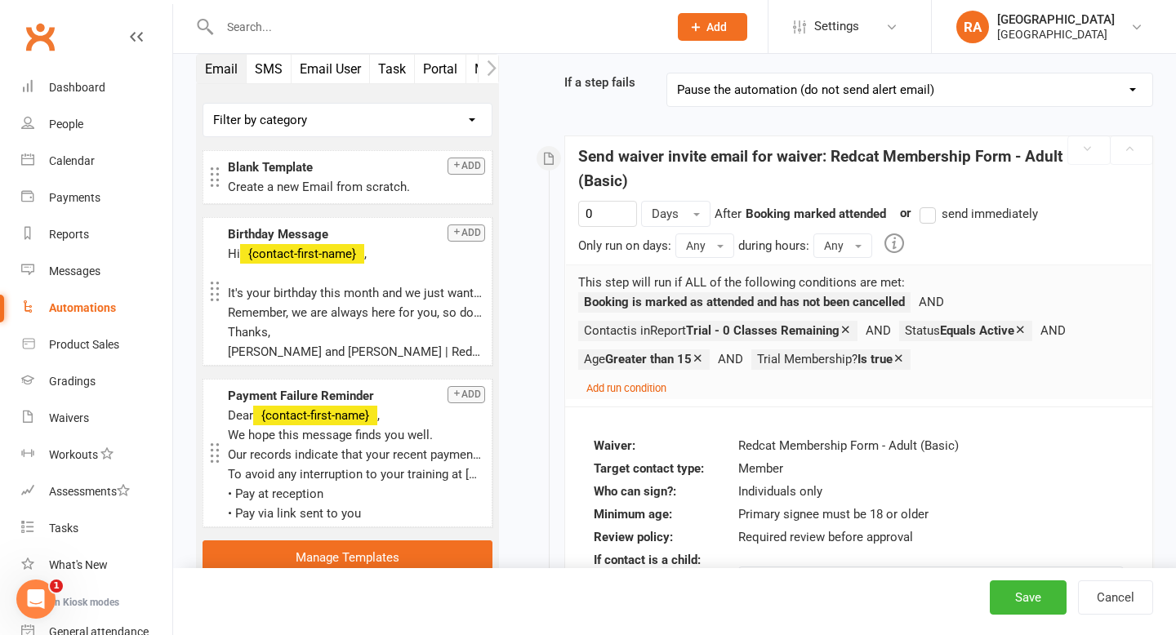
scroll to position [0, 0]
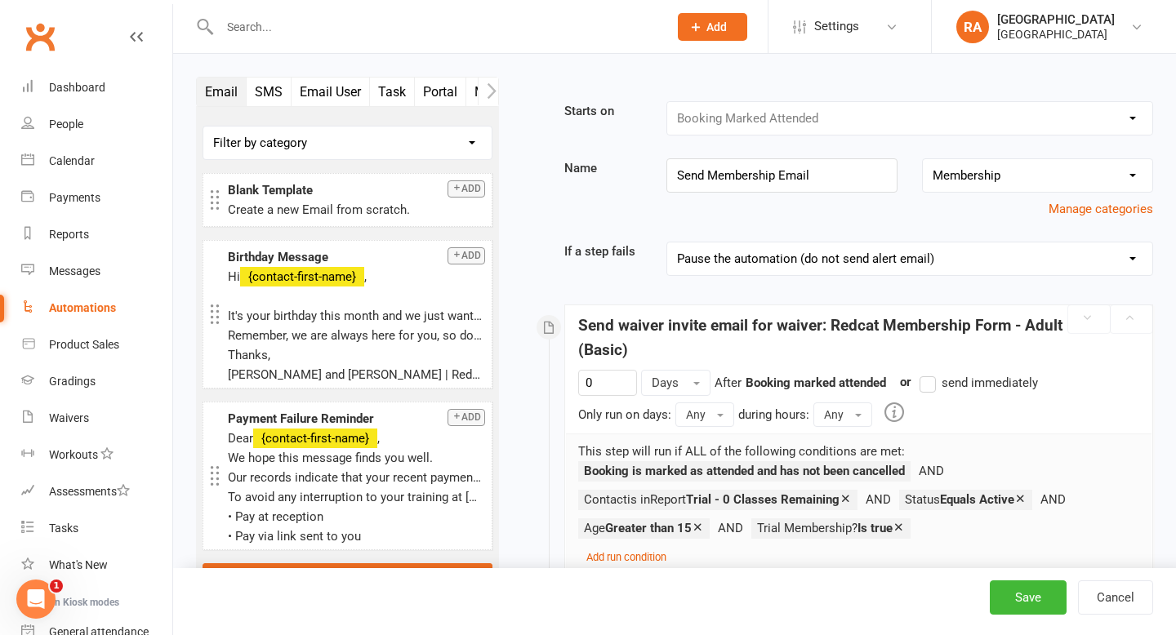
click at [54, 293] on link "Automations" at bounding box center [96, 308] width 151 height 37
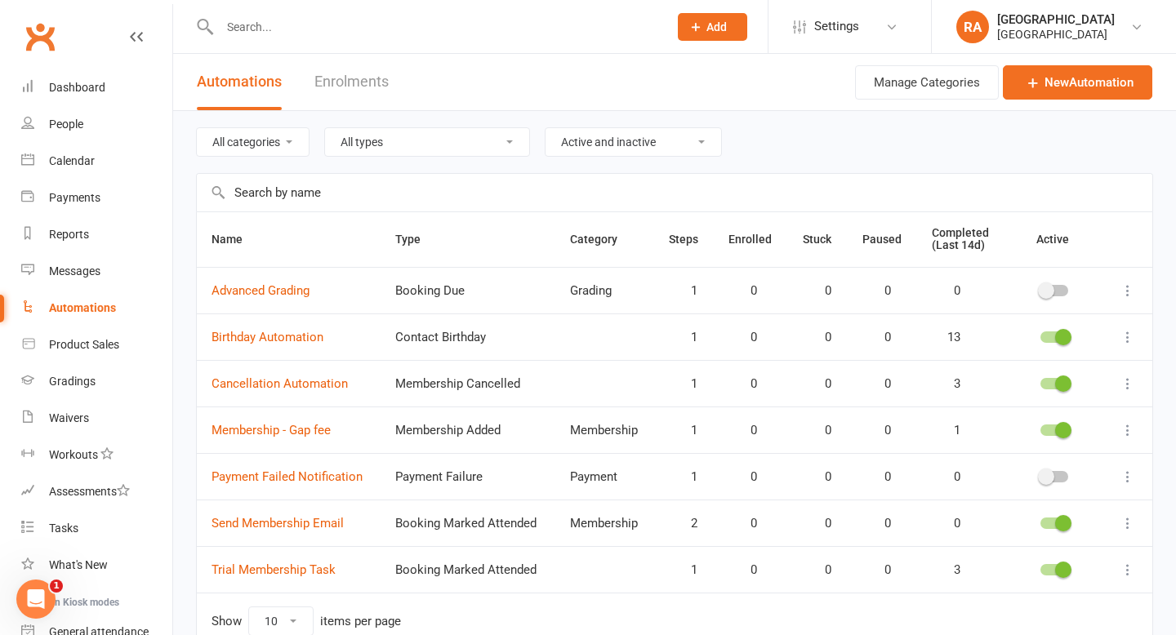
click at [283, 24] on input "text" at bounding box center [436, 27] width 442 height 23
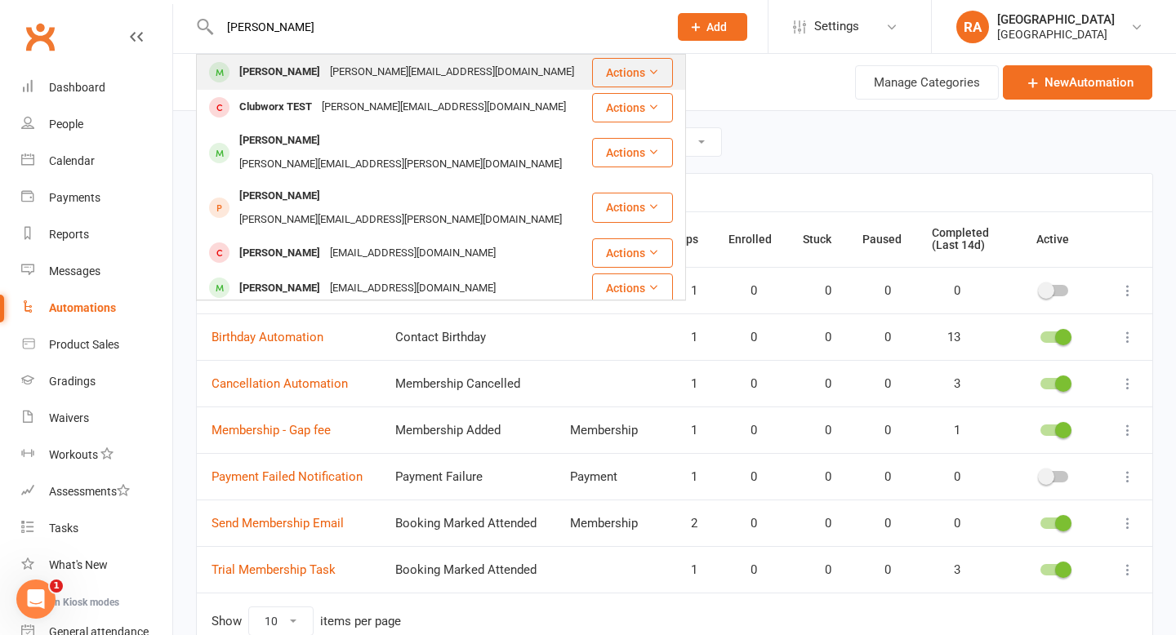
type input "[PERSON_NAME]"
click at [325, 79] on div "[PERSON_NAME][EMAIL_ADDRESS][DOMAIN_NAME]" at bounding box center [452, 72] width 254 height 24
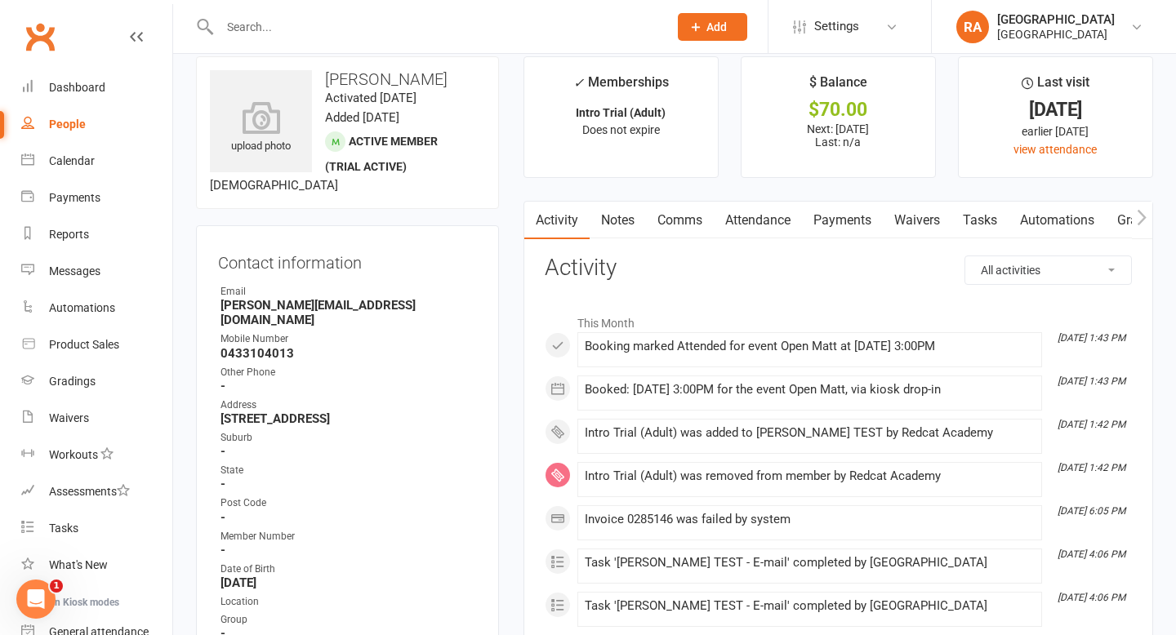
scroll to position [20, 0]
click at [87, 302] on div "Automations" at bounding box center [82, 307] width 66 height 13
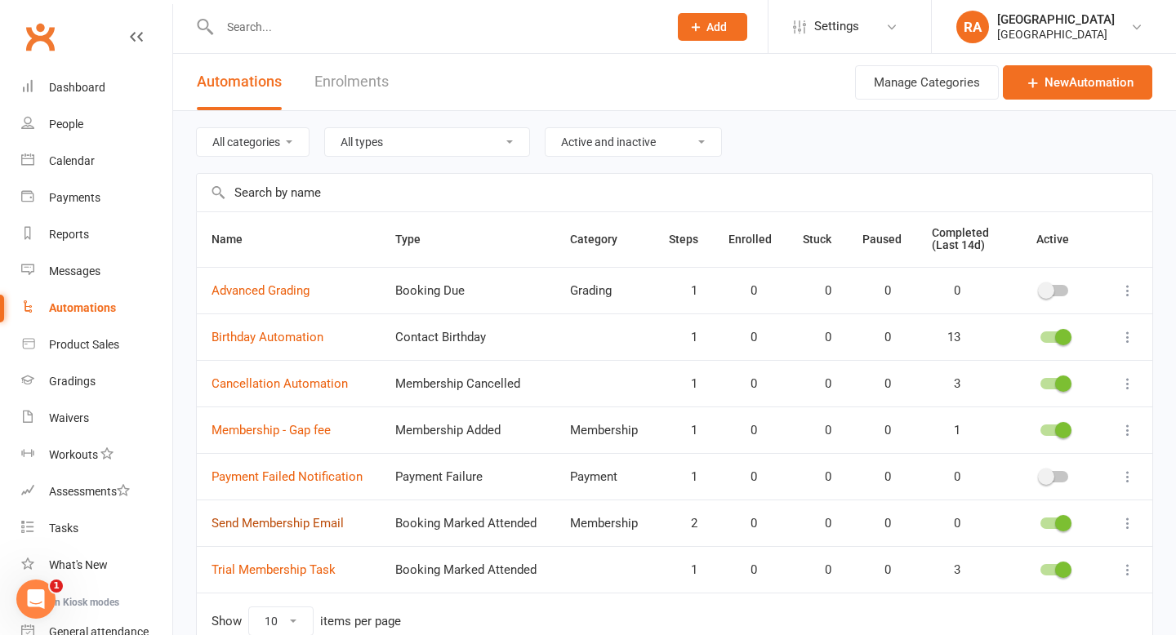
click at [286, 527] on link "Send Membership Email" at bounding box center [277, 523] width 132 height 15
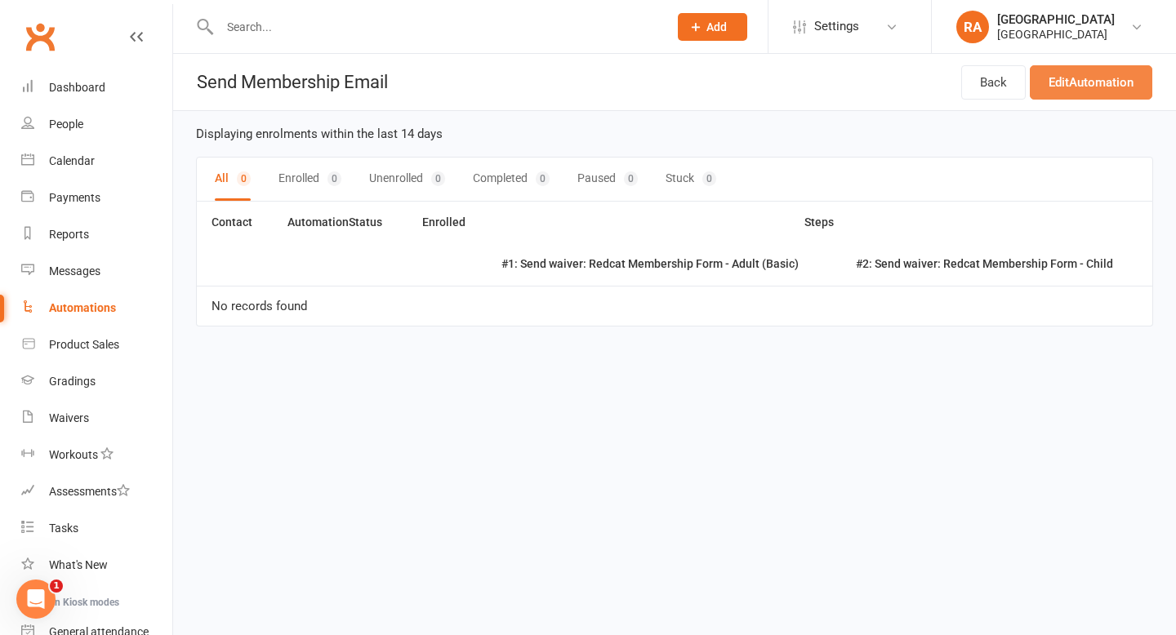
click at [1109, 77] on link "Edit Automation" at bounding box center [1090, 82] width 122 height 34
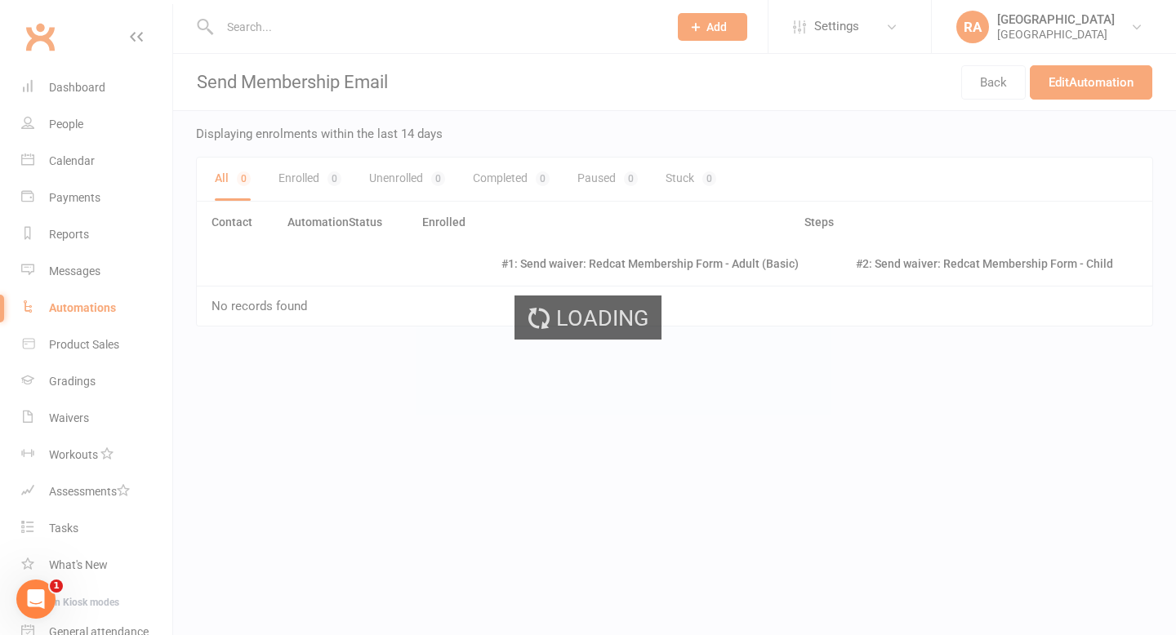
select select "send_to_parent"
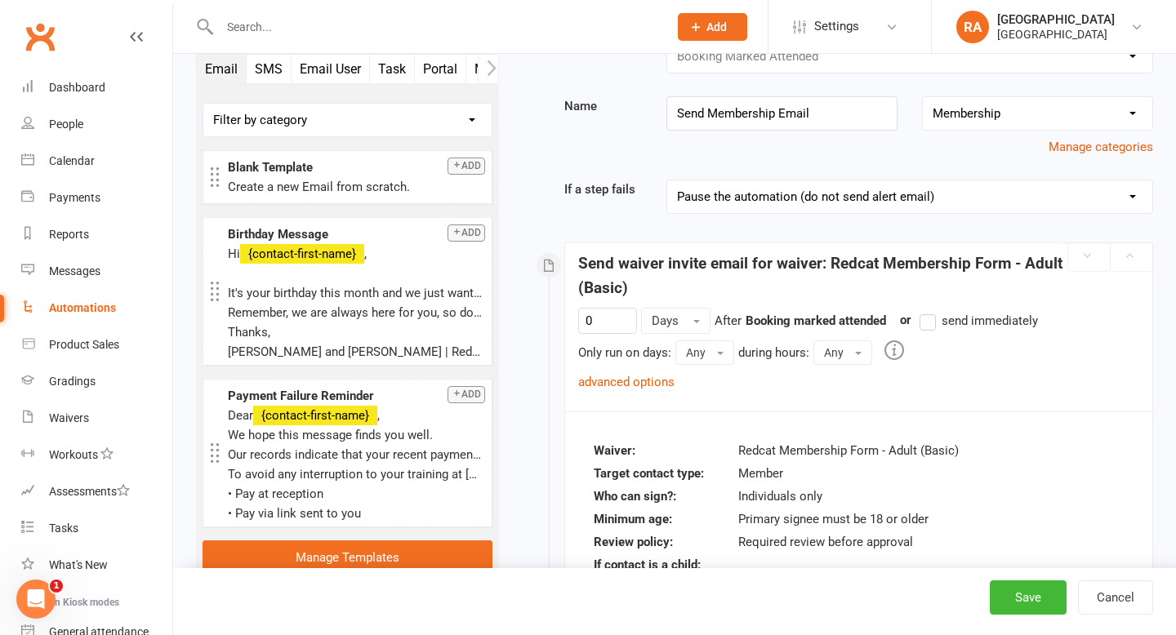
scroll to position [65, 0]
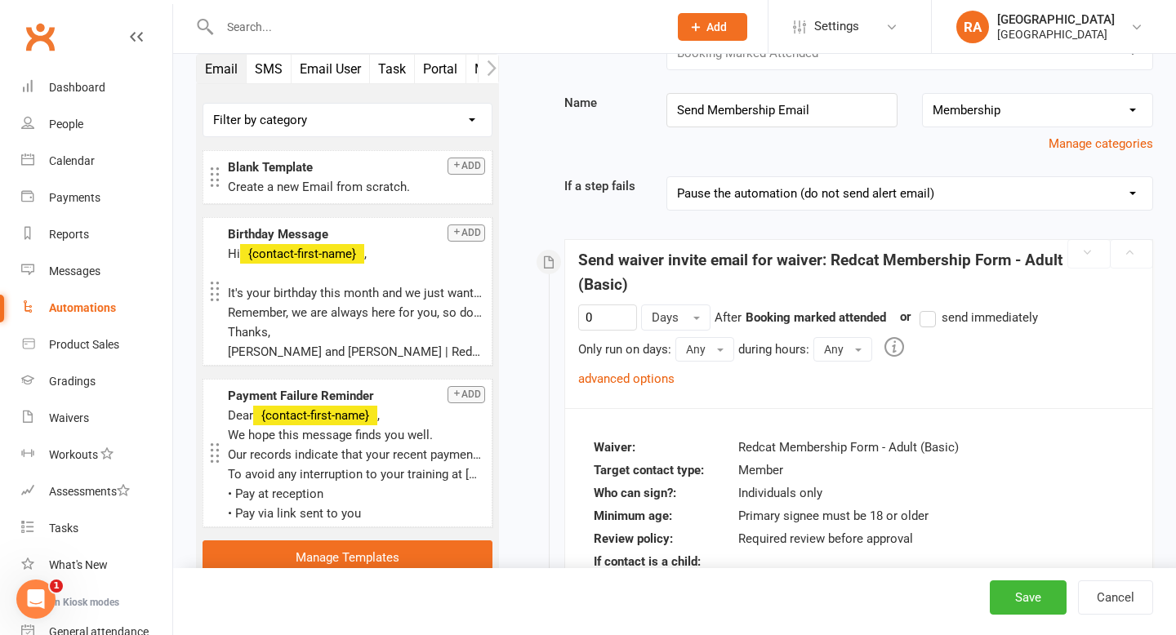
click at [39, 599] on icon "Open Intercom Messenger" at bounding box center [36, 599] width 27 height 27
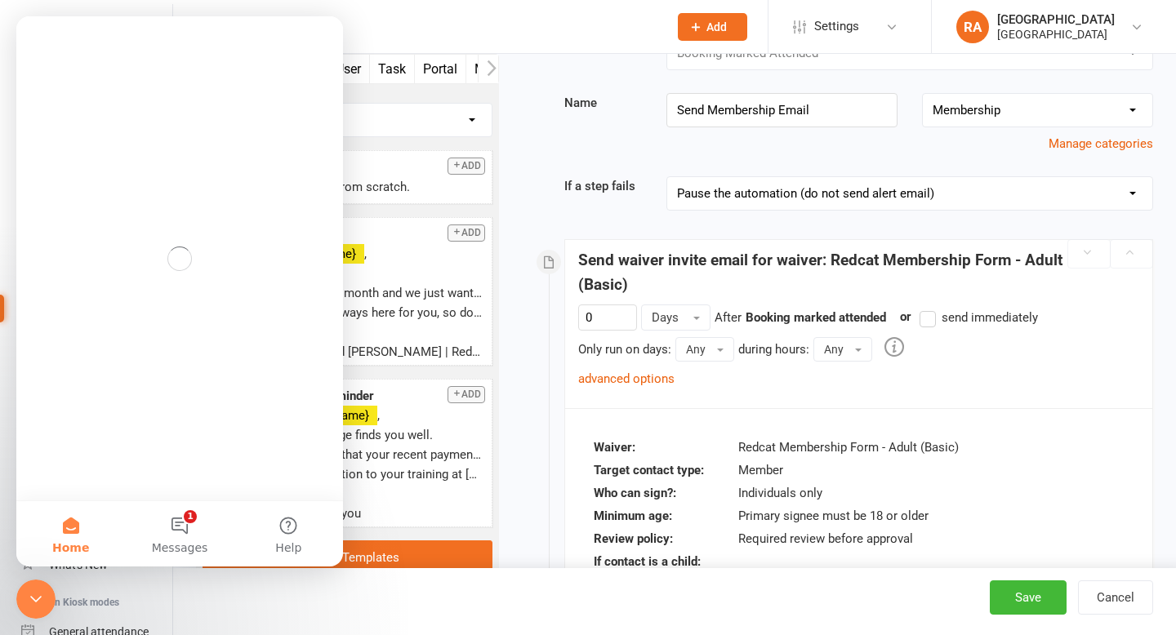
scroll to position [0, 0]
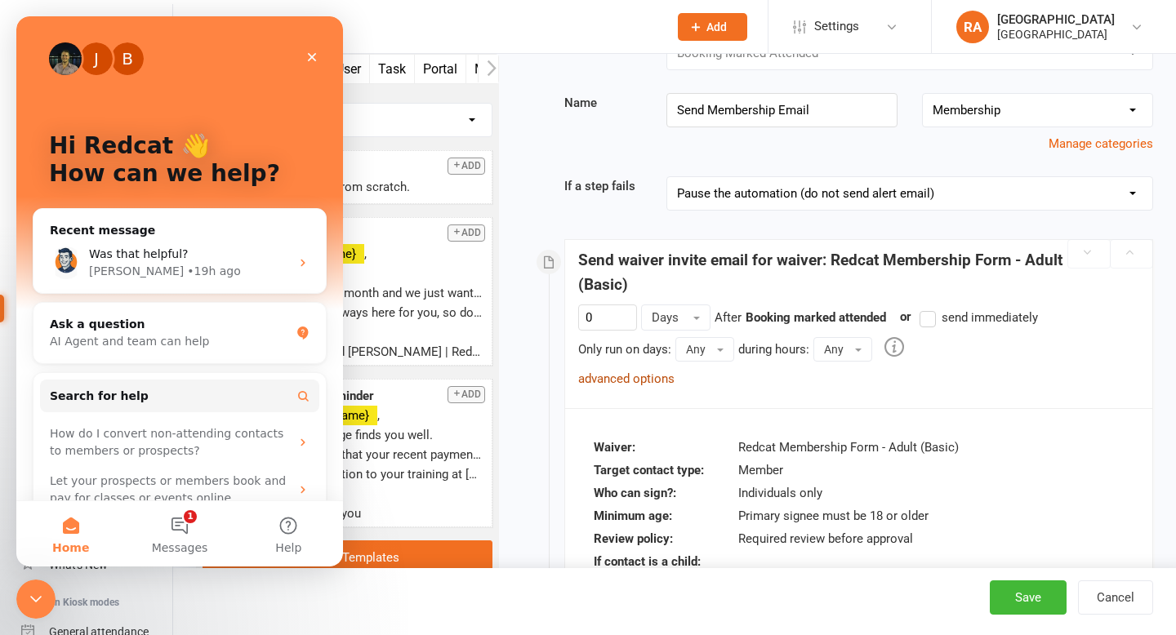
click at [645, 382] on link "advanced options" at bounding box center [626, 378] width 96 height 15
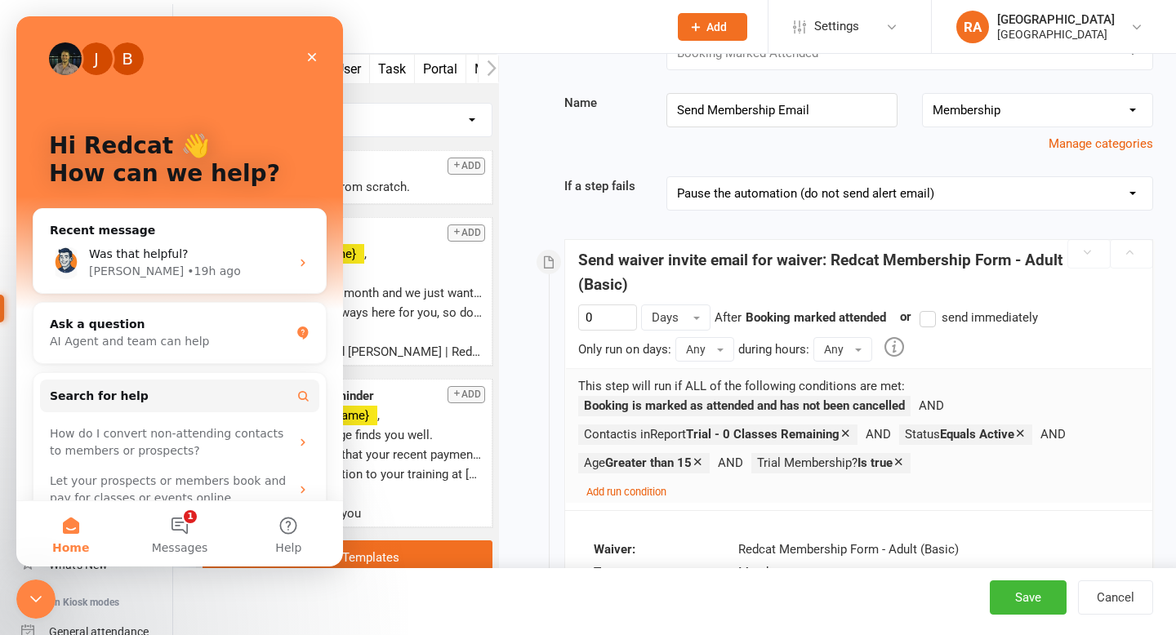
click at [40, 601] on icon "Close Intercom Messenger" at bounding box center [36, 599] width 20 height 20
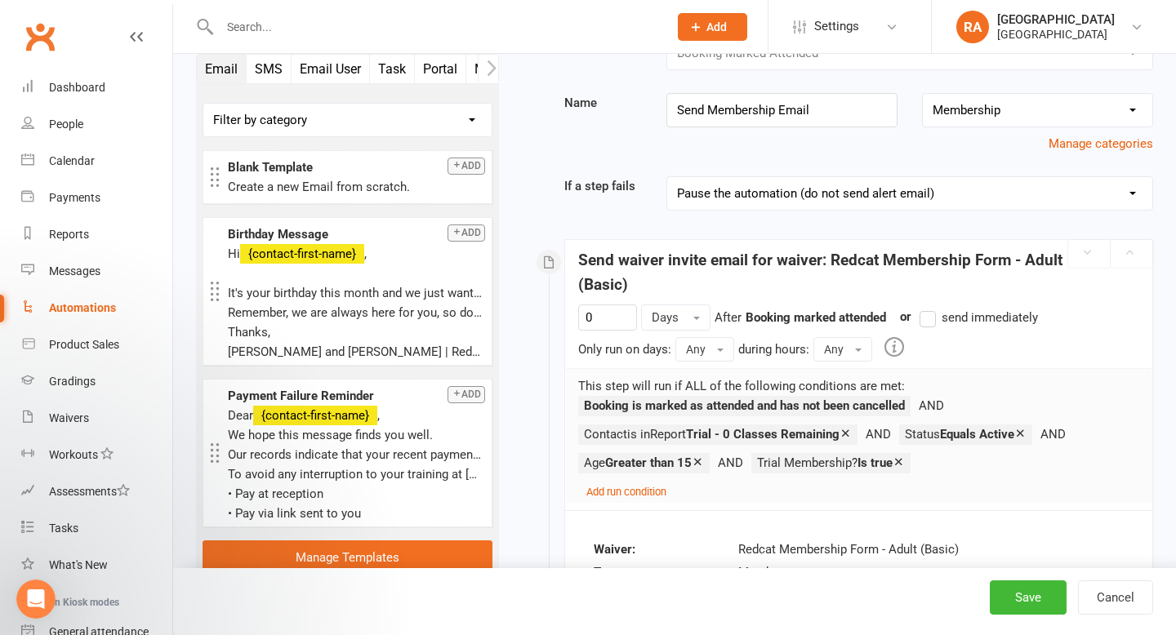
click at [247, 29] on input "text" at bounding box center [436, 27] width 442 height 23
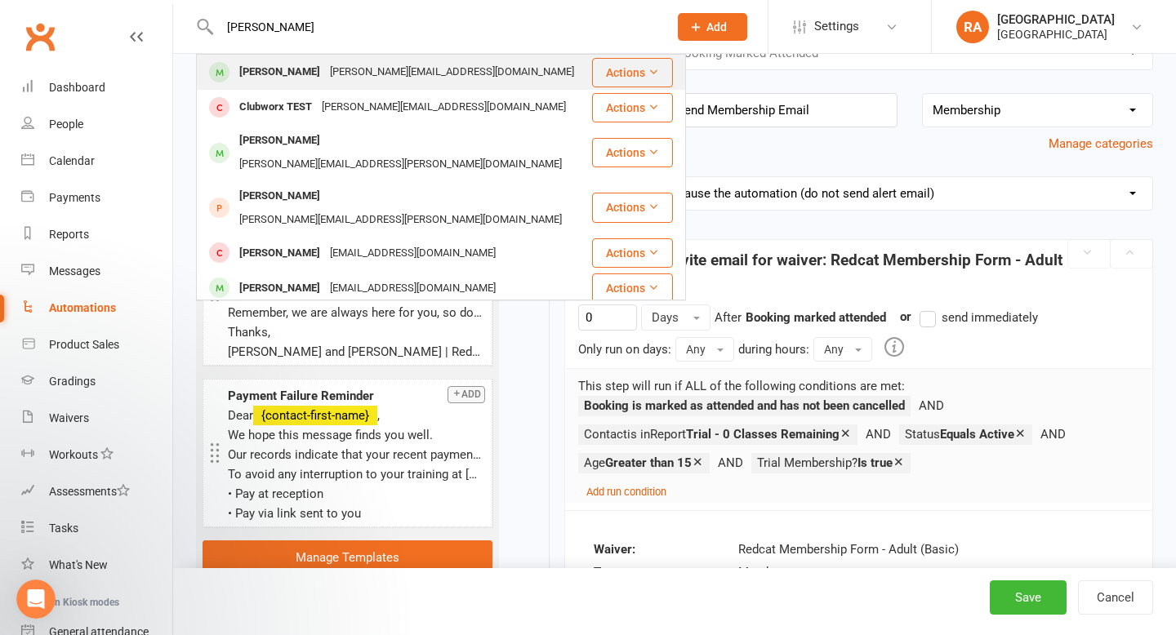
type input "john test"
click at [263, 61] on div "[PERSON_NAME]" at bounding box center [279, 72] width 91 height 24
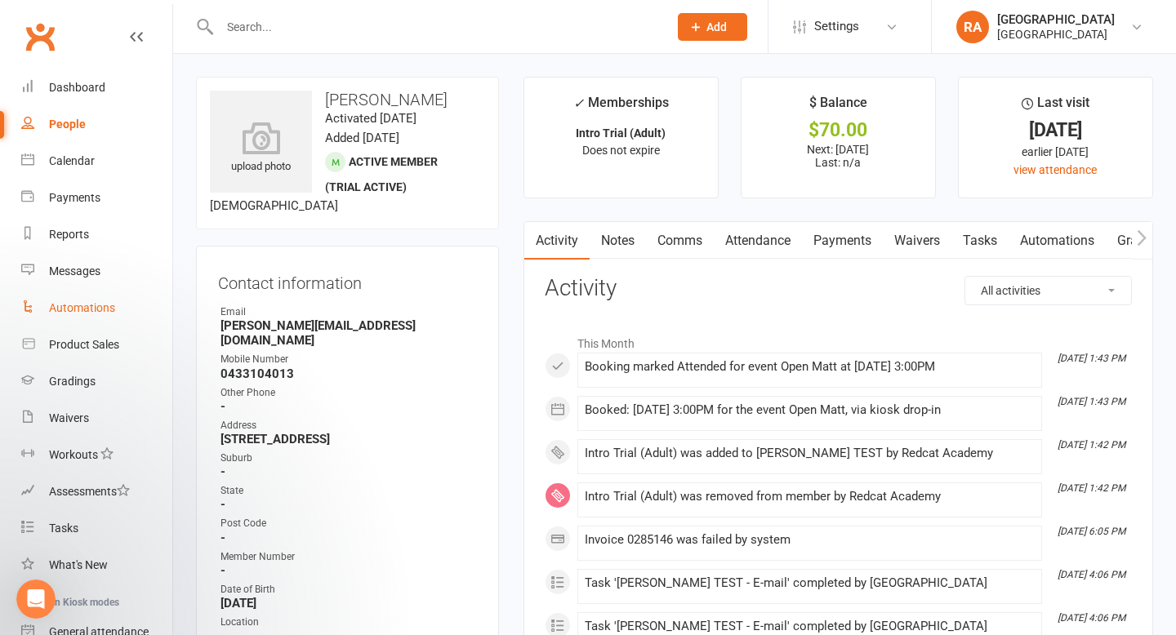
click at [85, 313] on div "Automations" at bounding box center [82, 307] width 66 height 13
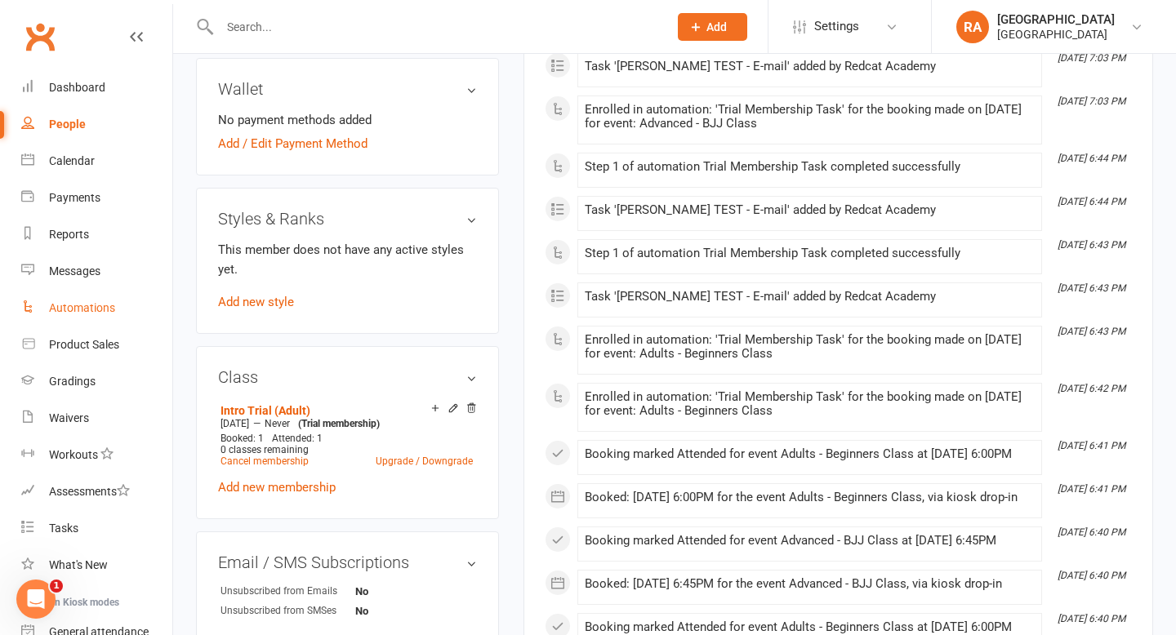
scroll to position [703, 0]
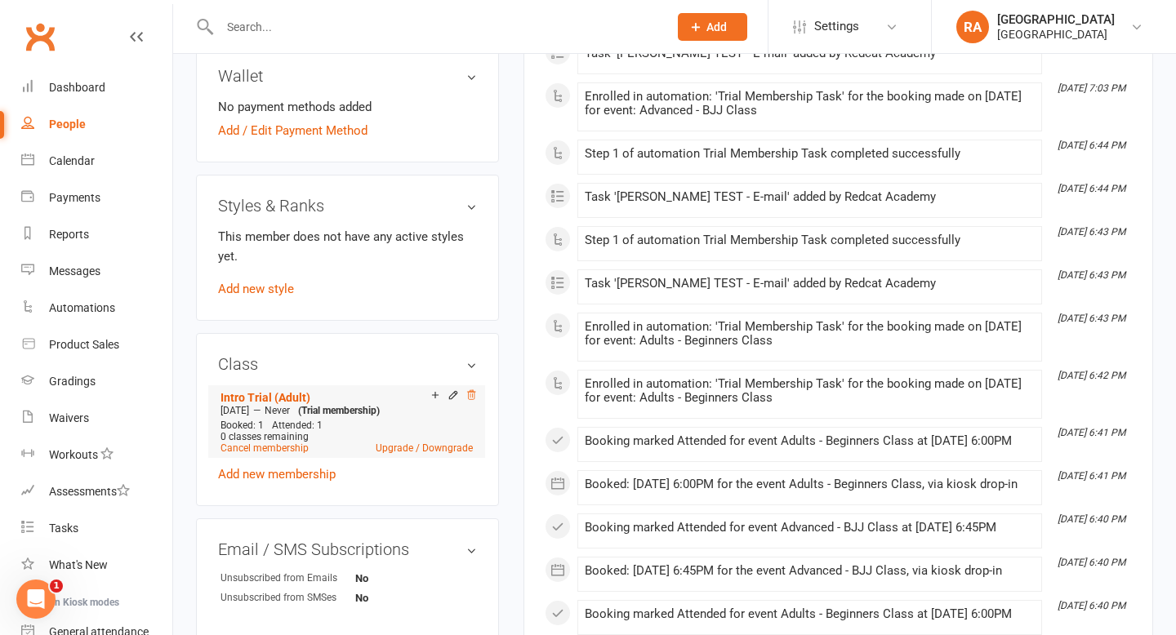
click at [469, 390] on icon at bounding box center [471, 394] width 8 height 9
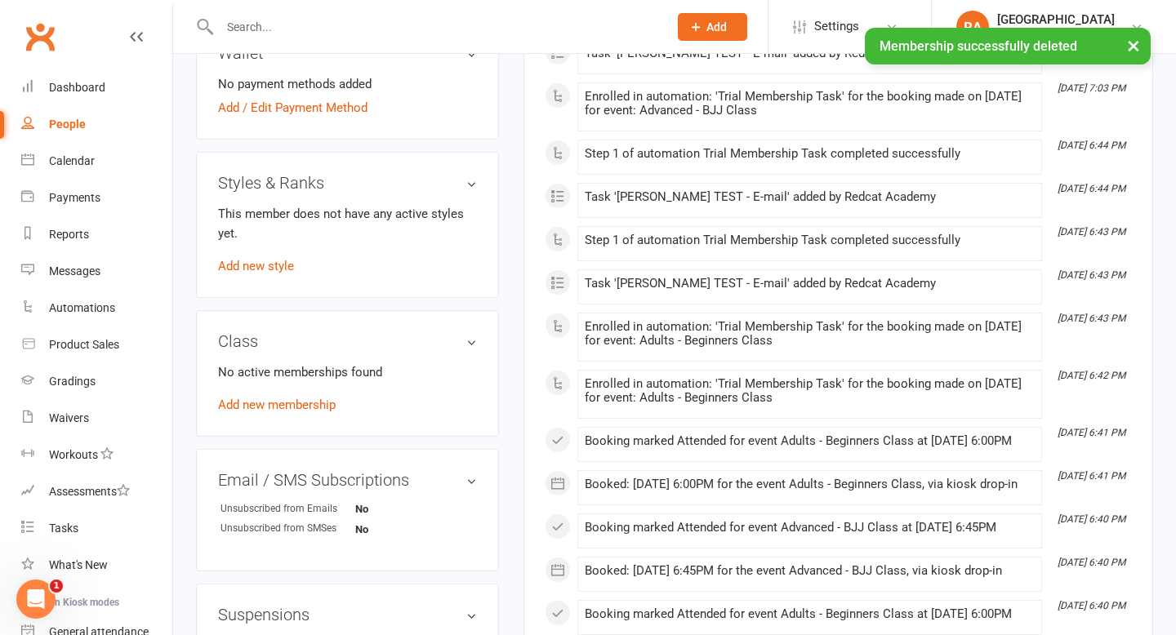
scroll to position [680, 0]
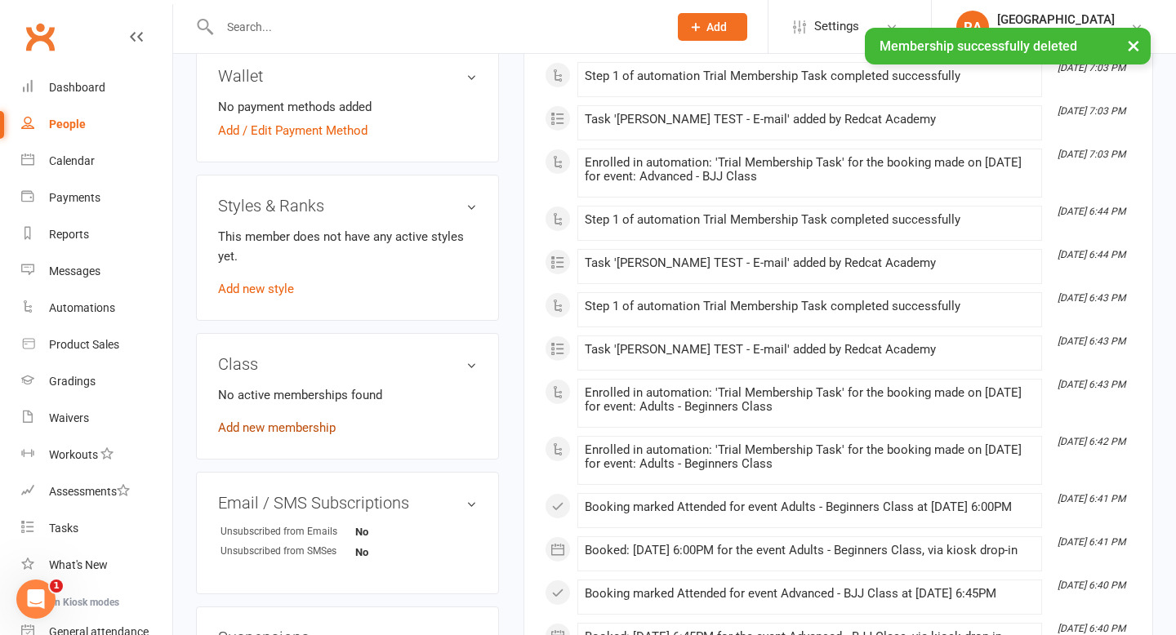
click at [302, 420] on link "Add new membership" at bounding box center [277, 427] width 118 height 15
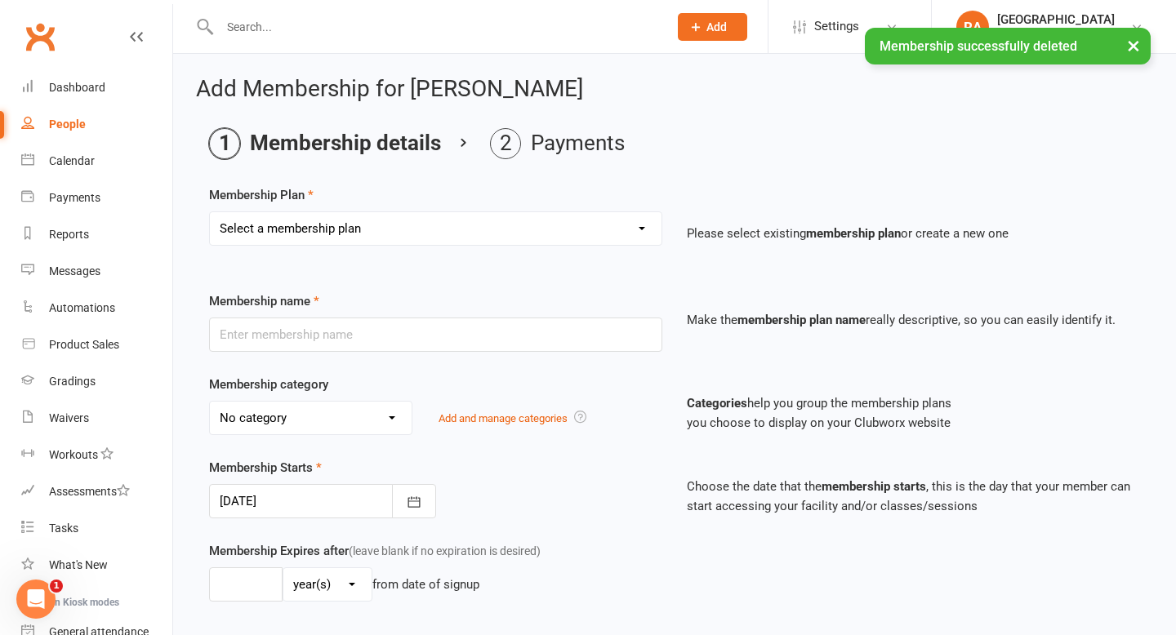
click at [370, 212] on select "Select a membership plan Create new Membership Plan Basic Adult $29 x2 Classes …" at bounding box center [435, 228] width 451 height 33
select select "4"
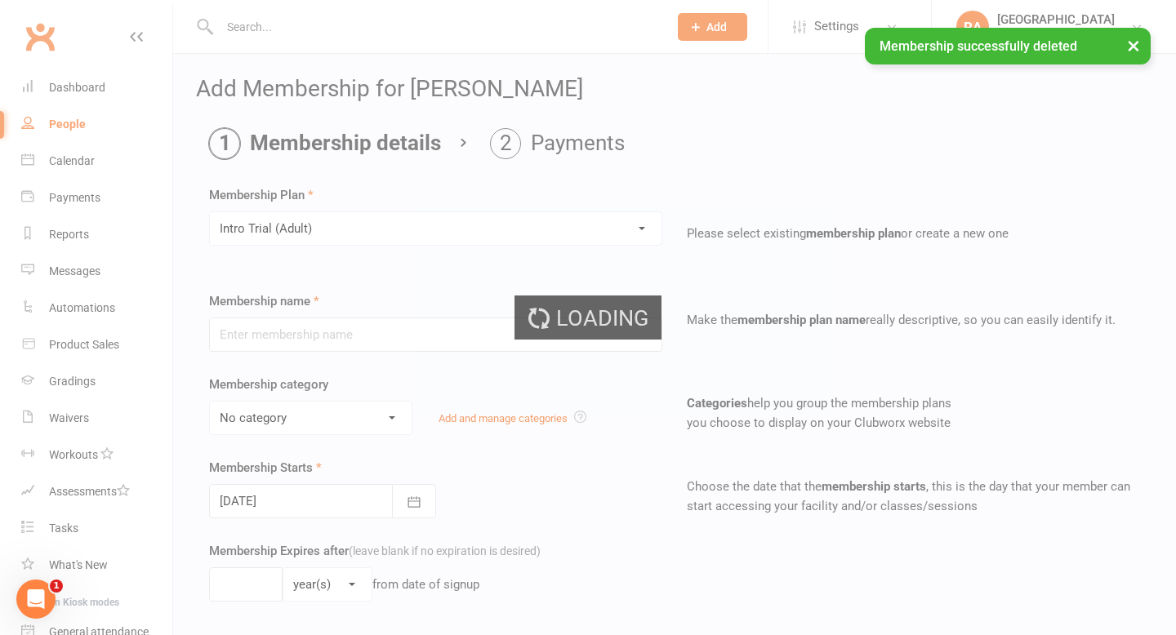
type input "Intro Trial (Adult)"
select select "3"
type input "0"
type input "4"
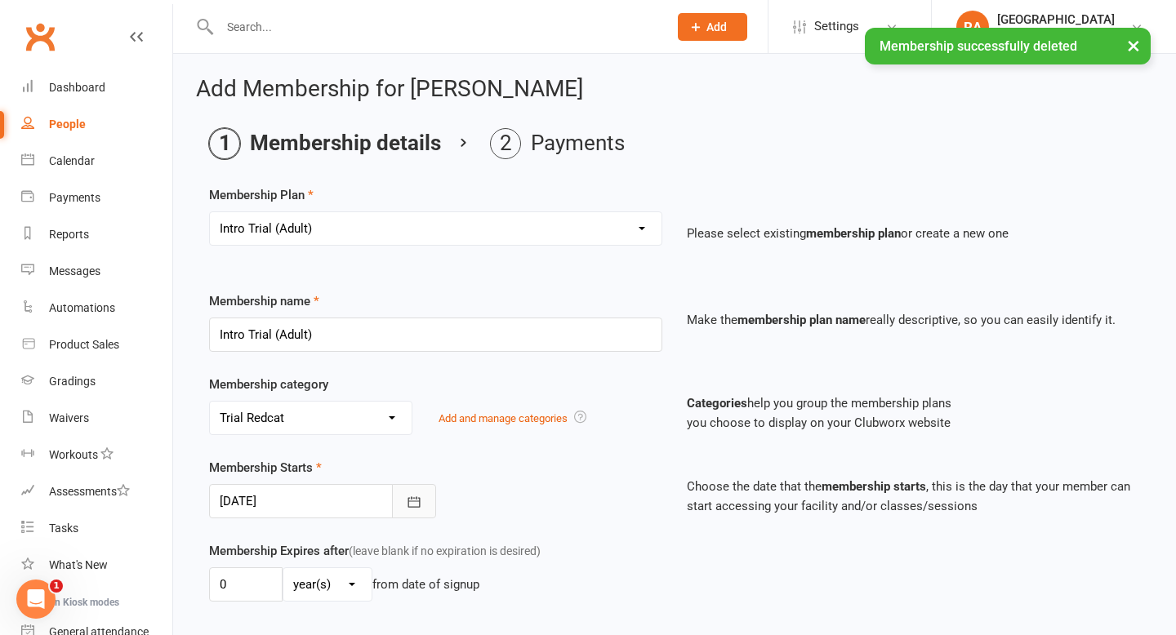
click at [412, 502] on icon "button" at bounding box center [414, 502] width 16 height 16
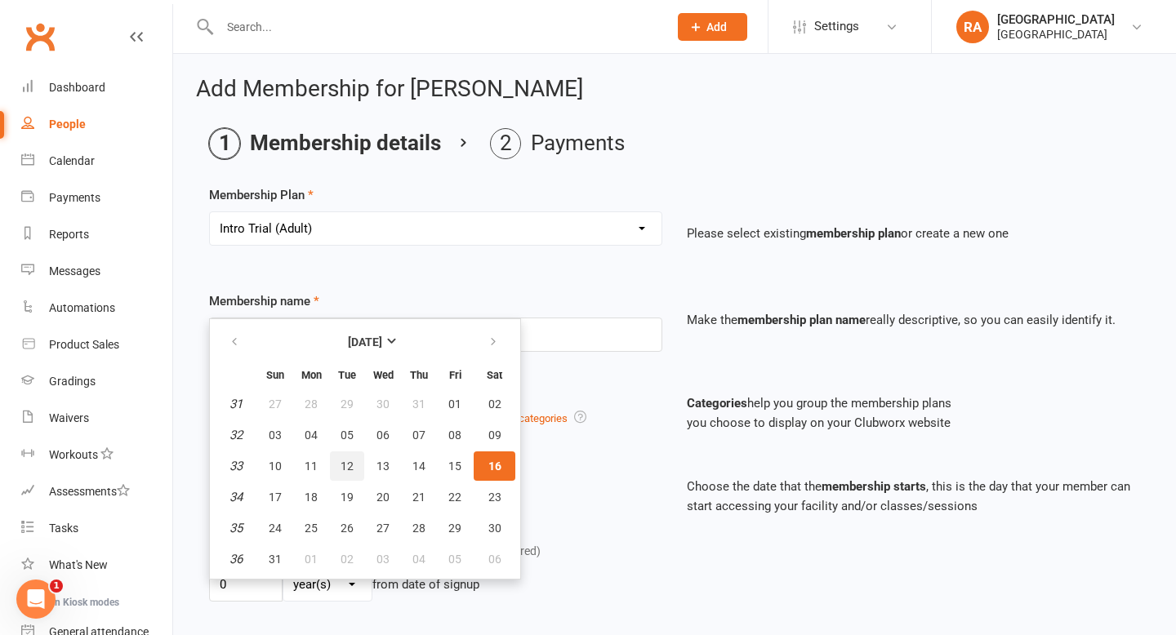
click at [346, 467] on span "12" at bounding box center [346, 466] width 13 height 13
type input "12 Aug 2025"
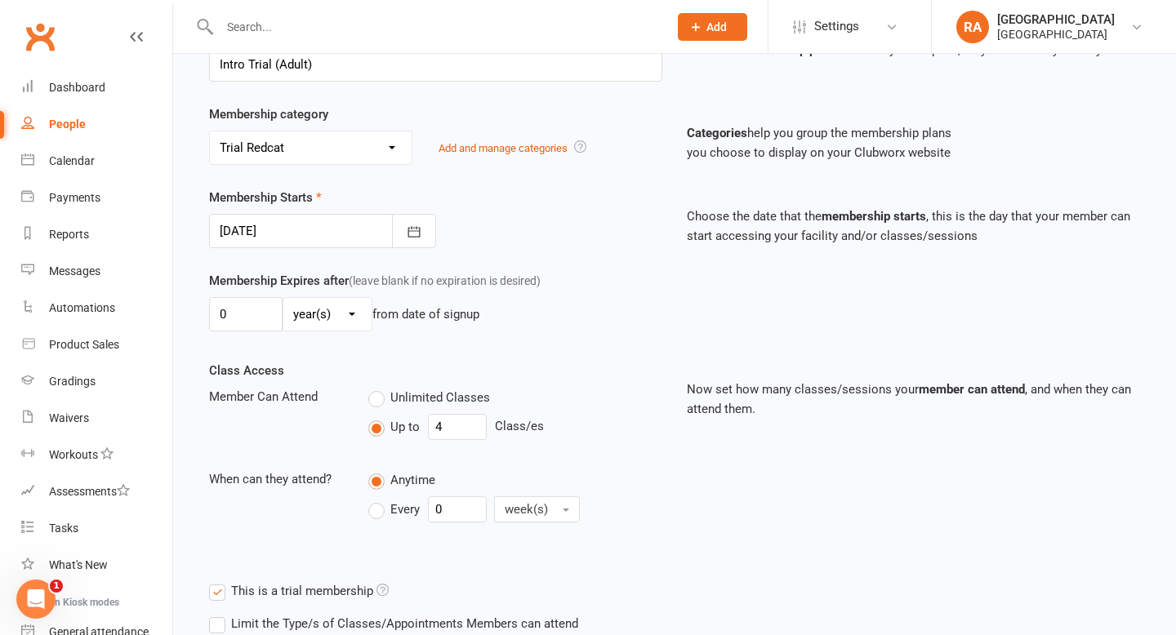
scroll to position [415, 0]
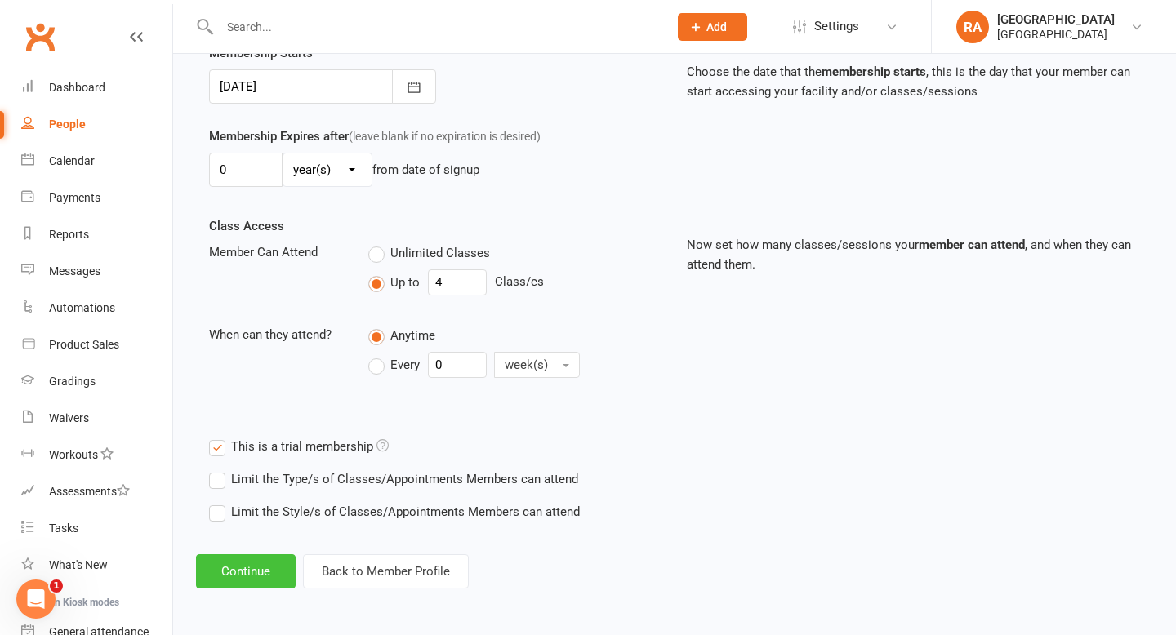
click at [270, 565] on button "Continue" at bounding box center [246, 571] width 100 height 34
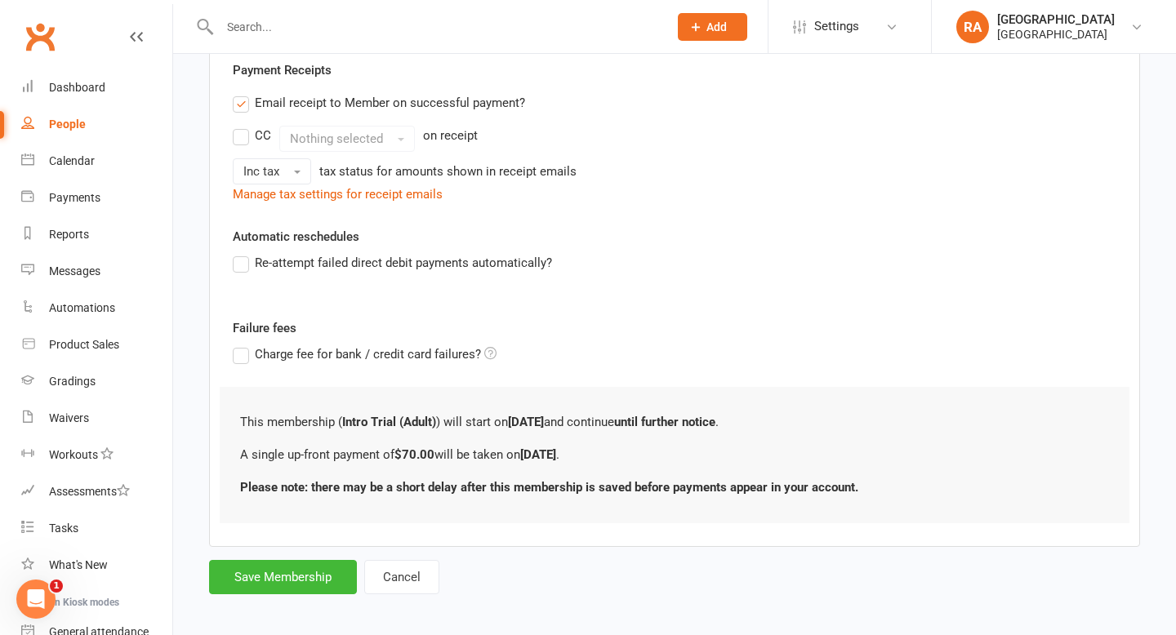
scroll to position [387, 0]
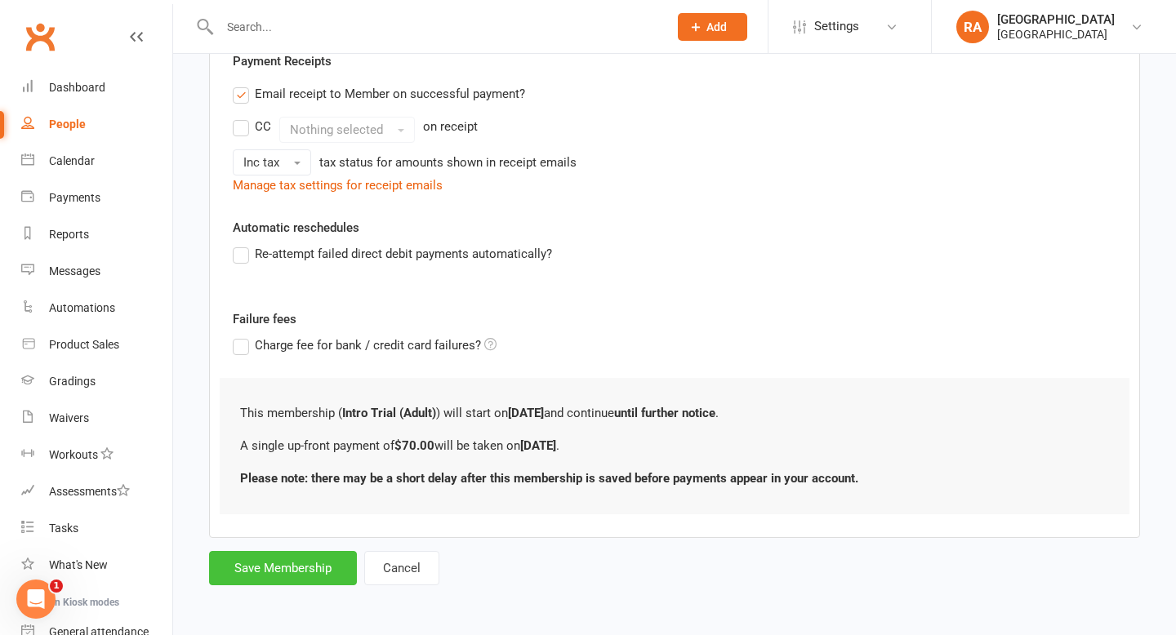
click at [287, 572] on button "Save Membership" at bounding box center [283, 568] width 148 height 34
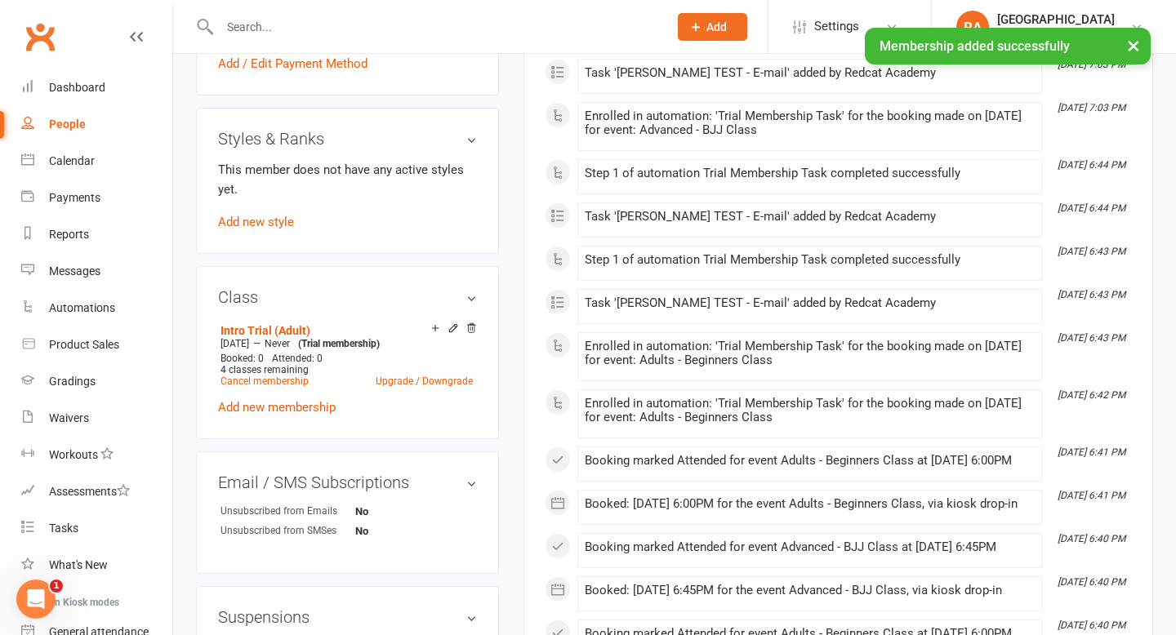
scroll to position [775, 0]
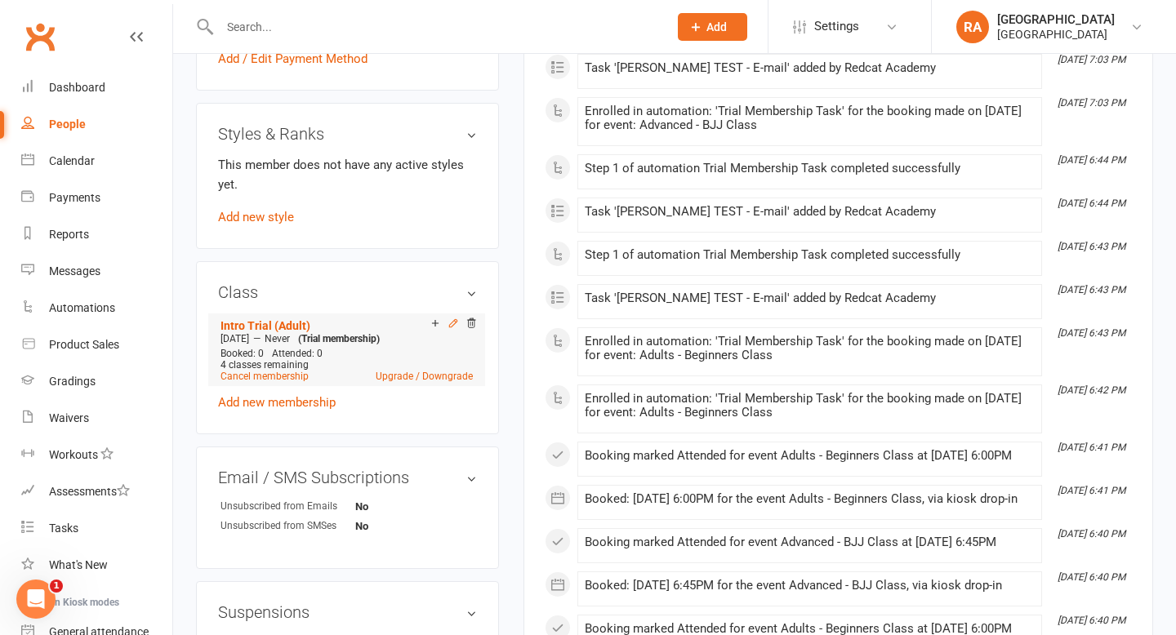
click at [451, 318] on icon at bounding box center [452, 323] width 11 height 11
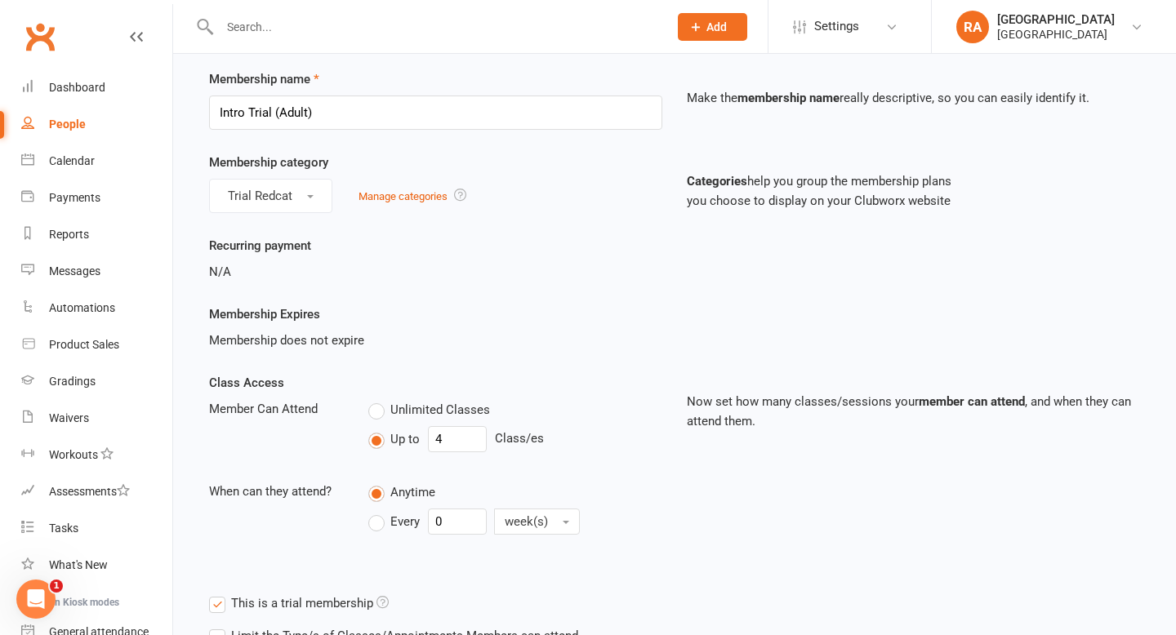
scroll to position [73, 0]
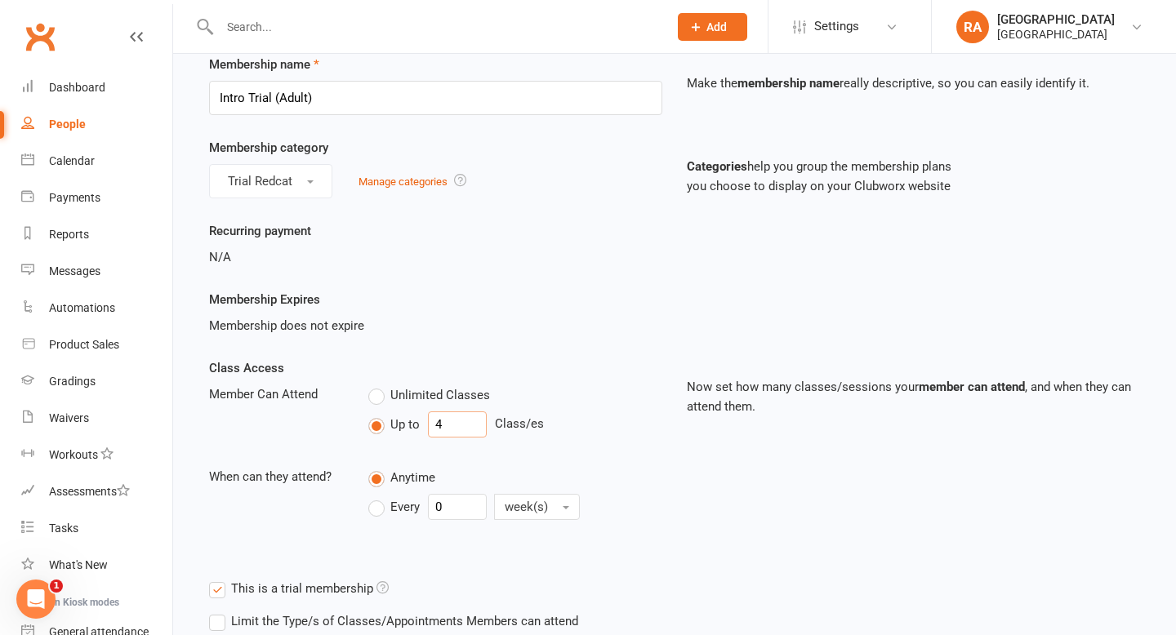
click at [459, 434] on input "4" at bounding box center [457, 424] width 59 height 26
type input "1"
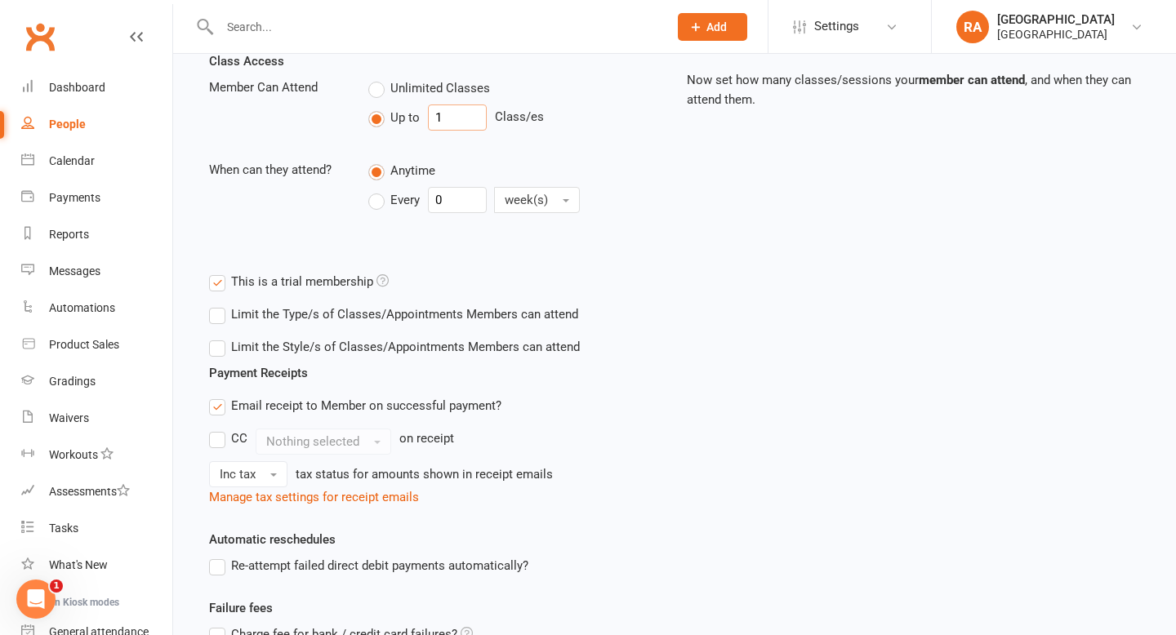
scroll to position [552, 0]
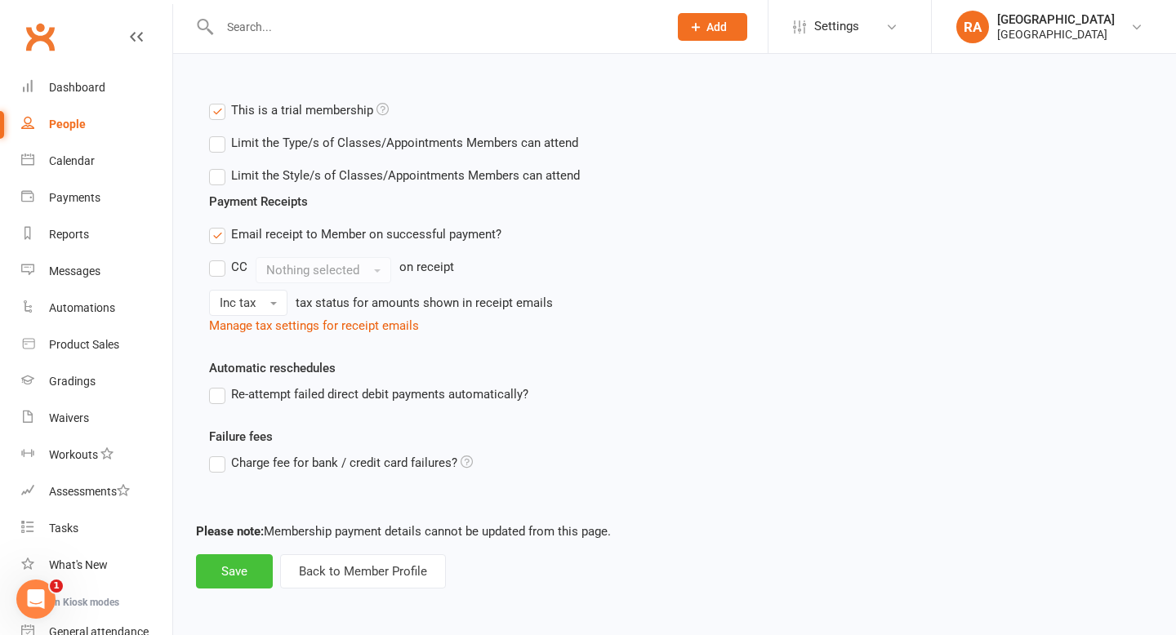
click at [256, 567] on button "Save" at bounding box center [234, 571] width 77 height 34
click at [242, 576] on button "Save" at bounding box center [234, 571] width 77 height 34
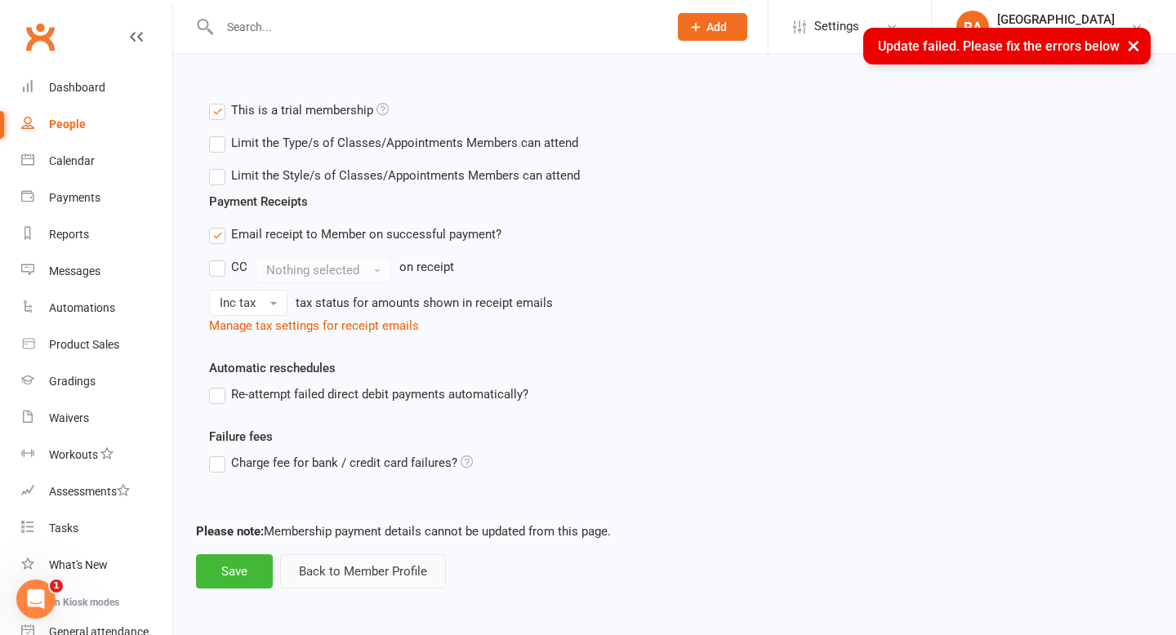
click at [312, 571] on button "Back to Member Profile" at bounding box center [363, 571] width 166 height 34
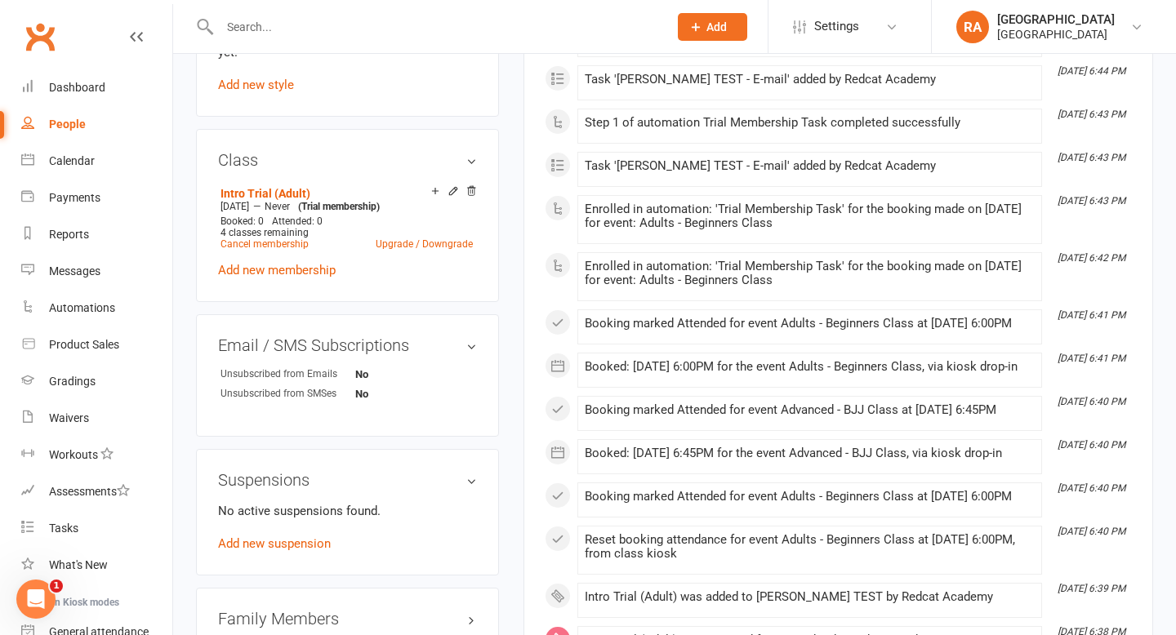
scroll to position [897, 0]
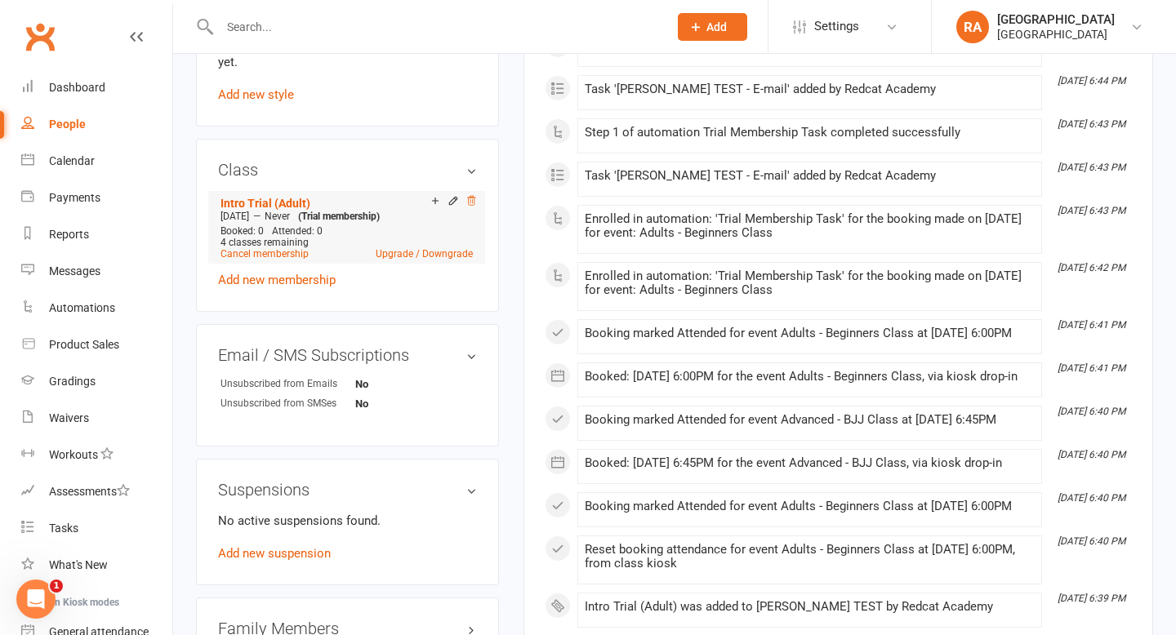
click at [474, 196] on icon at bounding box center [471, 200] width 8 height 9
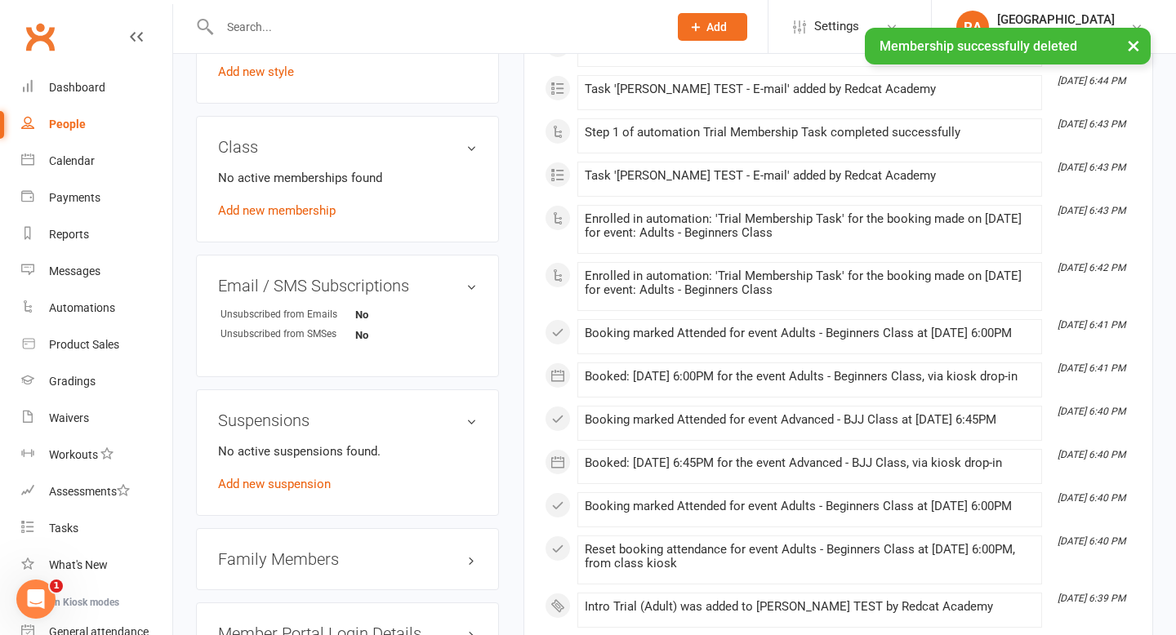
scroll to position [874, 0]
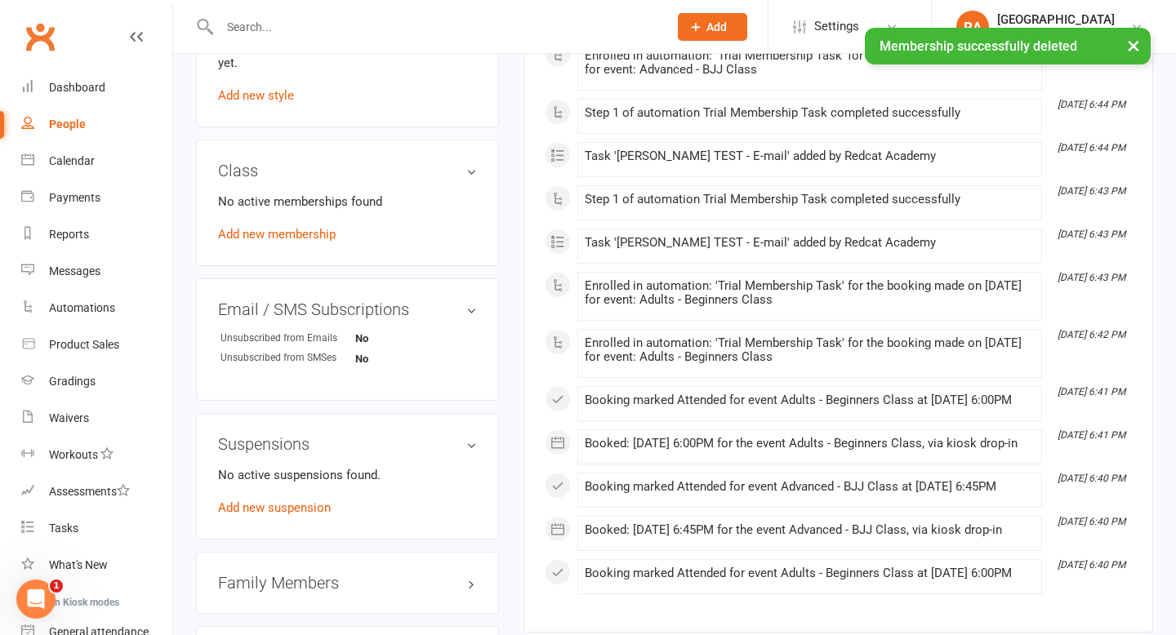
click at [296, 224] on div "No active memberships found Add new membership" at bounding box center [347, 218] width 259 height 52
click at [294, 227] on link "Add new membership" at bounding box center [277, 234] width 118 height 15
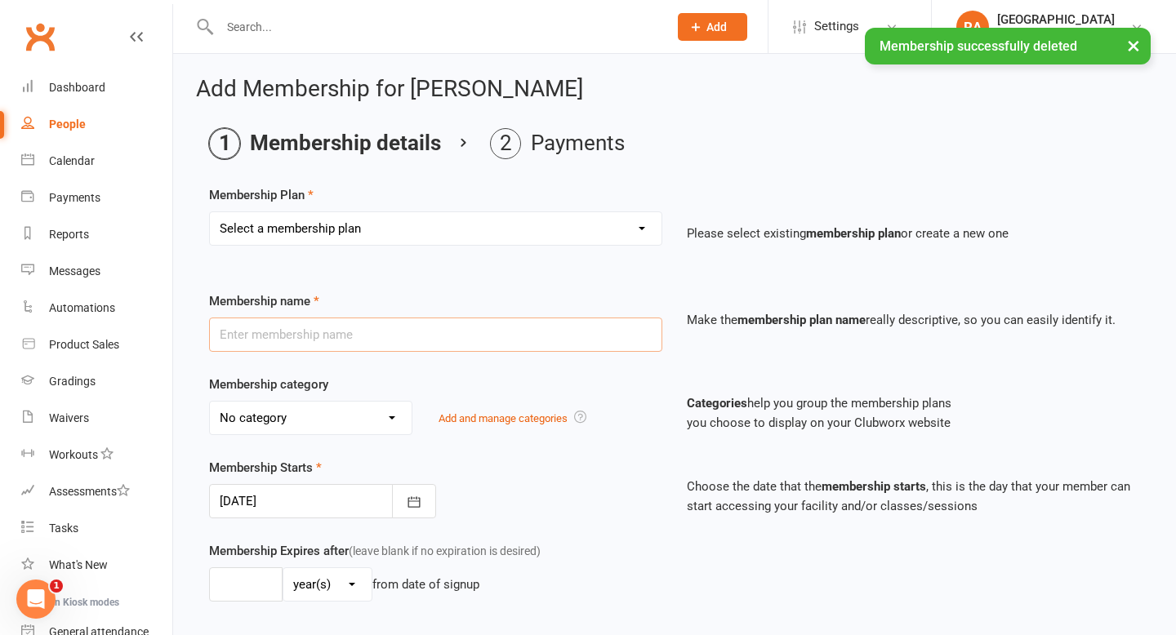
click at [376, 351] on input "text" at bounding box center [435, 335] width 453 height 34
click at [387, 228] on select "Select a membership plan Create new Membership Plan Basic Adult $29 x2 Classes …" at bounding box center [435, 228] width 451 height 33
select select "4"
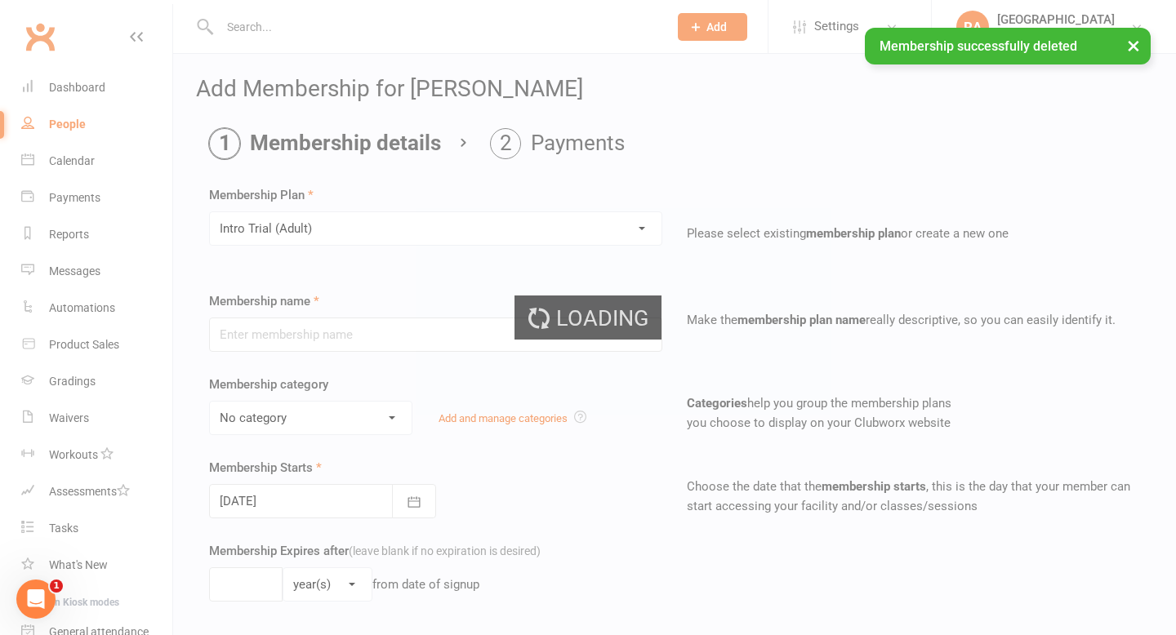
type input "Intro Trial (Adult)"
select select "3"
type input "0"
type input "4"
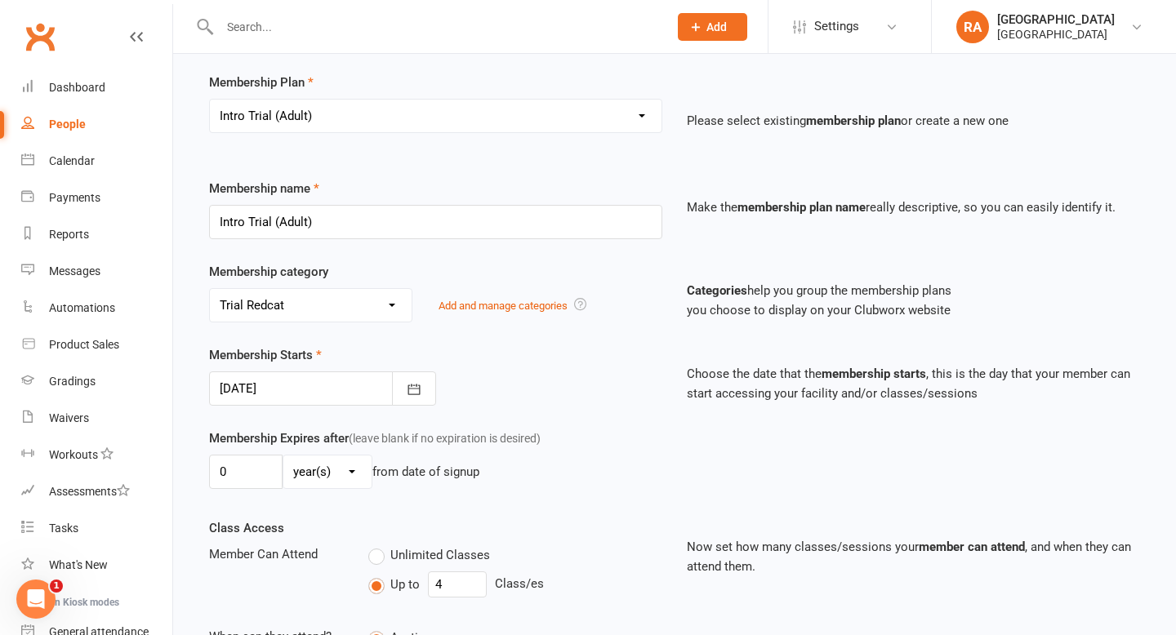
scroll to position [115, 0]
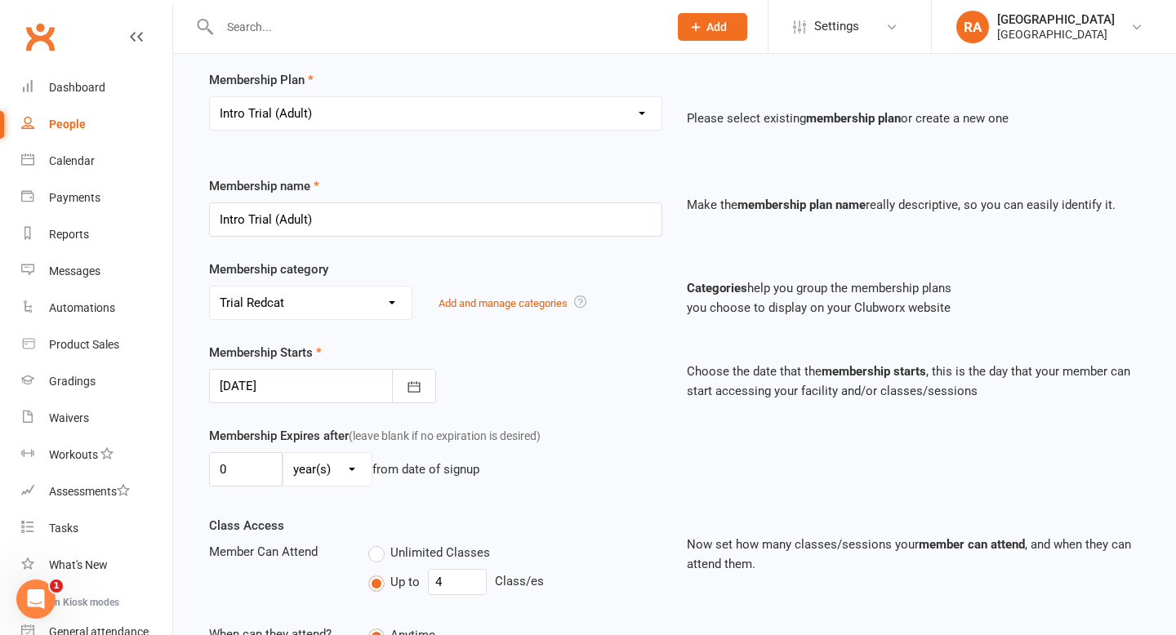
click at [336, 403] on div "Membership Starts 16 Aug 2025 August 2025 Sun Mon Tue Wed Thu Fri Sat 31 27 28 …" at bounding box center [674, 384] width 955 height 83
click at [333, 390] on div at bounding box center [322, 386] width 227 height 34
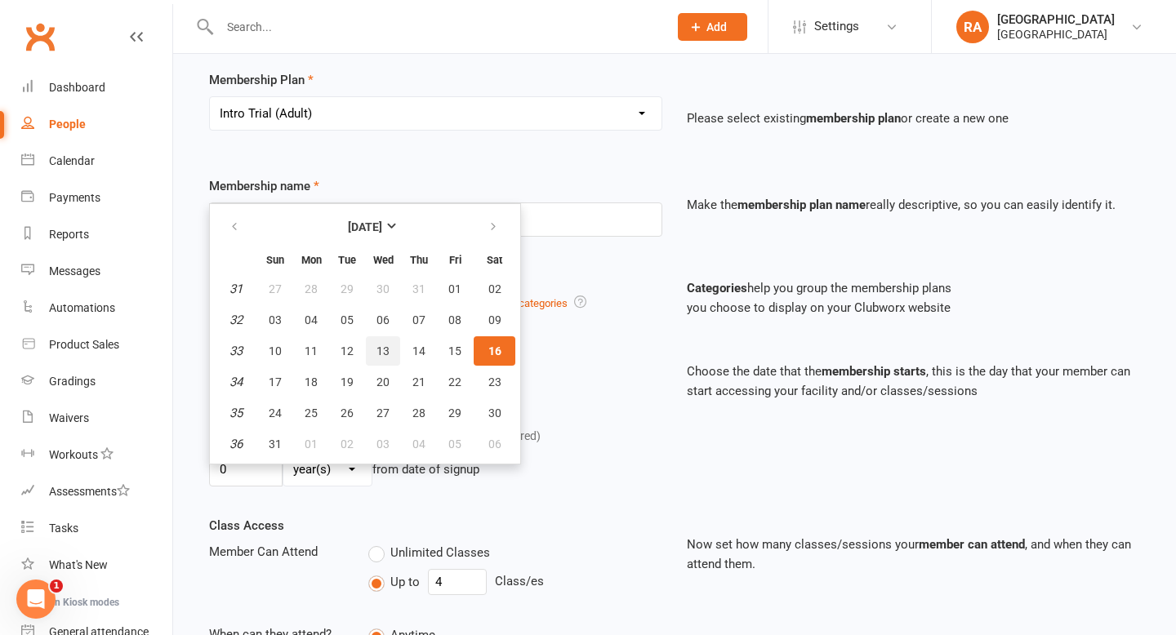
click at [373, 342] on button "13" at bounding box center [383, 350] width 34 height 29
type input "13 Aug 2025"
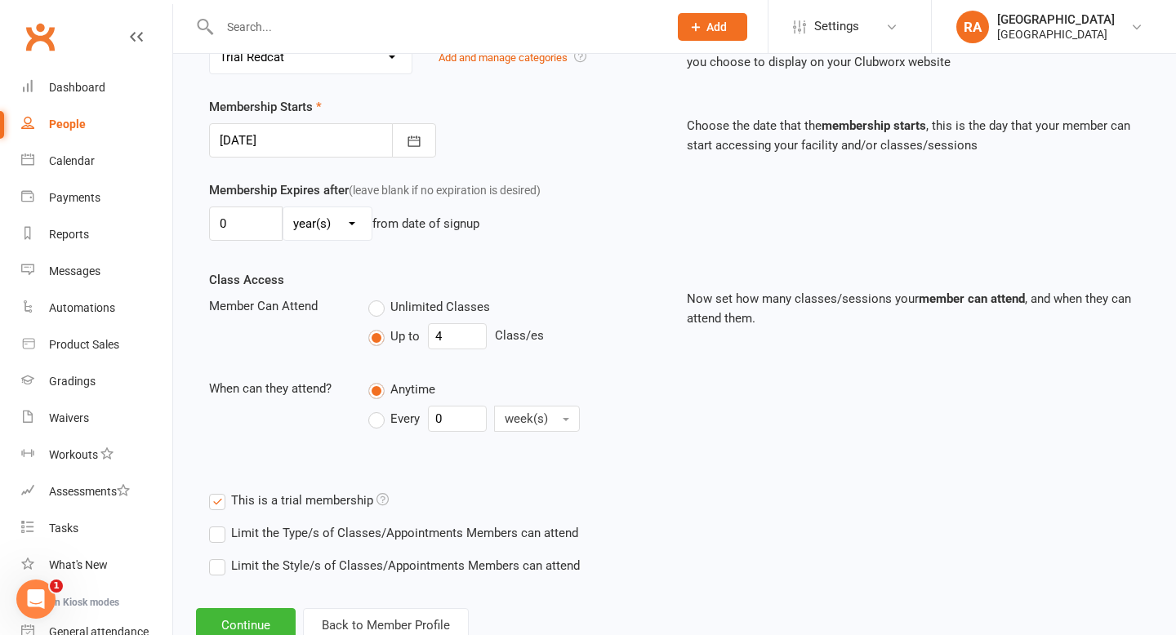
scroll to position [367, 0]
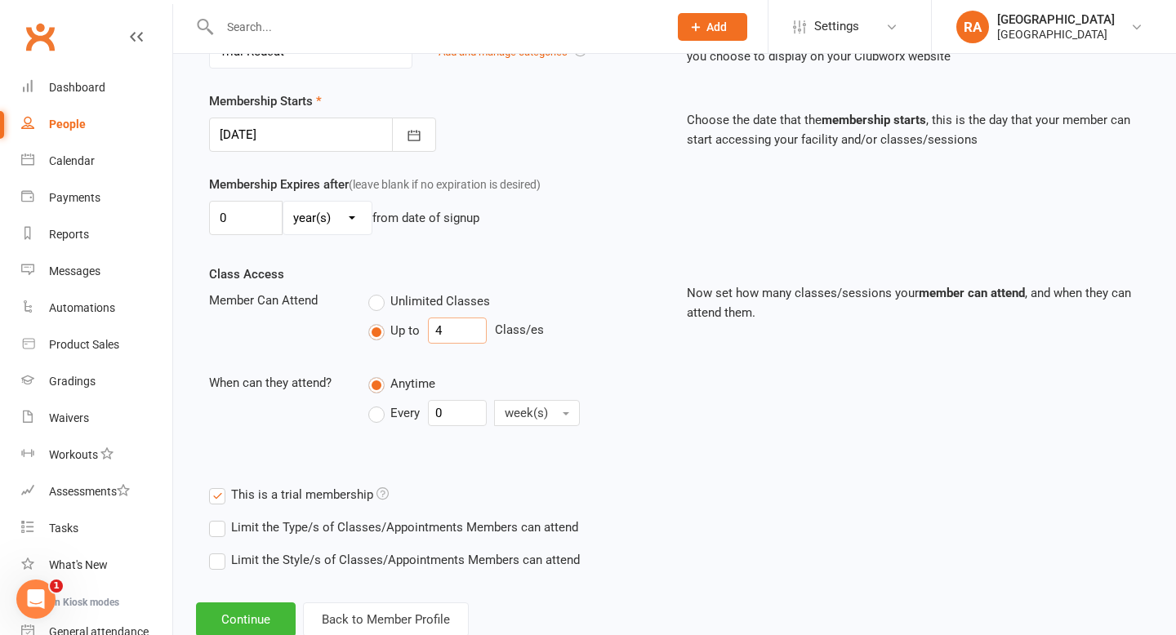
click at [447, 327] on input "4" at bounding box center [457, 331] width 59 height 26
type input "1"
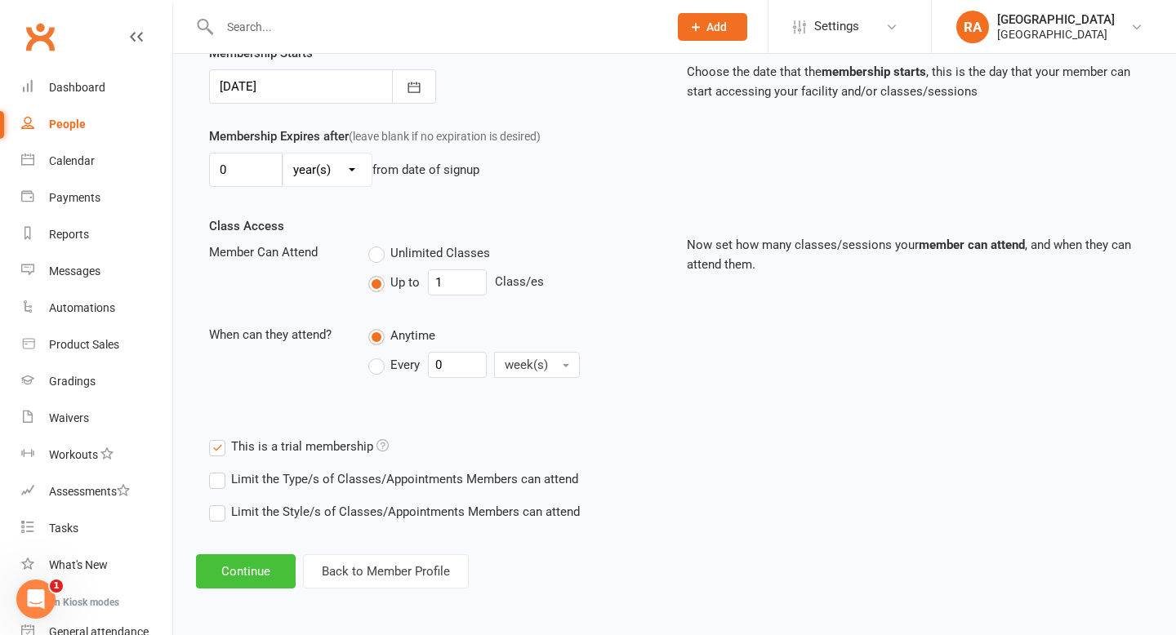
click at [247, 557] on button "Continue" at bounding box center [246, 571] width 100 height 34
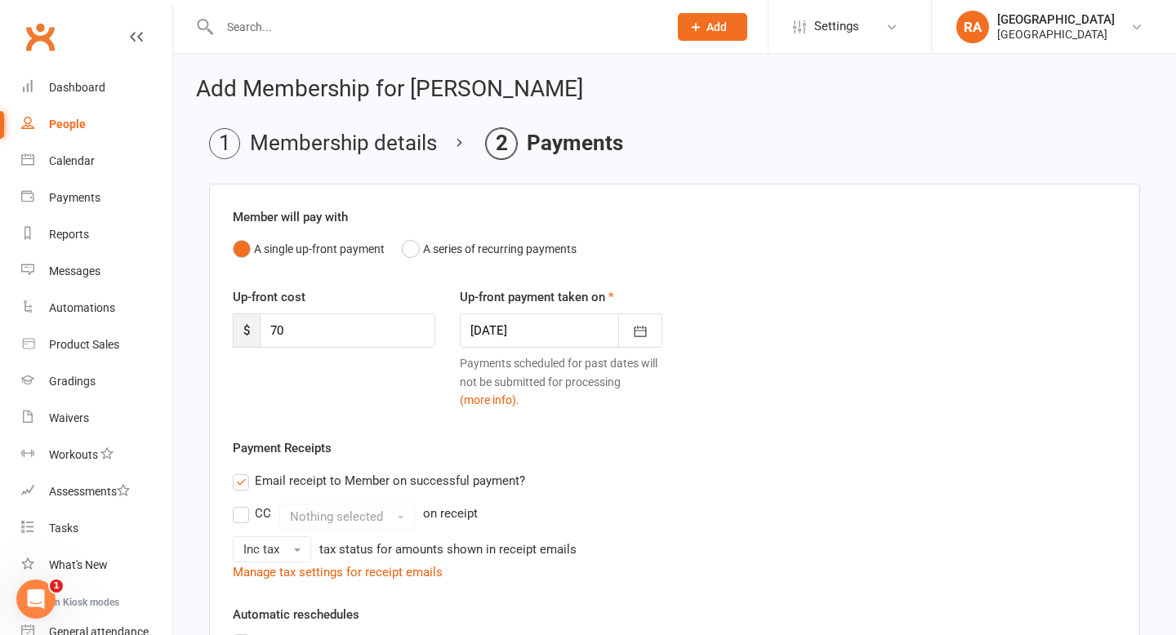
scroll to position [387, 0]
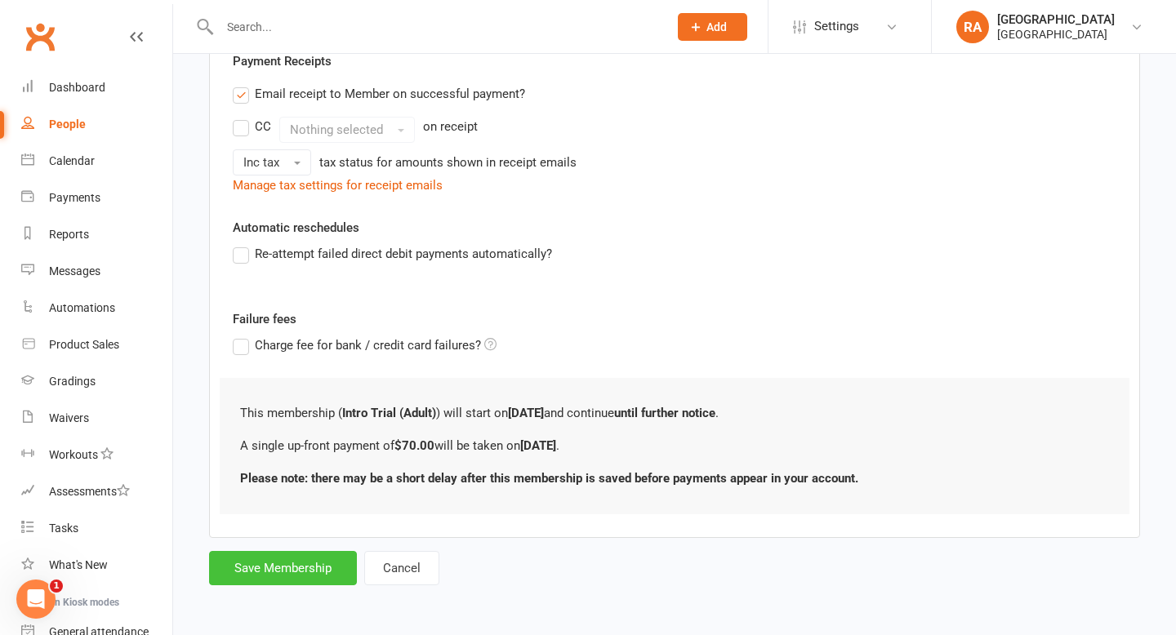
click at [251, 572] on button "Save Membership" at bounding box center [283, 568] width 148 height 34
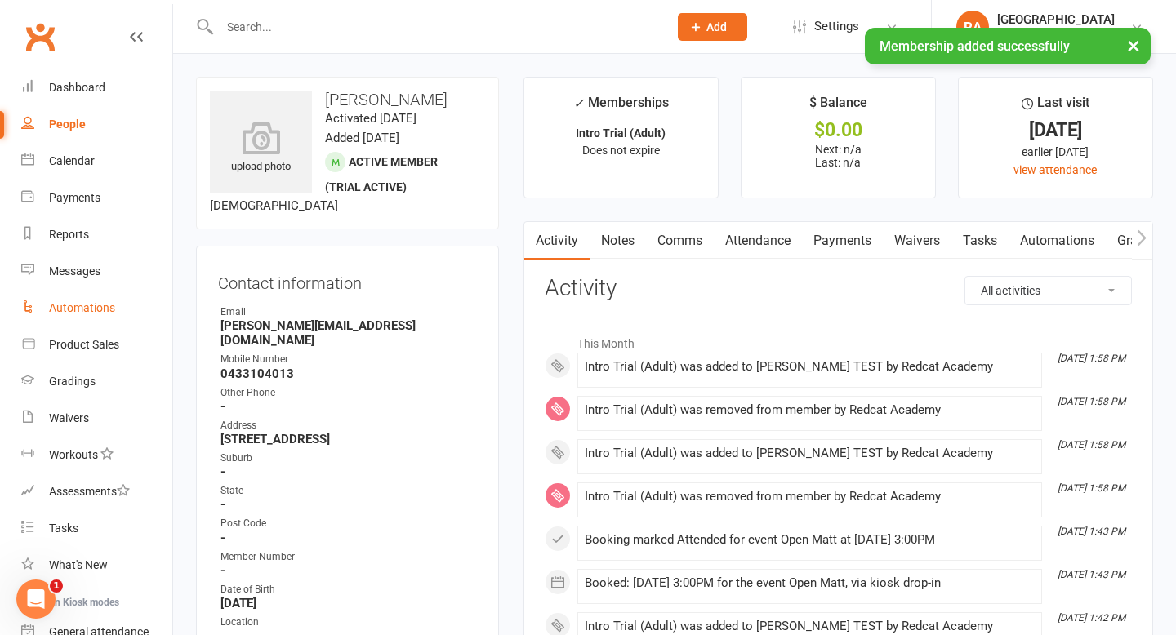
click at [86, 313] on div "Automations" at bounding box center [82, 307] width 66 height 13
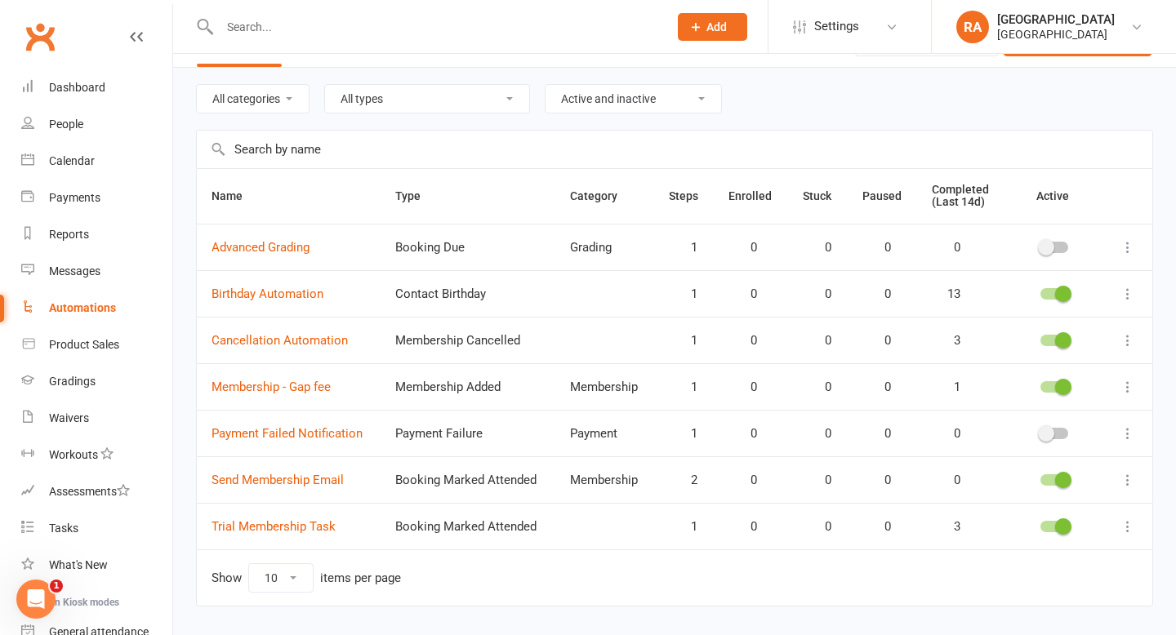
scroll to position [73, 0]
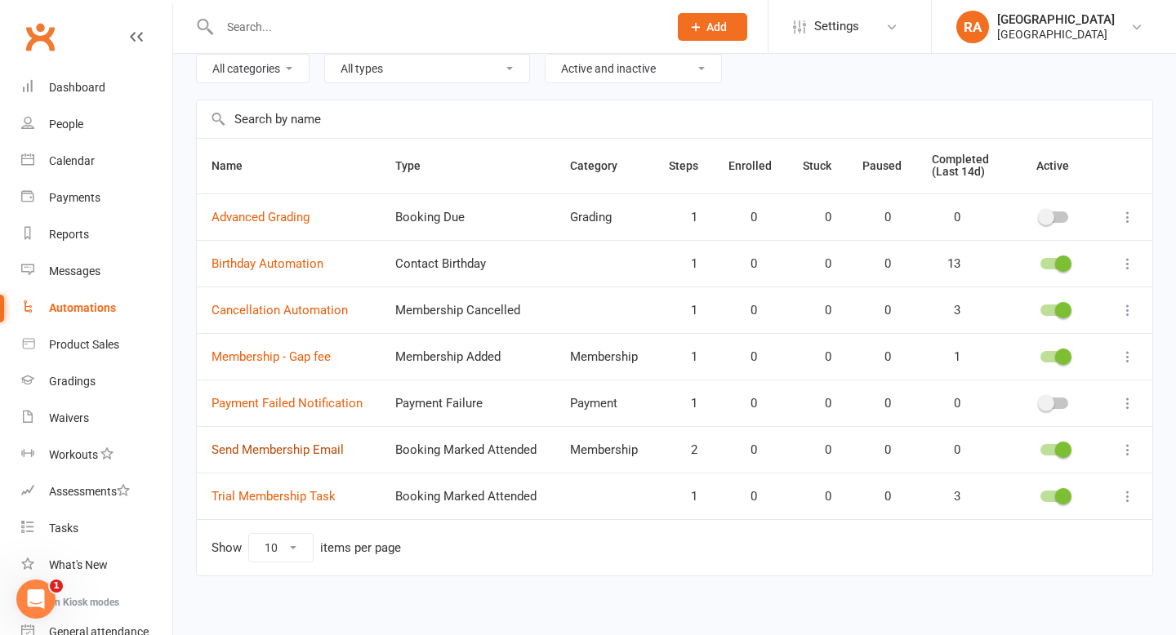
click at [299, 451] on link "Send Membership Email" at bounding box center [277, 449] width 132 height 15
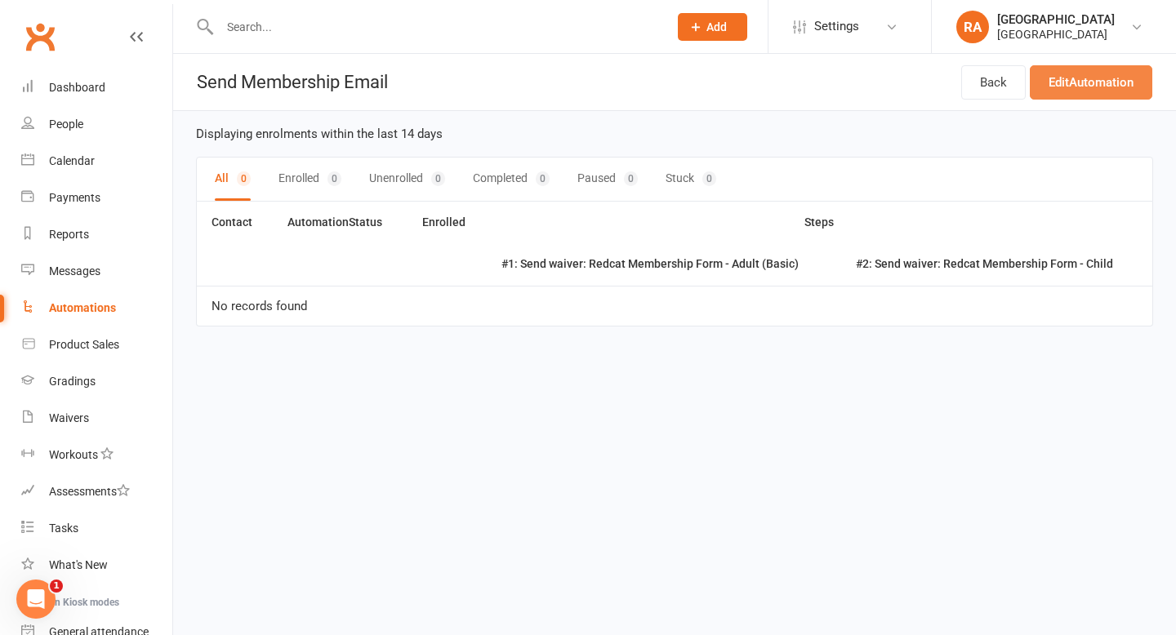
click at [1054, 91] on link "Edit Automation" at bounding box center [1090, 82] width 122 height 34
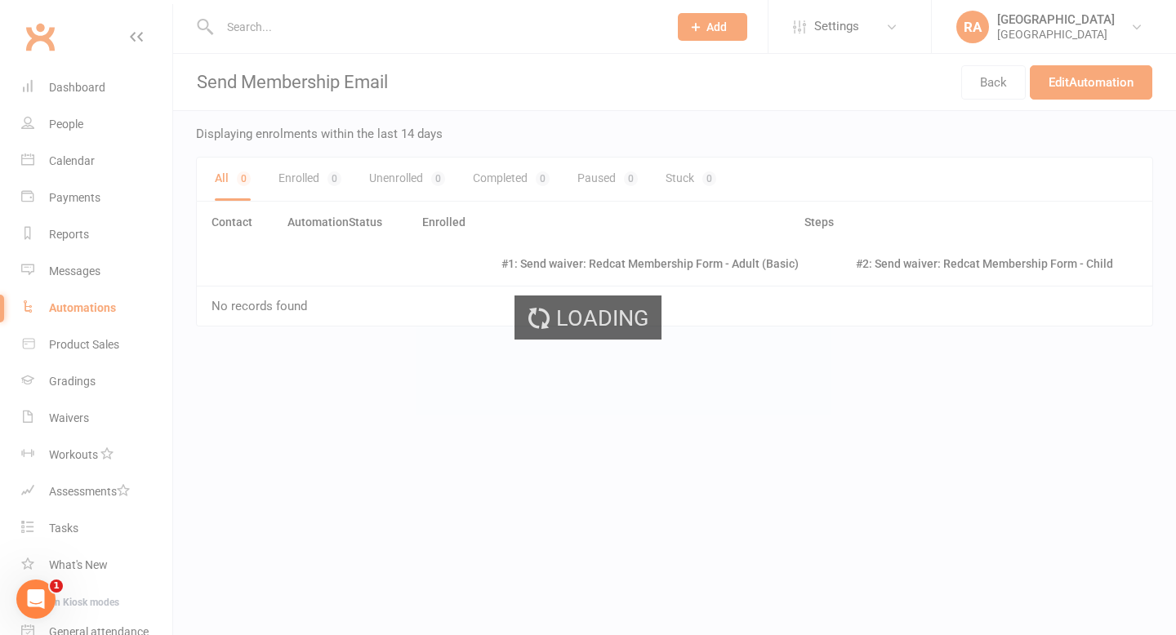
select select "send_to_parent"
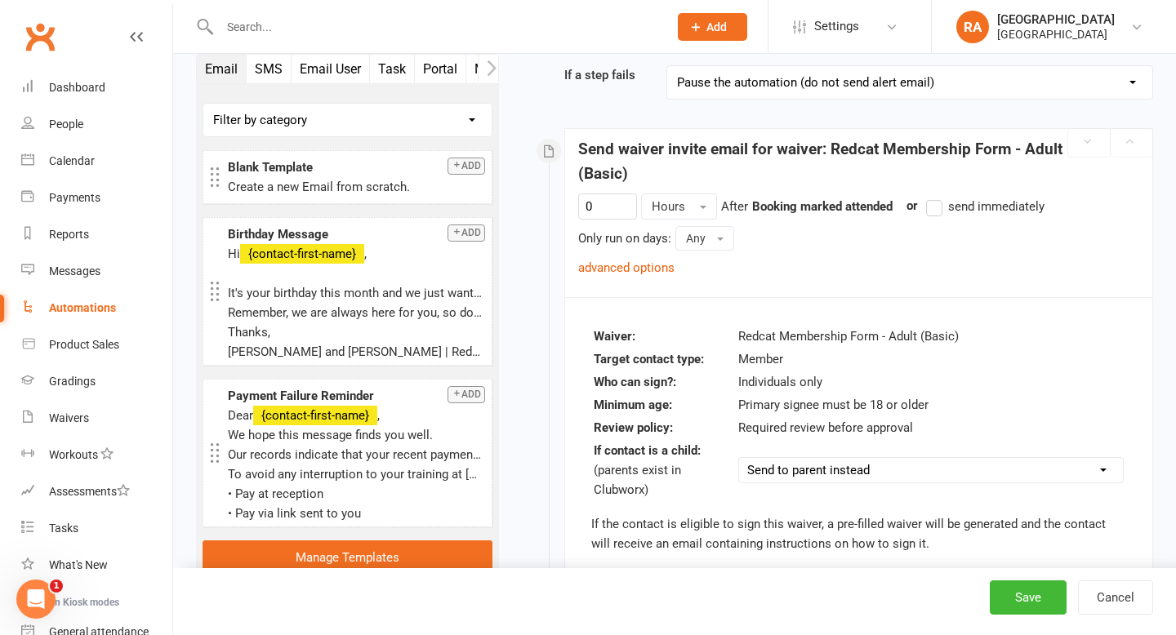
scroll to position [175, 0]
click at [623, 212] on input "0" at bounding box center [607, 208] width 59 height 26
click at [785, 261] on div "1 Hours After Booking marked attended previous step or send immediately Only ru…" at bounding box center [858, 237] width 561 height 84
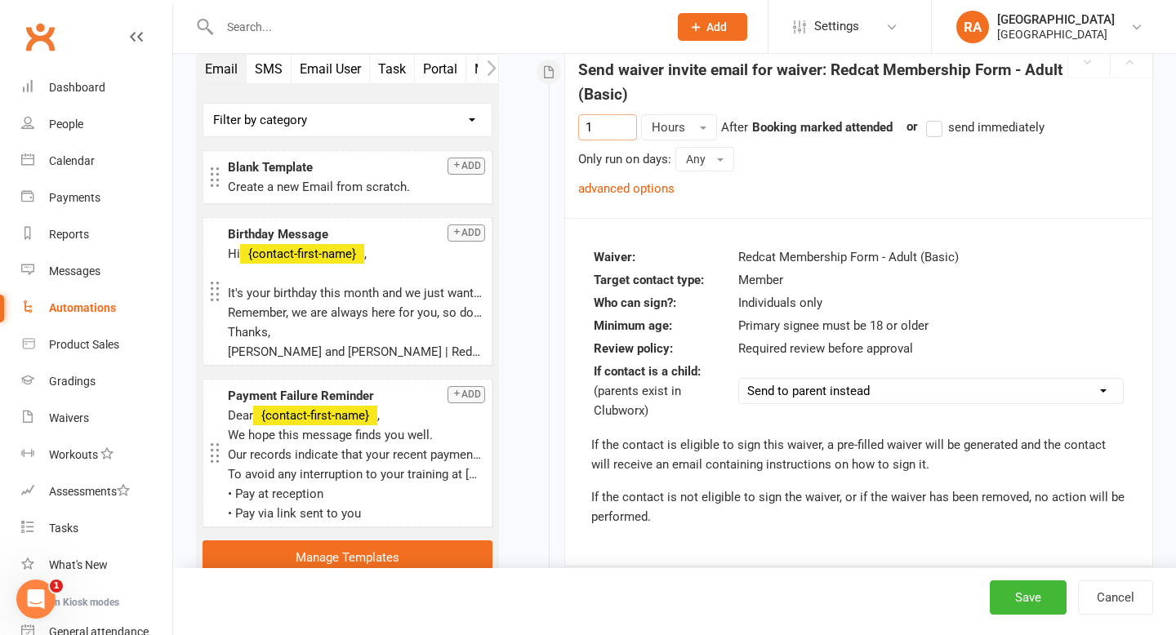
scroll to position [259, 0]
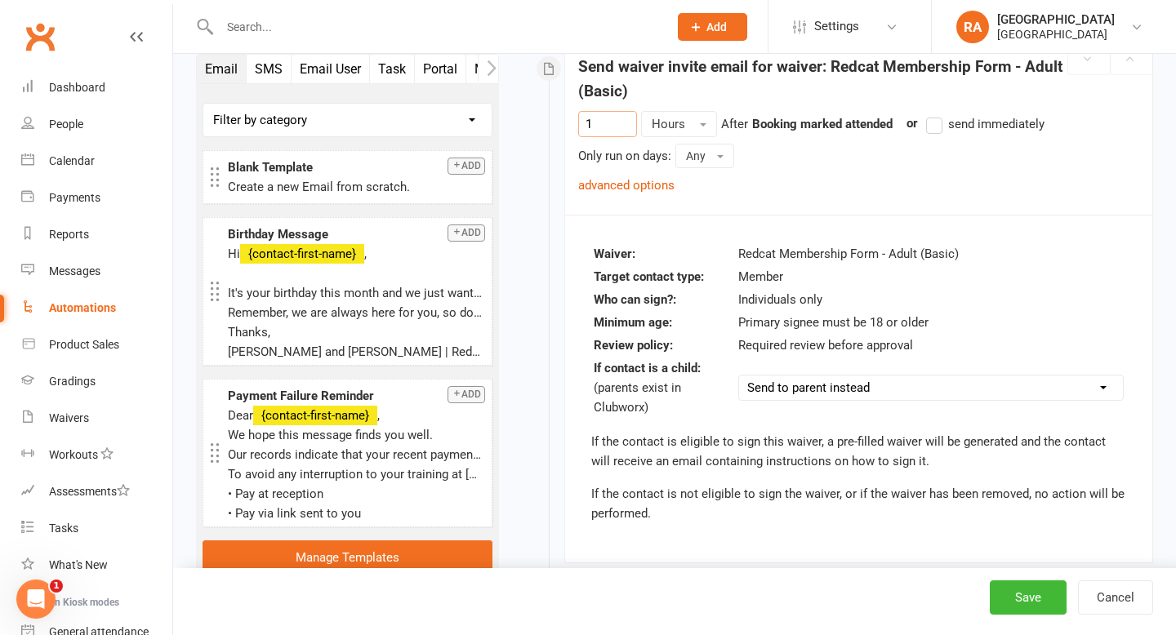
click at [756, 232] on div "Waiver: Redcat Membership Form - Adult (Basic) Target contact type: Member Who …" at bounding box center [858, 389] width 587 height 348
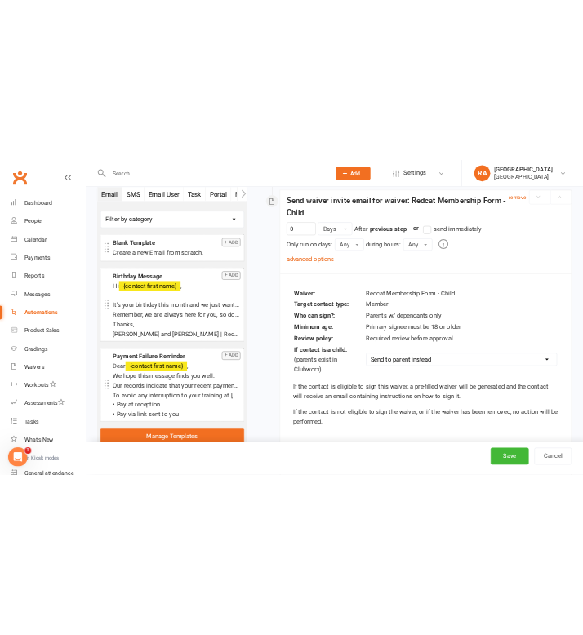
scroll to position [791, 0]
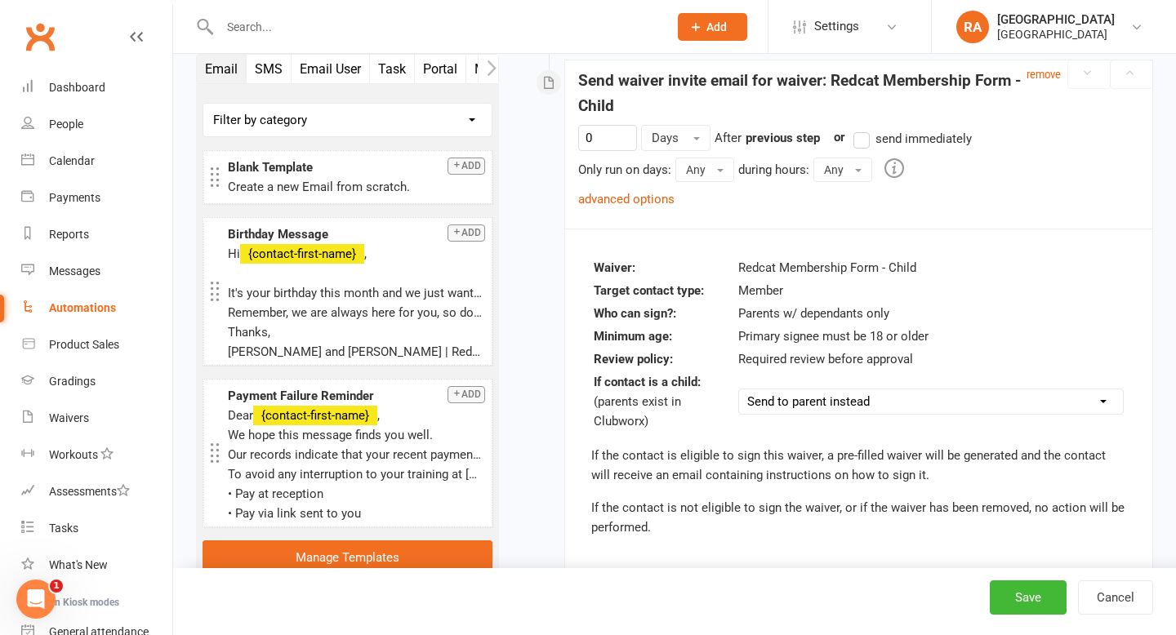
type input "1"
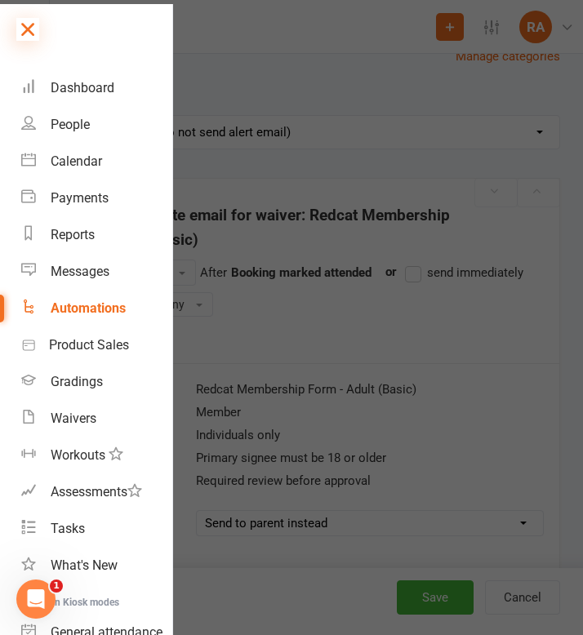
click at [38, 31] on icon at bounding box center [27, 29] width 23 height 23
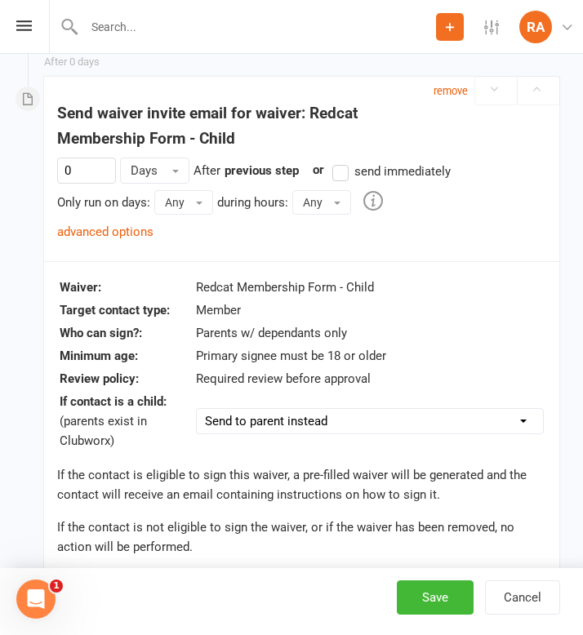
scroll to position [1478, 0]
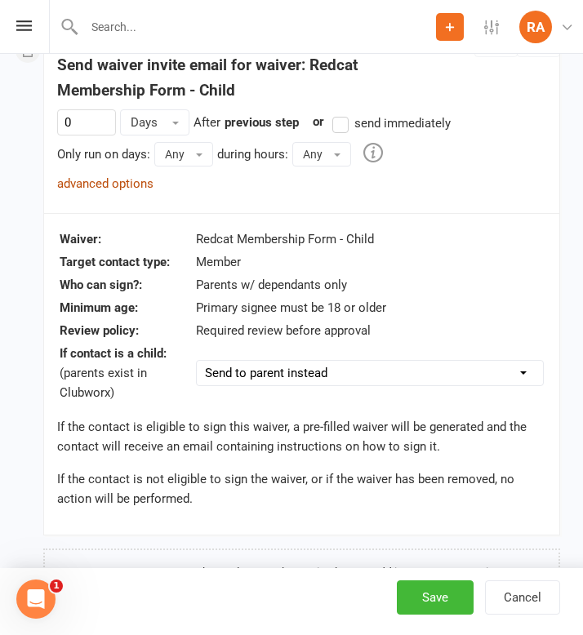
click at [105, 181] on link "advanced options" at bounding box center [105, 183] width 96 height 15
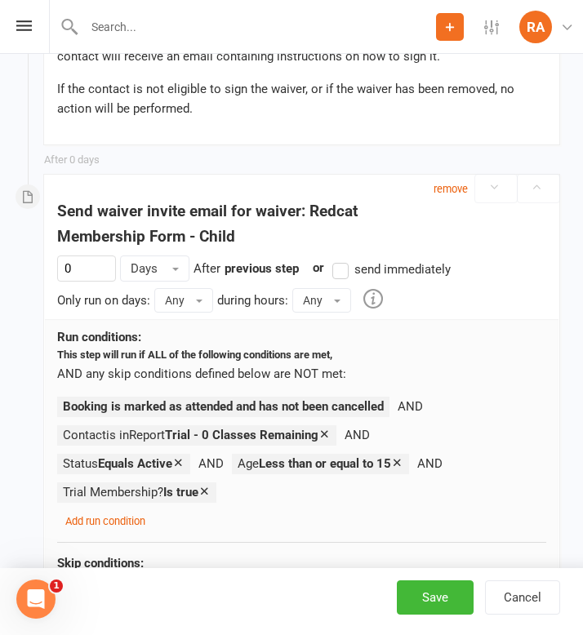
scroll to position [1318, 0]
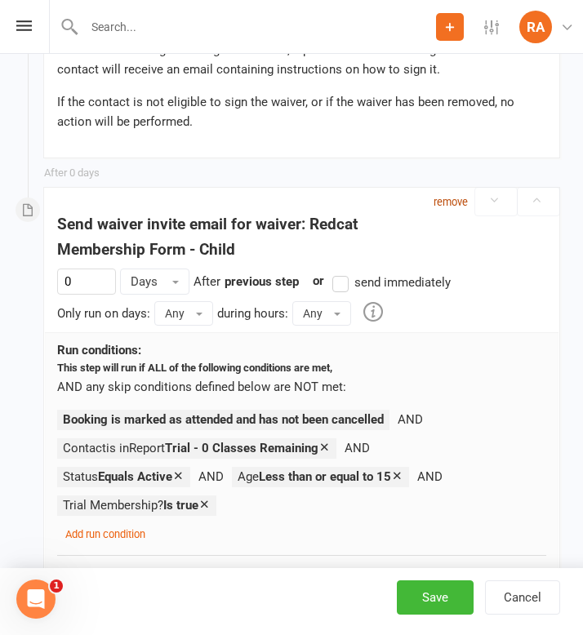
click at [448, 199] on small "remove" at bounding box center [451, 202] width 34 height 12
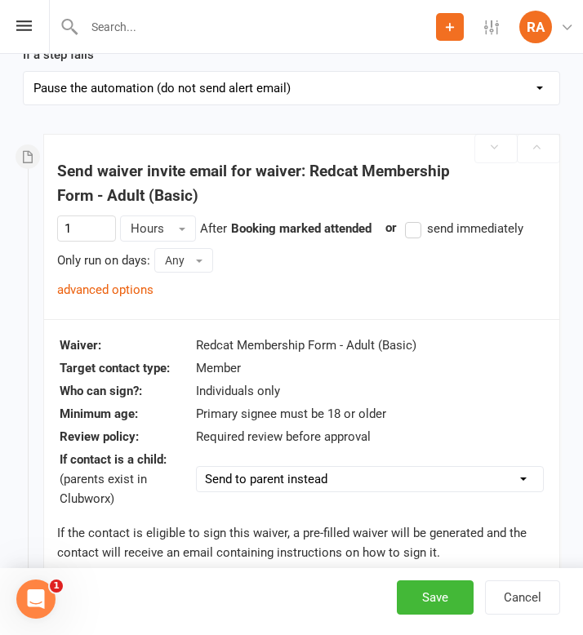
scroll to position [834, 0]
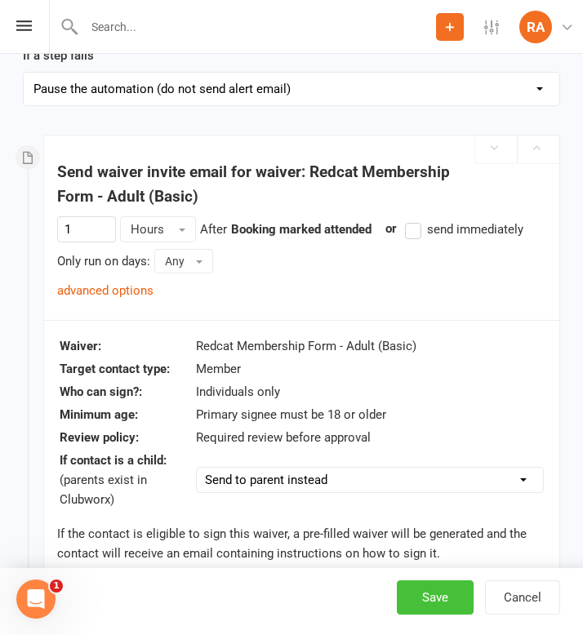
click at [447, 591] on button "Save" at bounding box center [435, 597] width 77 height 34
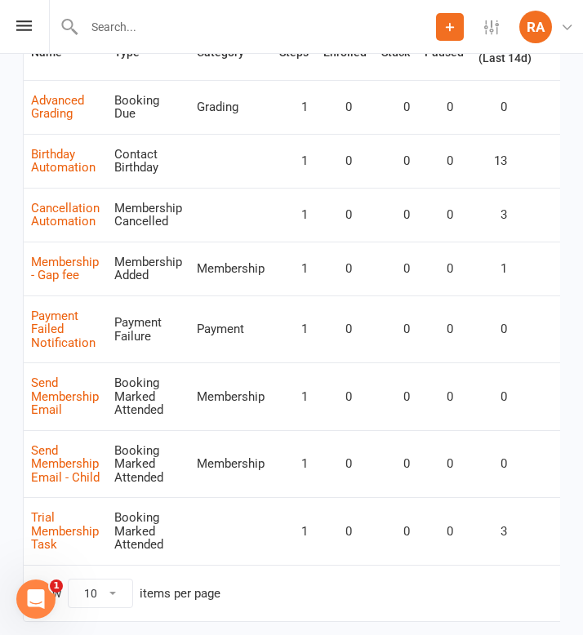
scroll to position [202, 0]
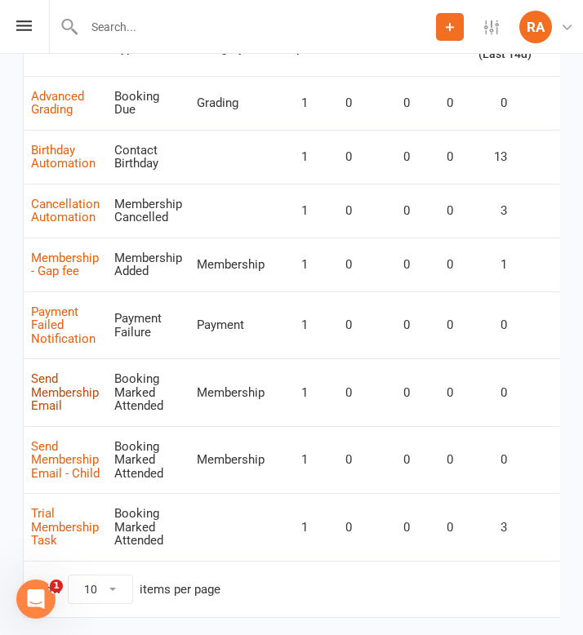
click at [54, 383] on link "Send Membership Email" at bounding box center [65, 392] width 68 height 42
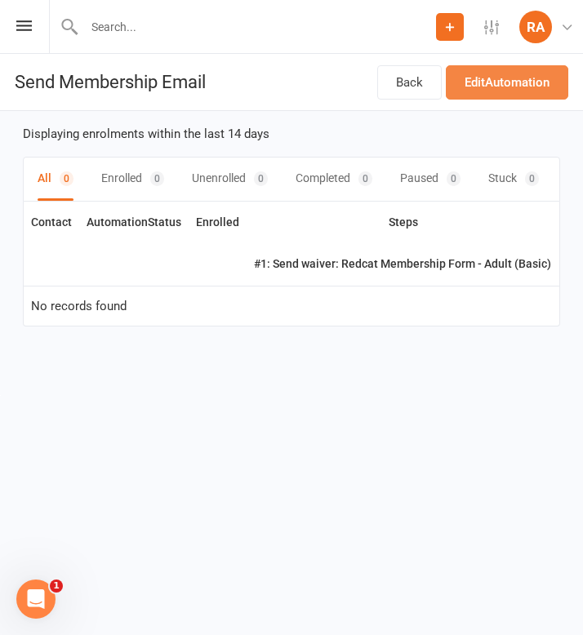
click at [478, 90] on link "Edit Automation" at bounding box center [507, 82] width 122 height 34
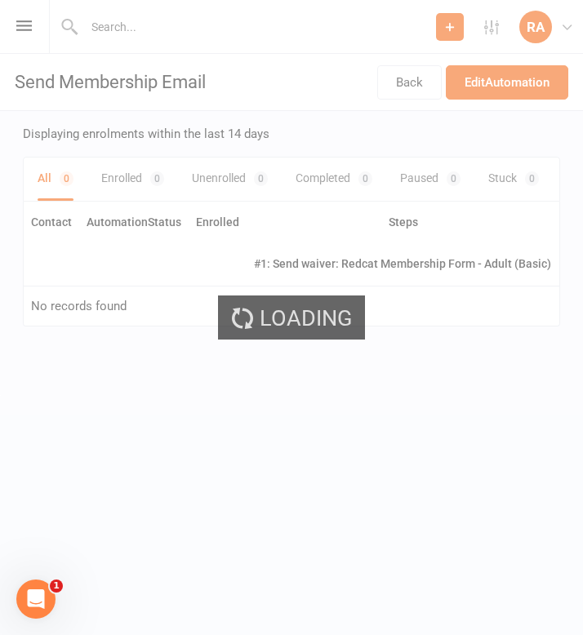
select select "send_to_parent"
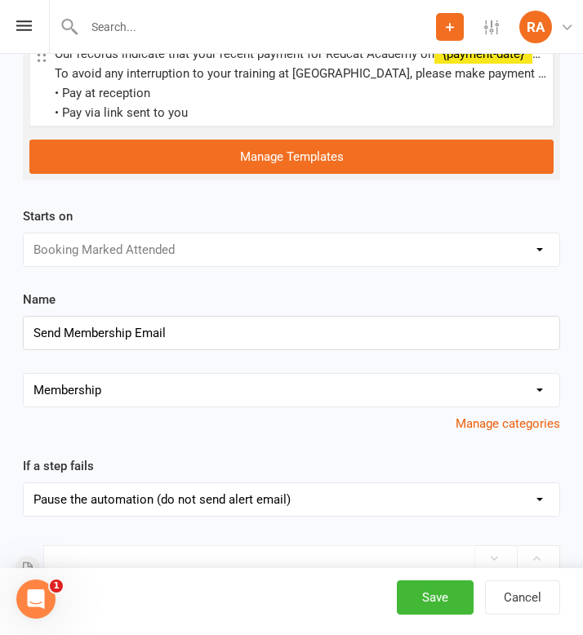
scroll to position [471, 0]
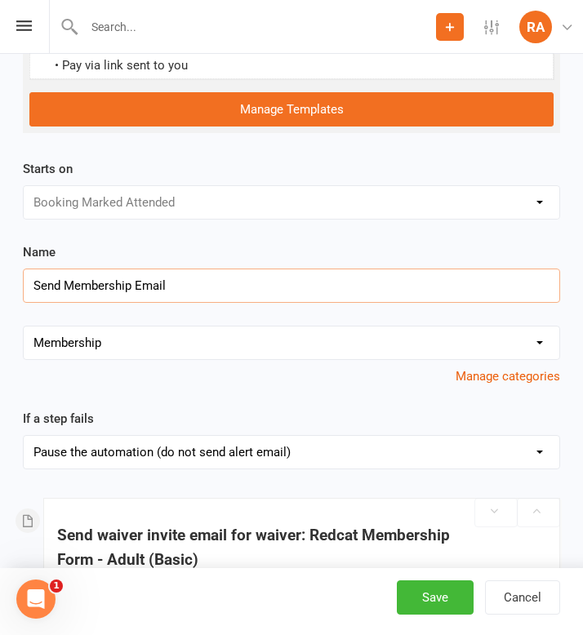
click at [252, 282] on input "Send Membership Email" at bounding box center [291, 286] width 537 height 34
type input "Send Membership Email - Adult (16+)"
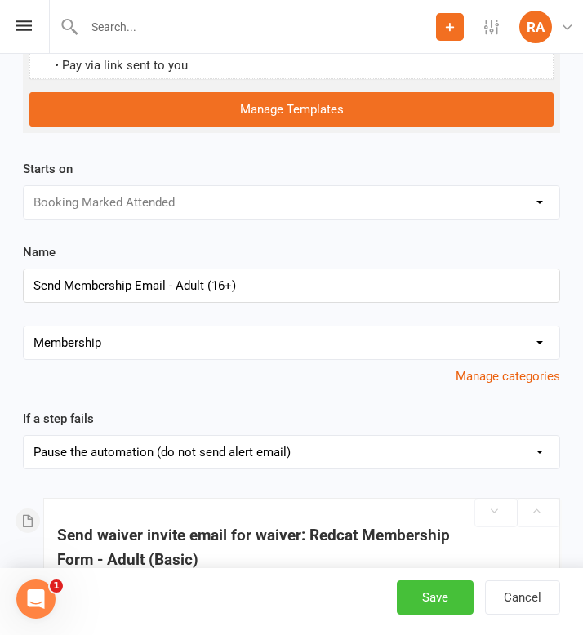
click at [434, 589] on button "Save" at bounding box center [435, 597] width 77 height 34
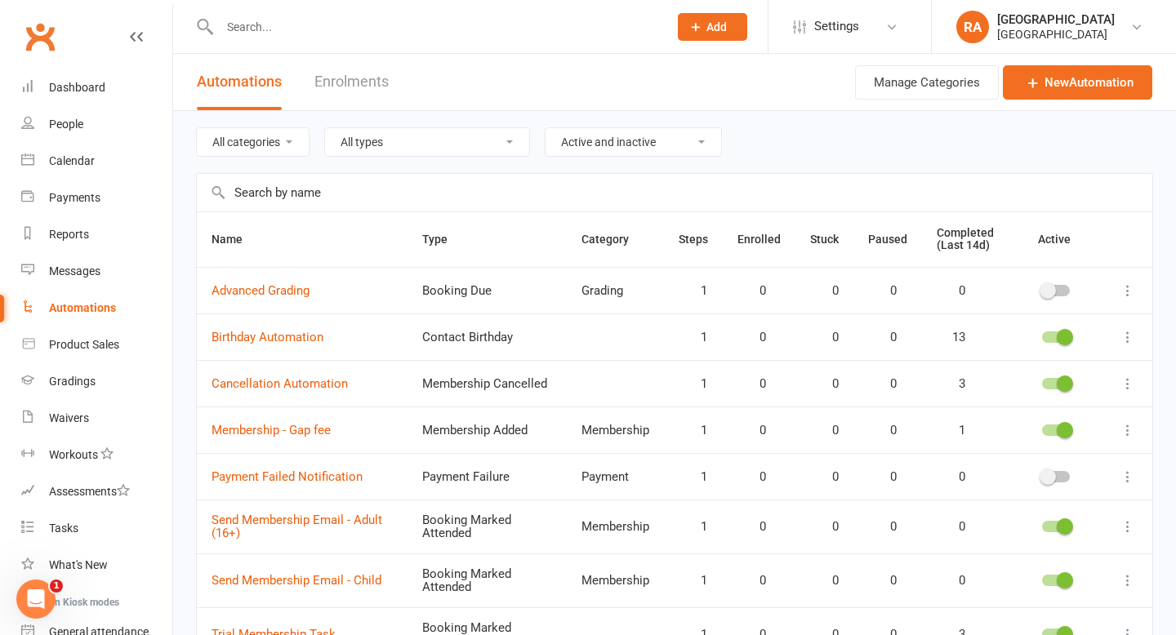
click at [710, 38] on button "Add" at bounding box center [712, 27] width 69 height 28
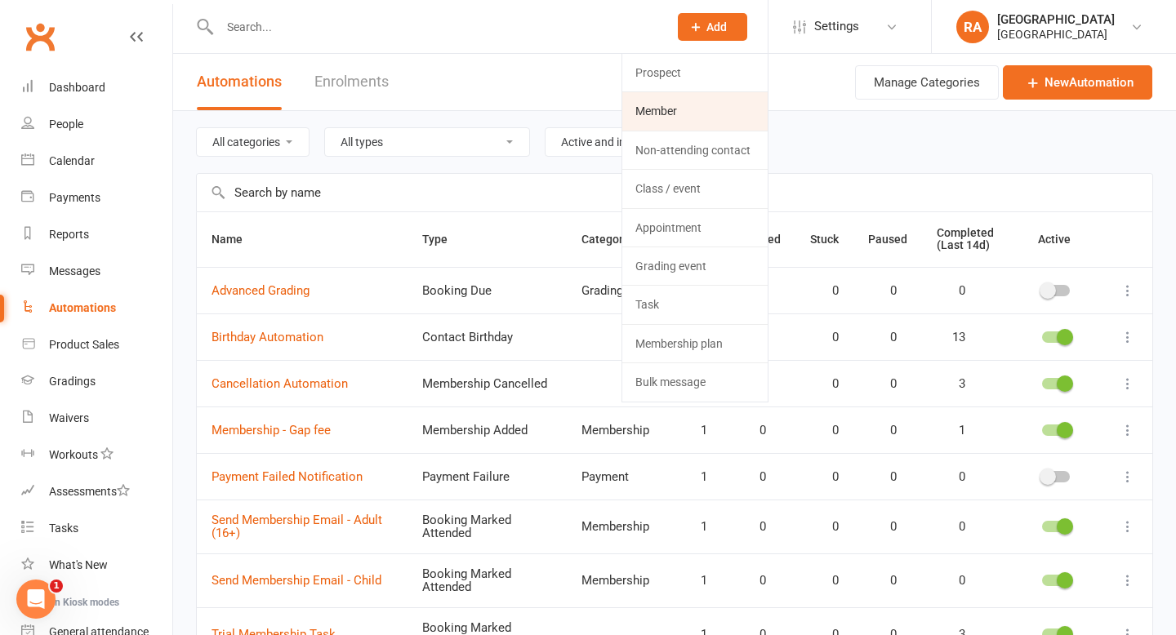
click at [672, 99] on link "Member" at bounding box center [694, 111] width 145 height 38
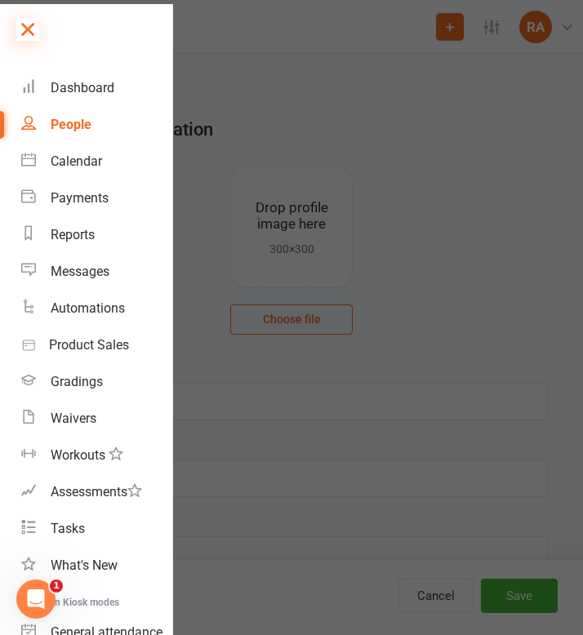
click at [38, 21] on icon at bounding box center [27, 29] width 23 height 23
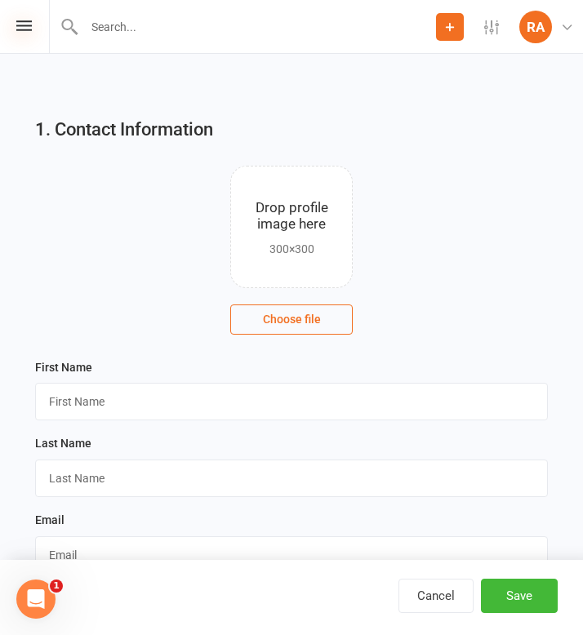
click at [26, 29] on icon at bounding box center [24, 25] width 16 height 11
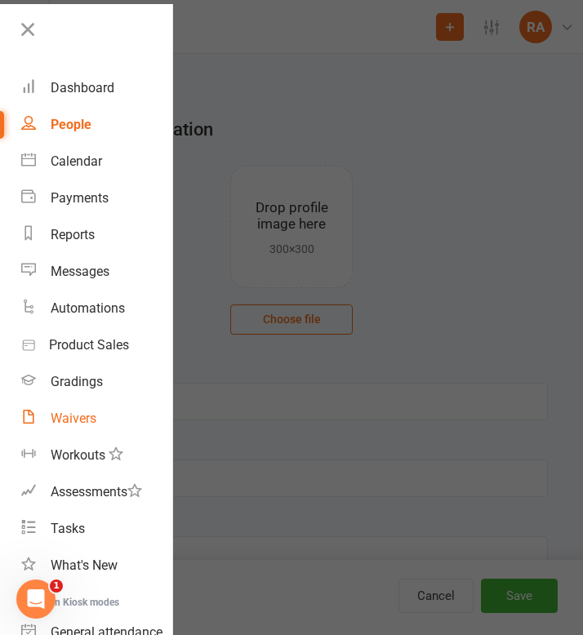
click at [91, 411] on div "Waivers" at bounding box center [74, 419] width 46 height 16
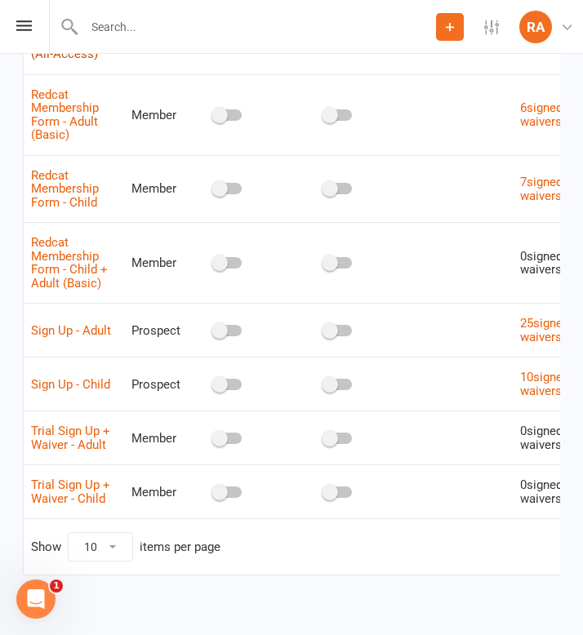
scroll to position [416, 0]
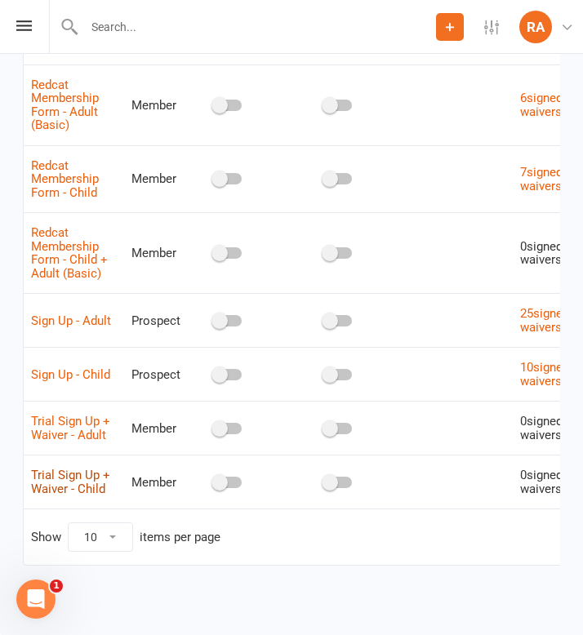
click at [61, 480] on link "Trial Sign Up + Waiver - Child" at bounding box center [70, 482] width 79 height 29
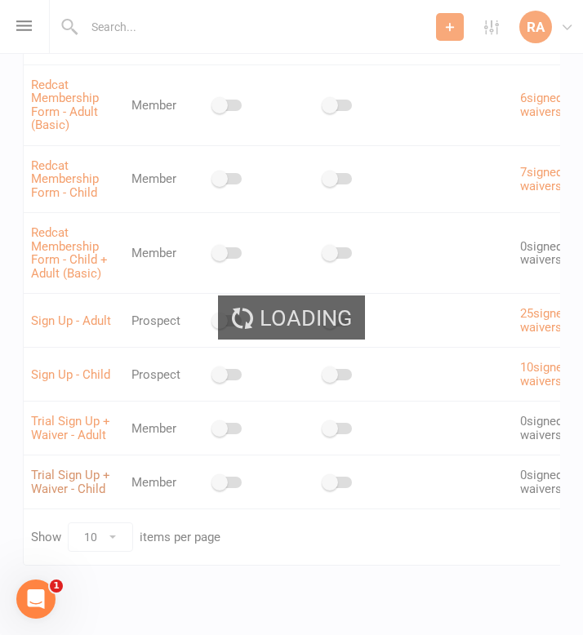
select select "applies_to_attending_signees"
select select "select"
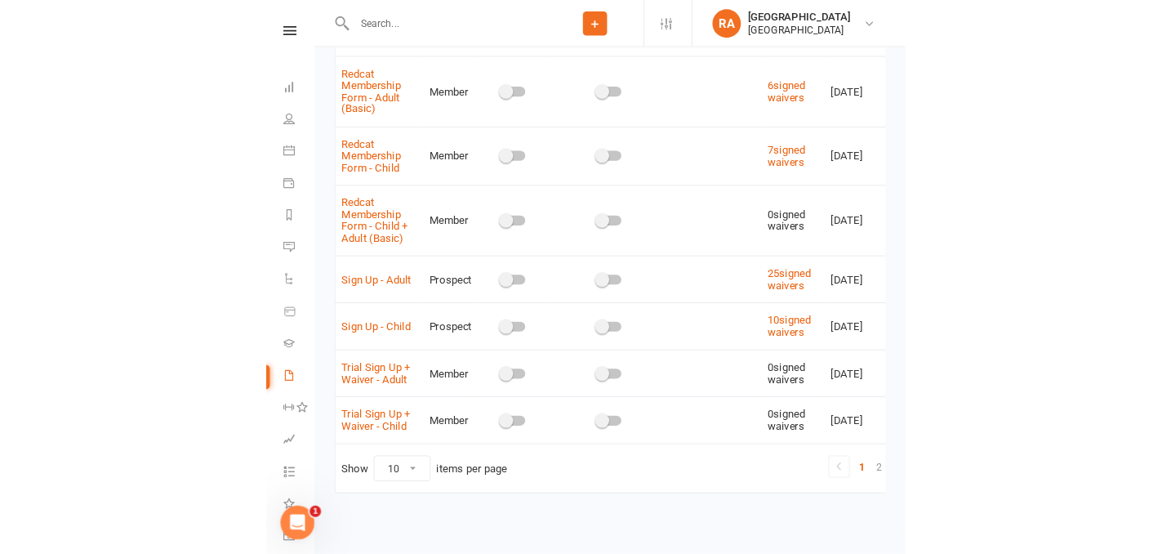
scroll to position [260, 0]
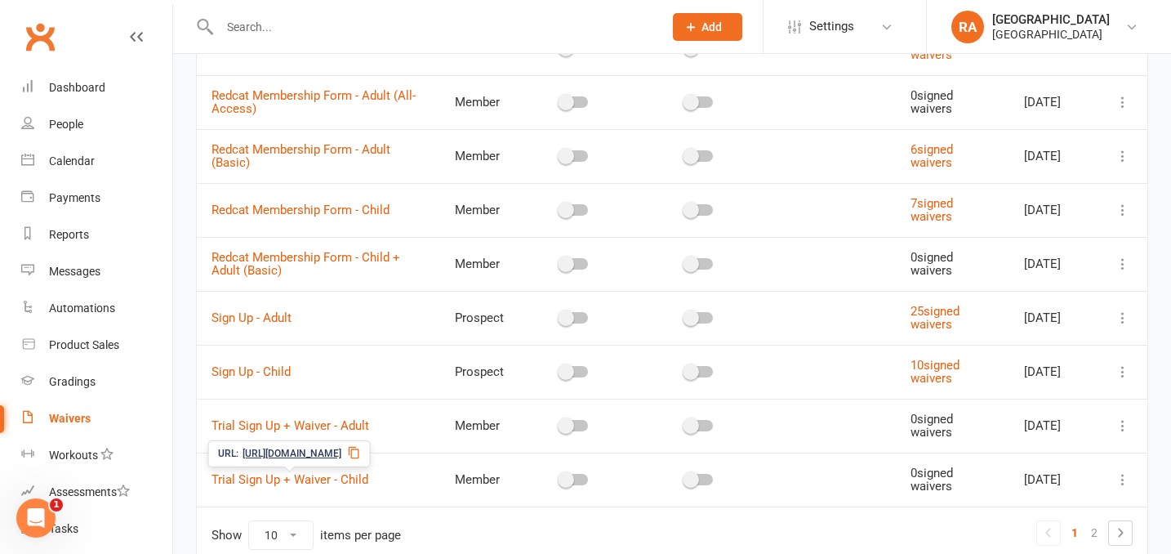
click at [276, 451] on span "https://app.clubworx.com/s/GAhzgxyn" at bounding box center [291, 454] width 99 height 16
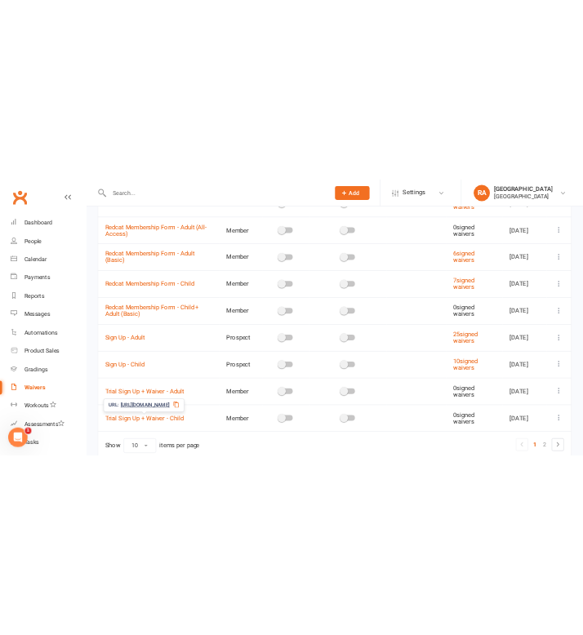
scroll to position [258, 0]
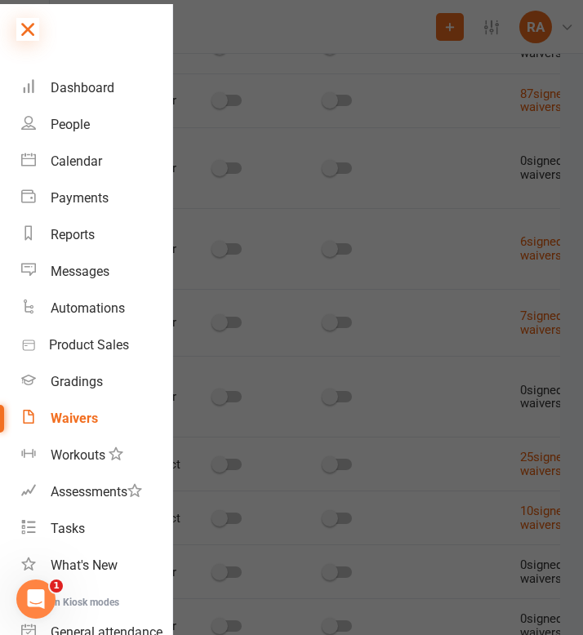
click at [30, 28] on icon at bounding box center [27, 29] width 23 height 23
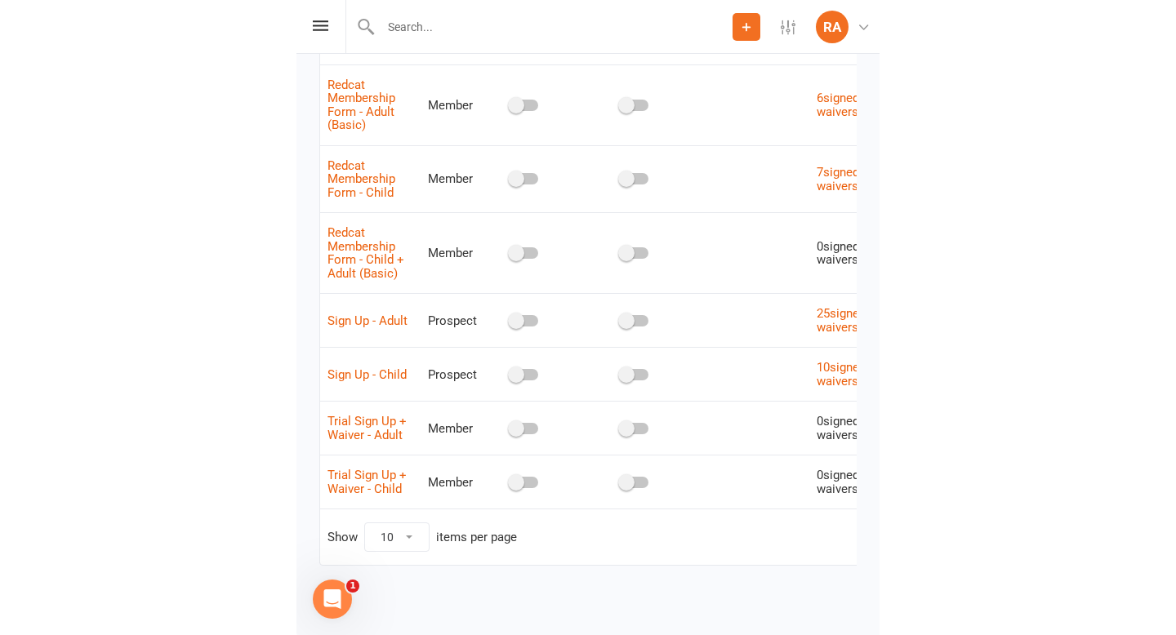
scroll to position [0, 0]
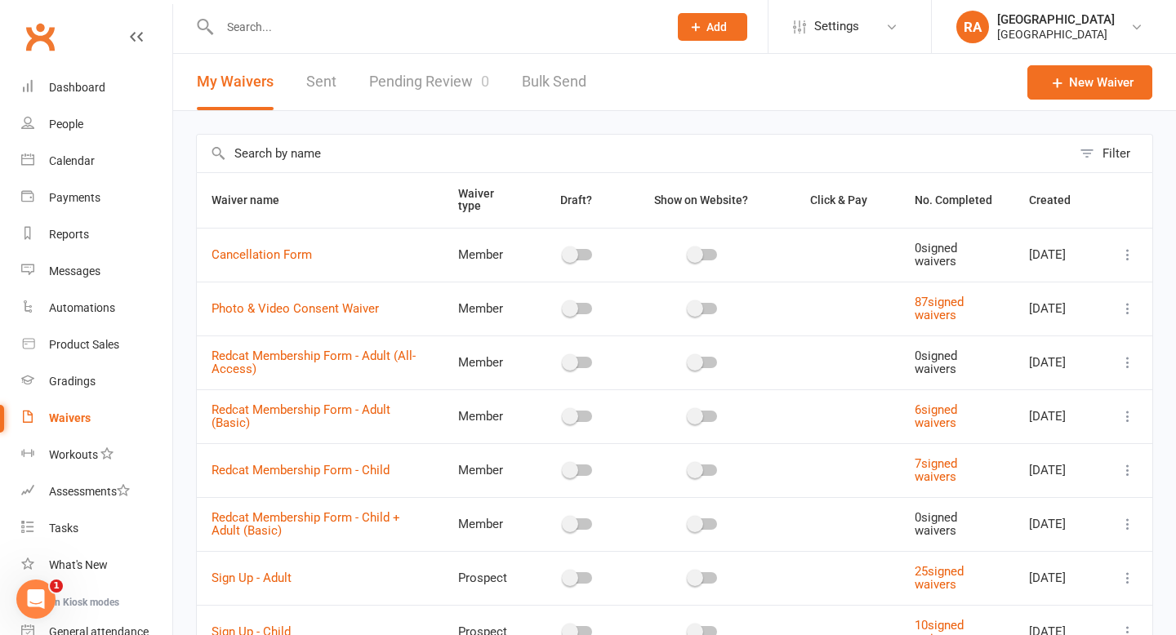
click at [273, 18] on input "text" at bounding box center [436, 27] width 442 height 23
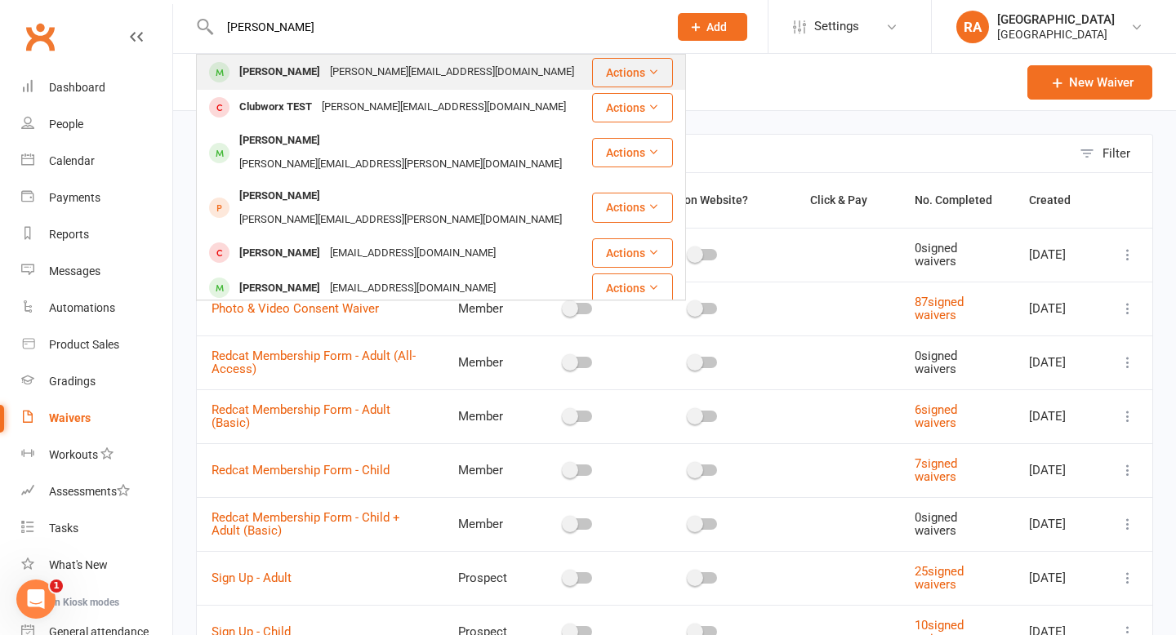
type input "john test"
click at [325, 74] on div "[PERSON_NAME][EMAIL_ADDRESS][DOMAIN_NAME]" at bounding box center [452, 72] width 254 height 24
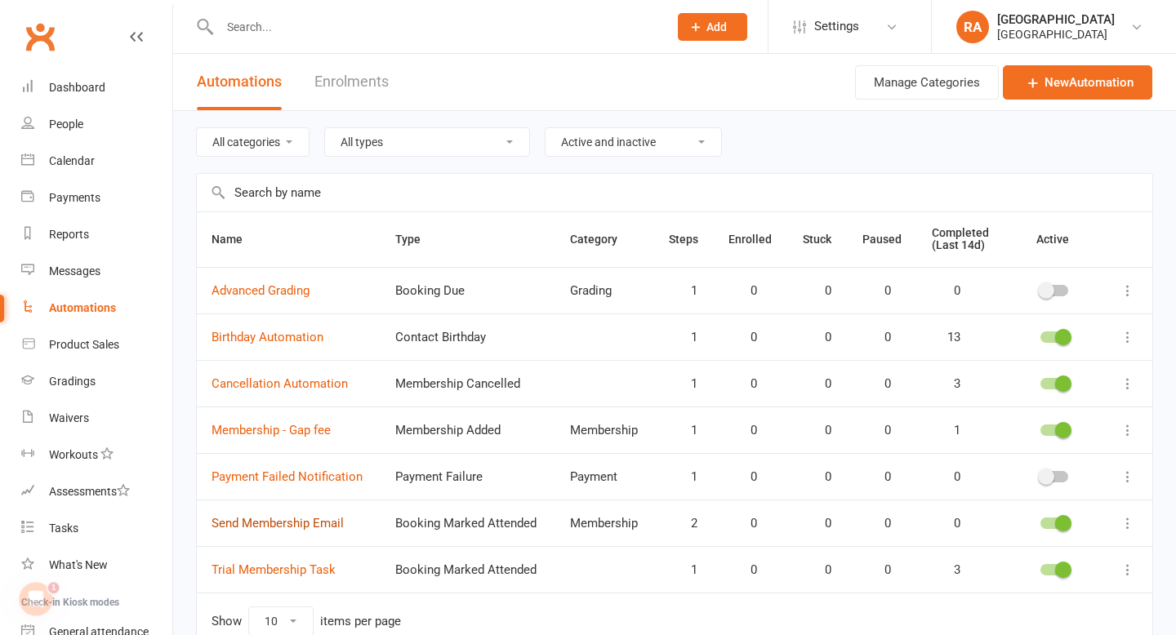
click at [294, 520] on link "Send Membership Email" at bounding box center [277, 523] width 132 height 15
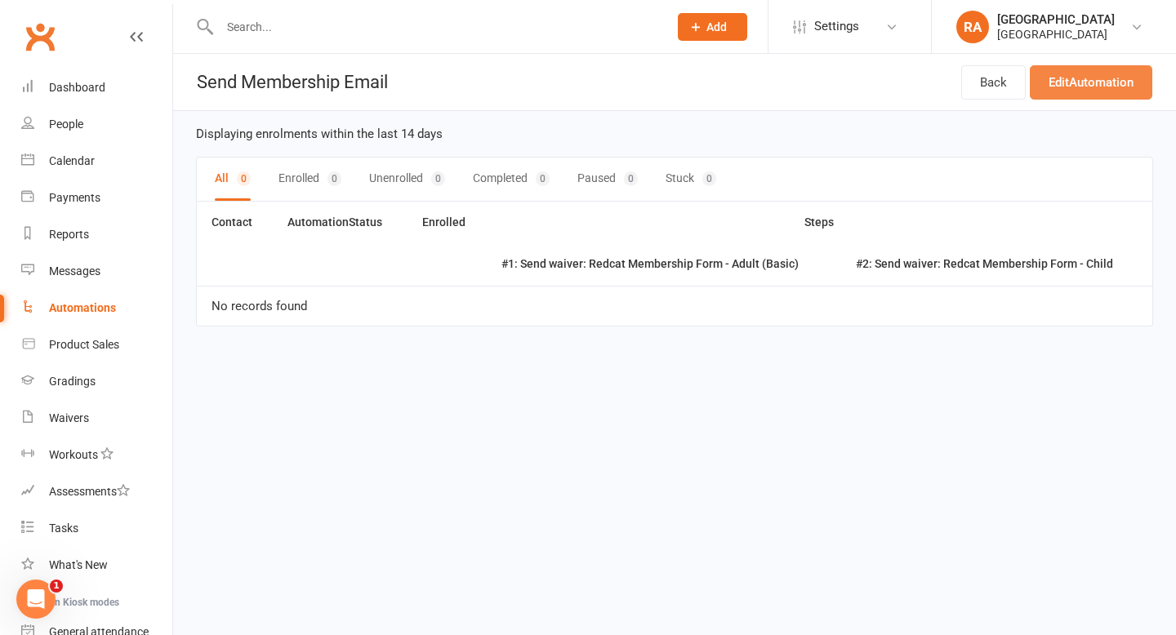
click at [1087, 70] on link "Edit Automation" at bounding box center [1090, 82] width 122 height 34
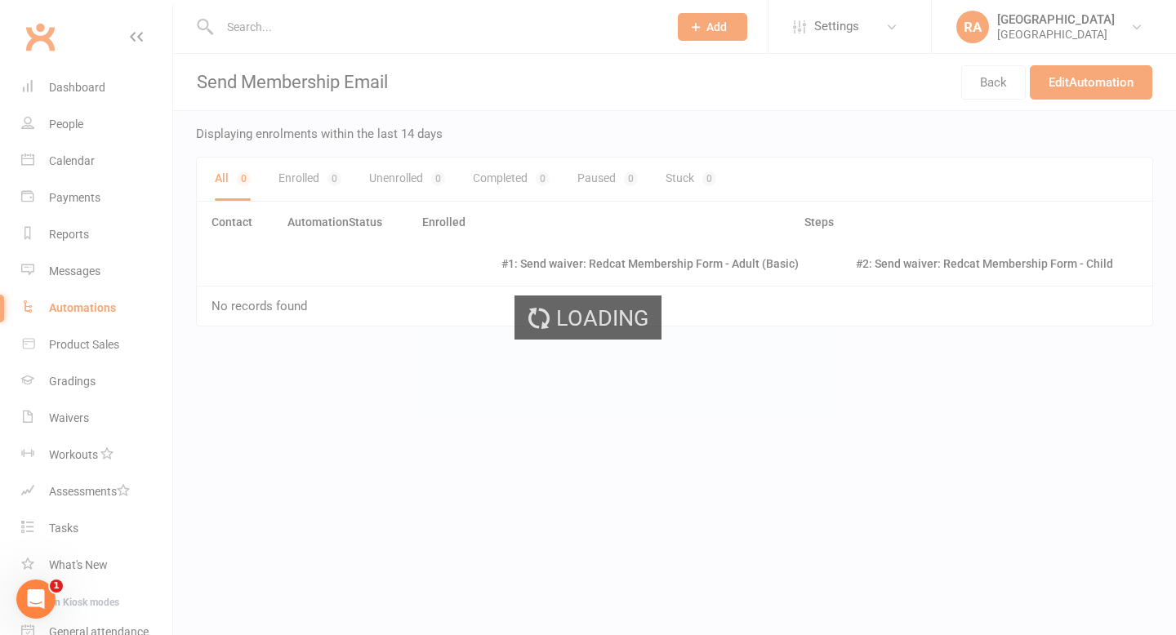
select select "send_to_parent"
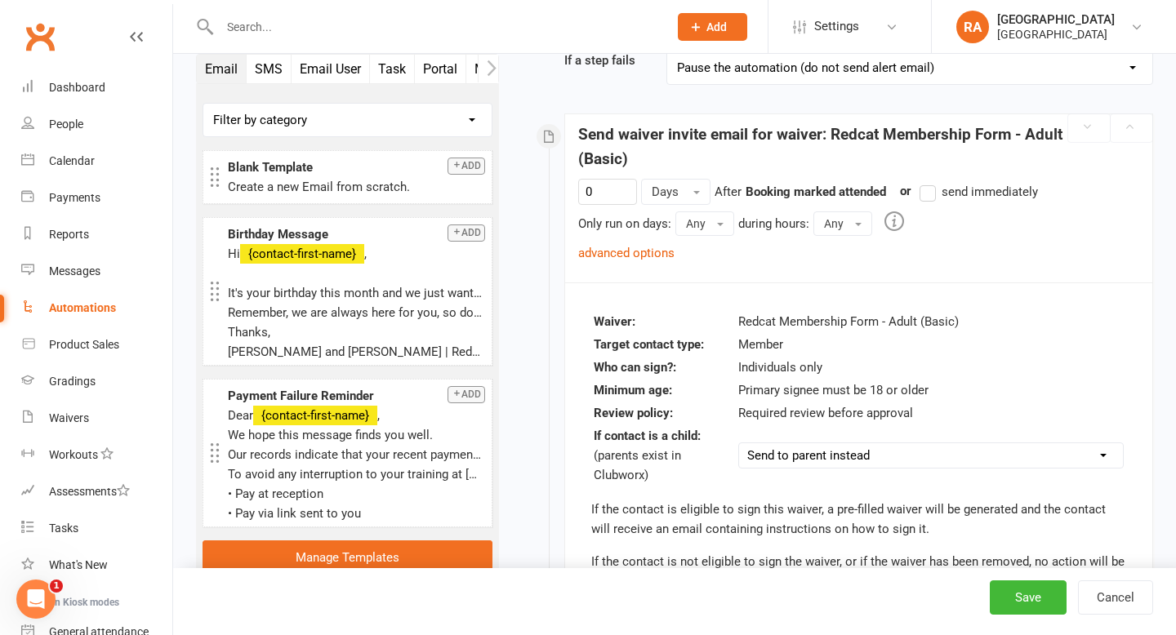
scroll to position [193, 0]
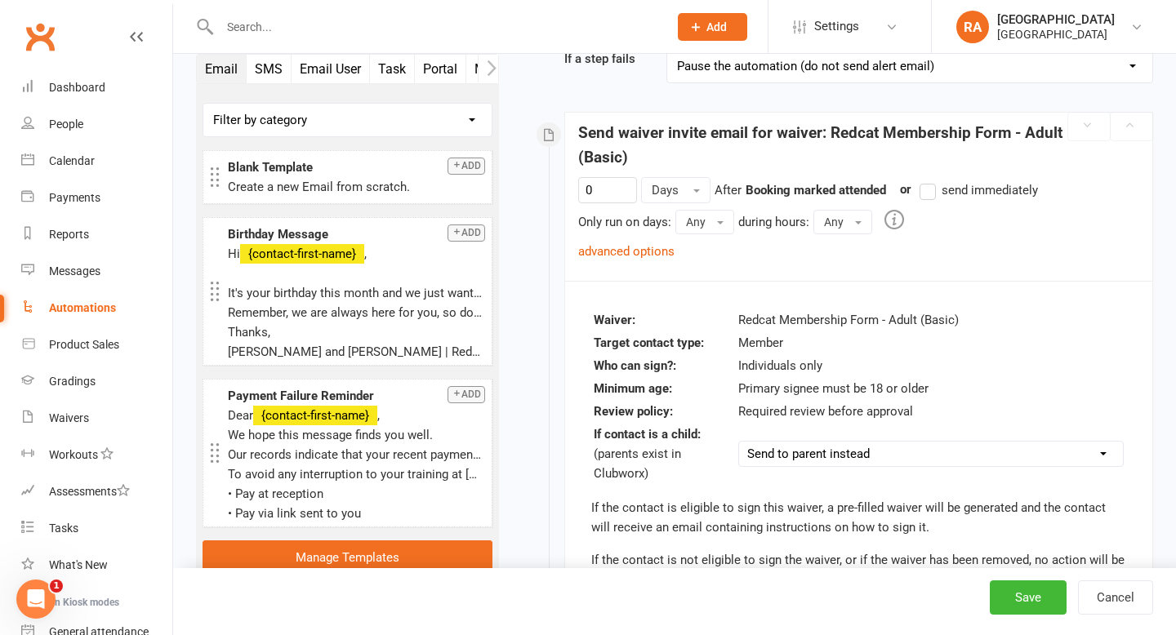
click at [31, 603] on icon "Open Intercom Messenger" at bounding box center [36, 599] width 27 height 27
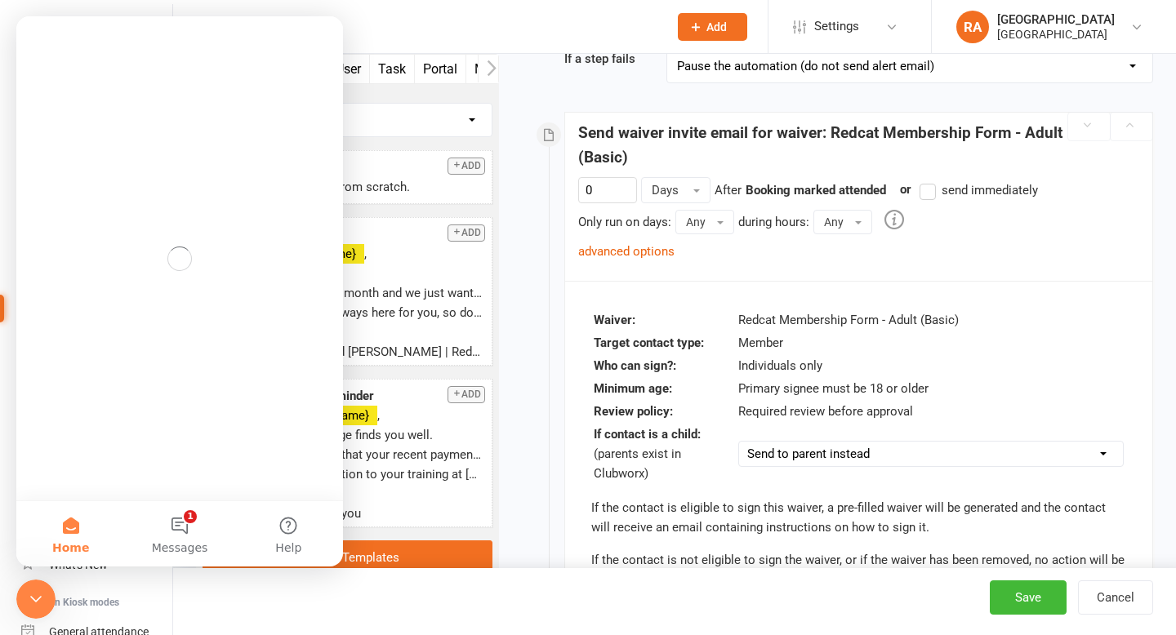
scroll to position [0, 0]
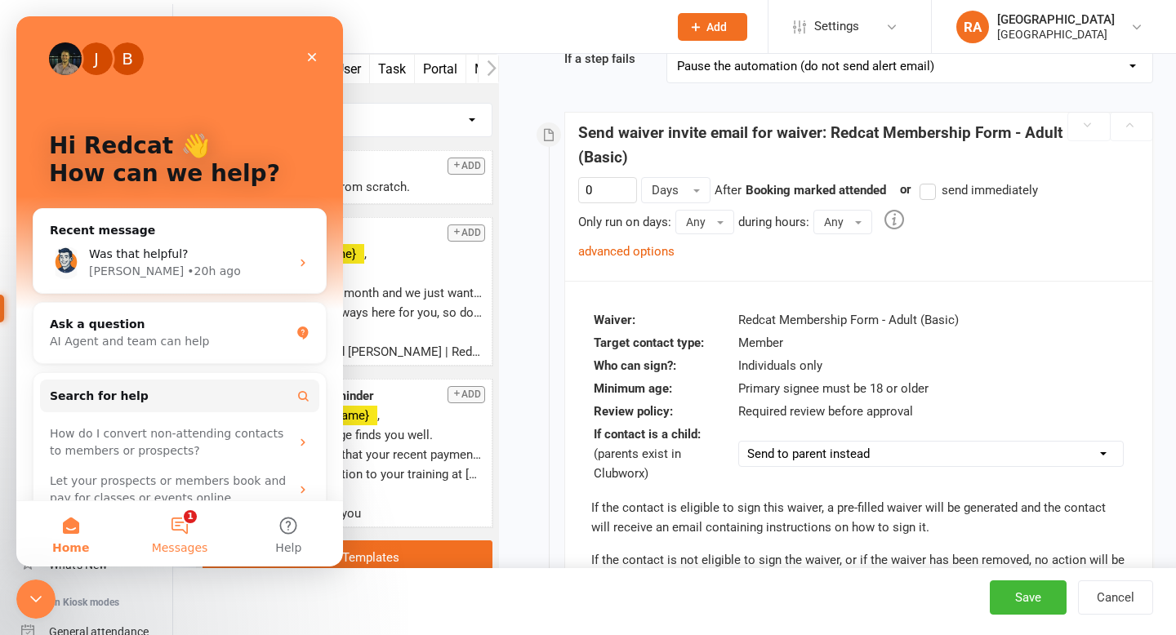
click at [157, 531] on button "1 Messages" at bounding box center [179, 533] width 109 height 65
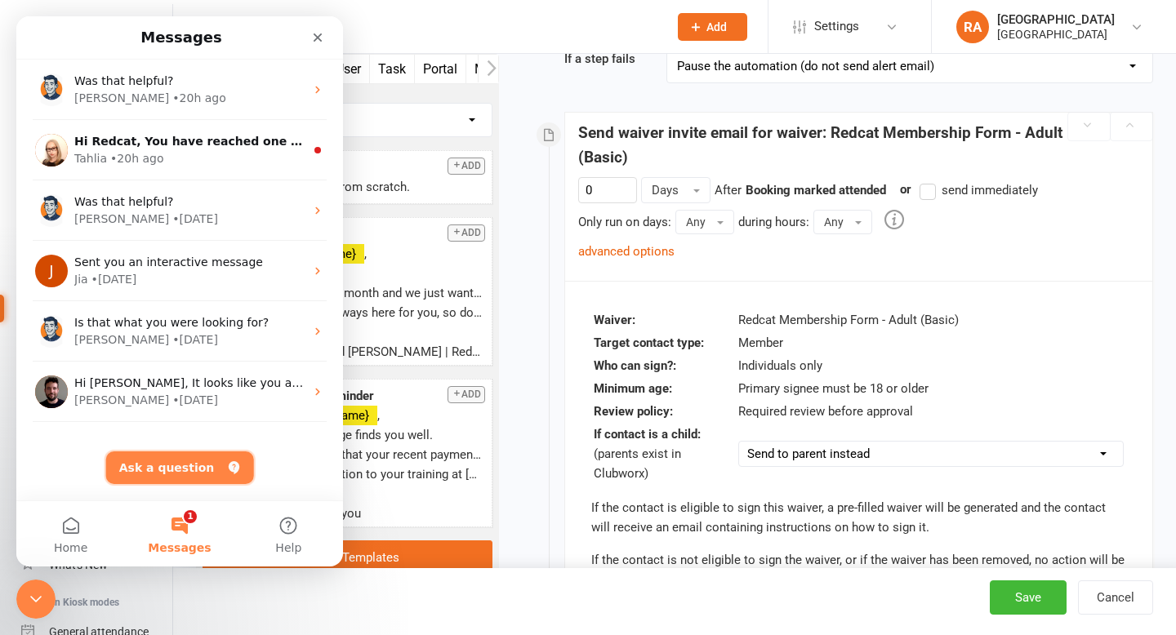
click at [157, 452] on button "Ask a question" at bounding box center [180, 467] width 148 height 33
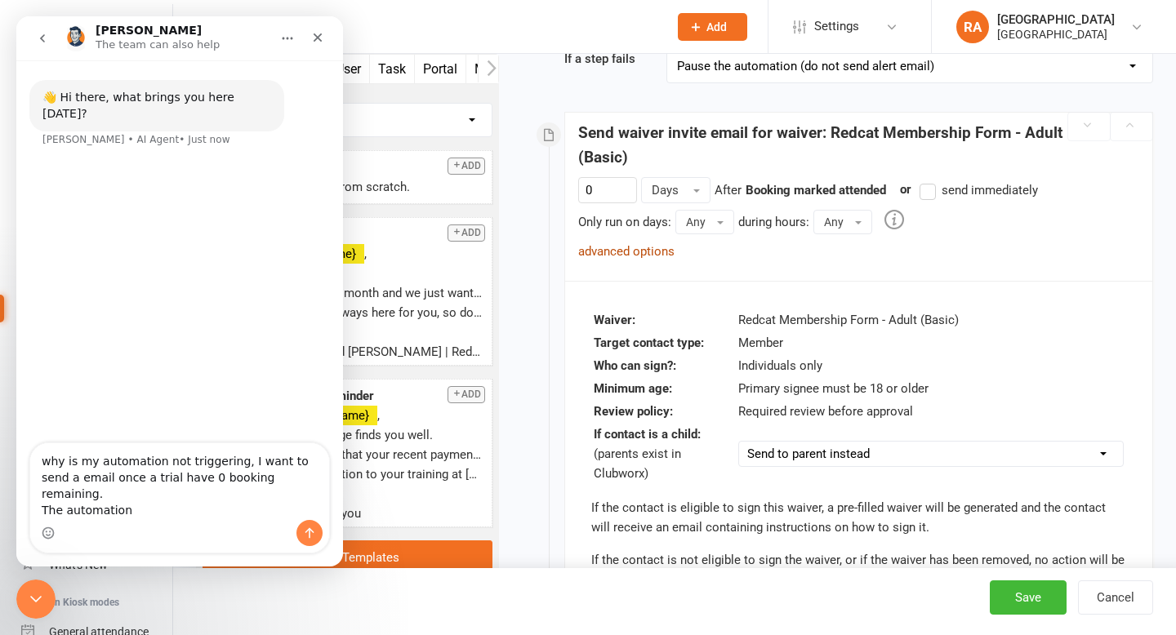
click at [611, 255] on link "advanced options" at bounding box center [626, 251] width 96 height 15
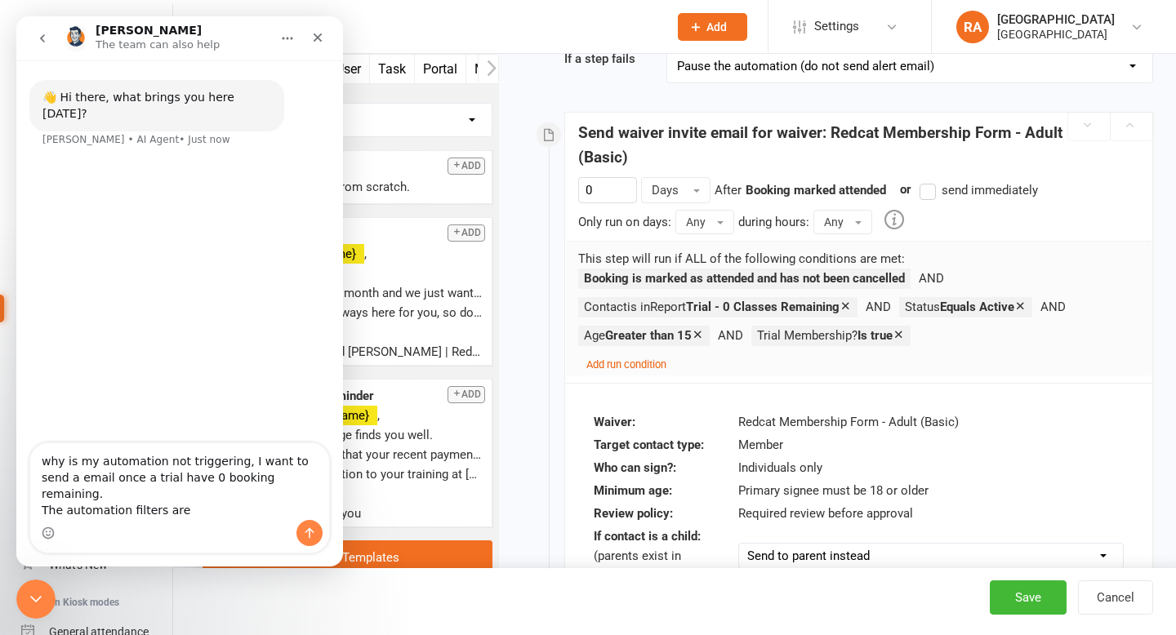
type textarea "why is my automation not triggering, I want to send a email once a trial have 0…"
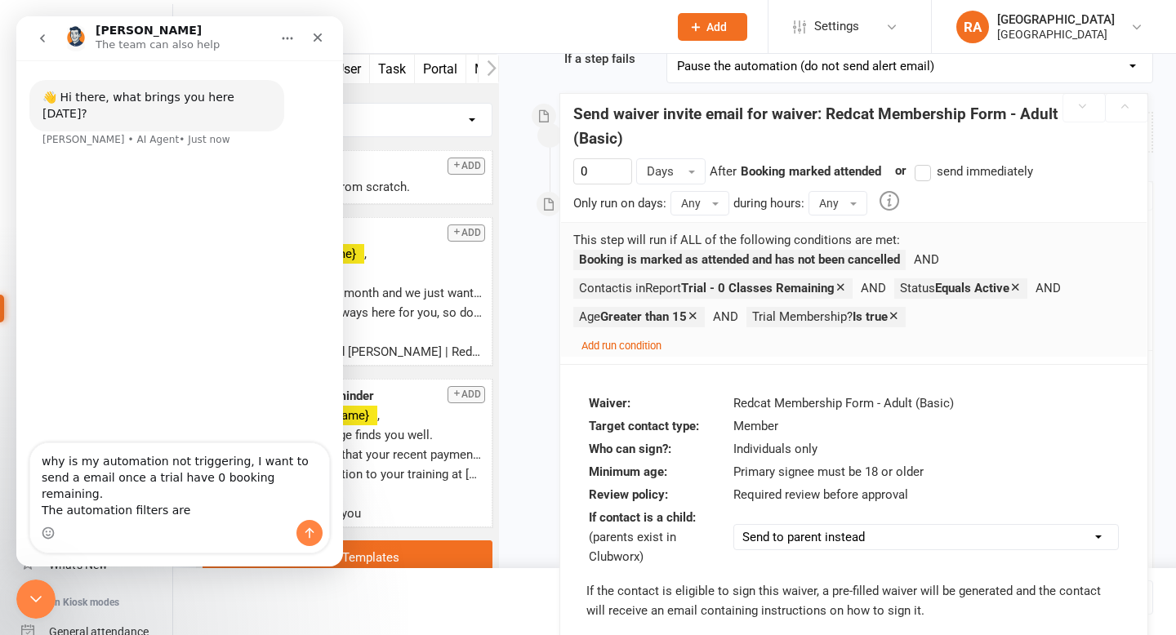
drag, startPoint x: 940, startPoint y: 333, endPoint x: 965, endPoint y: 316, distance: 30.6
select select "send_to_parent"
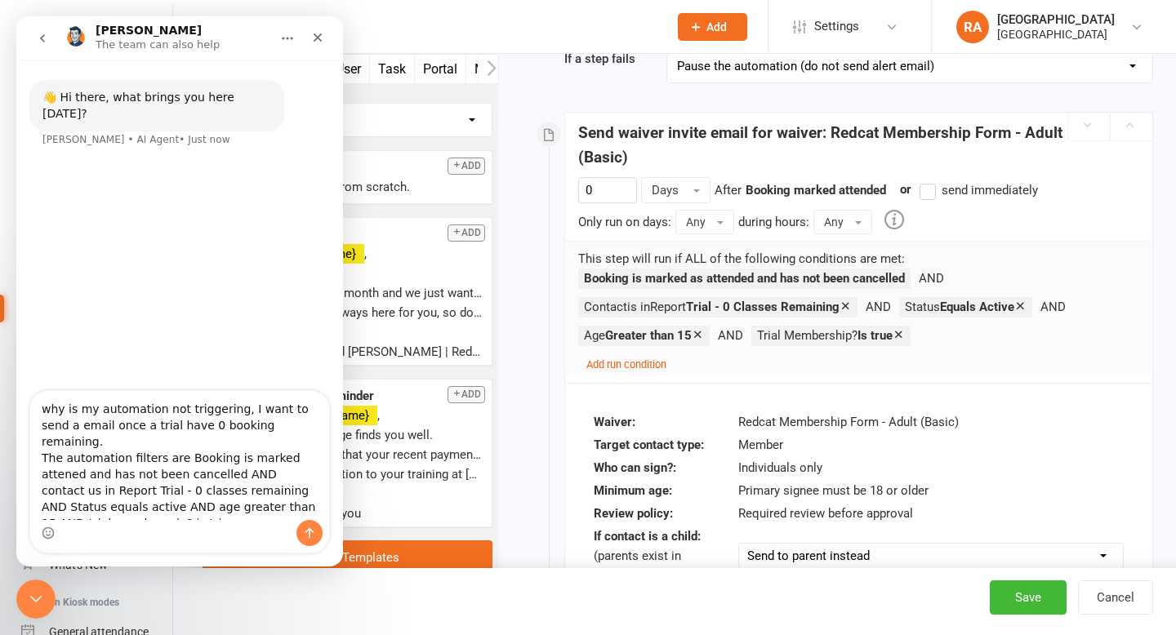
click at [93, 509] on textarea "why is my automation not triggering, I want to send a email once a trial have 0…" at bounding box center [179, 455] width 299 height 129
type textarea "why is my automation not triggering, I want to send a email once a trial have 0…"
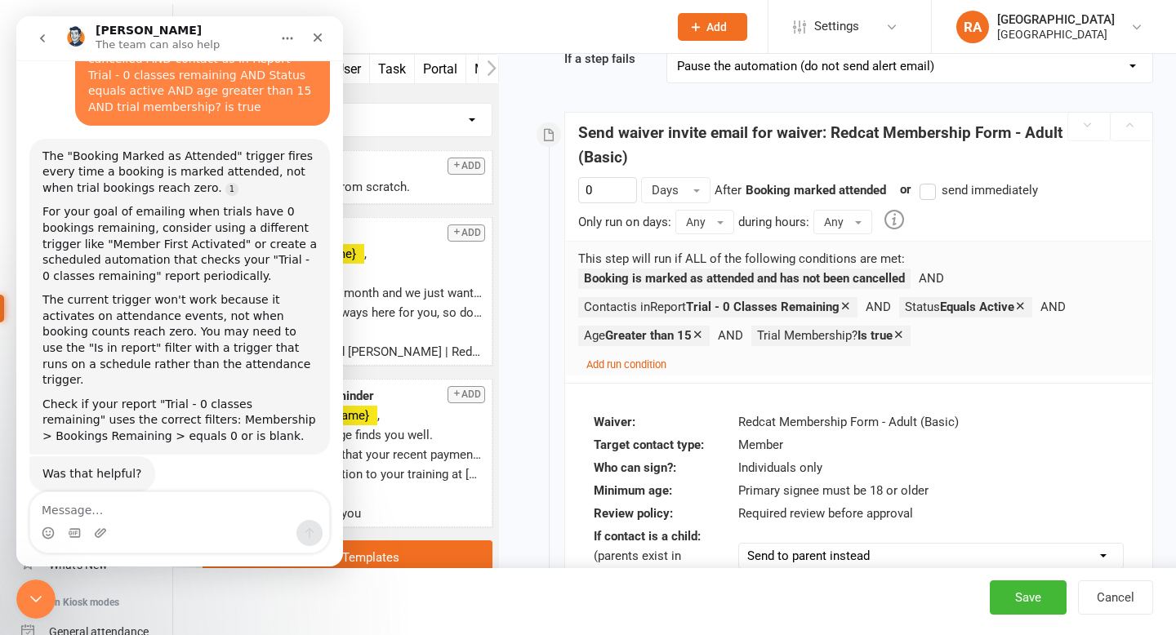
scroll to position [185, 0]
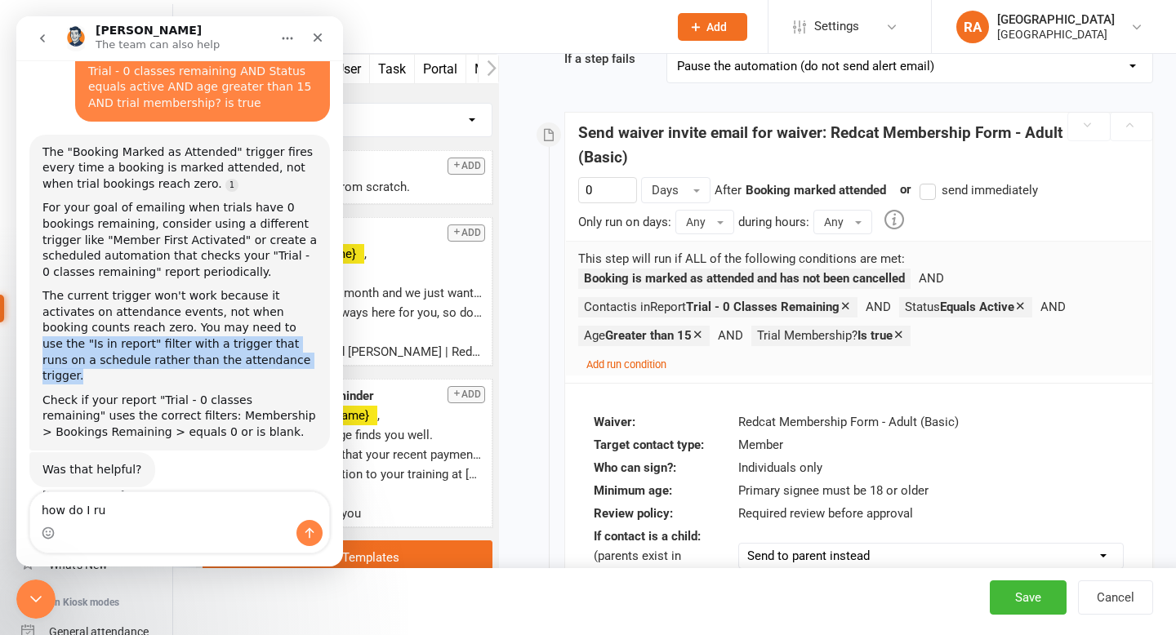
drag, startPoint x: 201, startPoint y: 340, endPoint x: 192, endPoint y: 310, distance: 30.7
click at [192, 310] on div "The current trigger won't work because it activates on attendance events, not w…" at bounding box center [179, 336] width 274 height 96
copy div "use the "Is in report" filter with a trigger that runs on a schedule rather tha…"
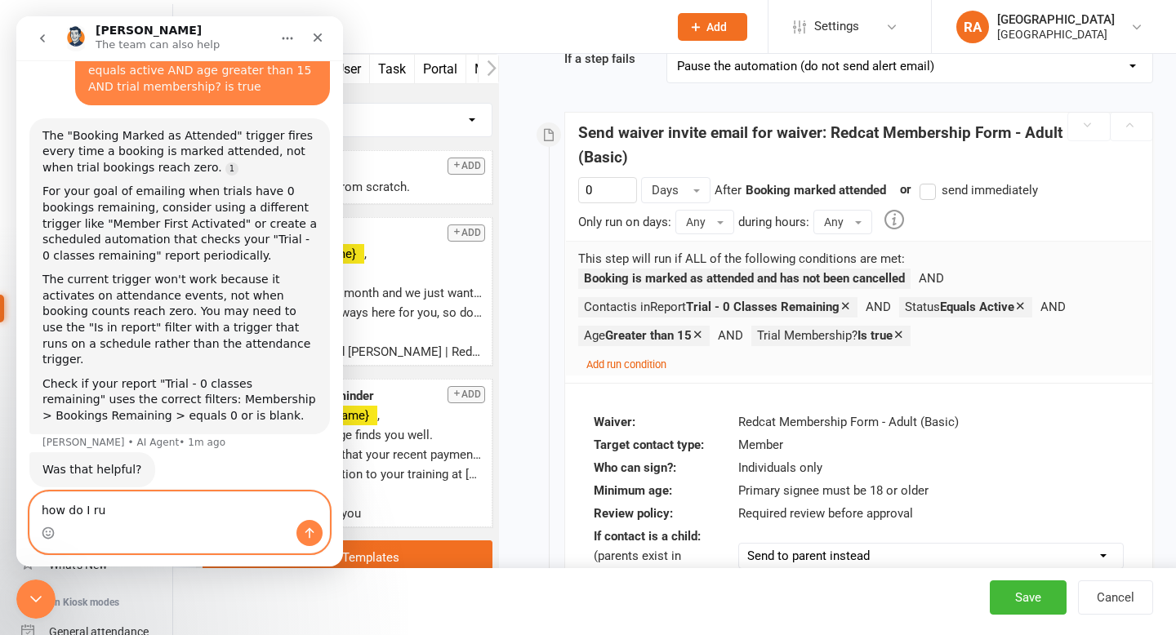
click at [121, 517] on textarea "how do I ru" at bounding box center [179, 506] width 299 height 28
paste textarea "use the "Is in report" filter with a trigger that runs on a schedule rather tha…"
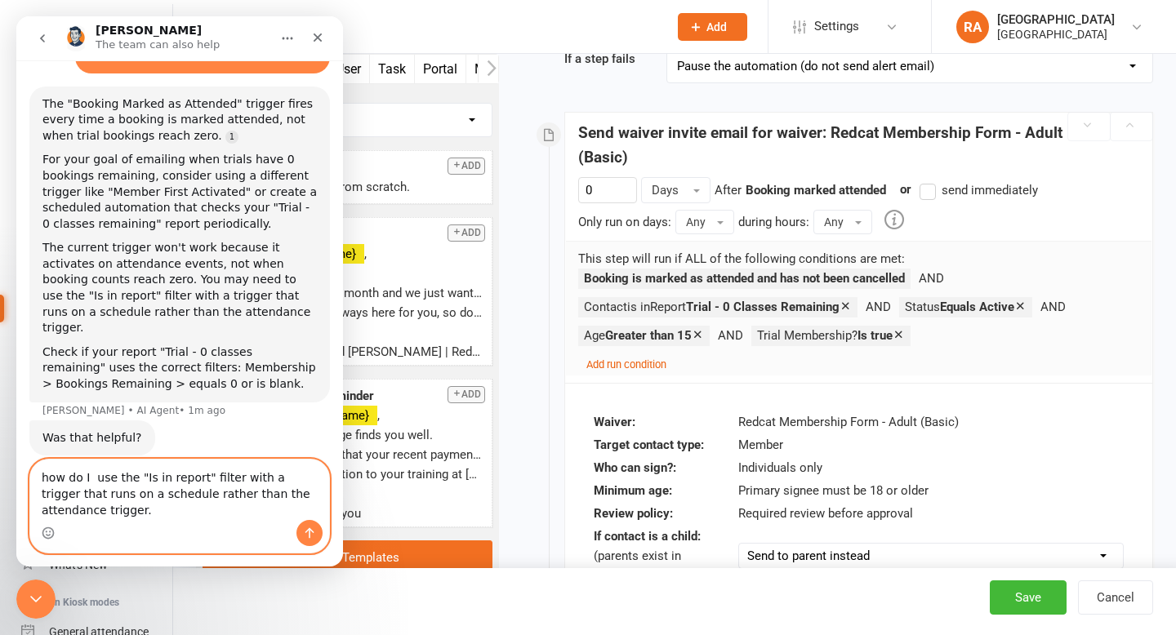
scroll to position [233, 0]
drag, startPoint x: 156, startPoint y: 510, endPoint x: 171, endPoint y: 492, distance: 23.7
click at [171, 492] on textarea "how do I use the "Is in report" filter with a trigger that runs on a schedule r…" at bounding box center [179, 490] width 299 height 60
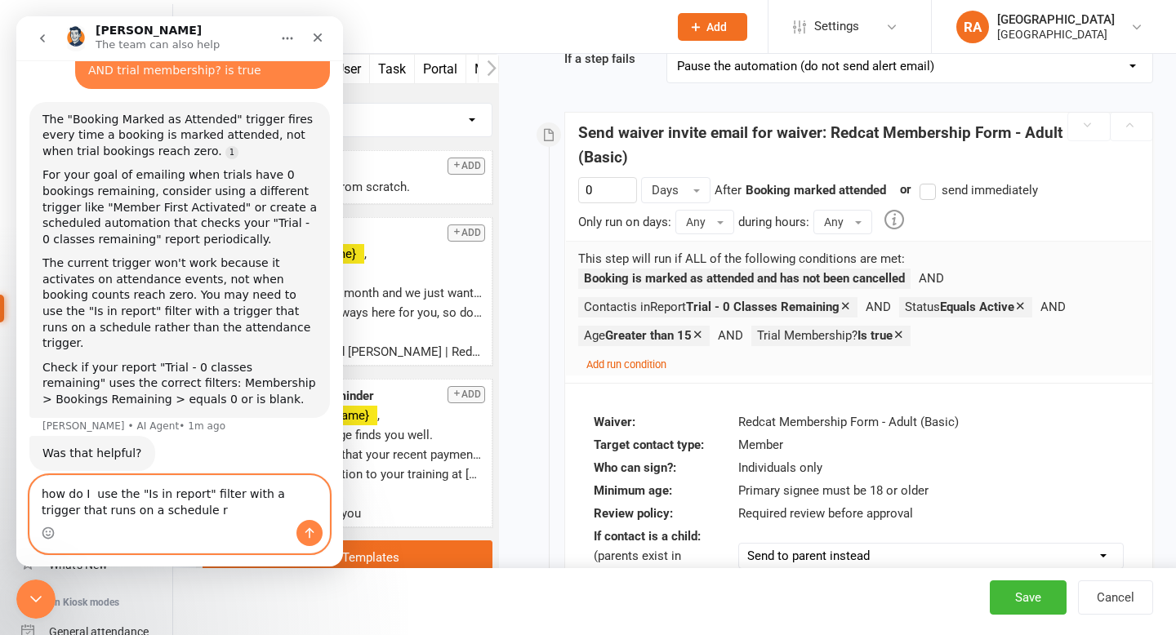
type textarea "how do I use the "Is in report" filter with a trigger that runs on a schedule"
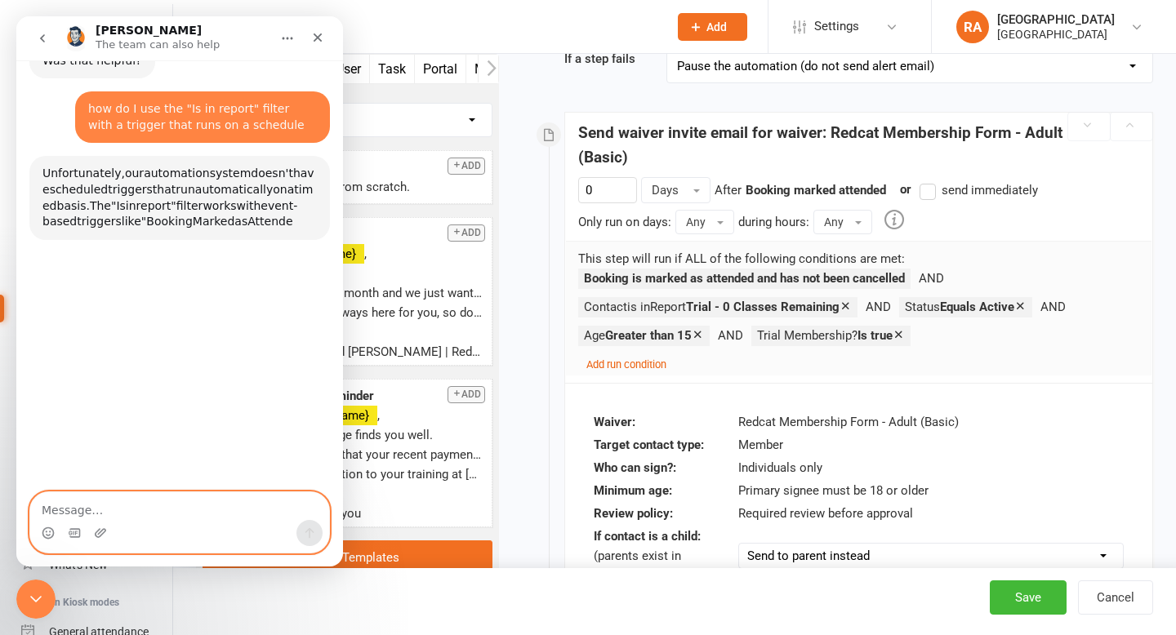
scroll to position [616, 0]
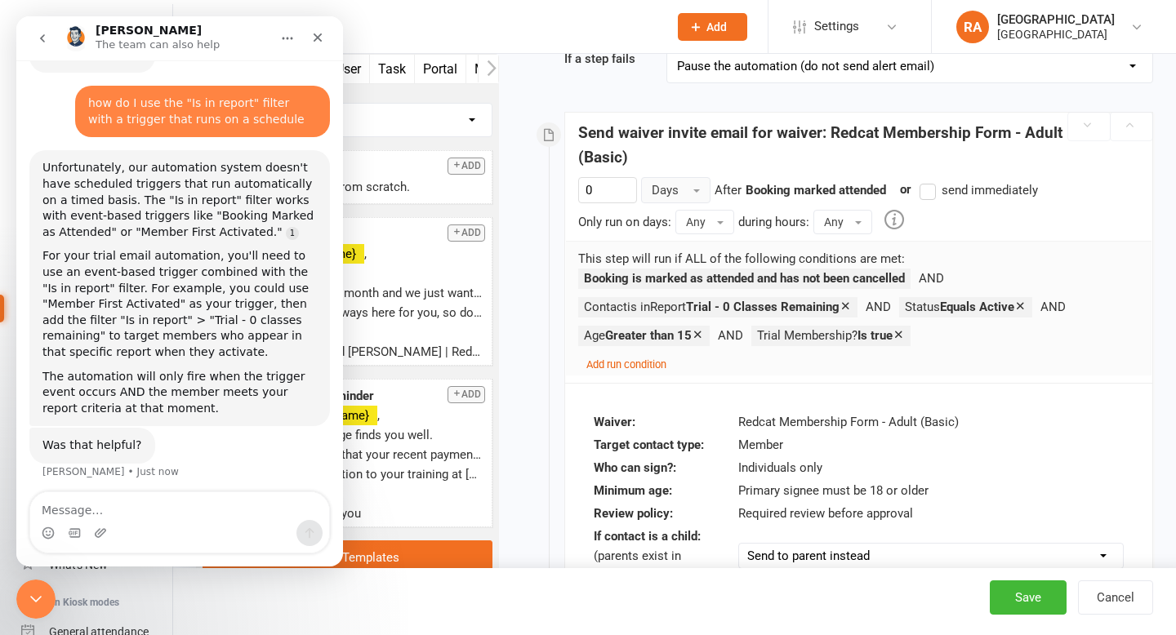
click at [665, 192] on span "Days" at bounding box center [664, 190] width 27 height 15
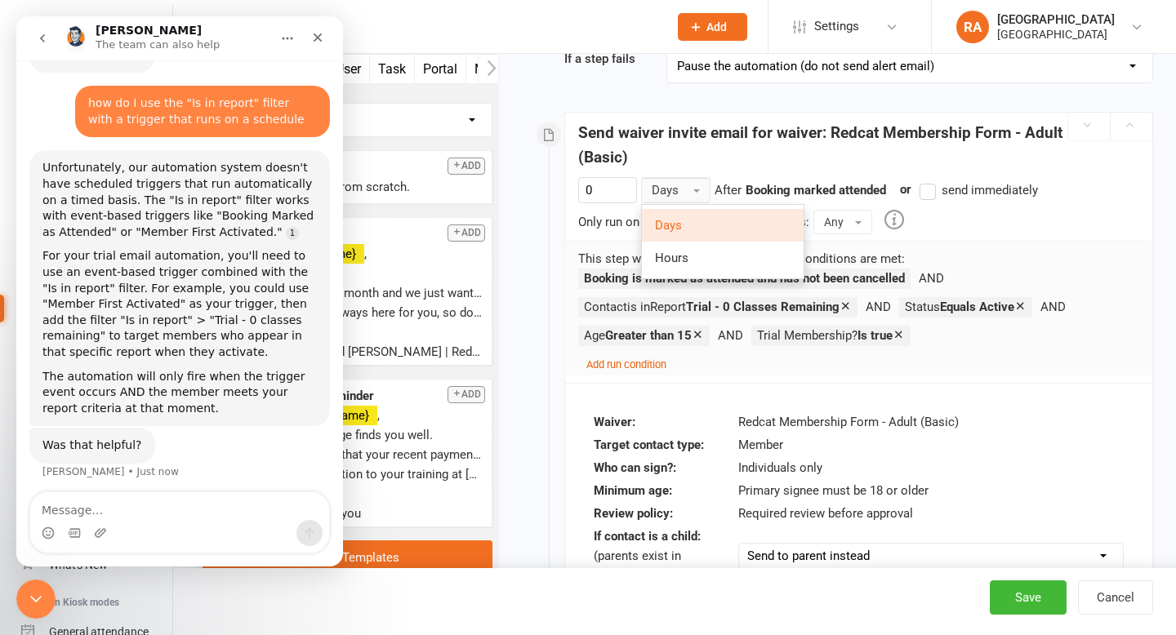
click at [565, 216] on div "0 Days Days Hours After Booking marked attended previous step or send immediate…" at bounding box center [858, 280] width 587 height 206
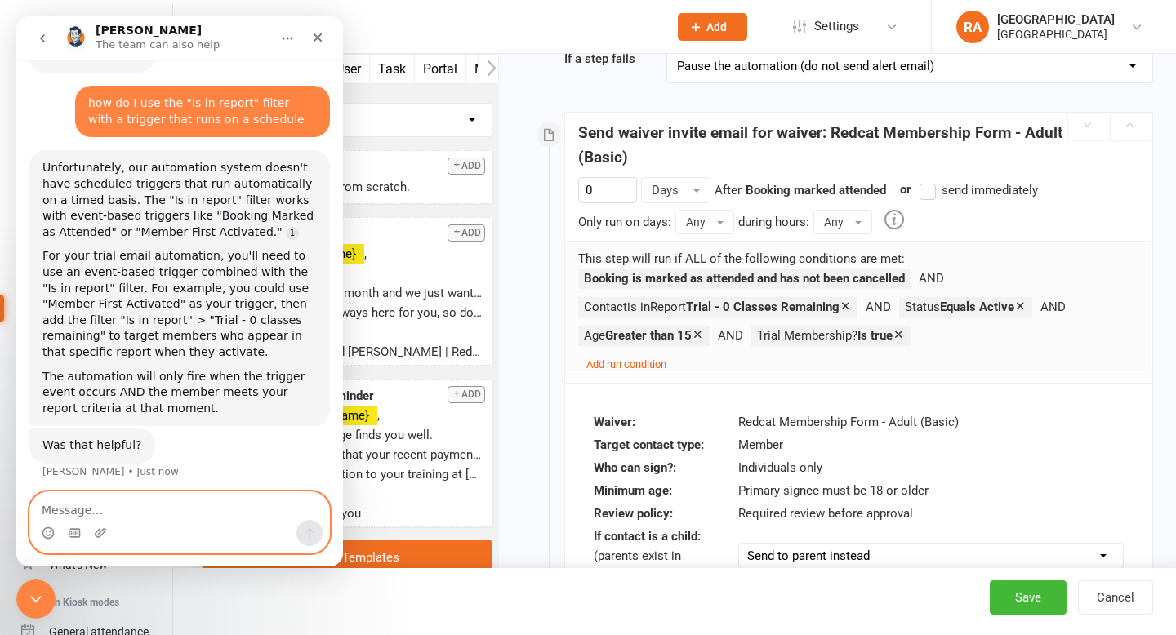
click at [153, 502] on textarea "Message…" at bounding box center [179, 506] width 299 height 28
type textarea "I"
type textarea "f"
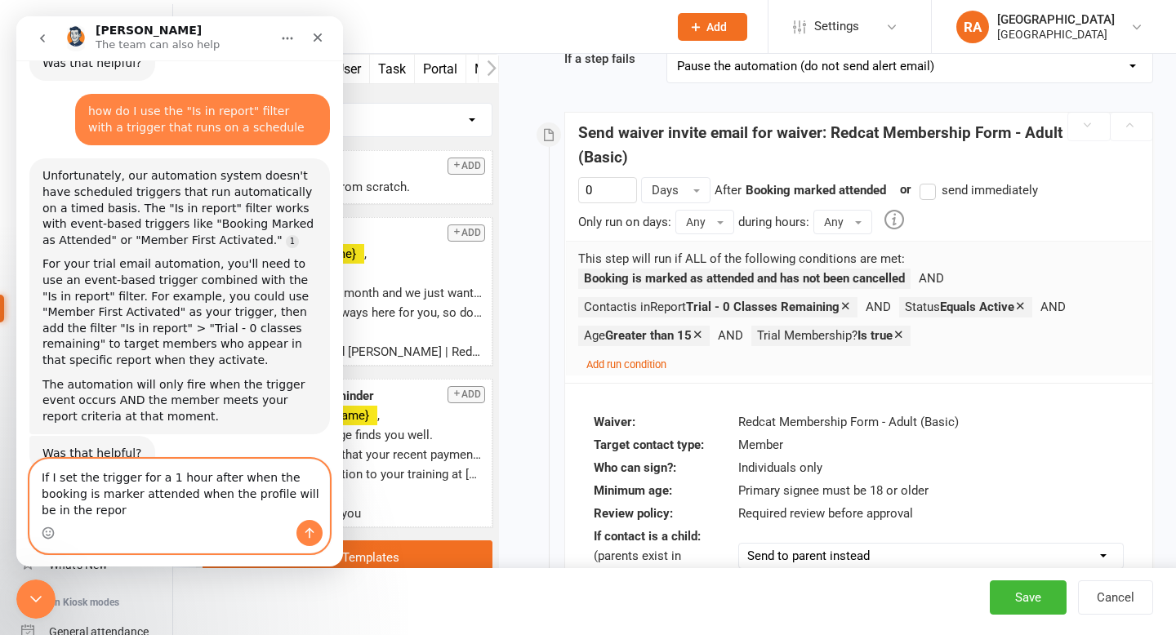
scroll to position [624, 0]
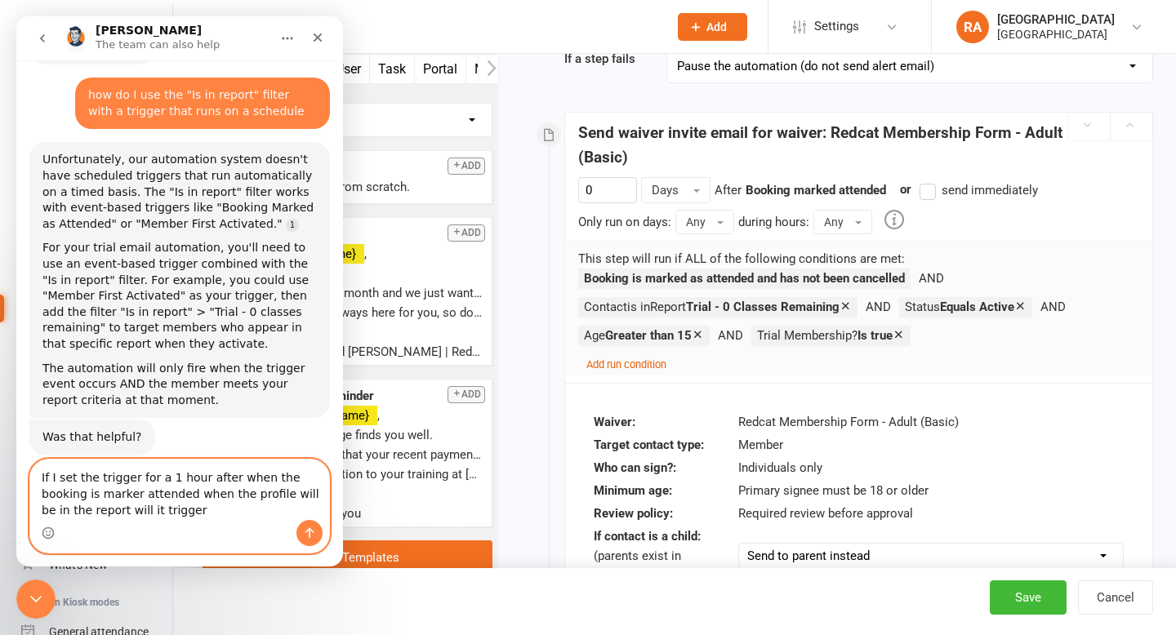
type textarea "If I set the trigger for a 1 hour after when the booking is marker attended whe…"
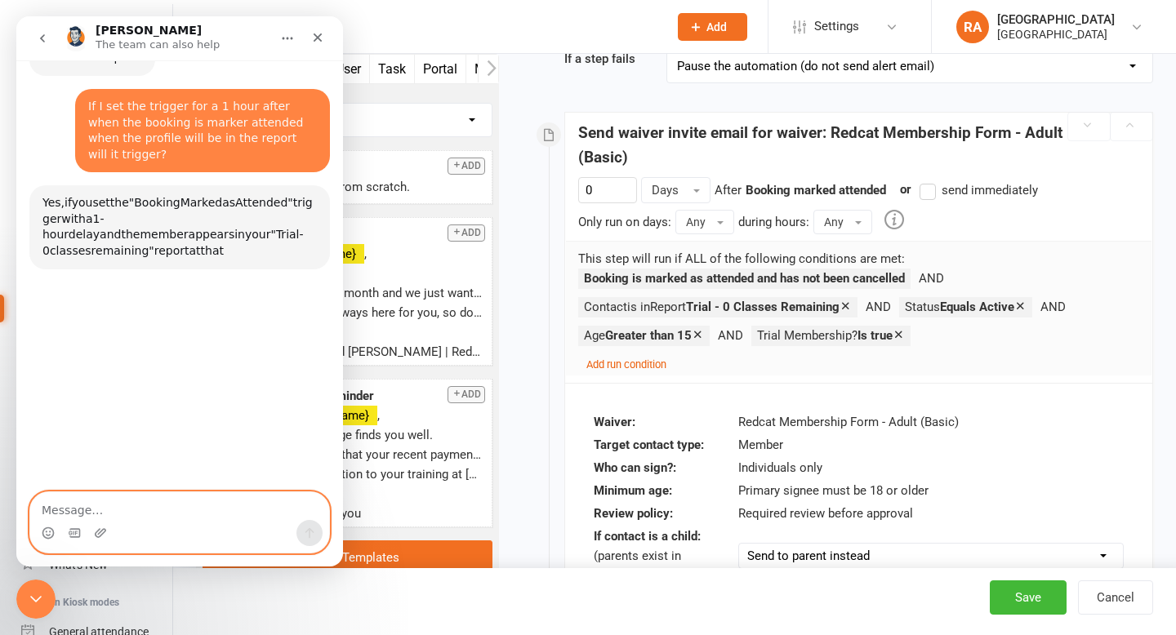
scroll to position [1006, 0]
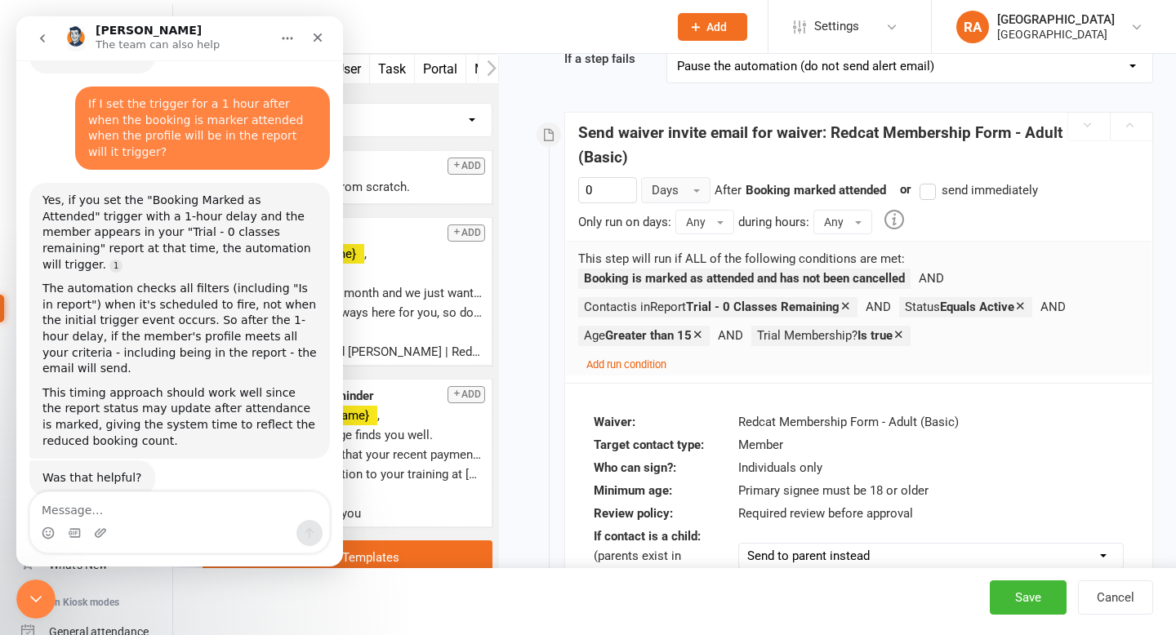
click at [691, 183] on button "Days" at bounding box center [675, 190] width 69 height 26
click at [675, 249] on link "Hours" at bounding box center [723, 258] width 162 height 33
click at [614, 189] on input "0" at bounding box center [607, 190] width 59 height 26
click at [815, 220] on div "Only run on days: Any Any Sunday Monday Tuesday Wednesday Thursday Friday Satur…" at bounding box center [858, 222] width 561 height 24
type input "0.5"
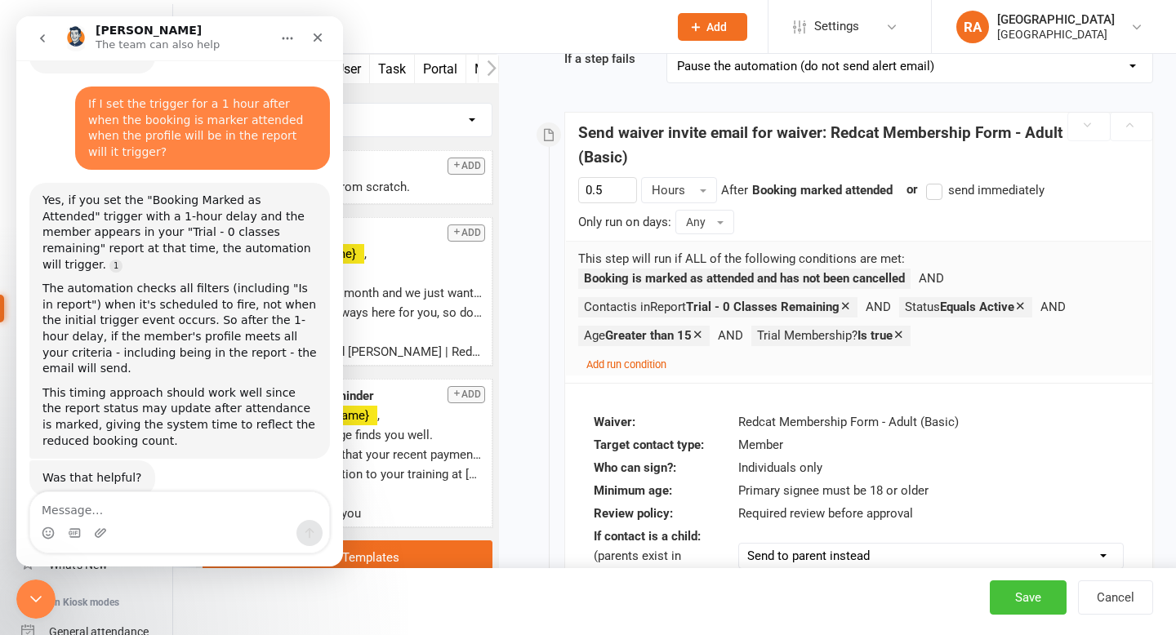
click at [1011, 599] on button "Save" at bounding box center [1027, 597] width 77 height 34
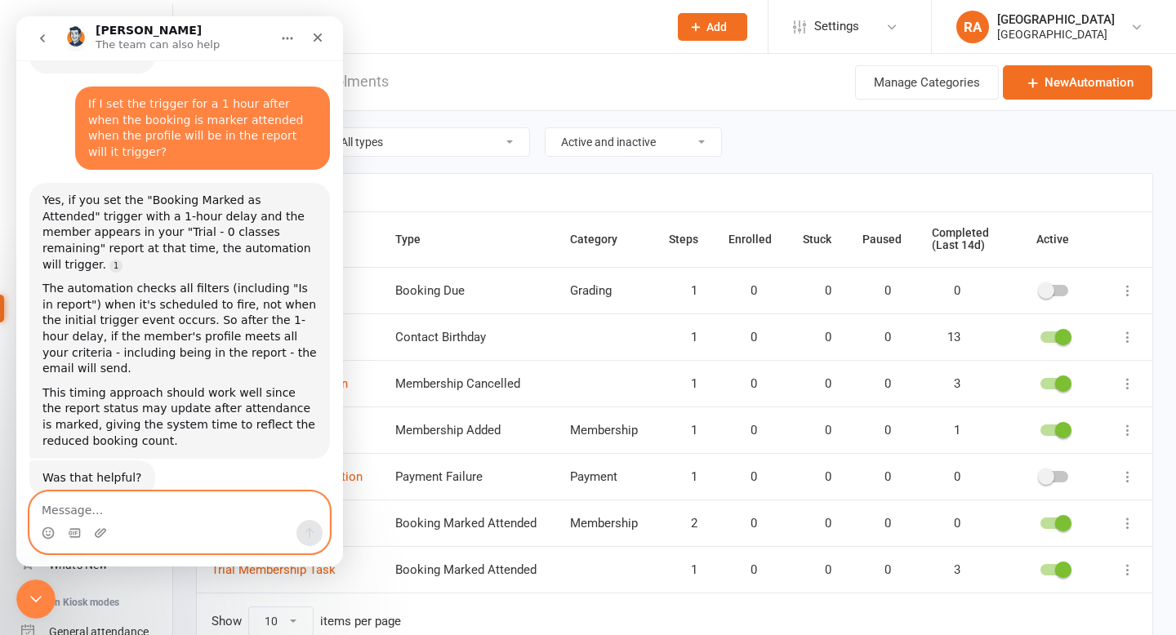
click at [99, 510] on textarea "Message…" at bounding box center [179, 506] width 299 height 28
type textarea "yes! Thank you!!"
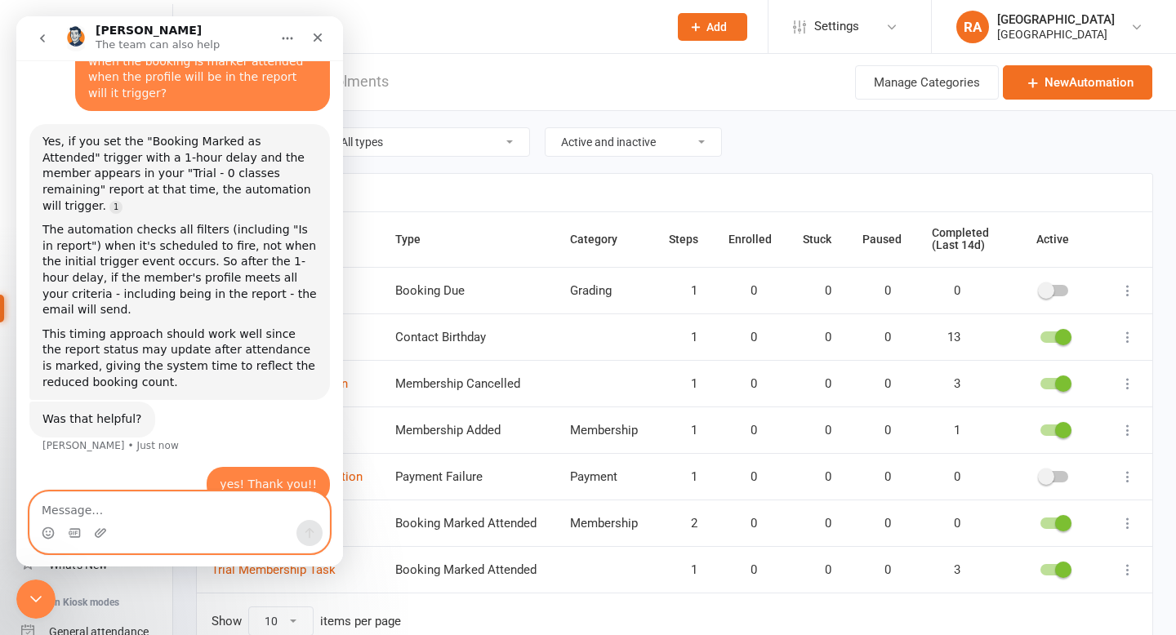
scroll to position [1068, 0]
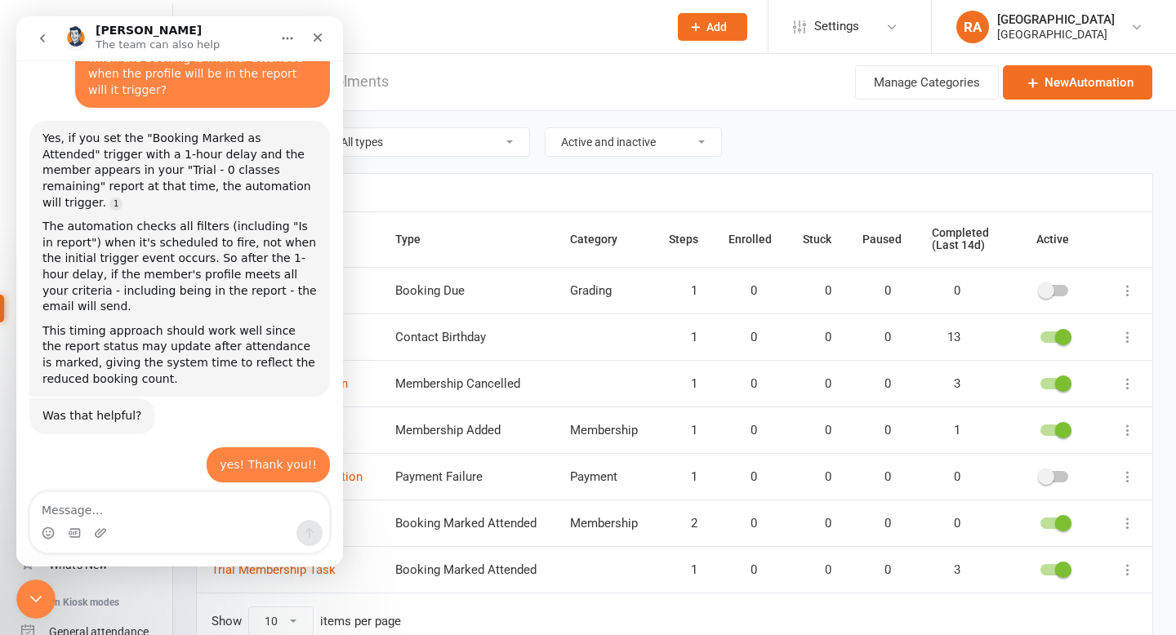
click at [35, 596] on icon "Close Intercom Messenger" at bounding box center [36, 599] width 20 height 20
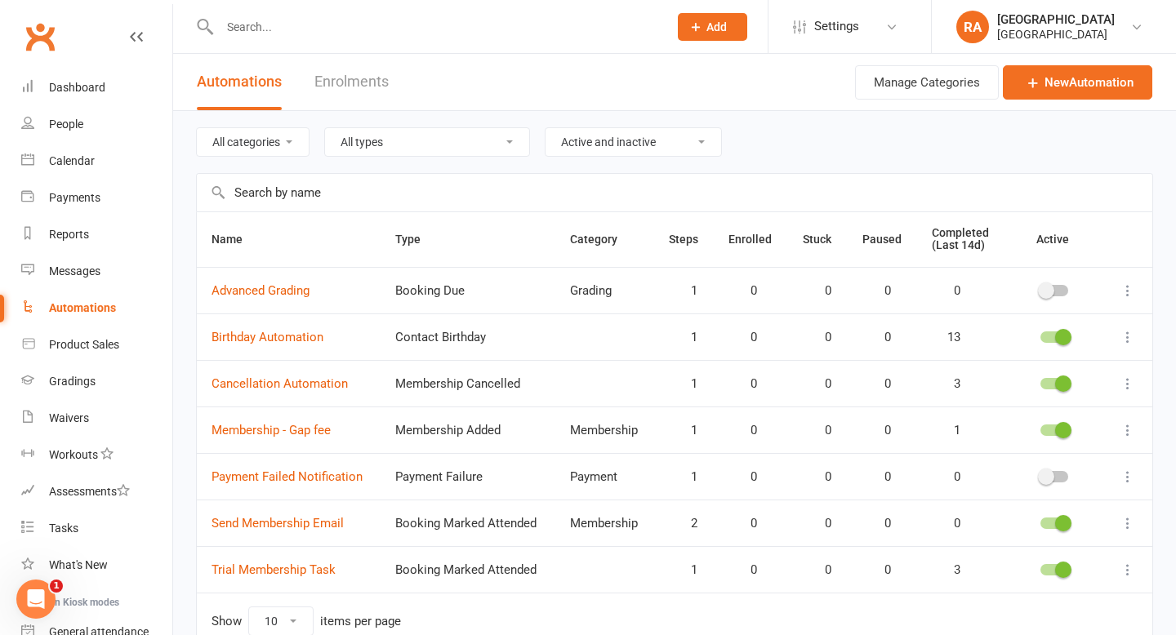
scroll to position [976, 0]
click at [35, 596] on icon "Open Intercom Messenger" at bounding box center [36, 599] width 27 height 27
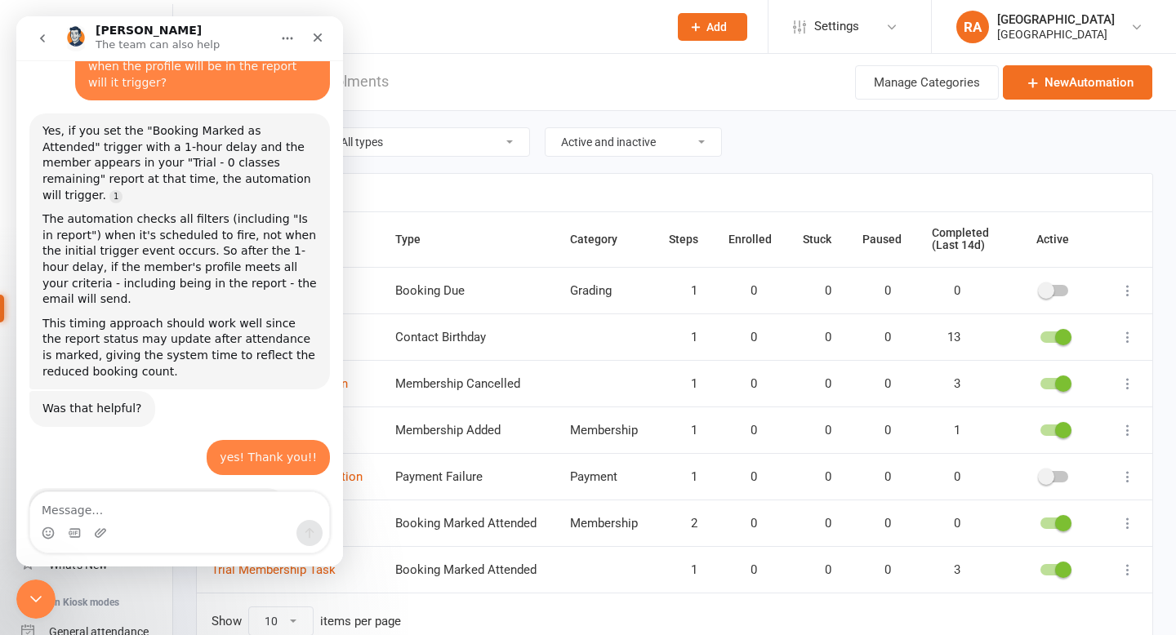
scroll to position [1063, 0]
click at [34, 596] on icon "Close Intercom Messenger" at bounding box center [36, 599] width 20 height 20
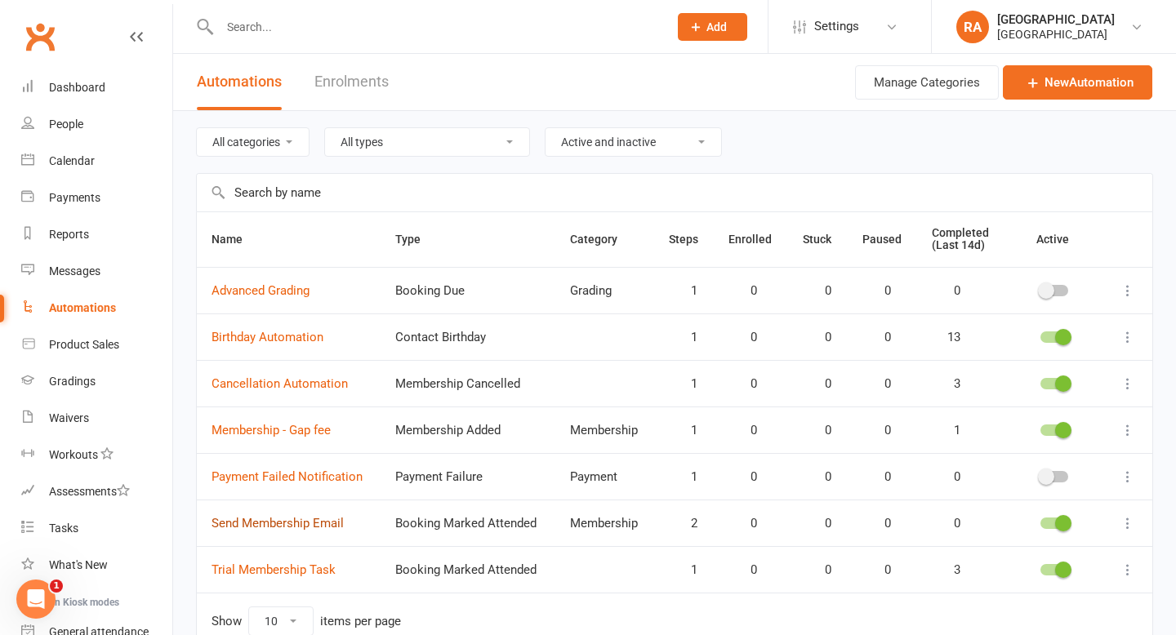
click at [303, 525] on link "Send Membership Email" at bounding box center [277, 523] width 132 height 15
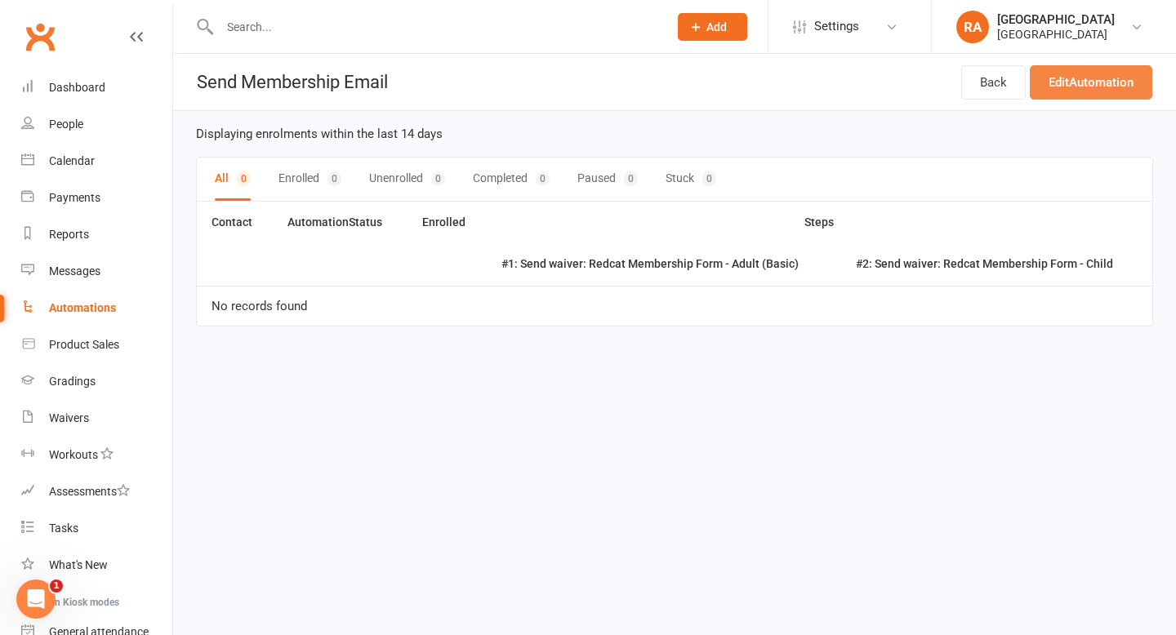
click at [1071, 81] on link "Edit Automation" at bounding box center [1090, 82] width 122 height 34
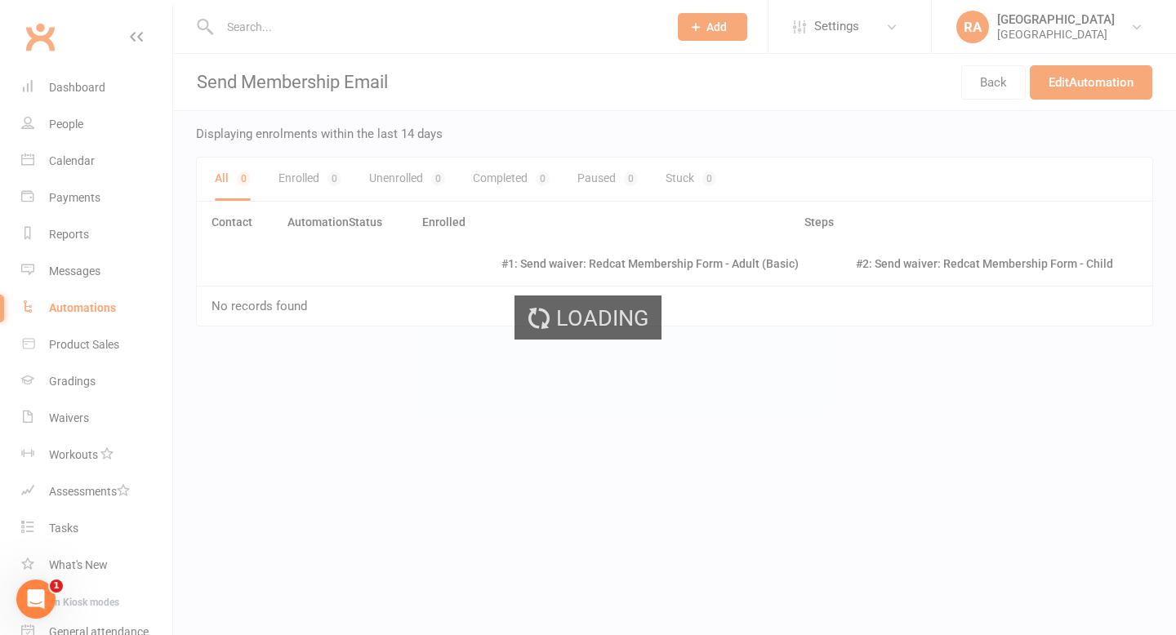
select select "send_to_parent"
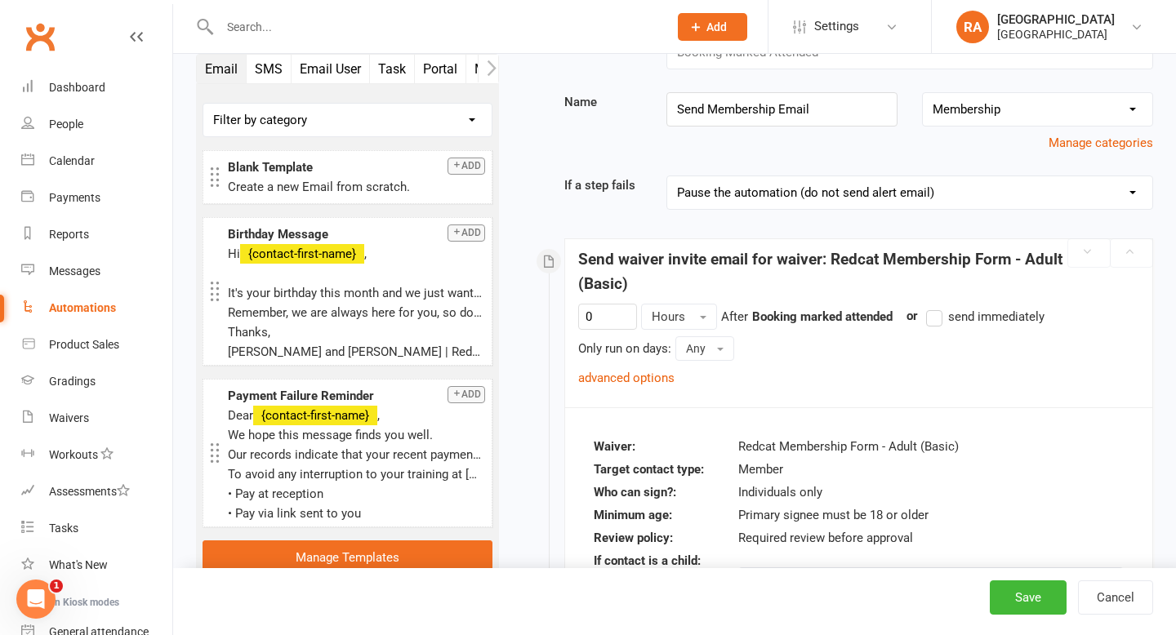
scroll to position [67, 0]
click at [600, 316] on input "0" at bounding box center [607, 316] width 59 height 26
click at [754, 364] on div "1 Hours After Booking marked attended previous step or send immediately Only ru…" at bounding box center [858, 345] width 561 height 84
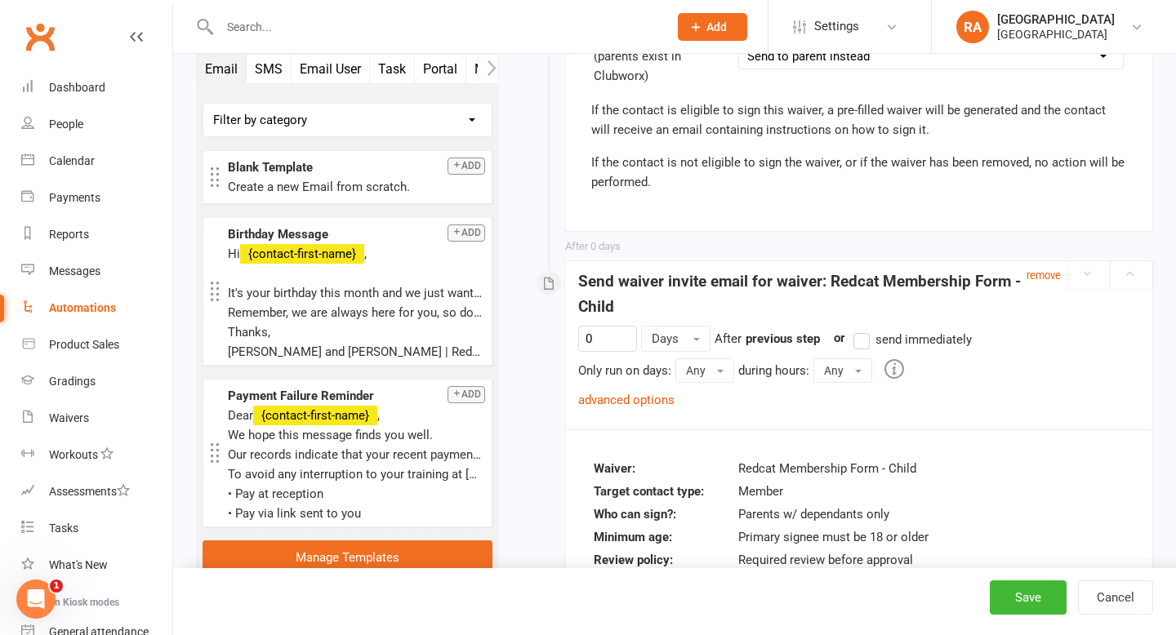
scroll to position [620, 0]
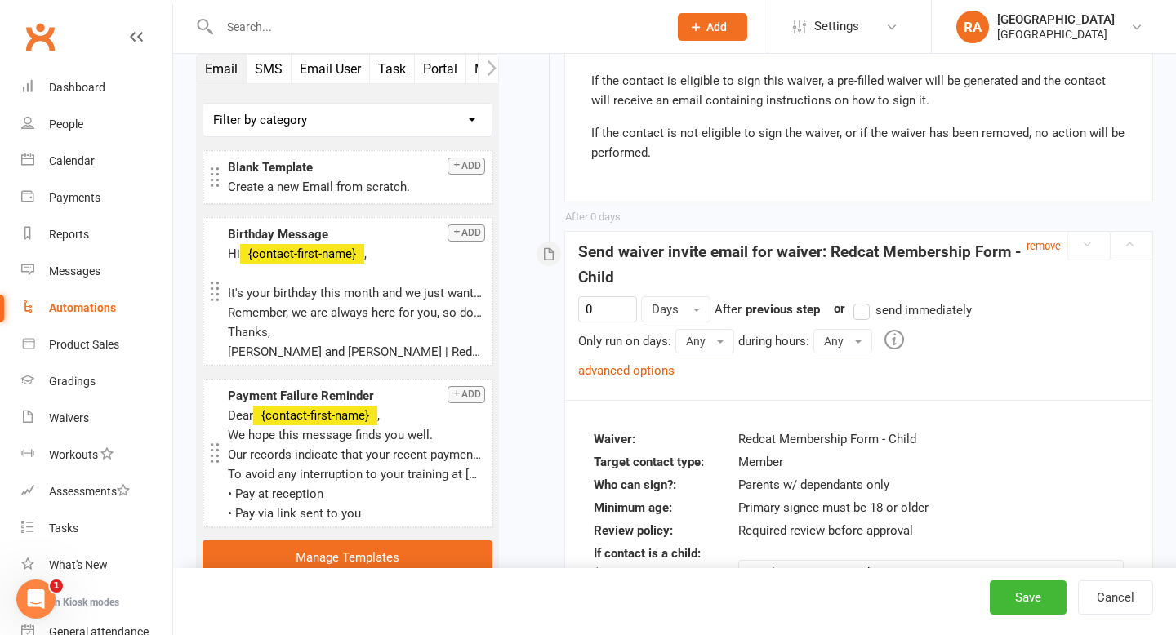
type input "1"
click at [611, 314] on input "0" at bounding box center [607, 309] width 59 height 26
click at [779, 406] on div "Waiver: Redcat Membership Form - Child Target contact type: Member Who can sign…" at bounding box center [858, 574] width 587 height 348
click at [765, 390] on div "1 Days After Booking marked attended previous step or send immediately Only run…" at bounding box center [858, 348] width 587 height 104
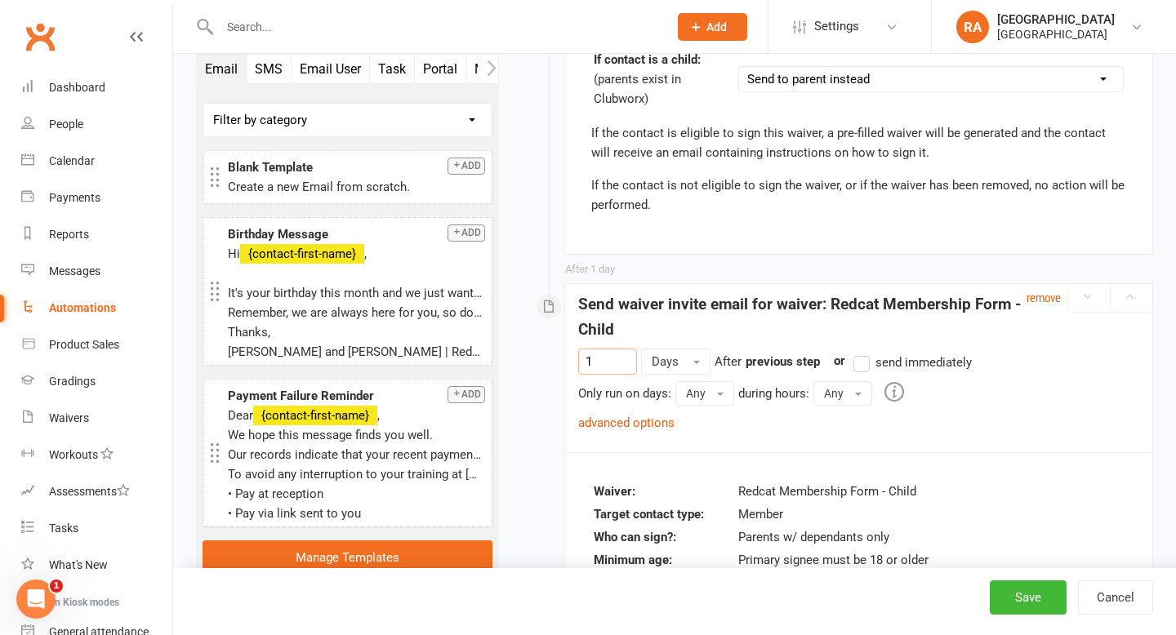
scroll to position [553, 0]
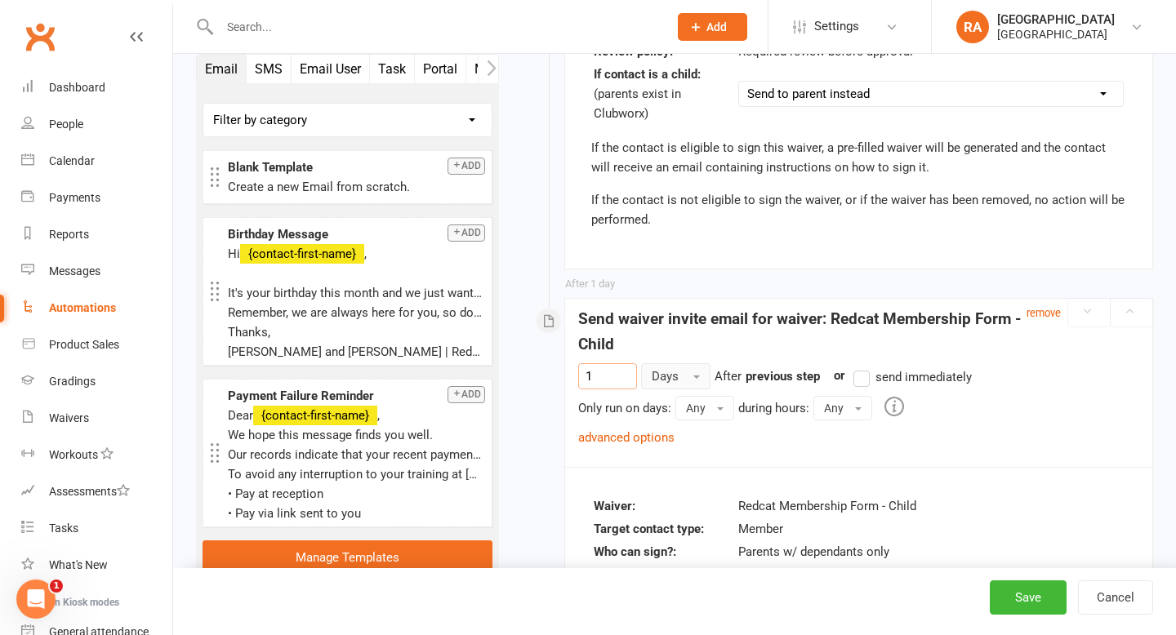
type input "1"
click at [693, 371] on button "Days" at bounding box center [675, 376] width 69 height 26
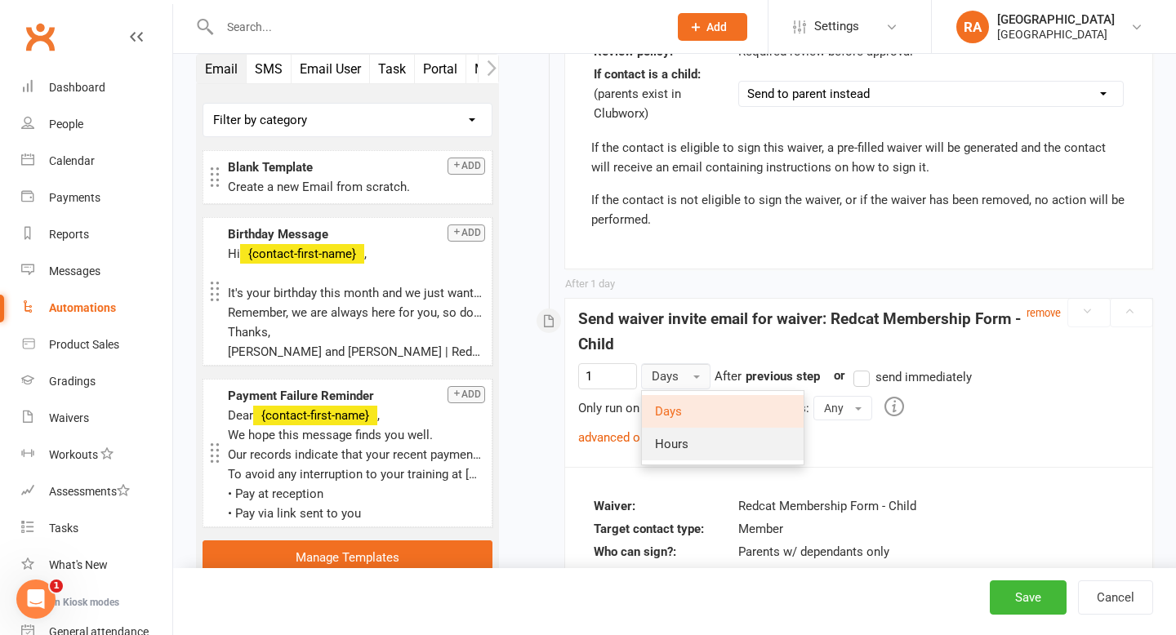
click at [691, 442] on link "Hours" at bounding box center [723, 444] width 162 height 33
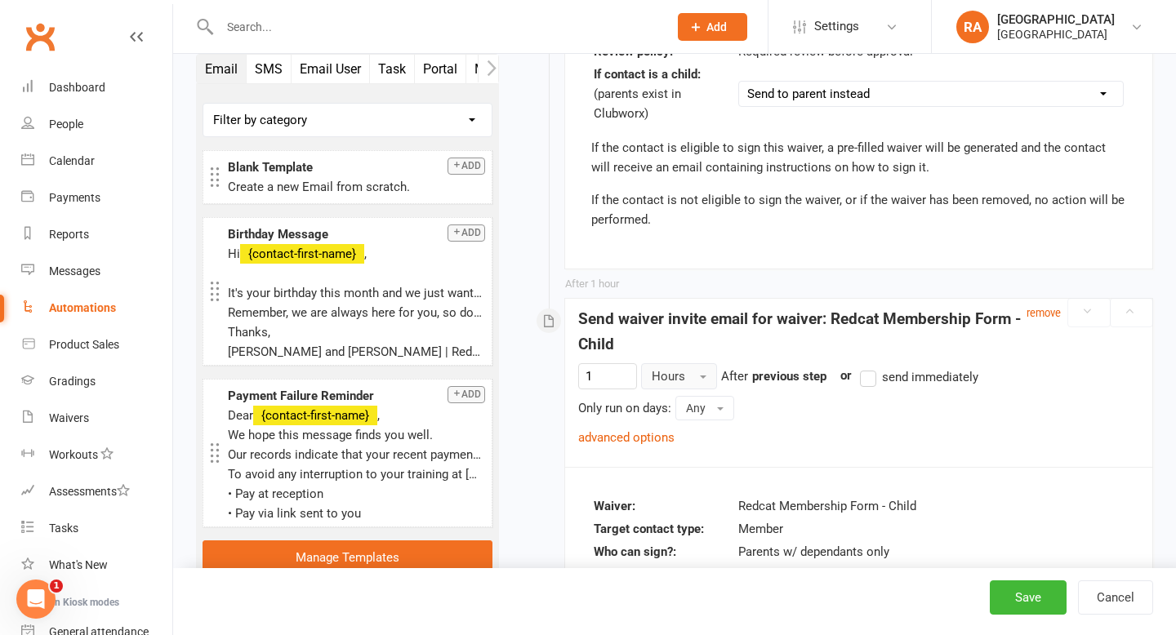
click at [842, 438] on div "1 Hours After Booking marked attended previous step or send immediately Only ru…" at bounding box center [858, 405] width 561 height 84
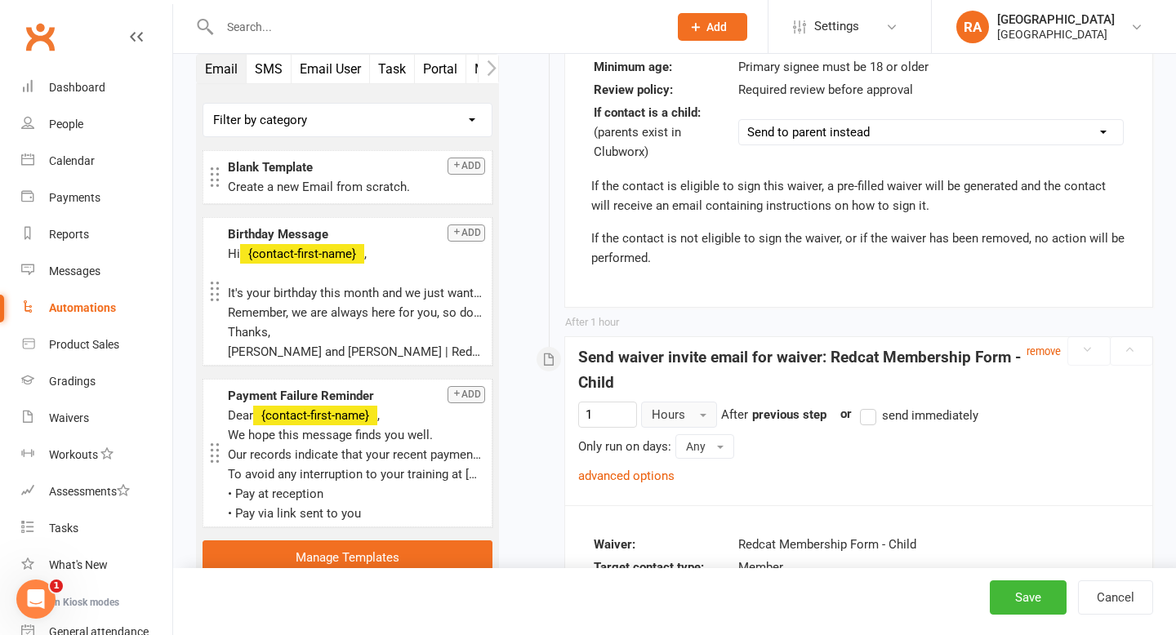
scroll to position [485, 0]
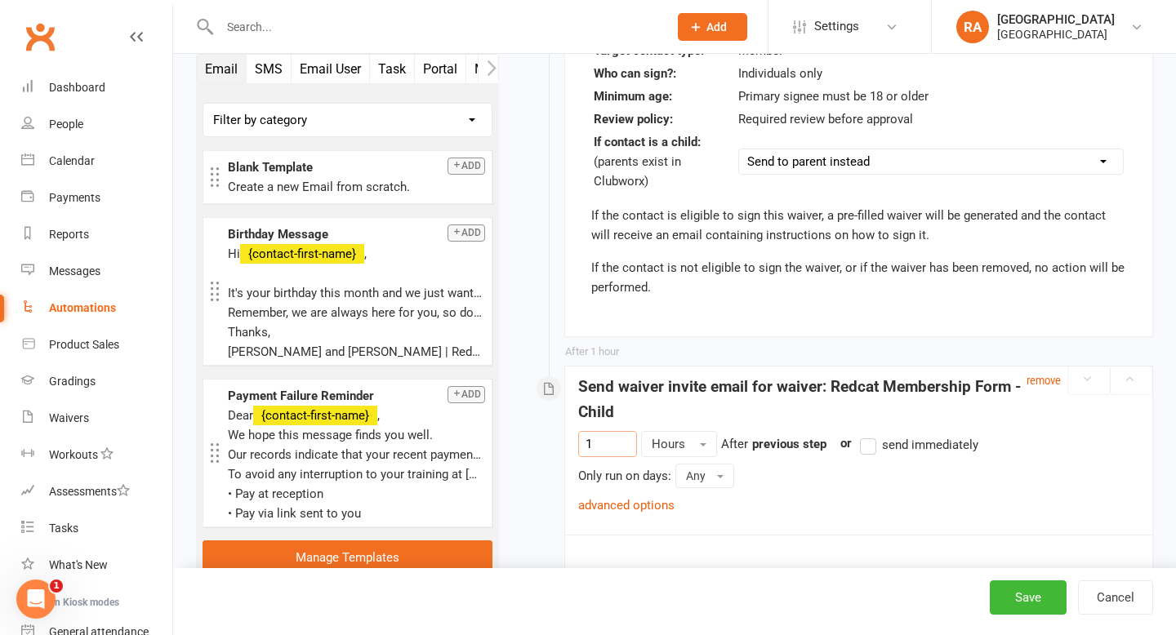
click at [611, 447] on input "1" at bounding box center [607, 444] width 59 height 26
click at [803, 491] on div "0 Hours After Booking marked attended previous step or send immediately Only ru…" at bounding box center [858, 473] width 561 height 84
type input "0"
click at [47, 589] on div "Open Intercom Messenger" at bounding box center [36, 599] width 54 height 54
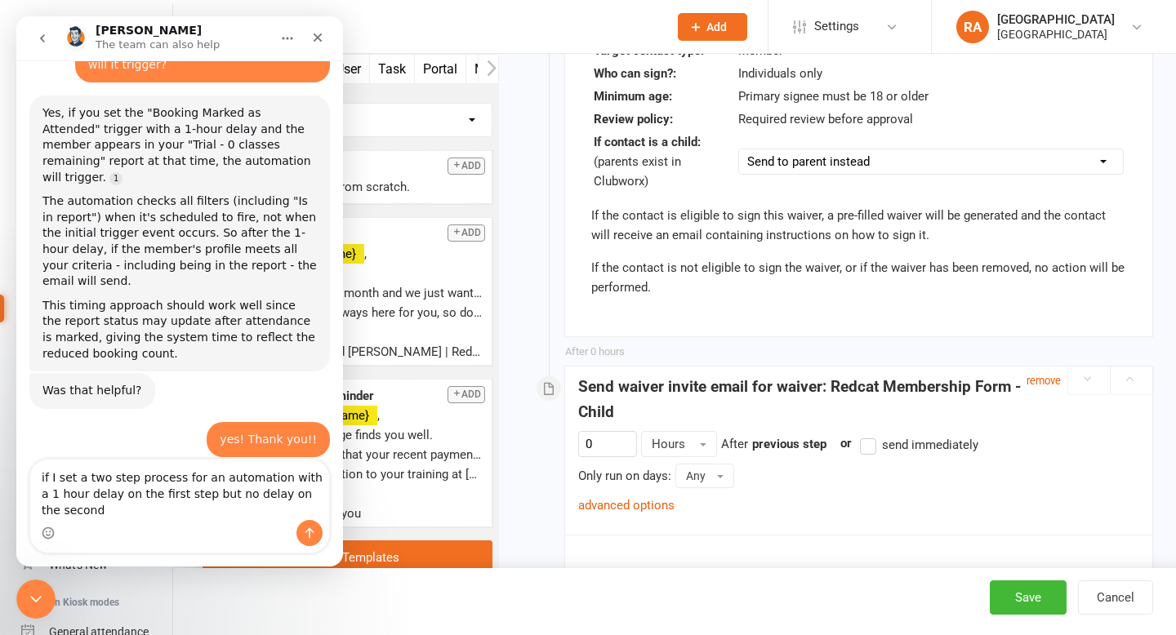
scroll to position [1096, 0]
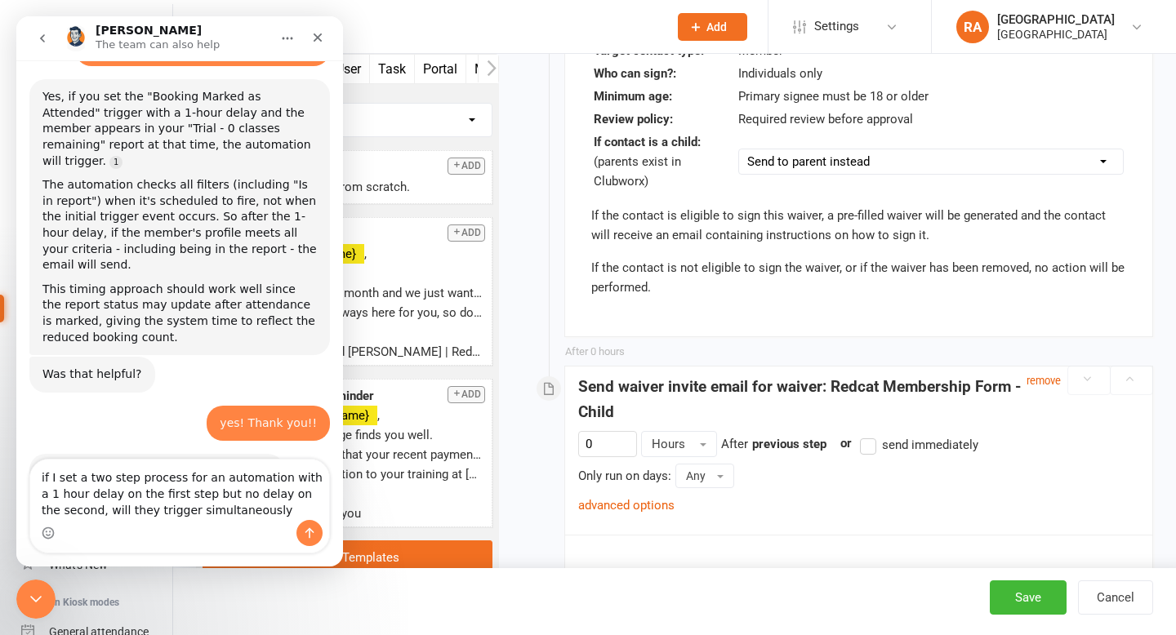
click at [131, 506] on textarea "if I set a two step process for an automation with a 1 hour delay on the first …" at bounding box center [179, 490] width 299 height 60
drag, startPoint x: 289, startPoint y: 508, endPoint x: 195, endPoint y: 509, distance: 93.9
click at [195, 509] on textarea "if I set a two step process for an automation with a 1 hour delay on the first …" at bounding box center [179, 490] width 299 height 60
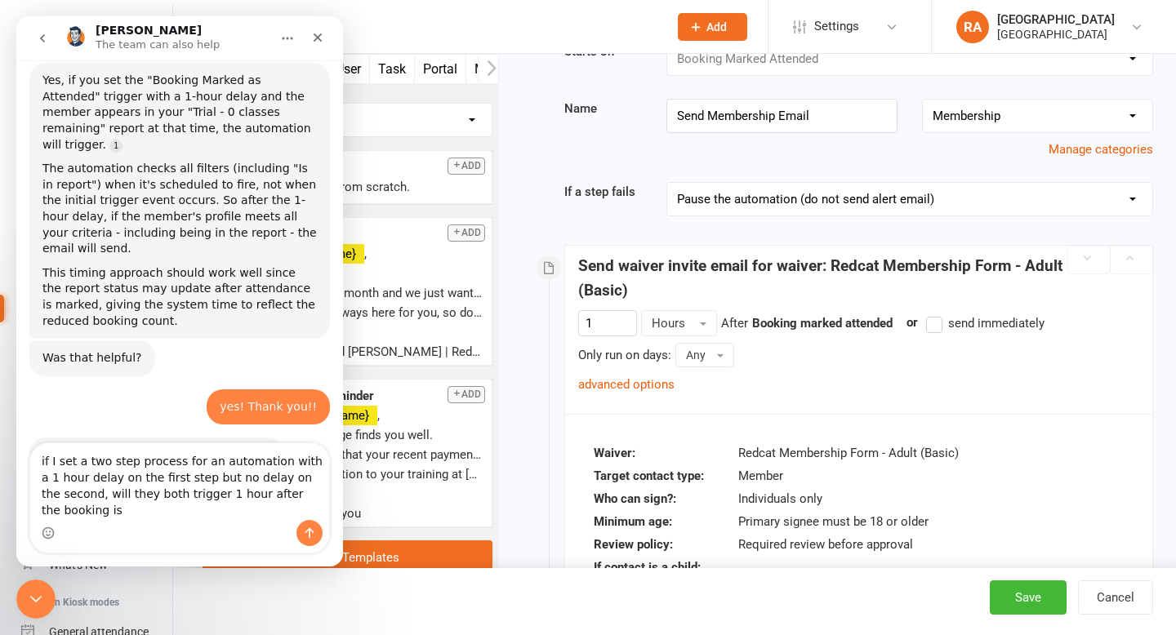
scroll to position [60, 0]
type textarea "if I set a two step process for an automation with a 1 hour delay on the first …"
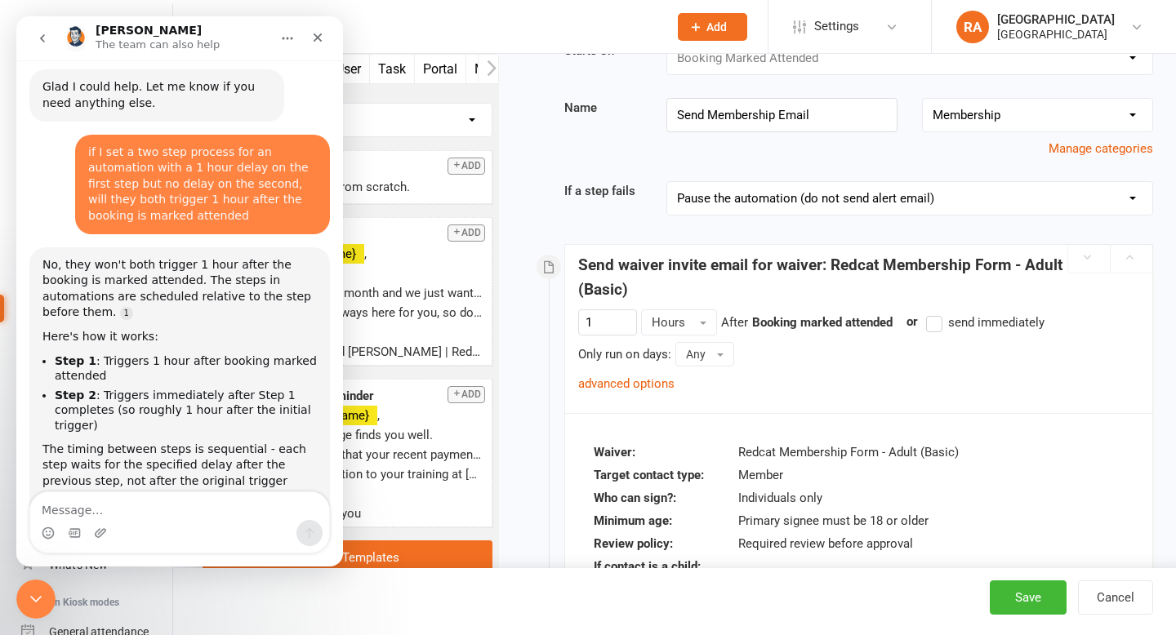
scroll to position [1479, 0]
click at [109, 502] on textarea "Message…" at bounding box center [179, 506] width 299 height 28
type textarea "a"
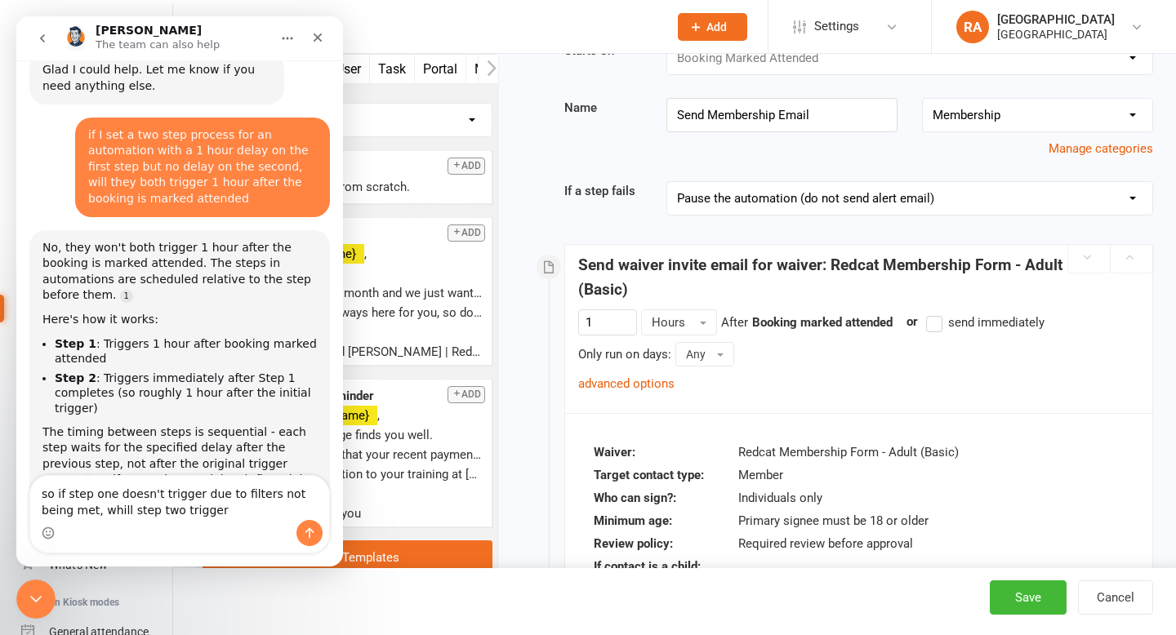
type textarea "so if step one doesn't trigger due to filters not being met, whill step two tri…"
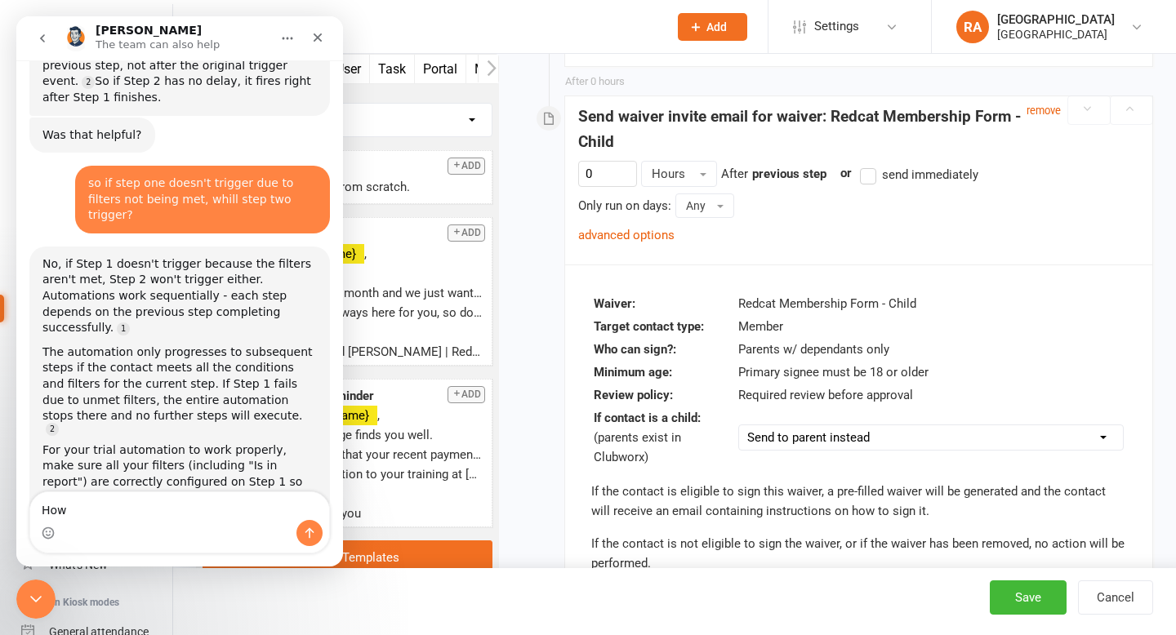
scroll to position [765, 0]
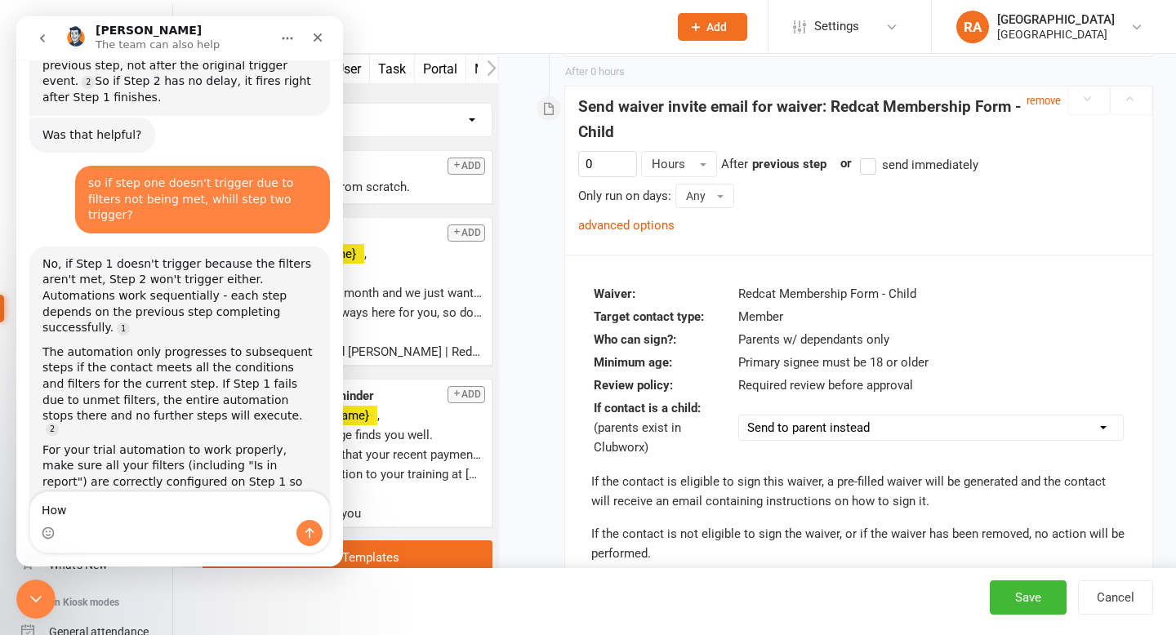
click at [1124, 106] on div "remove" at bounding box center [1089, 101] width 126 height 29
click at [1123, 94] on div "remove" at bounding box center [1089, 101] width 126 height 29
click at [1092, 96] on div "remove" at bounding box center [1089, 101] width 126 height 29
type textarea "H"
type textarea "S"
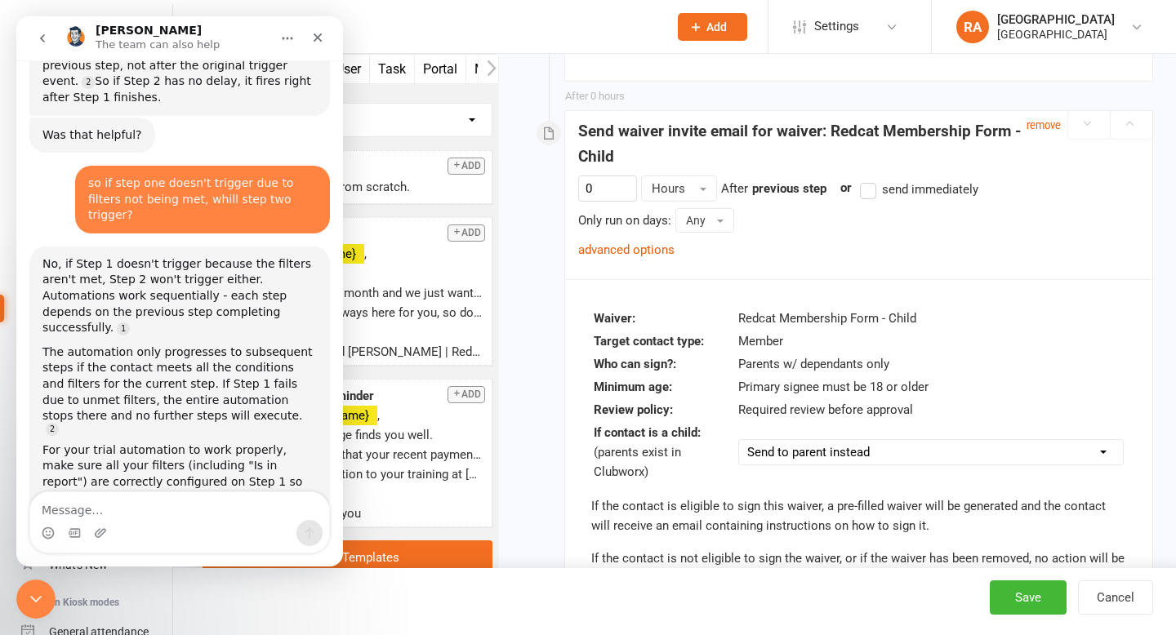
scroll to position [738, 0]
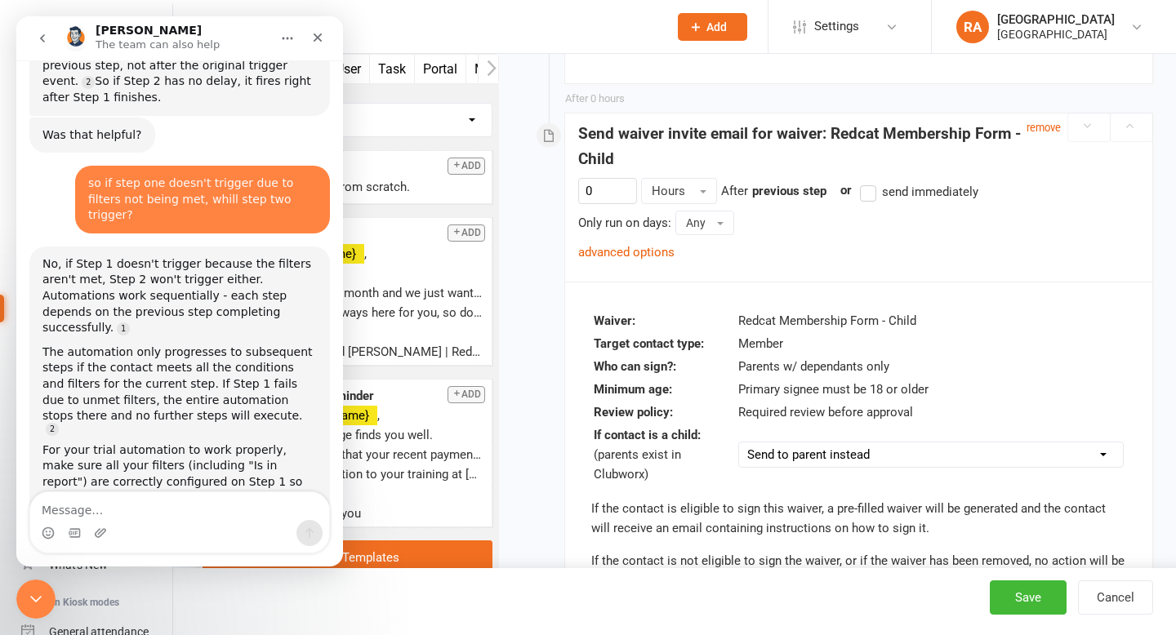
click at [29, 584] on div "Close Intercom Messenger" at bounding box center [35, 599] width 39 height 39
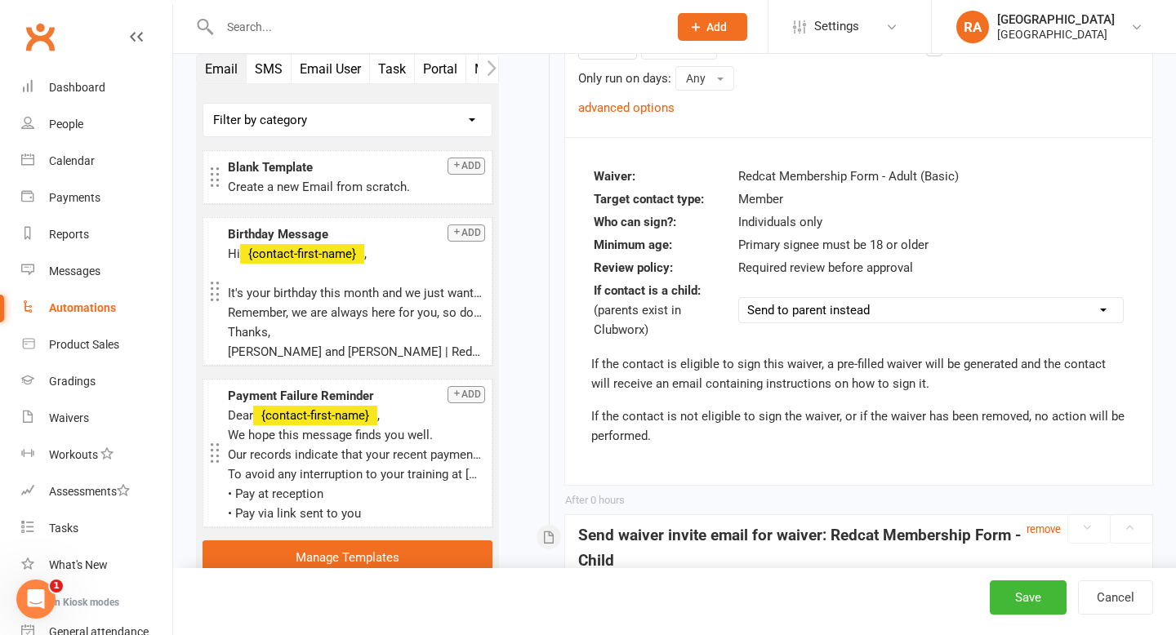
scroll to position [0, 0]
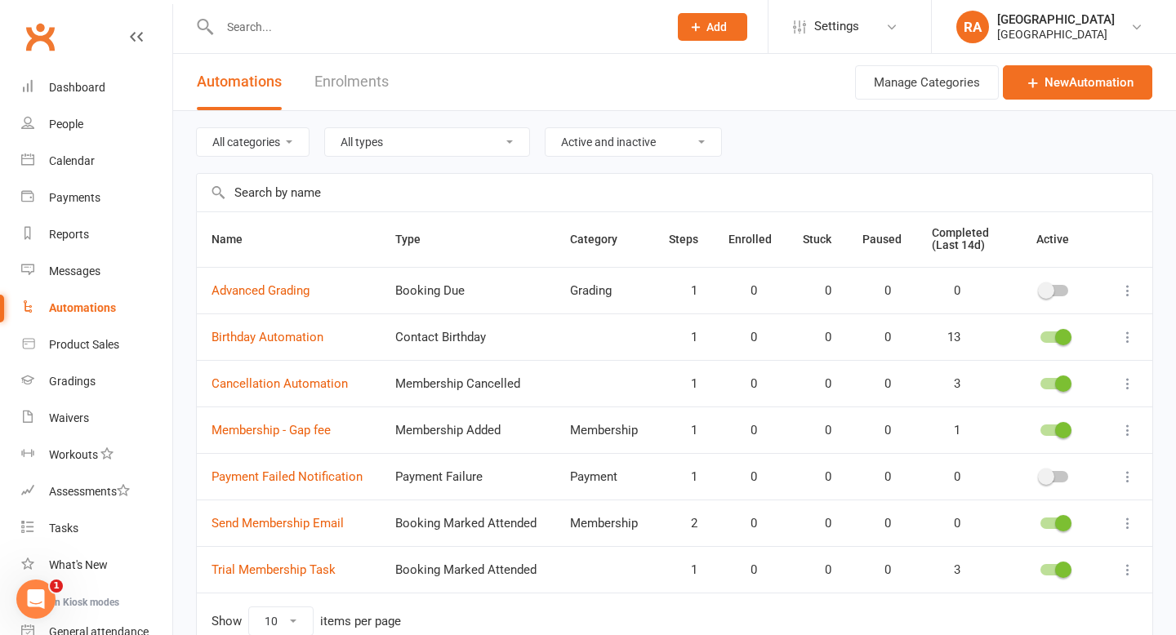
click at [1127, 526] on icon at bounding box center [1127, 523] width 16 height 16
click at [1051, 563] on link "Edit" at bounding box center [1056, 555] width 162 height 33
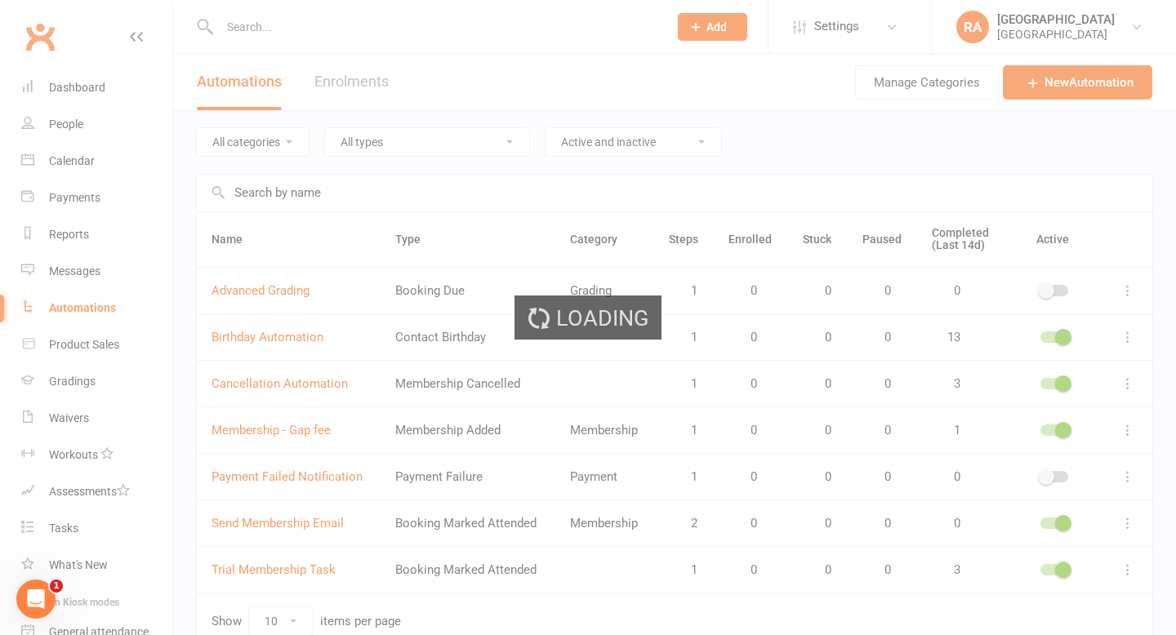
select select "send_to_parent"
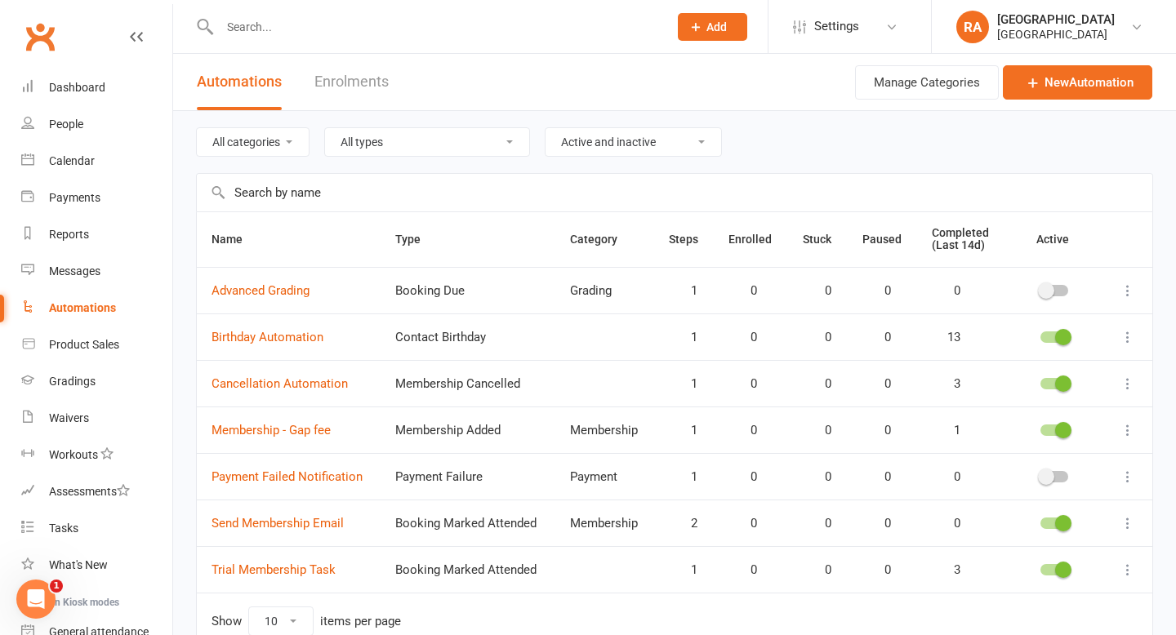
click at [1126, 532] on button at bounding box center [1128, 524] width 20 height 20
click at [318, 526] on link "Send Membership Email" at bounding box center [277, 523] width 132 height 15
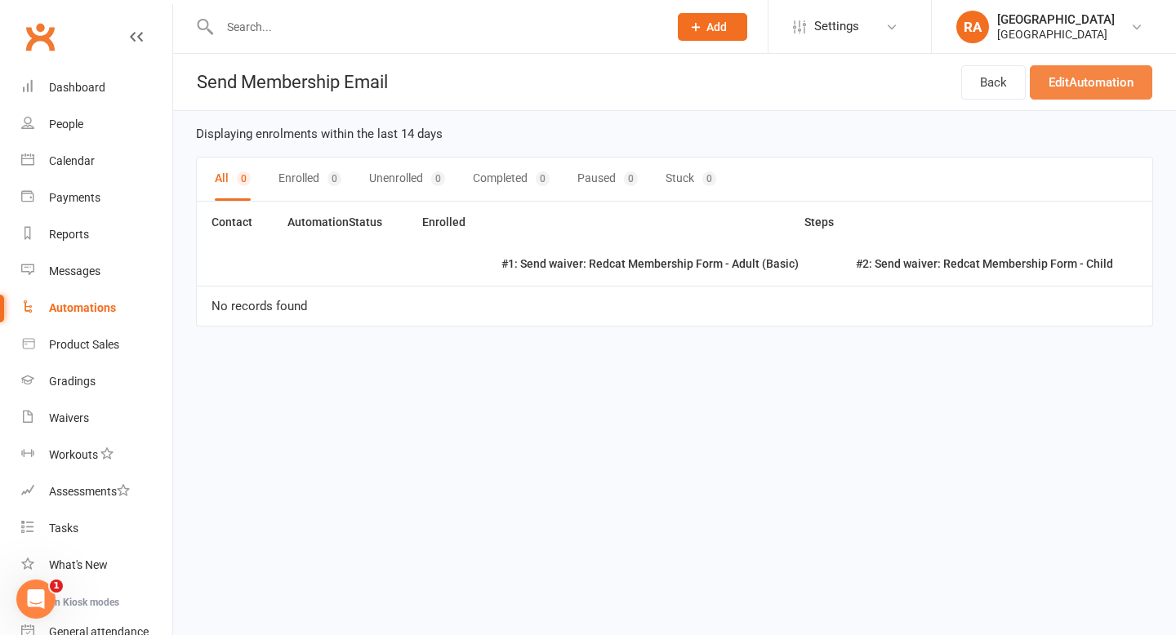
click at [1083, 91] on link "Edit Automation" at bounding box center [1090, 82] width 122 height 34
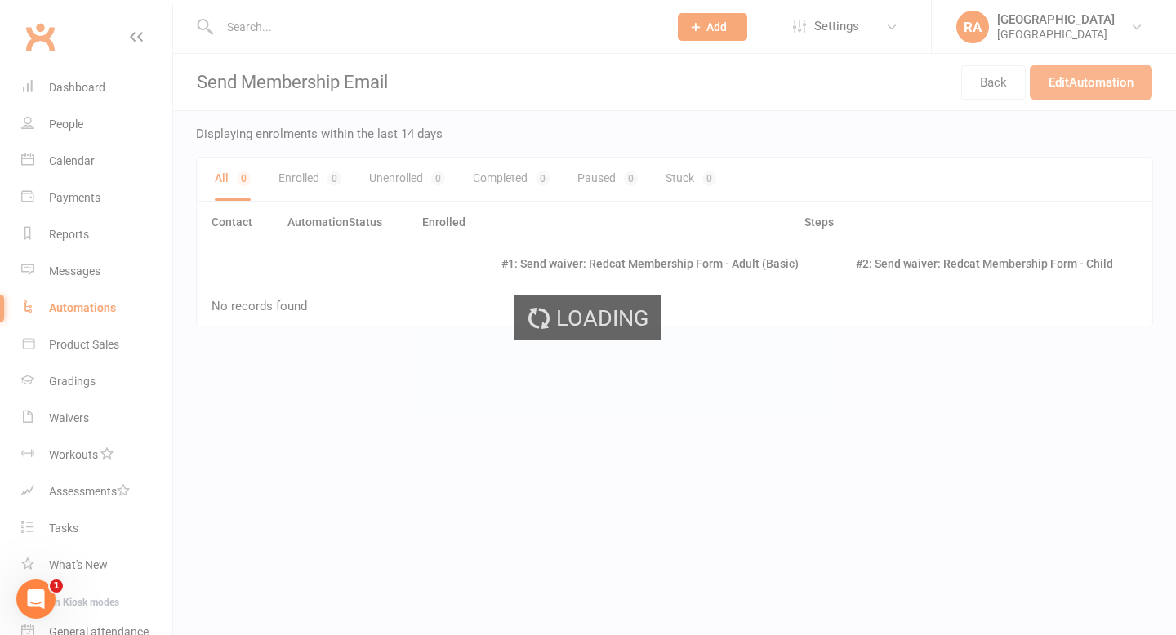
select select "send_to_parent"
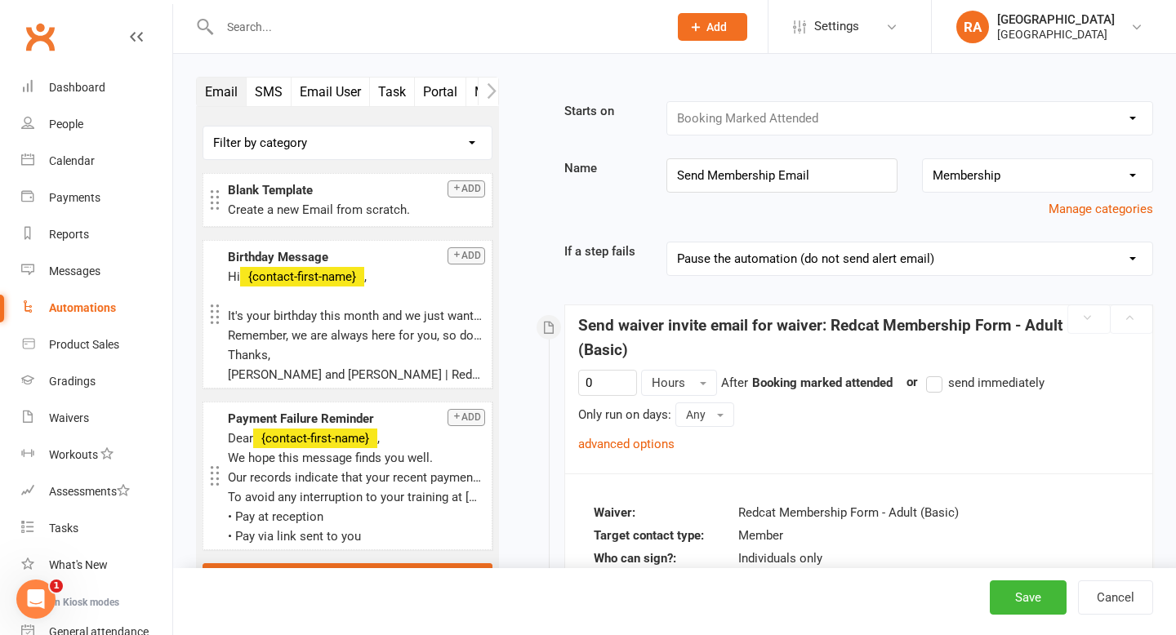
click at [44, 614] on div "Open Intercom Messenger" at bounding box center [36, 599] width 54 height 54
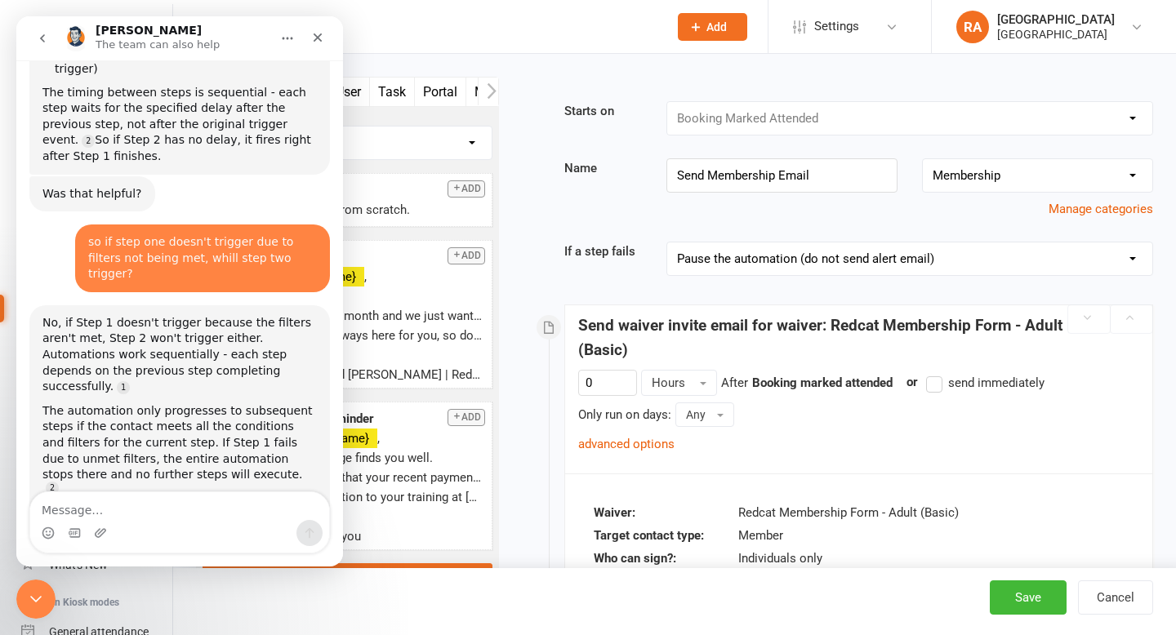
scroll to position [1837, 0]
type textarea "can I duplicate an automation to use as a template"
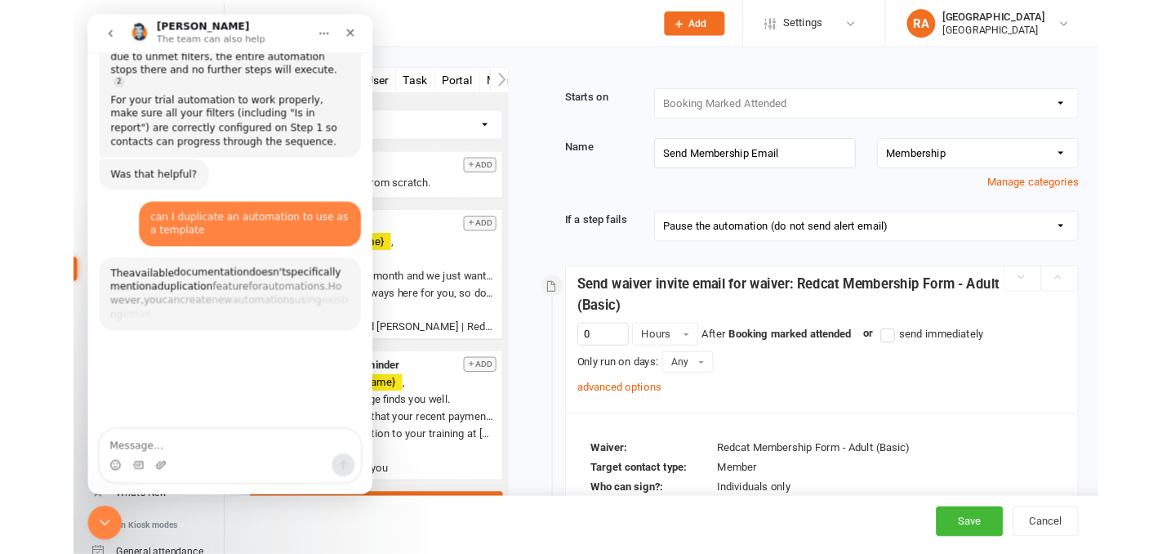
scroll to position [2252, 0]
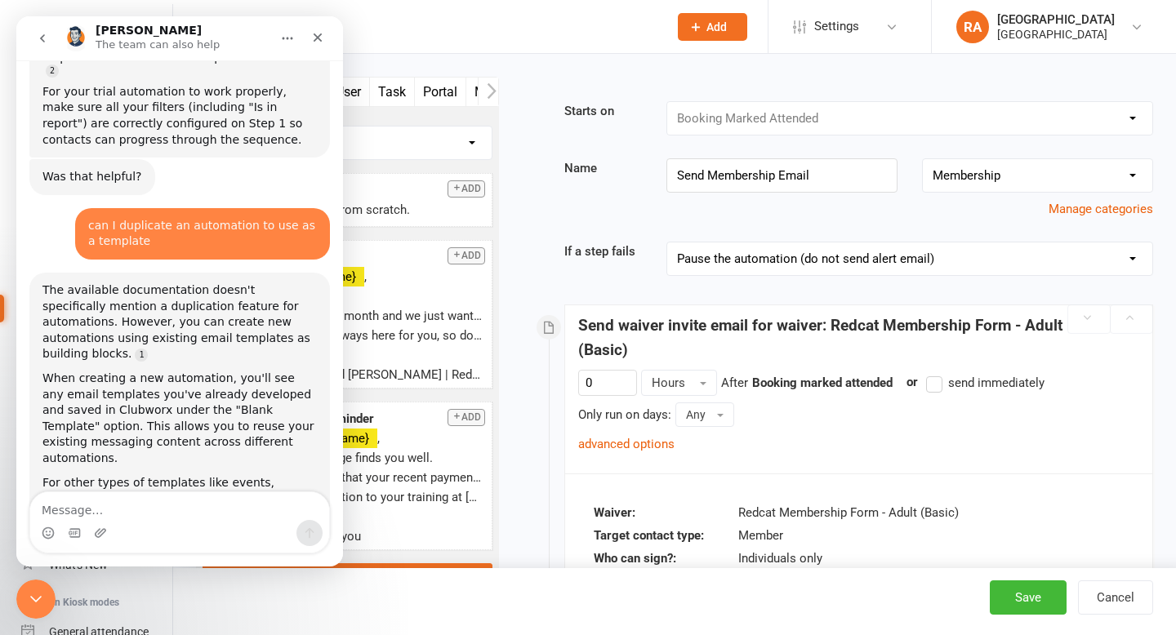
click at [29, 611] on div "Close Intercom Messenger" at bounding box center [35, 599] width 39 height 39
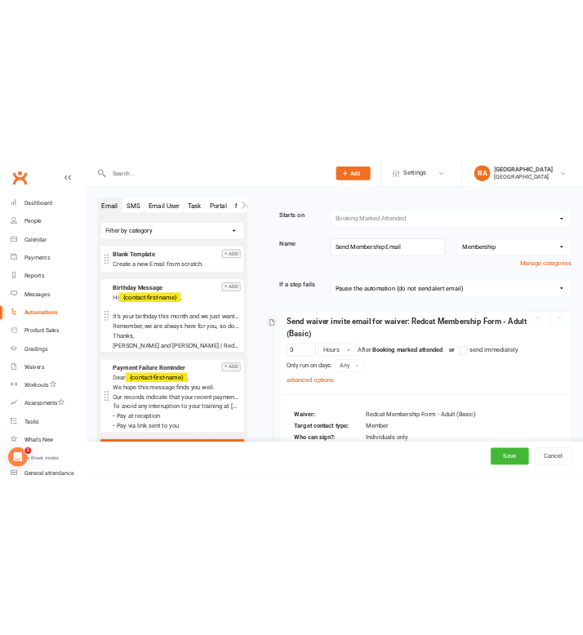
scroll to position [2235, 0]
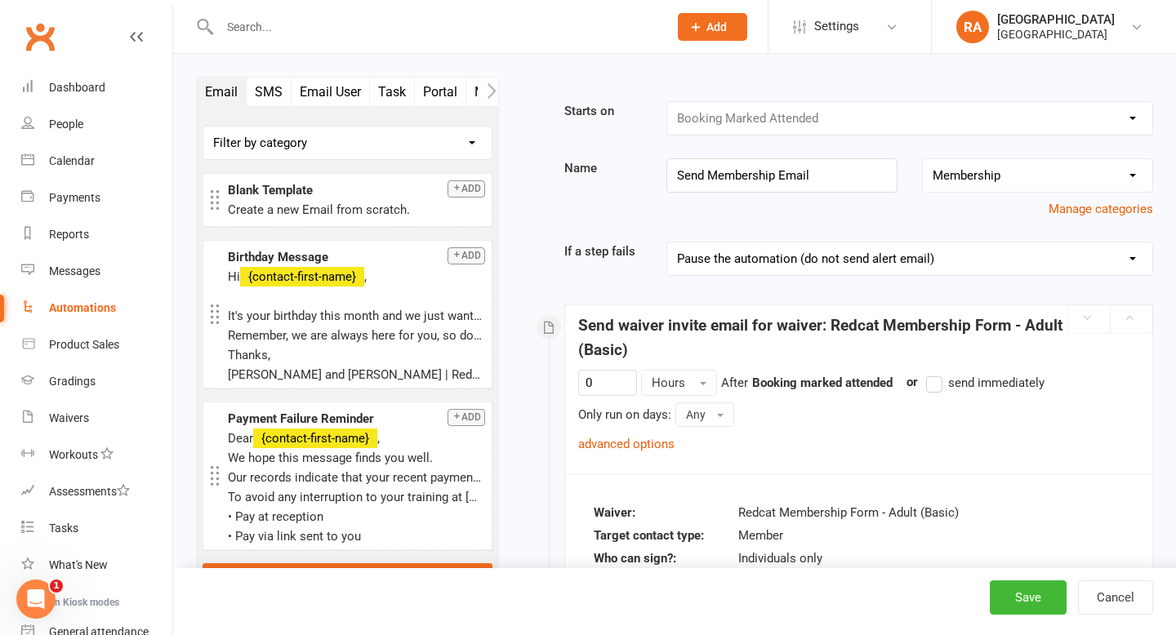
click at [81, 307] on div "Automations" at bounding box center [82, 307] width 67 height 13
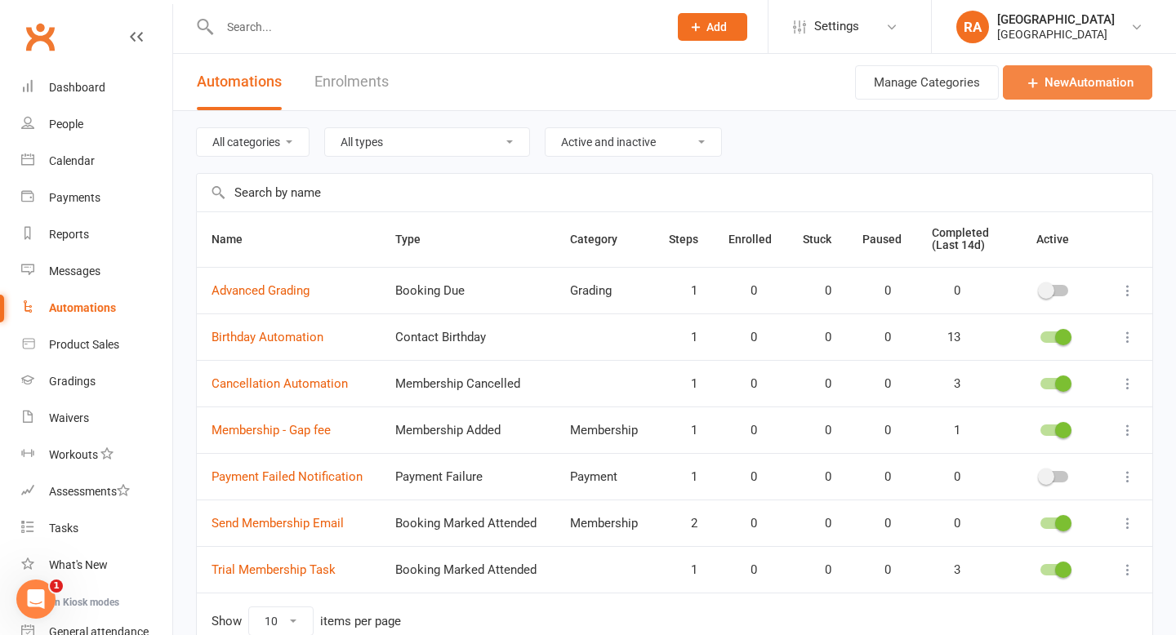
click at [1025, 86] on icon at bounding box center [1033, 82] width 16 height 16
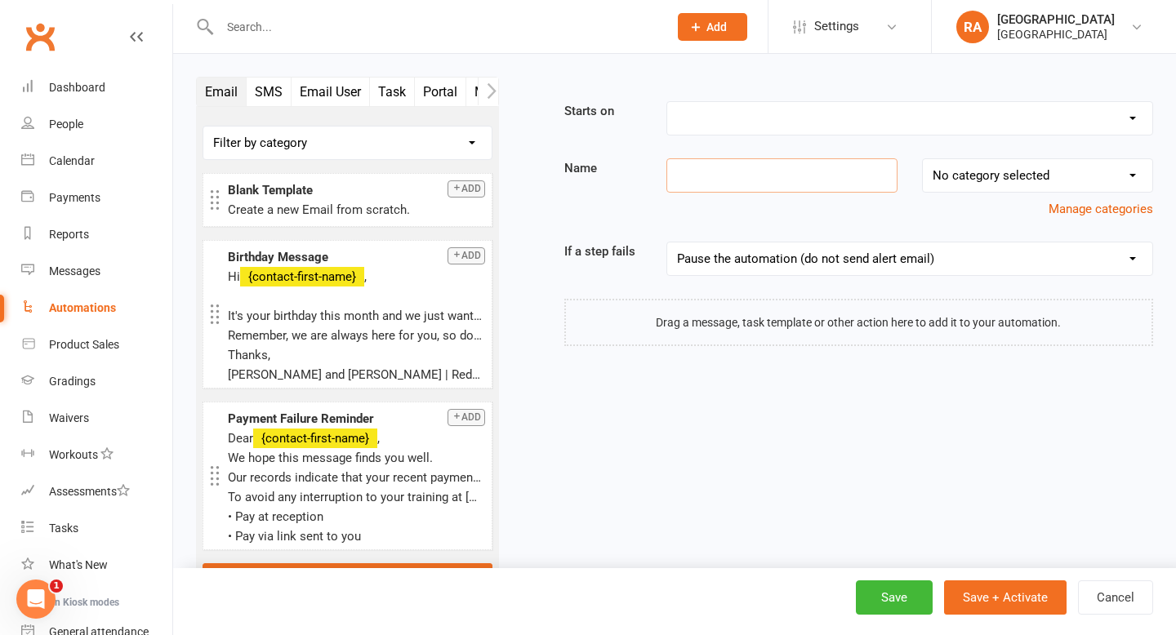
click at [699, 179] on input at bounding box center [781, 175] width 231 height 34
type input "Send Membership Email - Child"
click at [960, 177] on select "No category selected Grading Membership Payment" at bounding box center [1037, 175] width 229 height 33
select select "1"
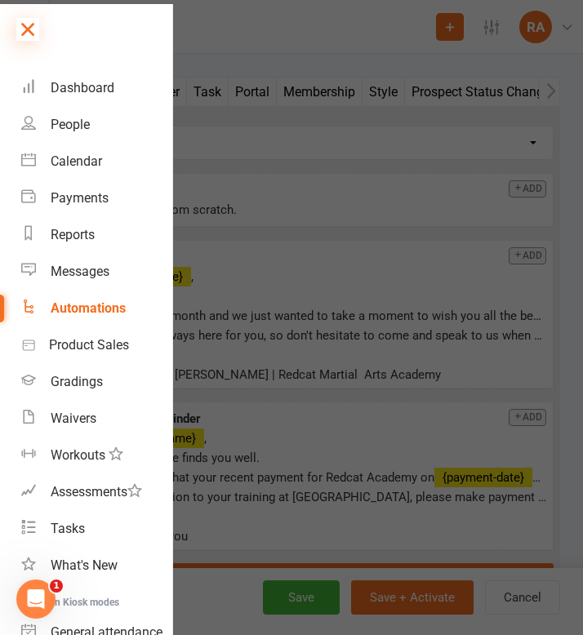
click at [26, 29] on icon at bounding box center [27, 29] width 23 height 23
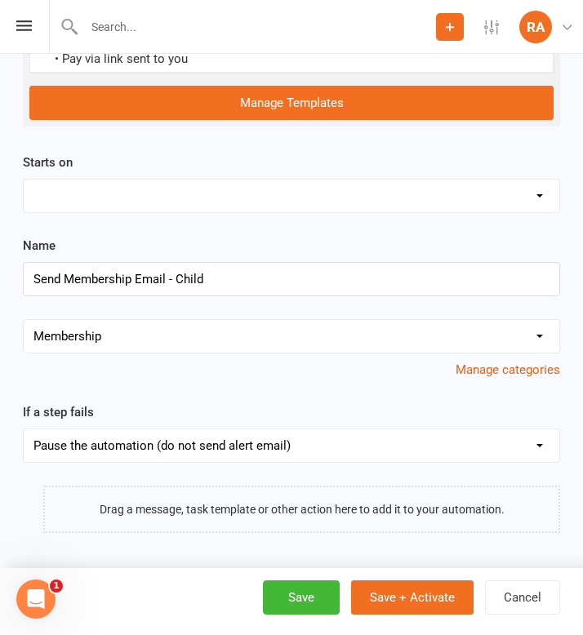
scroll to position [470, 0]
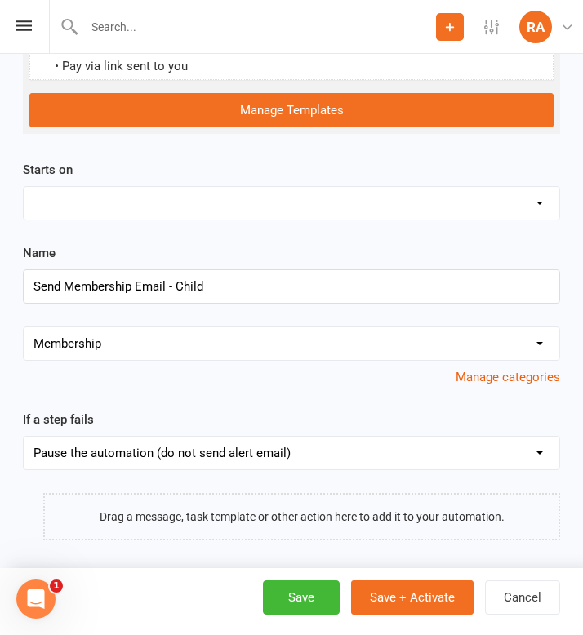
click at [85, 208] on select "Booking Cancelled Booking Due Booking Late-Cancelled Booking Marked Absent Book…" at bounding box center [292, 203] width 536 height 33
select select "4"
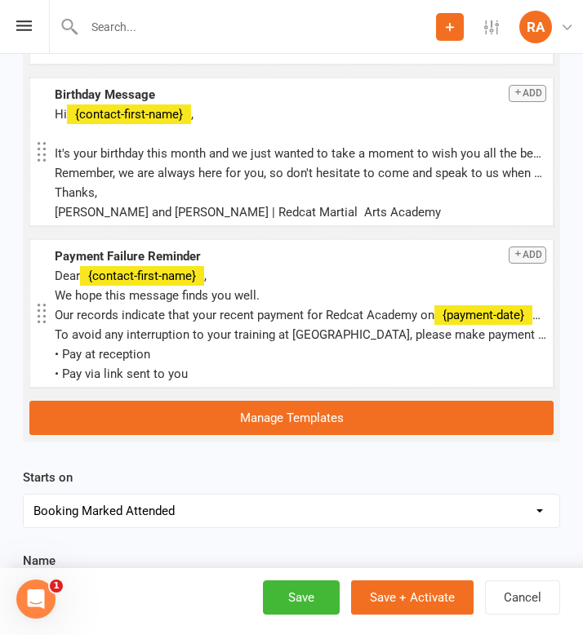
scroll to position [0, 0]
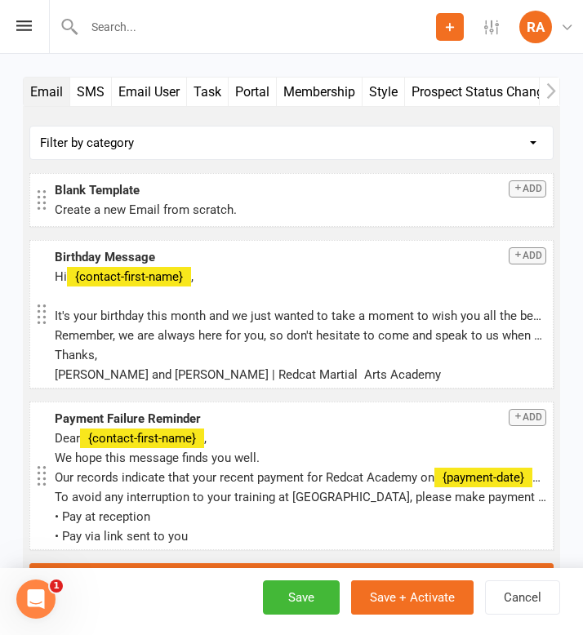
click at [542, 93] on button "button" at bounding box center [549, 92] width 20 height 28
click at [350, 86] on button "Waivers" at bounding box center [343, 92] width 60 height 29
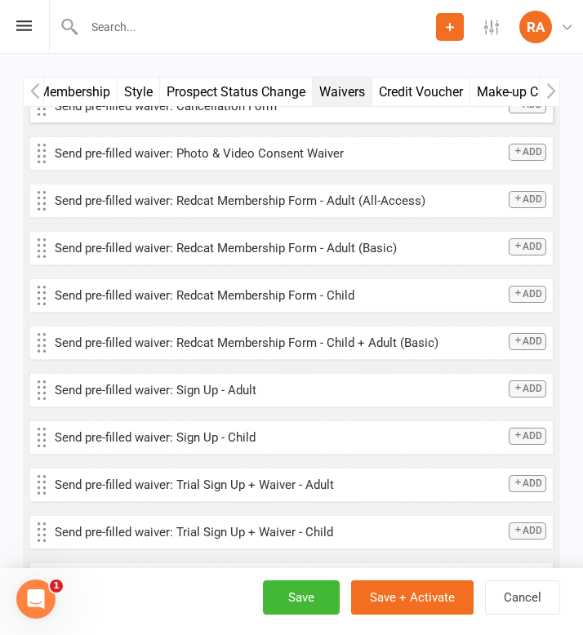
scroll to position [38, 0]
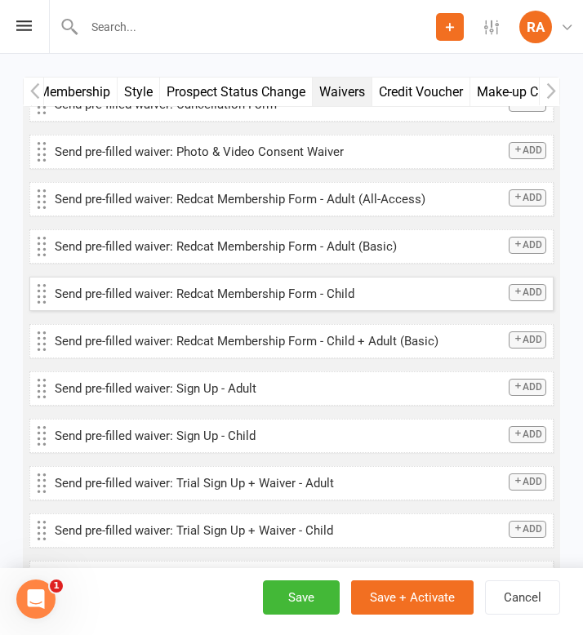
click at [524, 296] on button "Add" at bounding box center [528, 292] width 38 height 17
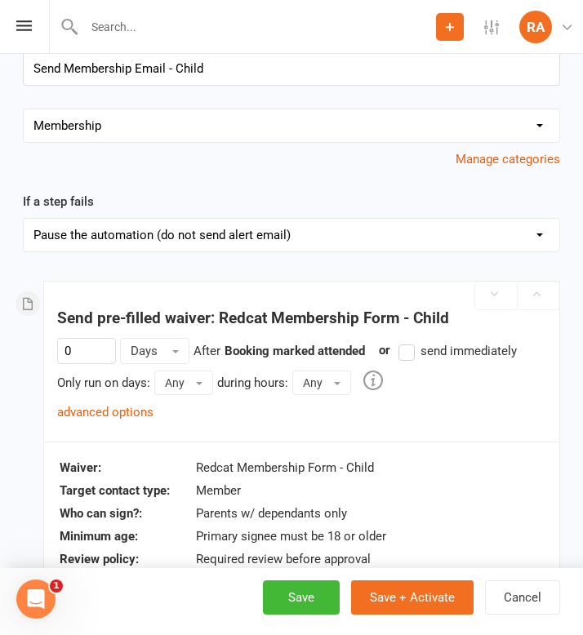
scroll to position [897, 0]
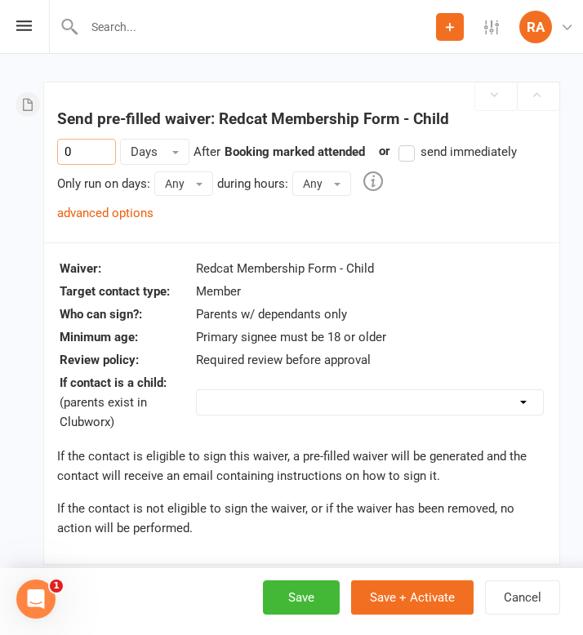
click at [98, 153] on input "0" at bounding box center [86, 152] width 59 height 26
type input "1"
click at [157, 148] on button "Days" at bounding box center [154, 152] width 69 height 26
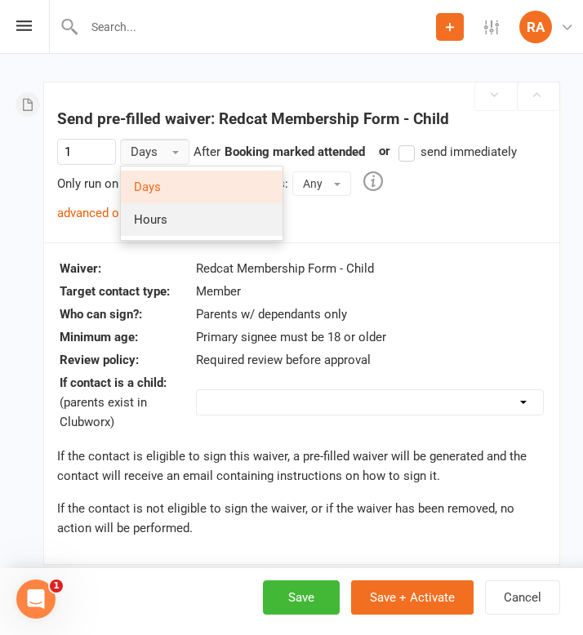
click at [153, 212] on span "Hours" at bounding box center [150, 219] width 33 height 15
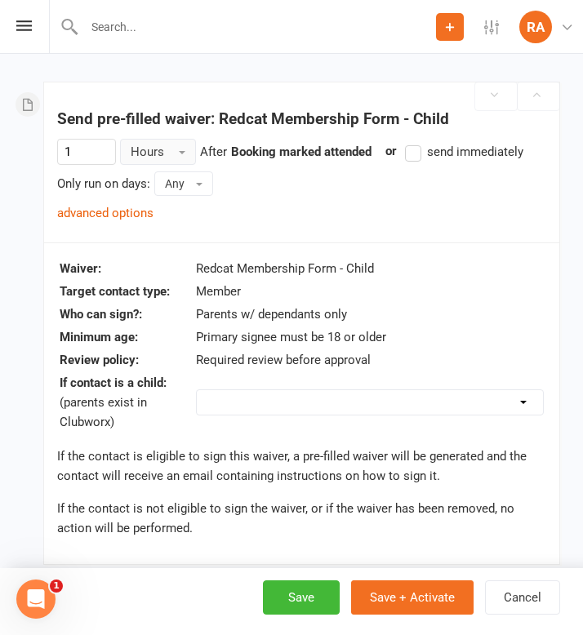
click at [327, 179] on div "Only run on days: Any Any Sunday Monday Tuesday Wednesday Thursday Friday Satur…" at bounding box center [301, 183] width 489 height 24
click at [118, 211] on link "advanced options" at bounding box center [105, 213] width 96 height 15
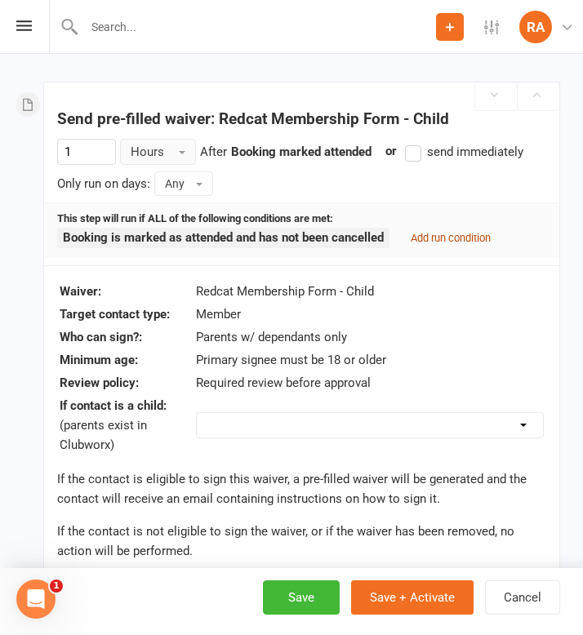
click at [423, 241] on small "Add run condition" at bounding box center [451, 238] width 80 height 12
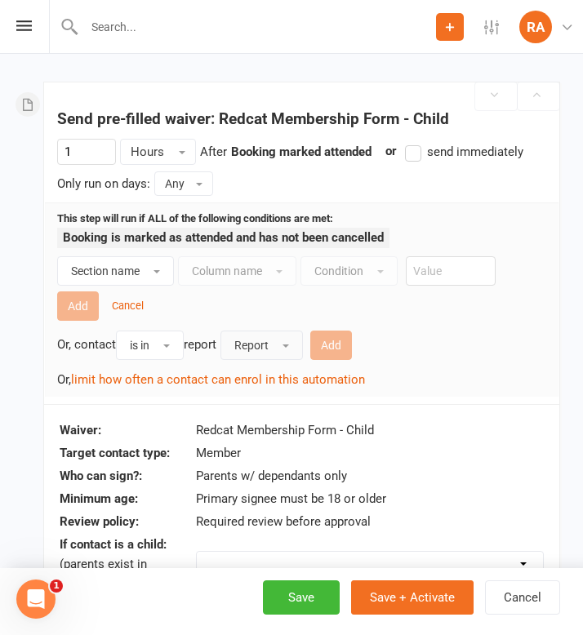
click at [269, 354] on button "Report" at bounding box center [261, 345] width 82 height 29
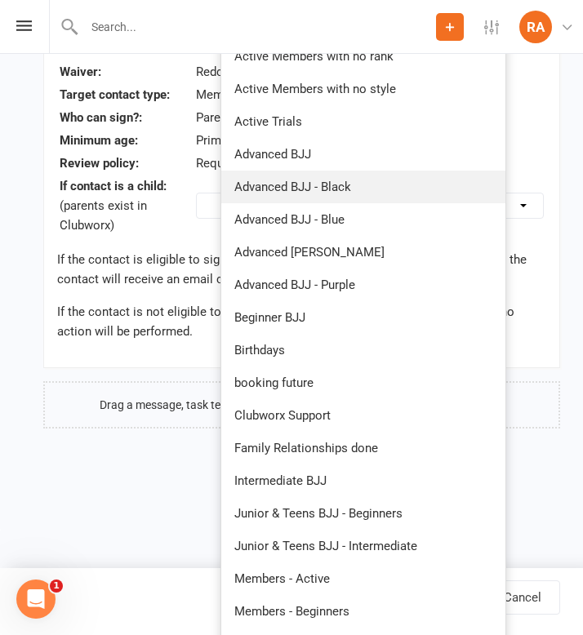
scroll to position [1258, 0]
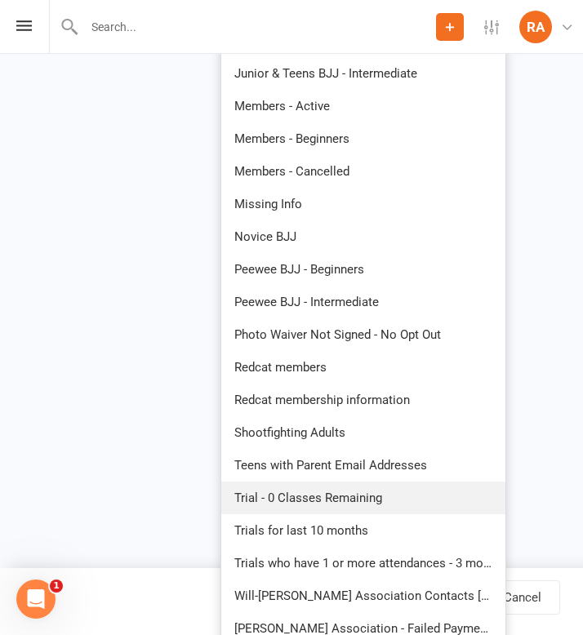
click at [304, 493] on span "Trial - 0 Classes Remaining" at bounding box center [308, 498] width 148 height 15
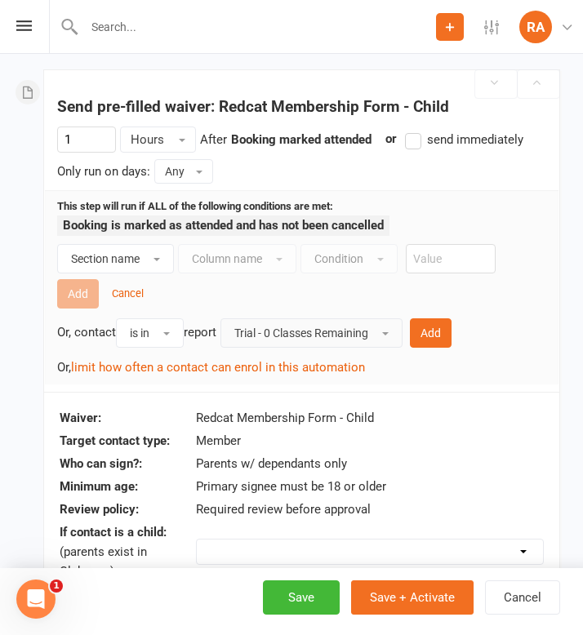
scroll to position [912, 0]
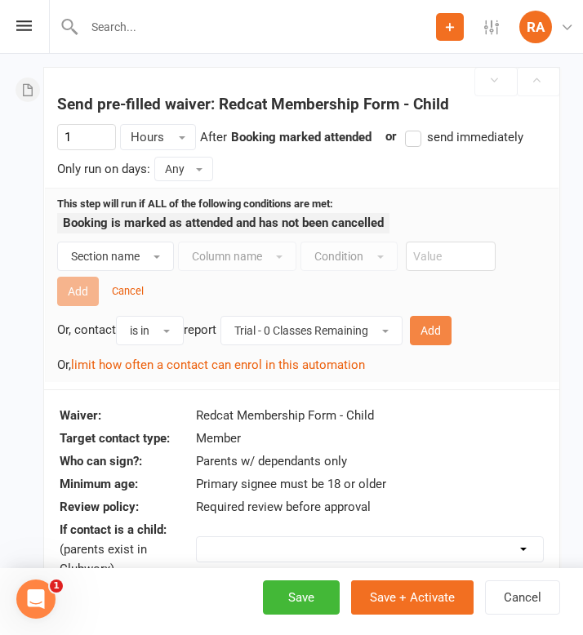
click at [434, 340] on button "Add" at bounding box center [431, 330] width 42 height 29
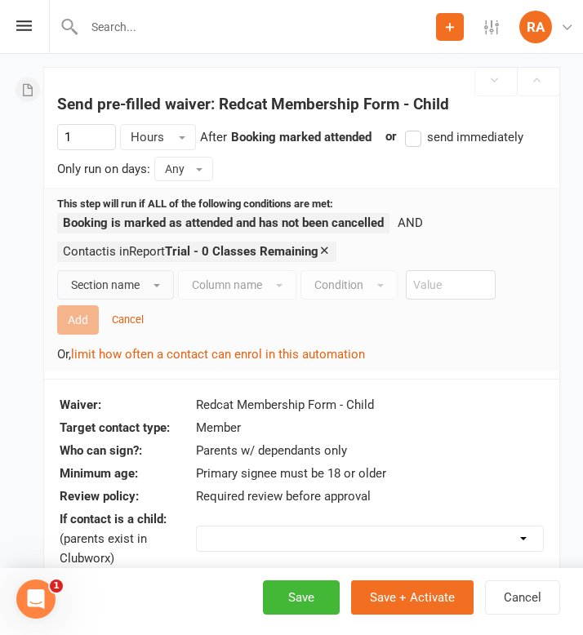
click at [136, 280] on span "Section name" at bounding box center [105, 284] width 69 height 13
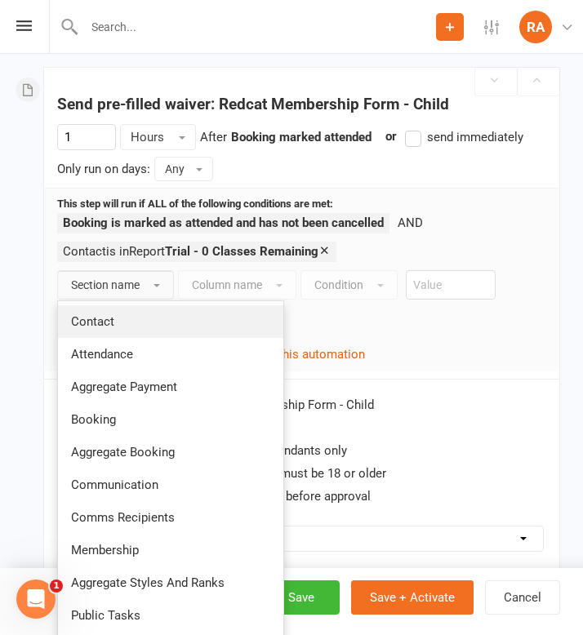
click at [125, 329] on link "Contact" at bounding box center [170, 321] width 225 height 33
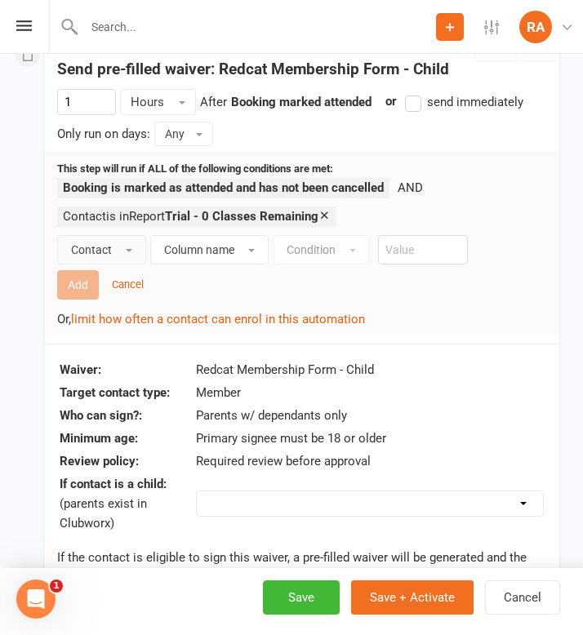
scroll to position [968, 0]
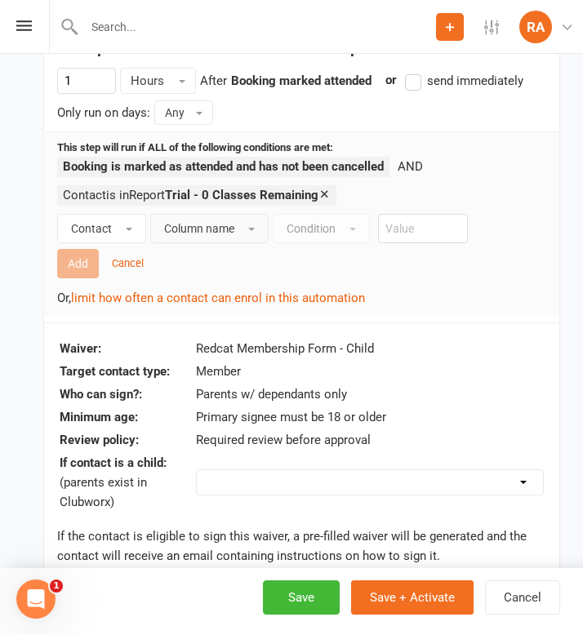
click at [200, 232] on span "Column name" at bounding box center [199, 228] width 70 height 13
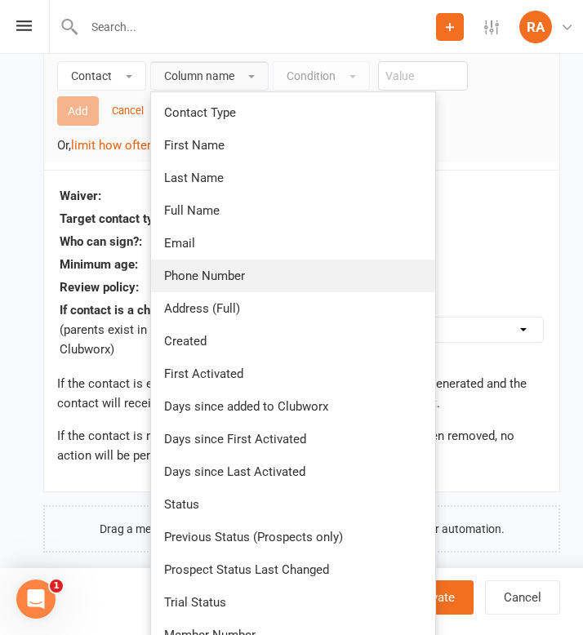
scroll to position [1122, 0]
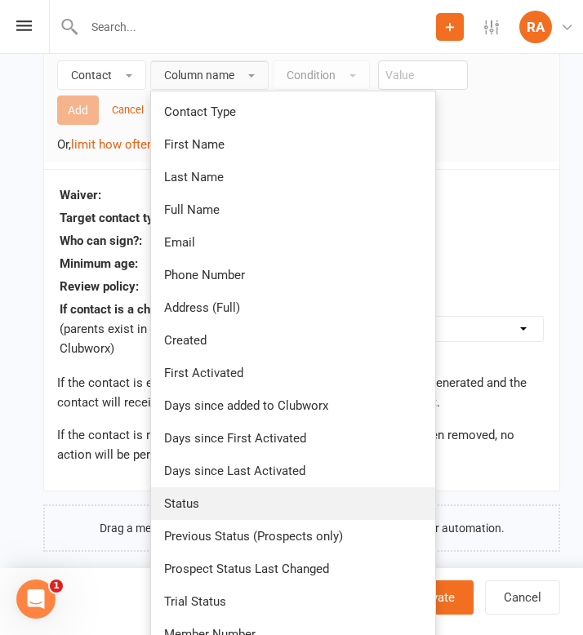
click at [200, 503] on link "Status" at bounding box center [293, 503] width 284 height 33
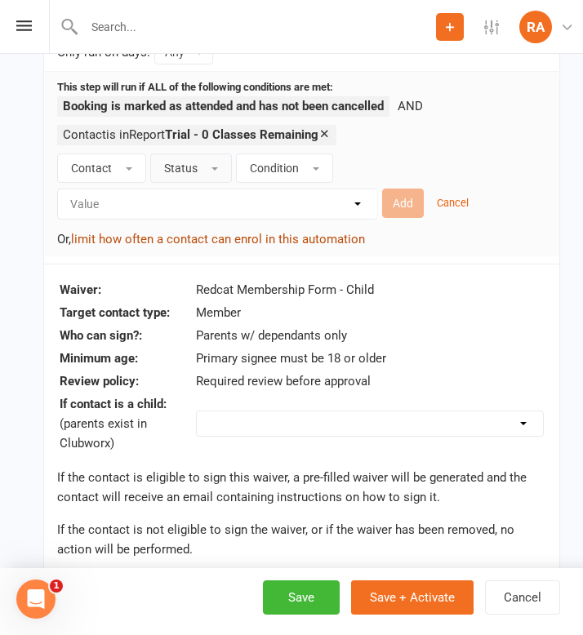
scroll to position [1011, 0]
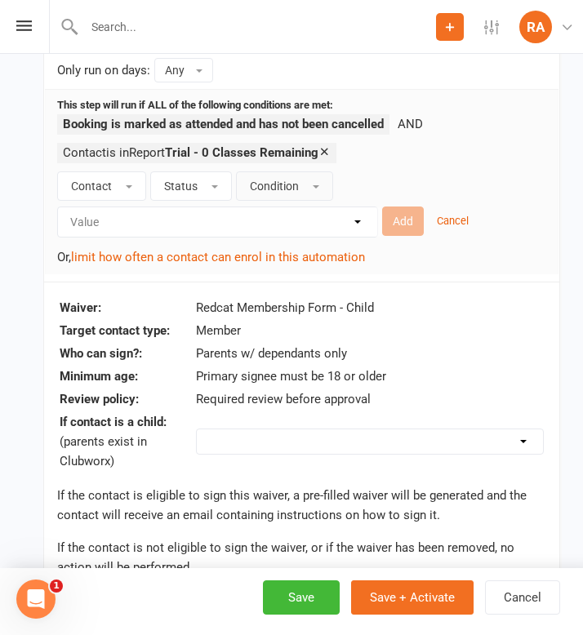
click at [277, 180] on span "Condition" at bounding box center [274, 186] width 49 height 13
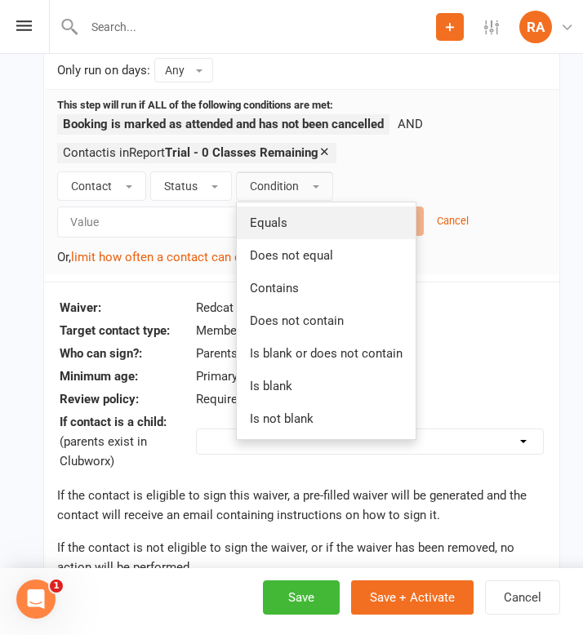
click at [282, 216] on span "Equals" at bounding box center [269, 223] width 38 height 15
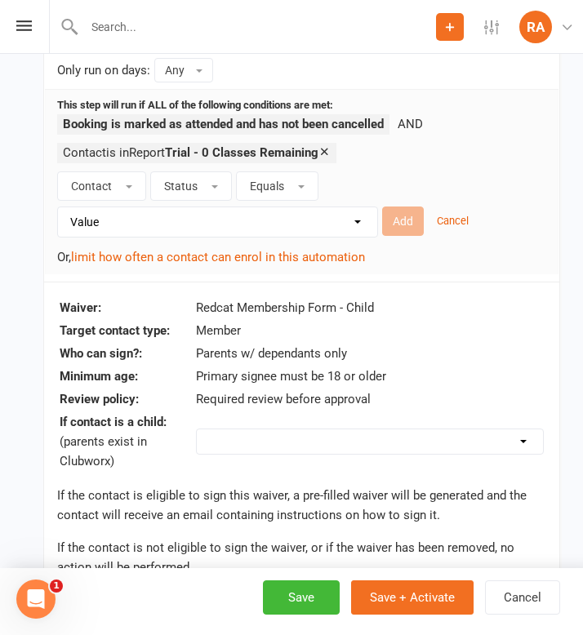
click at [226, 211] on select "Value Prospect: 1st Trial Prospect: 2nd Trial Prospect: 3rd Trial Prospect: Giv…" at bounding box center [221, 221] width 319 height 29
select select "7"
click at [406, 222] on button "Add" at bounding box center [403, 221] width 42 height 29
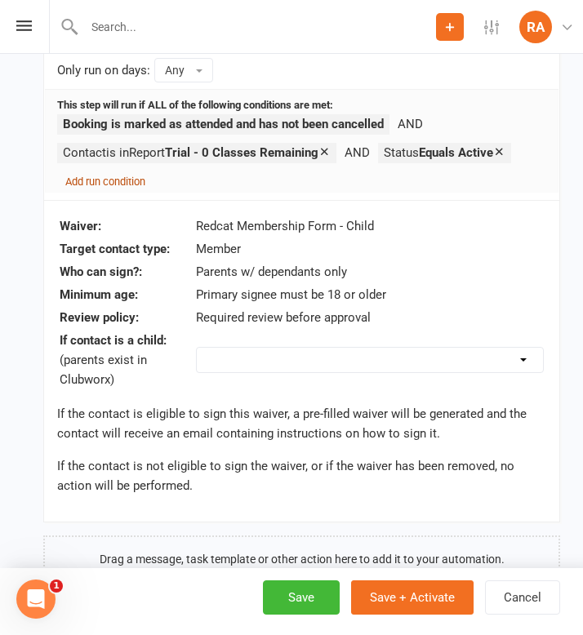
click at [104, 177] on small "Add run condition" at bounding box center [105, 182] width 80 height 12
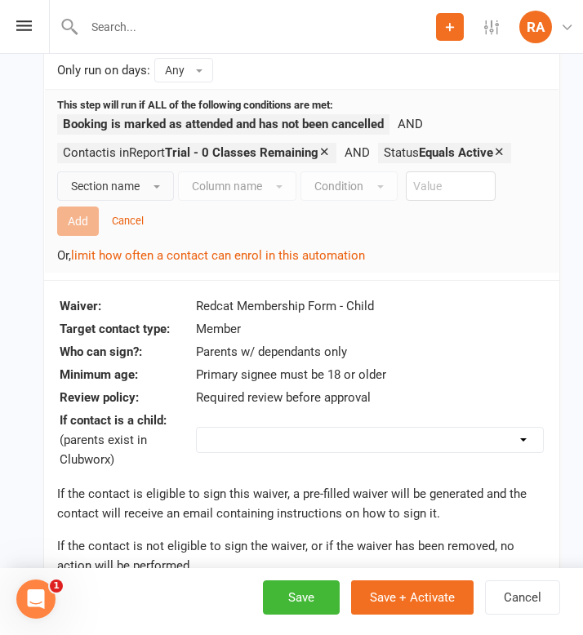
click at [149, 185] on button "Section name" at bounding box center [115, 185] width 117 height 29
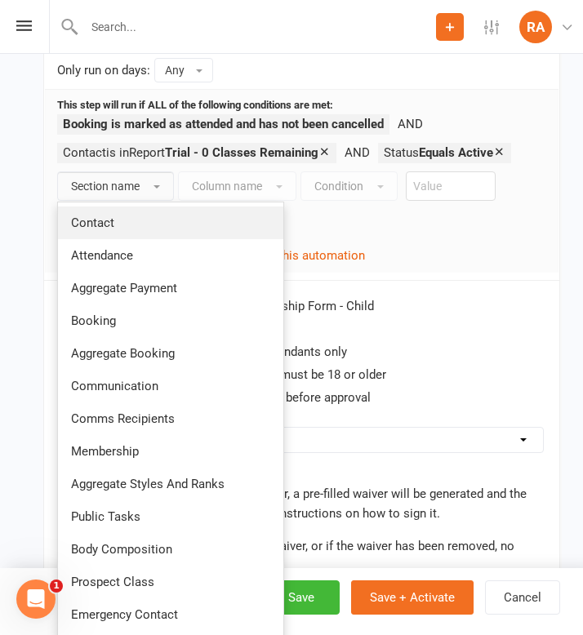
click at [125, 210] on link "Contact" at bounding box center [170, 223] width 225 height 33
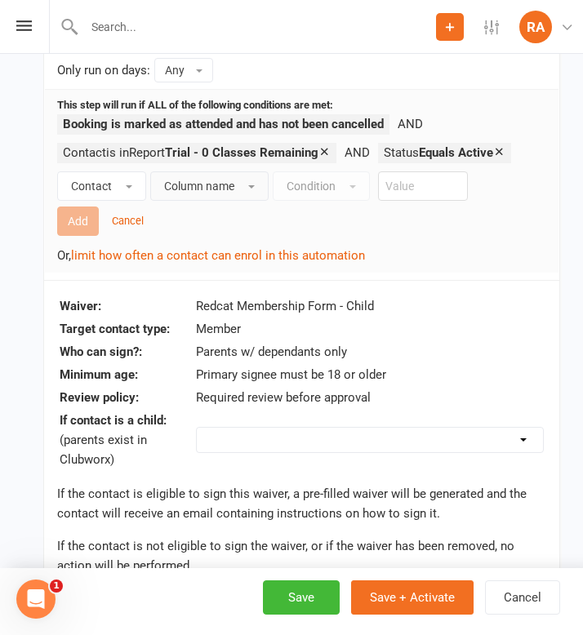
click at [214, 190] on span "Column name" at bounding box center [199, 186] width 70 height 13
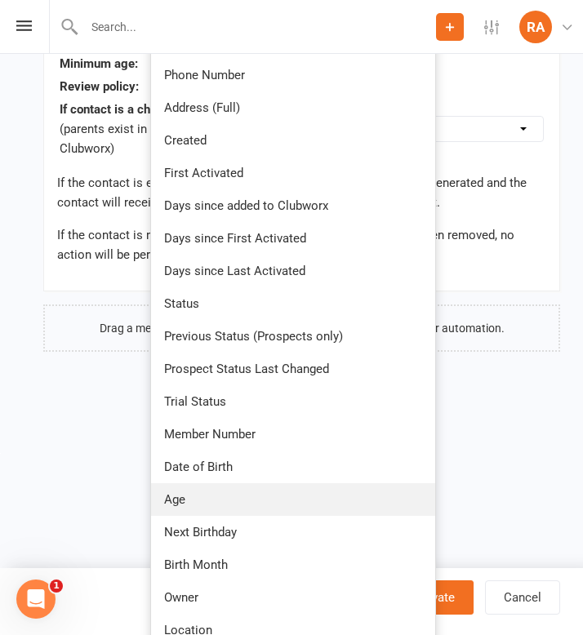
click at [189, 495] on link "Age" at bounding box center [293, 499] width 284 height 33
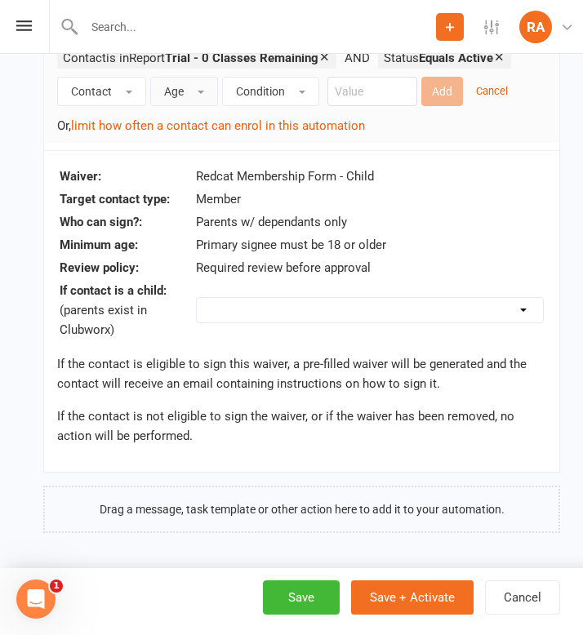
scroll to position [1105, 0]
click at [275, 102] on button "Condition" at bounding box center [270, 91] width 97 height 29
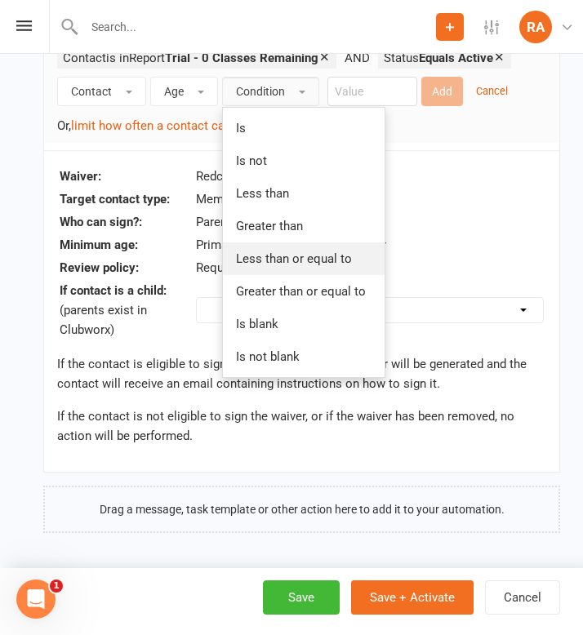
click at [286, 271] on link "Less than or equal to" at bounding box center [304, 258] width 162 height 33
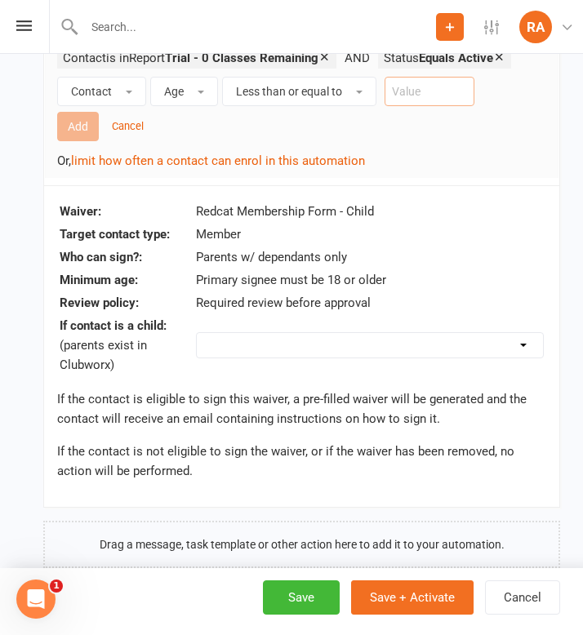
click at [400, 91] on input "number" at bounding box center [430, 91] width 90 height 29
type input "15"
click at [81, 133] on button "Add" at bounding box center [78, 126] width 42 height 29
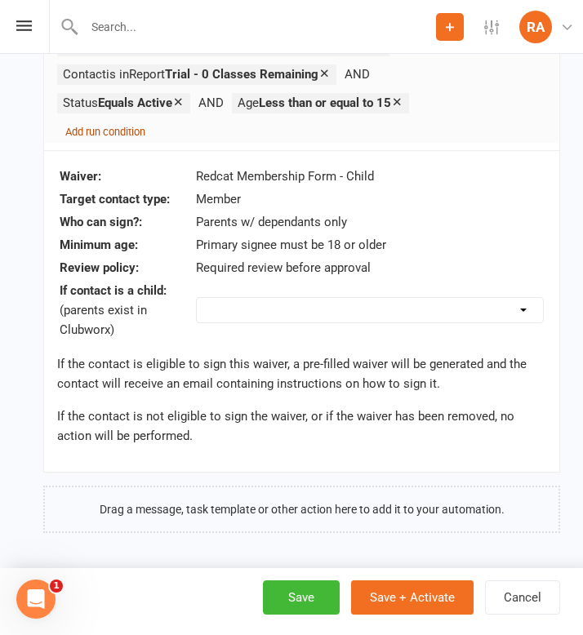
click at [111, 127] on small "Add run condition" at bounding box center [105, 132] width 80 height 12
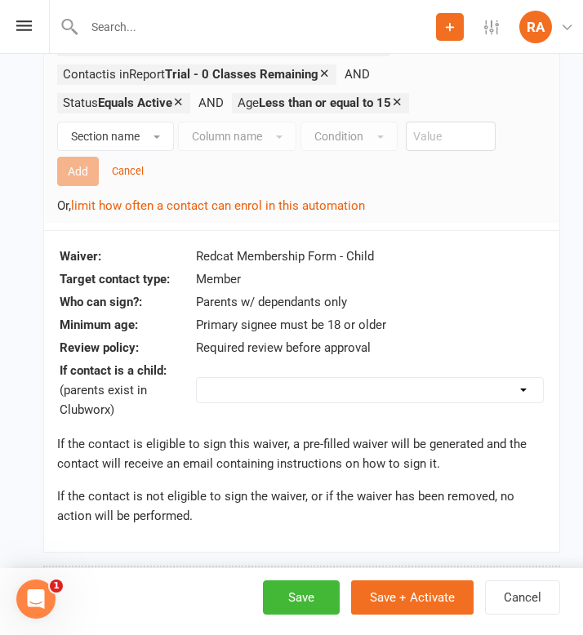
scroll to position [1105, 0]
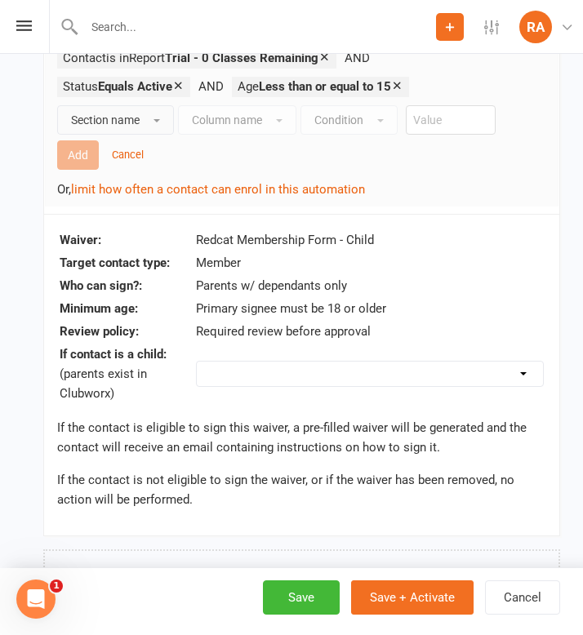
click at [87, 122] on span "Section name" at bounding box center [105, 119] width 69 height 13
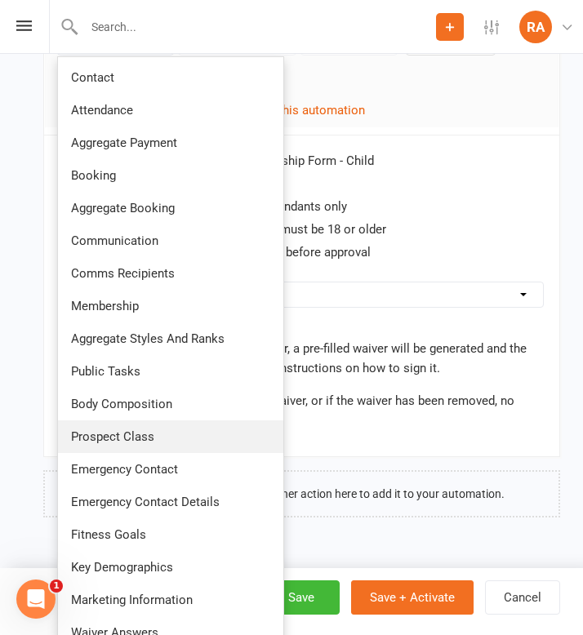
scroll to position [1236, 0]
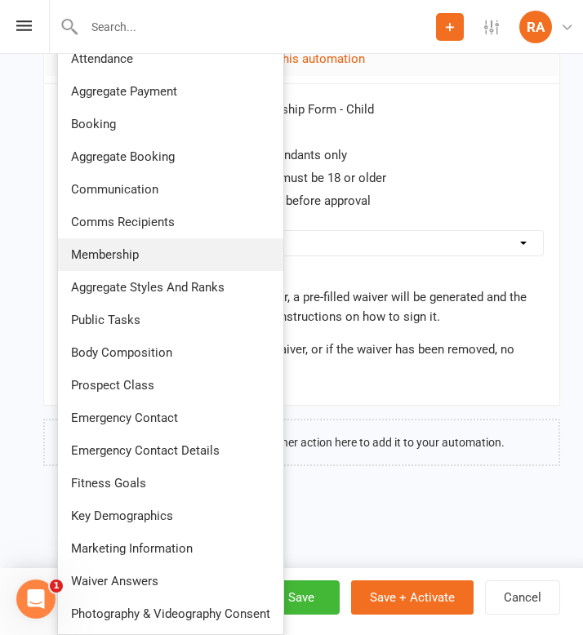
click at [129, 260] on span "Membership" at bounding box center [105, 254] width 68 height 15
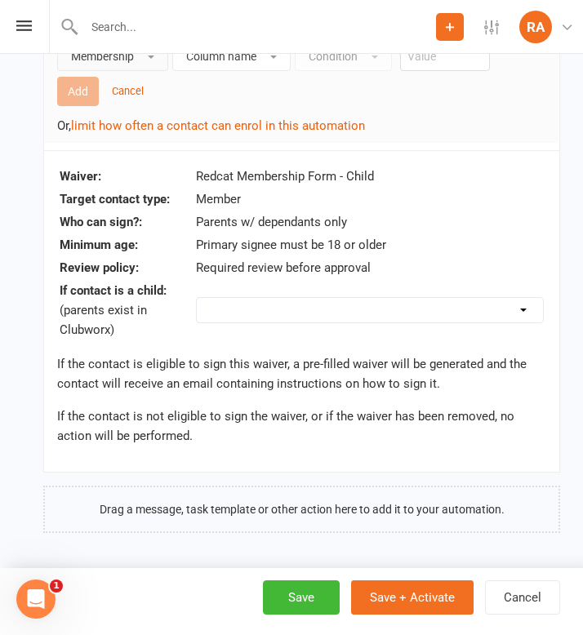
scroll to position [1169, 0]
click at [227, 65] on button "Column name" at bounding box center [231, 56] width 118 height 29
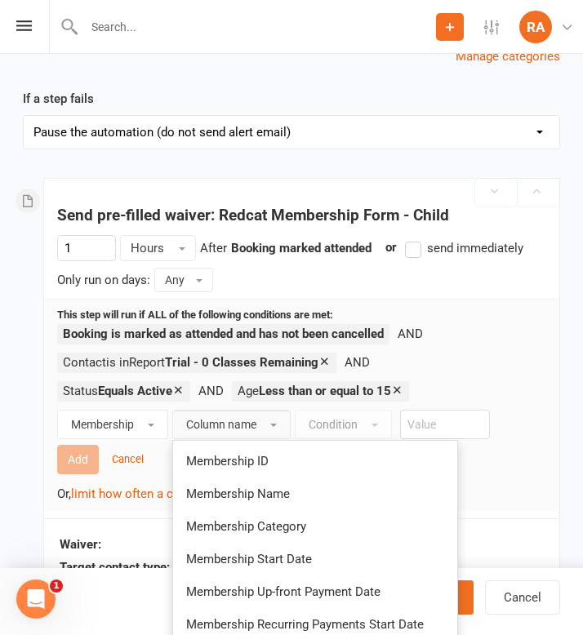
scroll to position [804, 0]
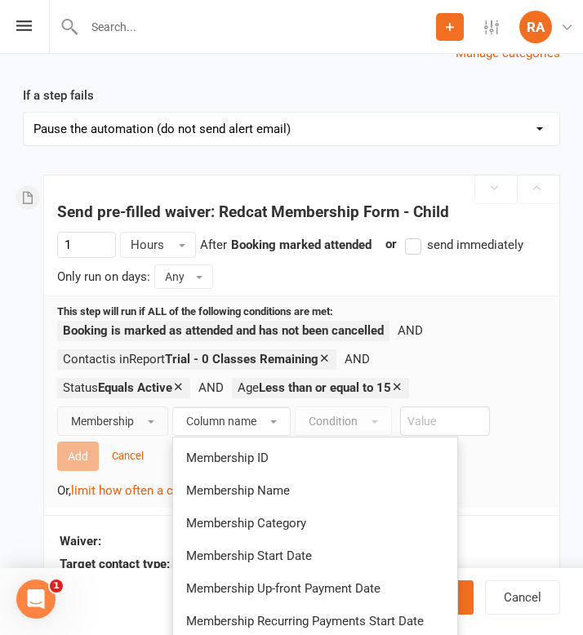
click at [138, 424] on button "Membership" at bounding box center [112, 421] width 111 height 29
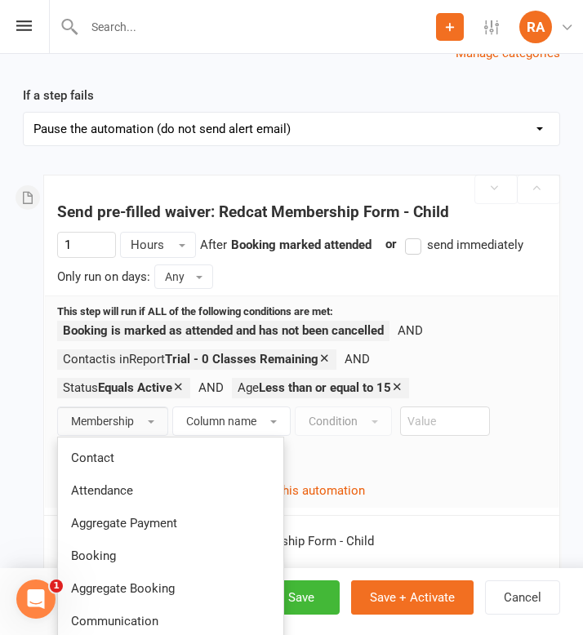
click at [138, 424] on button "Membership" at bounding box center [112, 421] width 111 height 29
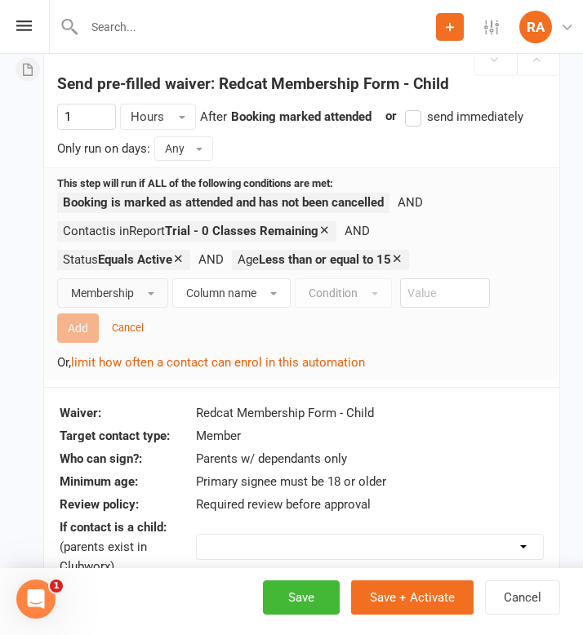
scroll to position [967, 0]
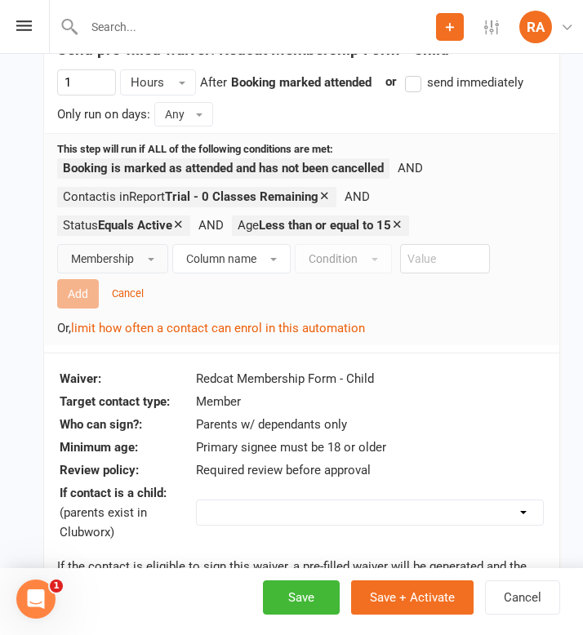
click at [135, 260] on button "Membership" at bounding box center [112, 258] width 111 height 29
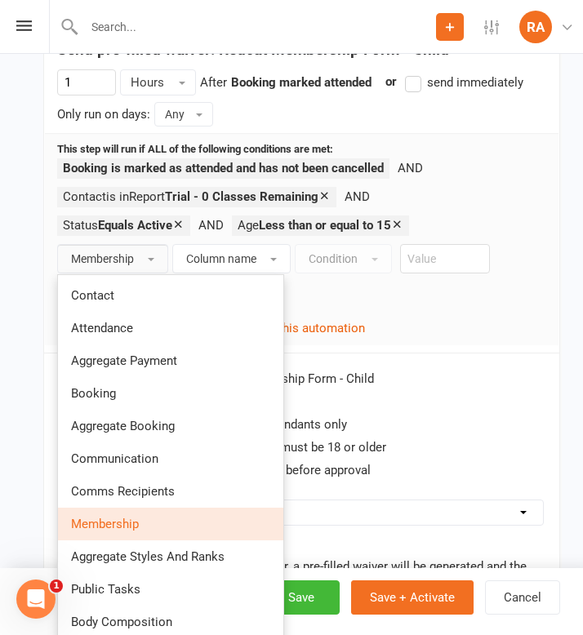
click at [135, 260] on button "Membership" at bounding box center [112, 258] width 111 height 29
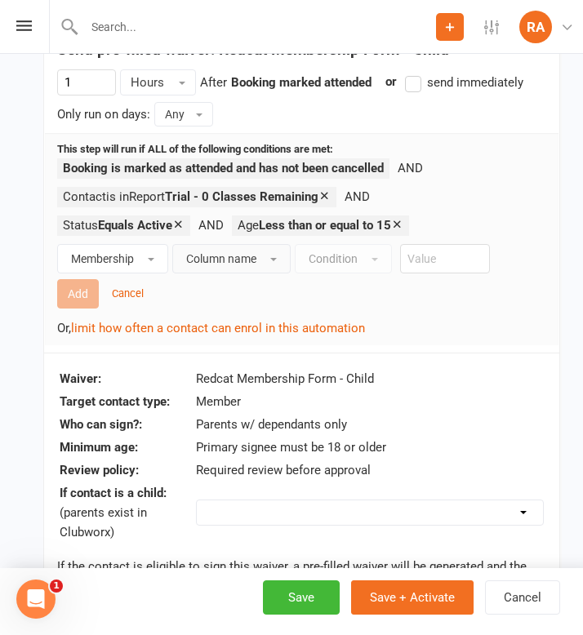
click at [207, 262] on span "Column name" at bounding box center [221, 258] width 70 height 13
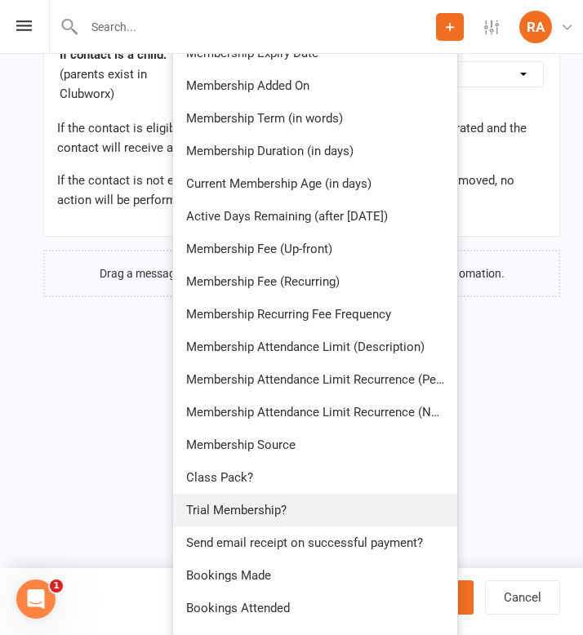
click at [233, 501] on link "Trial Membership?" at bounding box center [315, 510] width 284 height 33
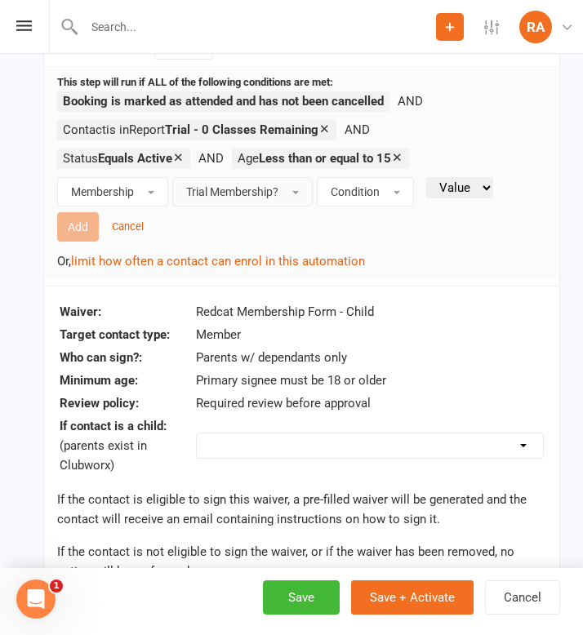
scroll to position [976, 0]
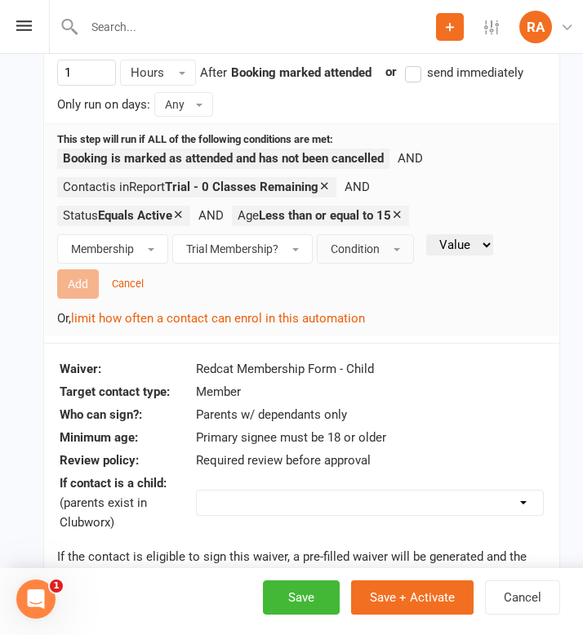
click at [356, 252] on span "Condition" at bounding box center [355, 248] width 49 height 13
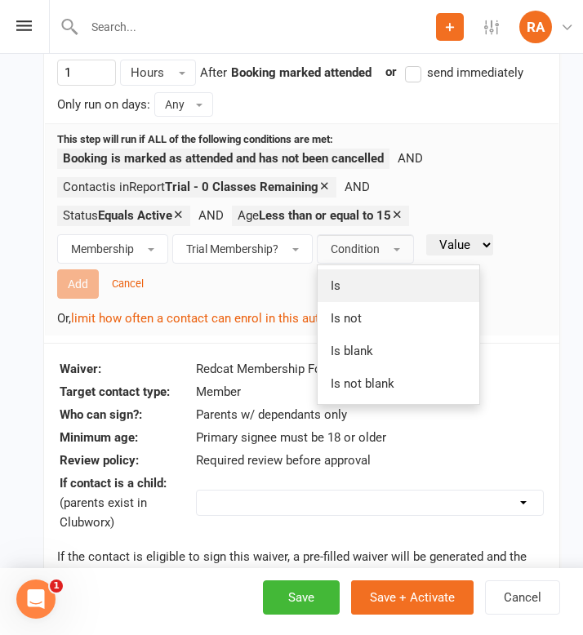
click at [356, 286] on link "Is" at bounding box center [399, 285] width 162 height 33
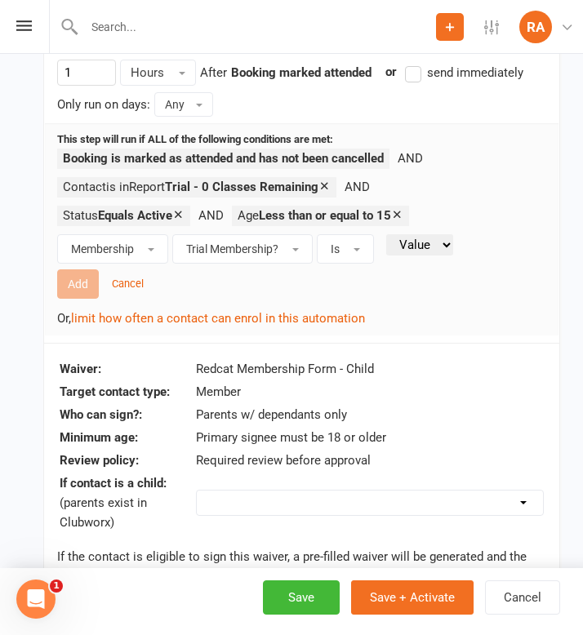
click at [424, 247] on select "Value Yes No" at bounding box center [419, 244] width 67 height 21
select select "true"
click at [85, 283] on button "Add" at bounding box center [78, 283] width 42 height 29
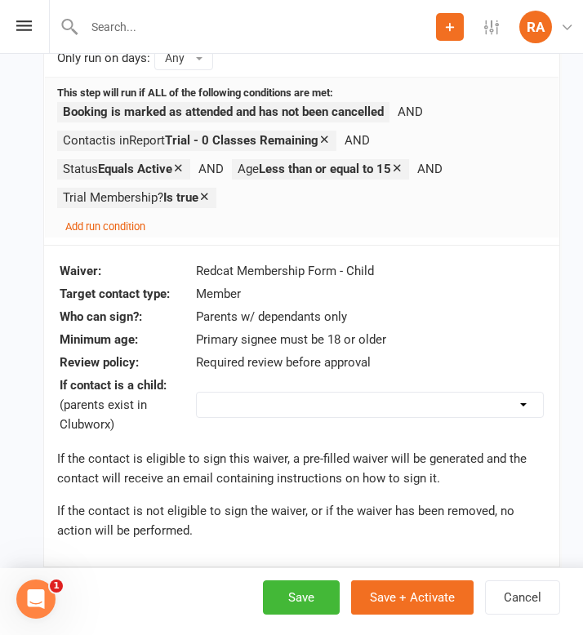
scroll to position [1029, 0]
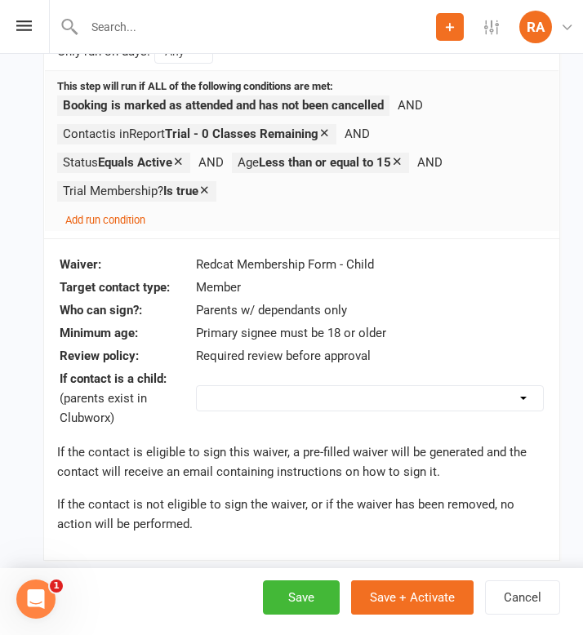
click at [245, 393] on select "Do not send Send to parent instead Send to this contact (will not be sent if ch…" at bounding box center [370, 398] width 346 height 24
select select "send_to_parent"
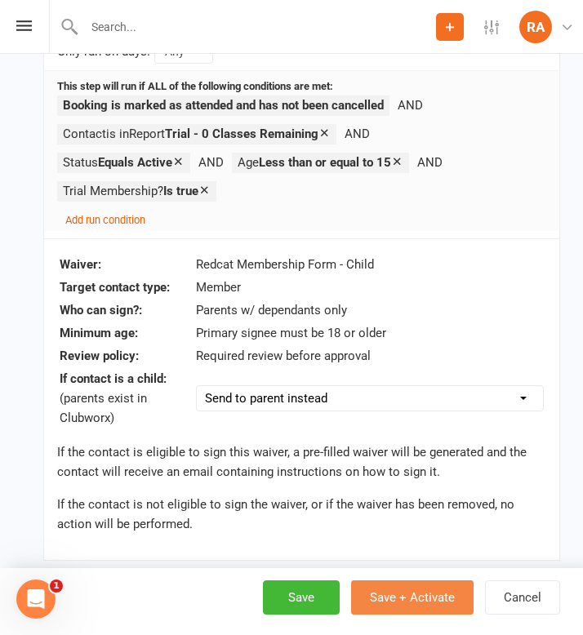
click at [381, 596] on button "Save + Activate" at bounding box center [412, 597] width 122 height 34
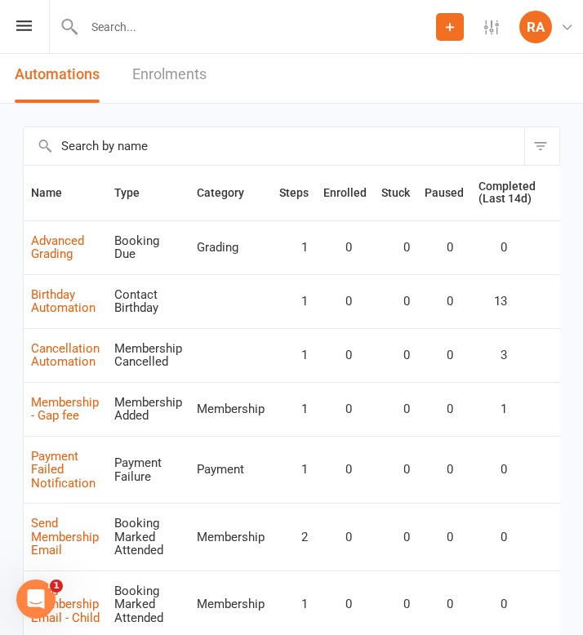
scroll to position [64, 0]
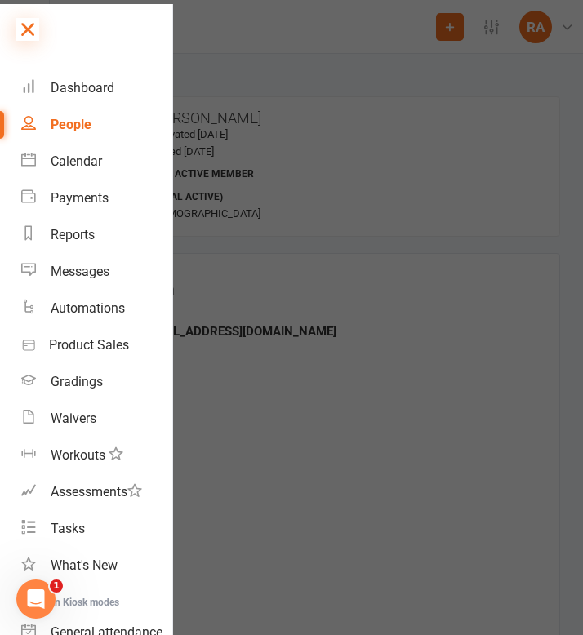
click at [29, 38] on icon at bounding box center [27, 29] width 23 height 23
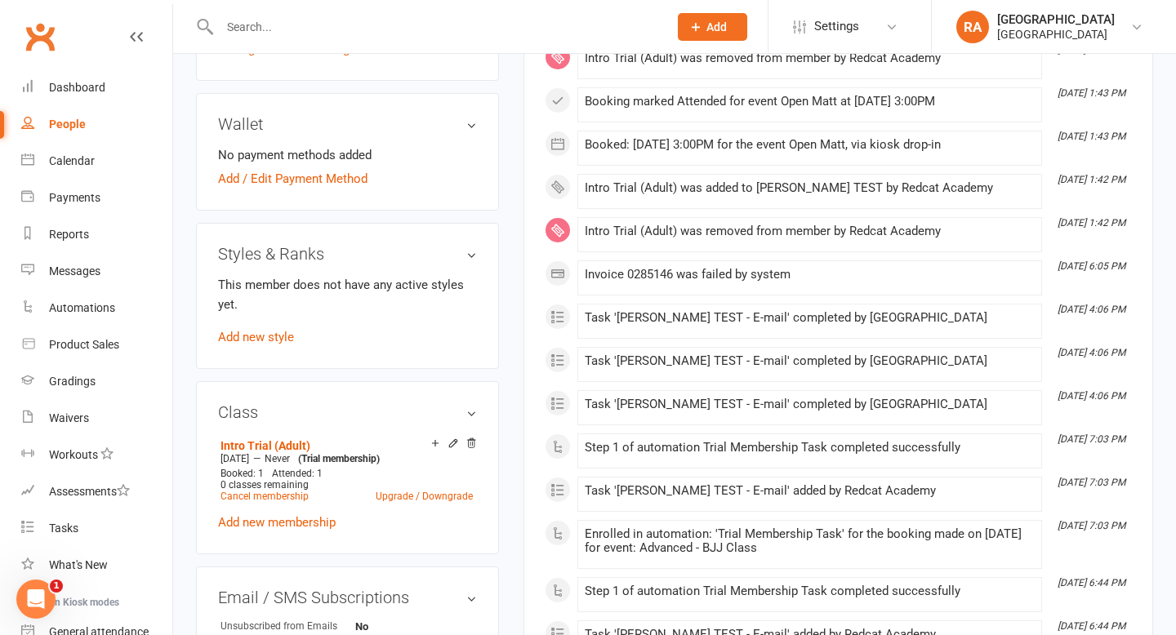
scroll to position [656, 0]
click at [84, 246] on link "Reports" at bounding box center [96, 234] width 151 height 37
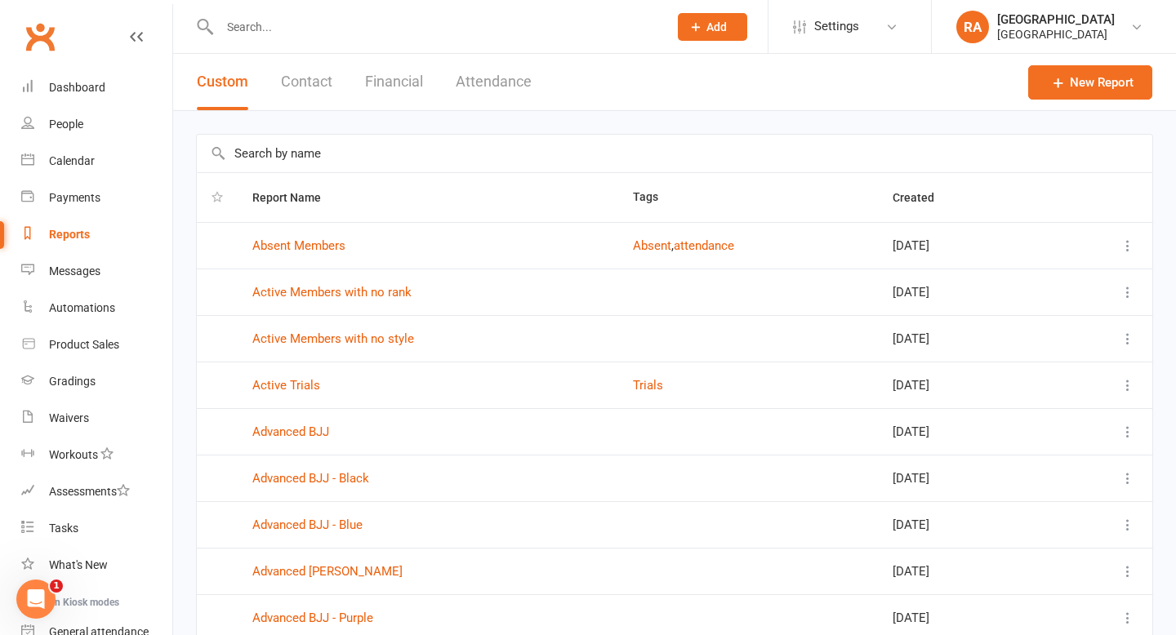
scroll to position [179, 0]
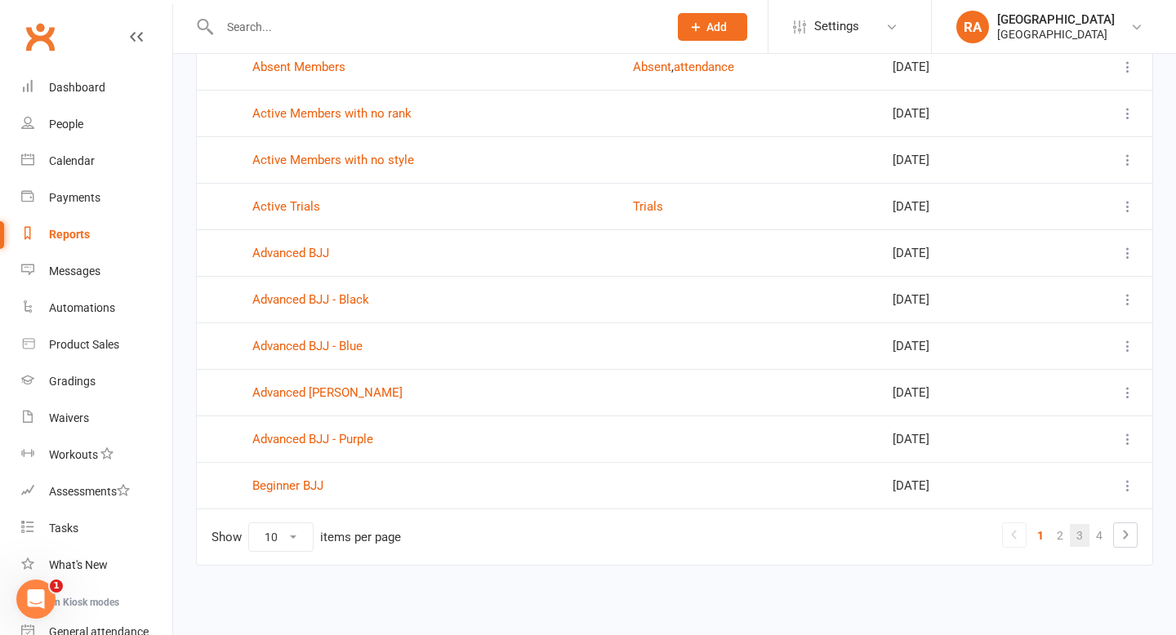
click at [1079, 531] on link "3" at bounding box center [1079, 535] width 20 height 23
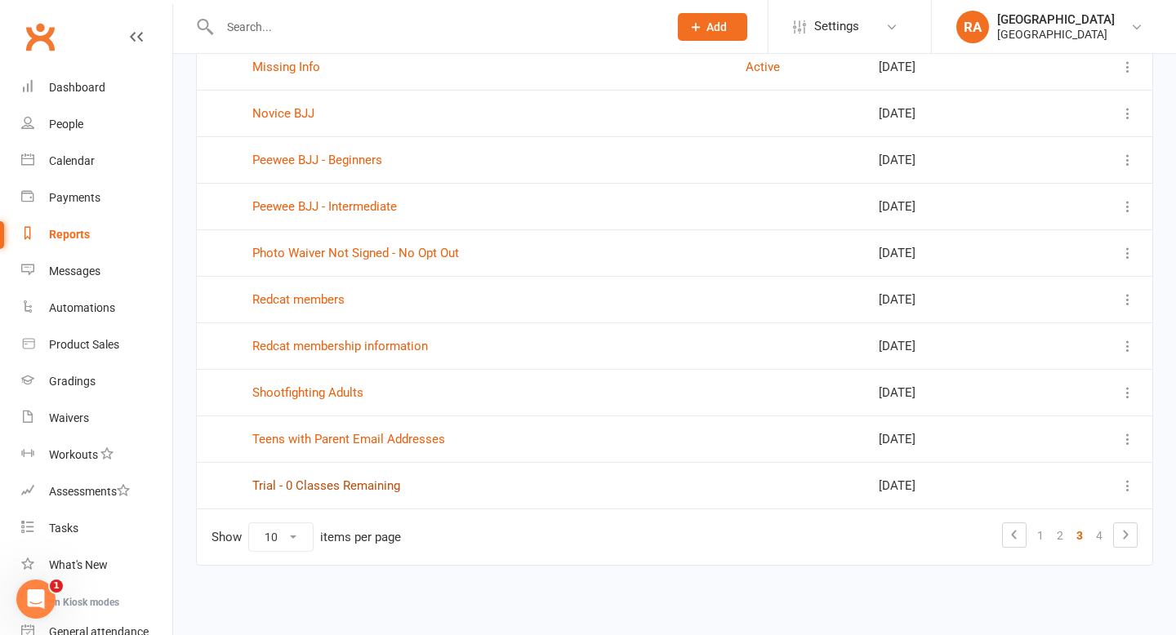
click at [297, 480] on link "Trial - 0 Classes Remaining" at bounding box center [326, 485] width 148 height 15
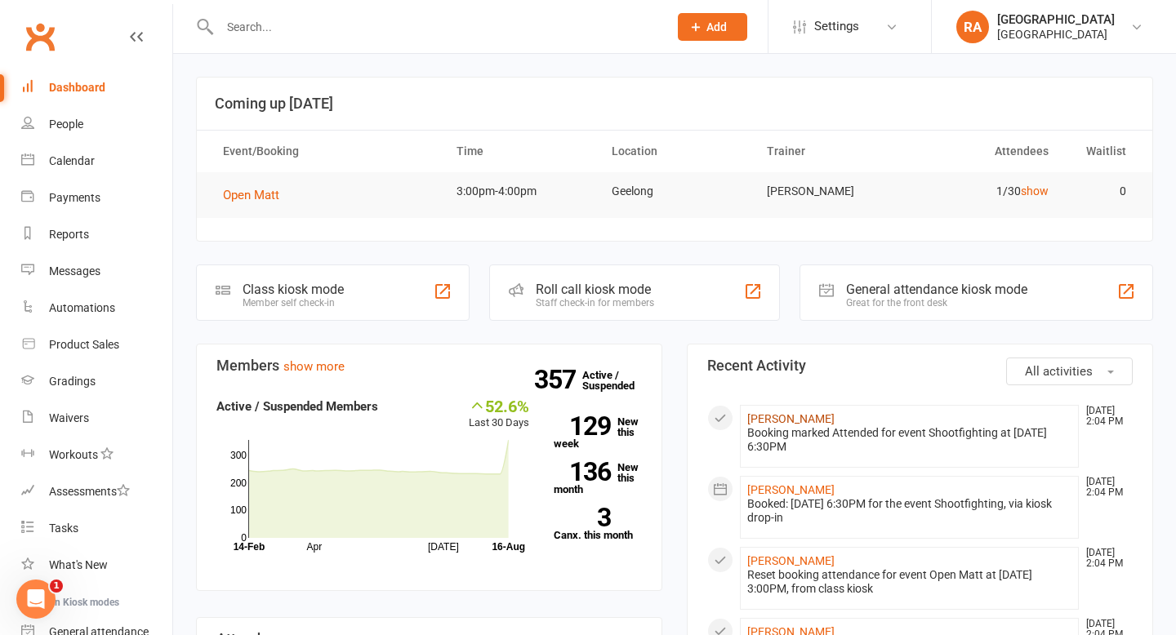
click at [776, 419] on link "[PERSON_NAME]" at bounding box center [790, 418] width 87 height 13
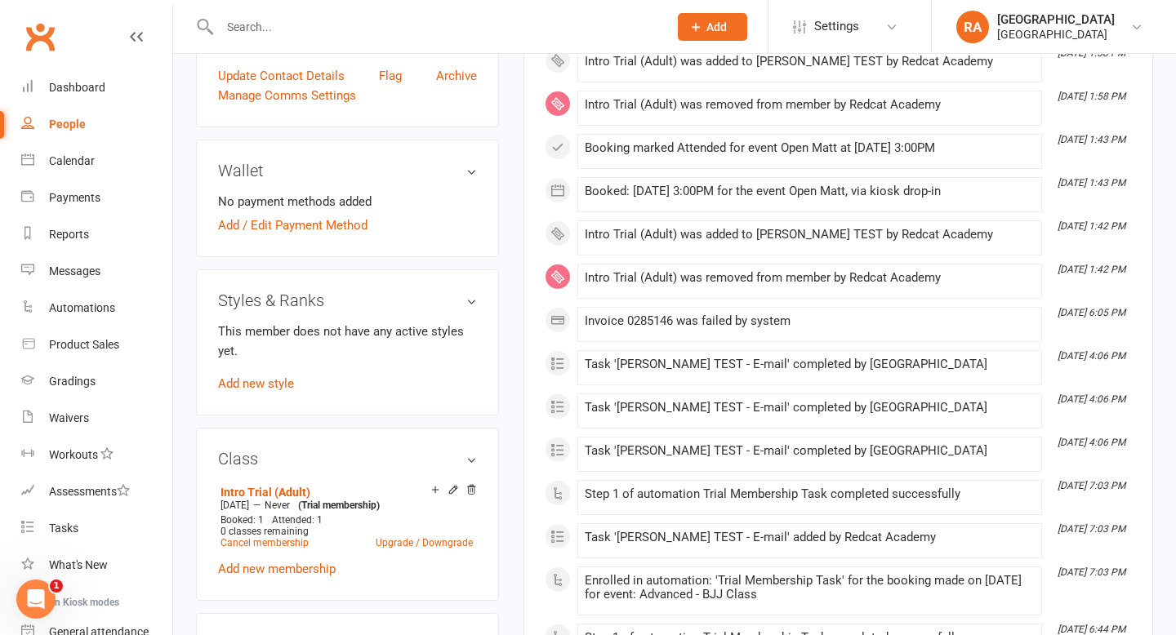
scroll to position [611, 0]
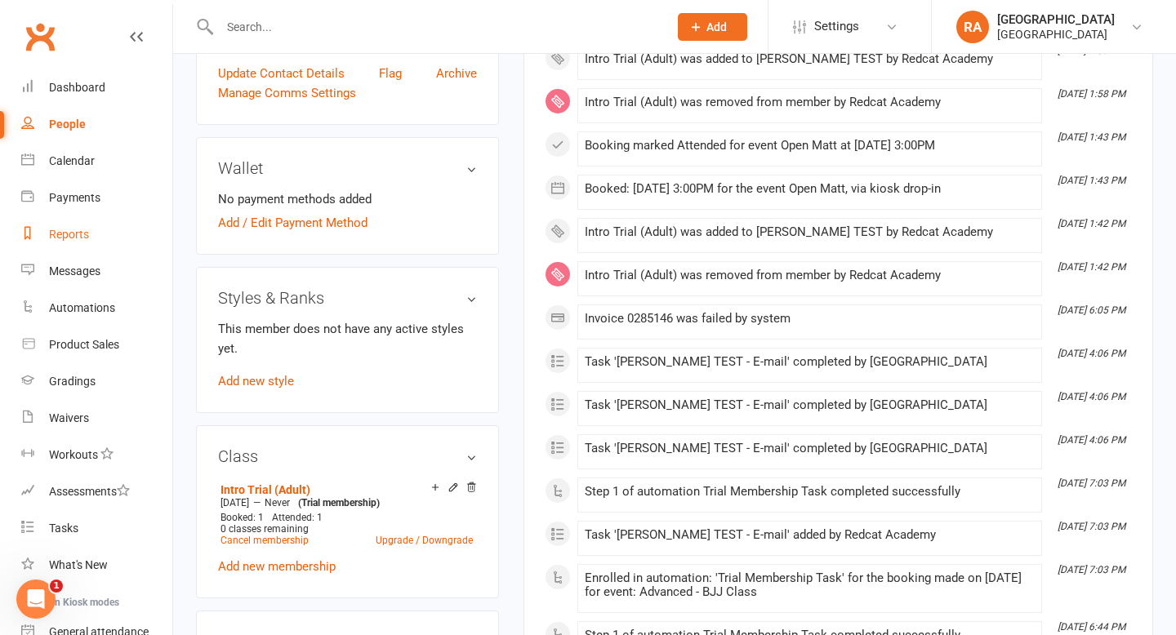
click at [83, 242] on link "Reports" at bounding box center [96, 234] width 151 height 37
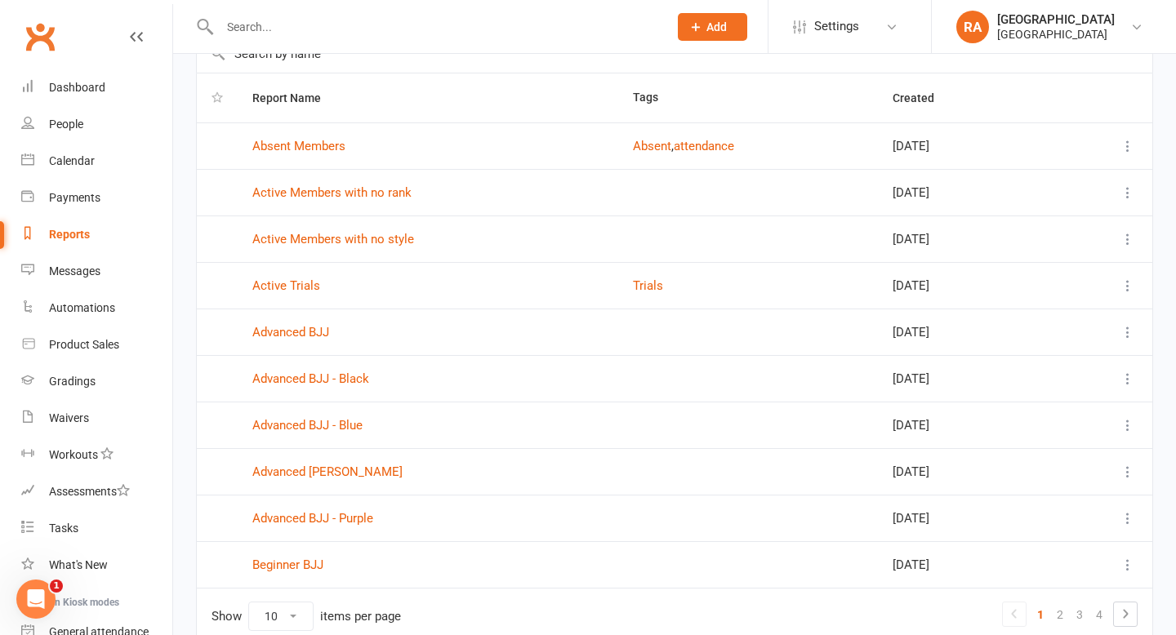
scroll to position [179, 0]
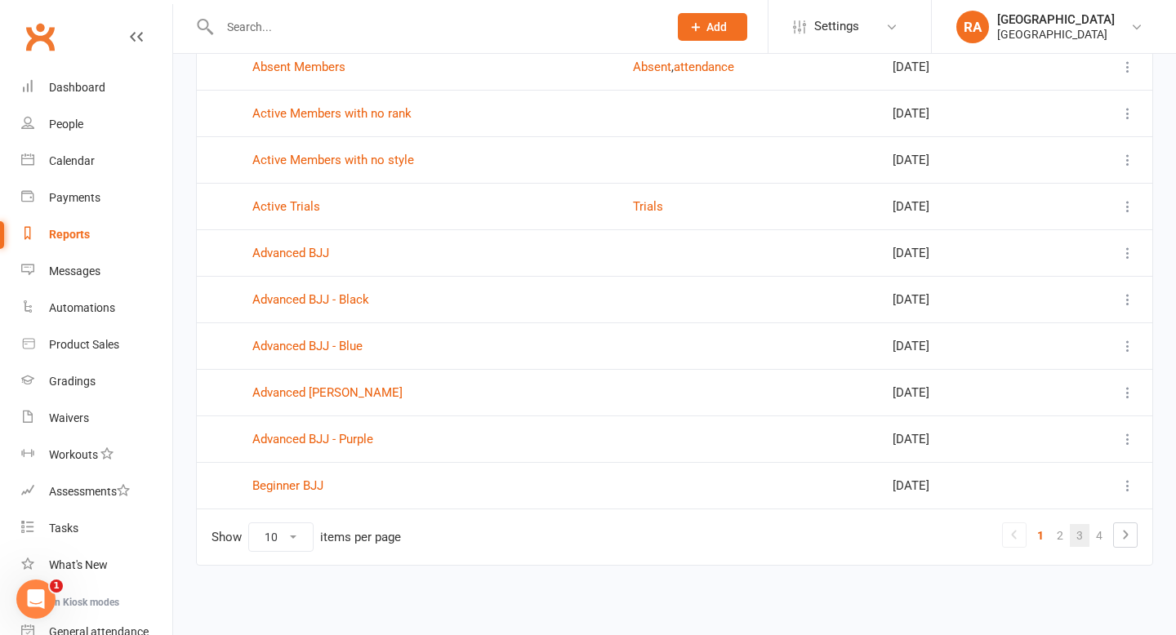
click at [1085, 528] on link "3" at bounding box center [1079, 535] width 20 height 23
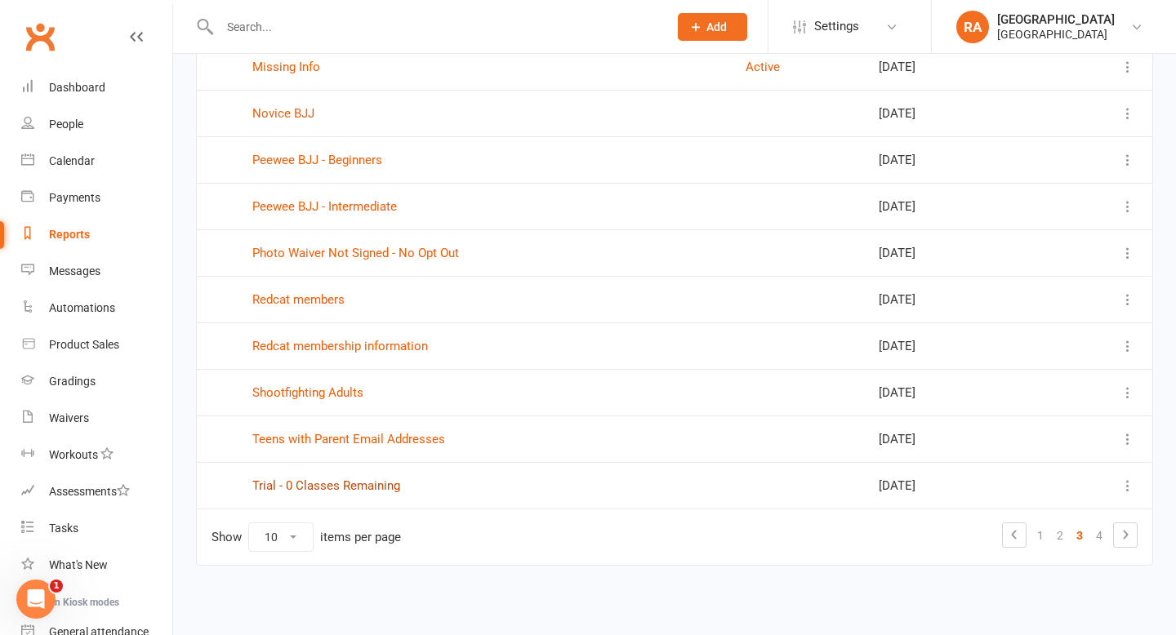
click at [316, 487] on link "Trial - 0 Classes Remaining" at bounding box center [326, 485] width 148 height 15
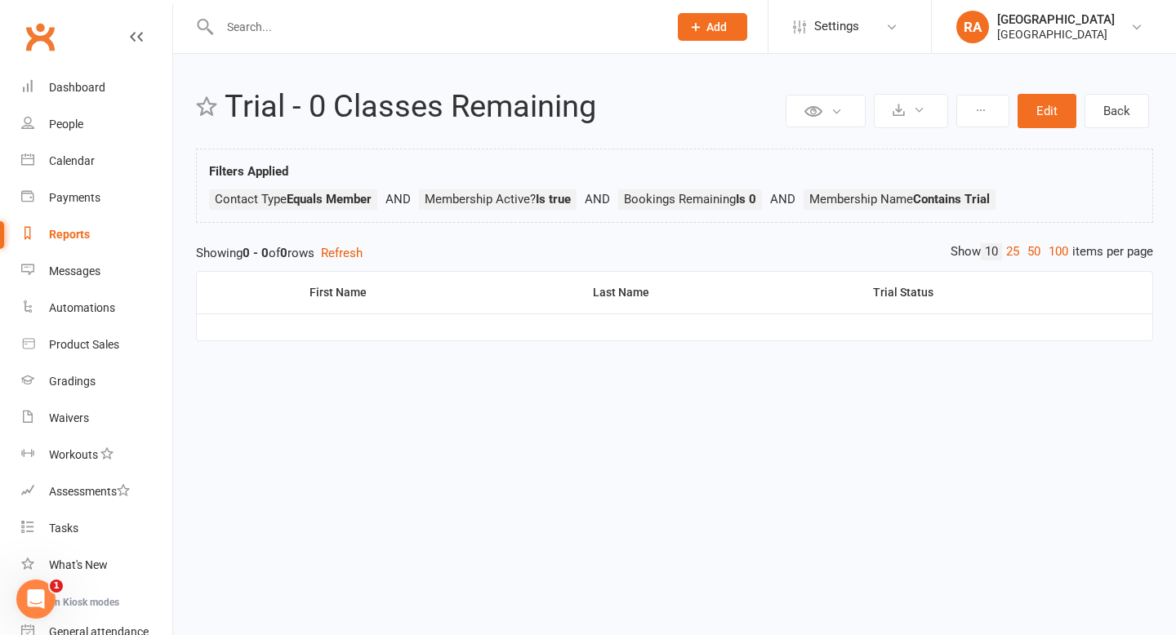
click at [278, 34] on input "text" at bounding box center [436, 27] width 442 height 23
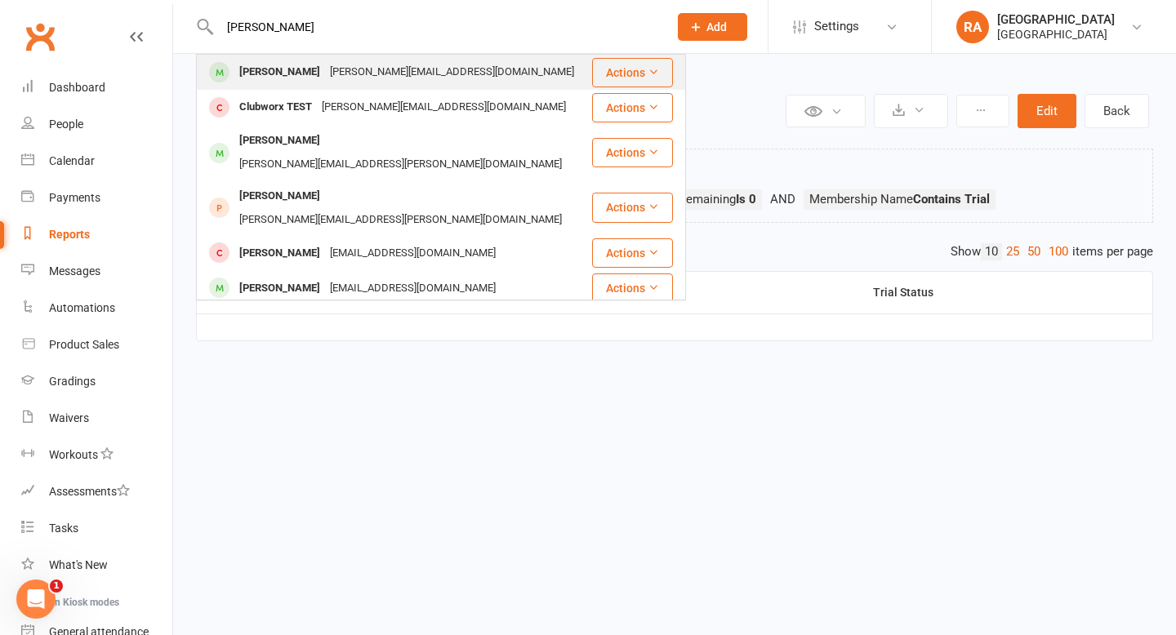
type input "john test"
click at [325, 80] on div "melissa@redcatacademy.com.au" at bounding box center [452, 72] width 254 height 24
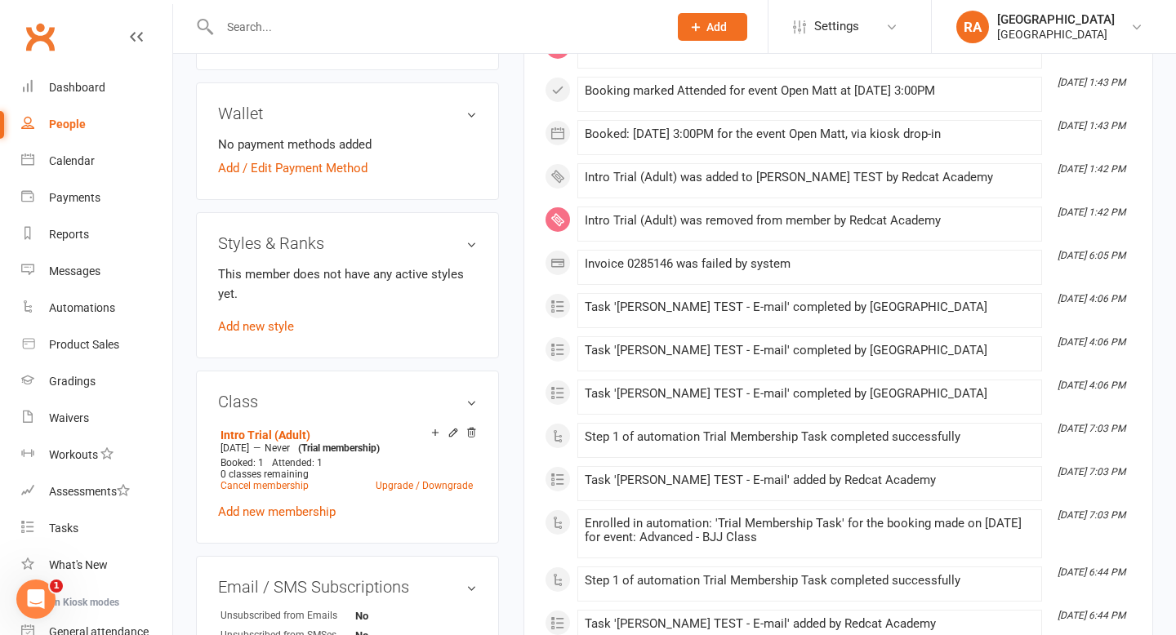
scroll to position [670, 0]
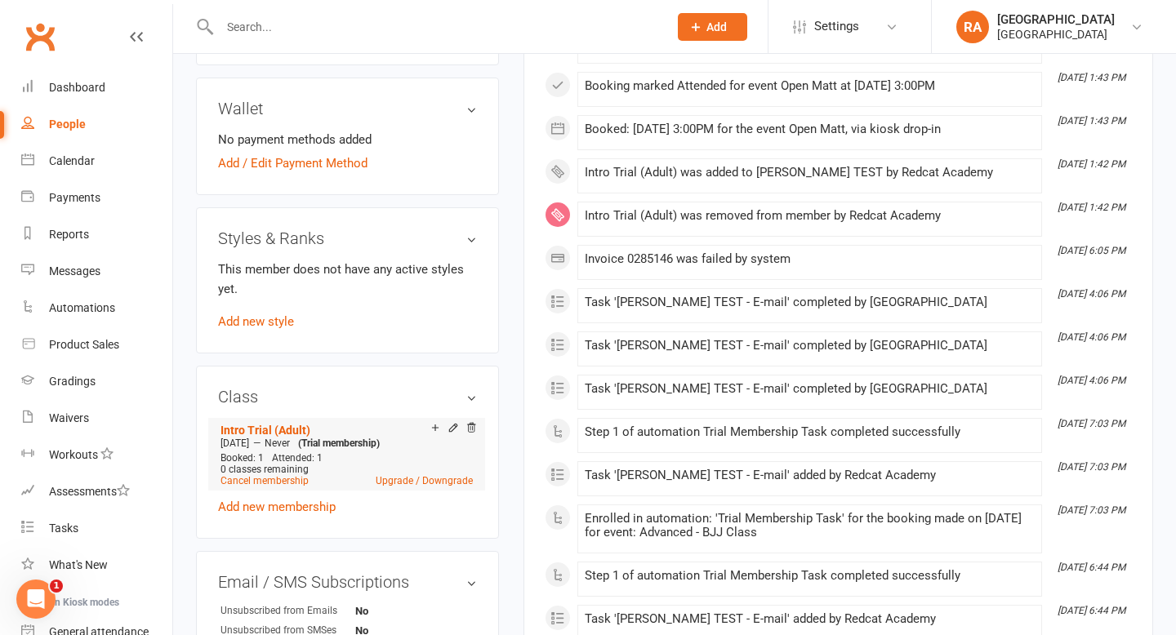
click at [473, 421] on div "Add make-up class" at bounding box center [492, 429] width 91 height 17
click at [473, 422] on icon at bounding box center [470, 427] width 11 height 11
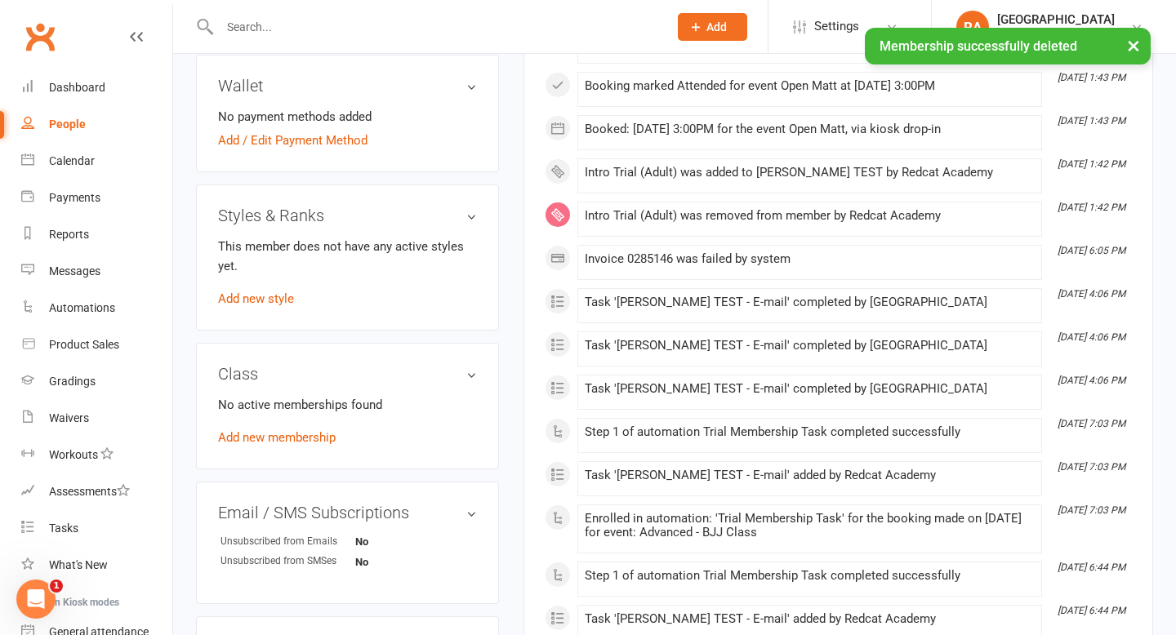
scroll to position [647, 0]
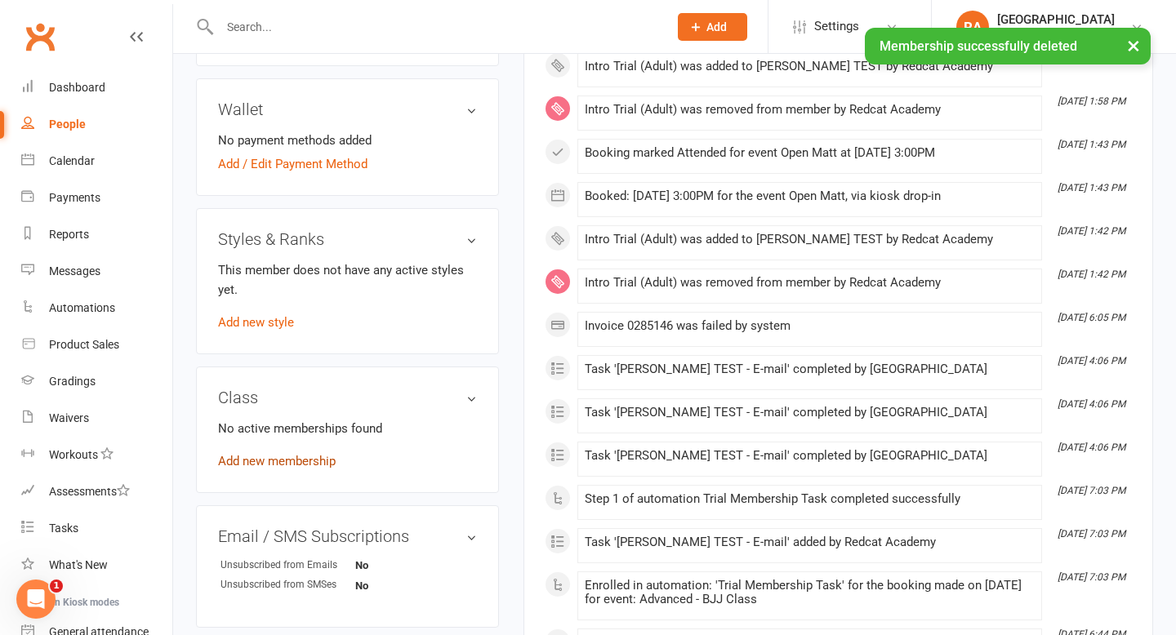
click at [282, 454] on link "Add new membership" at bounding box center [277, 461] width 118 height 15
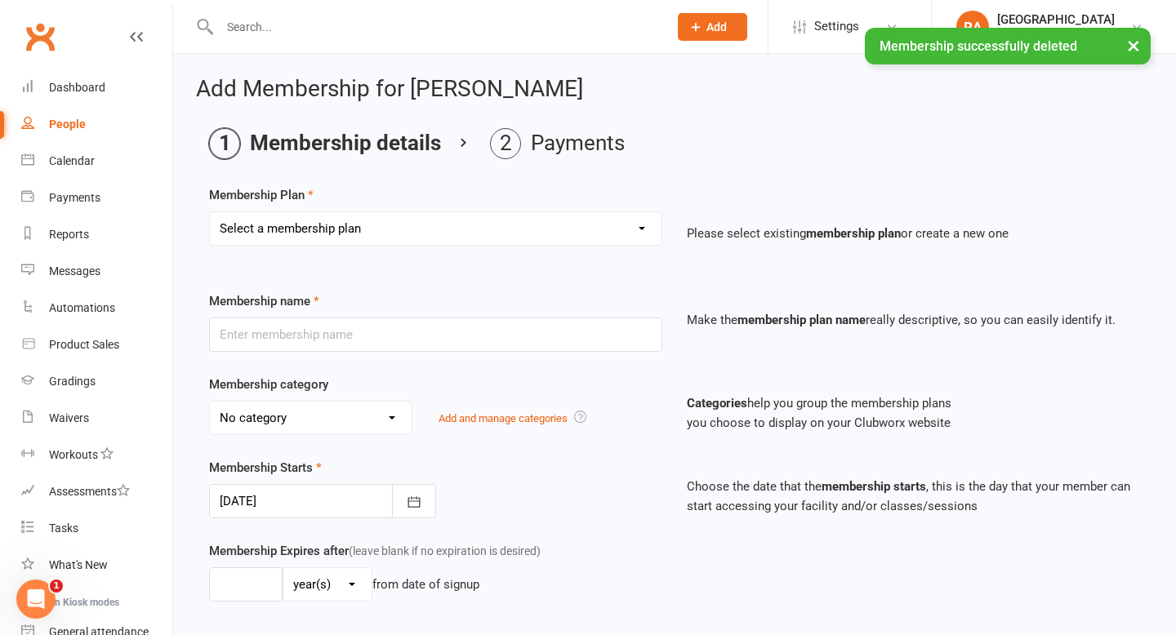
click at [331, 221] on select "Select a membership plan Create new Membership Plan Basic Adult $29 x2 Classes …" at bounding box center [435, 228] width 451 height 33
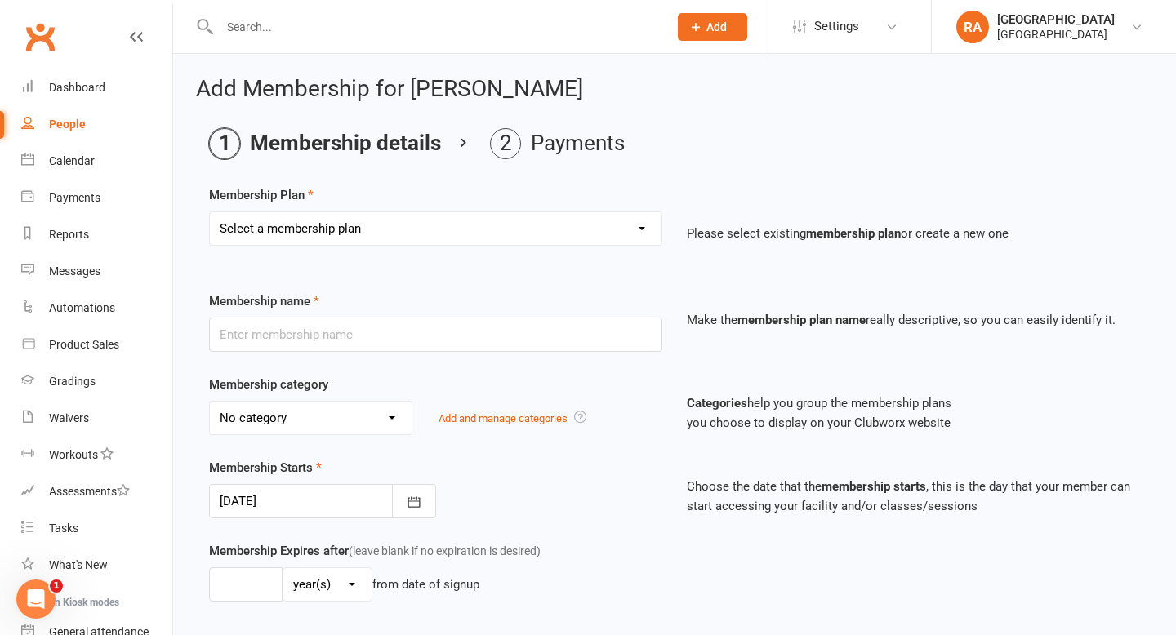
select select "5"
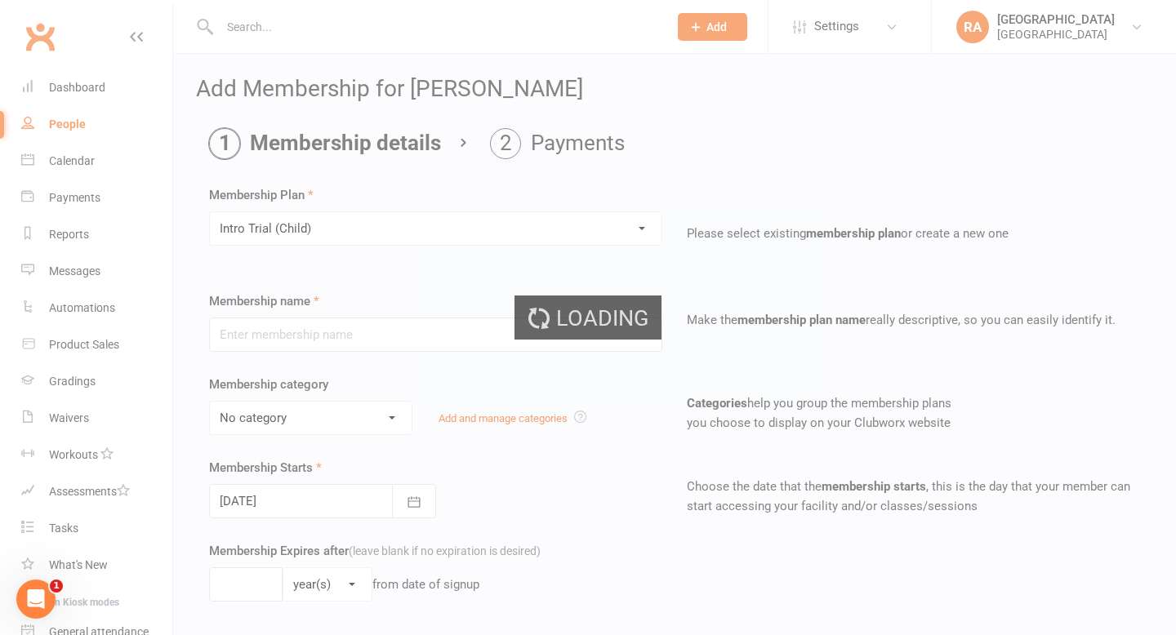
type input "Intro Trial (Child)"
select select "3"
type input "0"
type input "4"
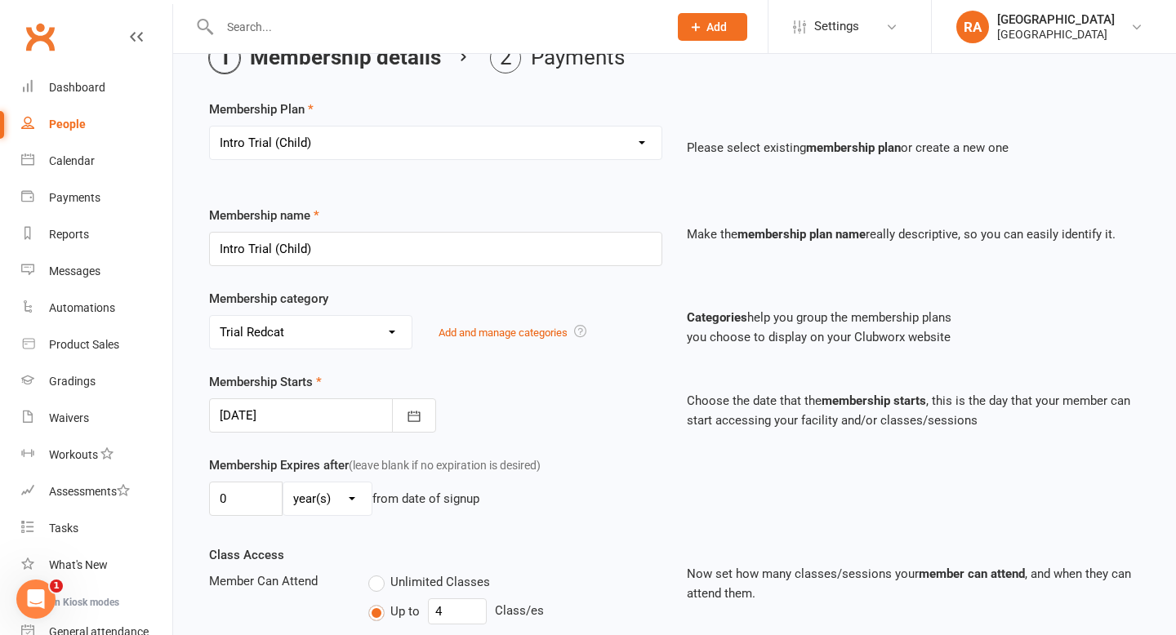
scroll to position [201, 0]
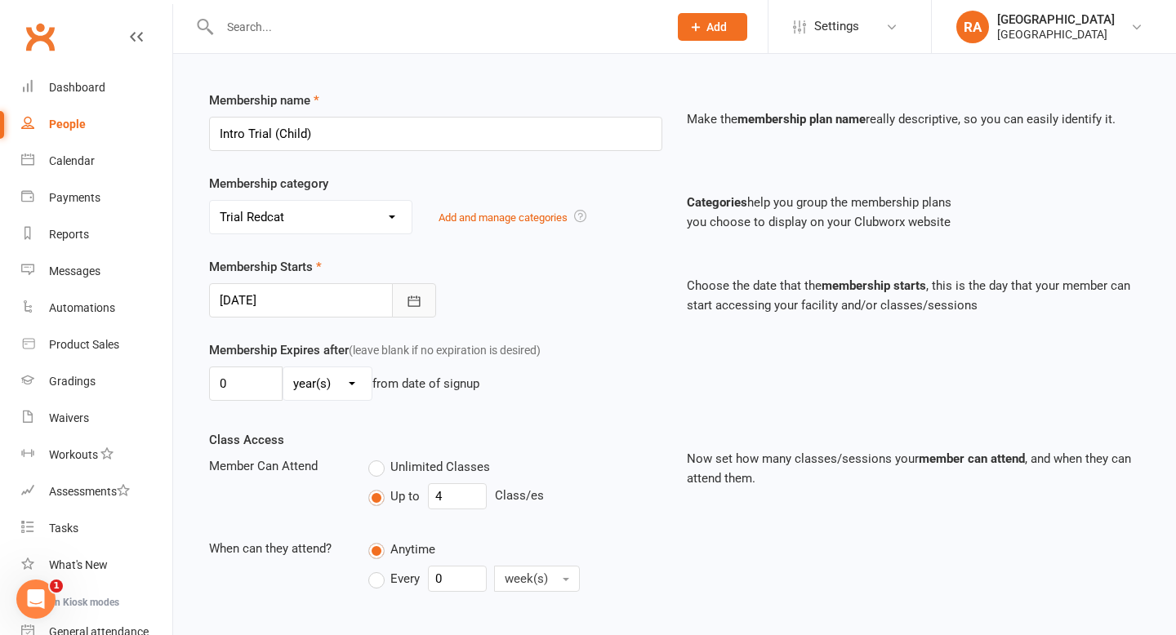
click at [411, 311] on button "button" at bounding box center [414, 300] width 44 height 34
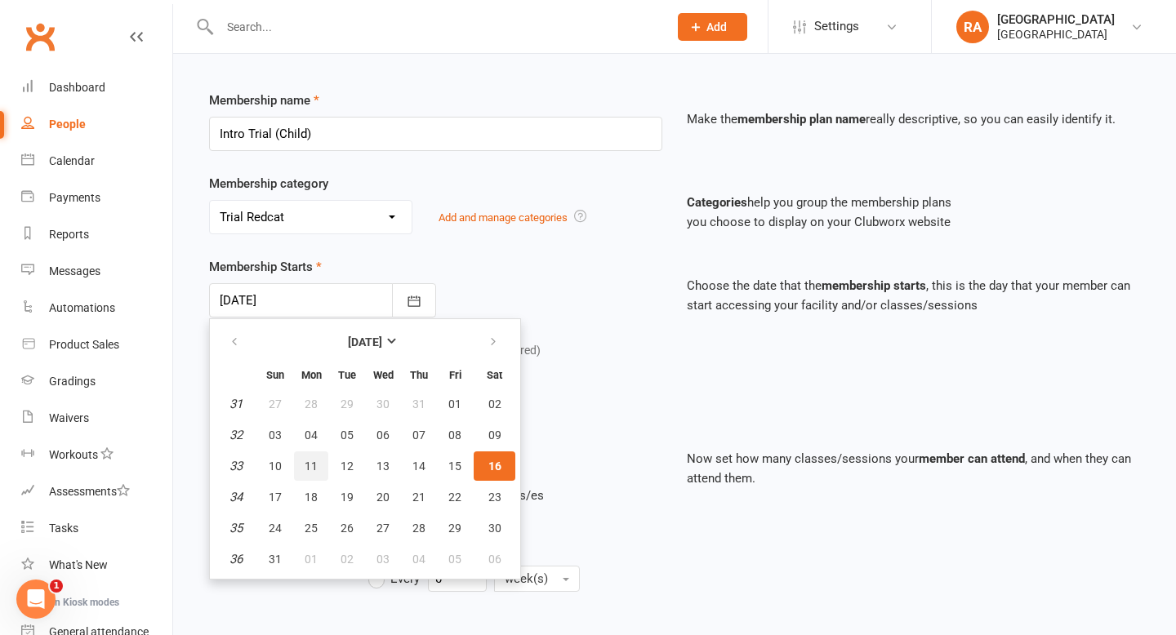
click at [310, 469] on span "11" at bounding box center [311, 466] width 13 height 13
type input "11 Aug 2025"
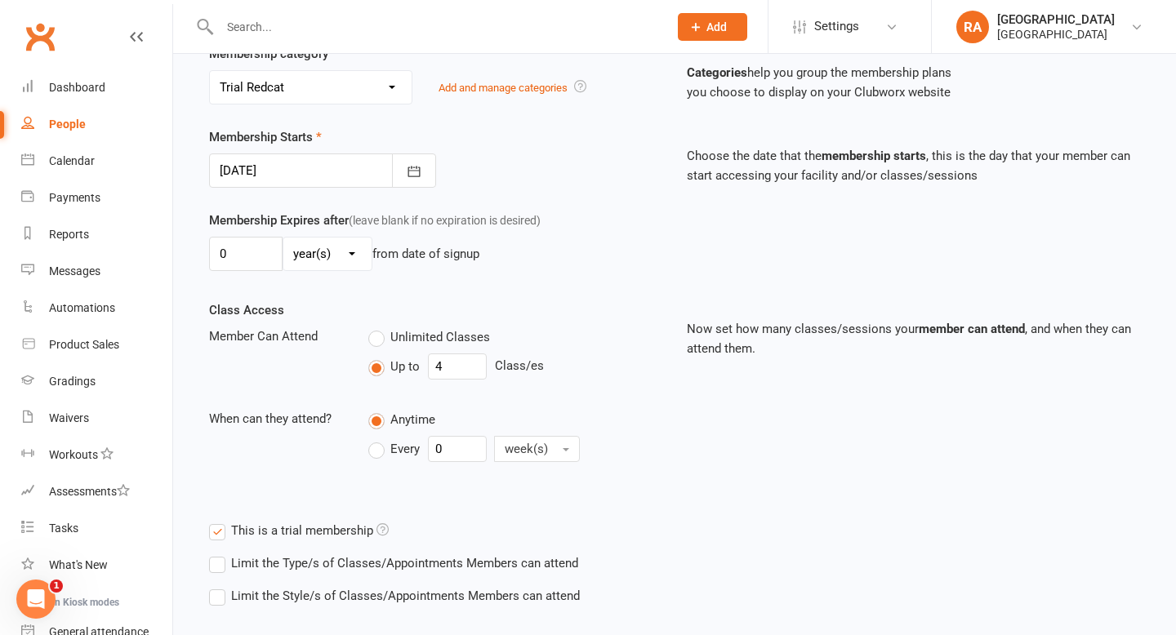
scroll to position [415, 0]
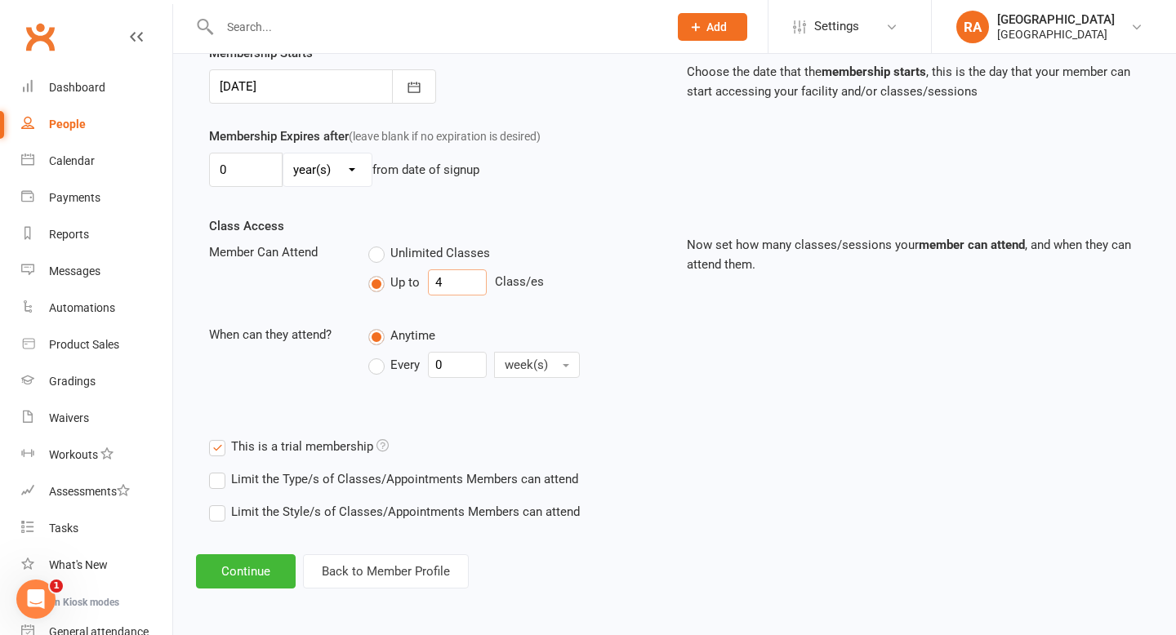
click at [469, 272] on input "4" at bounding box center [457, 282] width 59 height 26
type input "1"
click at [609, 342] on div "Anytime" at bounding box center [515, 335] width 294 height 20
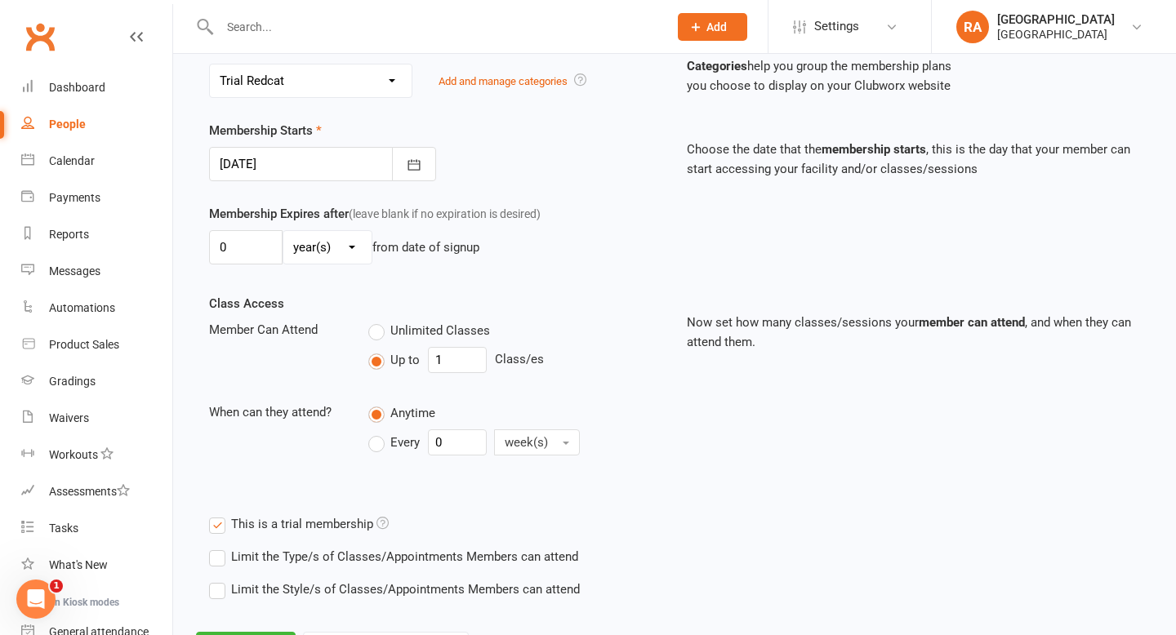
scroll to position [336, 0]
click at [341, 91] on select "No category Competitors List Grading Redcat Trial Redcat Will Machado Associati…" at bounding box center [311, 81] width 202 height 33
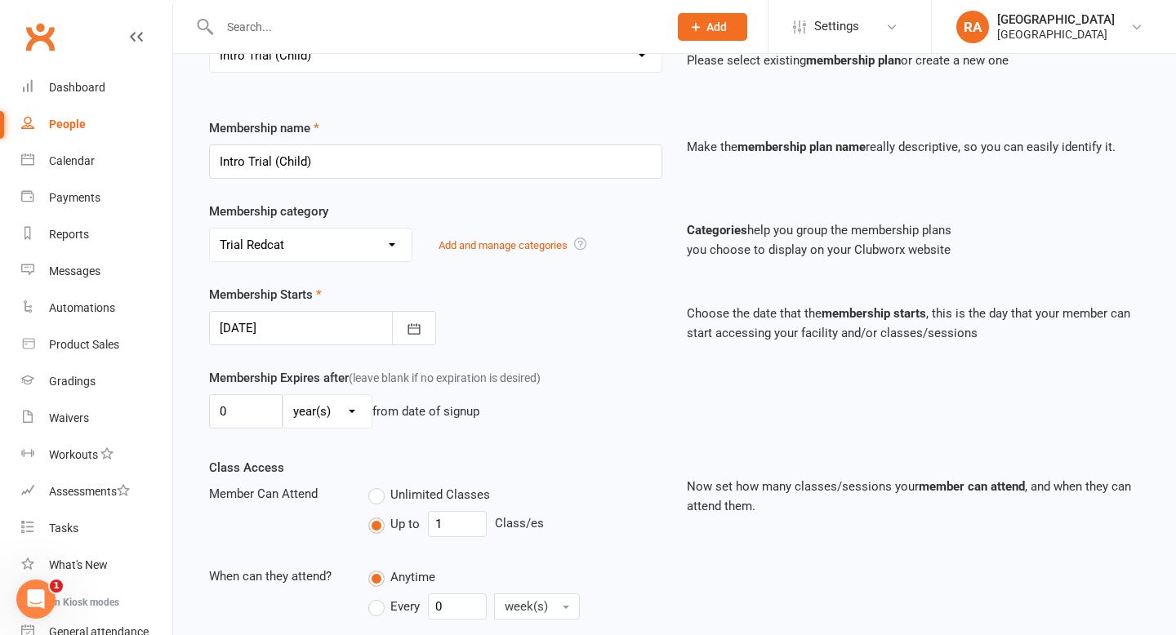
scroll to position [165, 0]
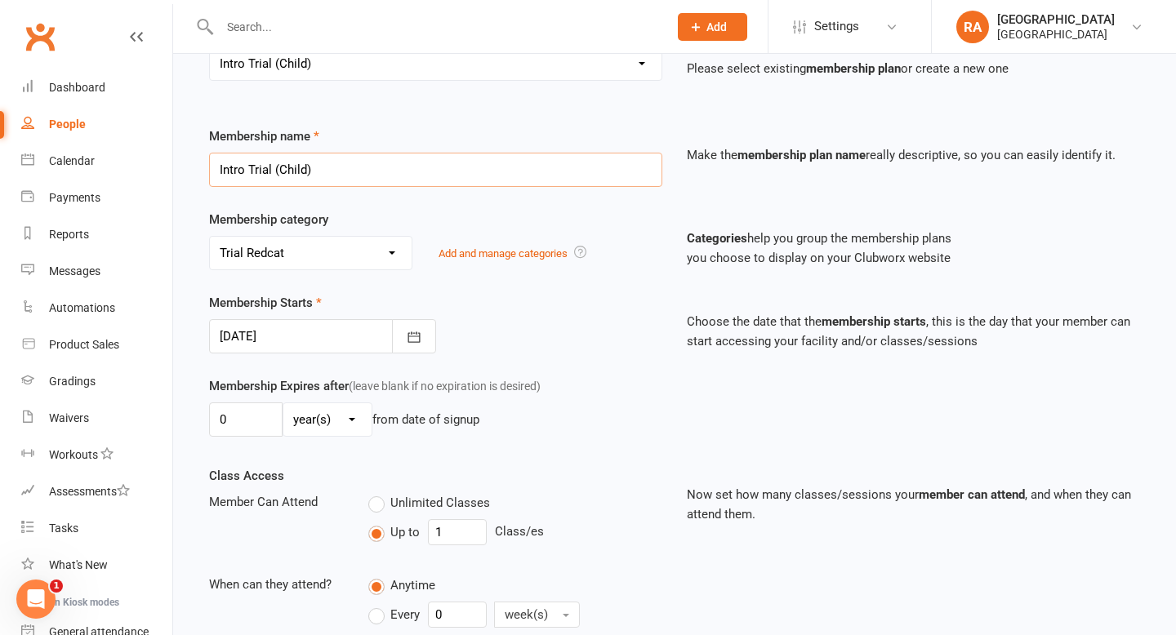
click at [340, 171] on input "Intro Trial (Child)" at bounding box center [435, 170] width 453 height 34
click at [411, 67] on select "Select a membership plan Create new Membership Plan Basic Adult $29 x2 Classes …" at bounding box center [435, 63] width 451 height 33
select select "4"
type input "Intro Trial (Adult)"
type input "4"
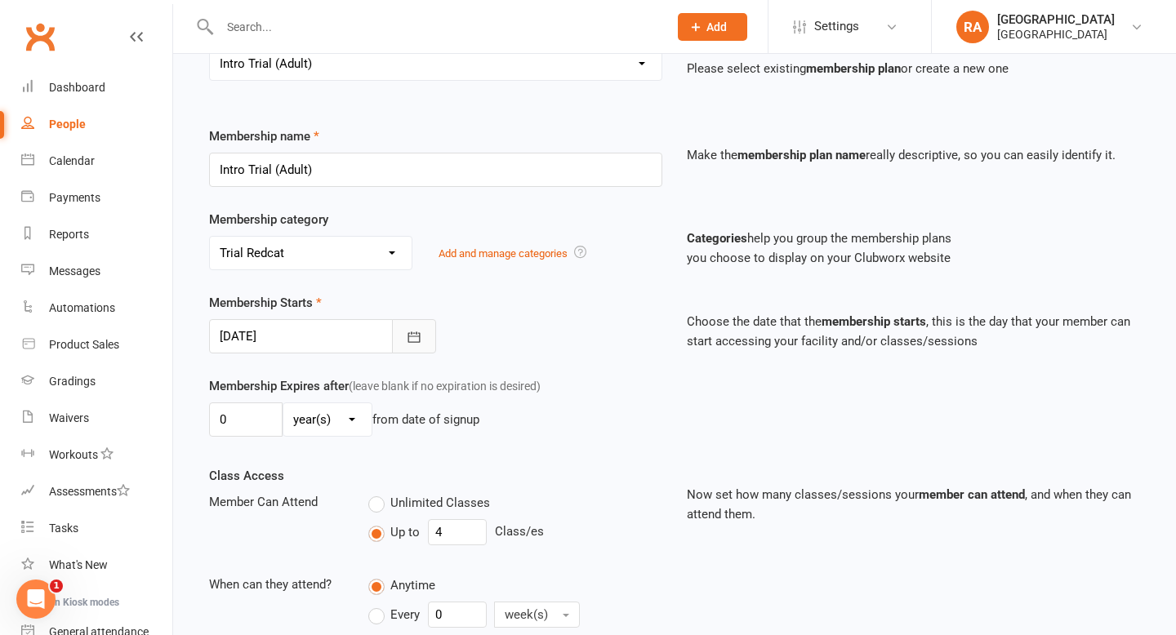
click at [407, 334] on icon "button" at bounding box center [413, 336] width 12 height 11
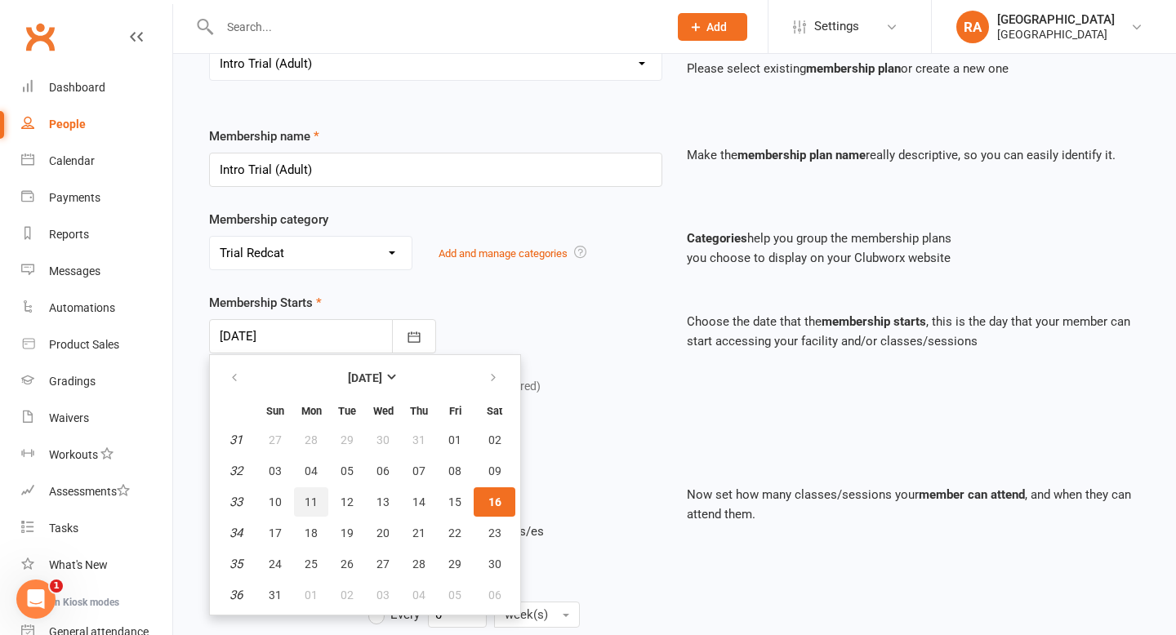
click at [311, 499] on span "11" at bounding box center [311, 502] width 13 height 13
type input "11 Aug 2025"
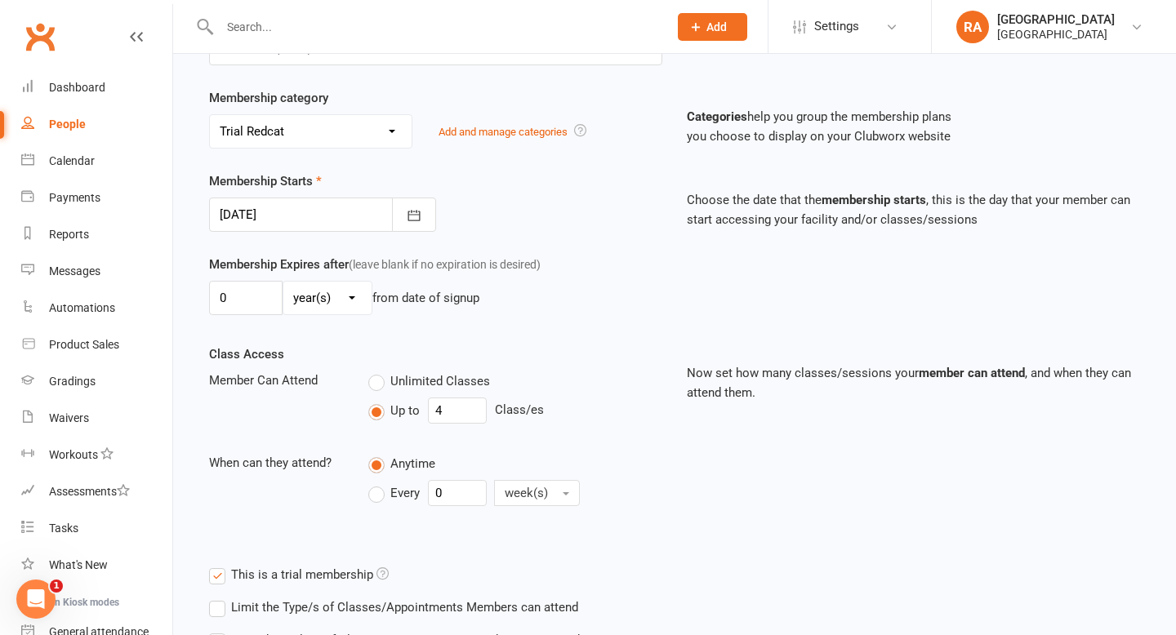
scroll to position [415, 0]
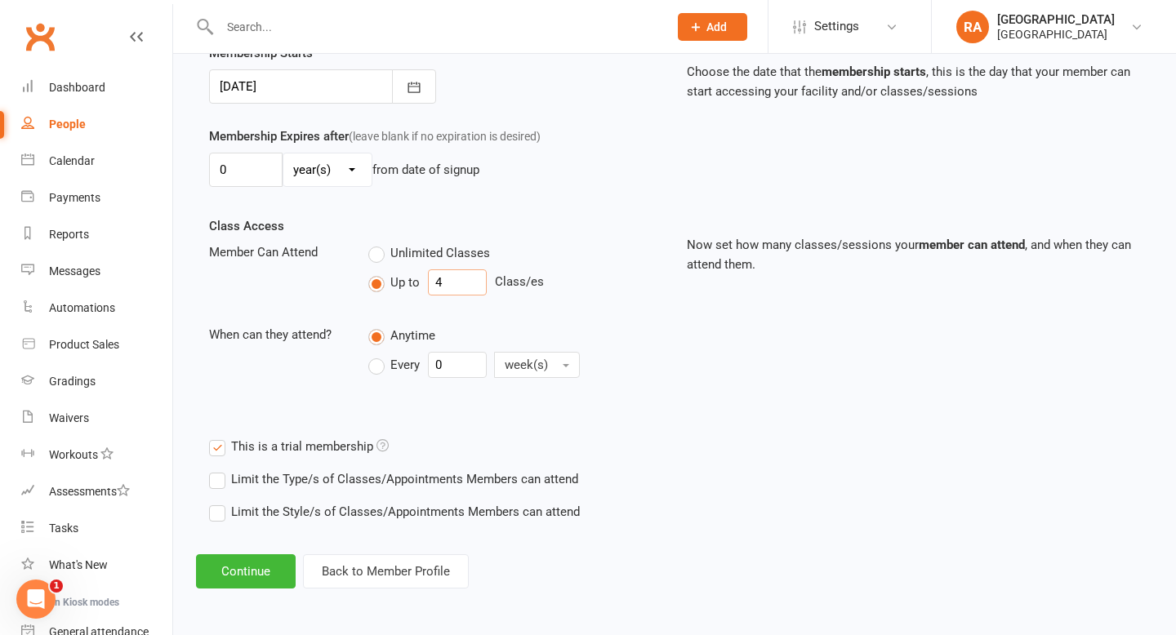
click at [460, 276] on input "4" at bounding box center [457, 282] width 59 height 26
type input "1"
click at [245, 566] on button "Continue" at bounding box center [246, 571] width 100 height 34
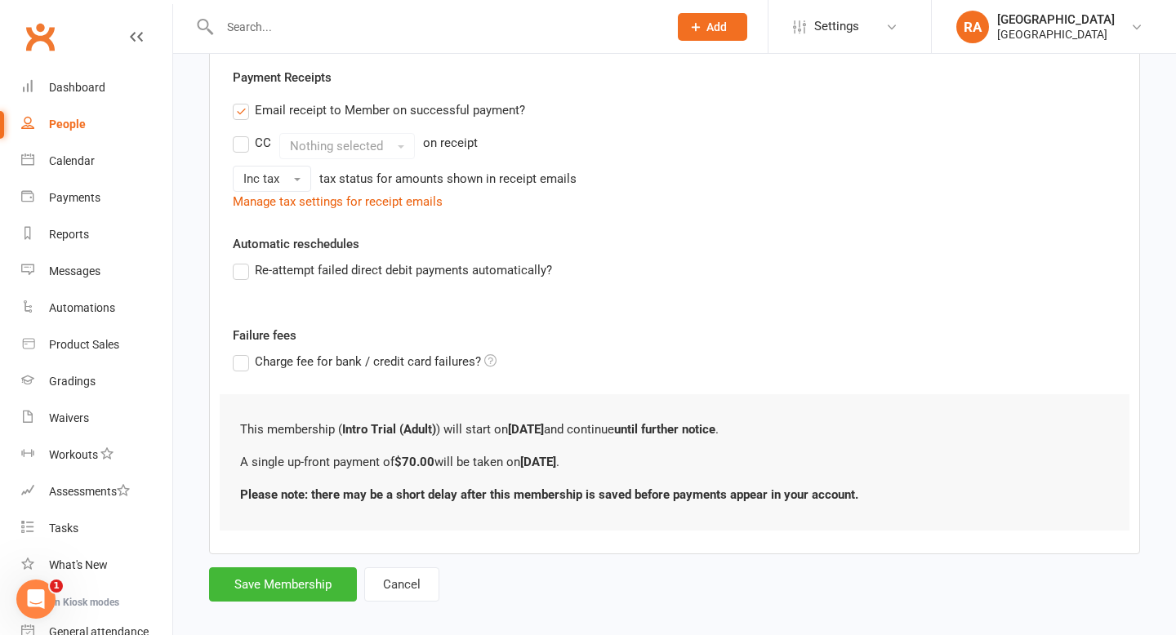
scroll to position [387, 0]
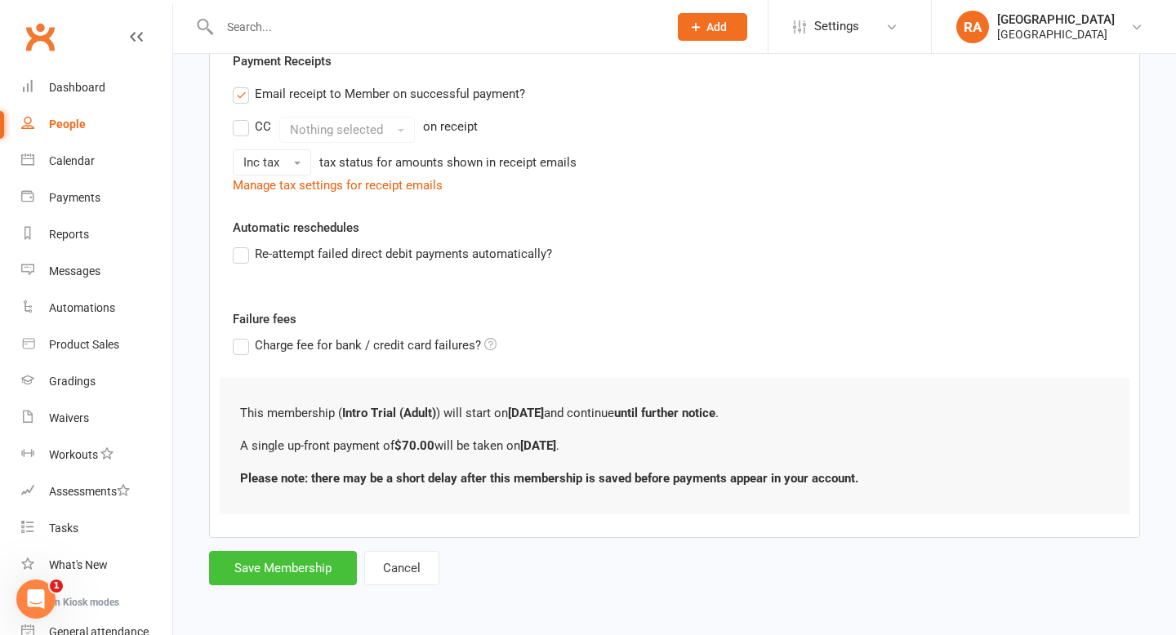
click at [256, 555] on button "Save Membership" at bounding box center [283, 568] width 148 height 34
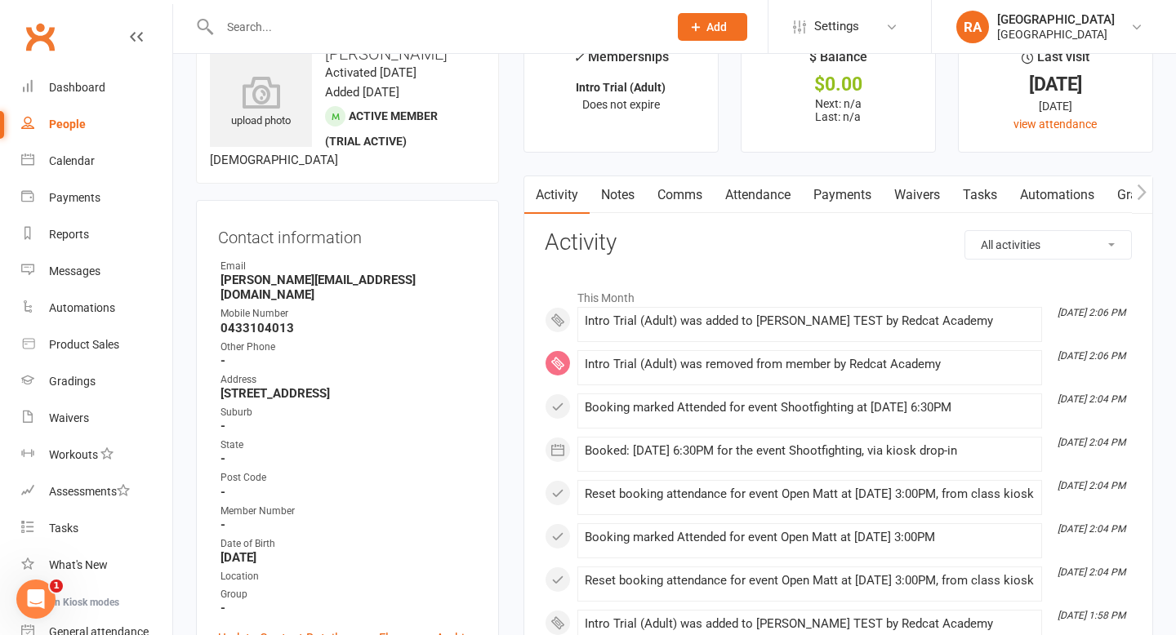
scroll to position [47, 0]
click at [78, 172] on link "Calendar" at bounding box center [96, 161] width 151 height 37
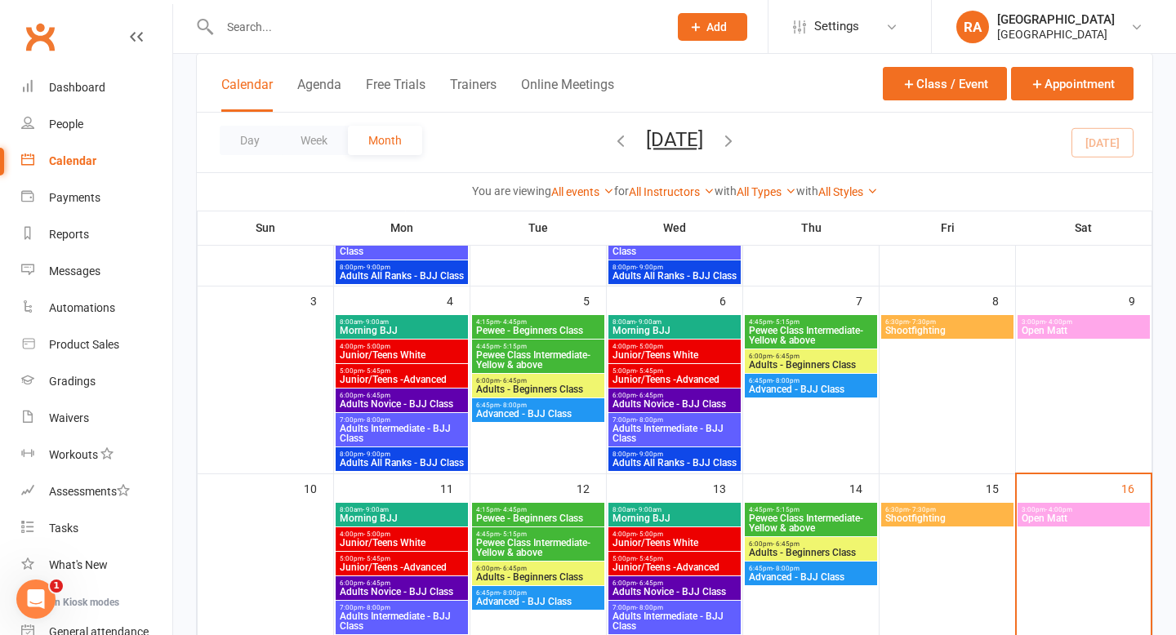
scroll to position [287, 0]
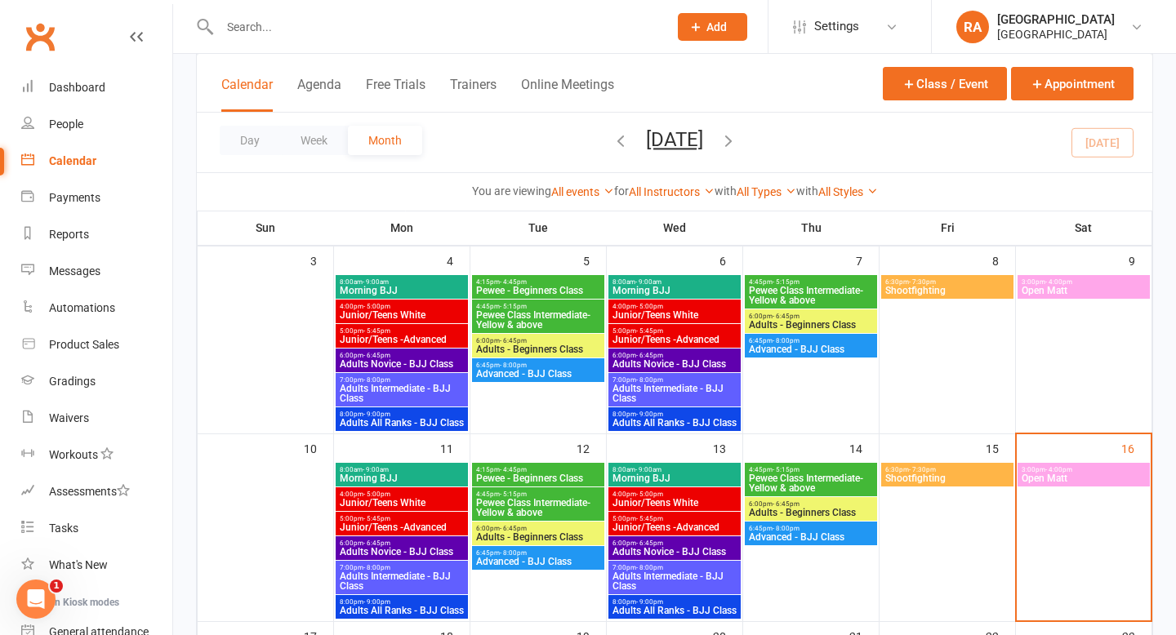
click at [1054, 469] on span "- 4:00pm" at bounding box center [1058, 469] width 27 height 7
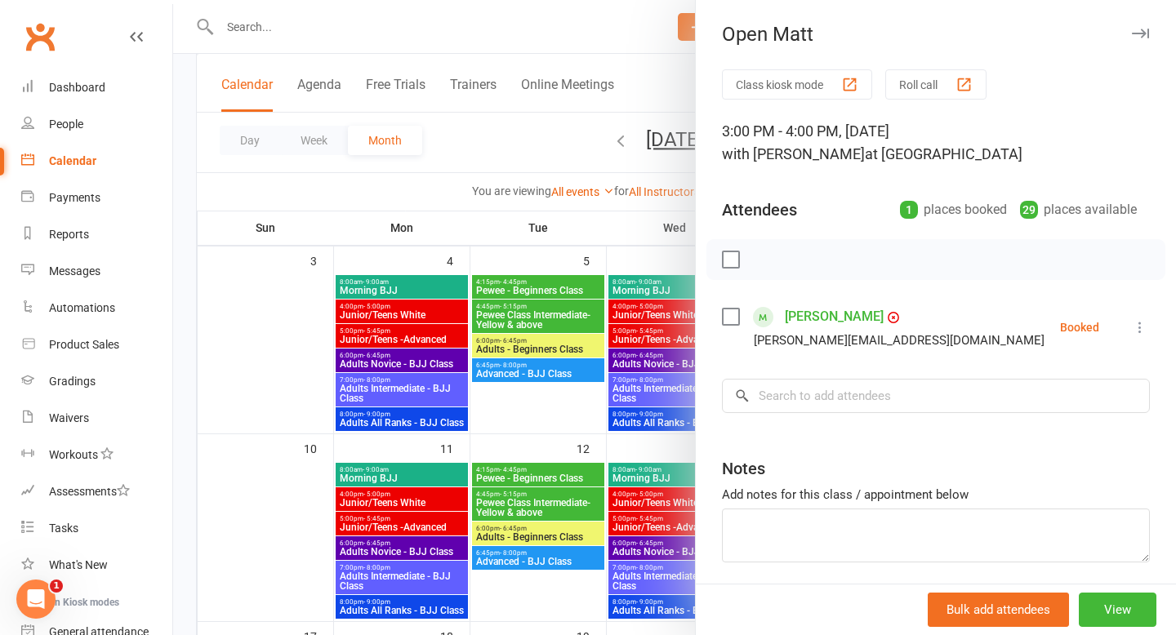
click at [1136, 326] on icon at bounding box center [1140, 327] width 16 height 16
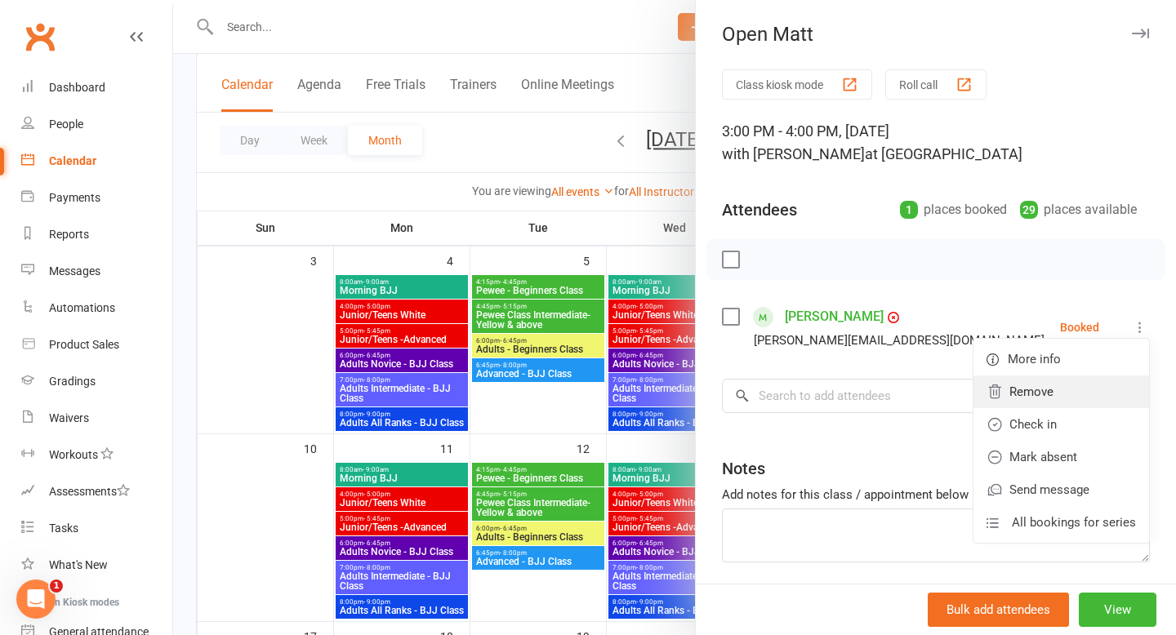
click at [1087, 396] on link "Remove" at bounding box center [1061, 392] width 176 height 33
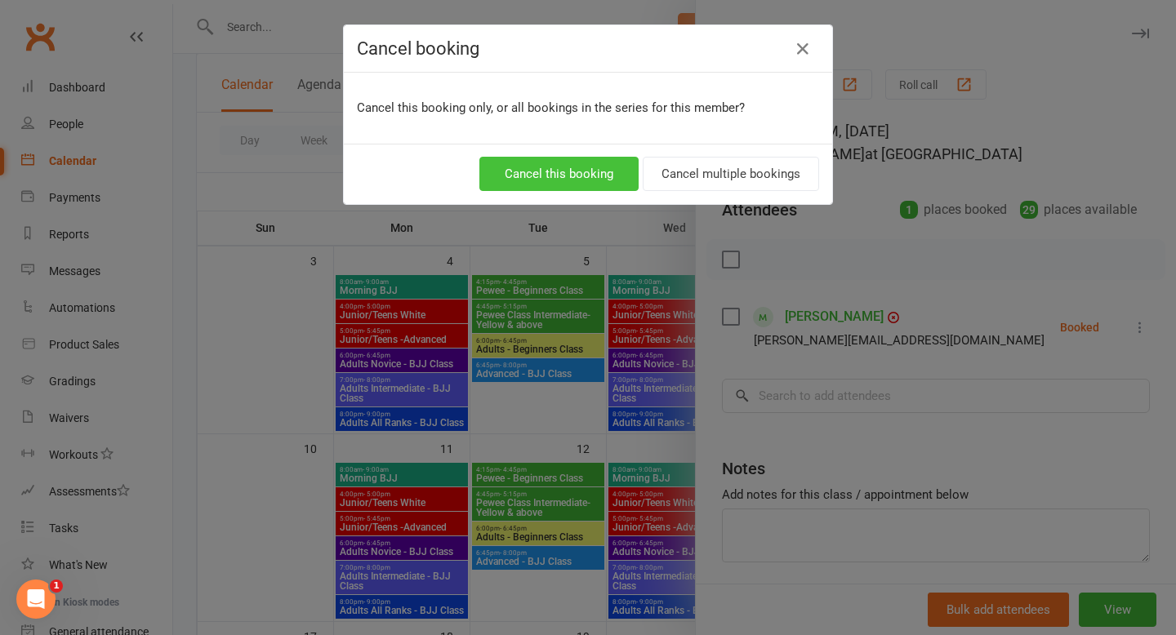
click at [558, 176] on button "Cancel this booking" at bounding box center [558, 174] width 159 height 34
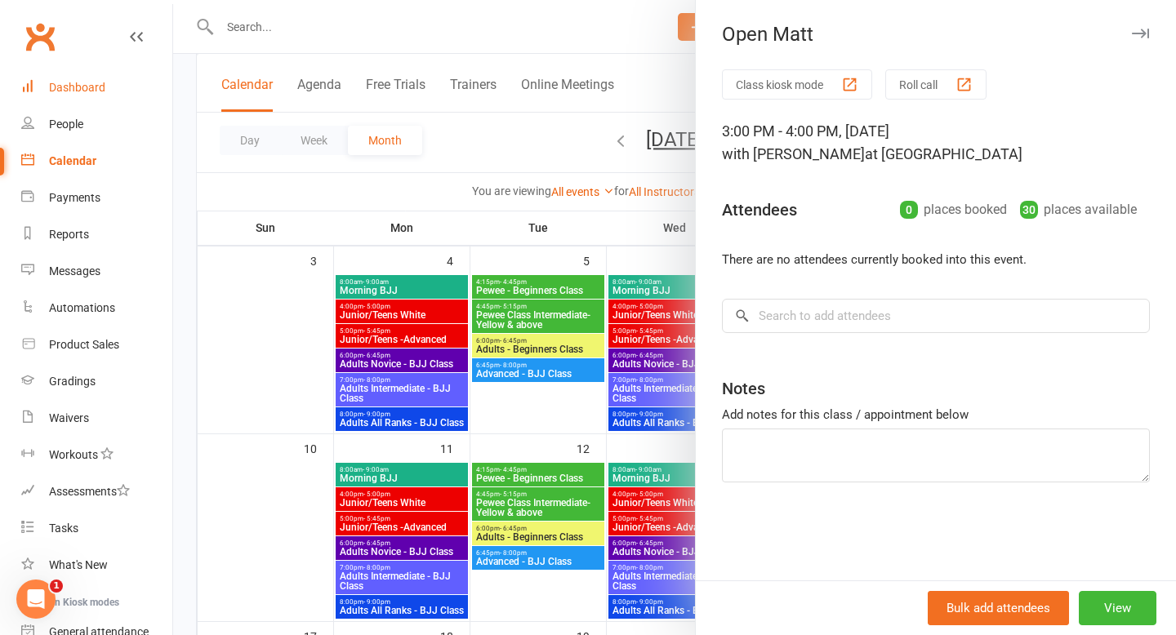
click at [78, 87] on div "Dashboard" at bounding box center [77, 87] width 56 height 13
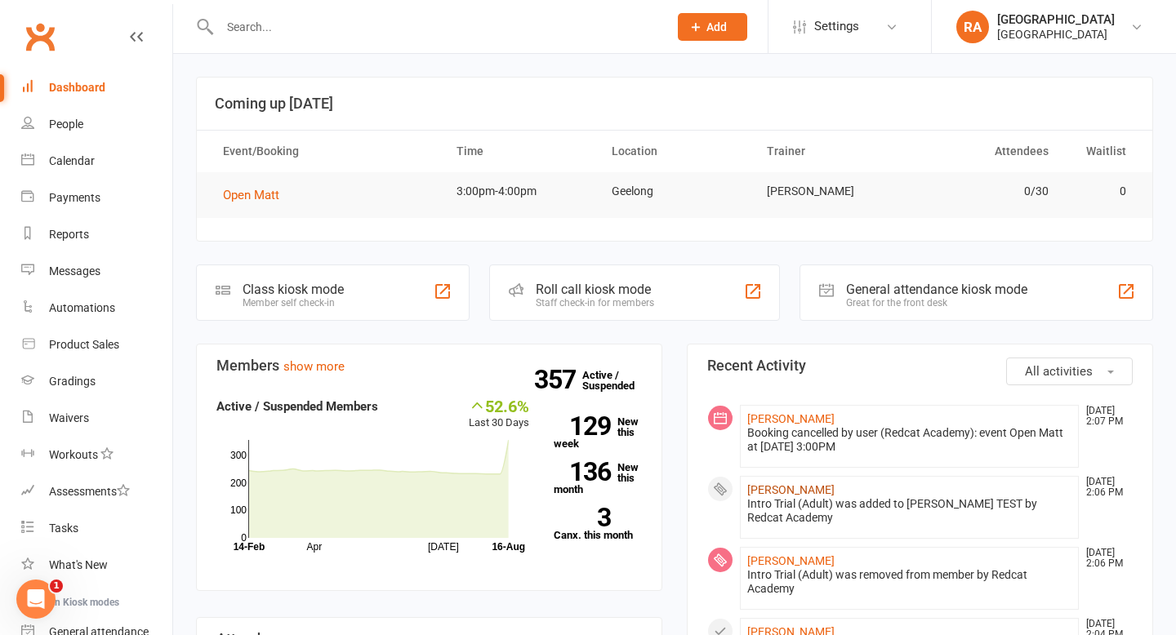
click at [773, 490] on link "John TEST" at bounding box center [790, 489] width 87 height 13
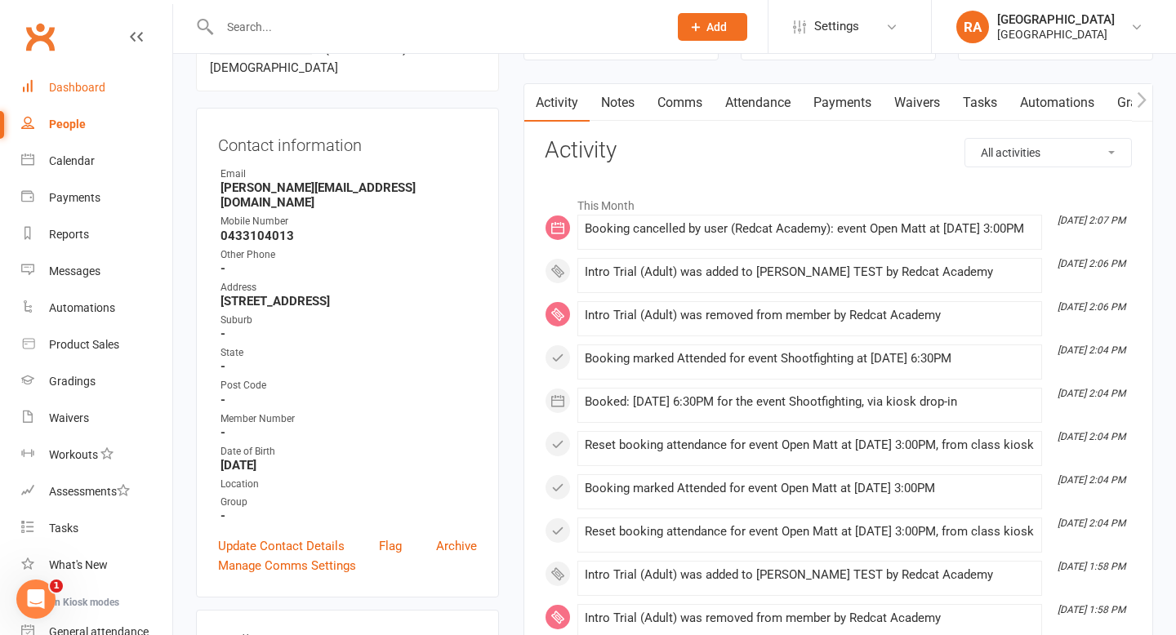
scroll to position [65, 0]
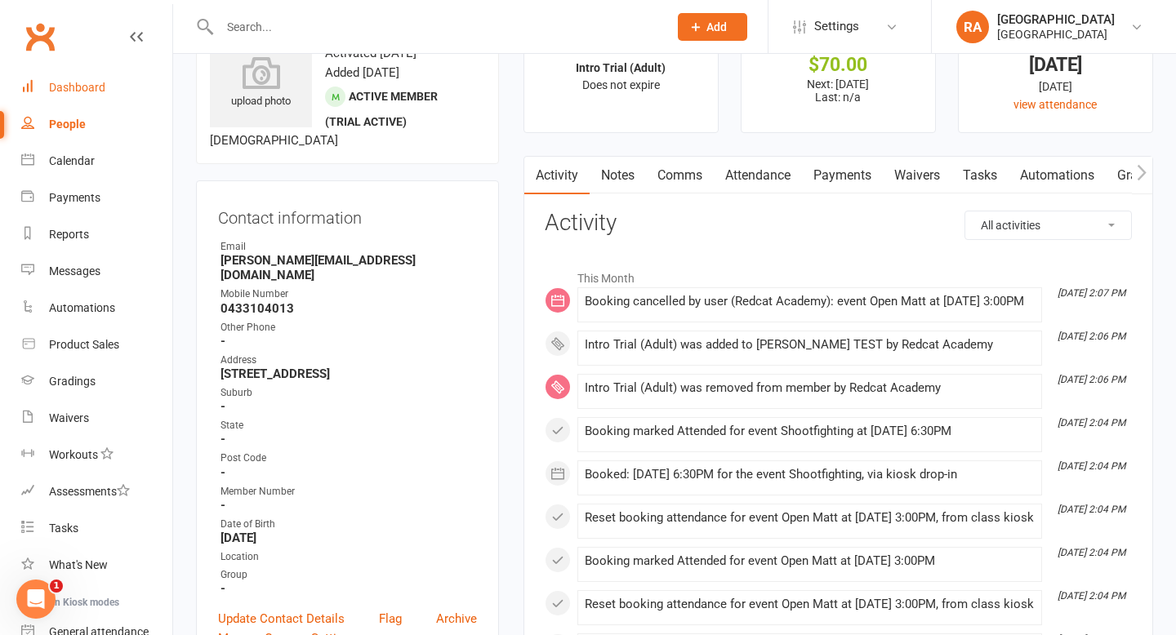
click at [82, 89] on div "Dashboard" at bounding box center [77, 87] width 56 height 13
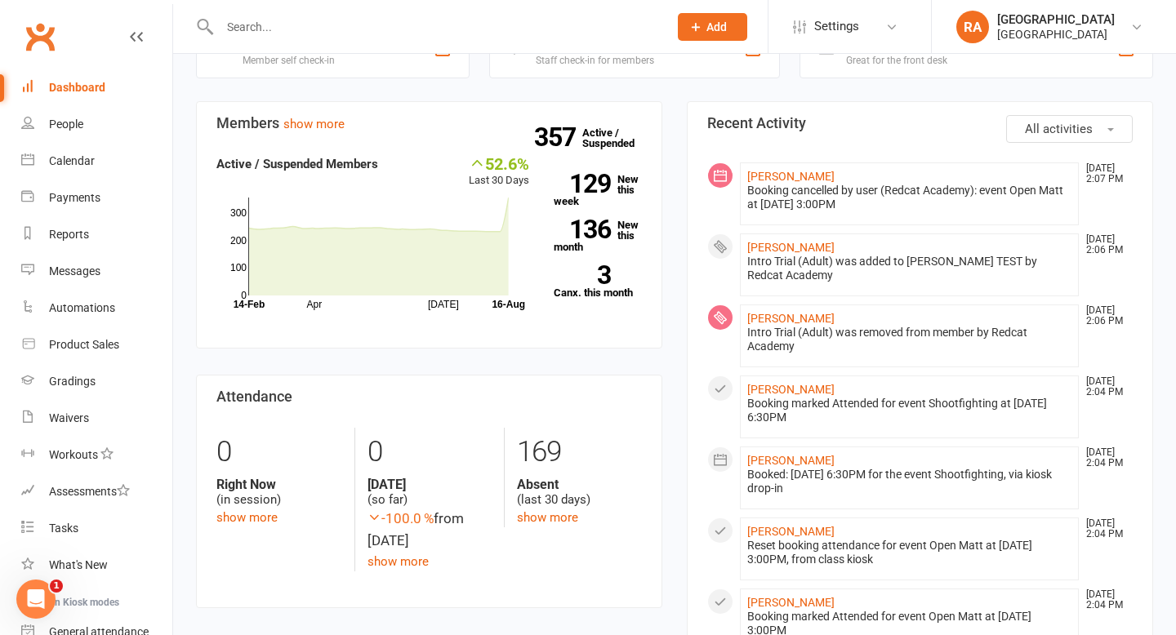
scroll to position [243, 0]
click at [772, 382] on link "John TEST" at bounding box center [790, 388] width 87 height 13
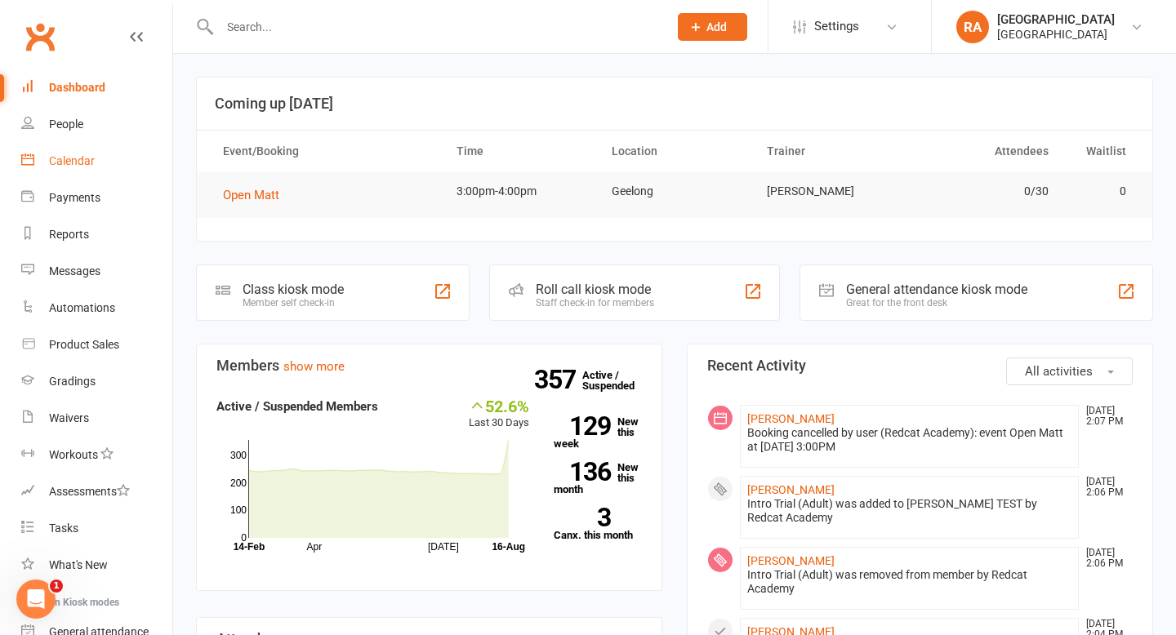
click at [78, 167] on link "Calendar" at bounding box center [96, 161] width 151 height 37
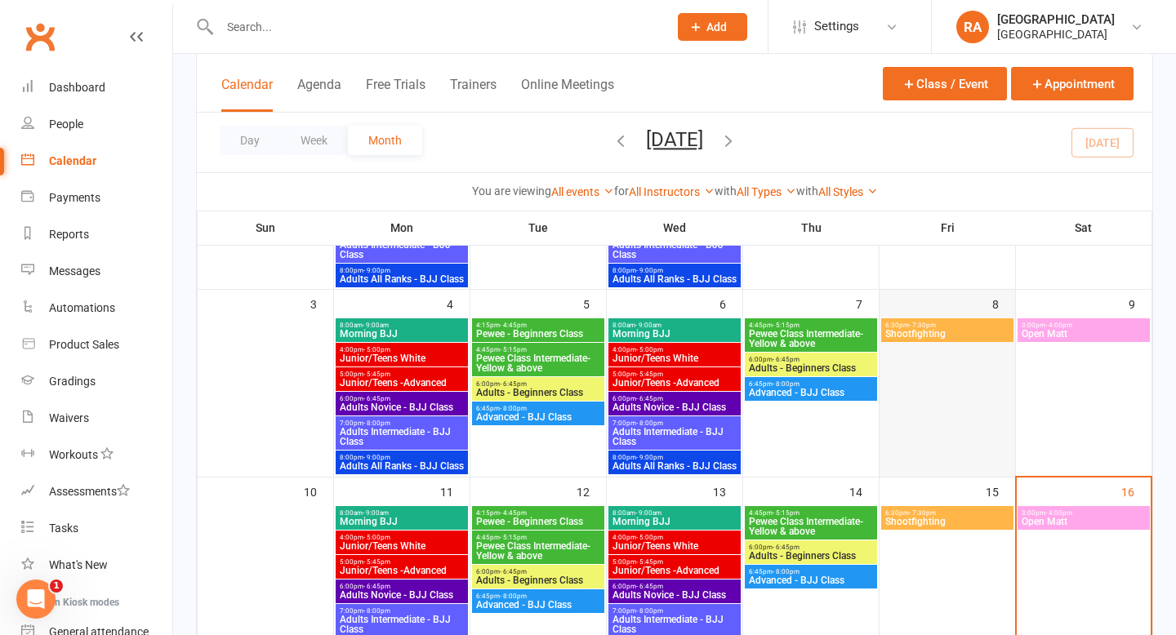
scroll to position [264, 0]
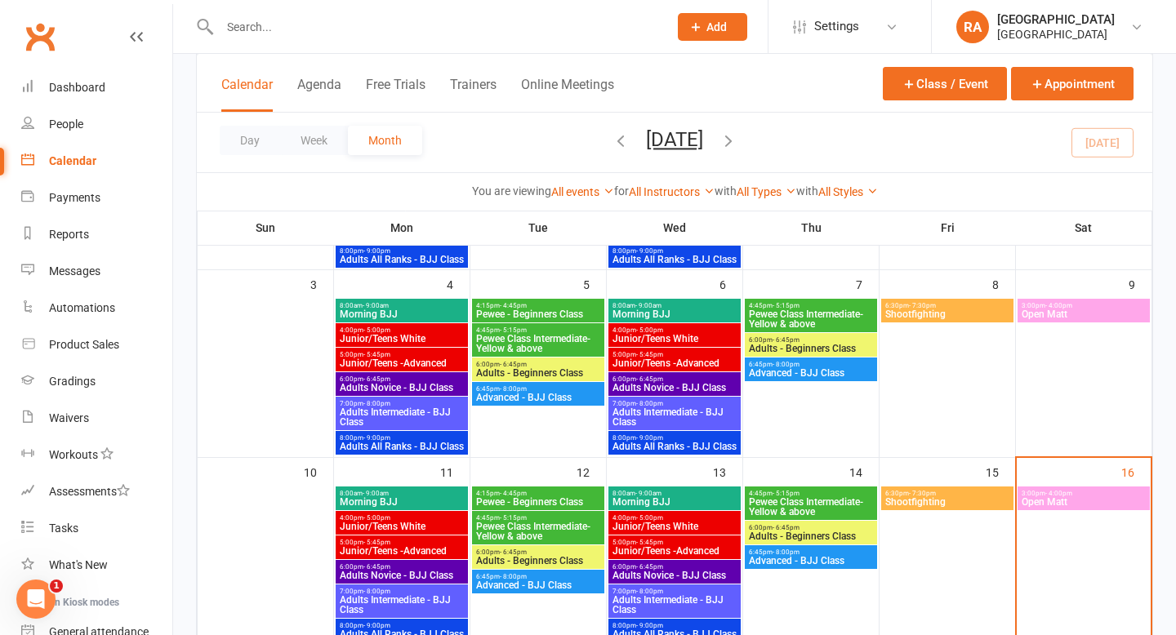
click at [930, 502] on span "Shootfighting" at bounding box center [947, 502] width 126 height 10
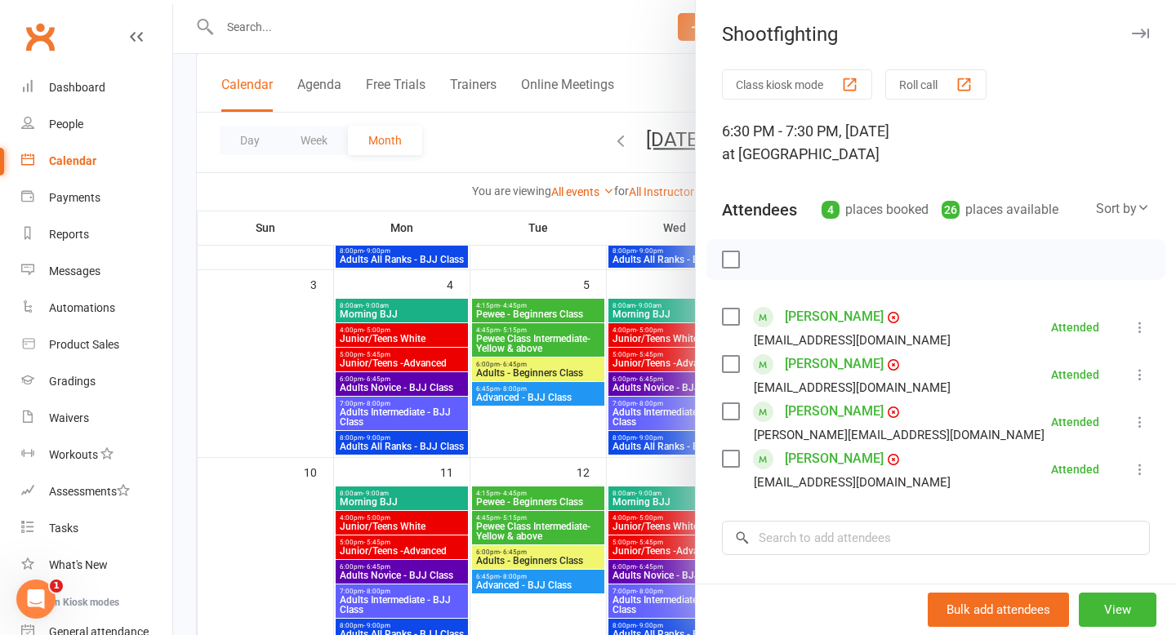
click at [1135, 425] on icon at bounding box center [1140, 422] width 16 height 16
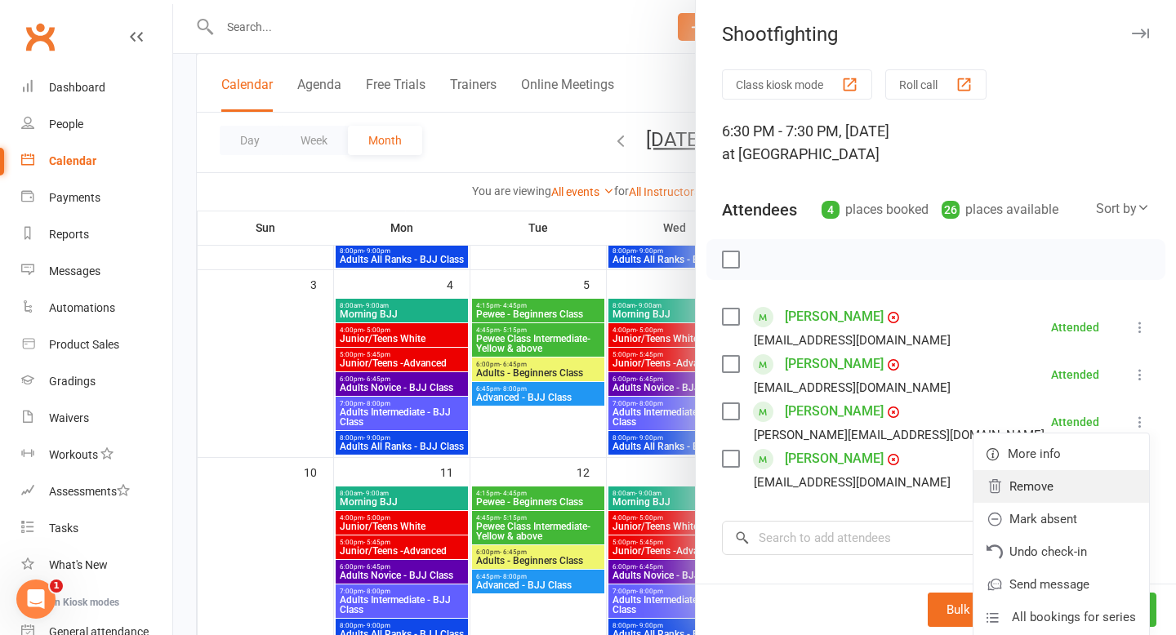
click at [1052, 493] on link "Remove" at bounding box center [1061, 486] width 176 height 33
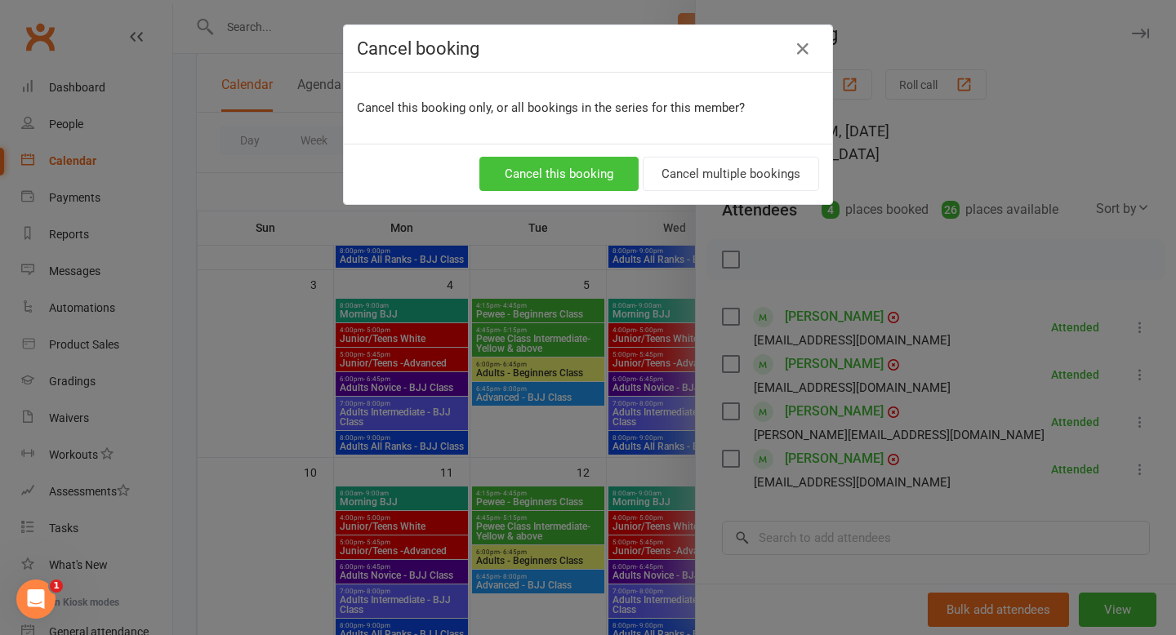
click at [598, 173] on button "Cancel this booking" at bounding box center [558, 174] width 159 height 34
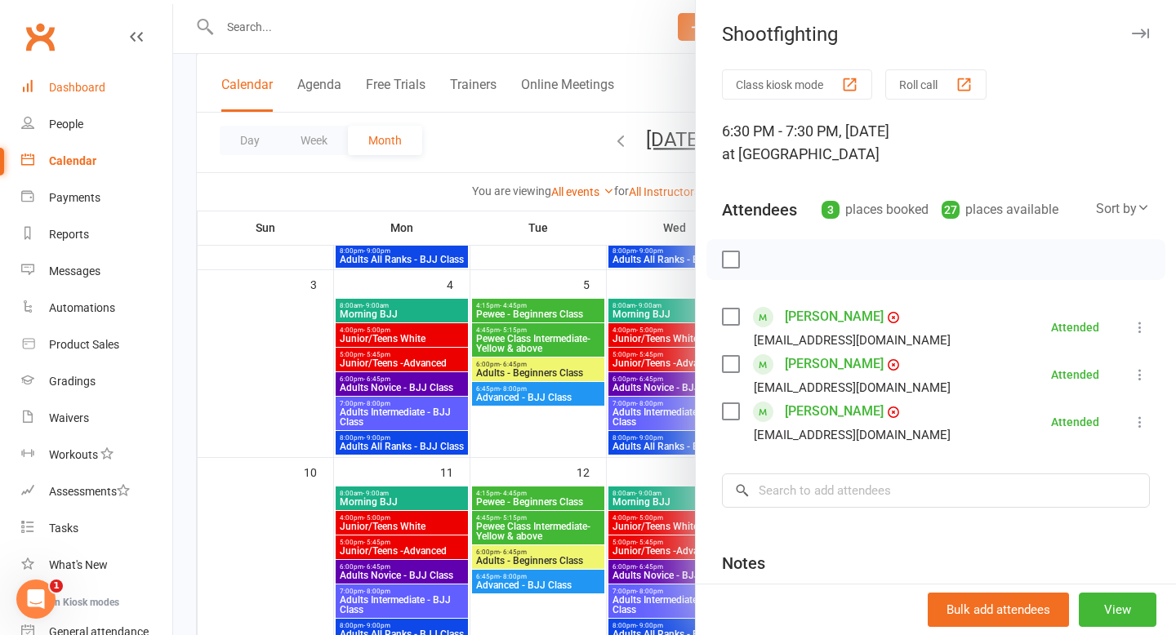
click at [87, 91] on div "Dashboard" at bounding box center [77, 87] width 56 height 13
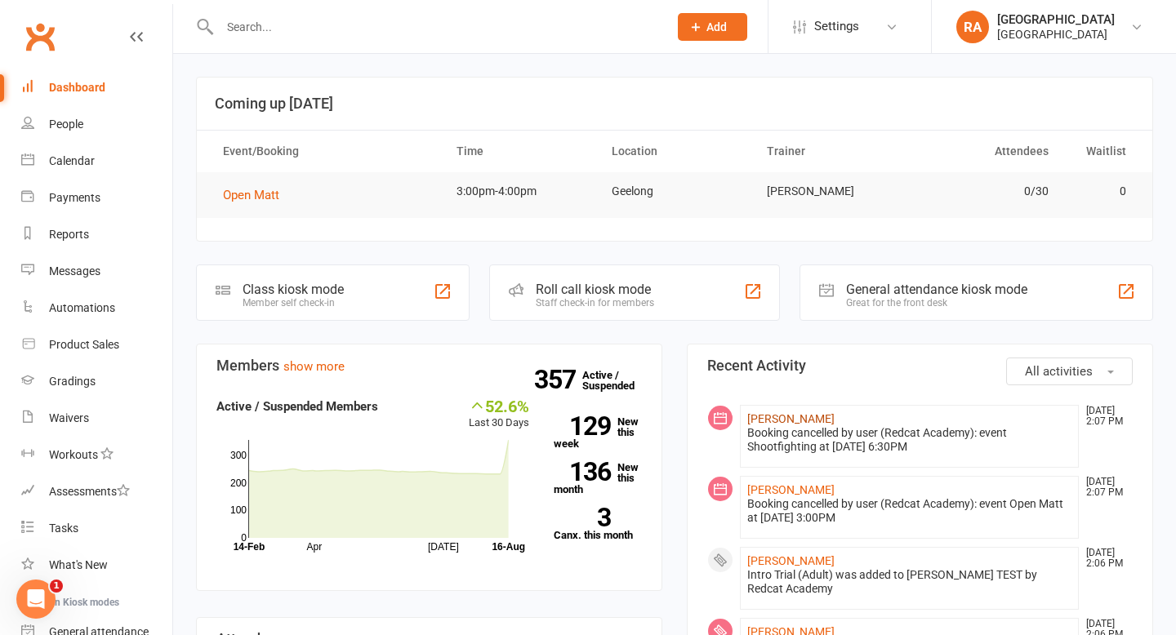
click at [762, 415] on link "John TEST" at bounding box center [790, 418] width 87 height 13
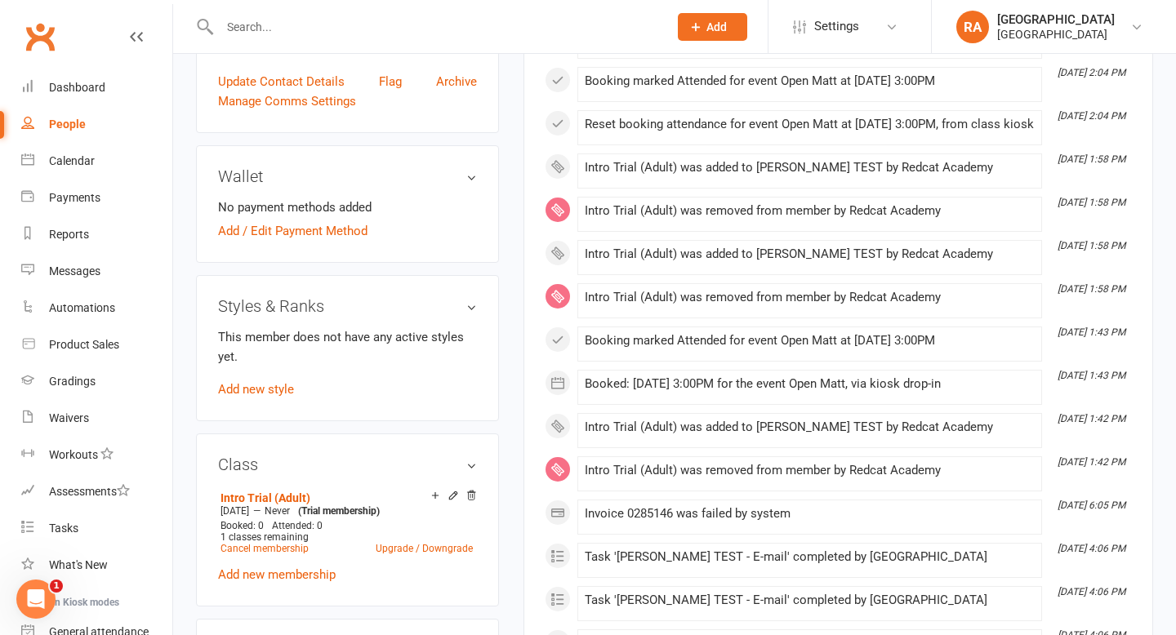
scroll to position [611, 0]
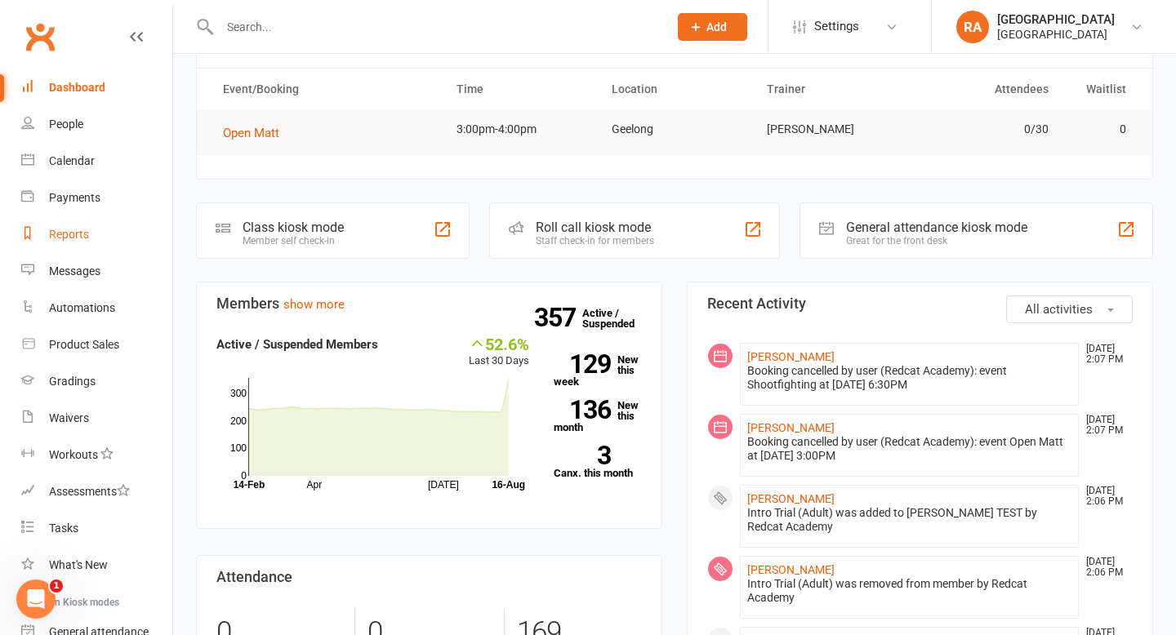
click at [73, 234] on div "Reports" at bounding box center [69, 234] width 40 height 13
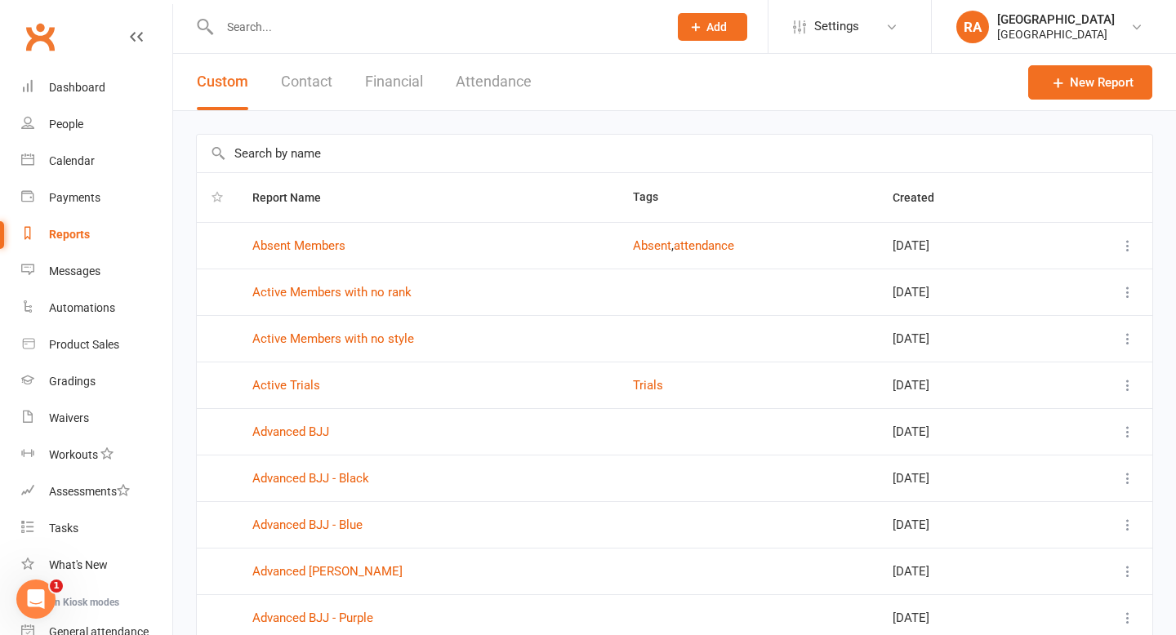
scroll to position [179, 0]
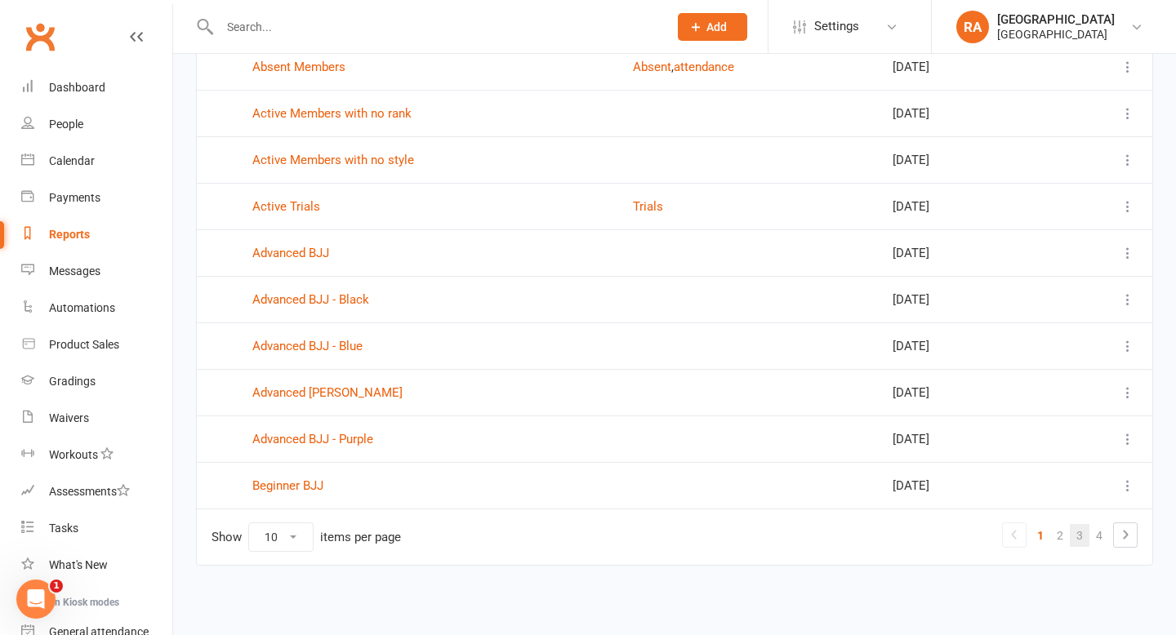
click at [1075, 528] on link "3" at bounding box center [1079, 535] width 20 height 23
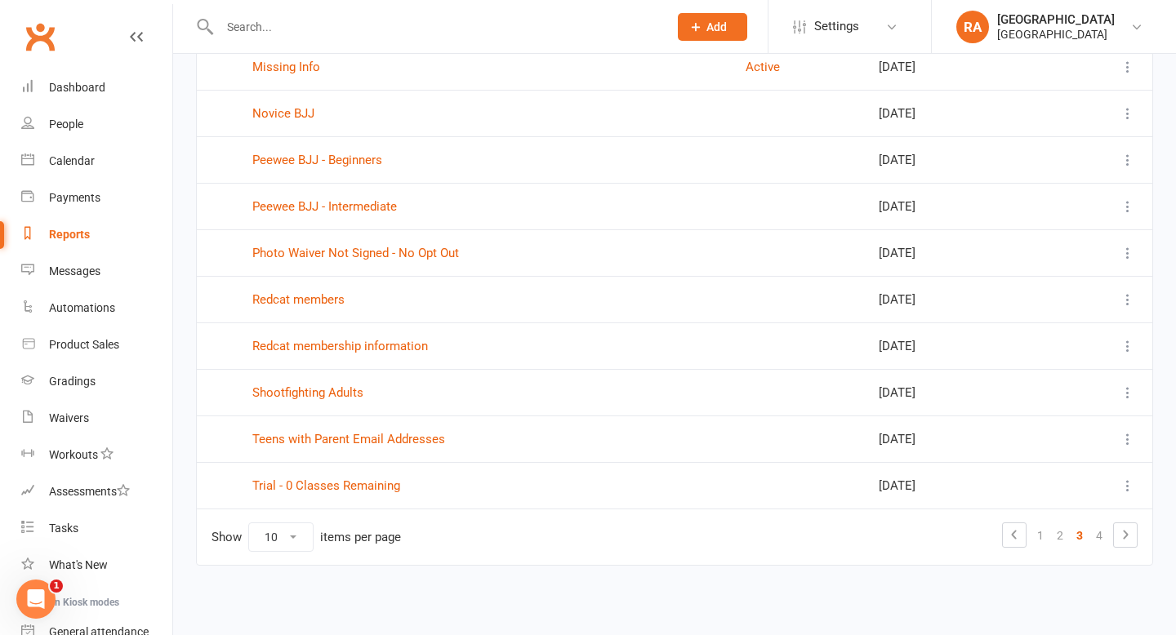
click at [354, 475] on td "Trial - 0 Classes Remaining" at bounding box center [484, 485] width 493 height 47
click at [350, 487] on link "Trial - 0 Classes Remaining" at bounding box center [326, 485] width 148 height 15
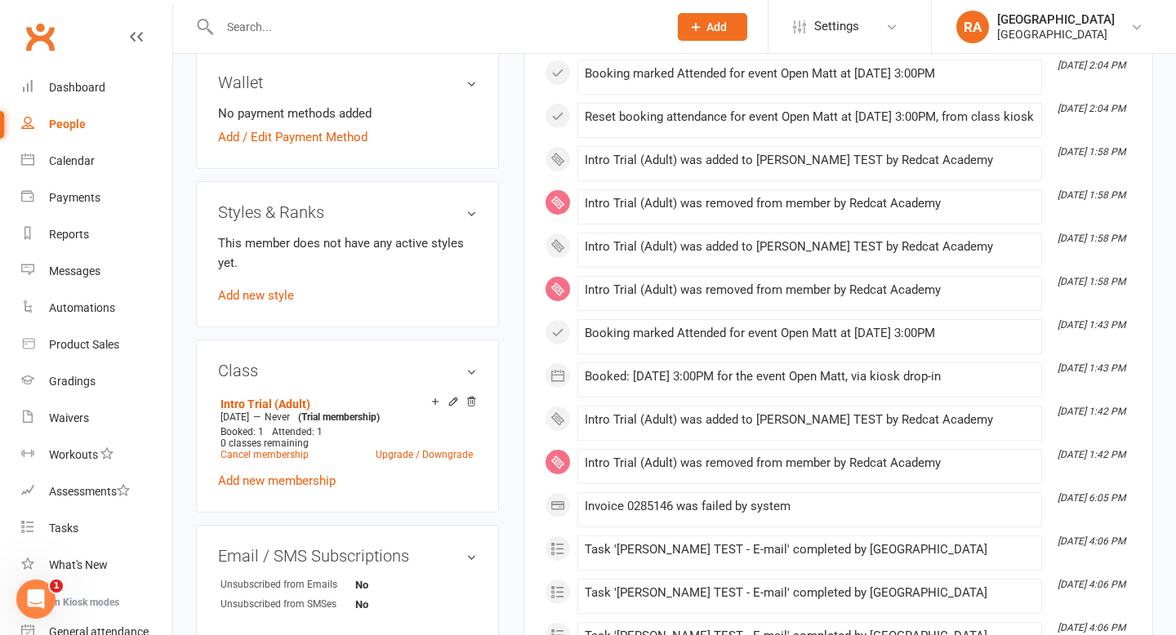
scroll to position [701, 0]
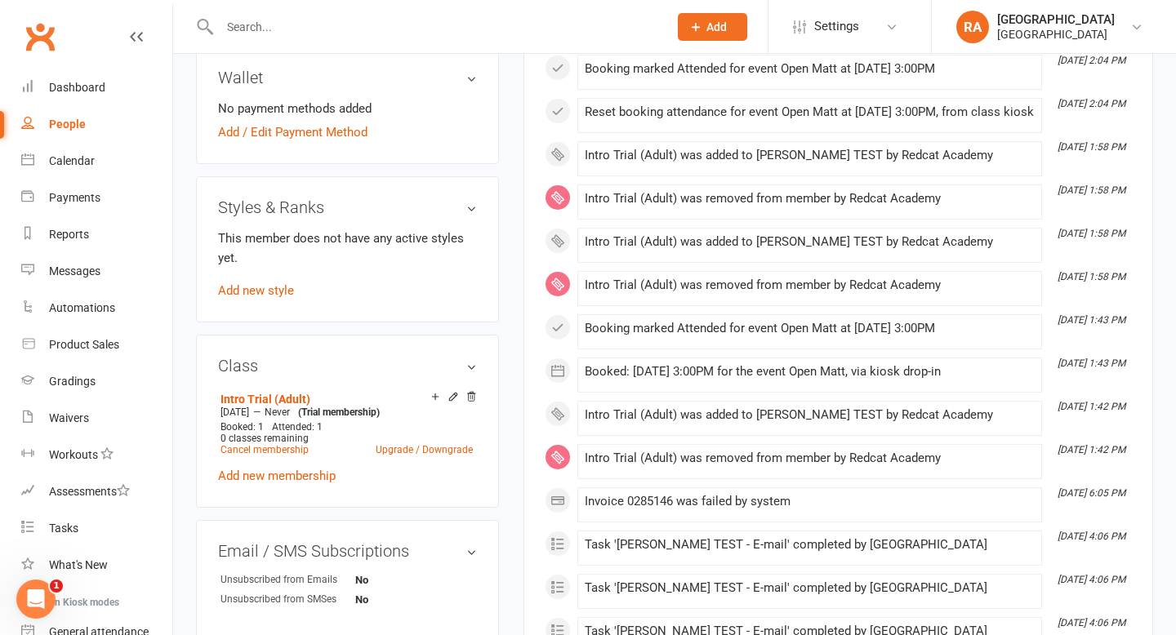
click at [29, 606] on icon "Open Intercom Messenger" at bounding box center [36, 599] width 27 height 27
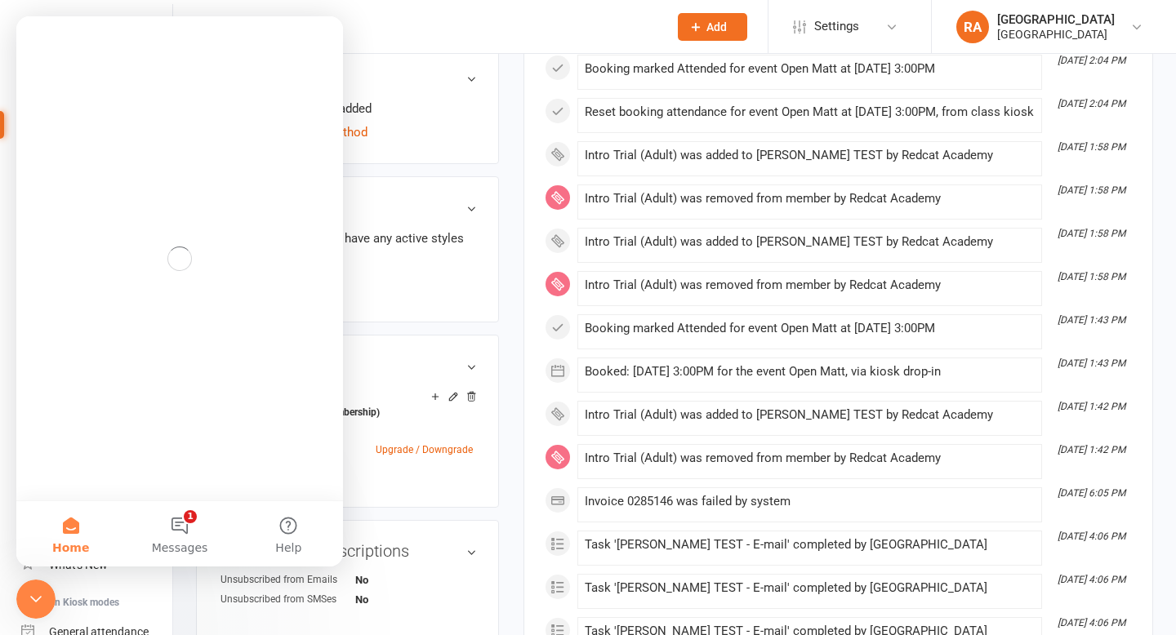
scroll to position [0, 0]
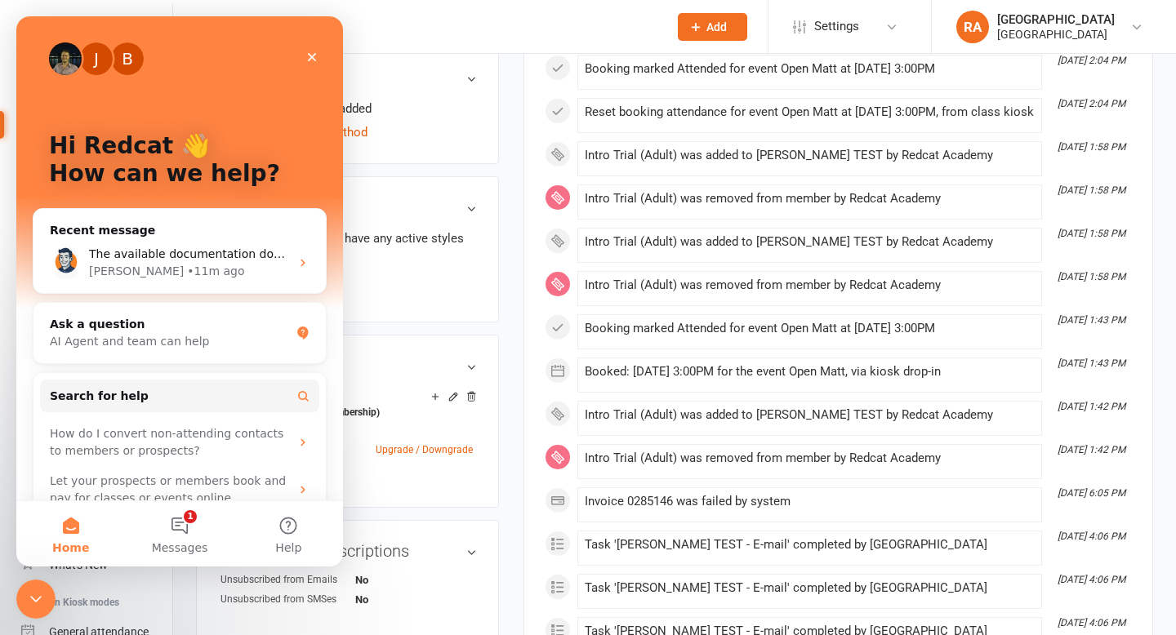
click at [443, 460] on div "Intro Trial (Adult) [DATE] — Never (Trial membership) Booked: 1 Attended: 1 0 c…" at bounding box center [347, 436] width 259 height 98
click at [42, 603] on icon "Close Intercom Messenger" at bounding box center [36, 599] width 20 height 20
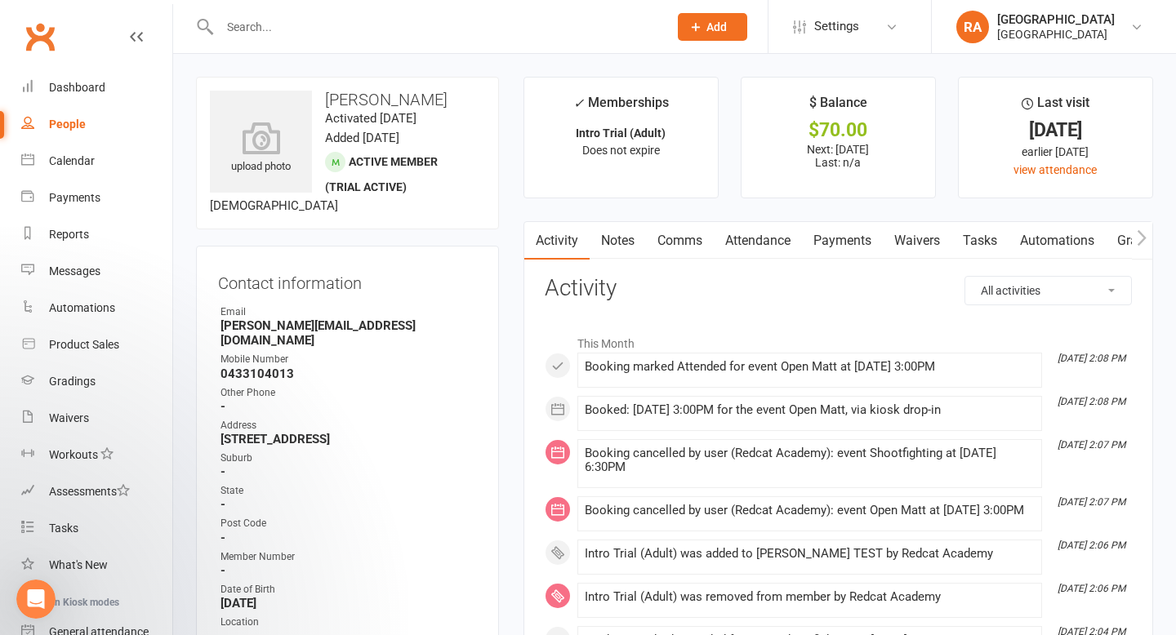
click at [237, 17] on input "text" at bounding box center [436, 27] width 442 height 23
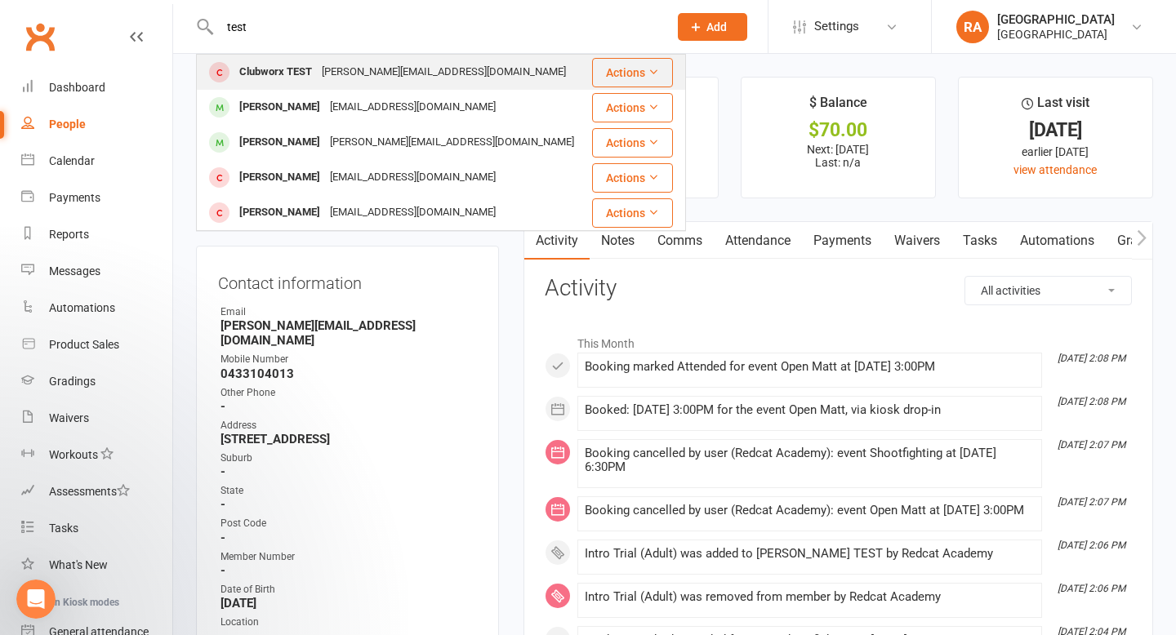
type input "test"
click at [293, 69] on div "Clubworx TEST" at bounding box center [275, 72] width 82 height 24
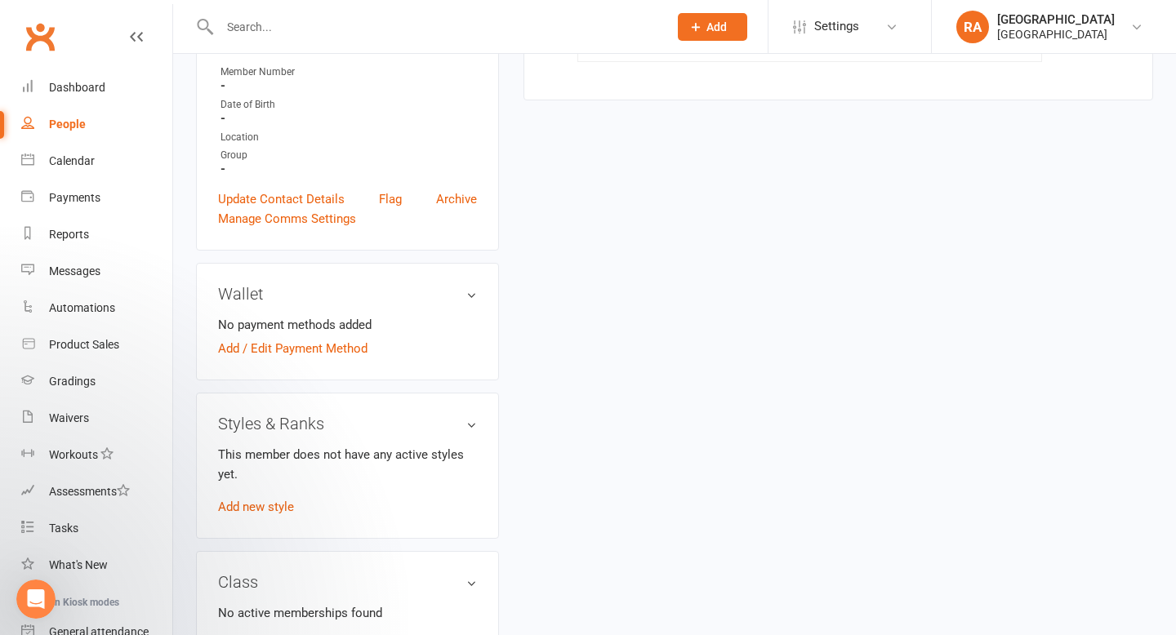
scroll to position [564, 0]
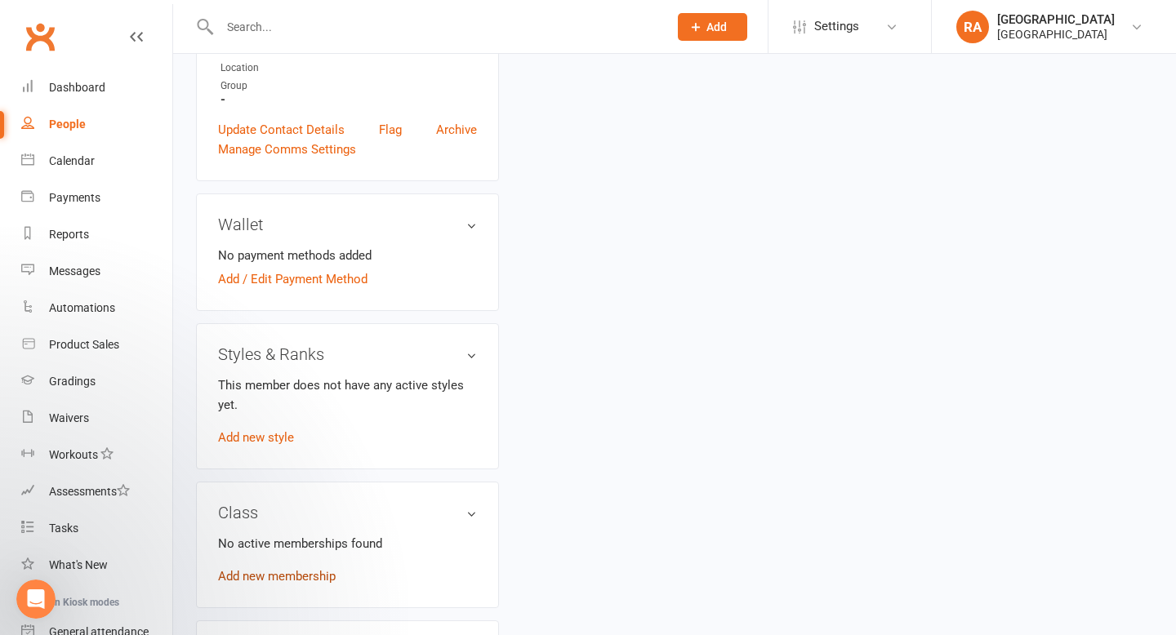
click at [269, 569] on link "Add new membership" at bounding box center [277, 576] width 118 height 15
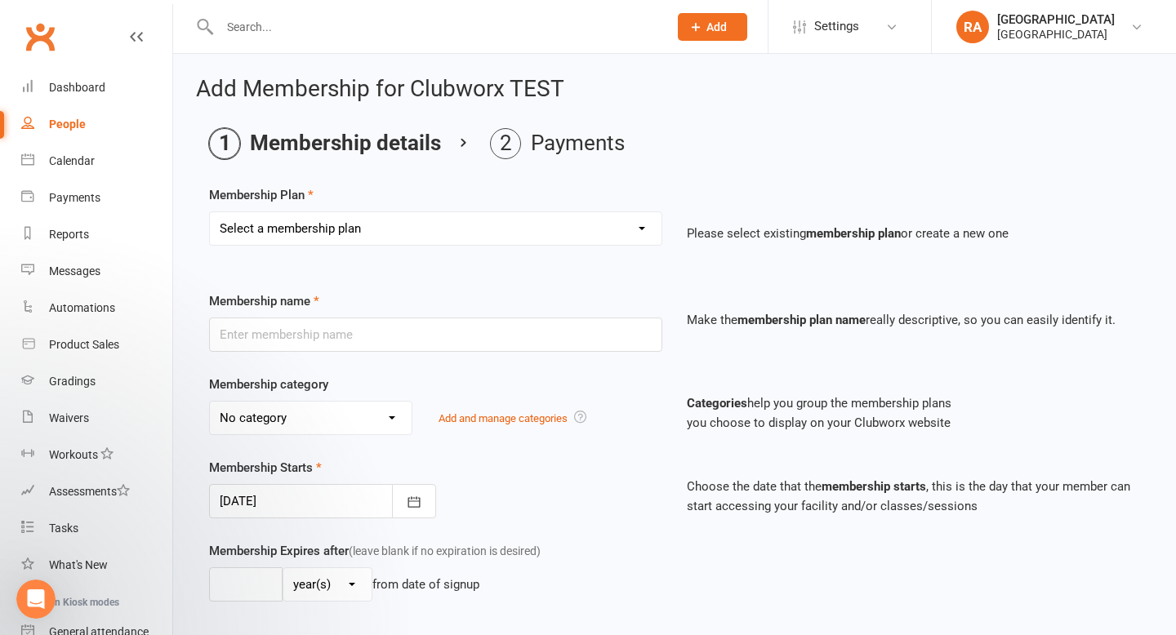
click at [474, 222] on select "Select a membership plan Create new Membership Plan Basic Adult $29 x2 Classes …" at bounding box center [435, 228] width 451 height 33
select select "4"
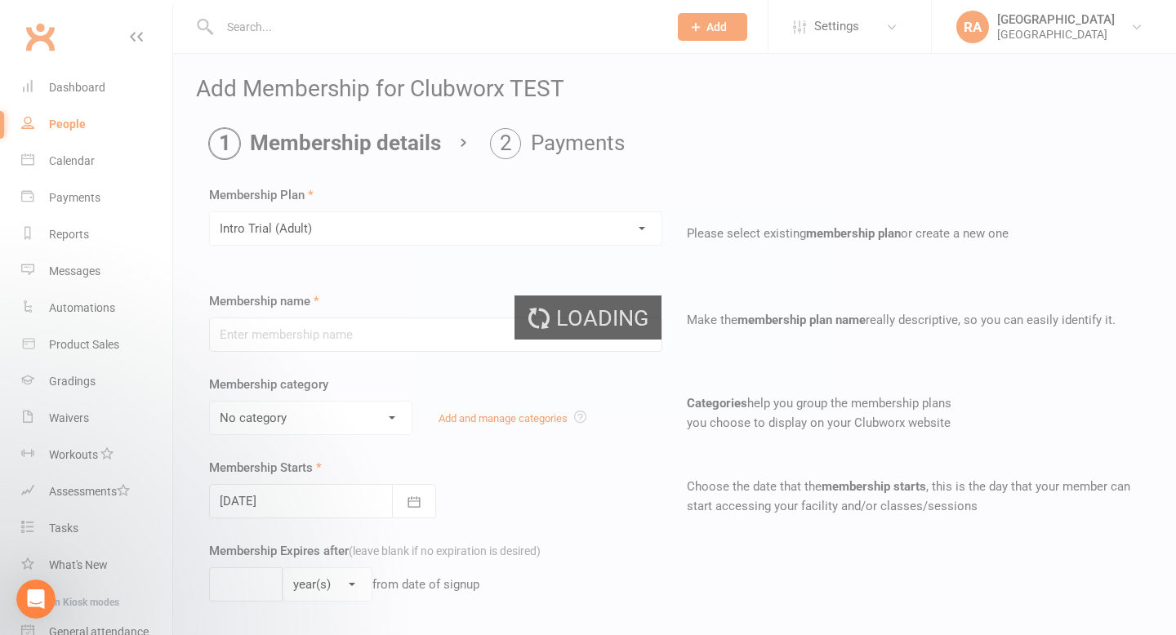
type input "Intro Trial (Adult)"
select select "3"
type input "0"
type input "4"
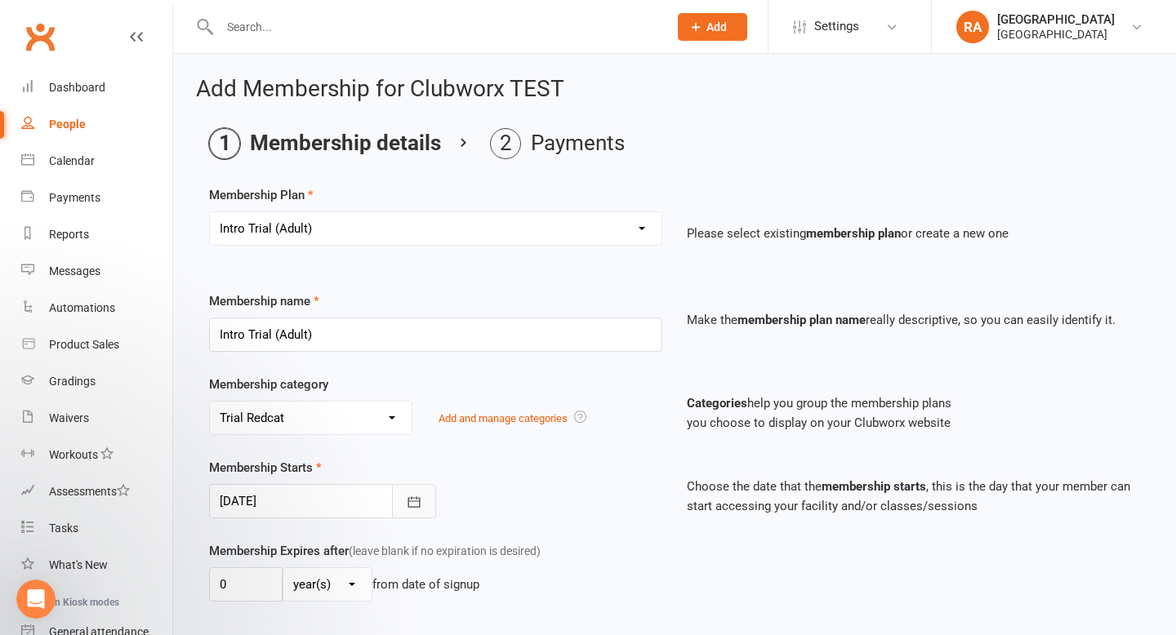
click at [398, 500] on button "button" at bounding box center [414, 501] width 44 height 34
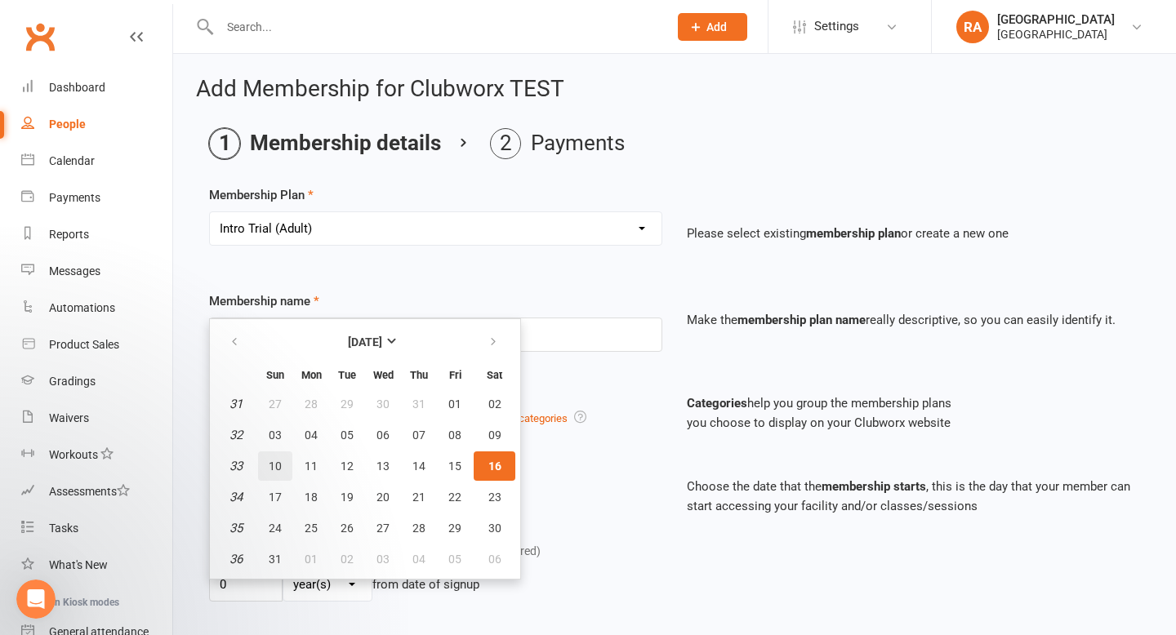
click at [275, 465] on span "10" at bounding box center [275, 466] width 13 height 13
type input "10 Aug 2025"
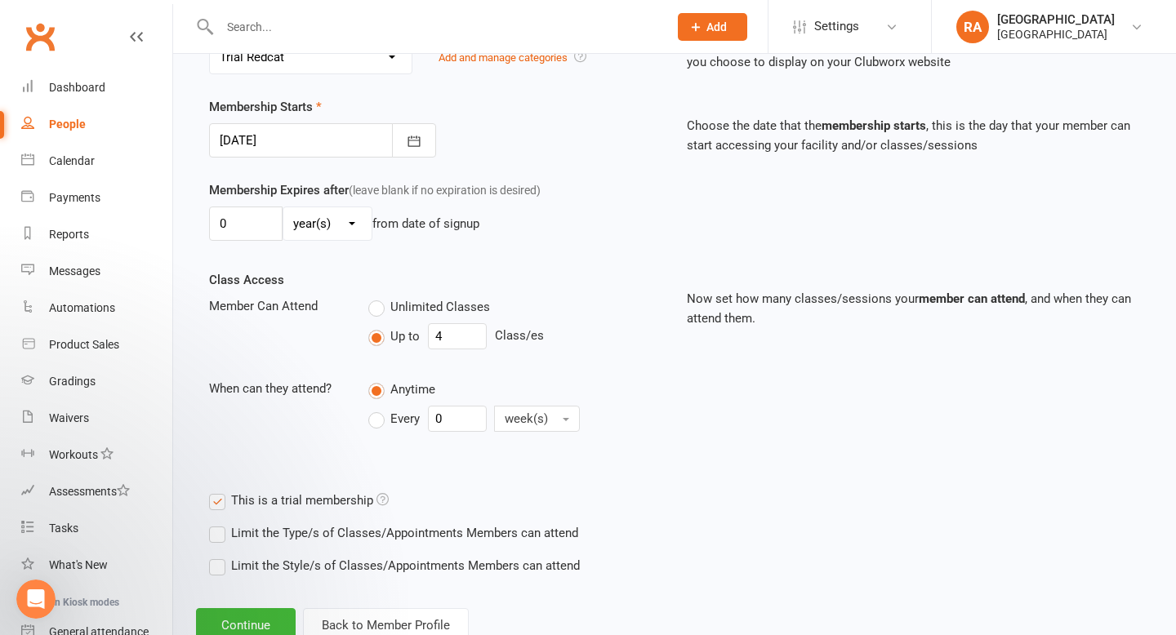
scroll to position [370, 0]
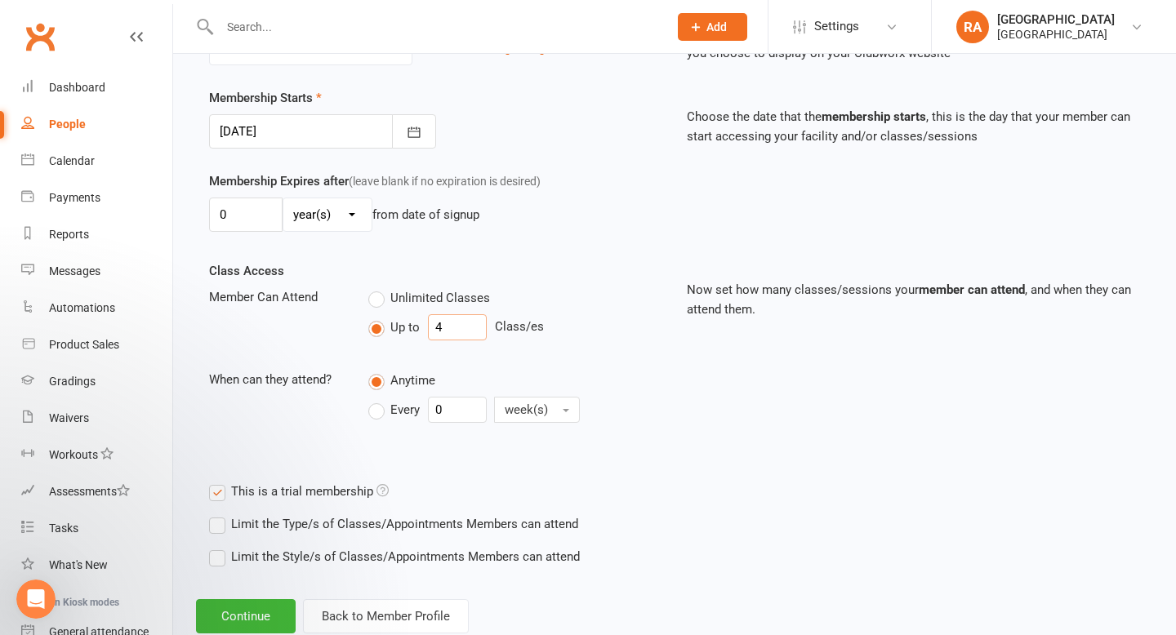
click at [459, 335] on input "4" at bounding box center [457, 327] width 59 height 26
type input "1"
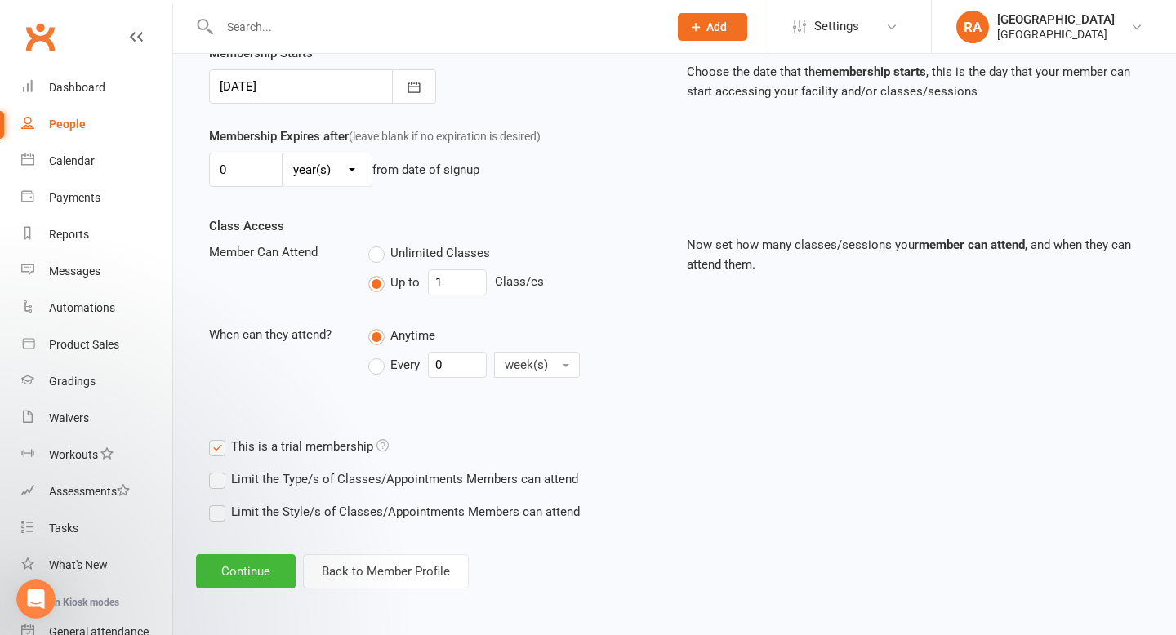
click at [250, 563] on button "Continue" at bounding box center [246, 571] width 100 height 34
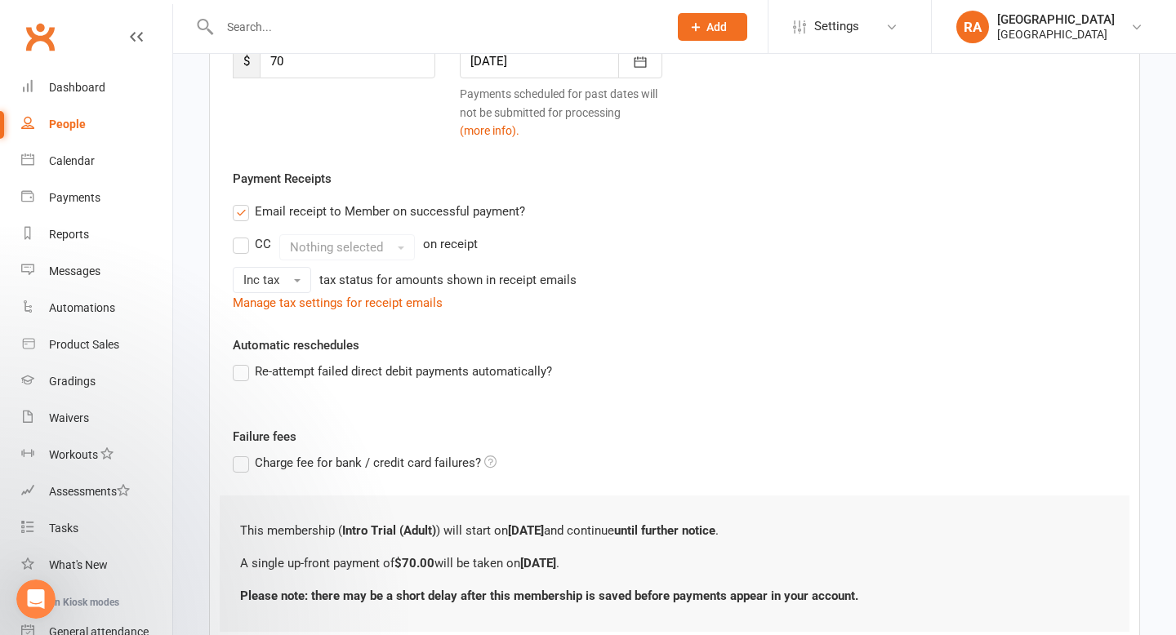
scroll to position [387, 0]
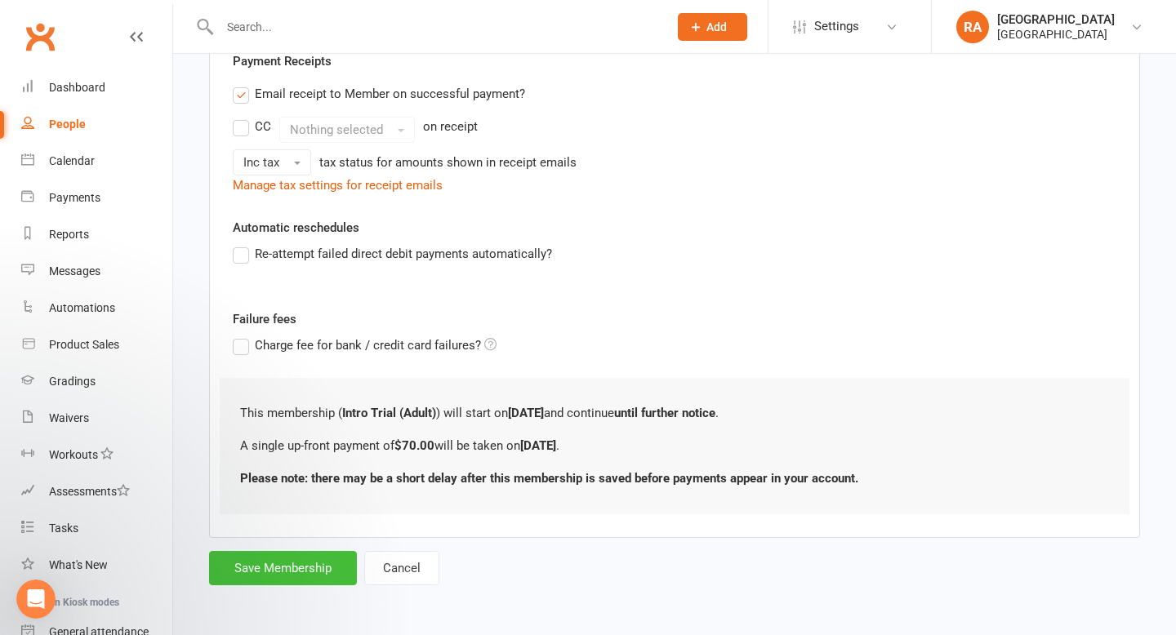
click at [273, 566] on button "Save Membership" at bounding box center [283, 568] width 148 height 34
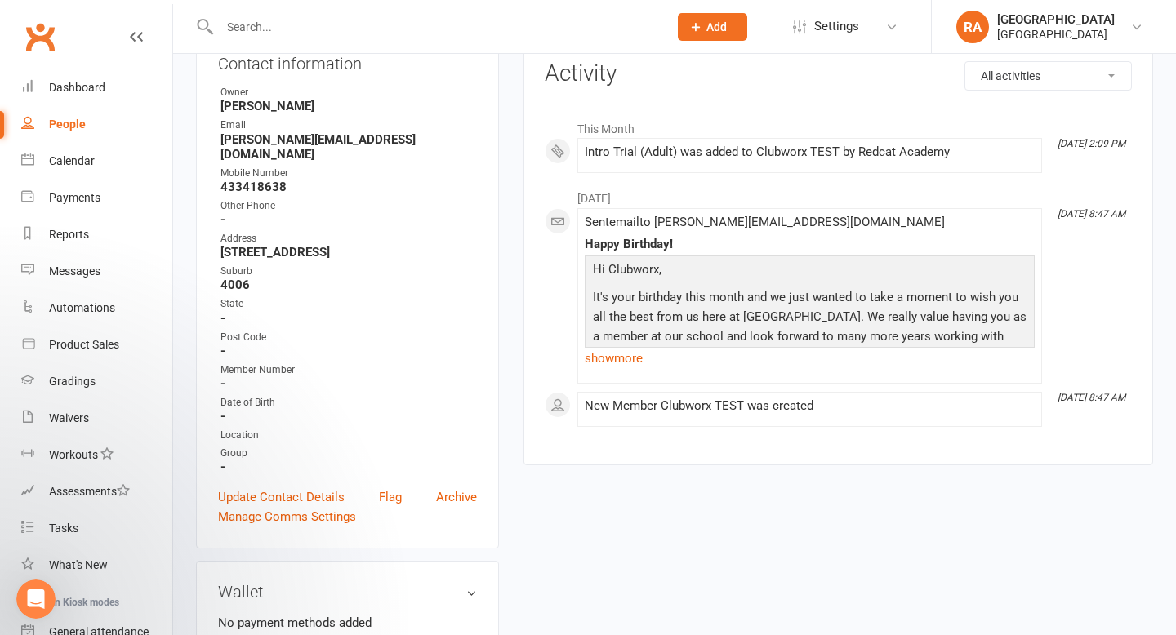
scroll to position [212, 0]
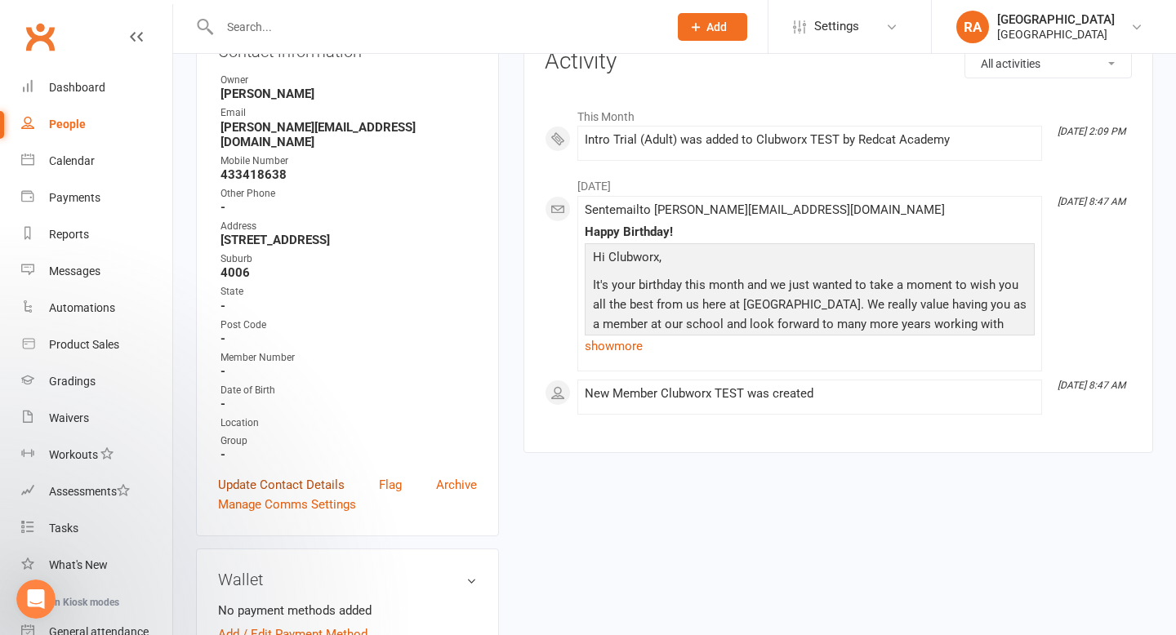
click at [289, 475] on link "Update Contact Details" at bounding box center [281, 485] width 127 height 20
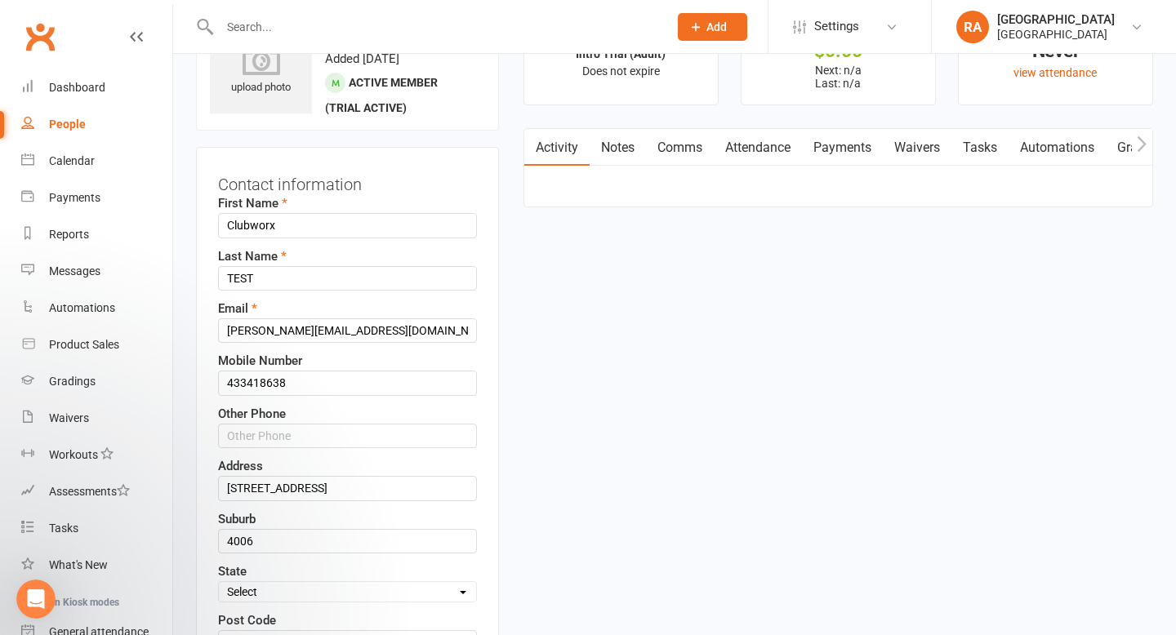
scroll to position [77, 0]
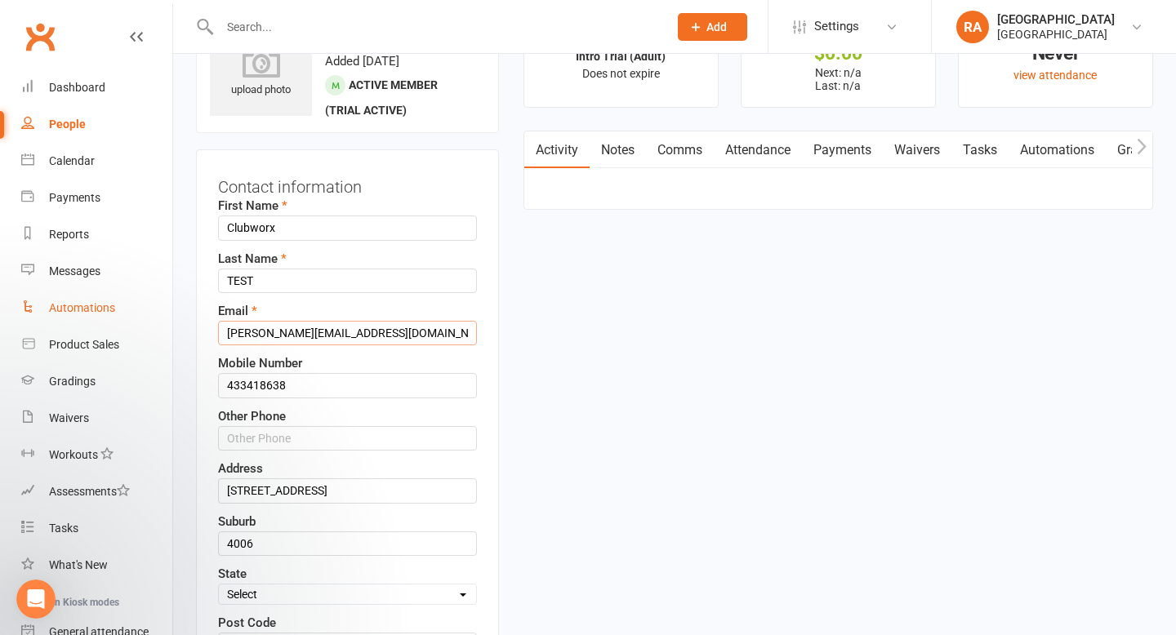
drag, startPoint x: 374, startPoint y: 333, endPoint x: 160, endPoint y: 323, distance: 214.1
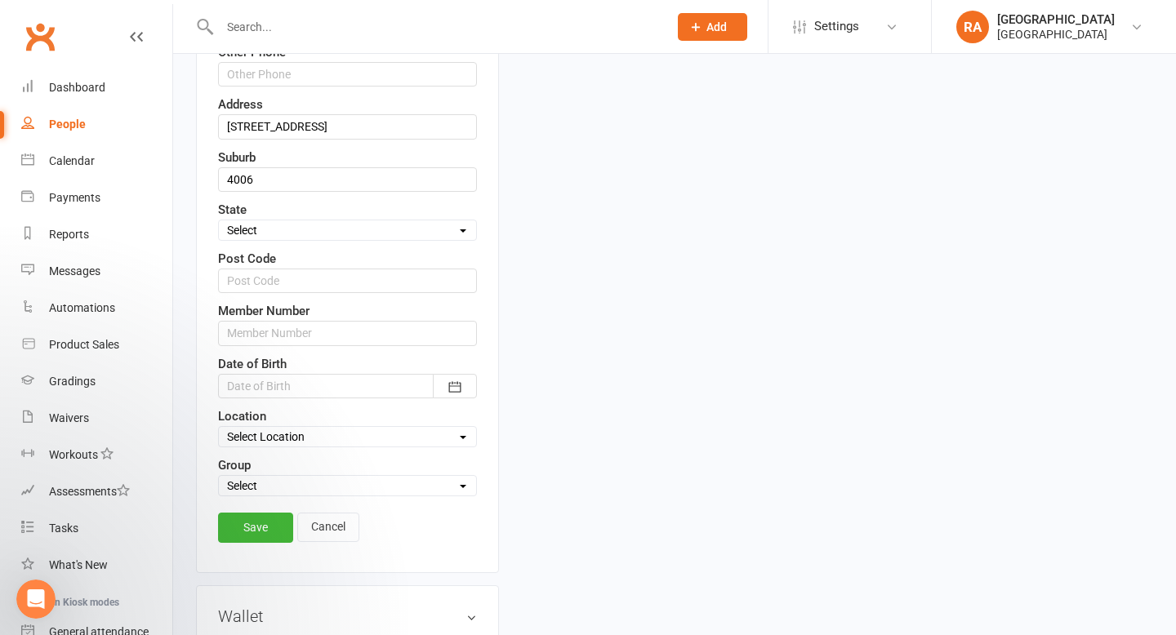
scroll to position [442, 0]
type input "melissa+test@redcatacademy.com.au"
click at [243, 520] on link "Save" at bounding box center [255, 525] width 75 height 29
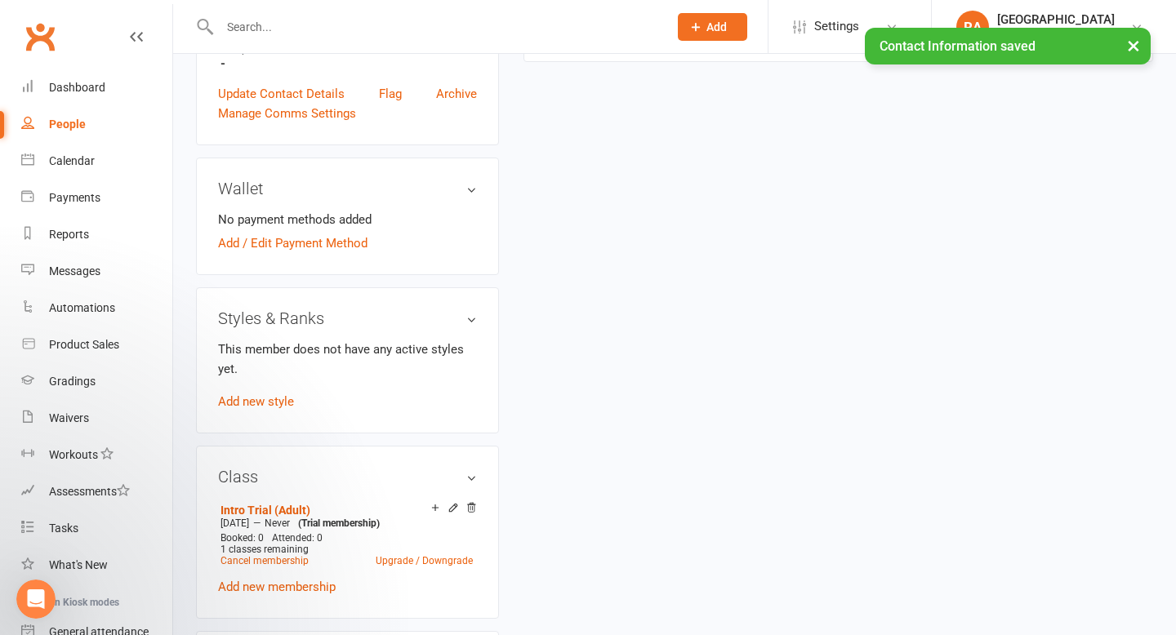
scroll to position [621, 0]
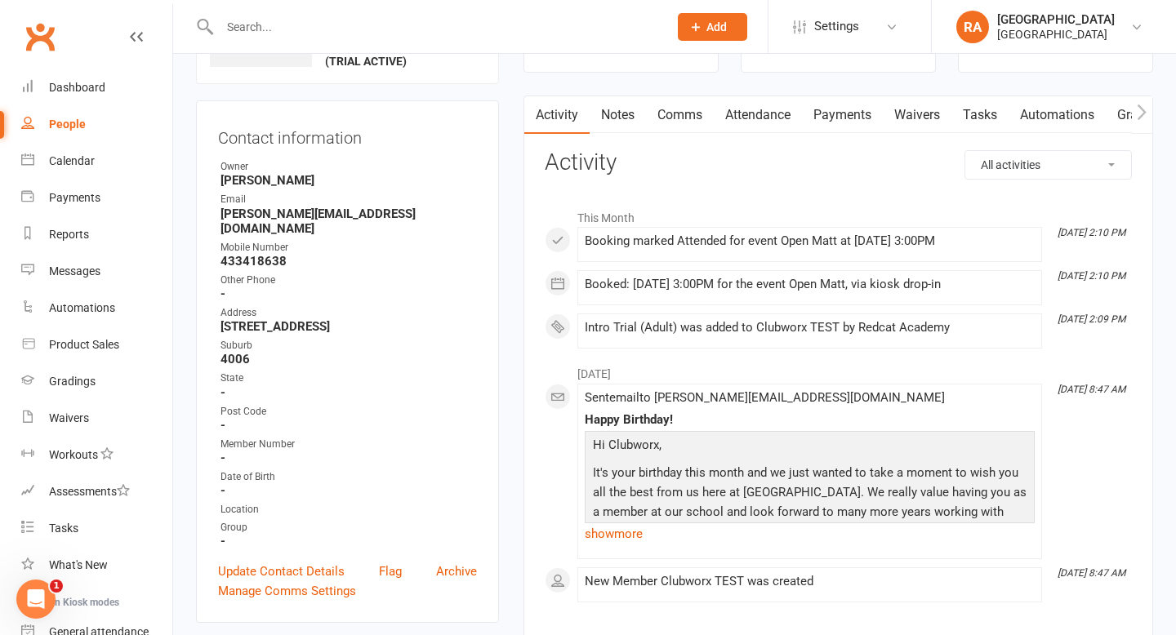
scroll to position [129, 0]
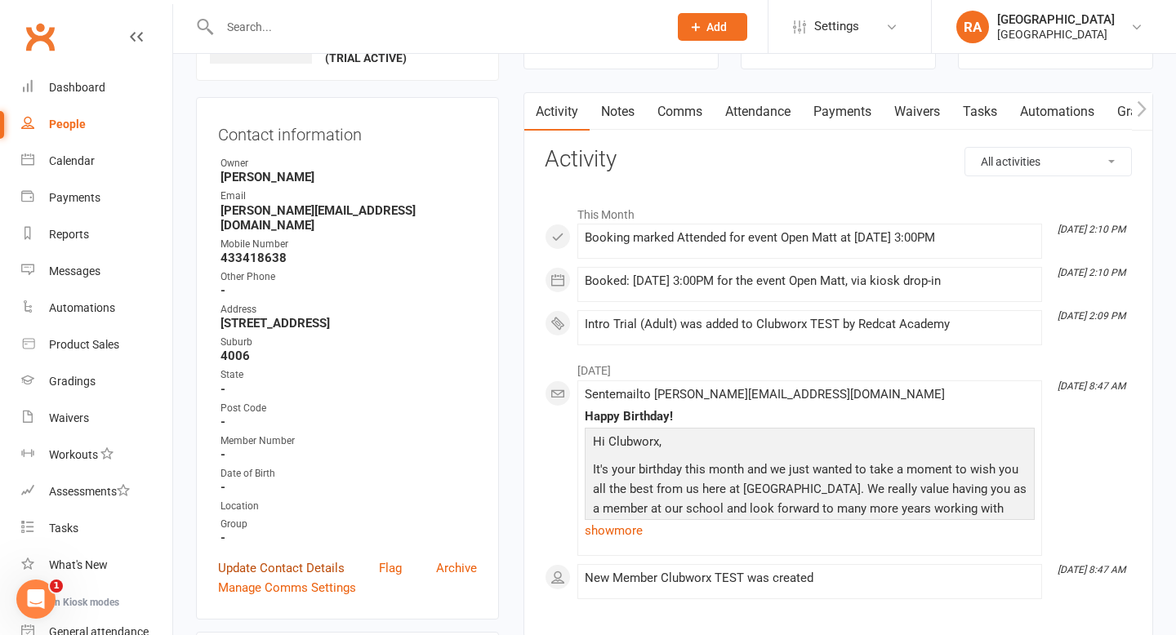
click at [278, 558] on link "Update Contact Details" at bounding box center [281, 568] width 127 height 20
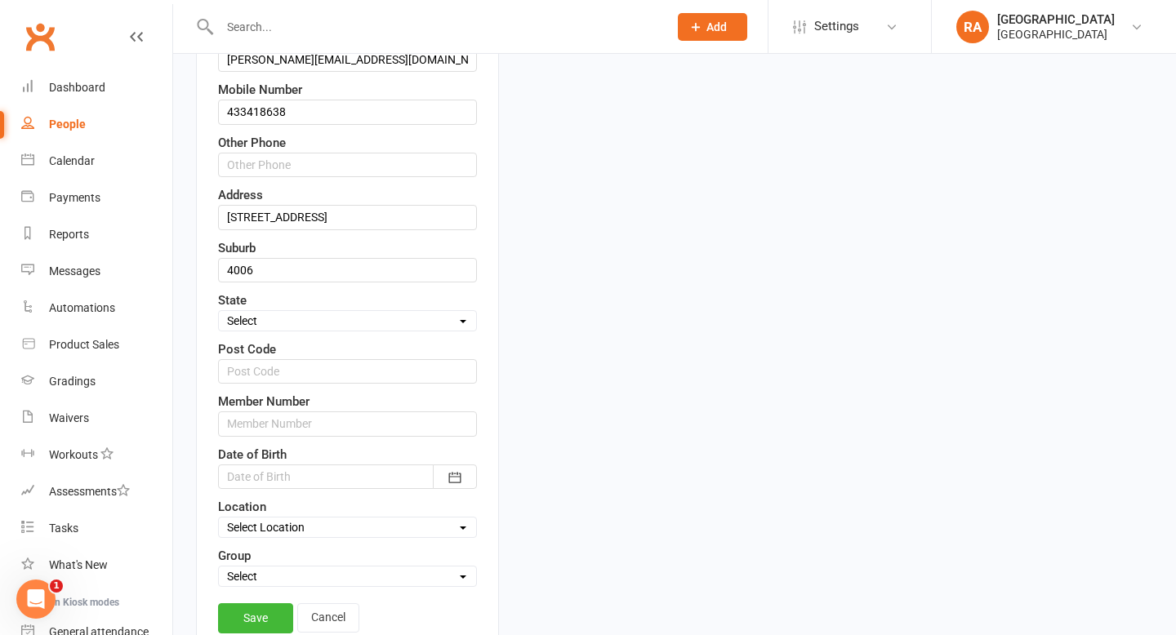
scroll to position [358, 0]
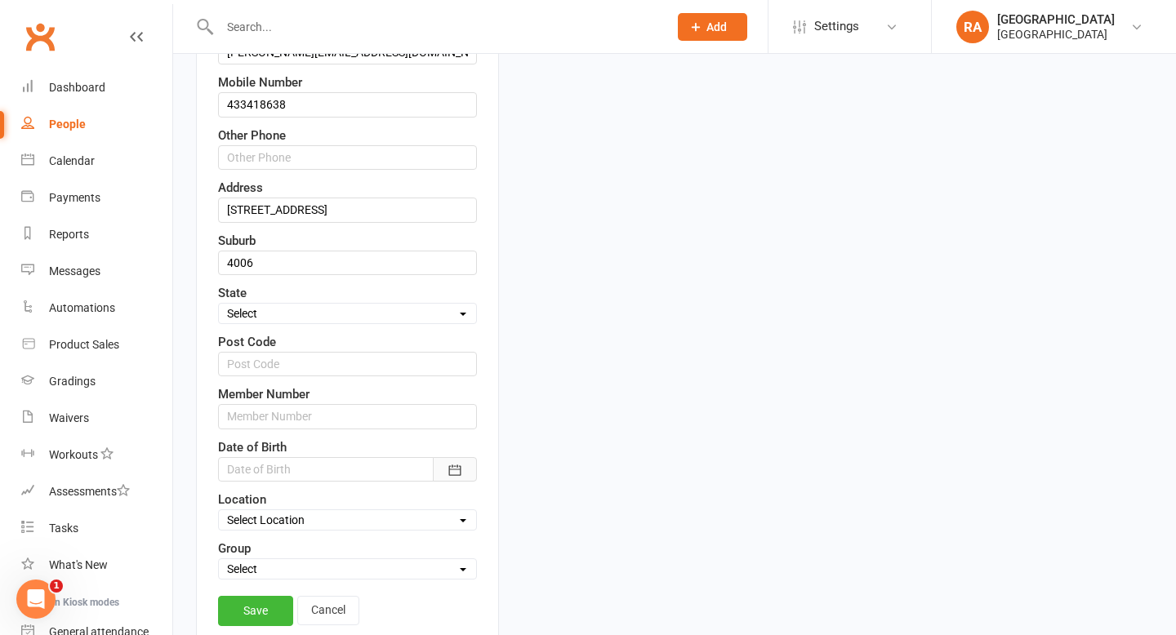
click at [440, 465] on button "button" at bounding box center [455, 469] width 44 height 24
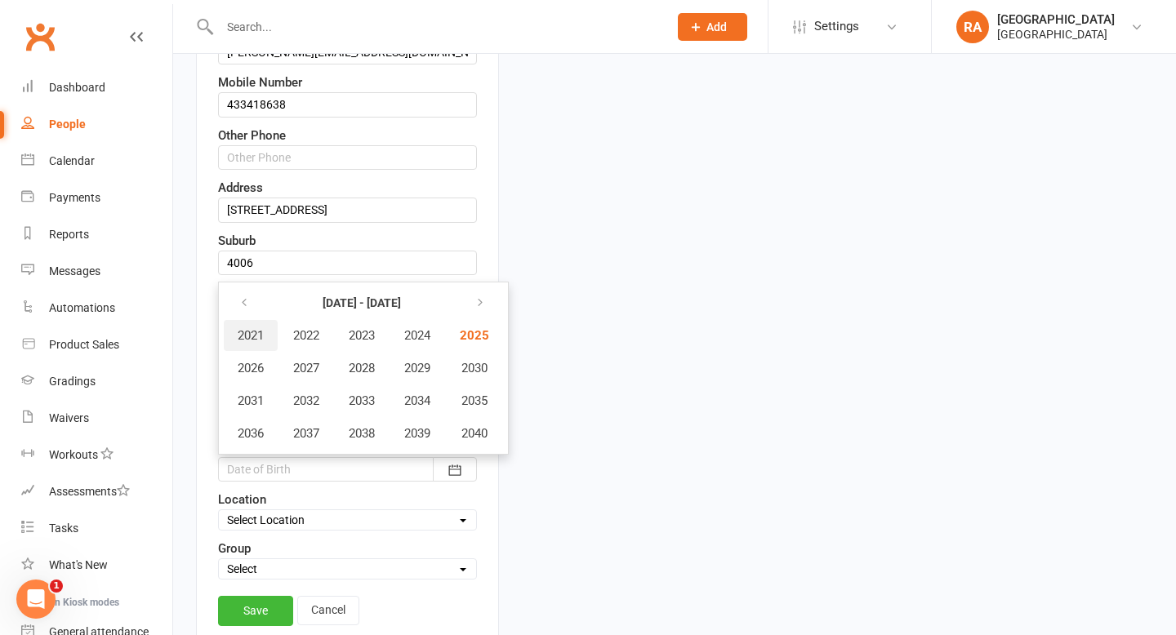
click at [249, 322] on button "2021" at bounding box center [251, 335] width 54 height 31
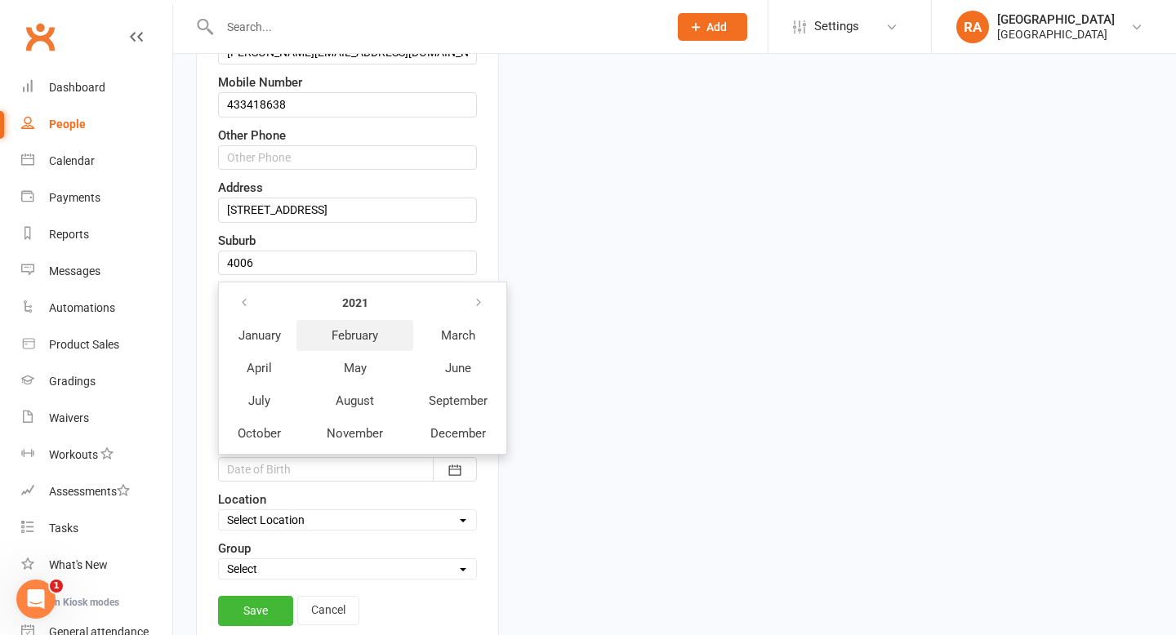
click at [363, 339] on span "February" at bounding box center [354, 335] width 47 height 15
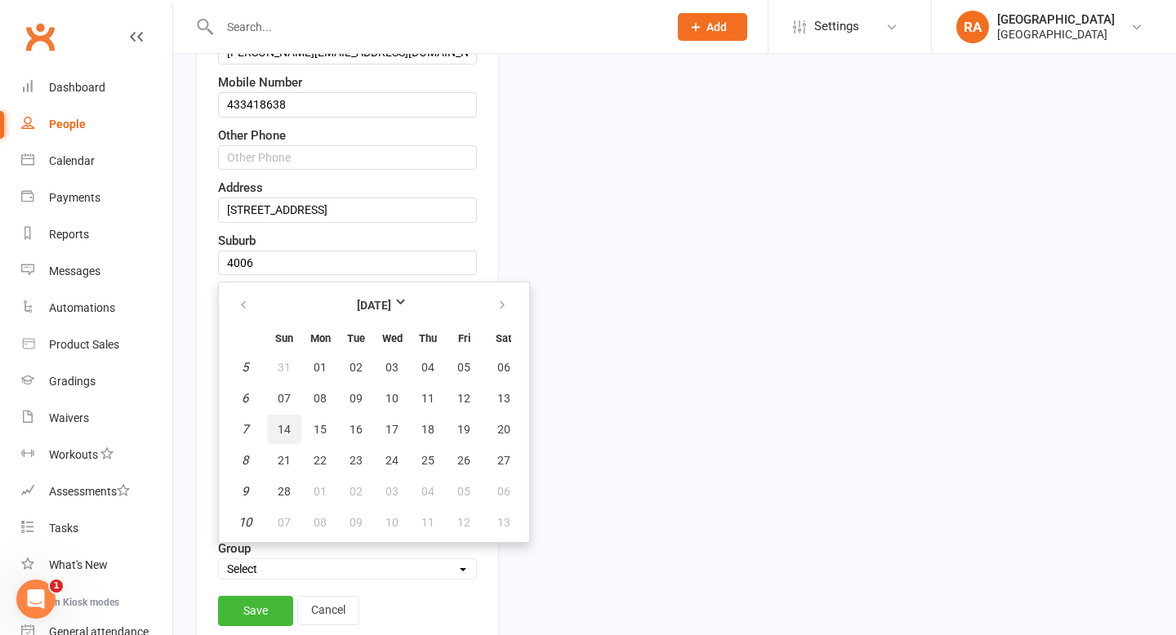
click at [273, 423] on button "14" at bounding box center [284, 429] width 34 height 29
type input "14 Feb 2021"
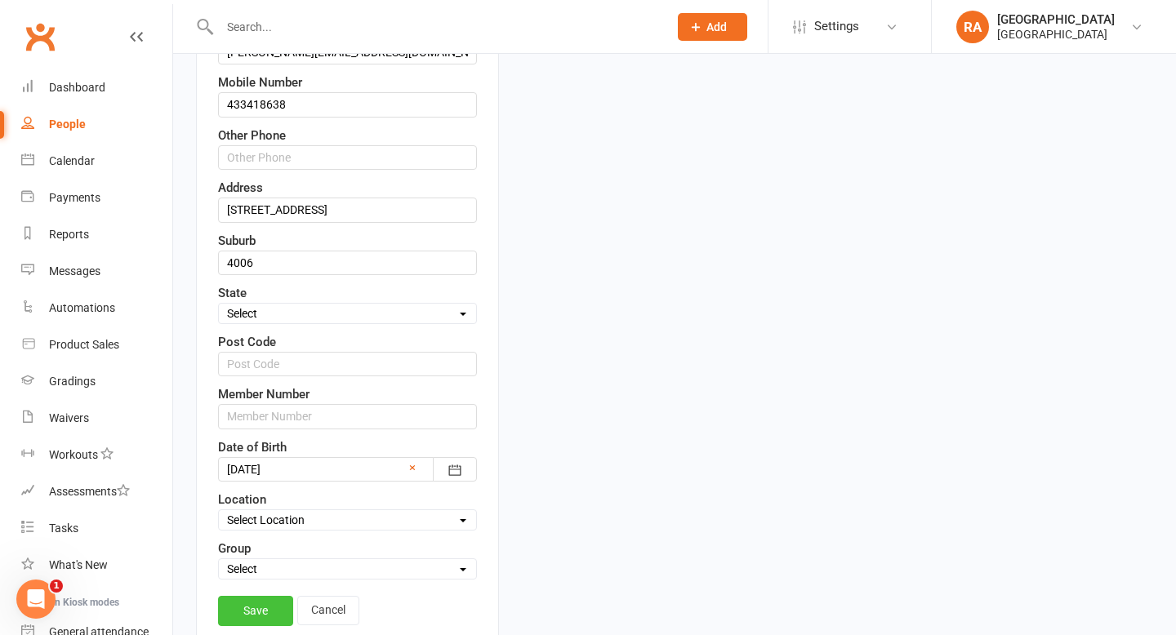
click at [260, 607] on link "Save" at bounding box center [255, 610] width 75 height 29
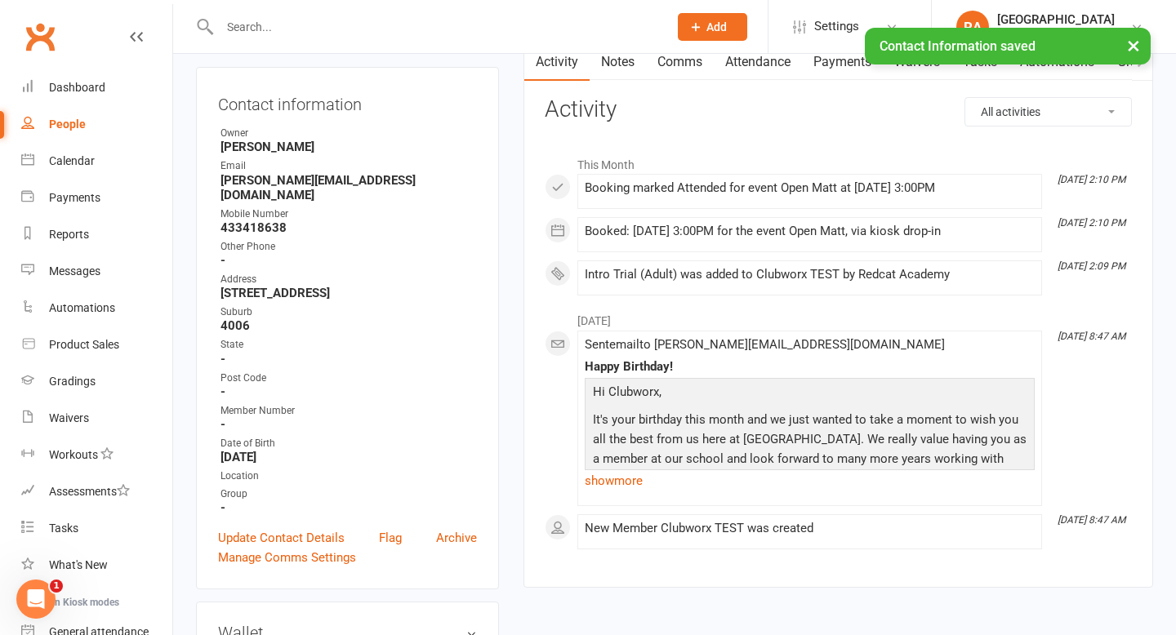
scroll to position [0, 0]
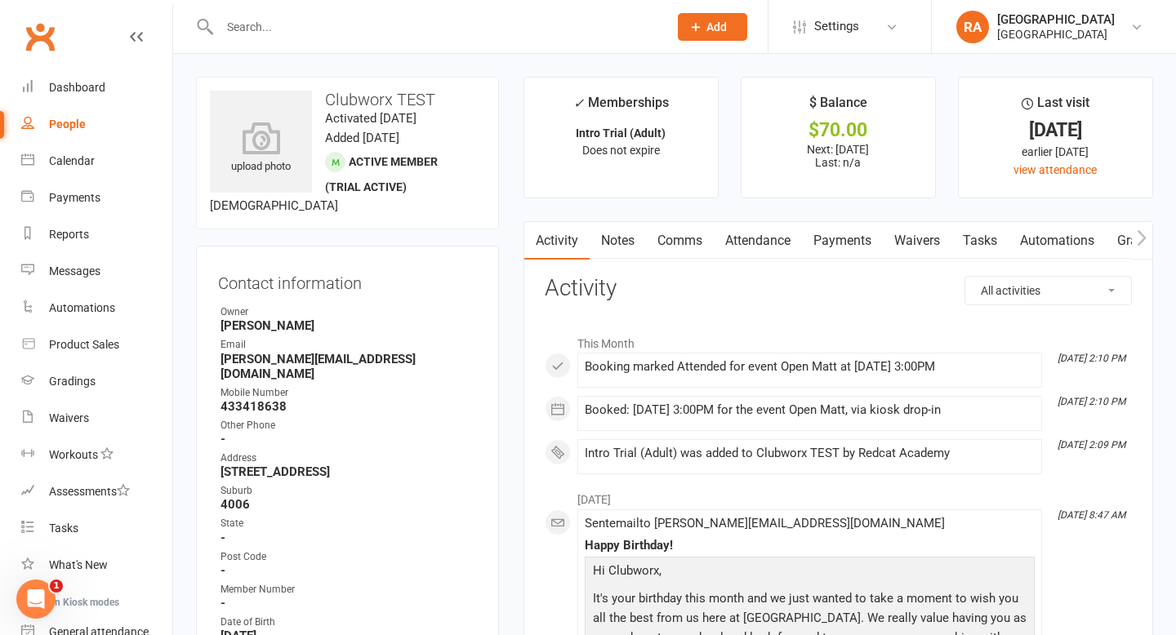
click at [233, 37] on input "text" at bounding box center [436, 27] width 442 height 23
click at [238, 28] on input "text" at bounding box center [436, 27] width 442 height 23
type input "a"
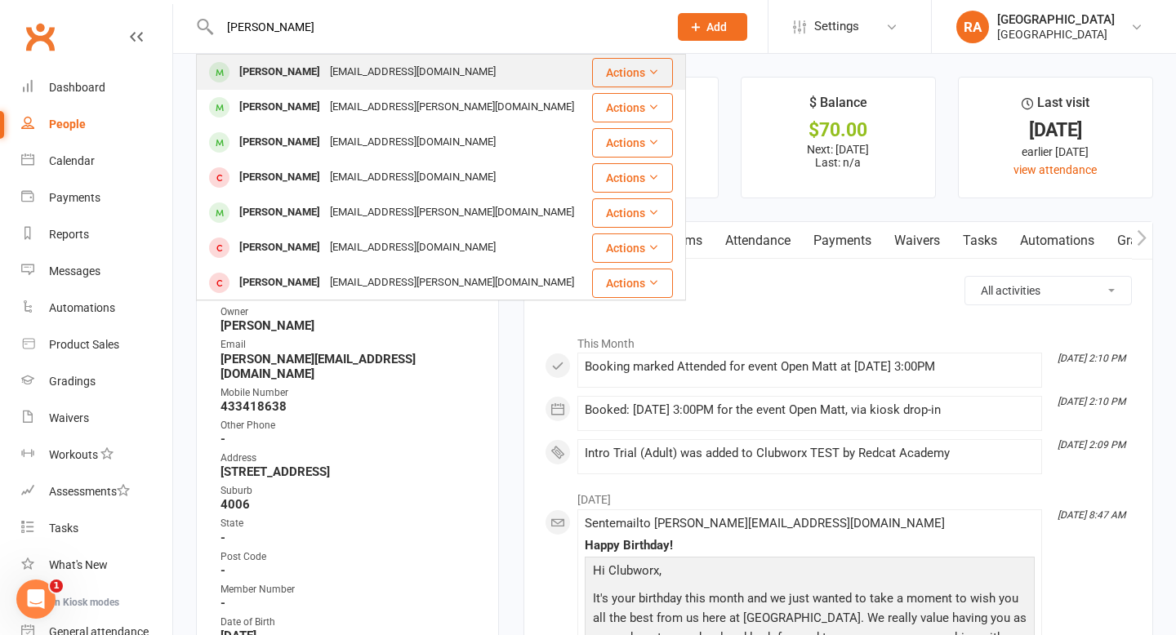
type input "mark rigby"
click at [251, 64] on div "Mark Rigby" at bounding box center [279, 72] width 91 height 24
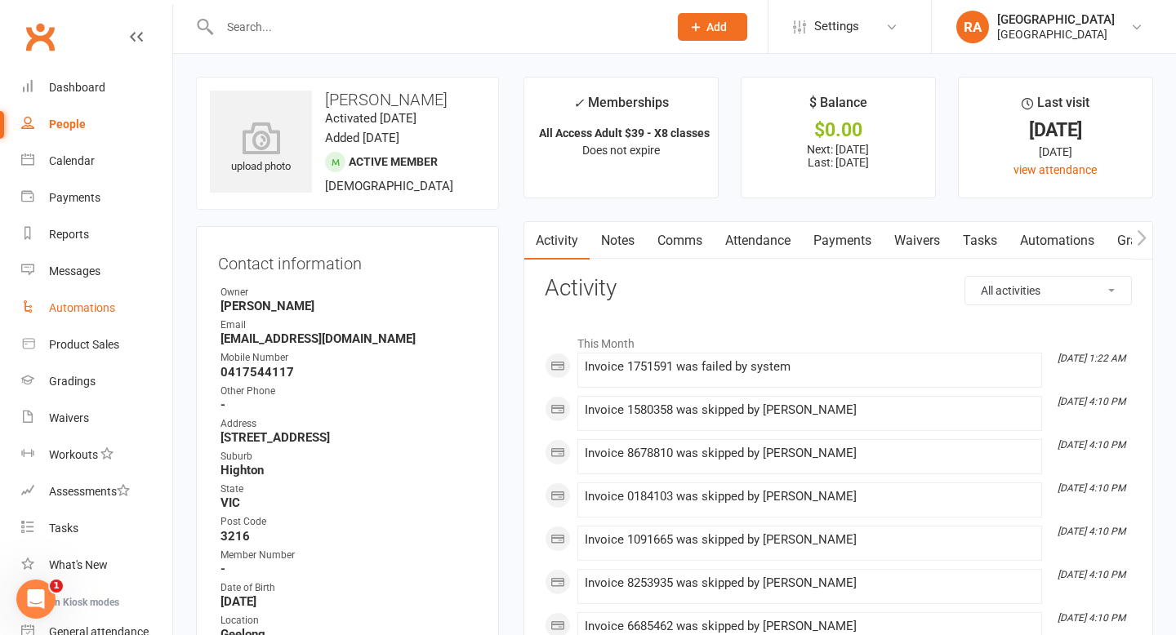
click at [89, 319] on link "Automations" at bounding box center [96, 308] width 151 height 37
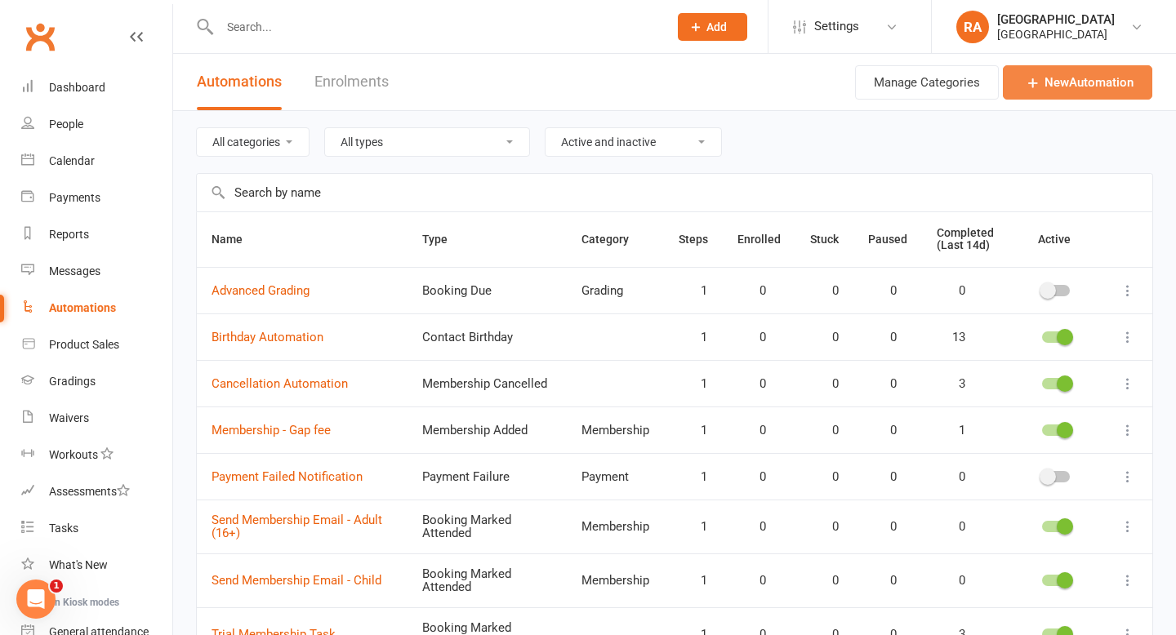
click at [1037, 82] on icon at bounding box center [1033, 82] width 16 height 16
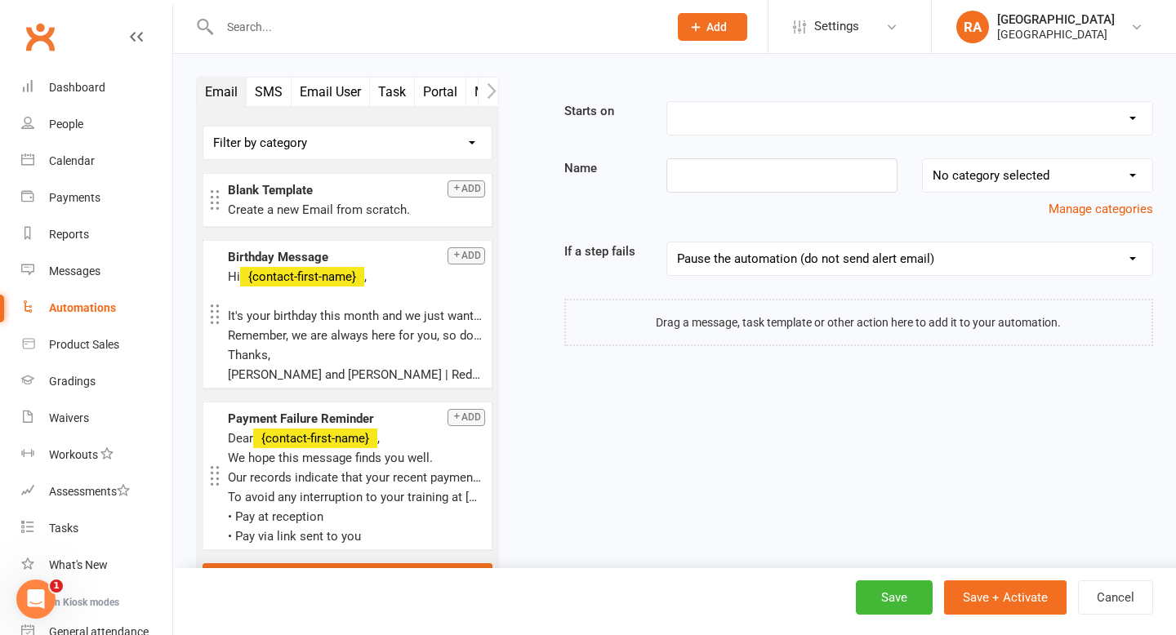
click at [693, 123] on select "Booking Cancelled Booking Due Booking Late-Cancelled Booking Marked Absent Book…" at bounding box center [909, 118] width 485 height 33
select select "32"
click at [770, 181] on input at bounding box center [781, 175] width 231 height 34
type input "Suspension Added"
click at [470, 189] on button "Add" at bounding box center [466, 188] width 38 height 17
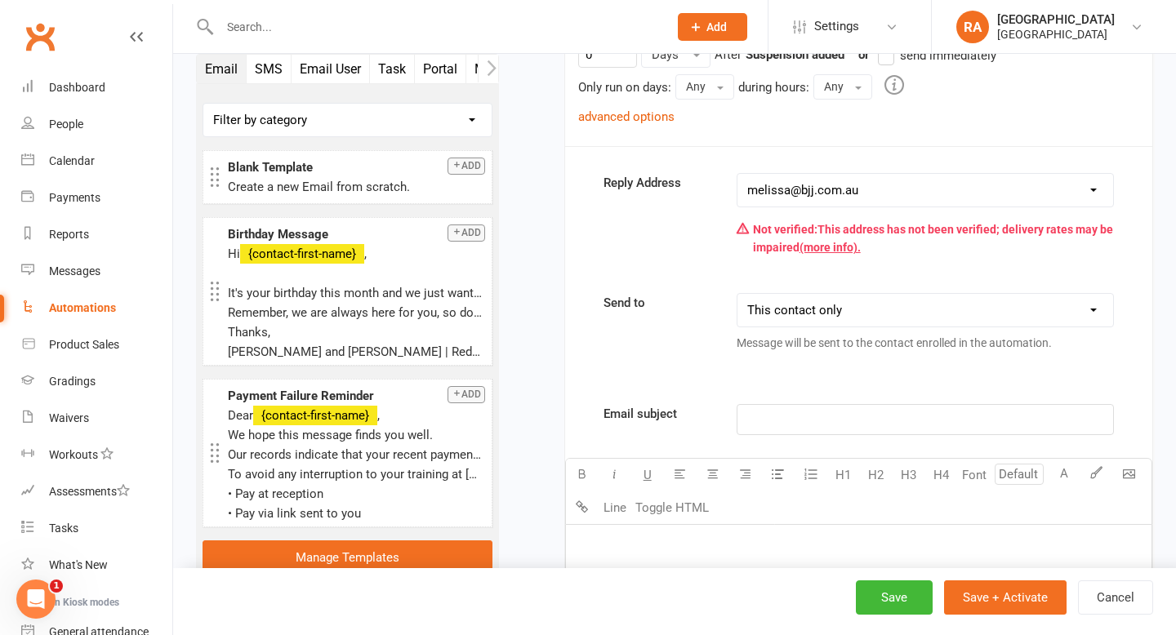
scroll to position [322, 0]
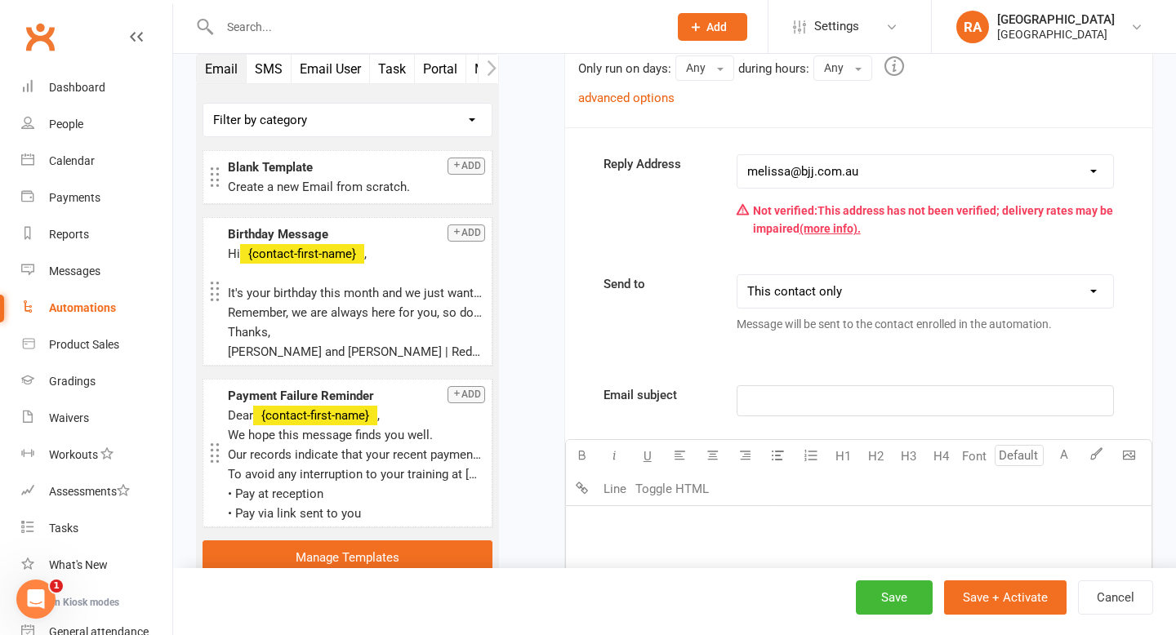
click at [766, 395] on p "﻿" at bounding box center [924, 401] width 355 height 20
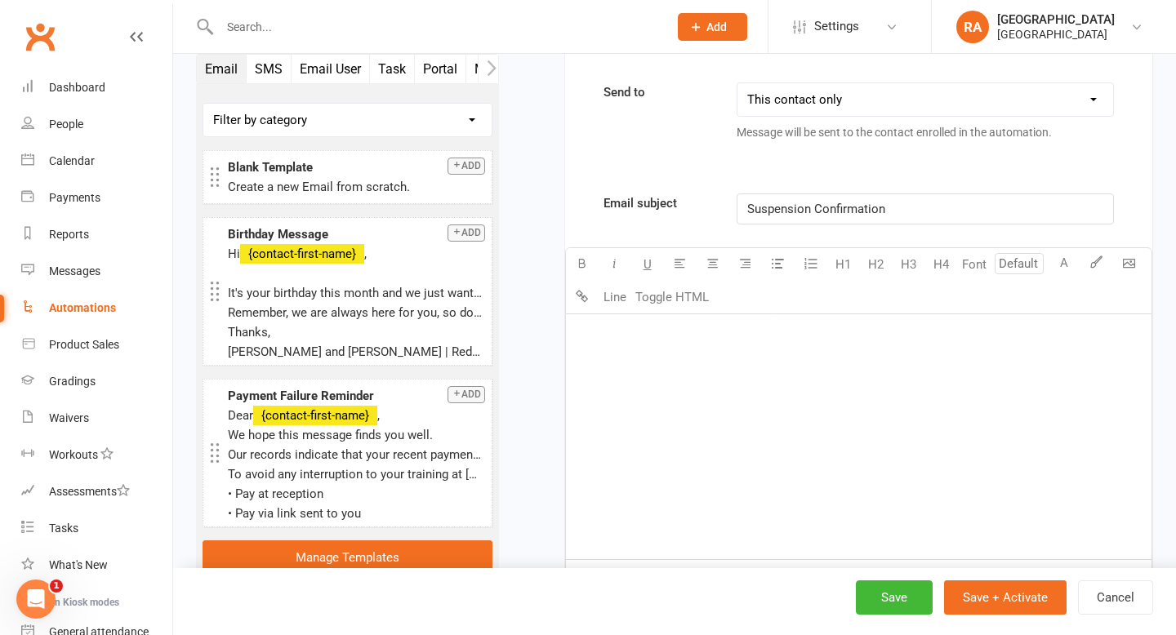
scroll to position [508, 0]
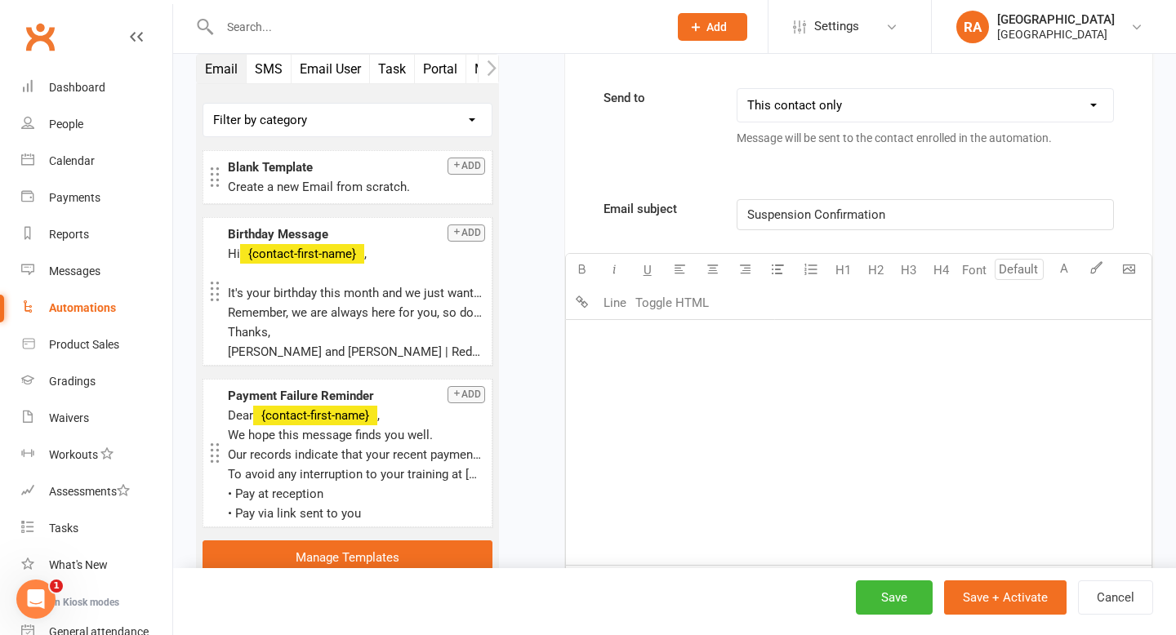
click at [646, 359] on div "﻿" at bounding box center [858, 442] width 585 height 245
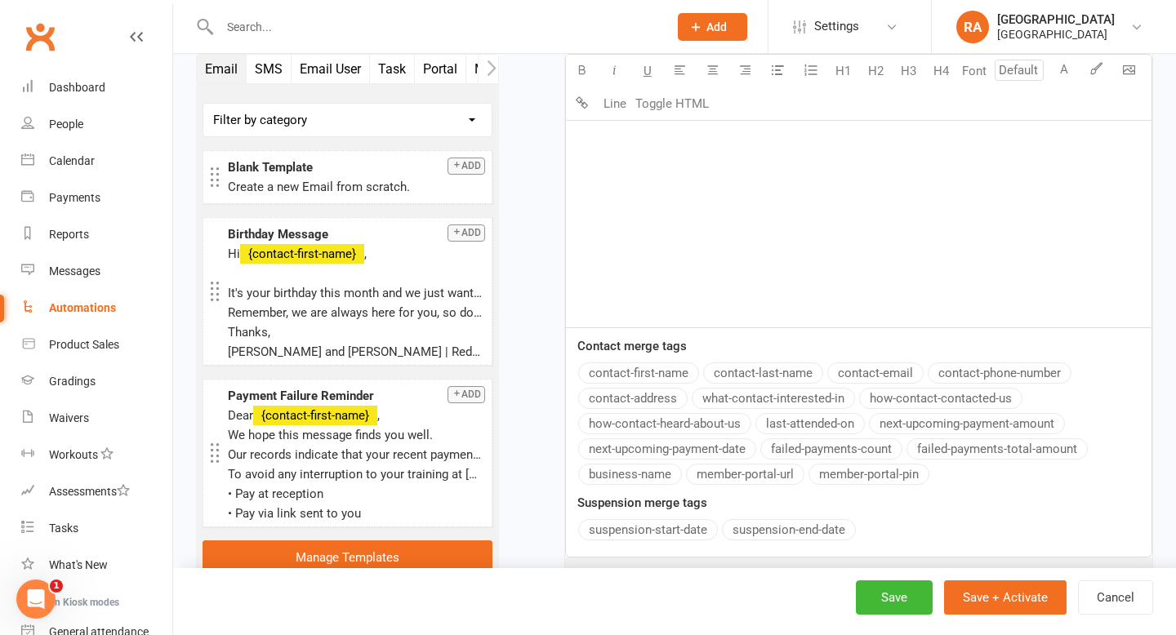
click at [676, 373] on button "contact-first-name" at bounding box center [638, 372] width 121 height 21
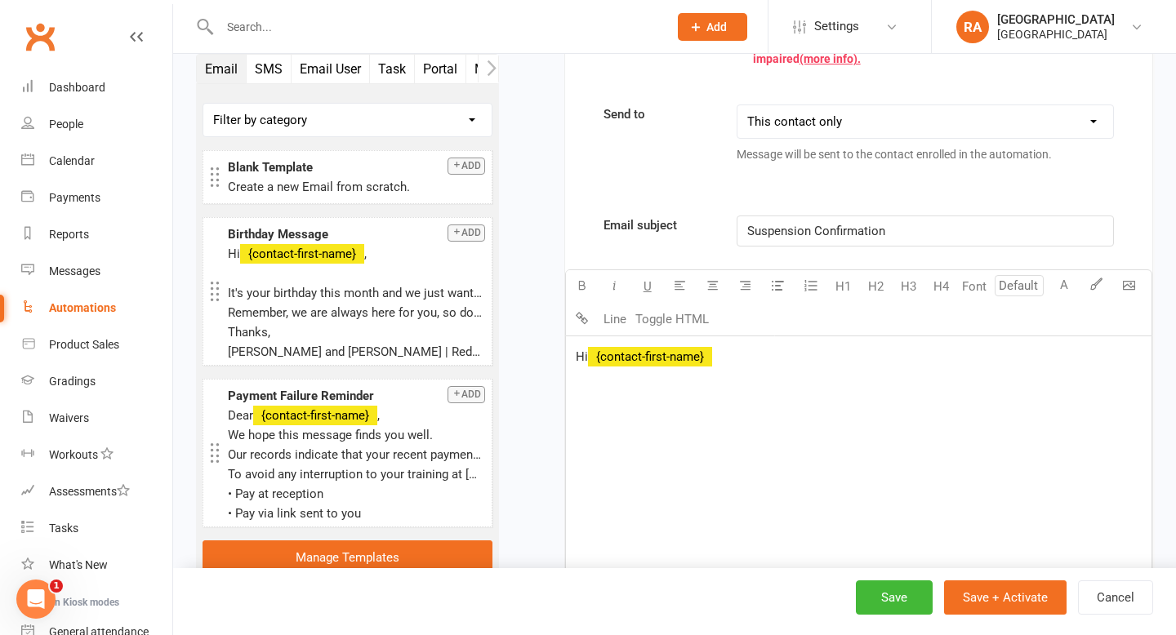
scroll to position [491, 0]
click at [808, 225] on span "Suspension Confirmation" at bounding box center [816, 232] width 138 height 15
click at [723, 382] on p "Thank you for getting in" at bounding box center [859, 384] width 566 height 20
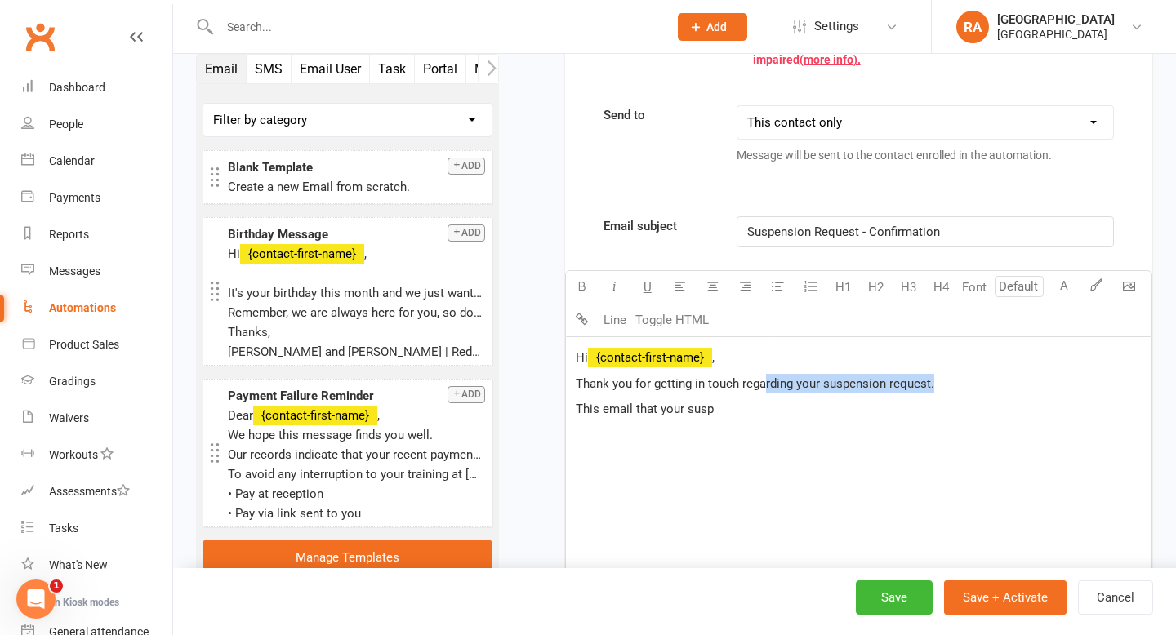
drag, startPoint x: 941, startPoint y: 379, endPoint x: 762, endPoint y: 377, distance: 179.6
click at [762, 377] on p "Thank you for getting in touch regarding your suspension request." at bounding box center [859, 384] width 566 height 20
drag, startPoint x: 747, startPoint y: 410, endPoint x: 602, endPoint y: 411, distance: 145.3
click at [602, 411] on p "This email that your susp" at bounding box center [859, 409] width 566 height 20
drag, startPoint x: 696, startPoint y: 409, endPoint x: 625, endPoint y: 408, distance: 71.0
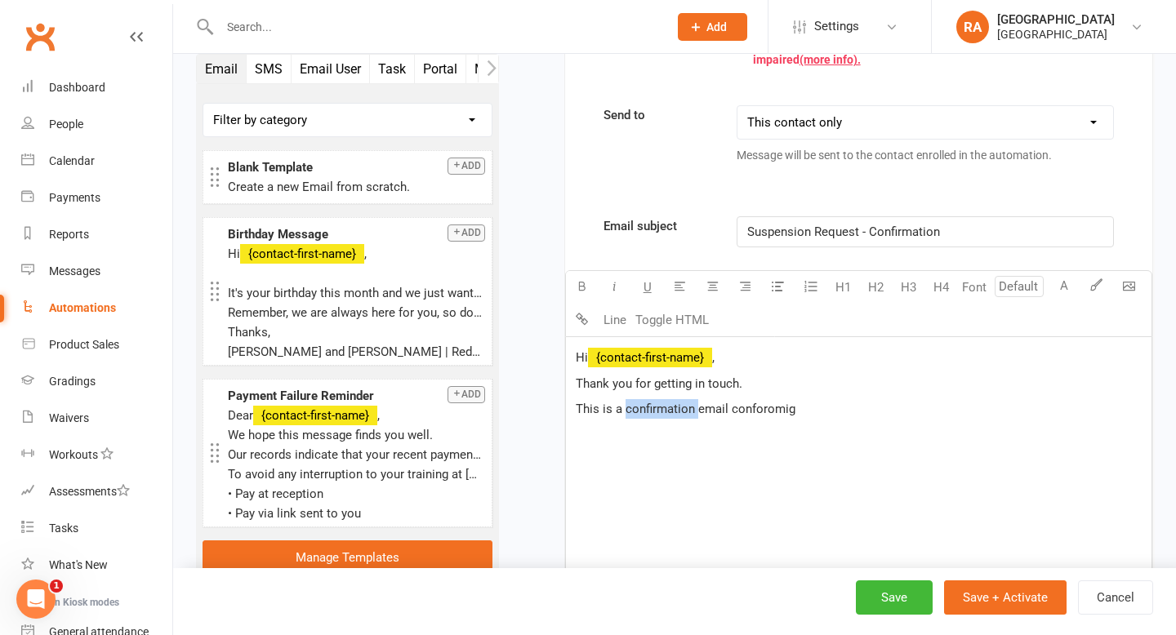
click at [625, 408] on span "This is a confirmation email conforomig" at bounding box center [686, 409] width 220 height 15
click at [777, 414] on span "This is a confirmation email conforomig" at bounding box center [686, 409] width 220 height 15
drag, startPoint x: 799, startPoint y: 410, endPoint x: 729, endPoint y: 408, distance: 70.2
click at [729, 408] on p "This is a confirmation email conforomig" at bounding box center [859, 409] width 566 height 20
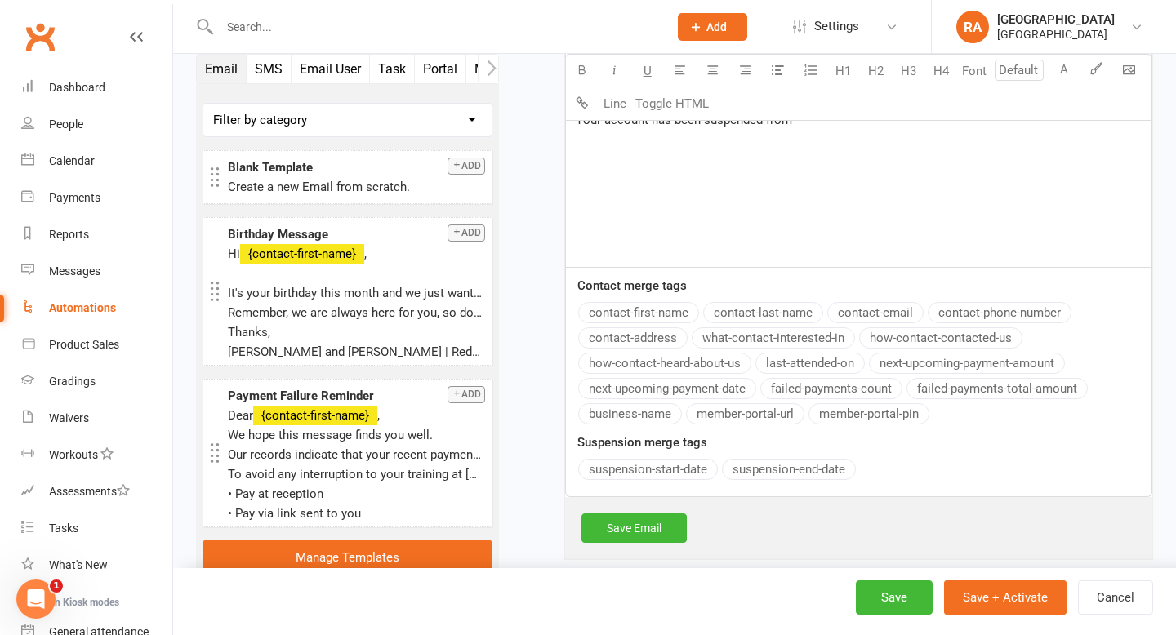
scroll to position [807, 0]
click at [680, 464] on button "suspension-start-date" at bounding box center [648, 468] width 140 height 21
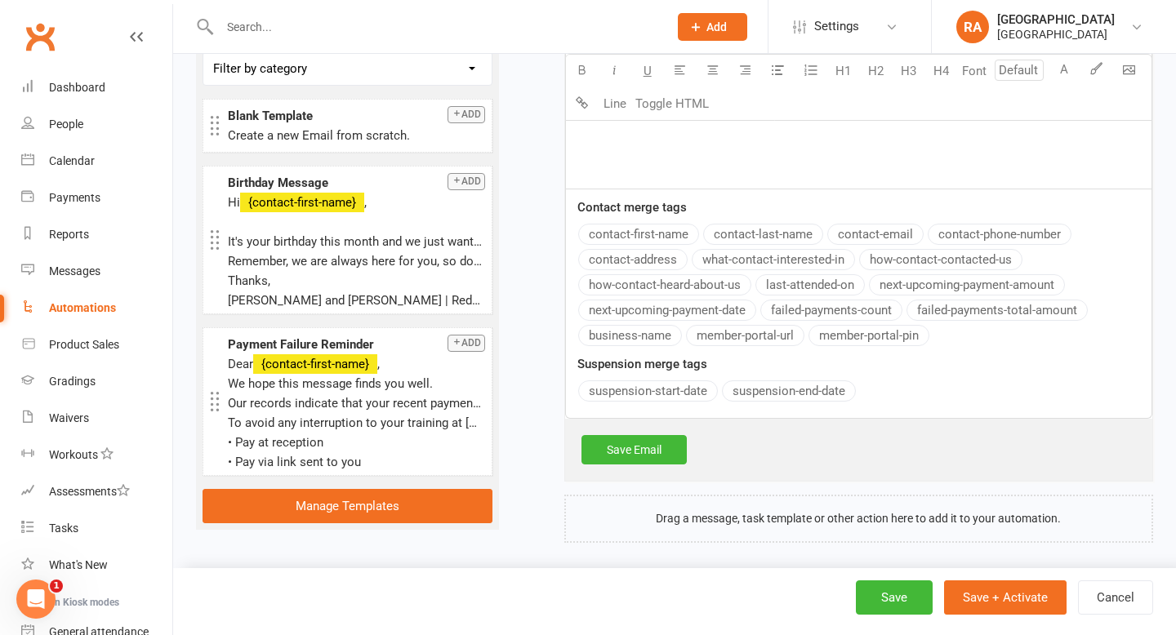
scroll to position [894, 0]
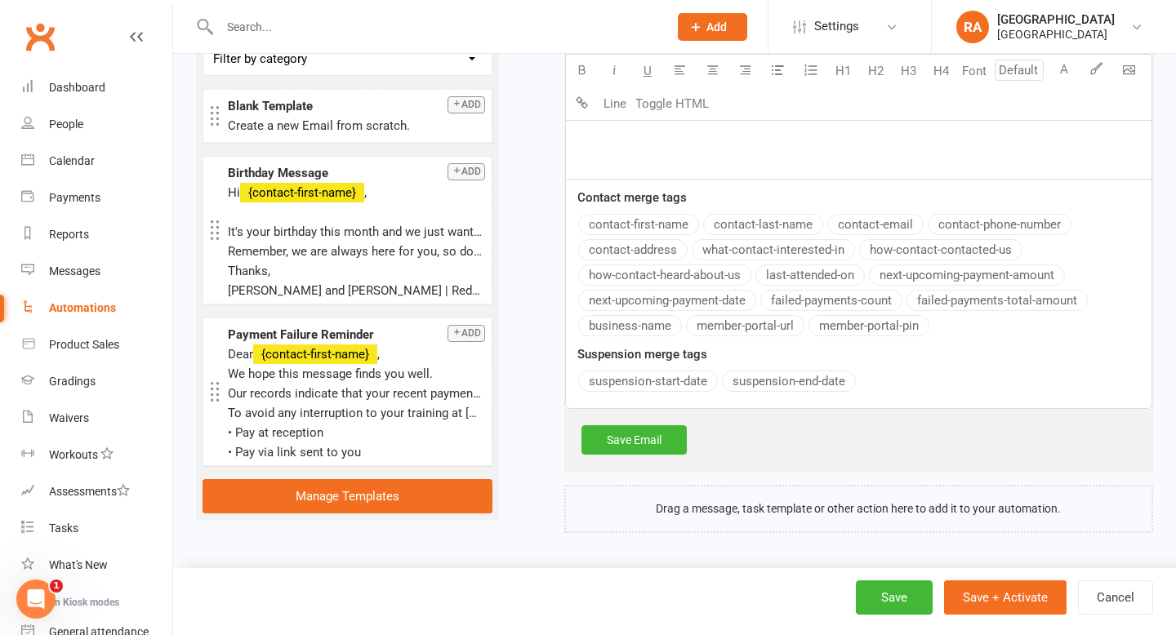
click at [795, 380] on button "suspension-end-date" at bounding box center [789, 381] width 134 height 21
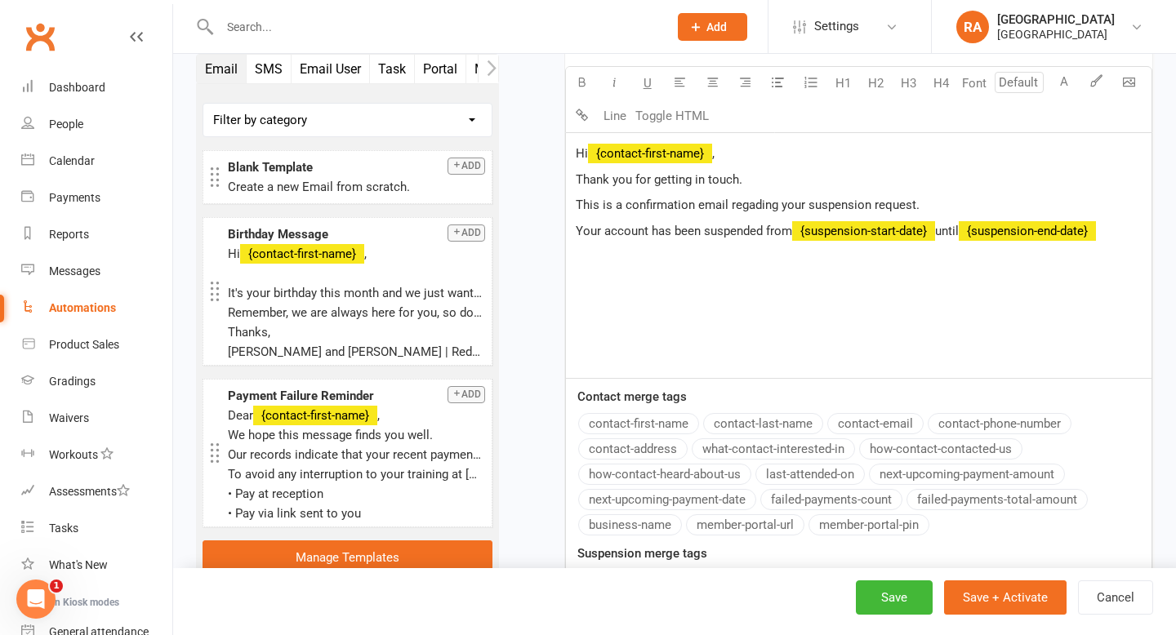
scroll to position [691, 0]
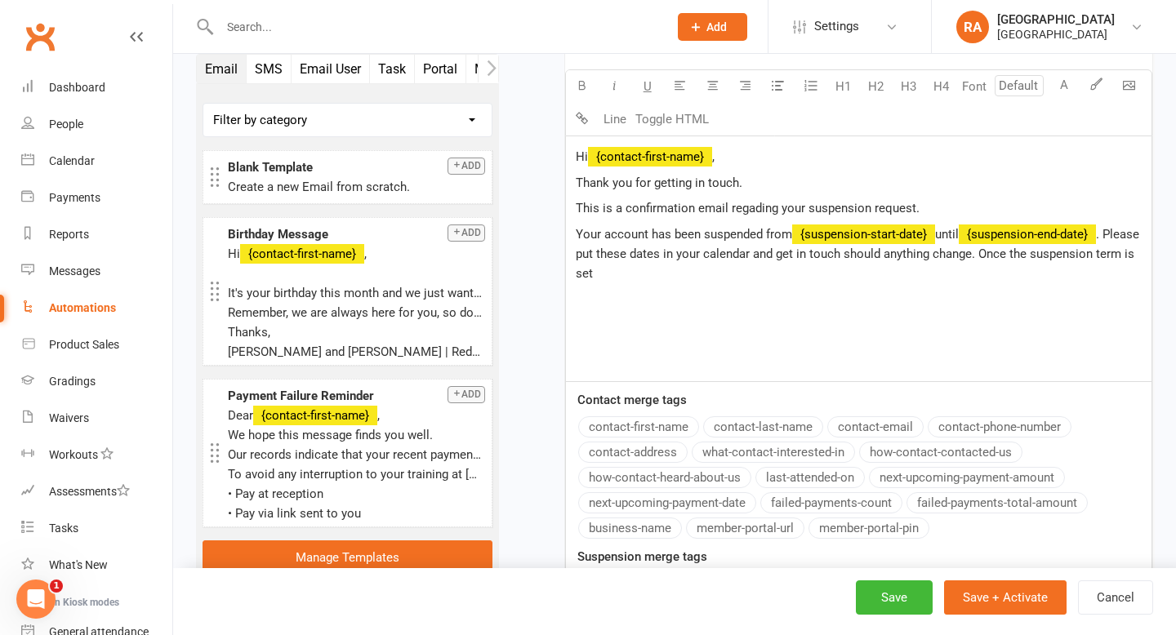
click at [792, 256] on span ". Please put these dates in your calendar and get in touch should anything chan…" at bounding box center [859, 254] width 567 height 54
drag, startPoint x: 1017, startPoint y: 255, endPoint x: 794, endPoint y: 252, distance: 222.9
click at [794, 252] on span ". Please put these dates in your calendar. and get in touch should anything cha…" at bounding box center [859, 254] width 567 height 54
click at [996, 256] on p "Your account has been suspended from ﻿ {suspension-start-date} until ﻿ {suspens…" at bounding box center [859, 244] width 566 height 39
click at [903, 592] on button "Save" at bounding box center [894, 597] width 77 height 34
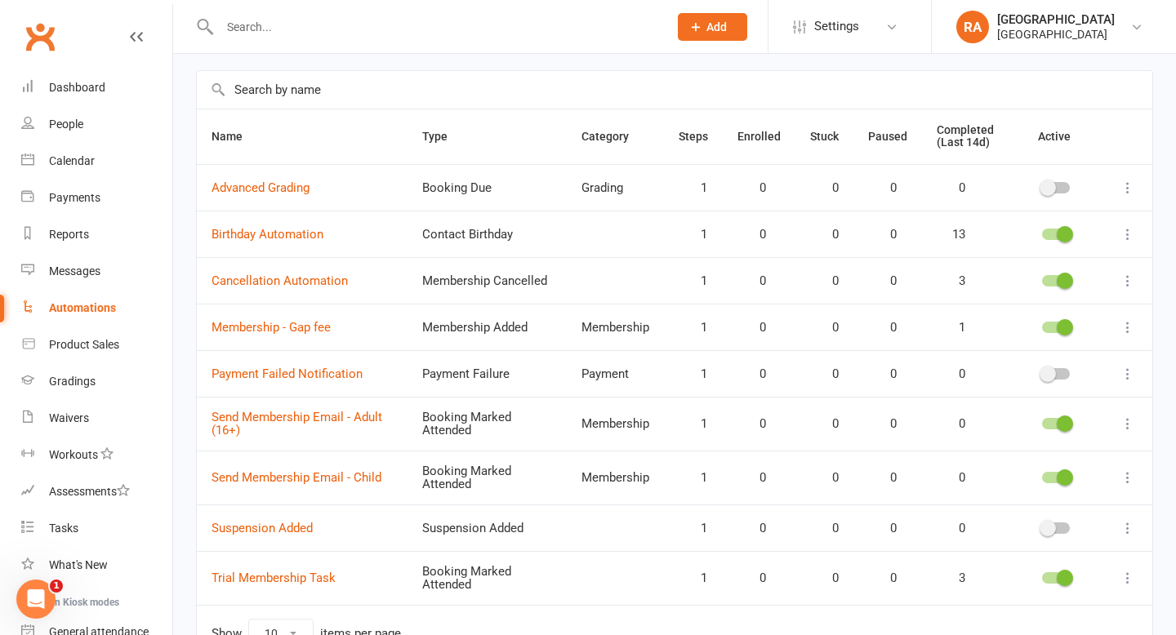
scroll to position [126, 0]
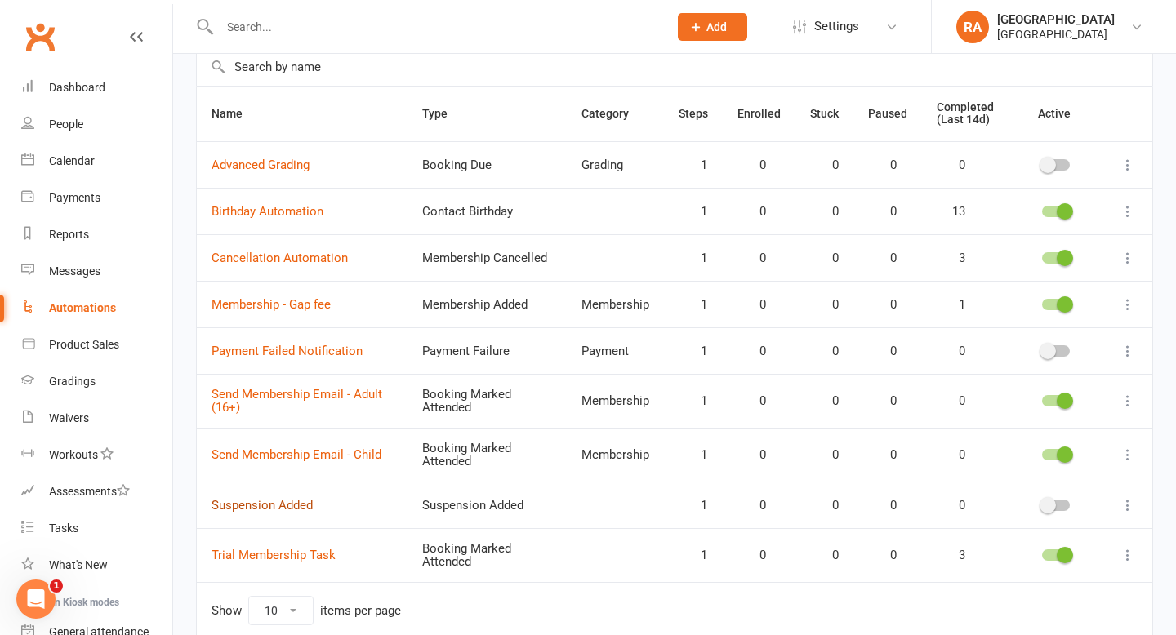
click at [285, 503] on link "Suspension Added" at bounding box center [261, 505] width 101 height 15
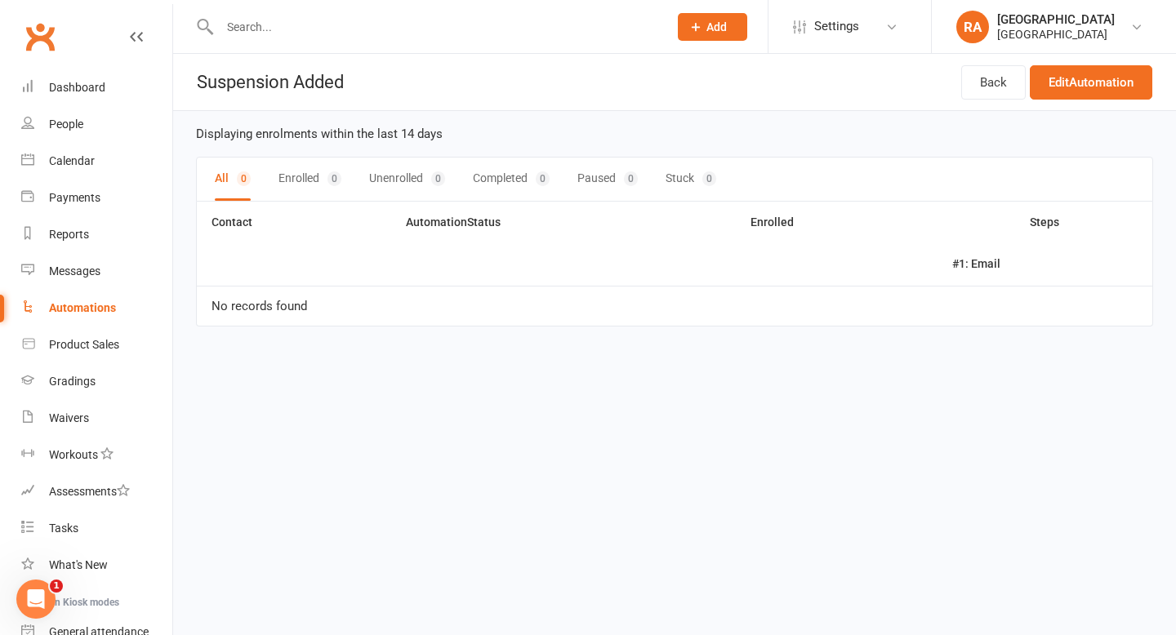
click at [92, 315] on link "Automations" at bounding box center [96, 308] width 151 height 37
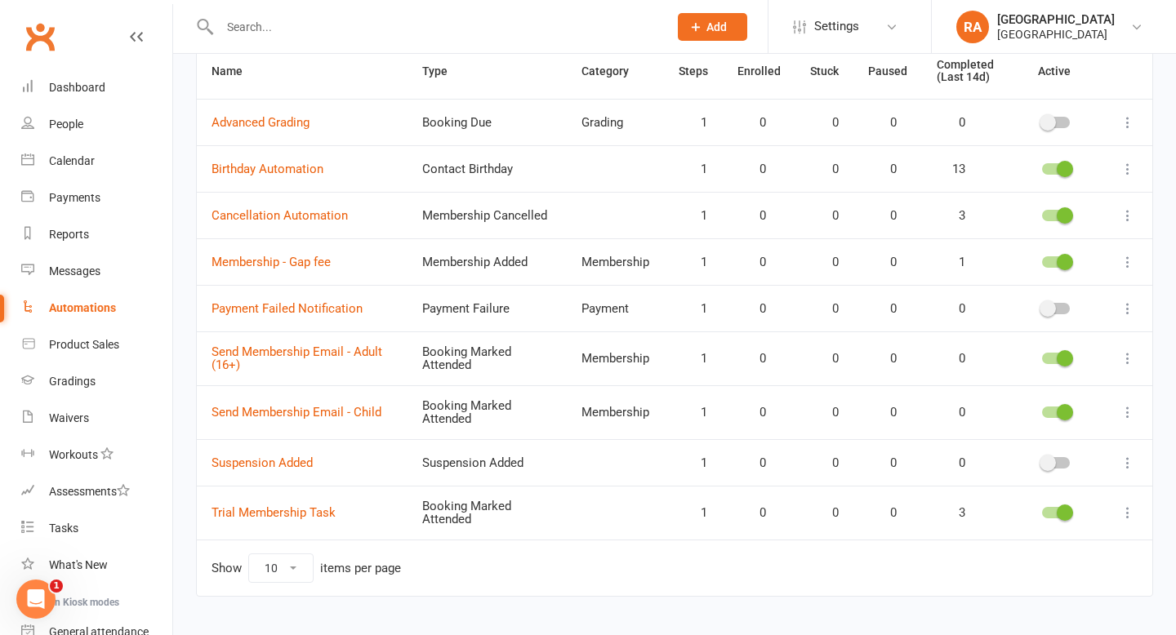
scroll to position [171, 0]
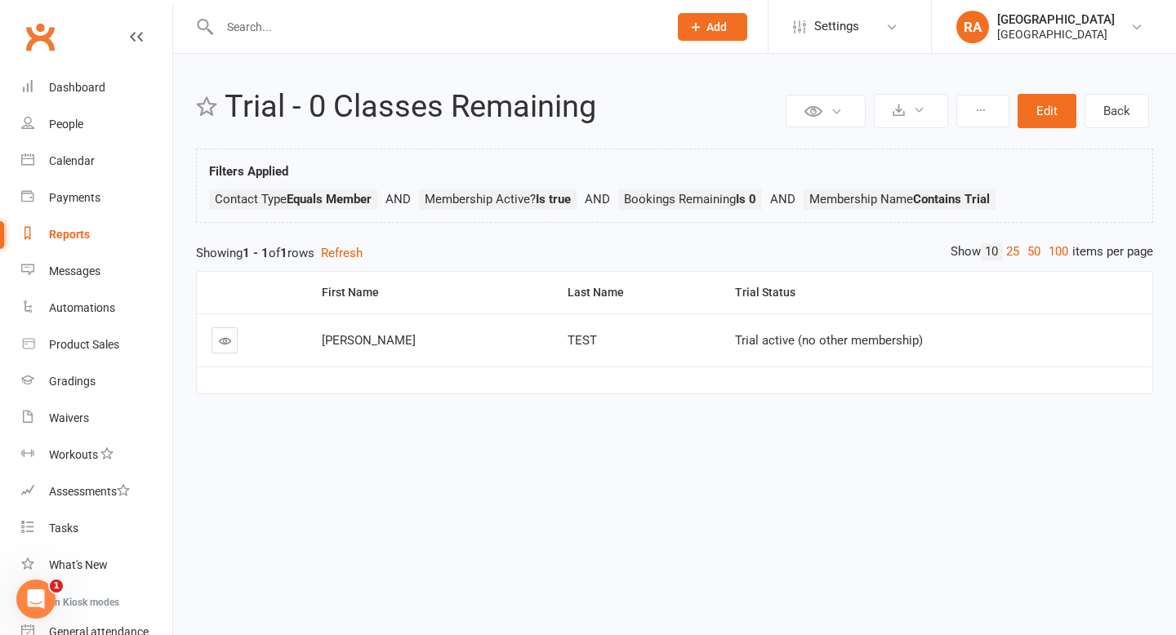
click at [44, 592] on div "Open Intercom Messenger" at bounding box center [36, 599] width 54 height 54
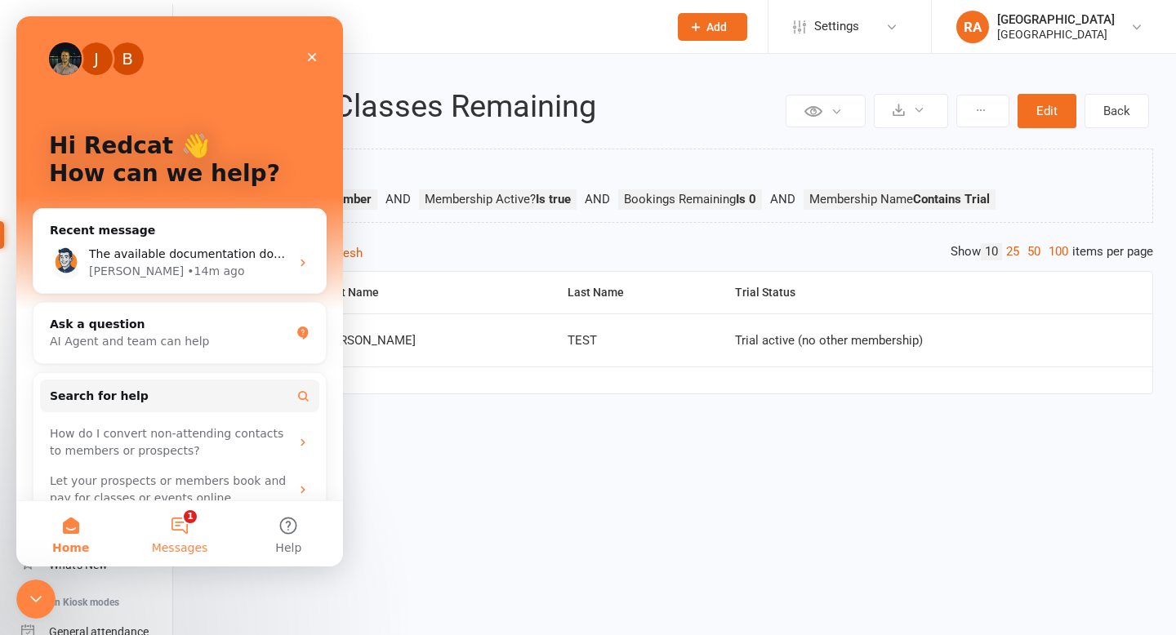
click at [178, 526] on button "1 Messages" at bounding box center [179, 533] width 109 height 65
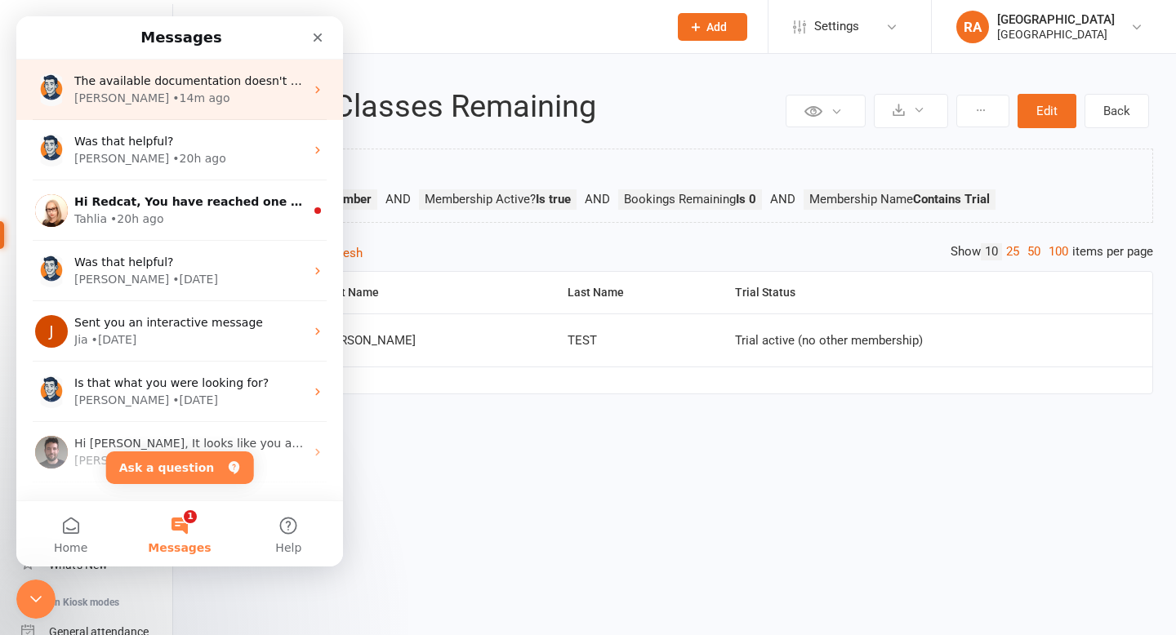
click at [169, 100] on div "Toby • 14m ago" at bounding box center [189, 98] width 230 height 17
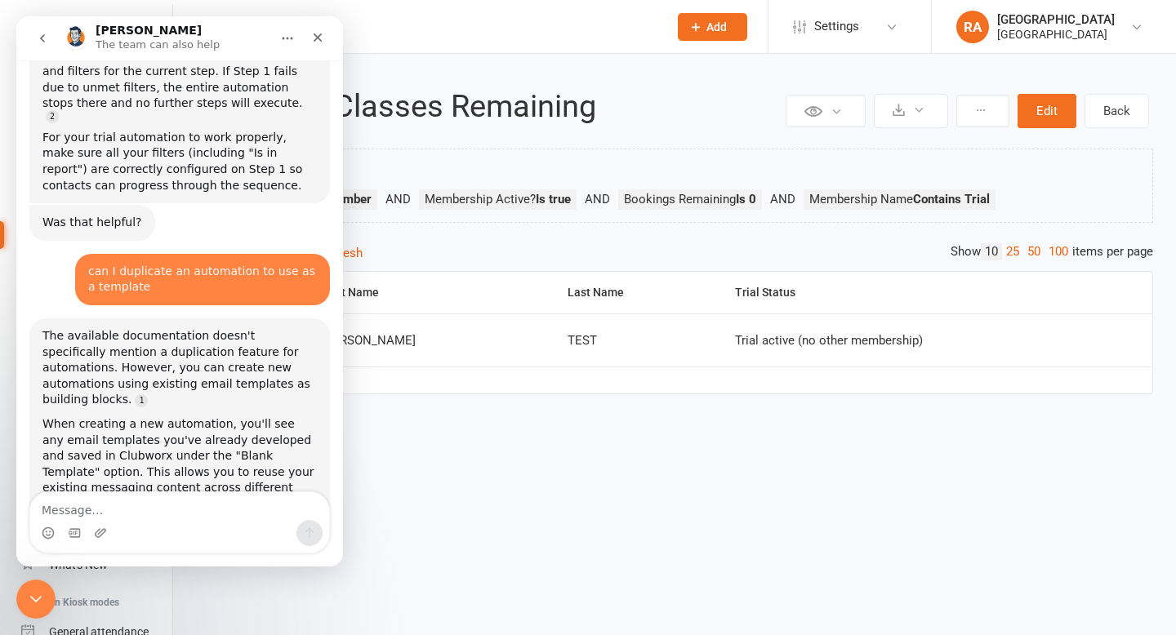
scroll to position [2231, 0]
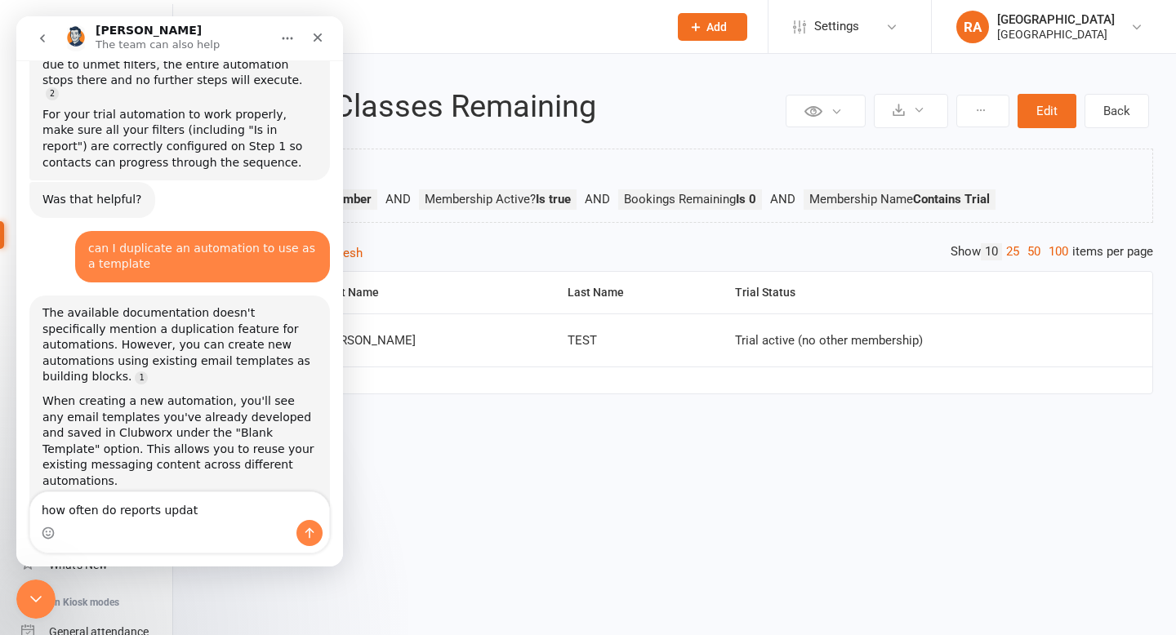
type textarea "how often do reports update"
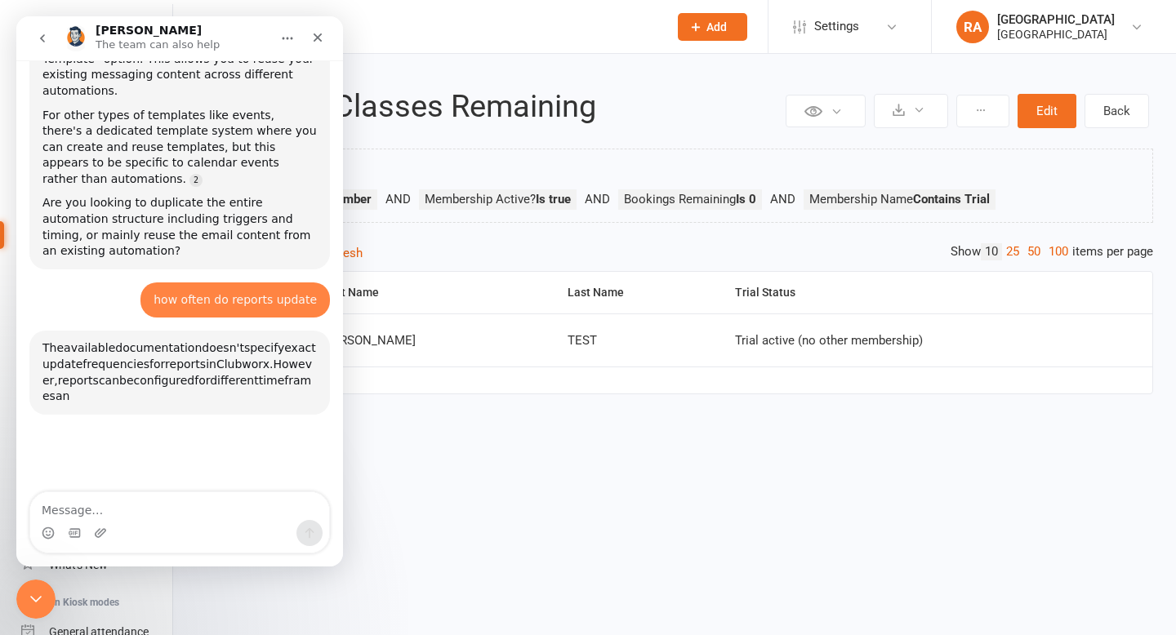
scroll to position [2646, 0]
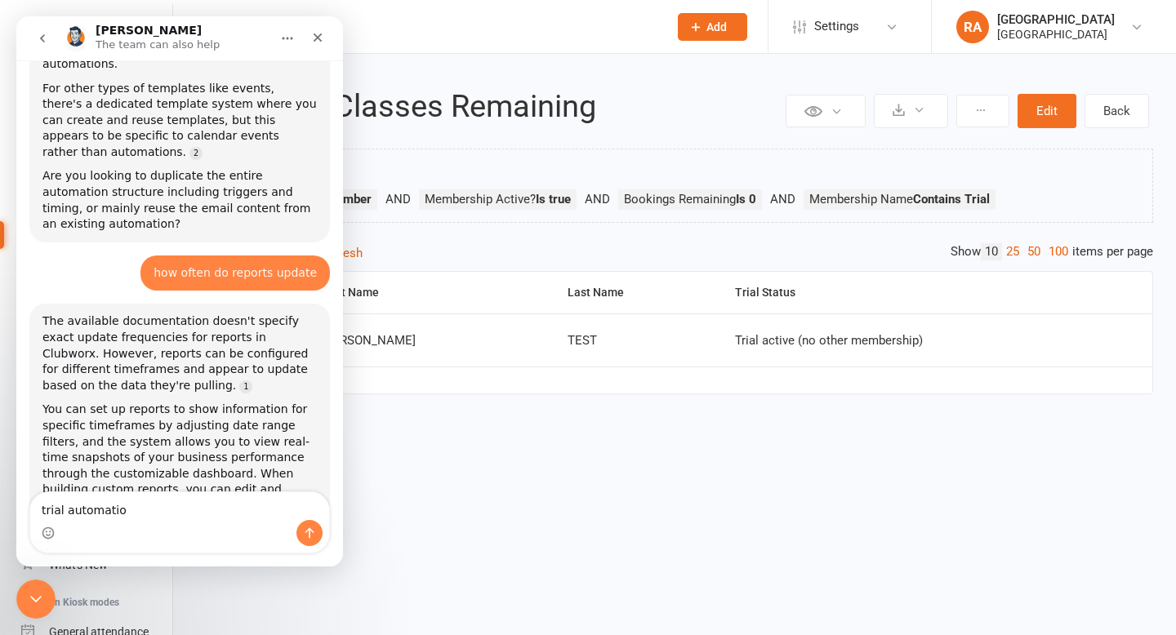
type textarea "trial automation"
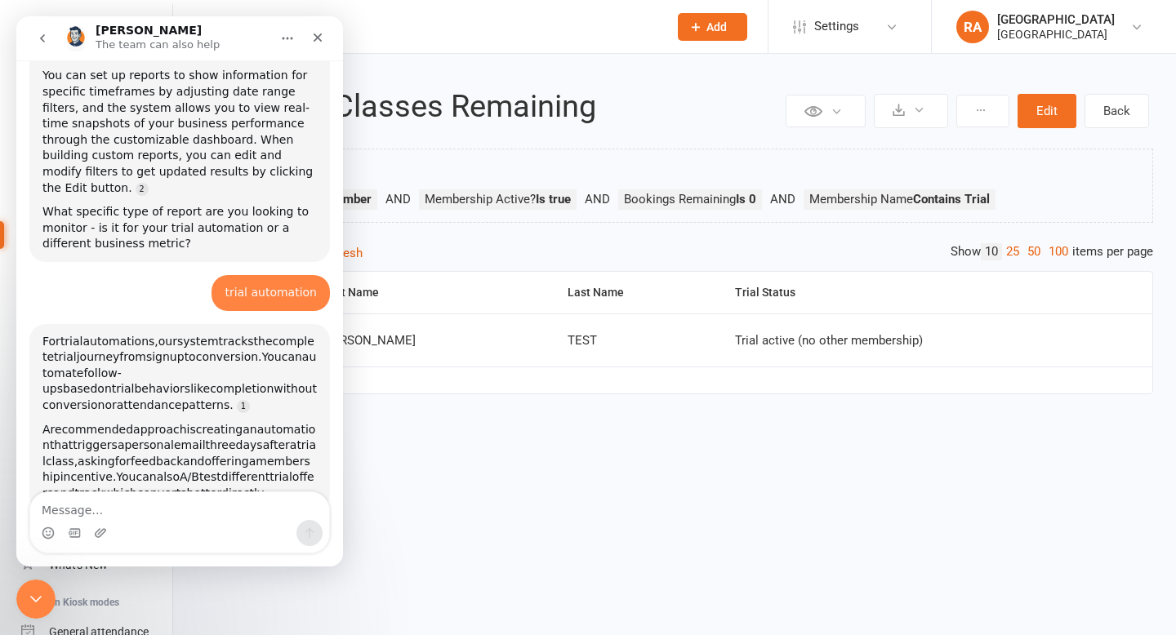
scroll to position [2983, 0]
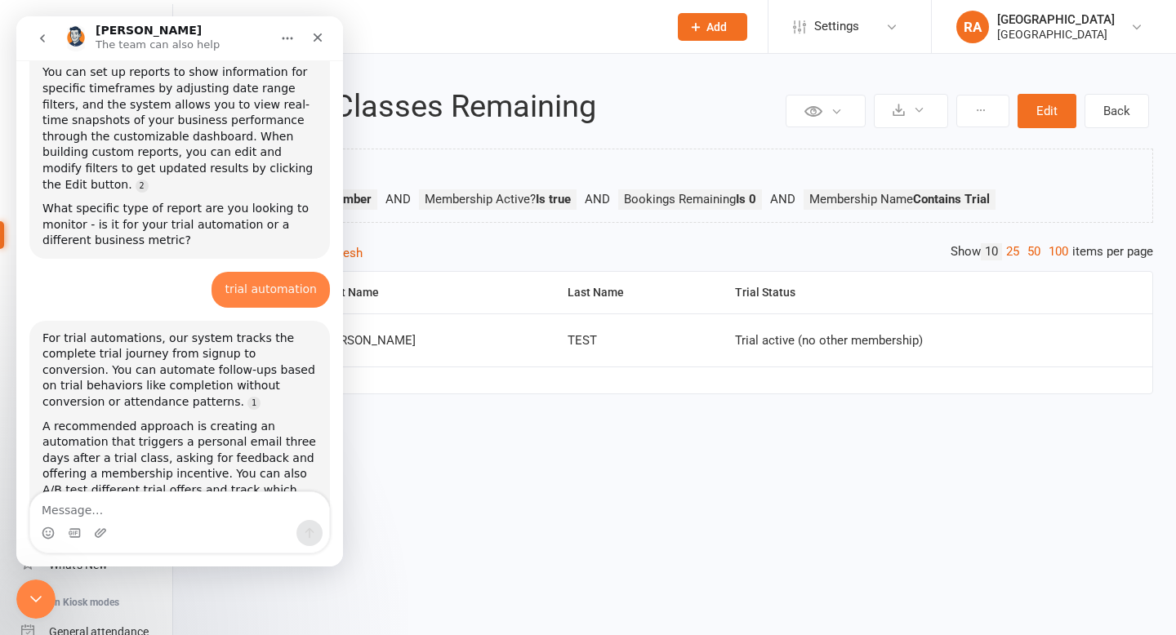
click at [46, 595] on div "Close Intercom Messenger" at bounding box center [35, 599] width 39 height 39
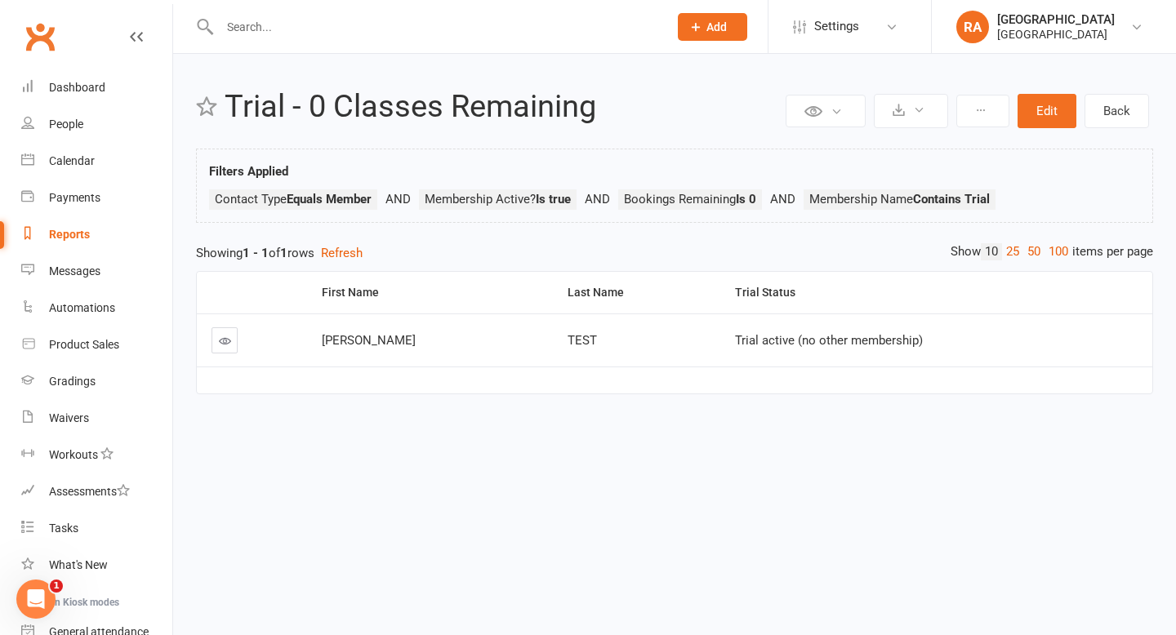
scroll to position [2959, 0]
click at [260, 38] on div at bounding box center [426, 26] width 460 height 53
click at [257, 29] on input "text" at bounding box center [436, 27] width 442 height 23
